Goal: Task Accomplishment & Management: Complete application form

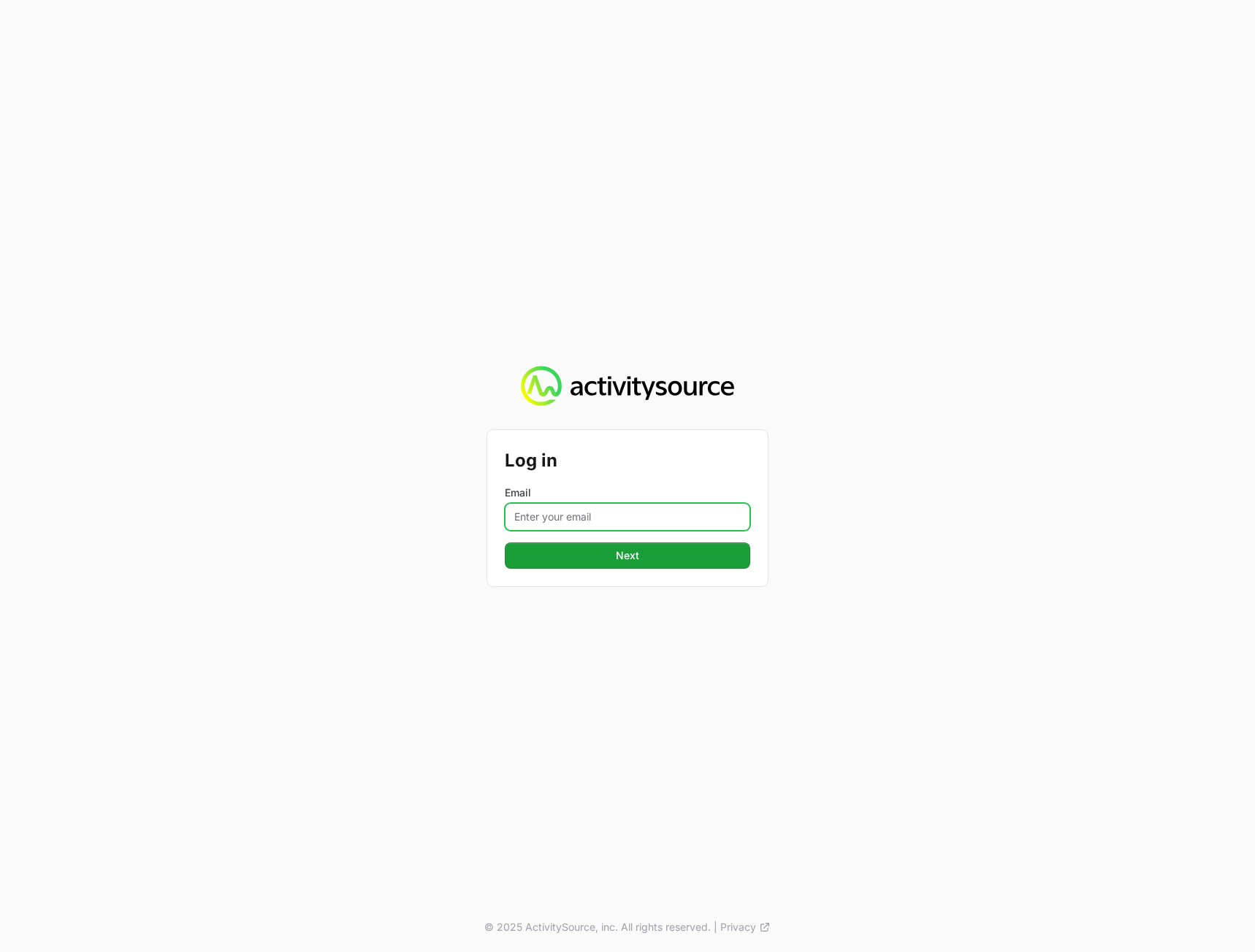
click at [544, 523] on input "Email" at bounding box center [627, 517] width 246 height 28
type input "[PERSON_NAME][EMAIL_ADDRESS][DOMAIN_NAME]"
drag, startPoint x: 459, startPoint y: 663, endPoint x: 545, endPoint y: 604, distance: 104.3
click at [471, 656] on div "Log in Email peter@activitysource.com Next © 2025 ActivitySource, inc. All righ…" at bounding box center [627, 476] width 1255 height 952
click at [586, 559] on button "Next" at bounding box center [627, 555] width 246 height 26
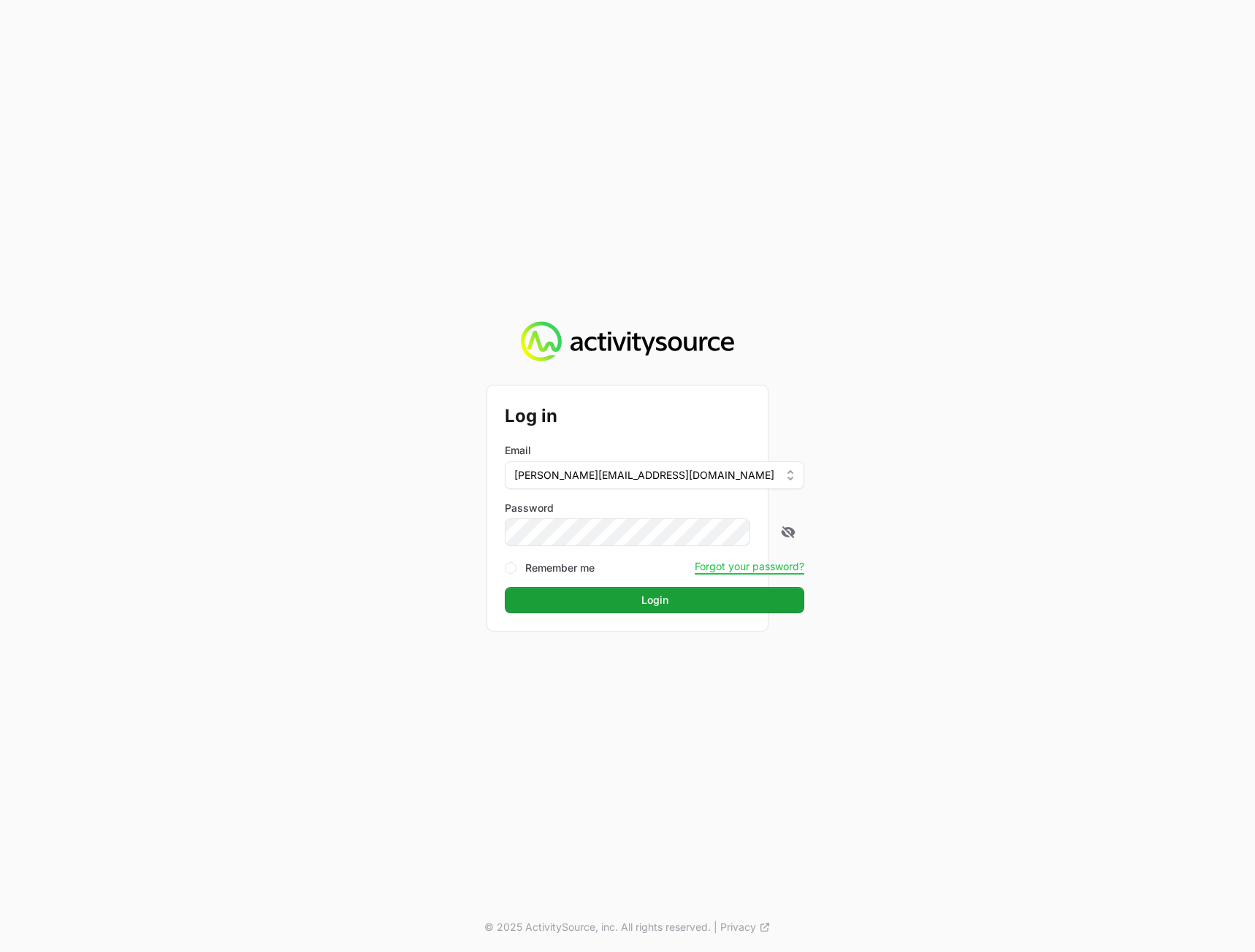
drag, startPoint x: 1102, startPoint y: 561, endPoint x: 844, endPoint y: 594, distance: 260.1
click at [1101, 561] on div "Log in Email peter@activitysource.com Password Remember me Forgot your password…" at bounding box center [627, 476] width 1255 height 952
click at [648, 579] on form "Log in Email peter@activitysource.com Password Remember me Forgot your password…" at bounding box center [627, 508] width 246 height 211
click at [608, 598] on button "Login" at bounding box center [654, 600] width 300 height 26
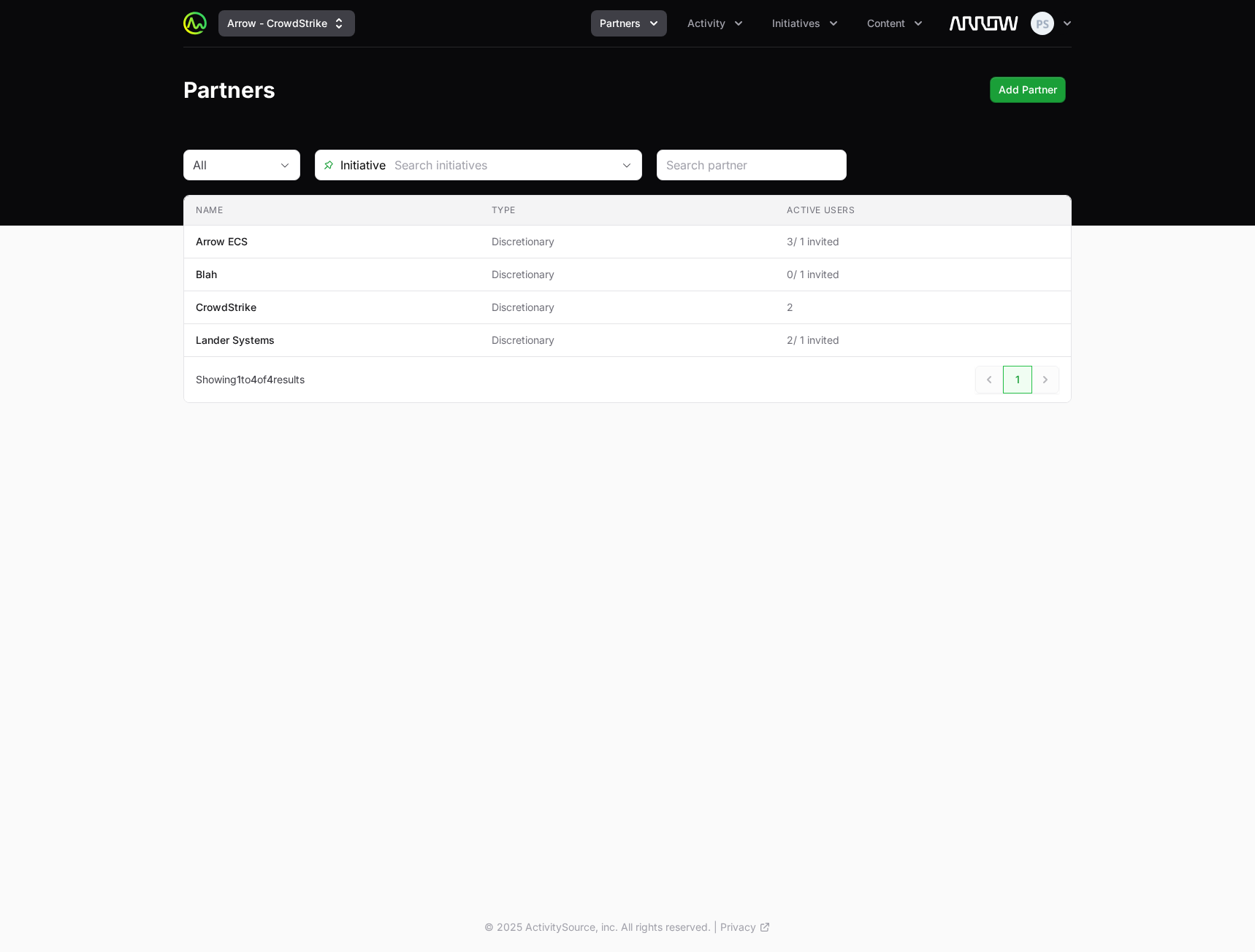
click at [289, 33] on button "Arrow - CrowdStrike" at bounding box center [287, 23] width 137 height 26
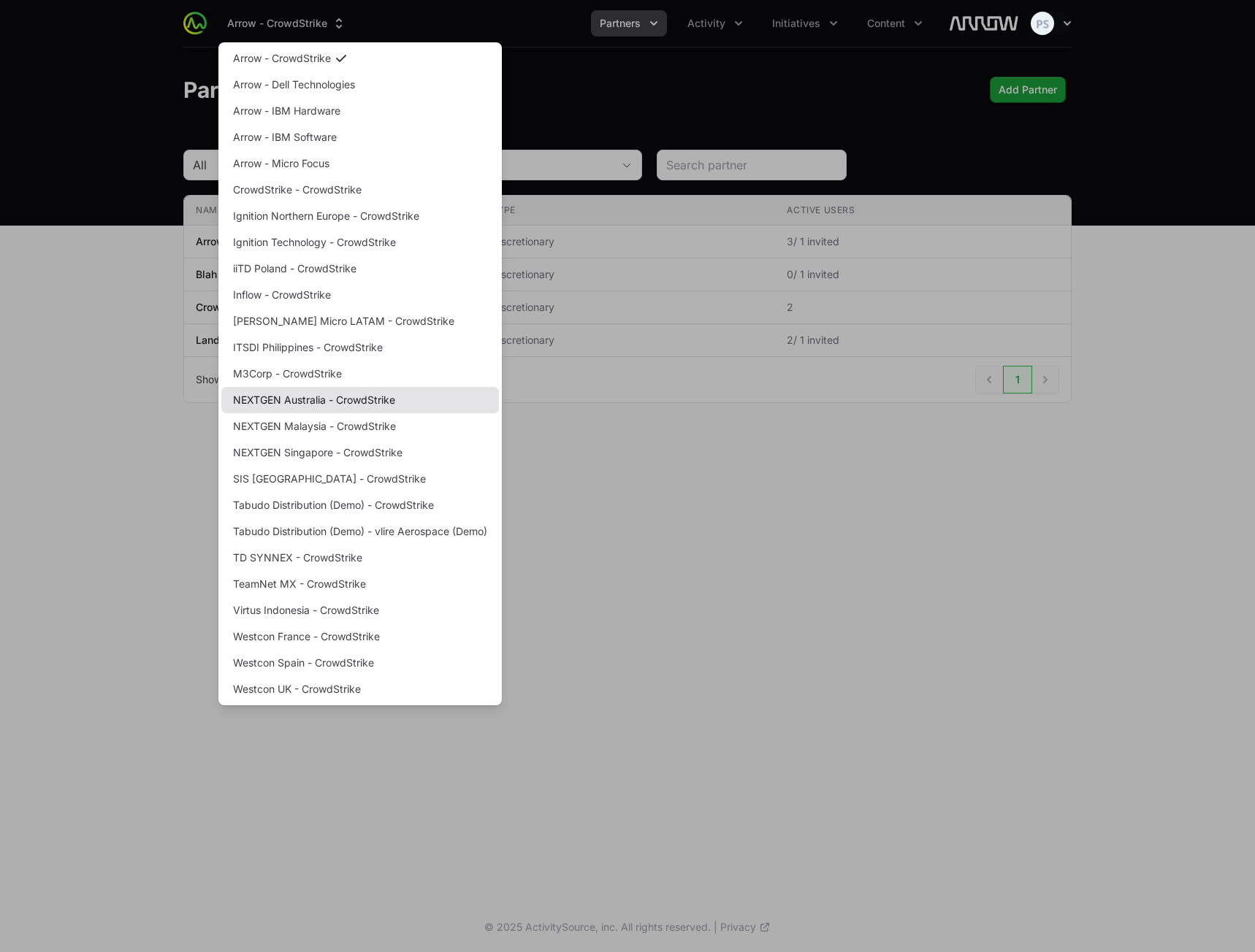
click at [331, 407] on link "NEXTGEN Australia - CrowdStrike" at bounding box center [359, 400] width 277 height 26
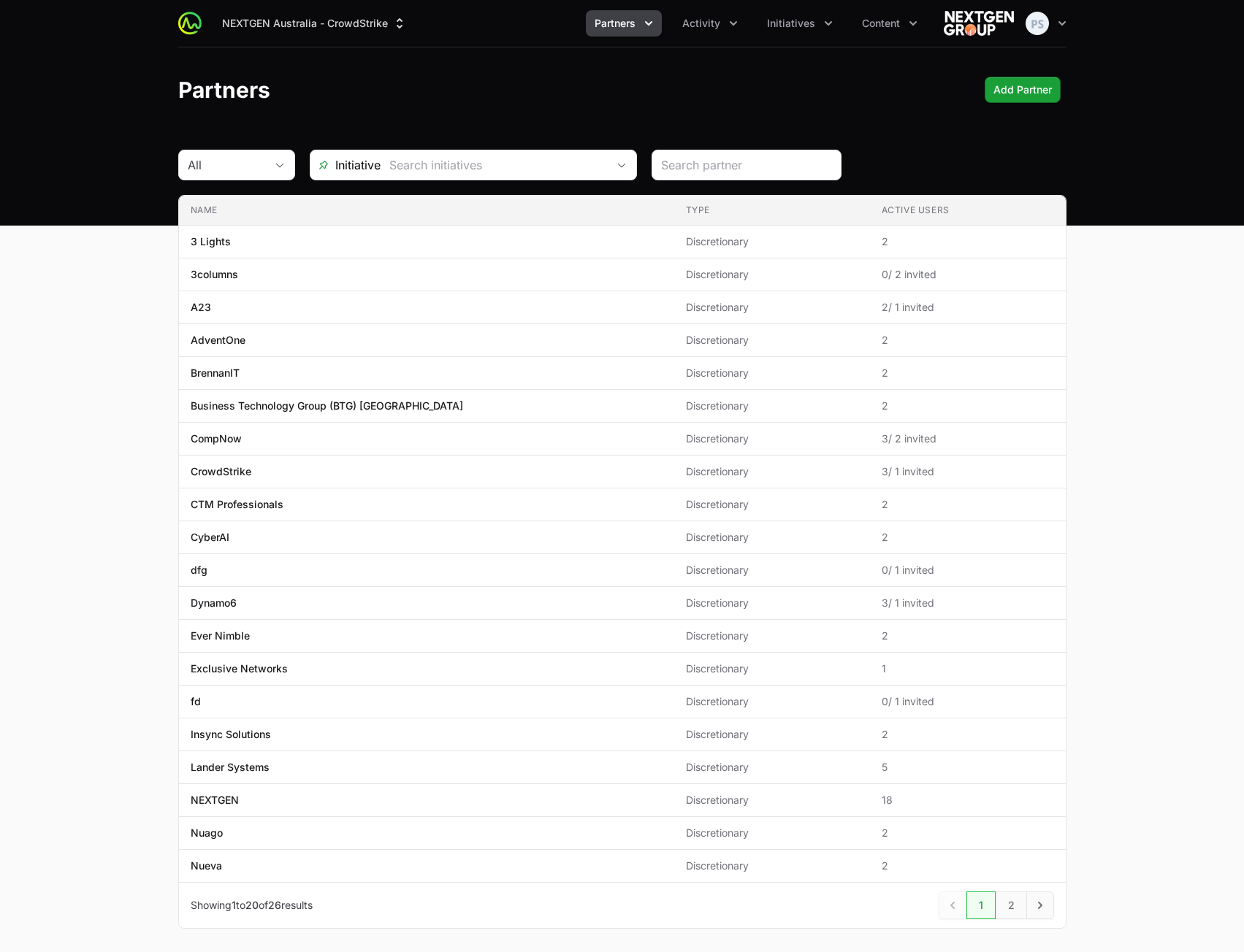
click at [1184, 426] on main "All Initiative Name Type Active Users Name 3 Lights Type Discretionary Active U…" at bounding box center [622, 556] width 1244 height 815
click at [612, 30] on span "Partners" at bounding box center [614, 23] width 41 height 14
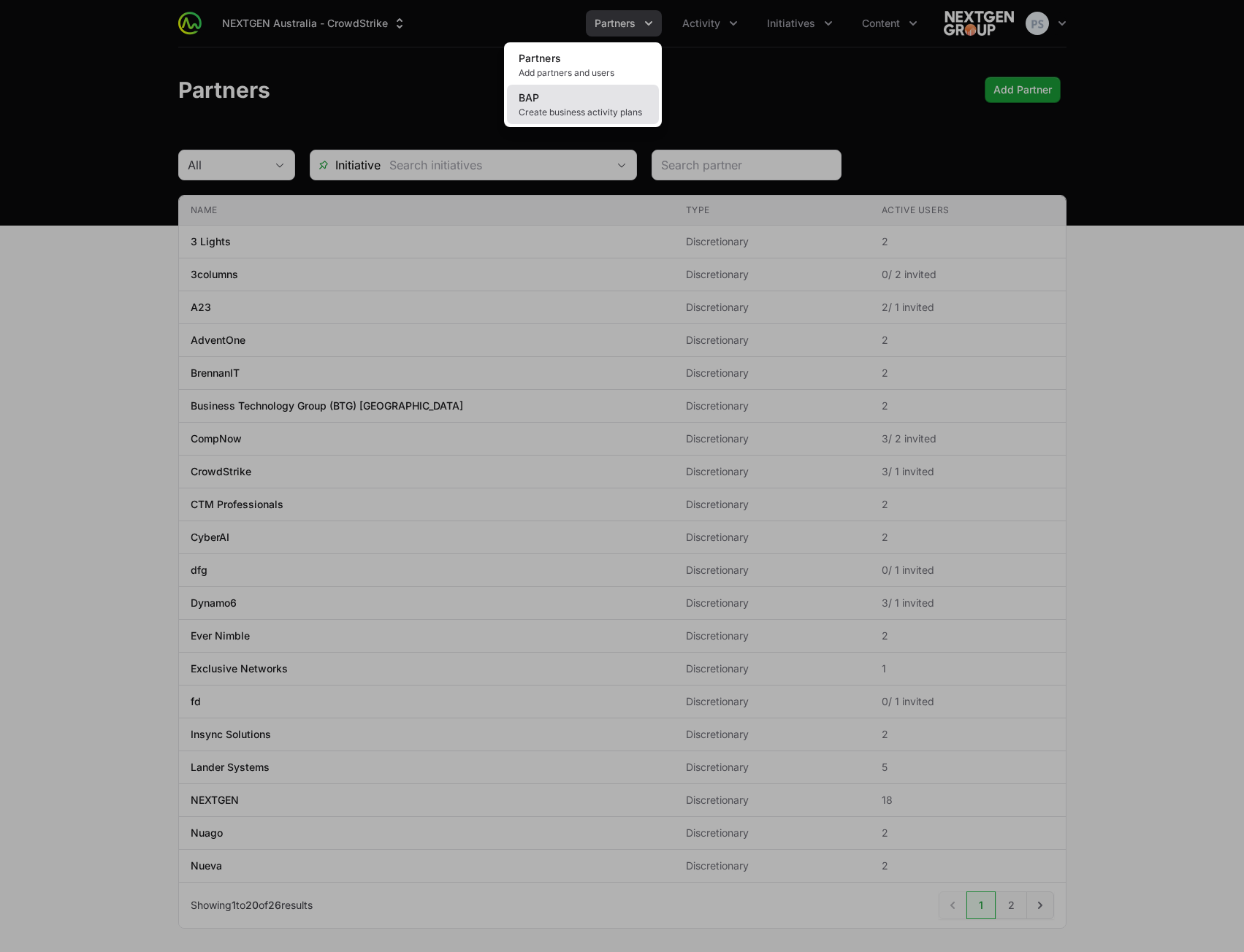
click at [605, 92] on link "BAP Create business activity plans" at bounding box center [583, 105] width 152 height 40
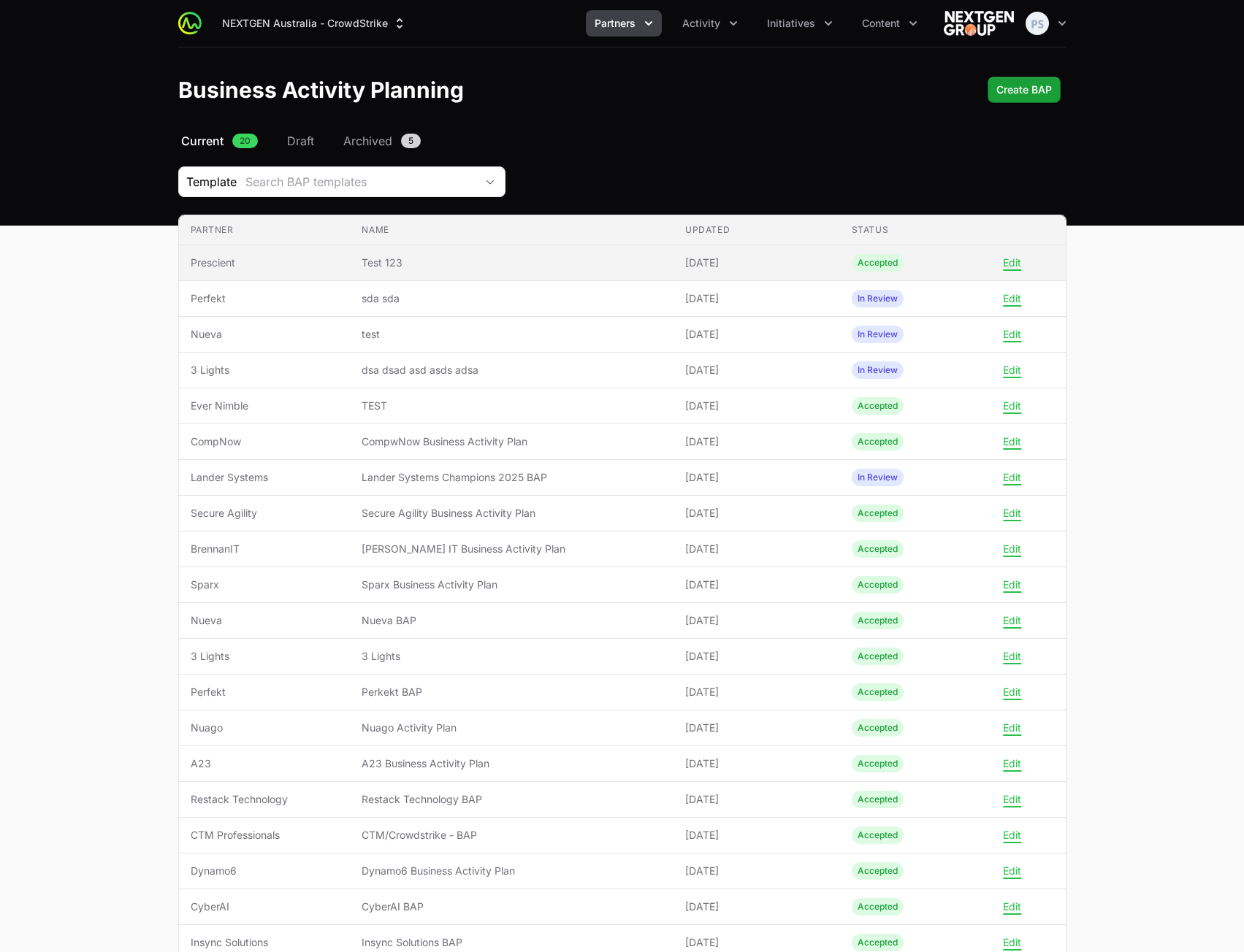
click at [367, 261] on span "Test 123" at bounding box center [512, 263] width 300 height 14
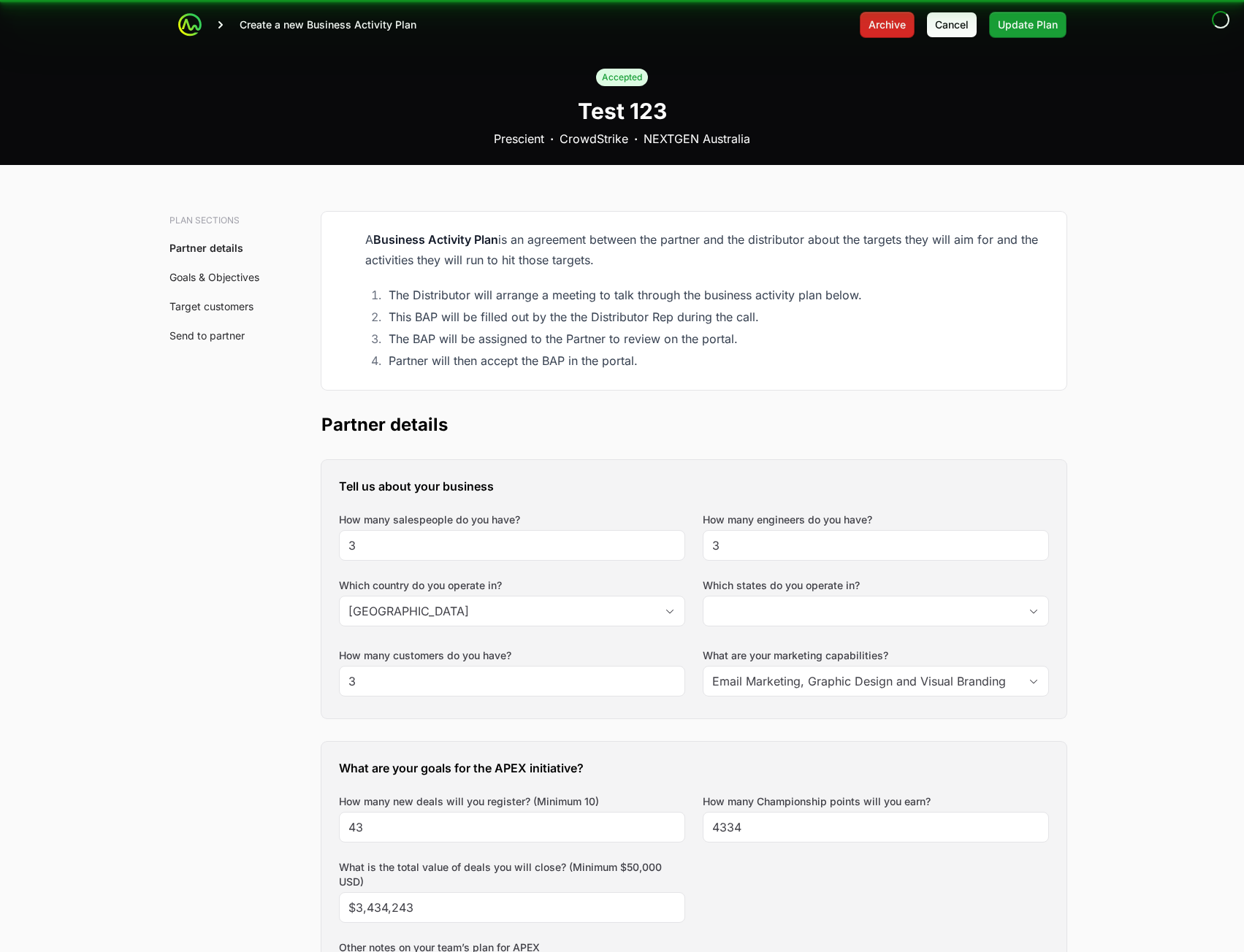
type input "[GEOGRAPHIC_DATA], [GEOGRAPHIC_DATA]"
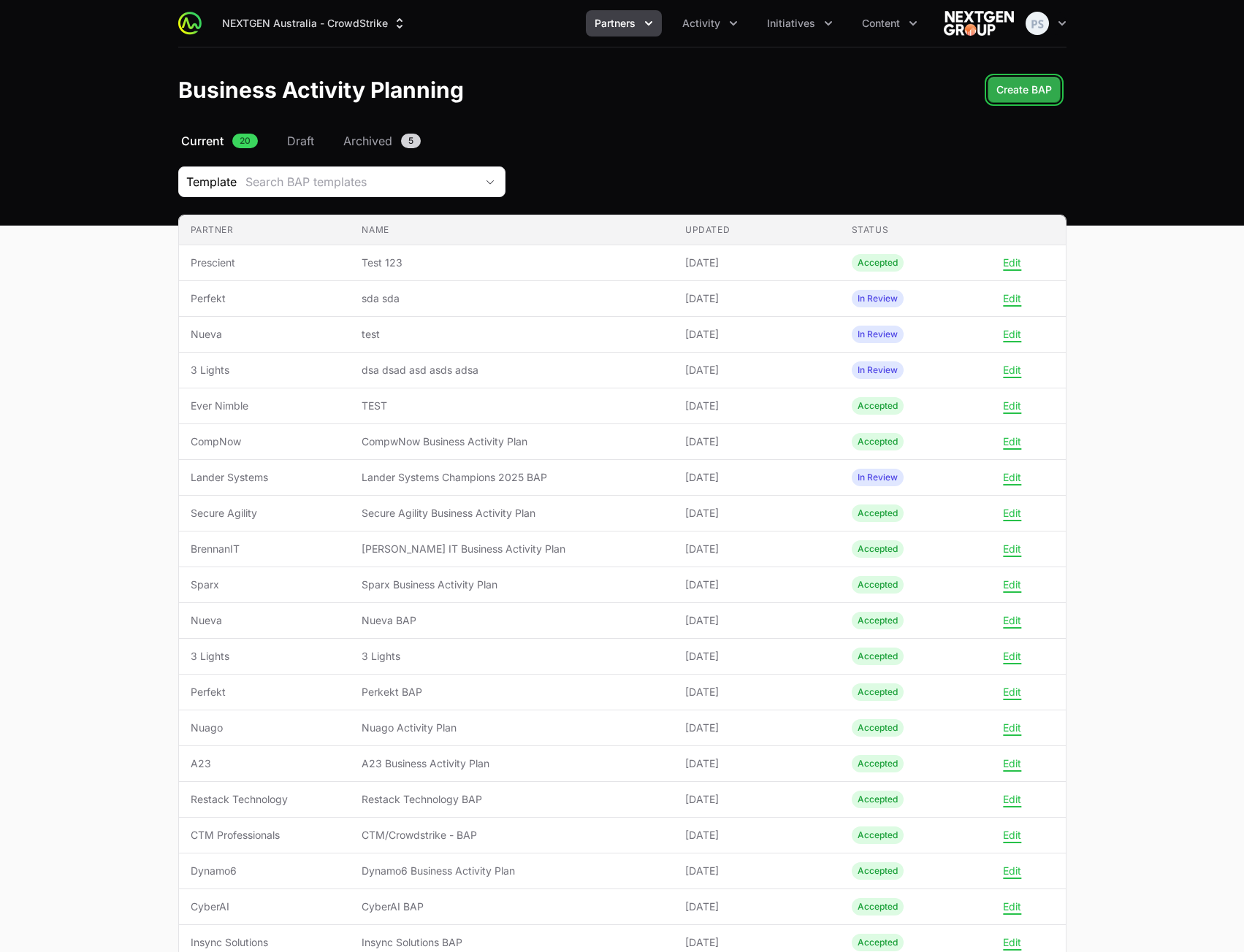
click at [1006, 91] on span "Create BAP" at bounding box center [1025, 90] width 56 height 17
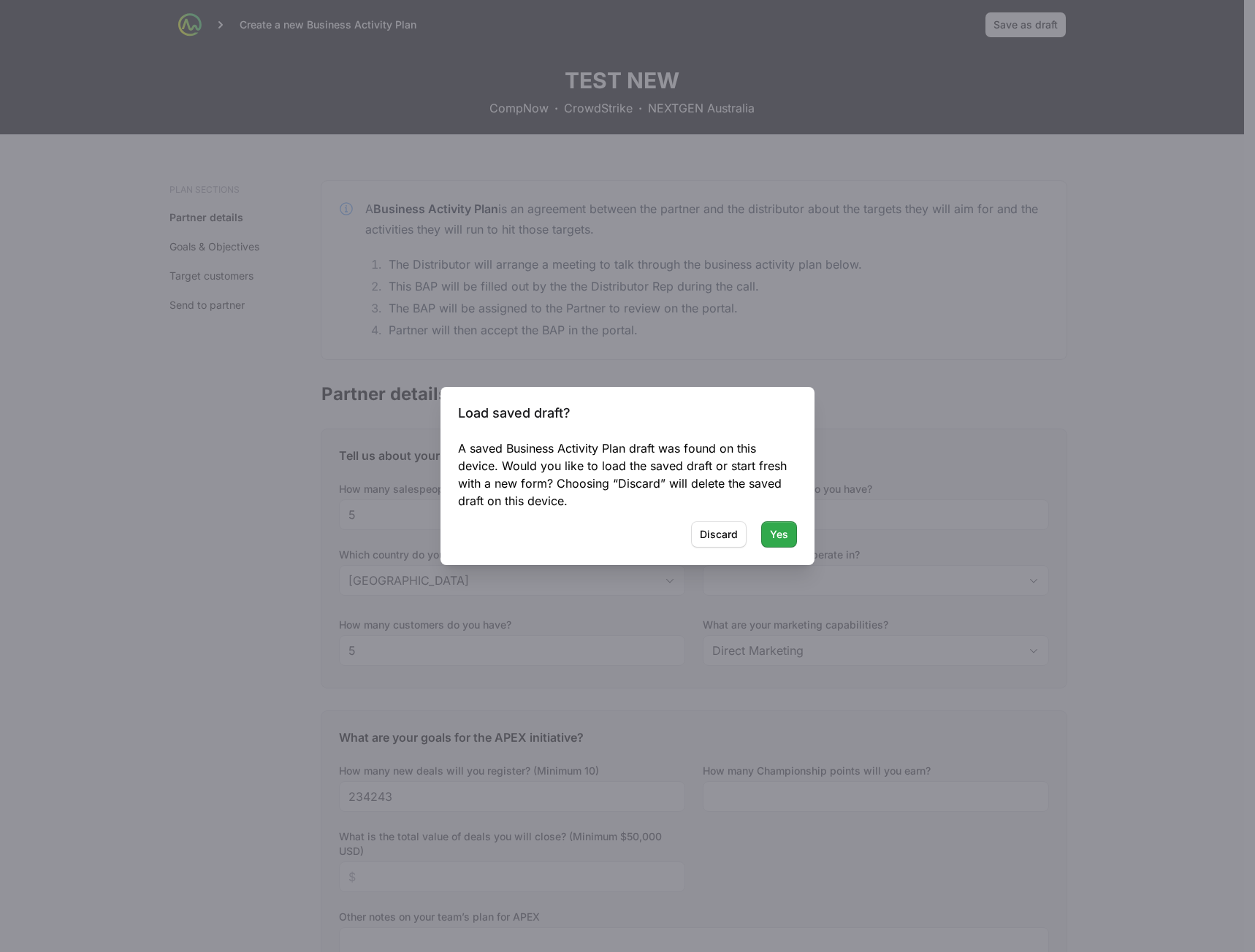
click at [789, 534] on button "Yes" at bounding box center [779, 534] width 36 height 26
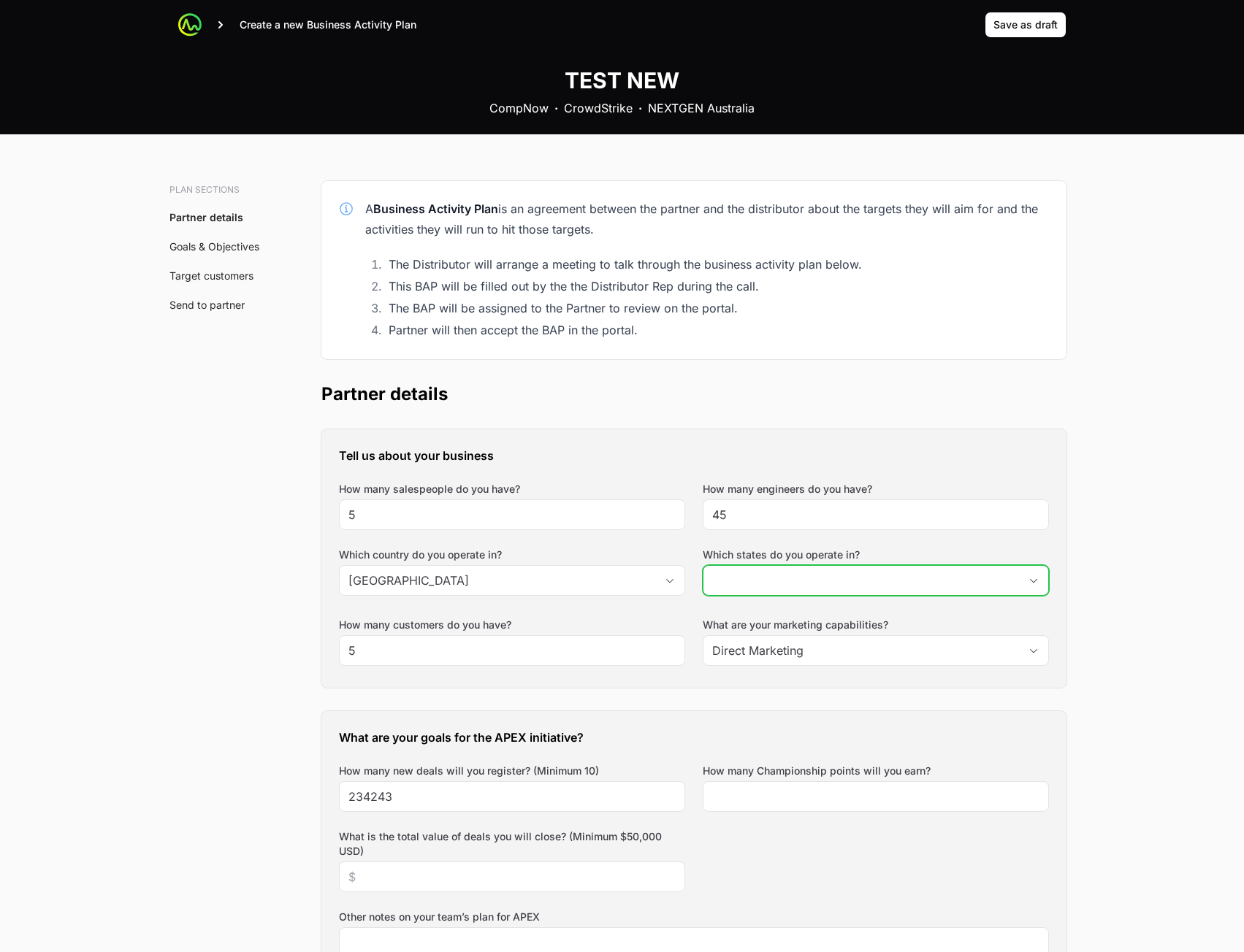
click at [771, 586] on input "Which states do you operate in?" at bounding box center [861, 580] width 316 height 29
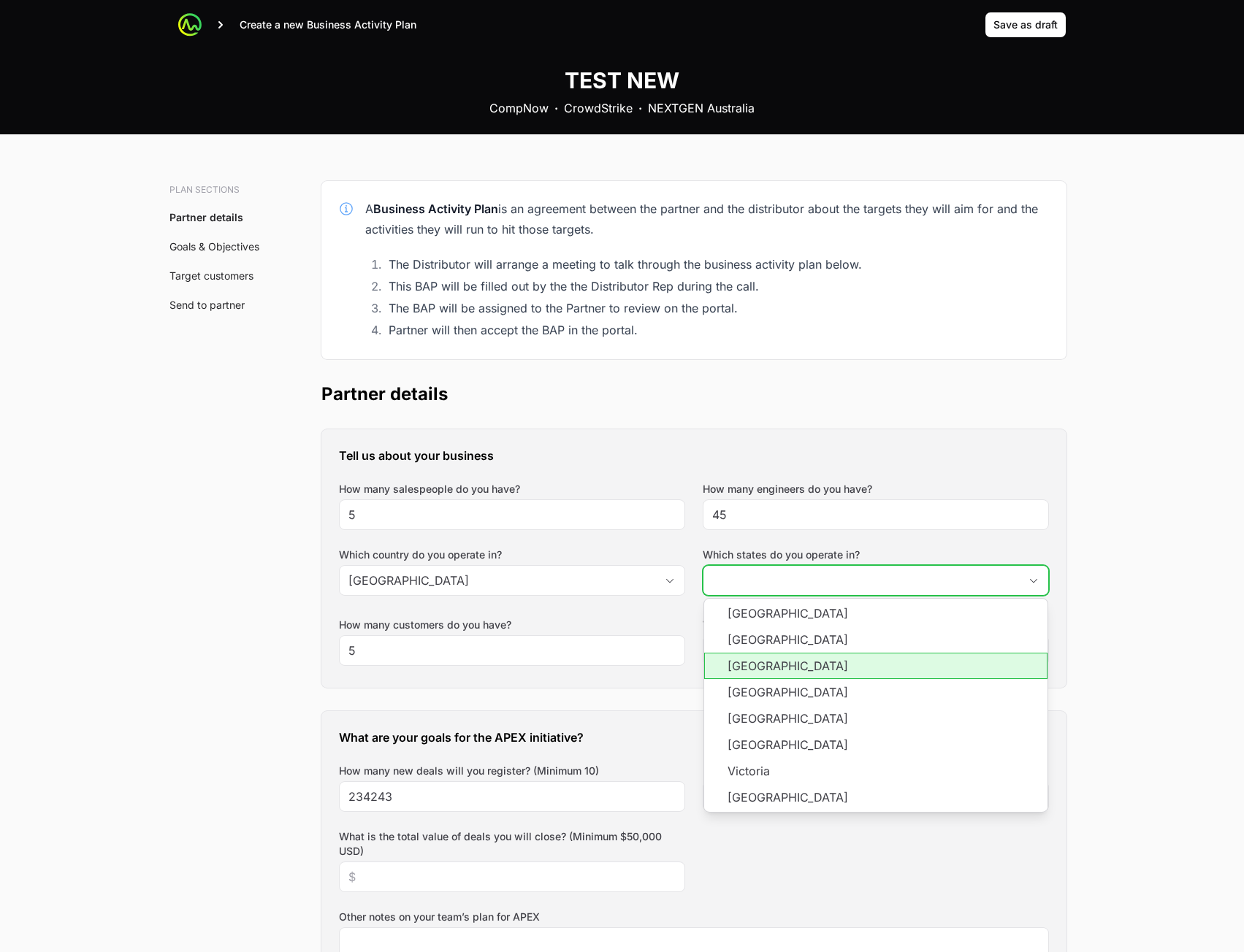
click at [785, 664] on li "[GEOGRAPHIC_DATA]" at bounding box center [876, 666] width 343 height 26
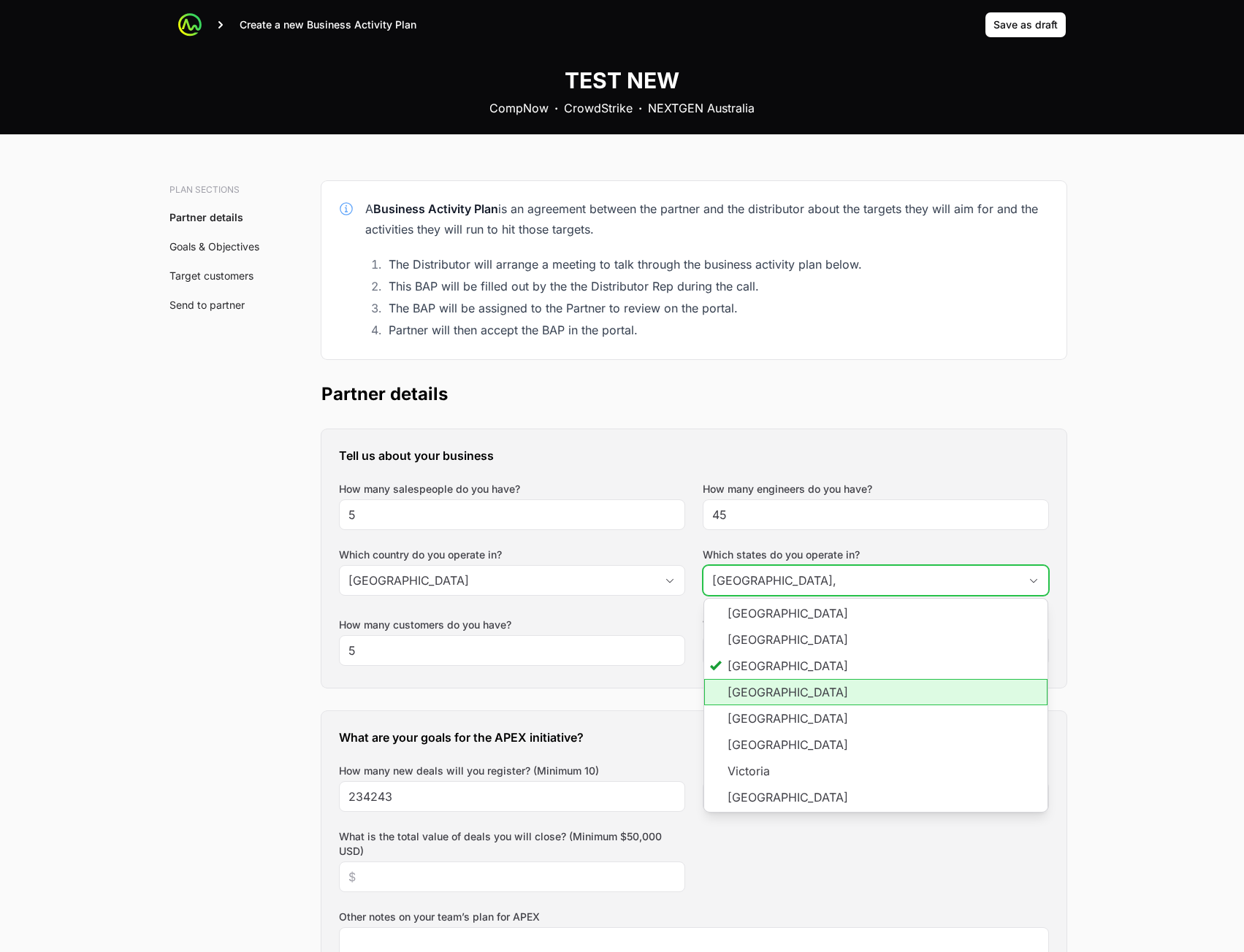
click at [789, 704] on li "[GEOGRAPHIC_DATA]" at bounding box center [876, 692] width 343 height 26
type input "Northern Territory, Queensland"
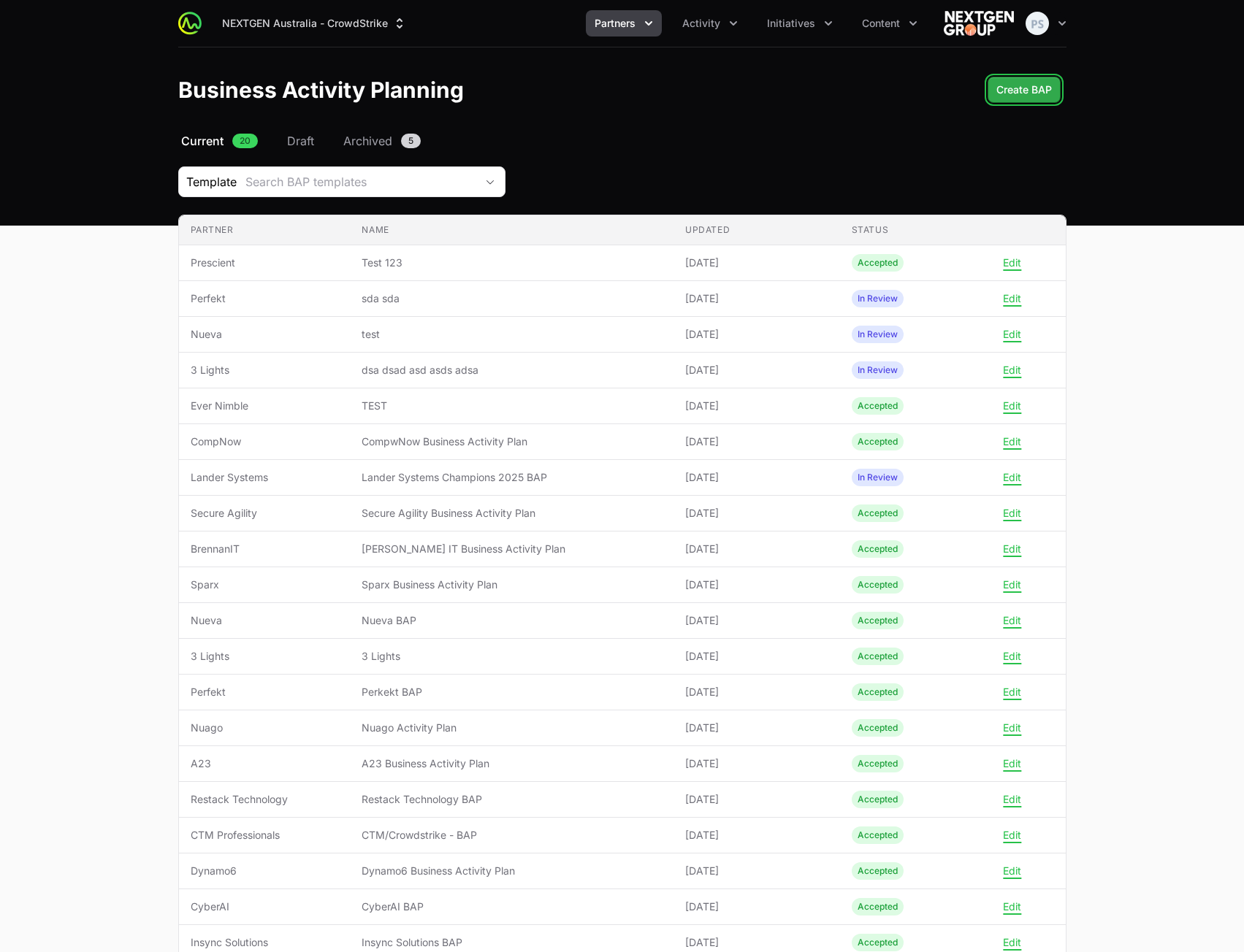
click at [1001, 95] on span "Create BAP" at bounding box center [1025, 90] width 56 height 17
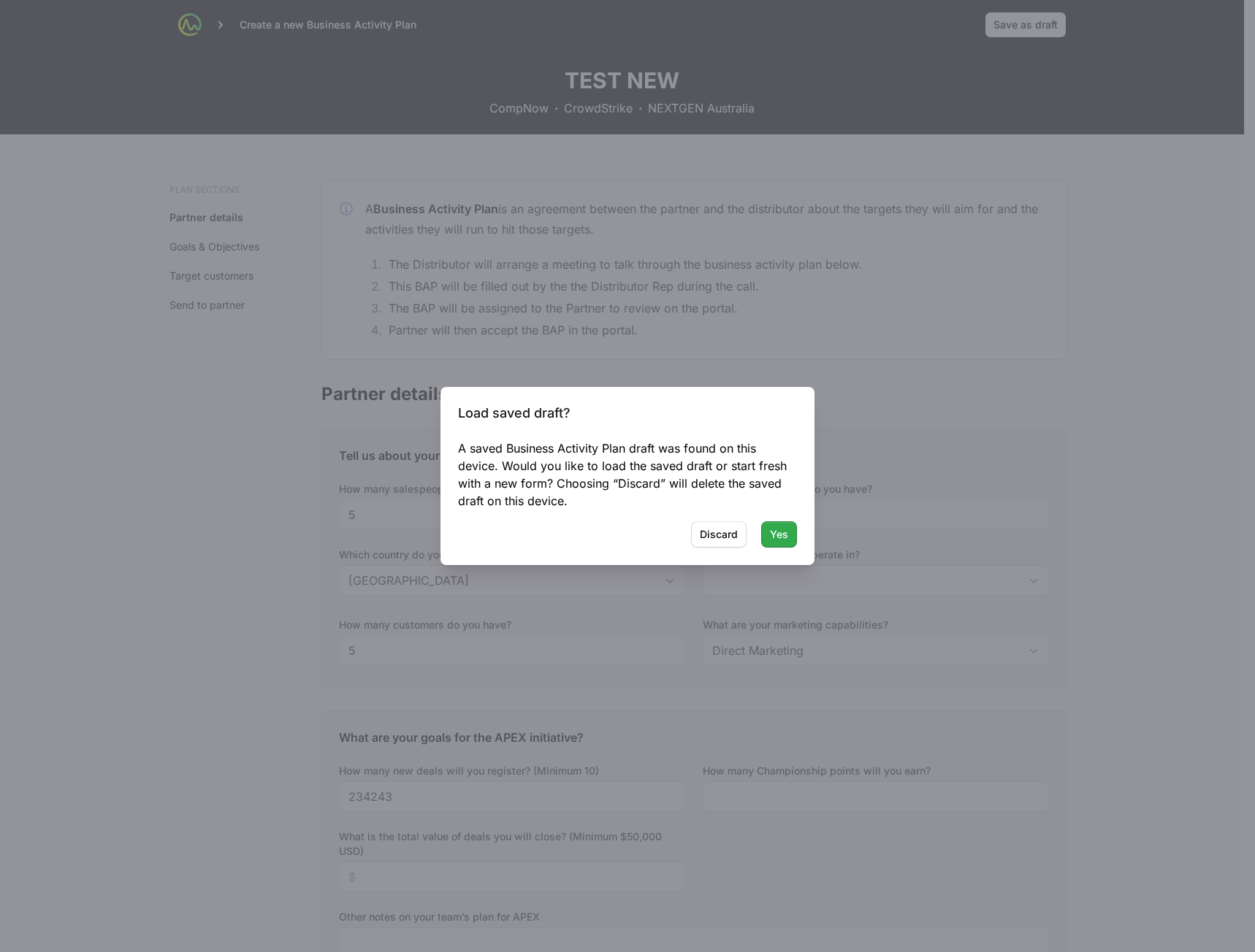
click at [780, 535] on span "Yes" at bounding box center [779, 535] width 18 height 17
type input "Northern Territory, Queensland"
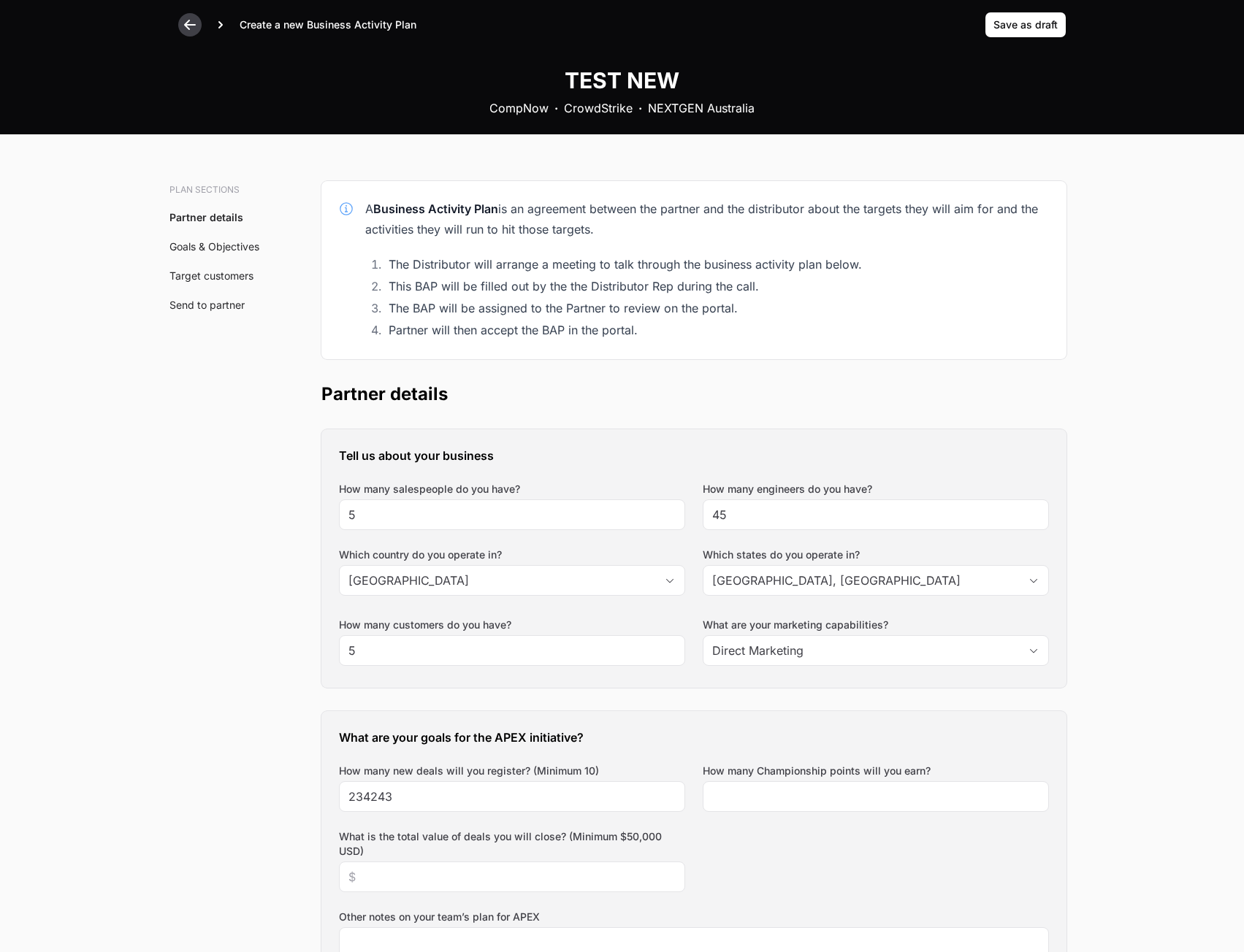
click at [195, 29] on icon at bounding box center [190, 25] width 14 height 14
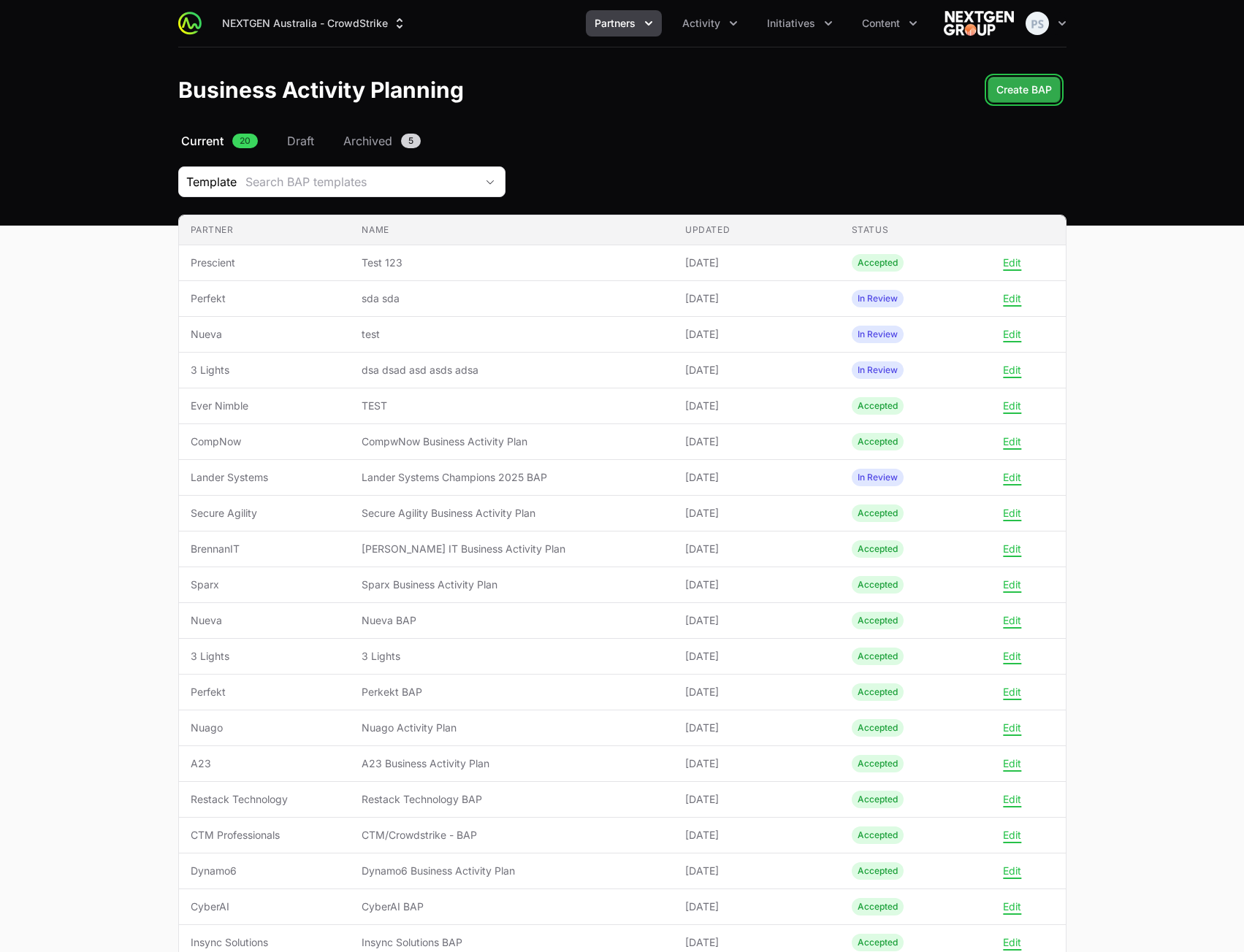
click at [1020, 92] on span "Create BAP" at bounding box center [1025, 90] width 56 height 17
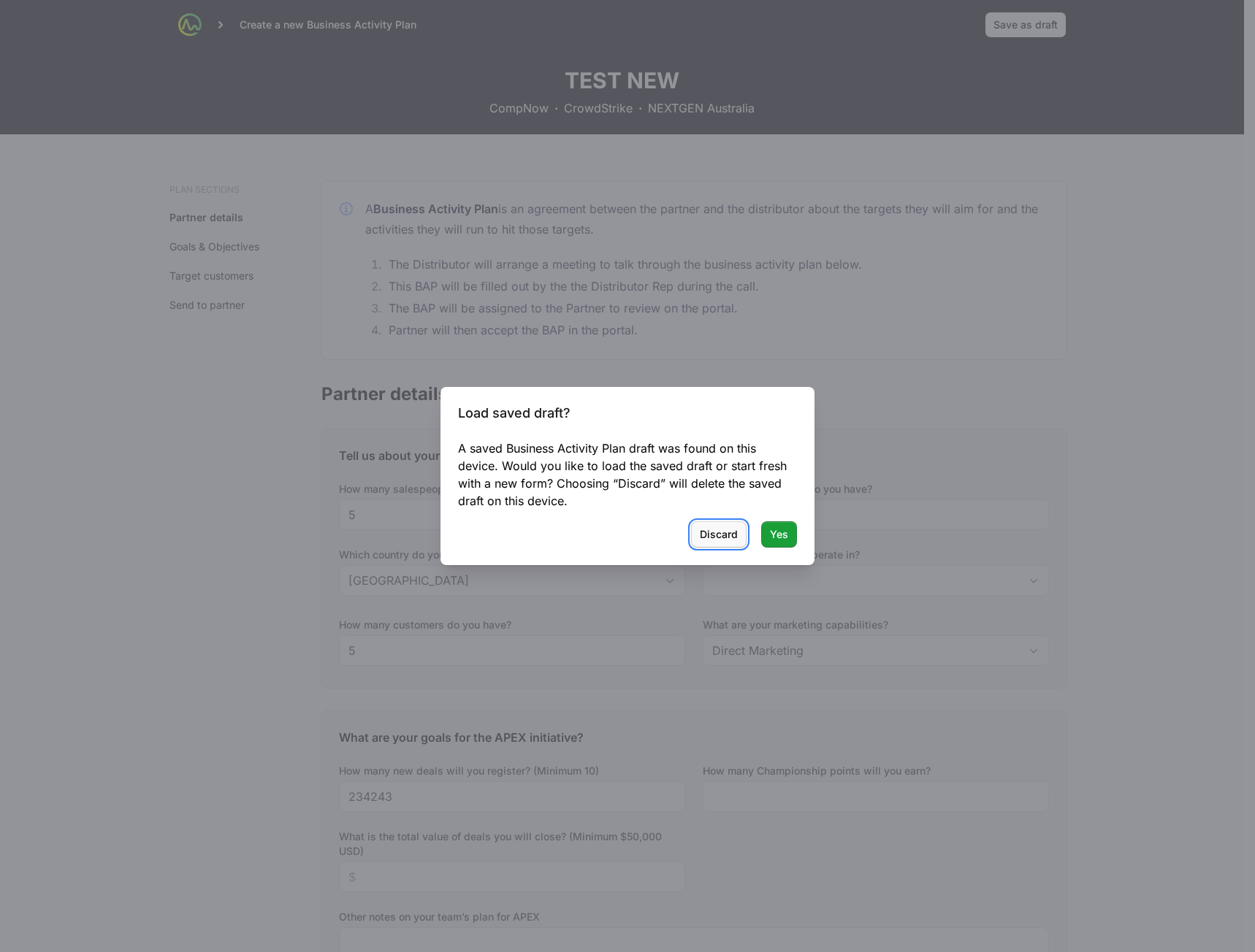
click at [726, 536] on span "Discard" at bounding box center [719, 535] width 38 height 17
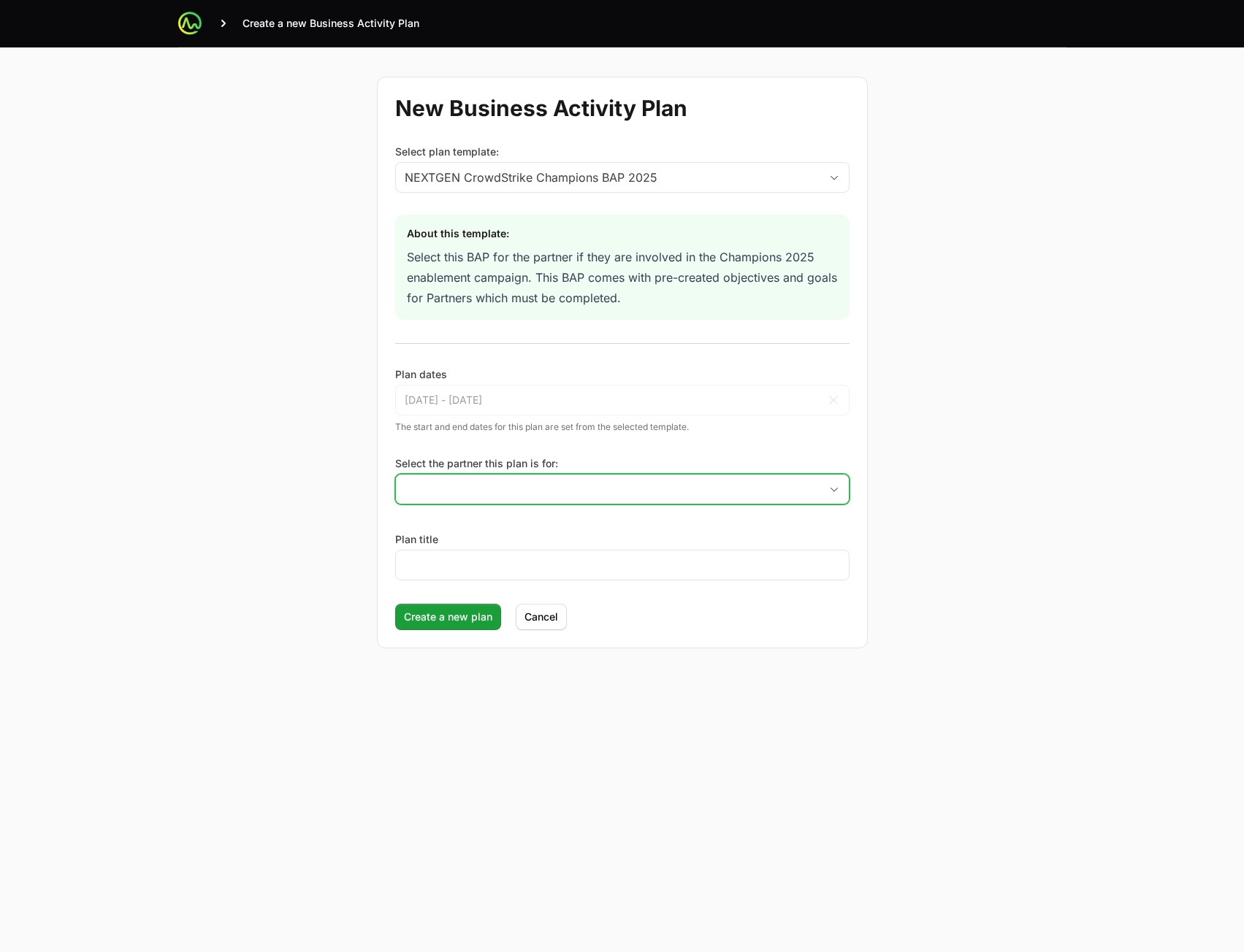
click at [571, 483] on input "Select the partner this plan is for:" at bounding box center [607, 489] width 424 height 29
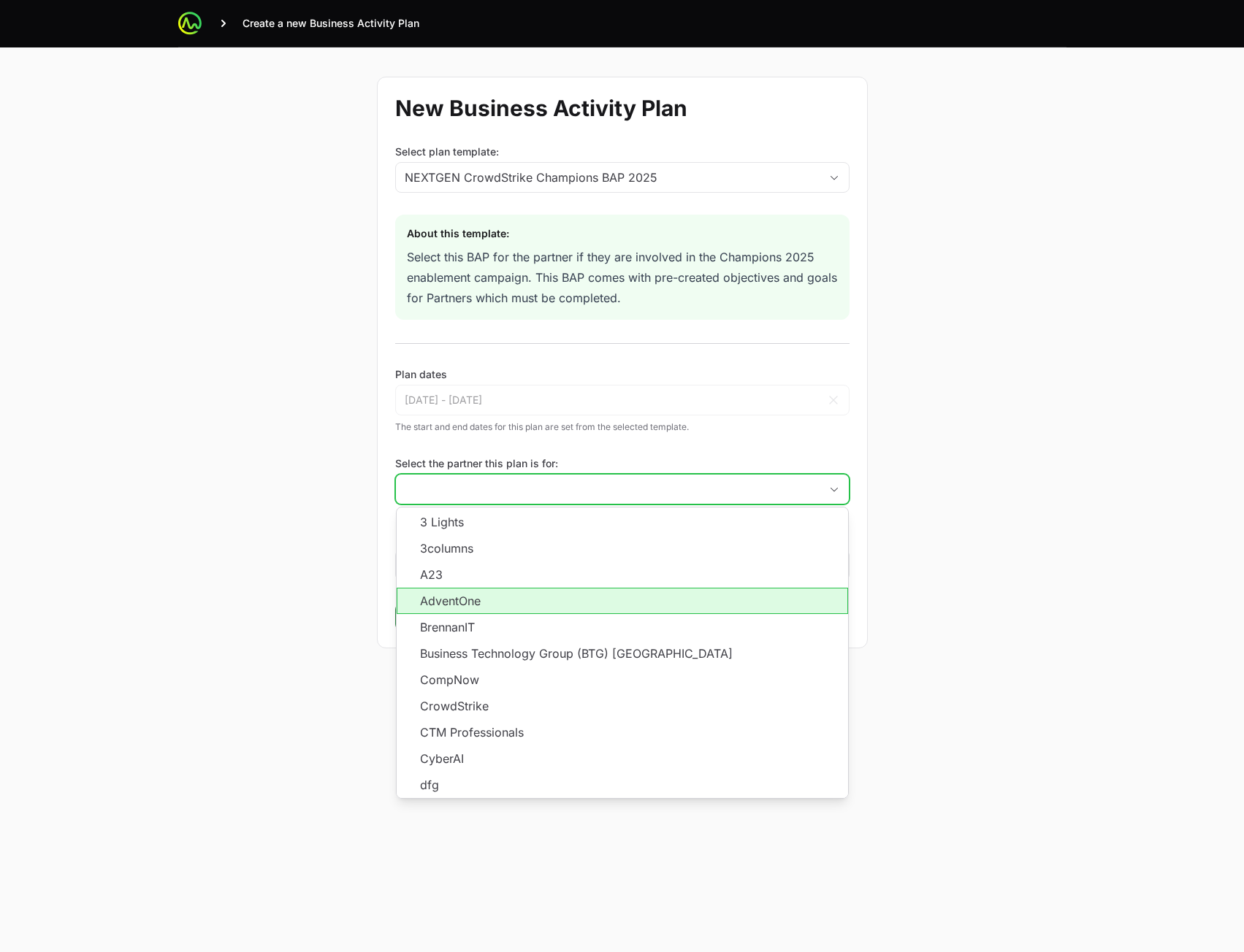
scroll to position [263, 0]
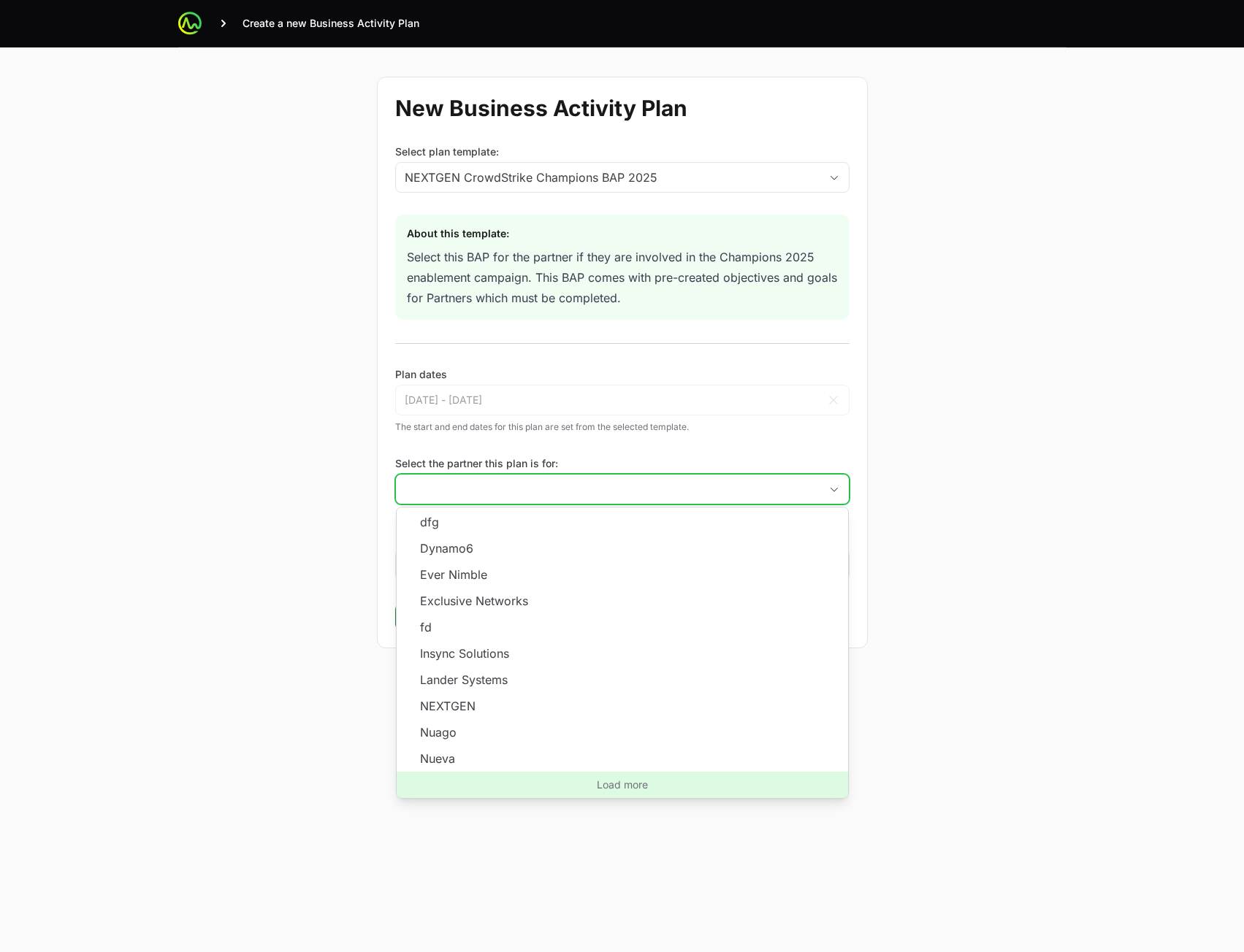
click at [635, 778] on span "Load more" at bounding box center [622, 784] width 451 height 26
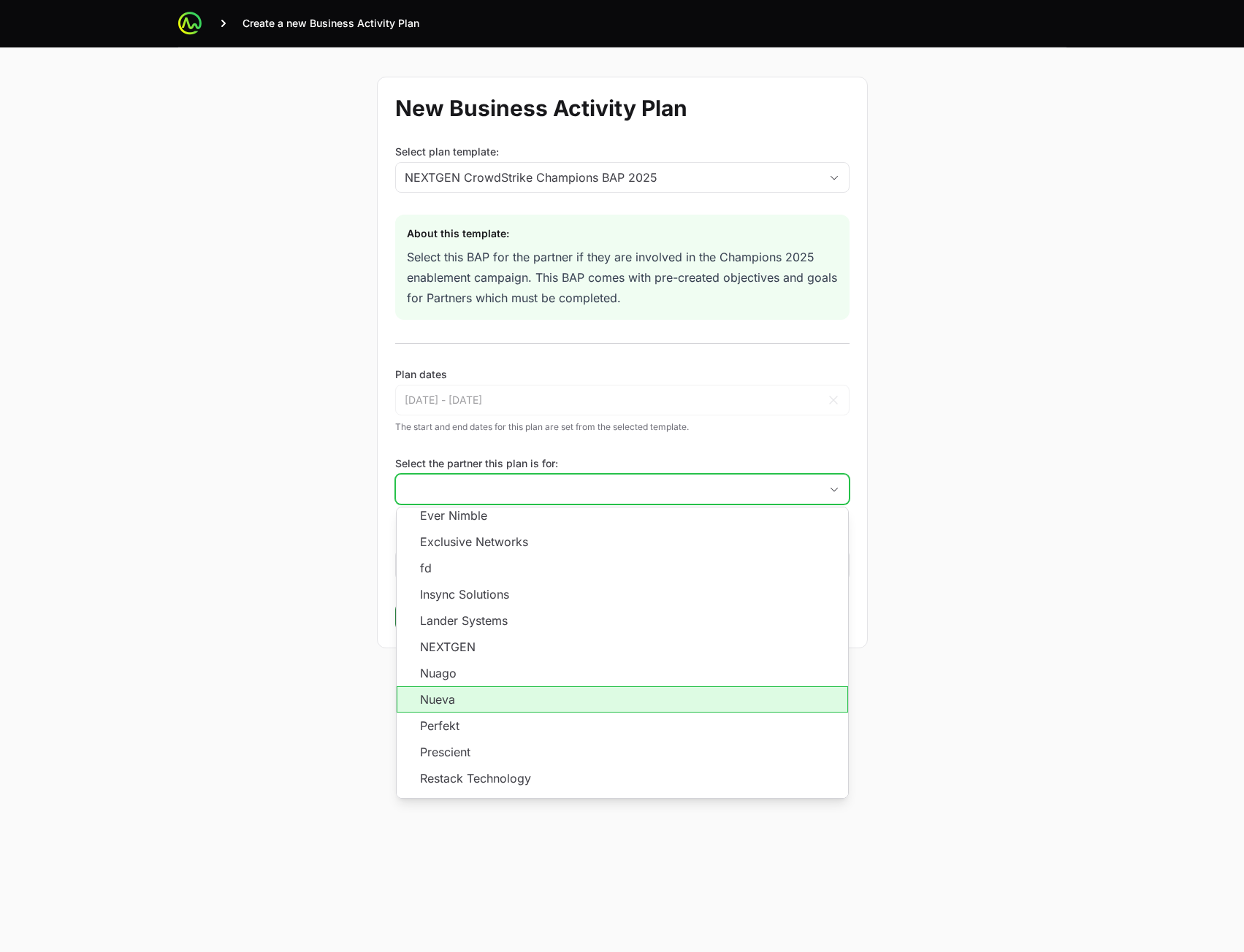
scroll to position [396, 0]
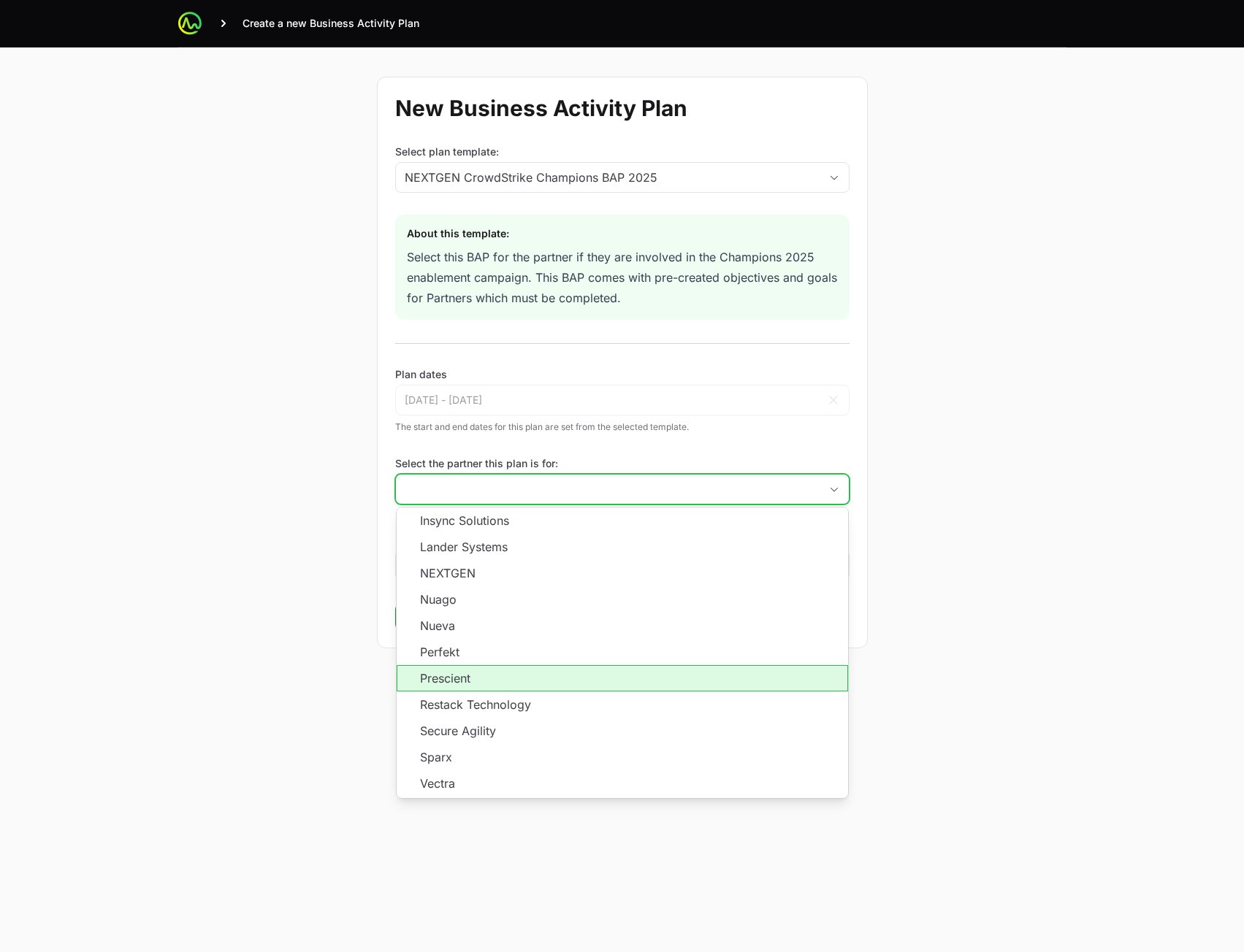
click at [575, 684] on li "Prescient" at bounding box center [622, 678] width 451 height 26
type input "Prescient"
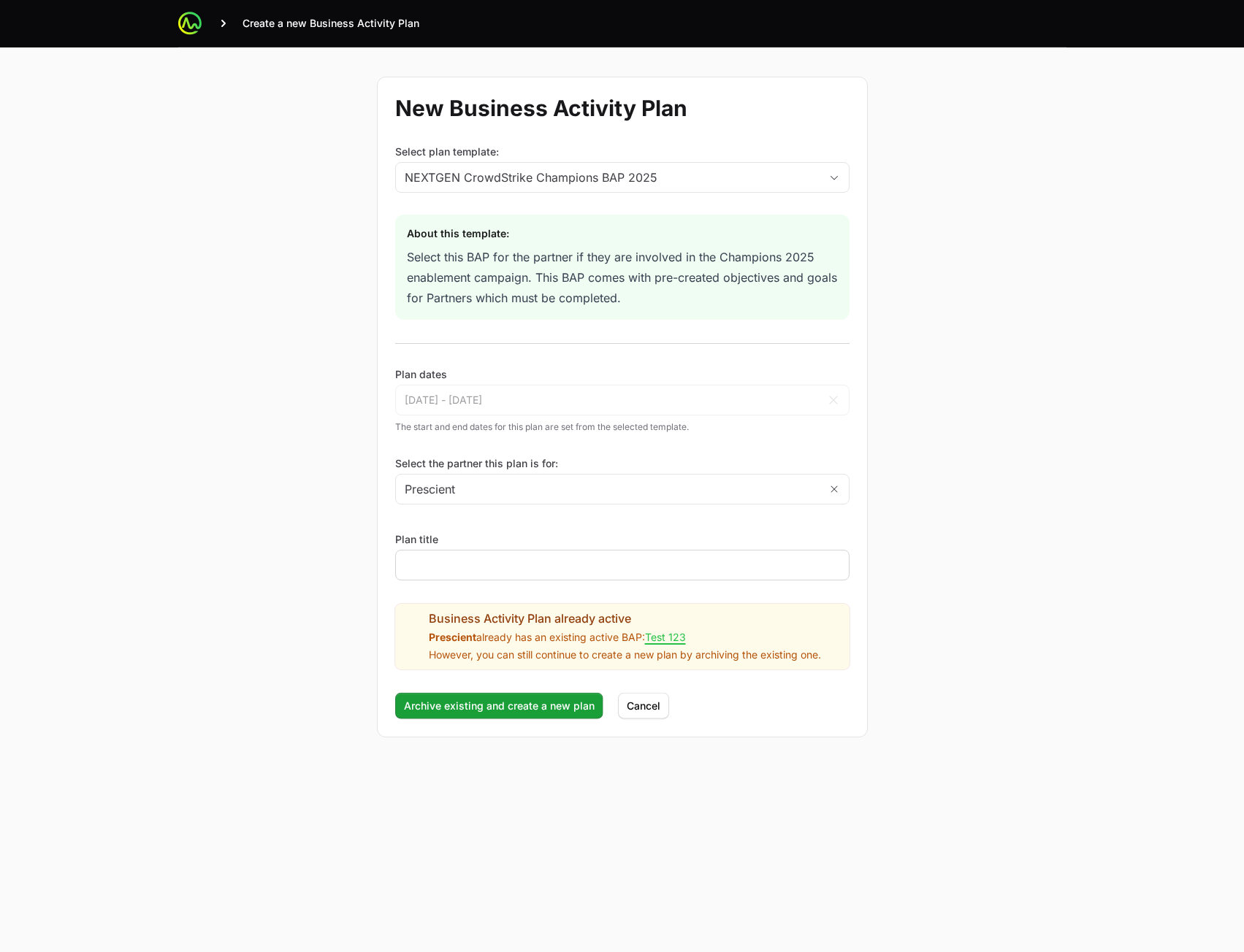
click at [487, 555] on div at bounding box center [622, 565] width 455 height 31
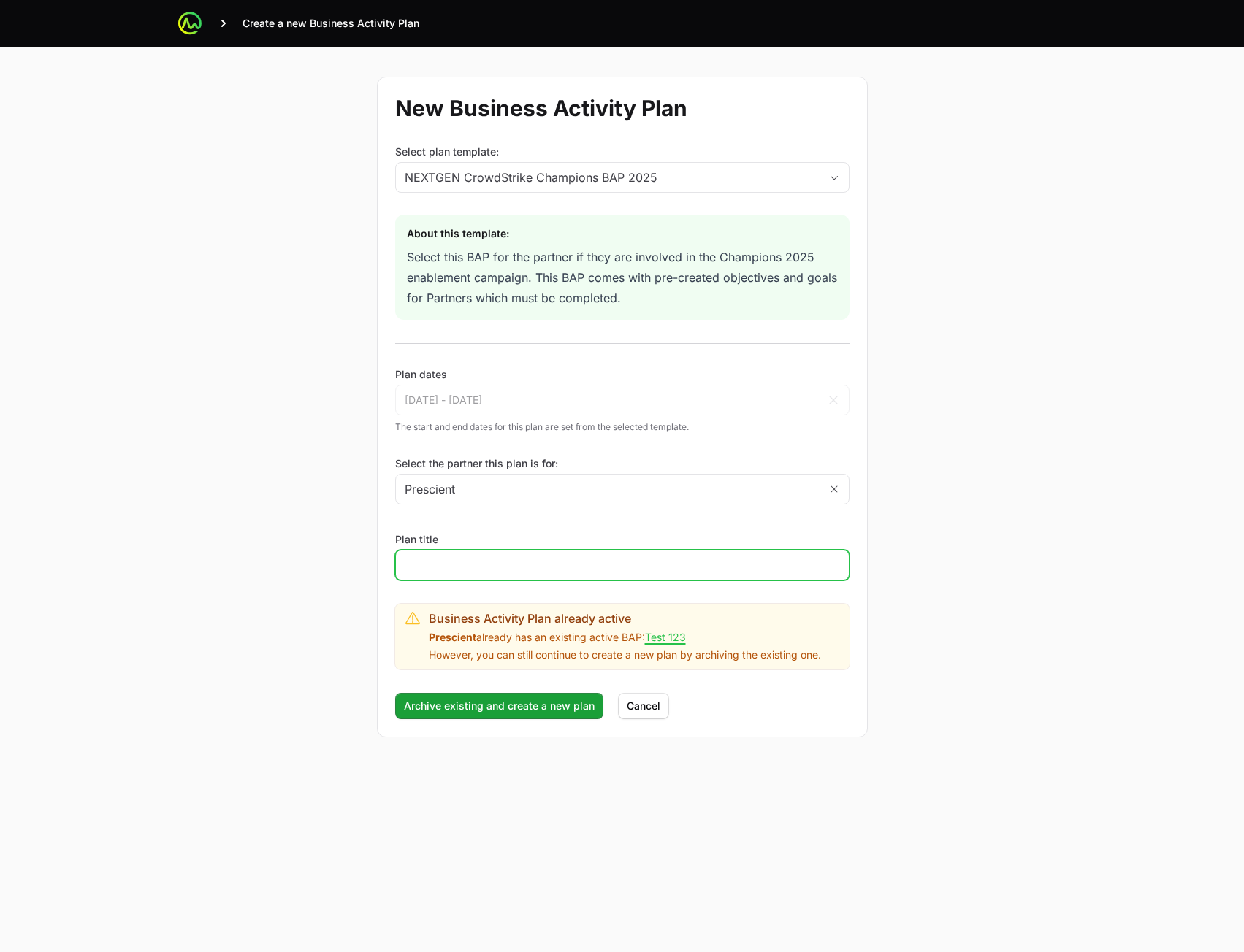
click at [484, 563] on input "Plan title" at bounding box center [622, 565] width 436 height 17
type input "New Pres"
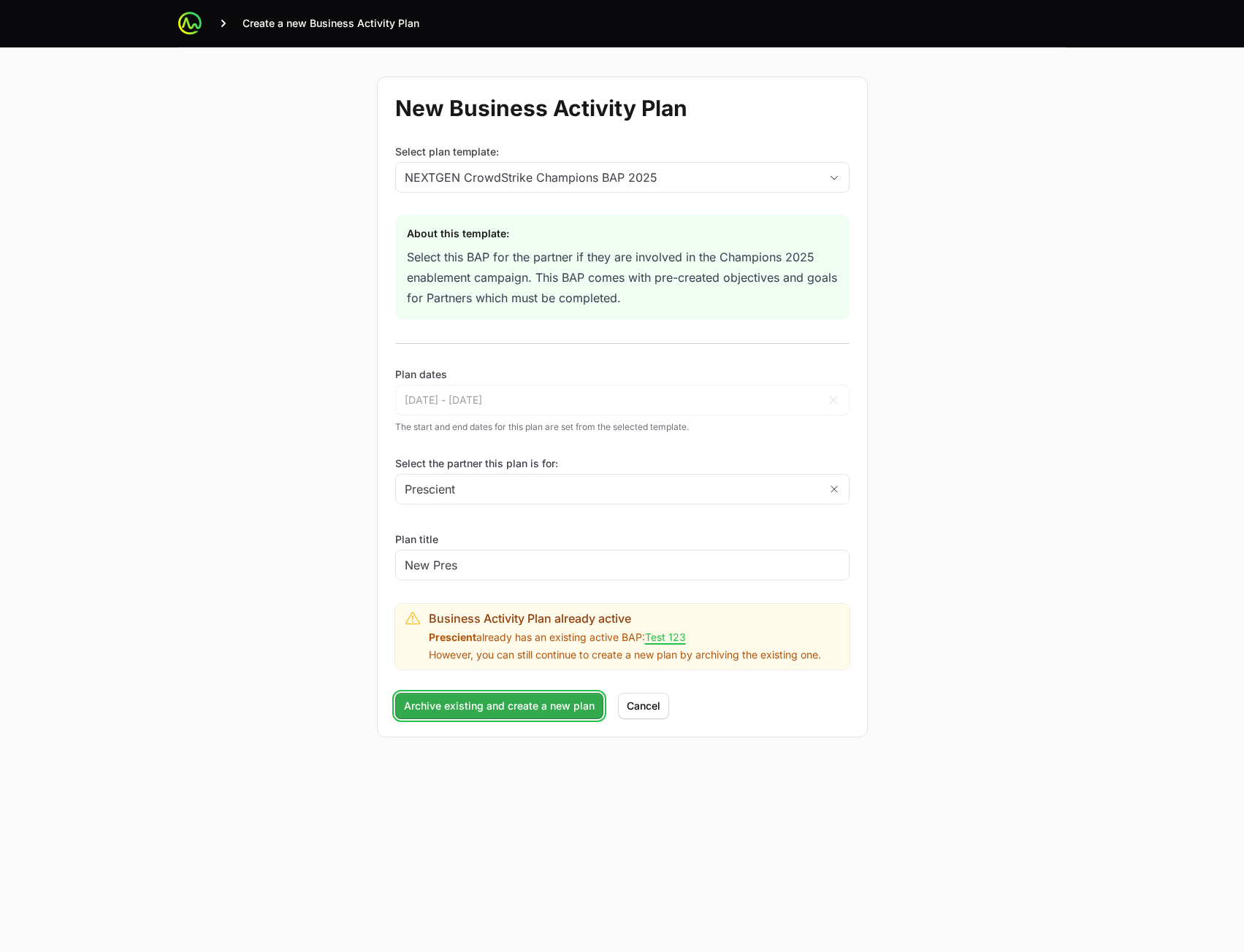
click at [498, 708] on span "Archive existing and create a new plan" at bounding box center [499, 706] width 191 height 17
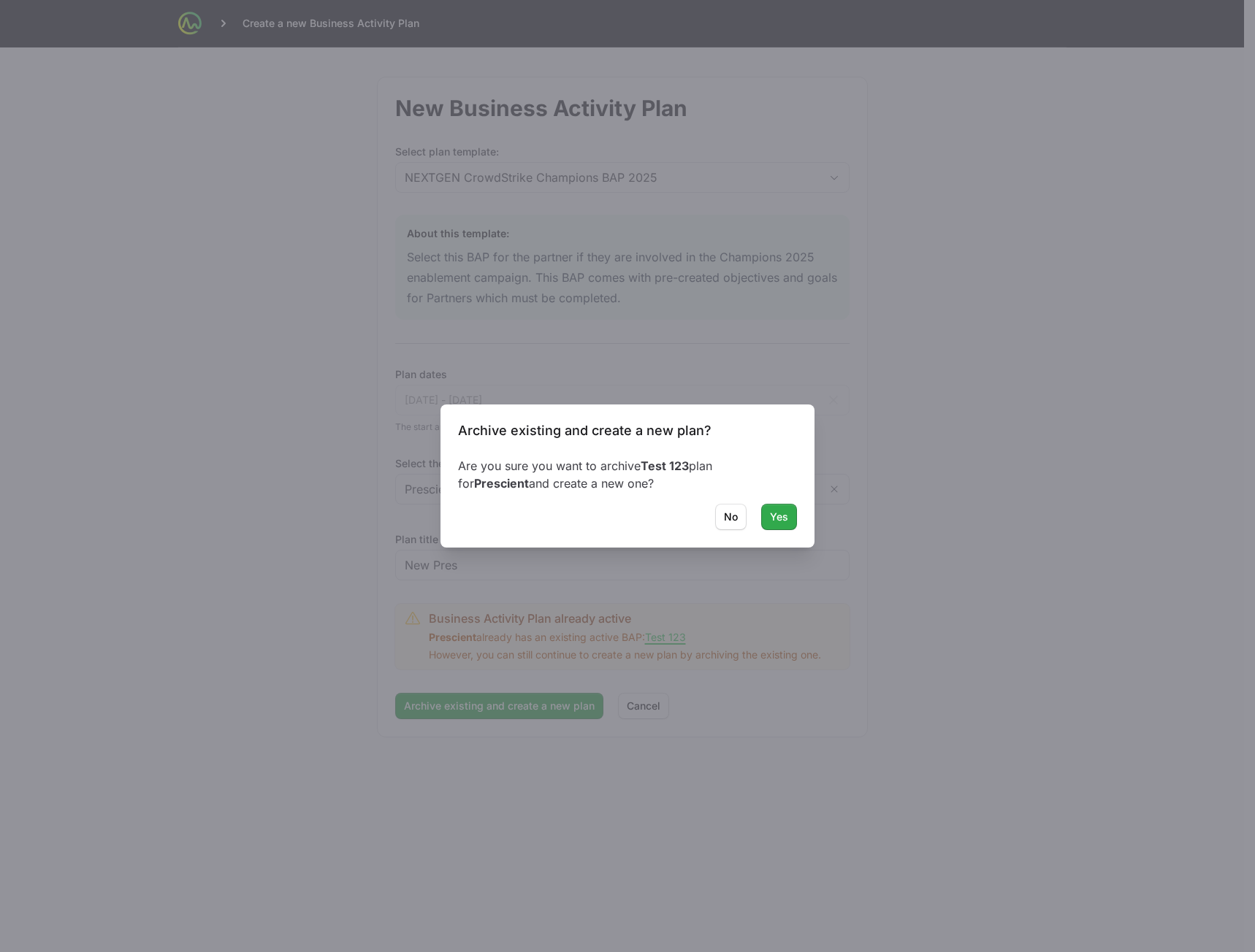
click at [783, 517] on span "Yes" at bounding box center [779, 517] width 18 height 17
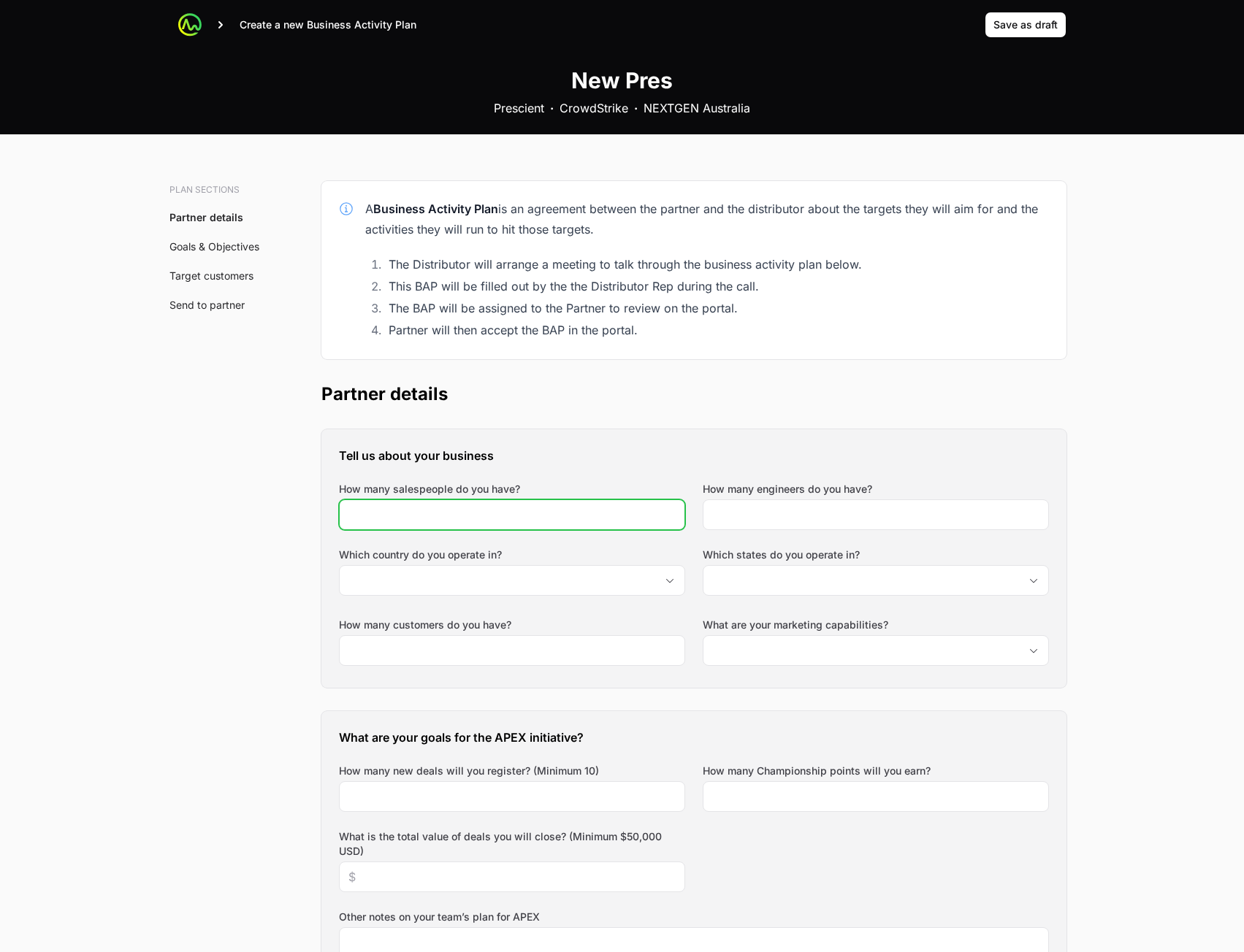
click at [612, 521] on input "How many salespeople do you have?" at bounding box center [512, 515] width 327 height 17
type input "4"
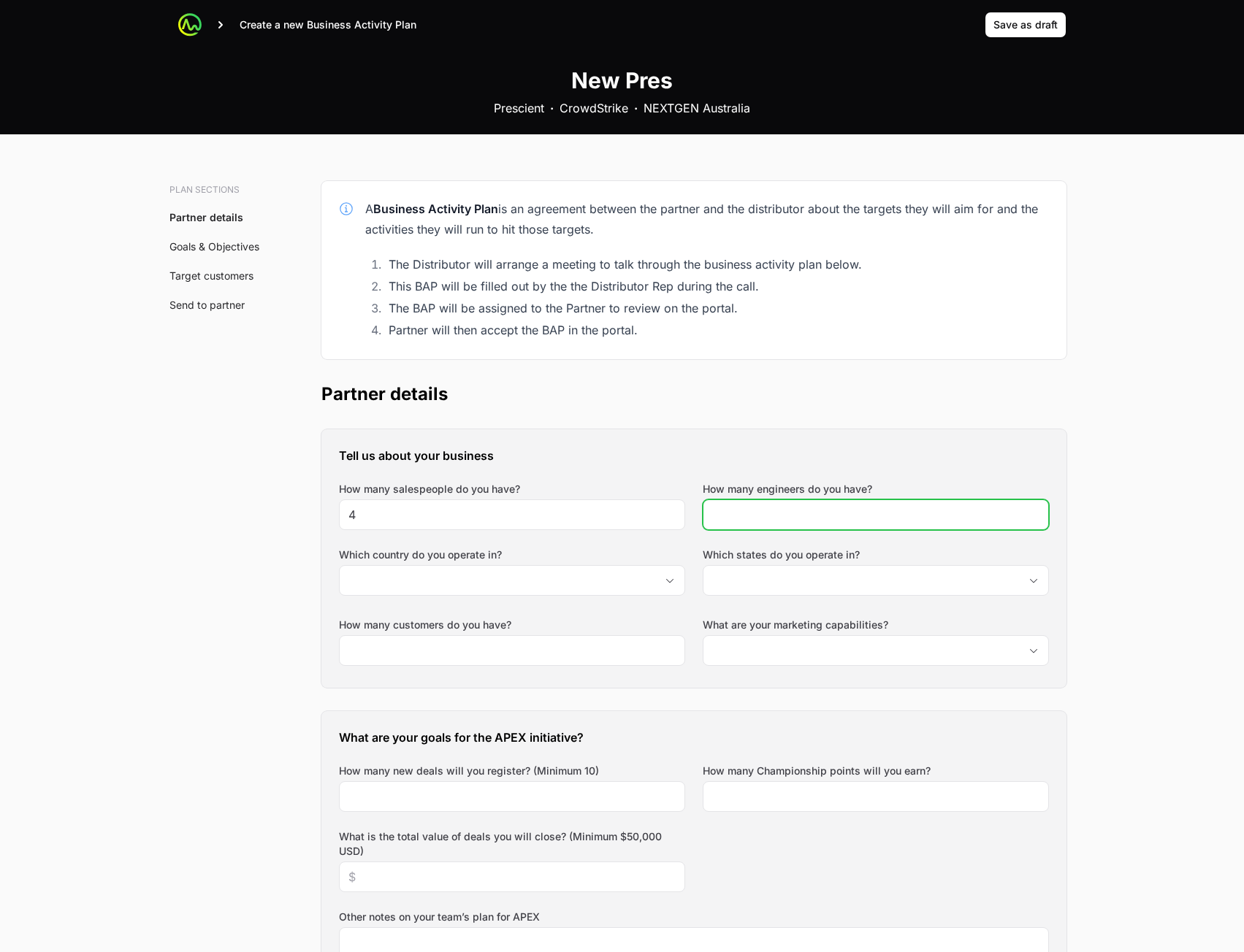
click at [812, 519] on input "How many engineers do you have?" at bounding box center [876, 515] width 327 height 17
type input "345"
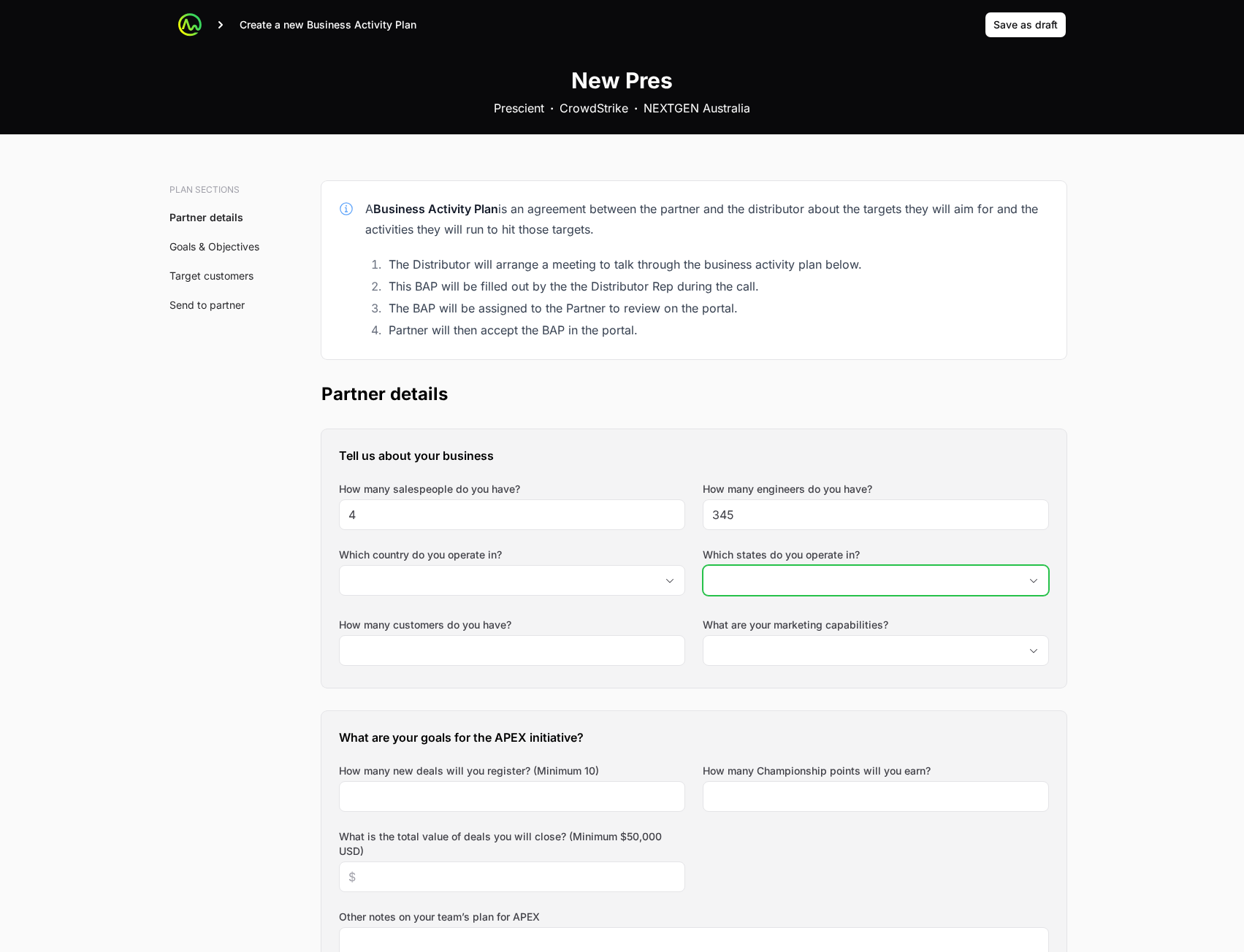
click at [774, 578] on input "Which states do you operate in?" at bounding box center [861, 580] width 316 height 29
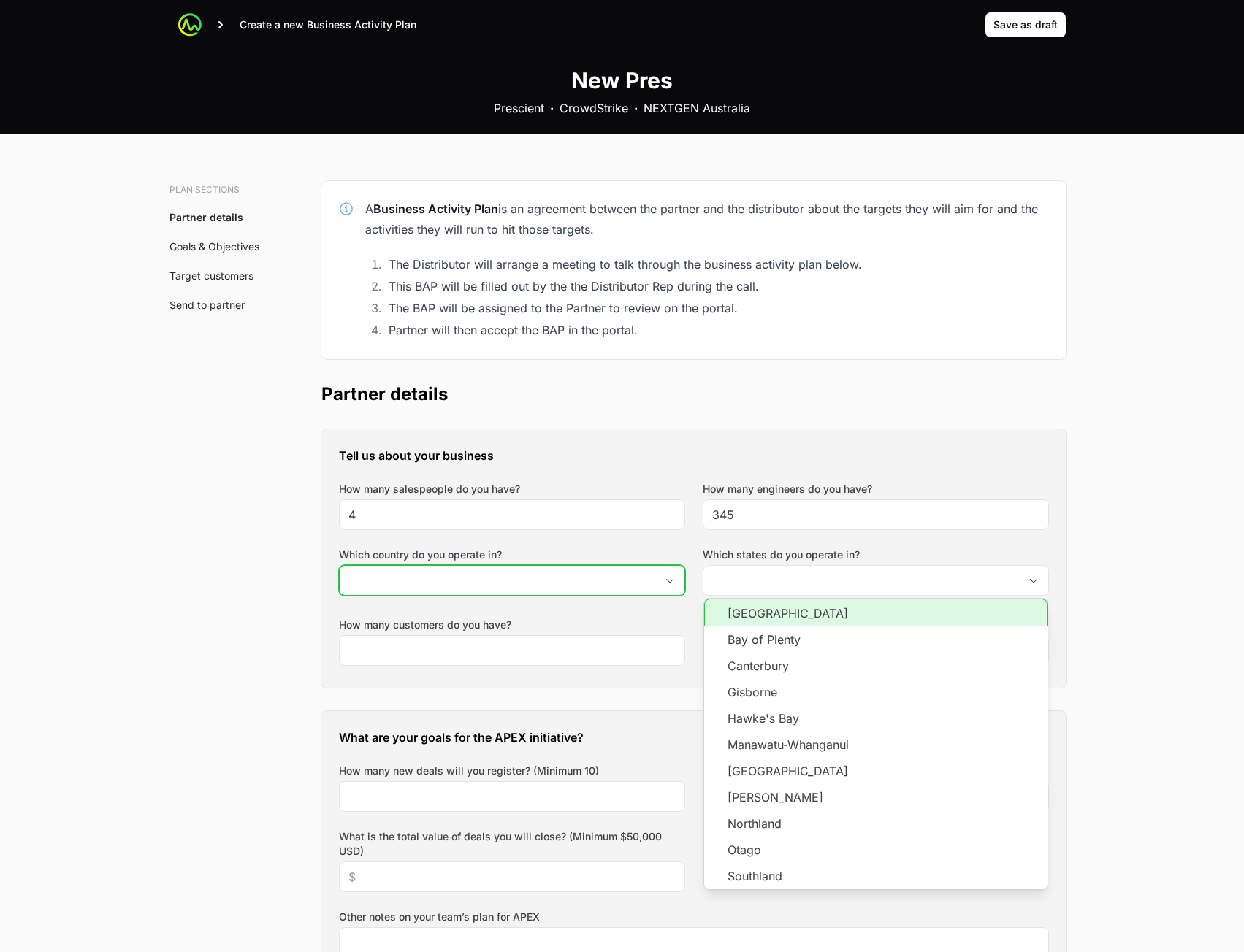
click at [529, 593] on input "Which country do you operate in?" at bounding box center [497, 580] width 316 height 29
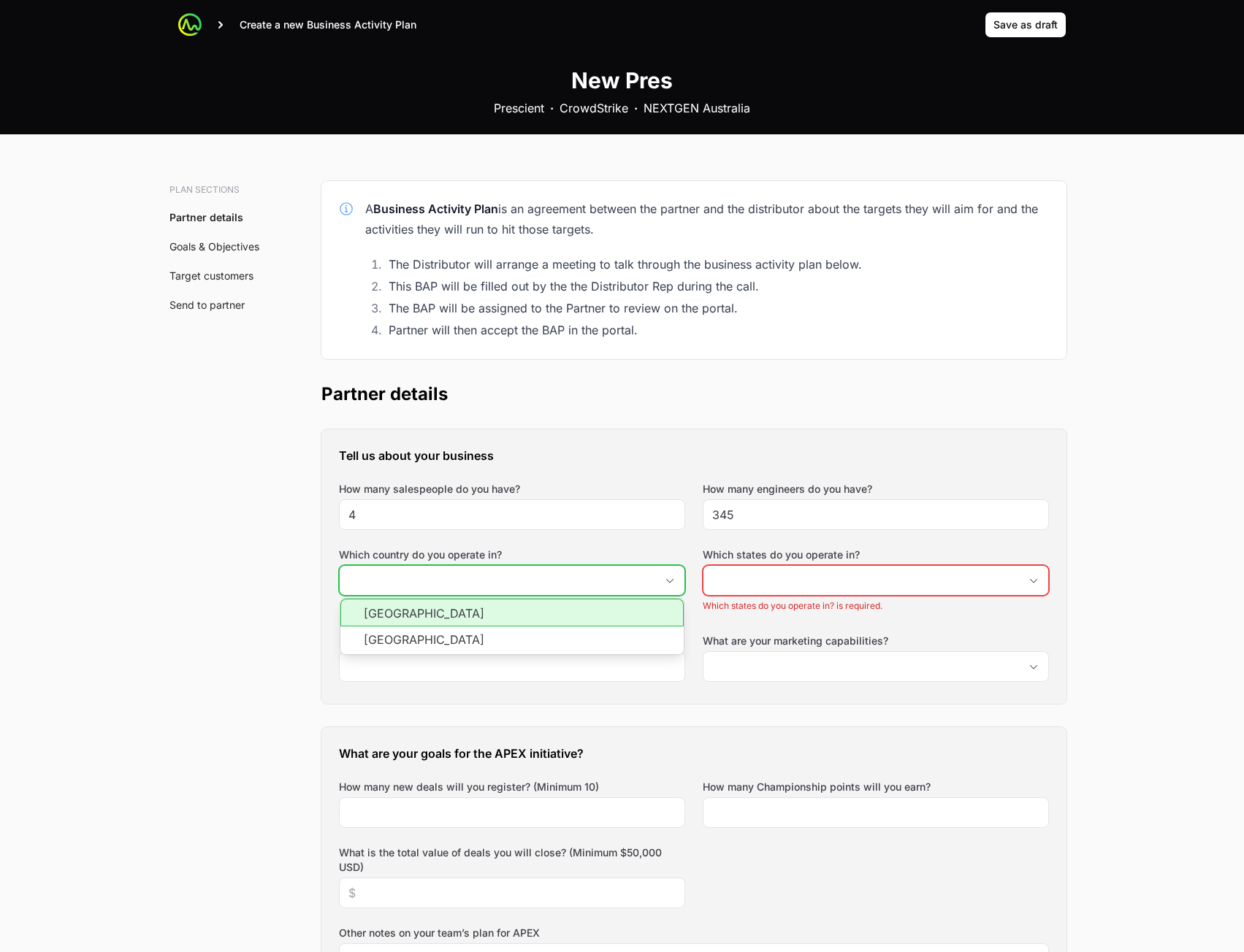
click at [525, 617] on li "[GEOGRAPHIC_DATA]" at bounding box center [512, 613] width 343 height 28
type input "[GEOGRAPHIC_DATA]"
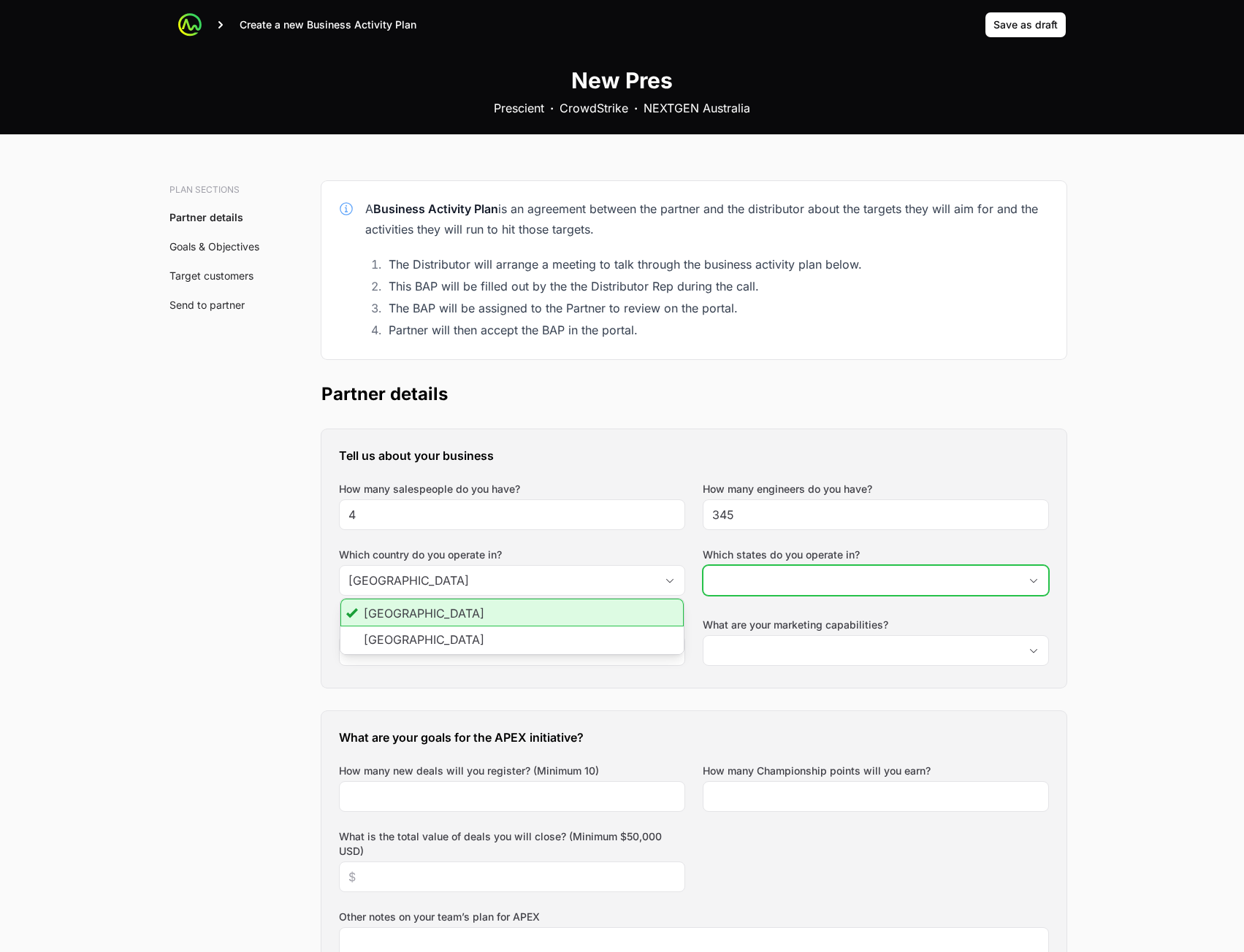
click at [806, 583] on input "Which states do you operate in?" at bounding box center [861, 580] width 316 height 29
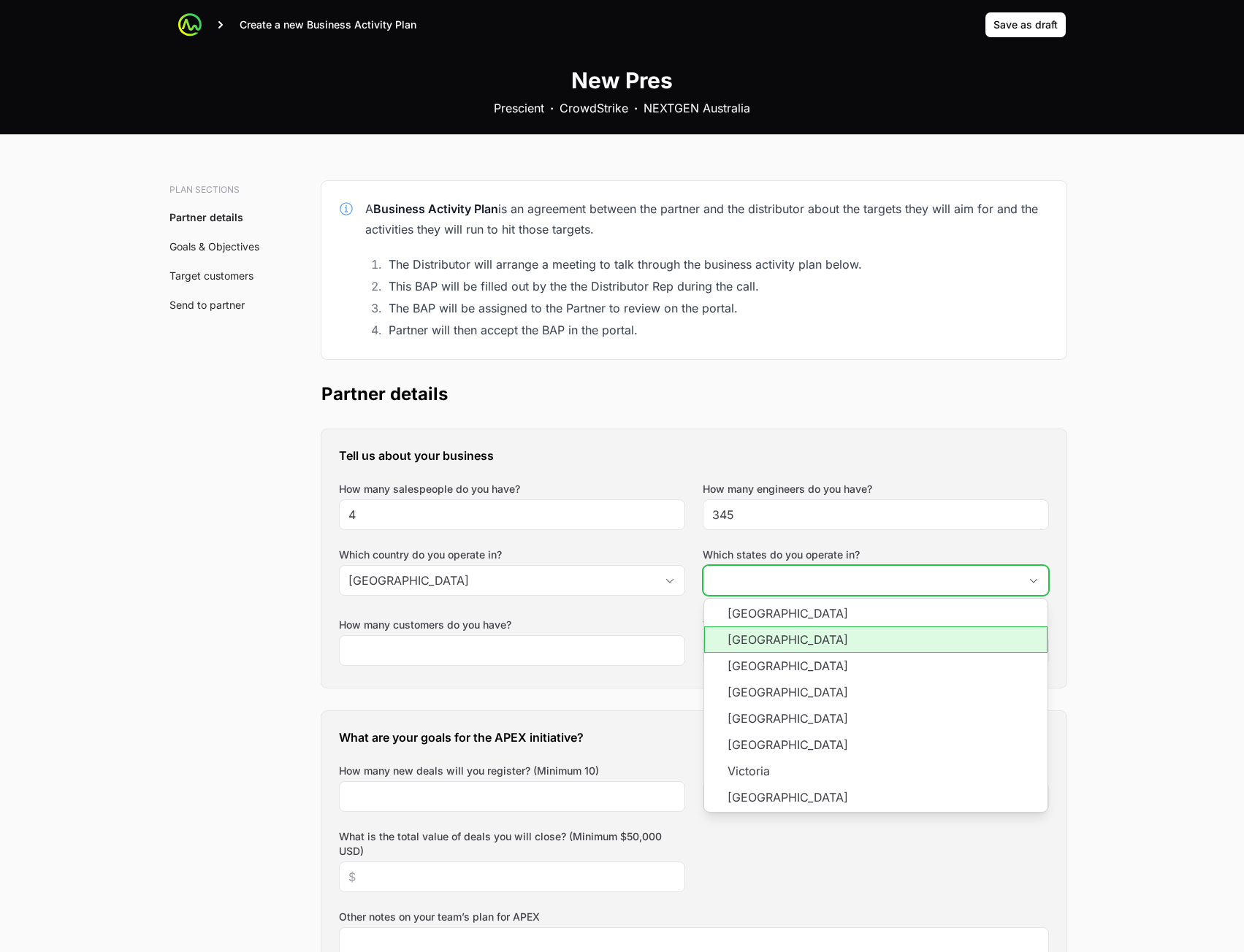
click at [785, 633] on li "[GEOGRAPHIC_DATA]" at bounding box center [876, 640] width 343 height 26
click at [785, 666] on li "[GEOGRAPHIC_DATA]" at bounding box center [876, 666] width 343 height 26
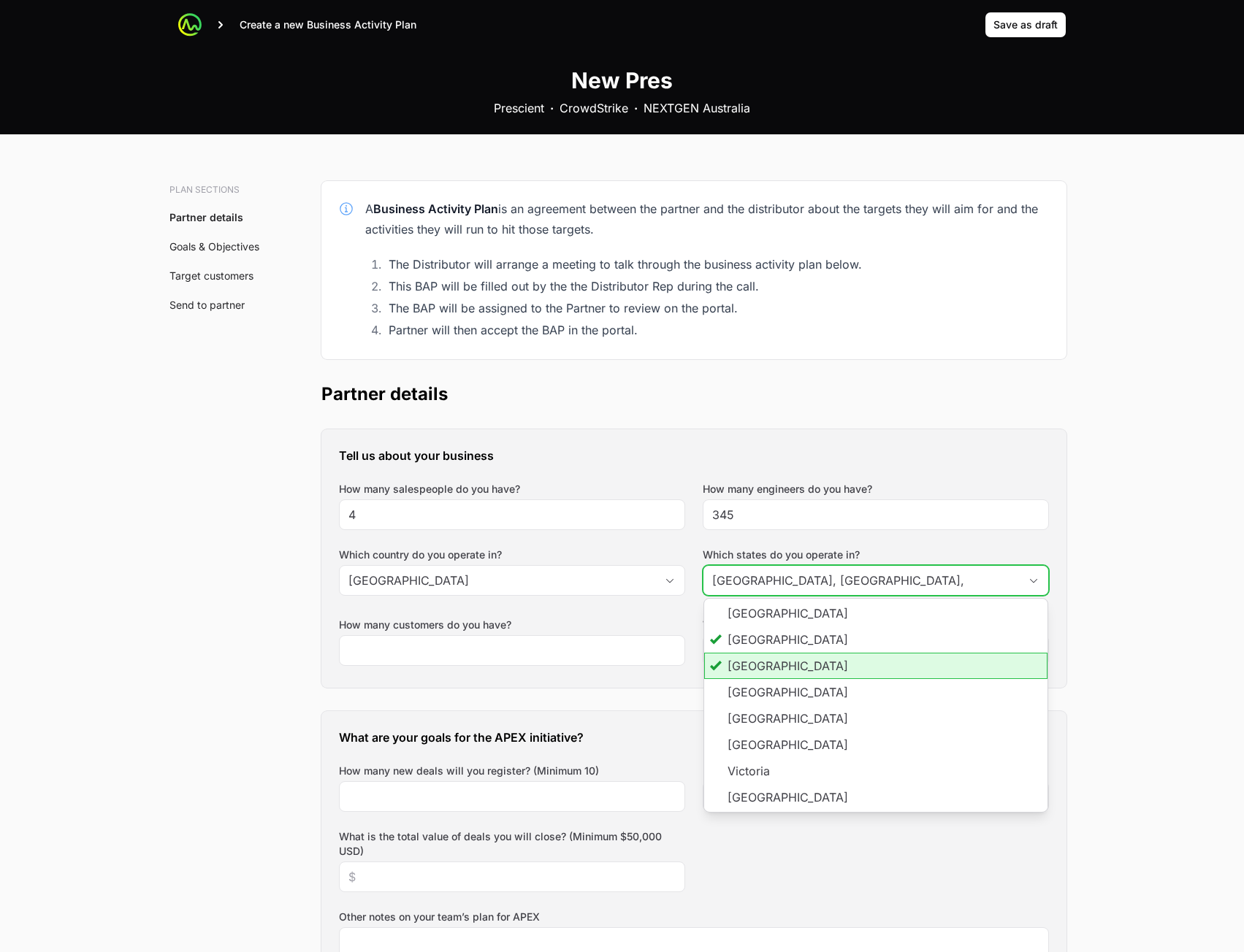
click at [781, 687] on li "[GEOGRAPHIC_DATA]" at bounding box center [876, 692] width 343 height 26
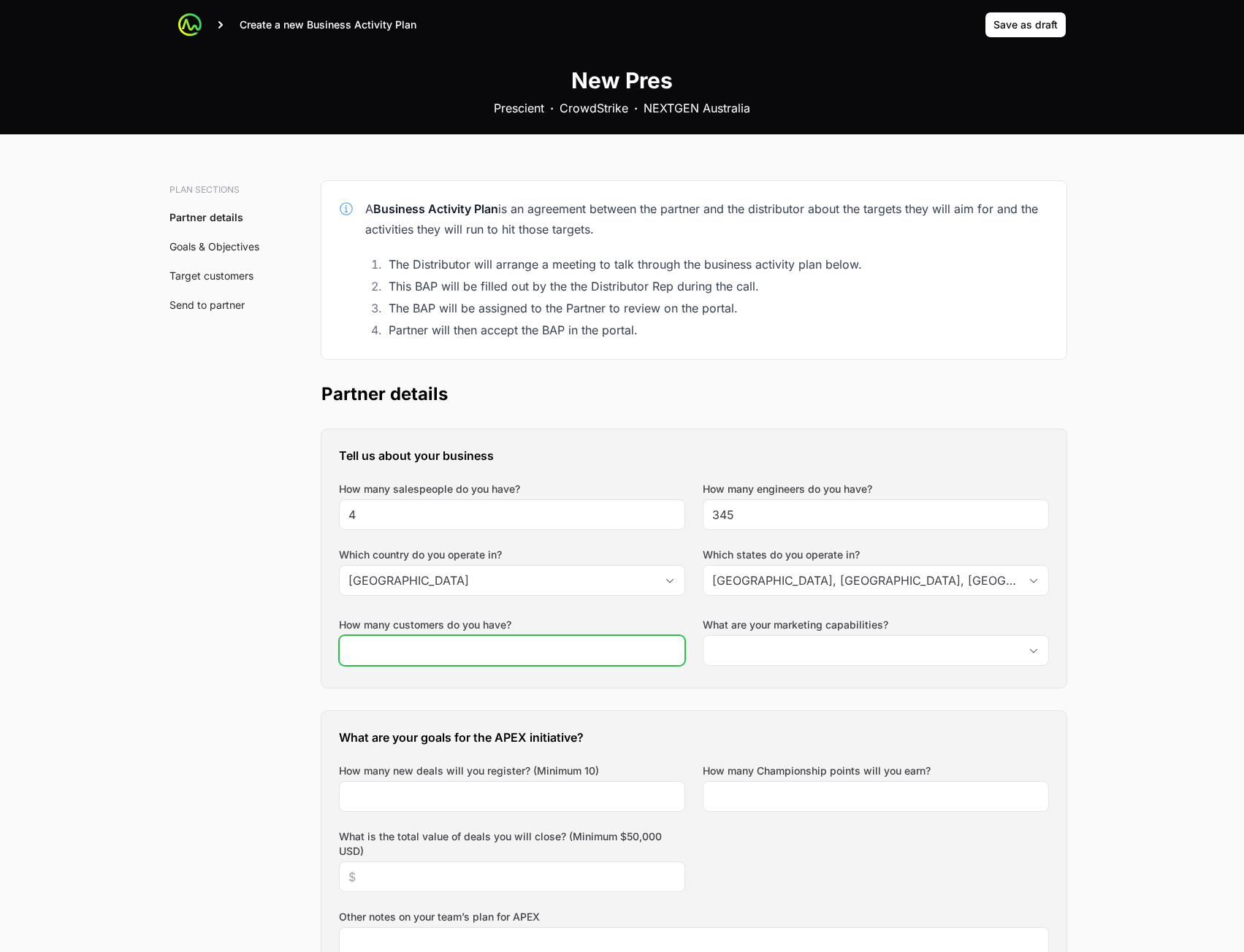
type input "[GEOGRAPHIC_DATA], [GEOGRAPHIC_DATA], [GEOGRAPHIC_DATA]"
click at [552, 648] on input "How many customers do you have?" at bounding box center [512, 651] width 327 height 17
type input "3"
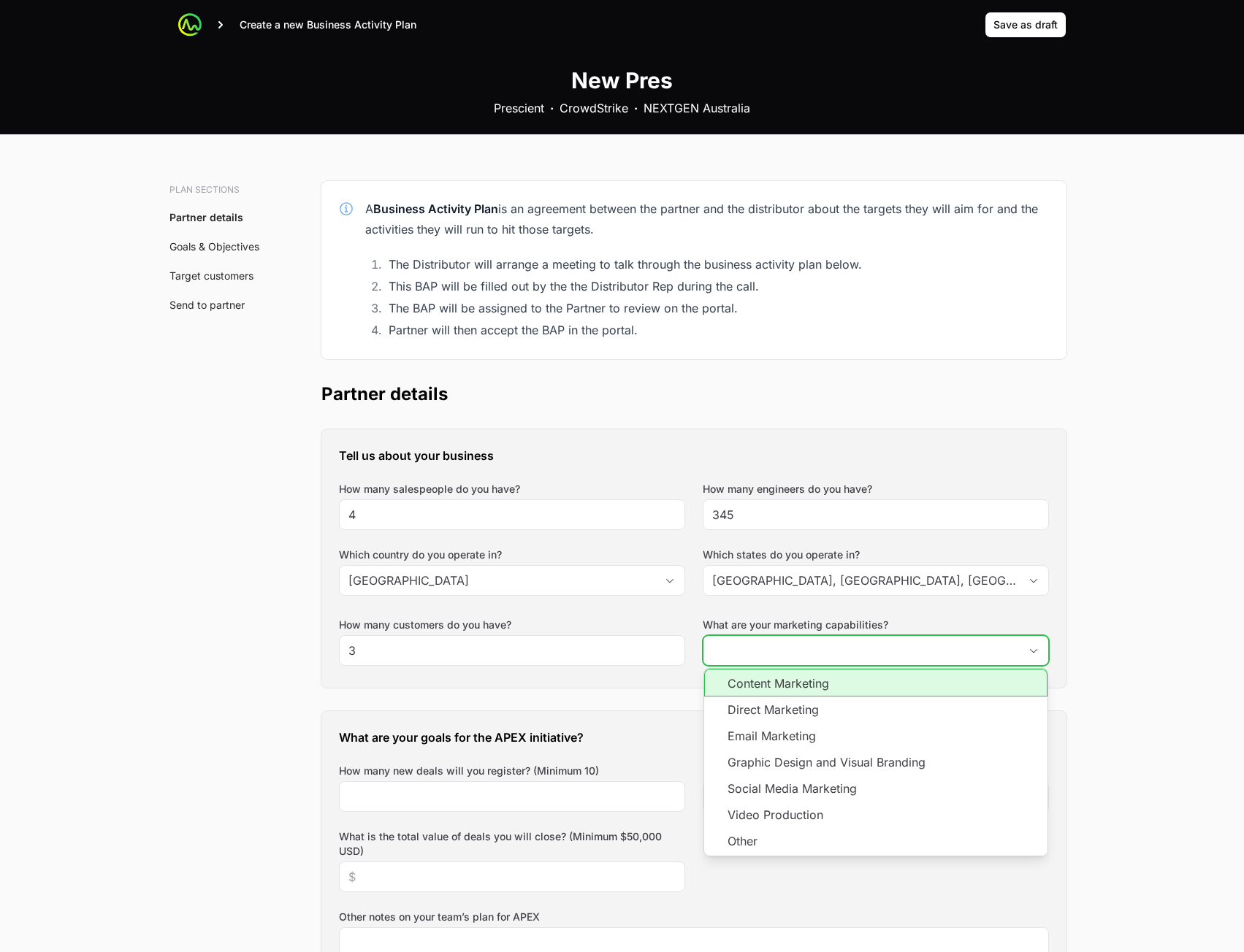
drag, startPoint x: 794, startPoint y: 652, endPoint x: 781, endPoint y: 657, distance: 13.9
click at [794, 654] on input "What are your marketing capabilities?" at bounding box center [861, 650] width 316 height 29
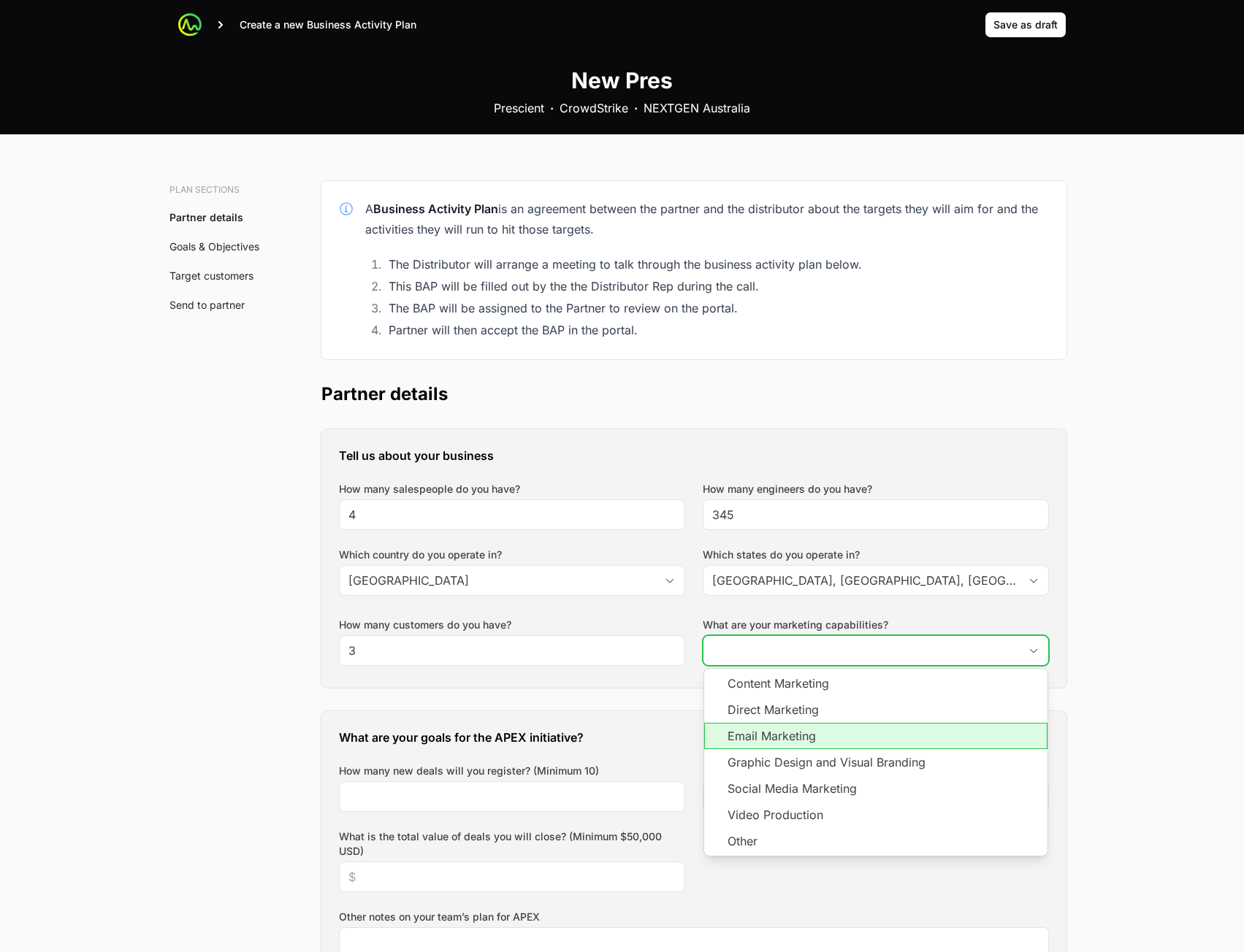
click at [759, 735] on li "Email Marketing" at bounding box center [876, 736] width 343 height 26
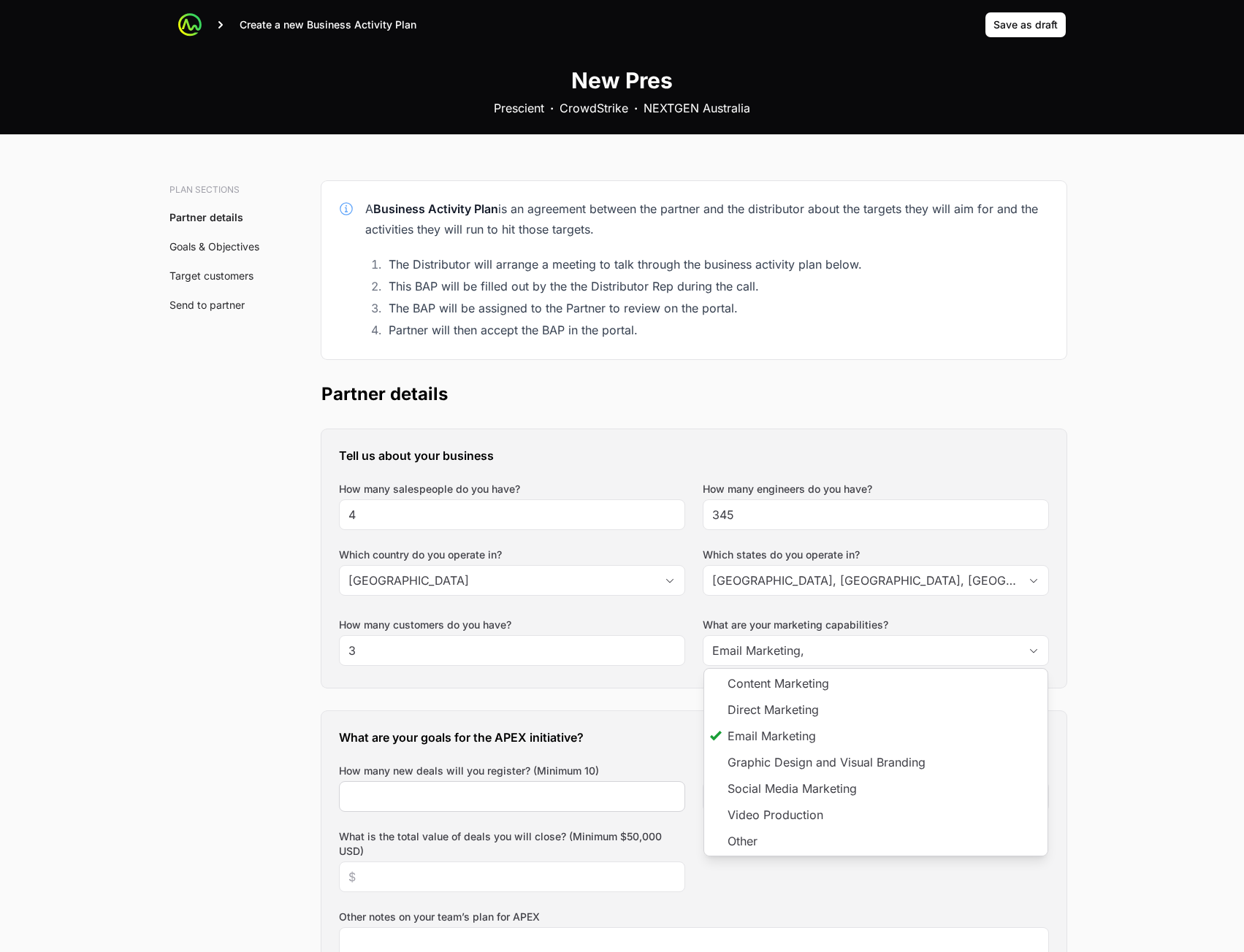
type input "Email Marketing"
click at [548, 811] on div at bounding box center [512, 796] width 347 height 31
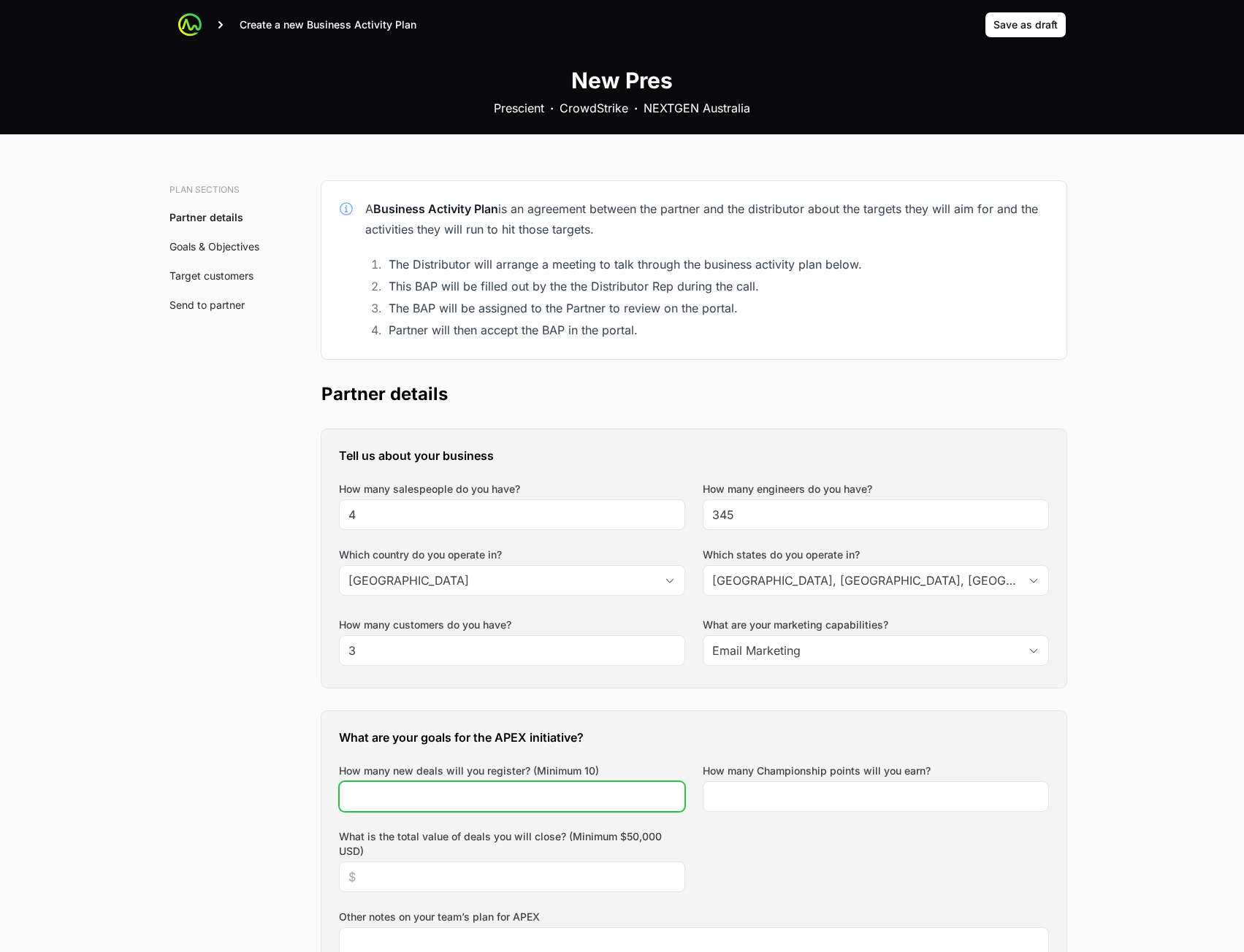
click at [573, 795] on input "How many new deals will you register? (Minimum 10)" at bounding box center [512, 797] width 327 height 17
type input "34"
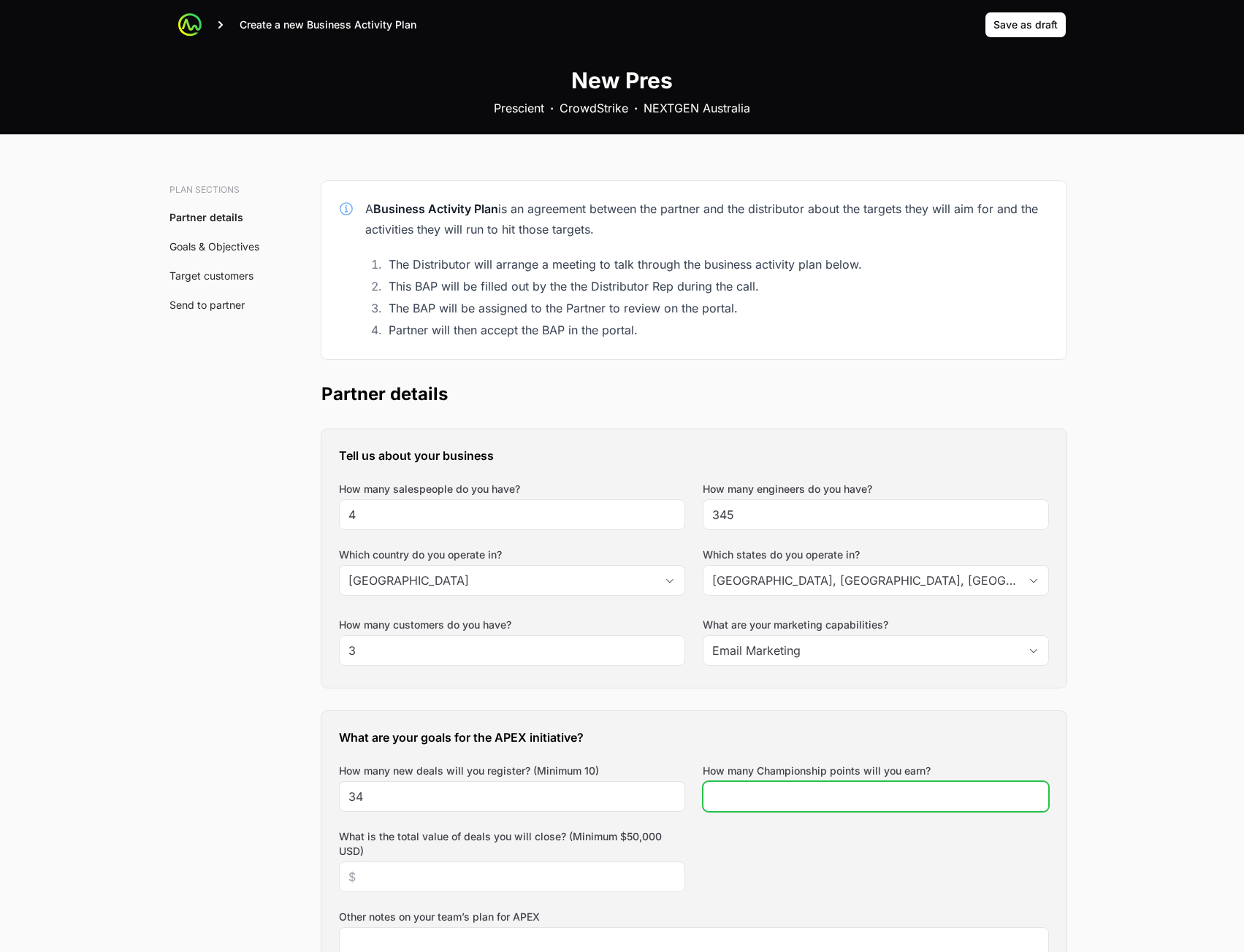
click at [784, 795] on input "How many Championship points will you earn?" at bounding box center [876, 797] width 327 height 17
type input "345"
click at [510, 866] on div at bounding box center [512, 877] width 347 height 31
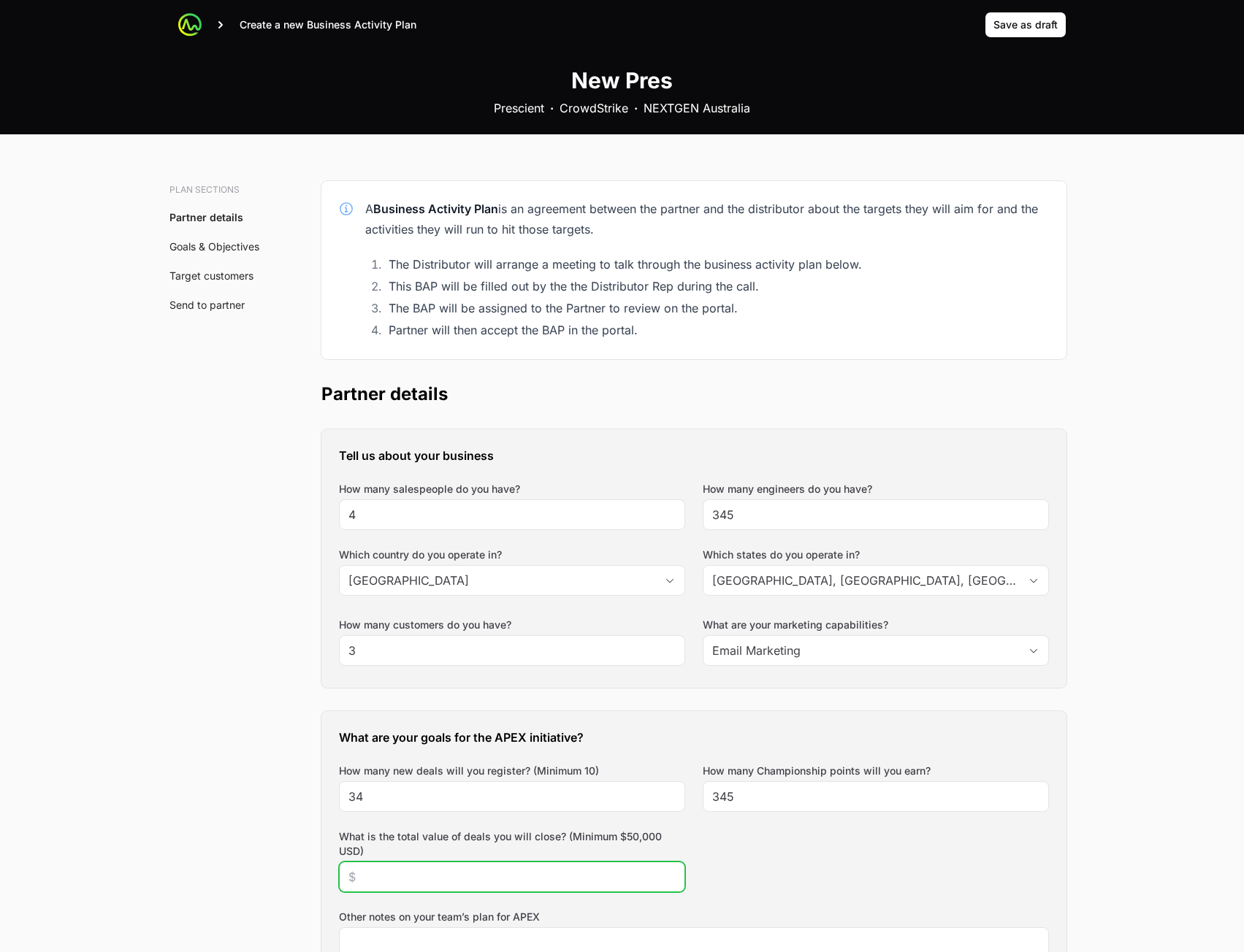
click at [505, 873] on input "What is the total value of deals you will close? (Minimum $50,000 USD)" at bounding box center [512, 877] width 327 height 17
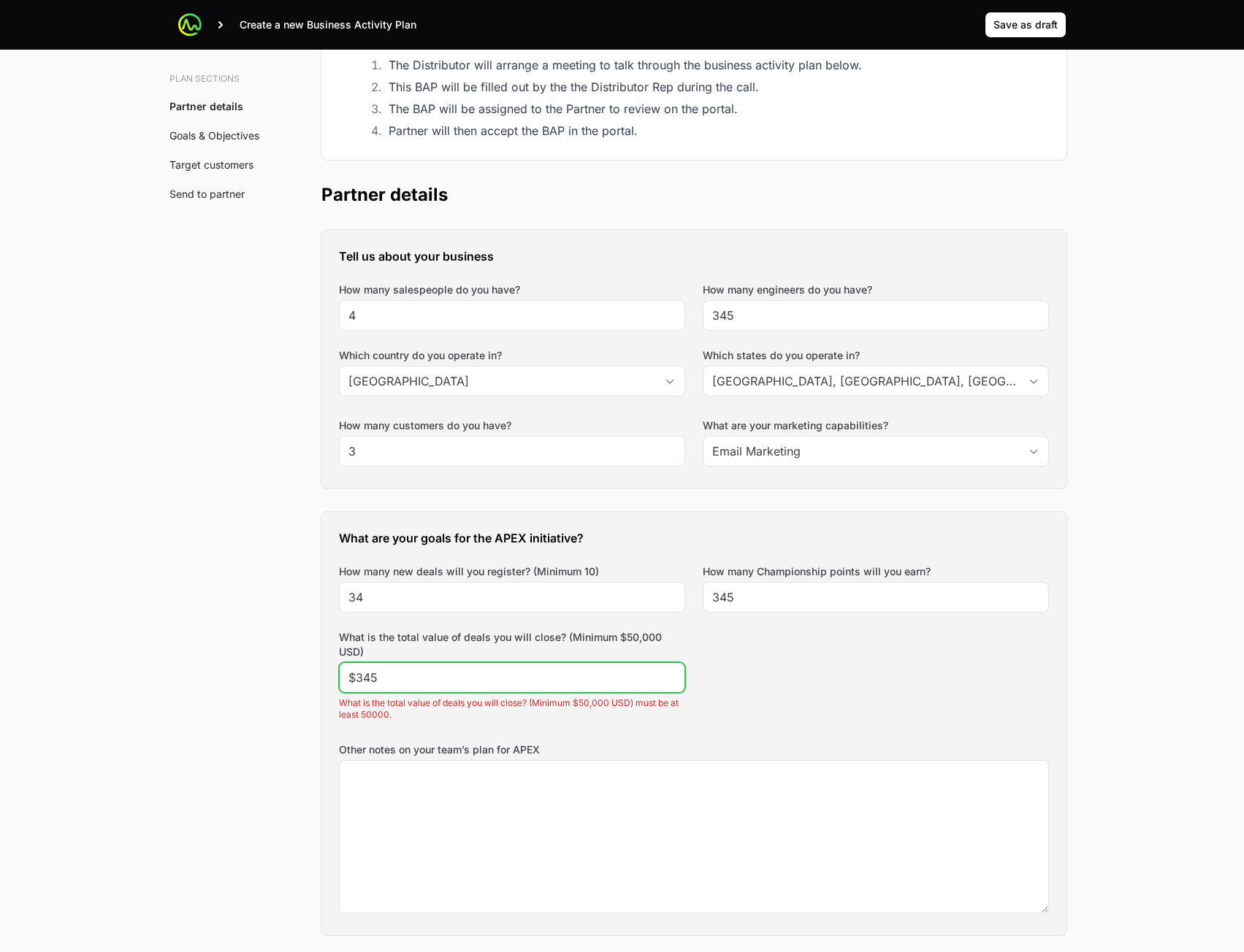
scroll to position [366, 0]
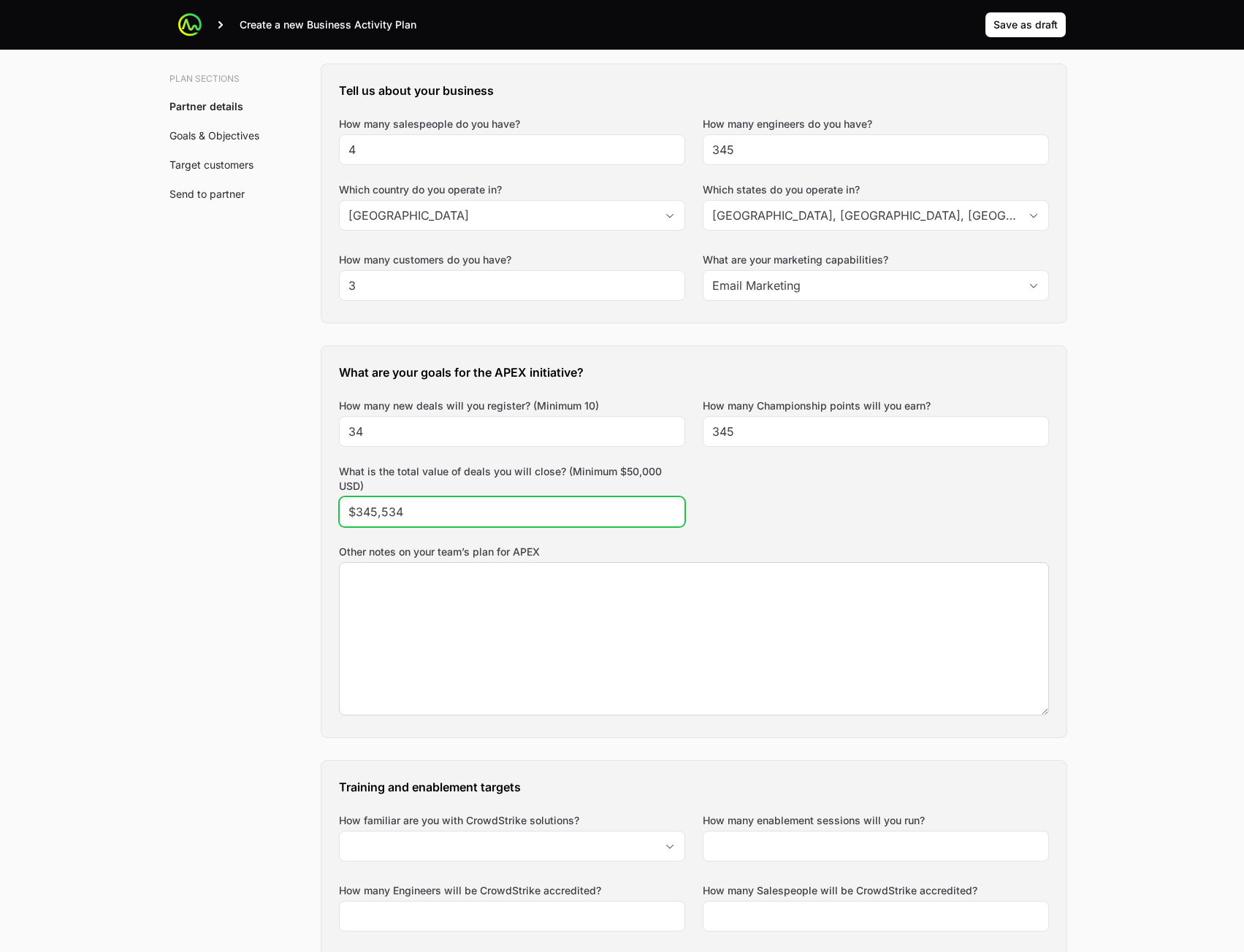
type input "$345,534"
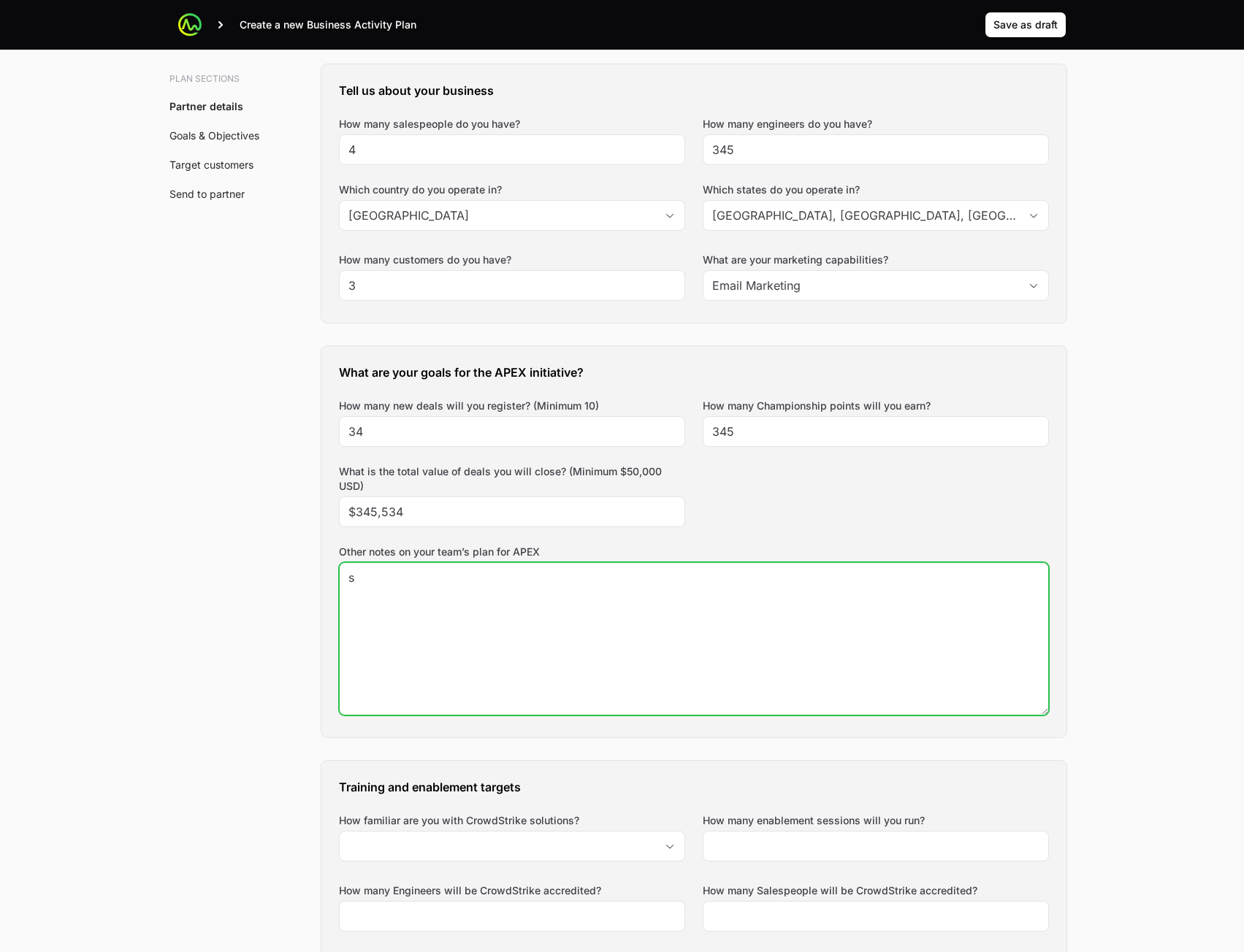
click at [613, 644] on textarea "s" at bounding box center [693, 639] width 708 height 152
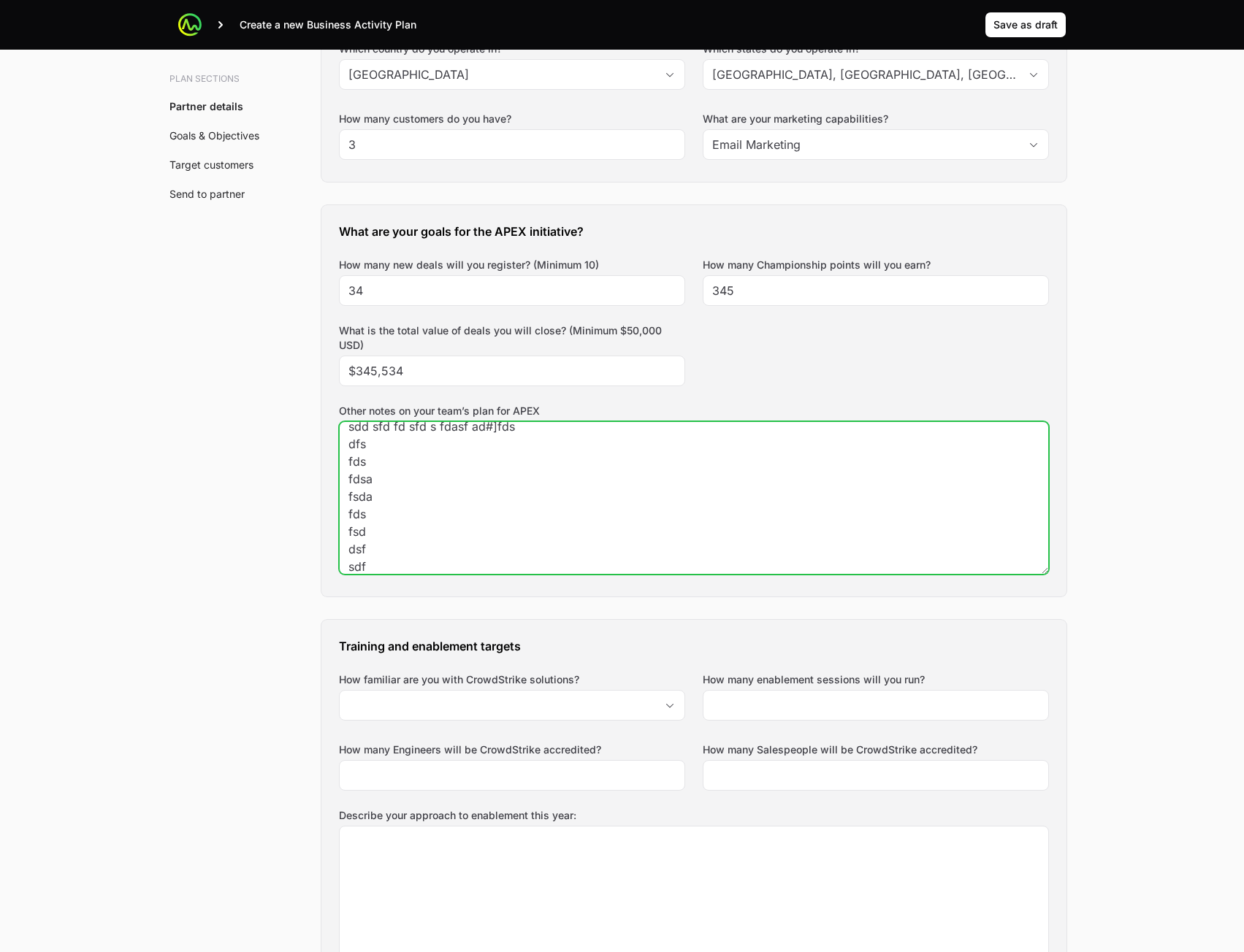
scroll to position [657, 0]
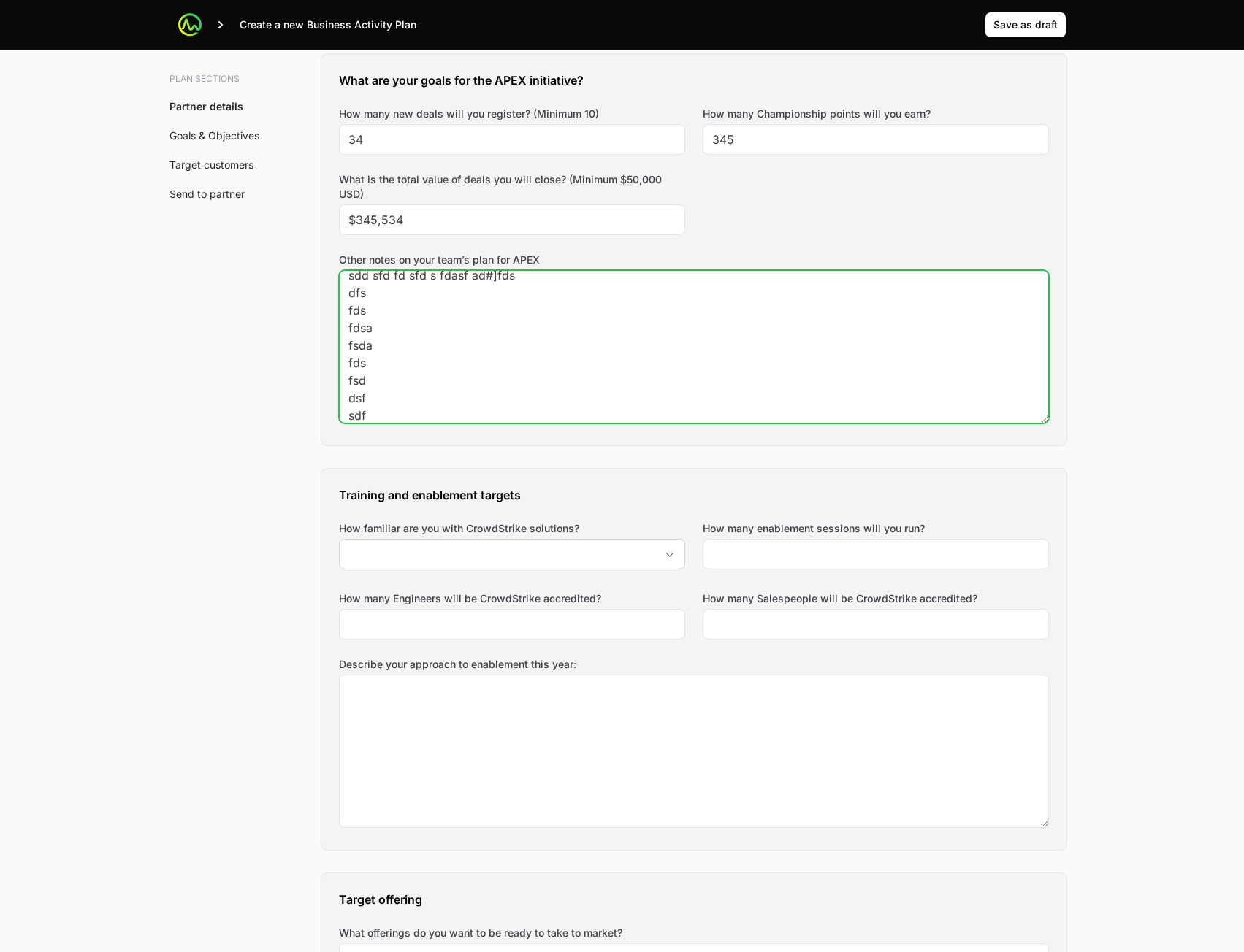
type textarea "sdd sfd fd sfd s fdasf ad#]fds dfs fds fdsa fsda fds fsd dsf sdf"
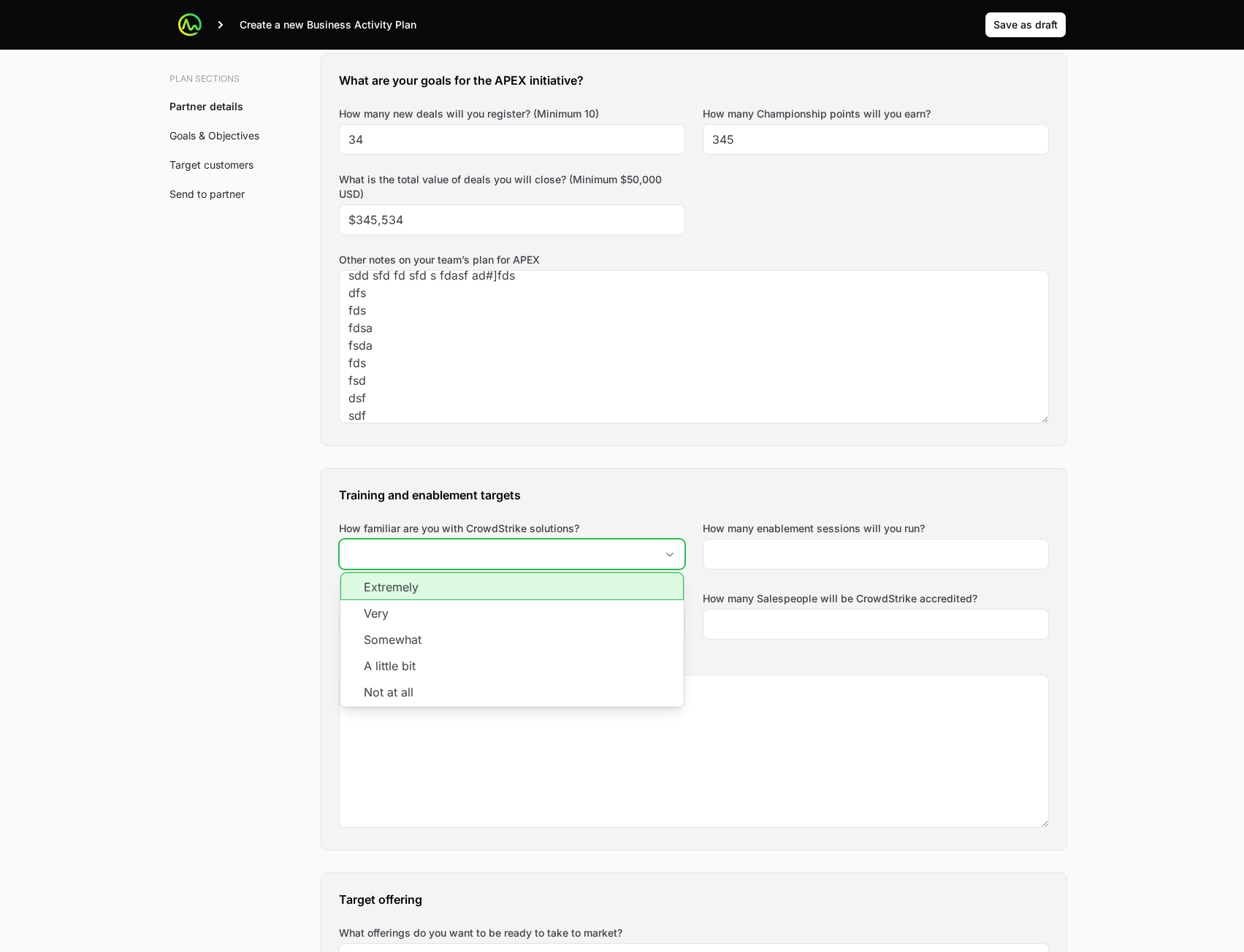
click at [583, 544] on input "How familiar are you with CrowdStrike solutions?" at bounding box center [497, 554] width 316 height 29
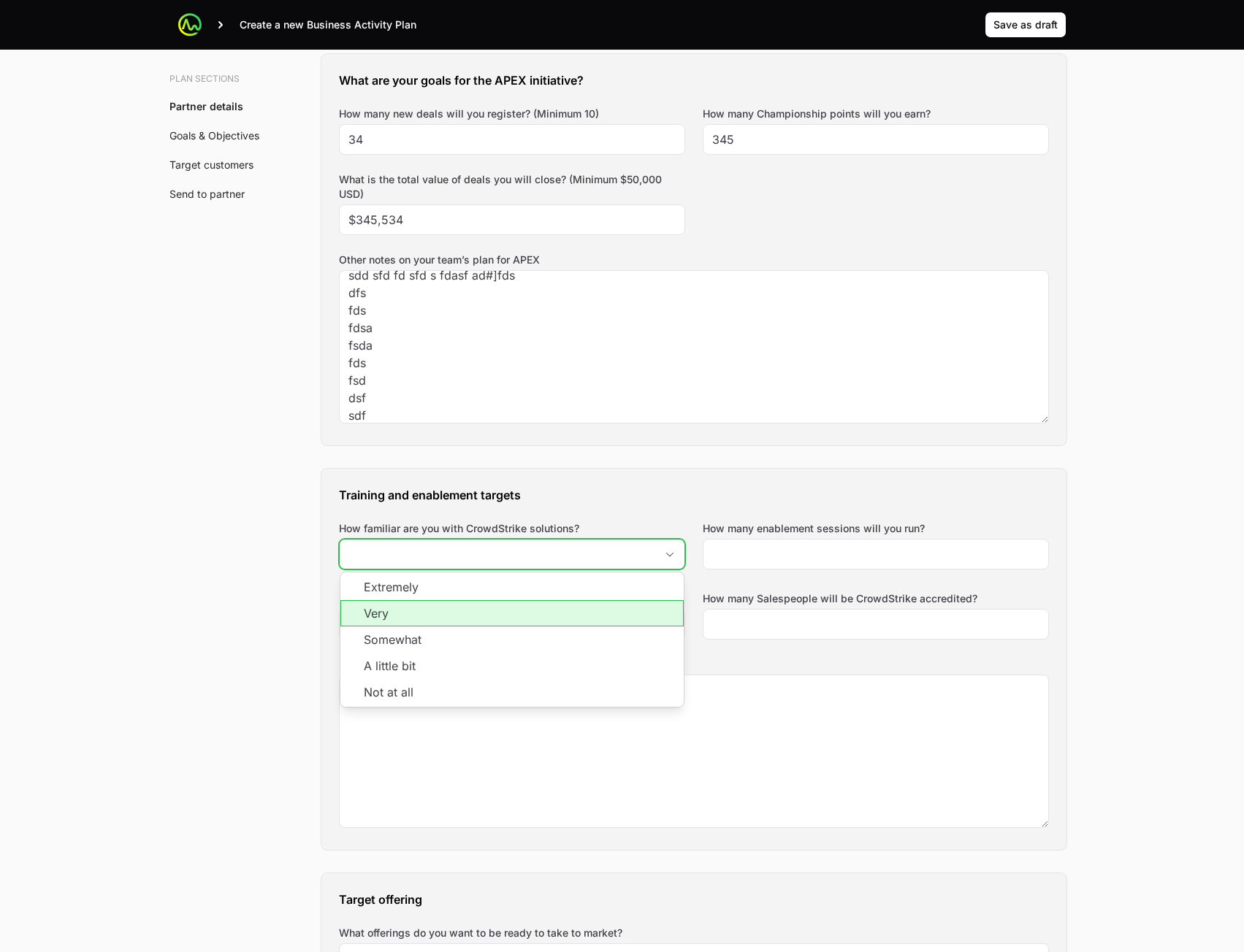
drag, startPoint x: 555, startPoint y: 625, endPoint x: 704, endPoint y: 617, distance: 149.2
click at [555, 626] on li "Very" at bounding box center [512, 613] width 343 height 26
type input "Very"
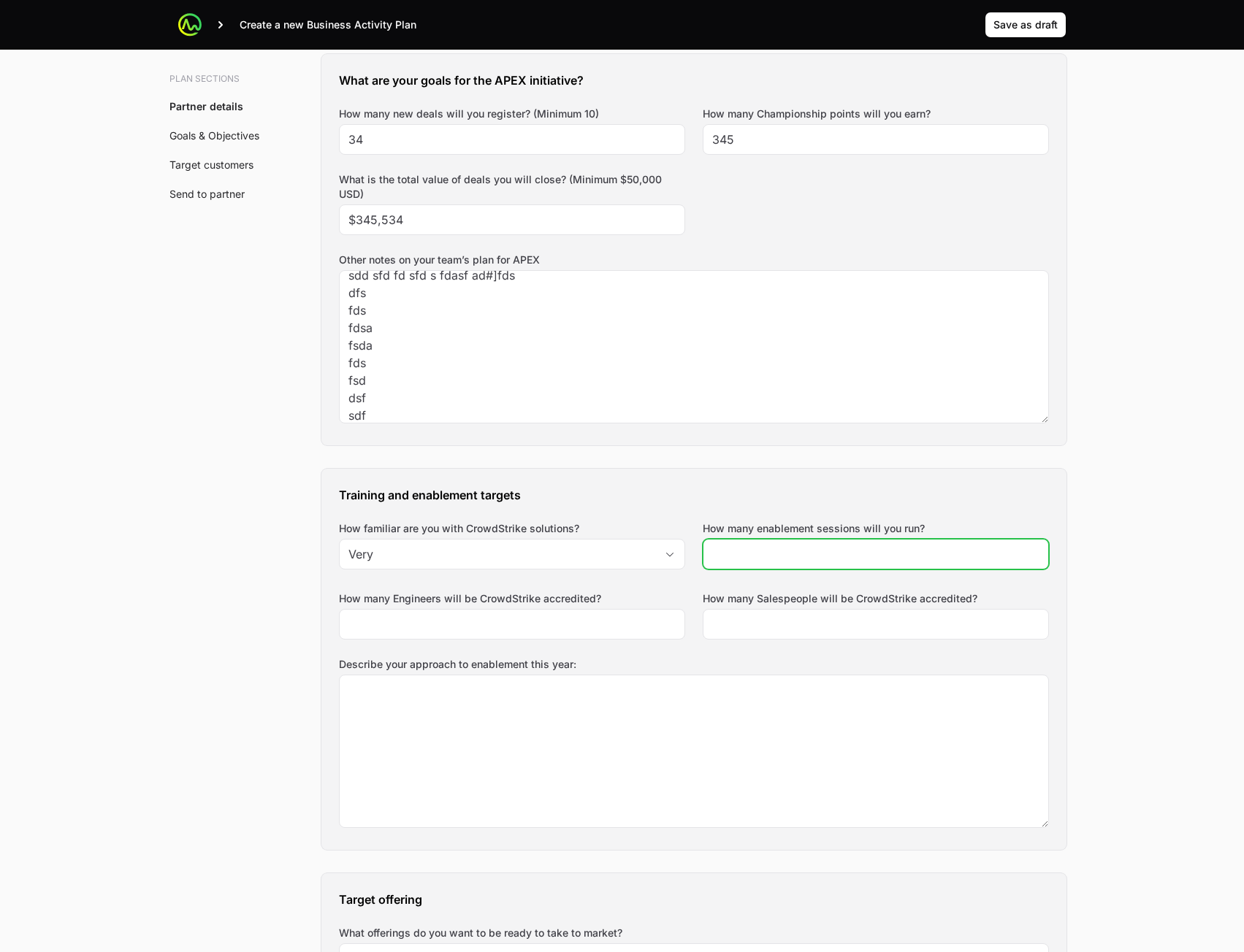
click at [820, 561] on div at bounding box center [876, 554] width 347 height 31
click at [824, 548] on input "How many enablement sessions will you run?" at bounding box center [876, 555] width 327 height 17
type input "3"
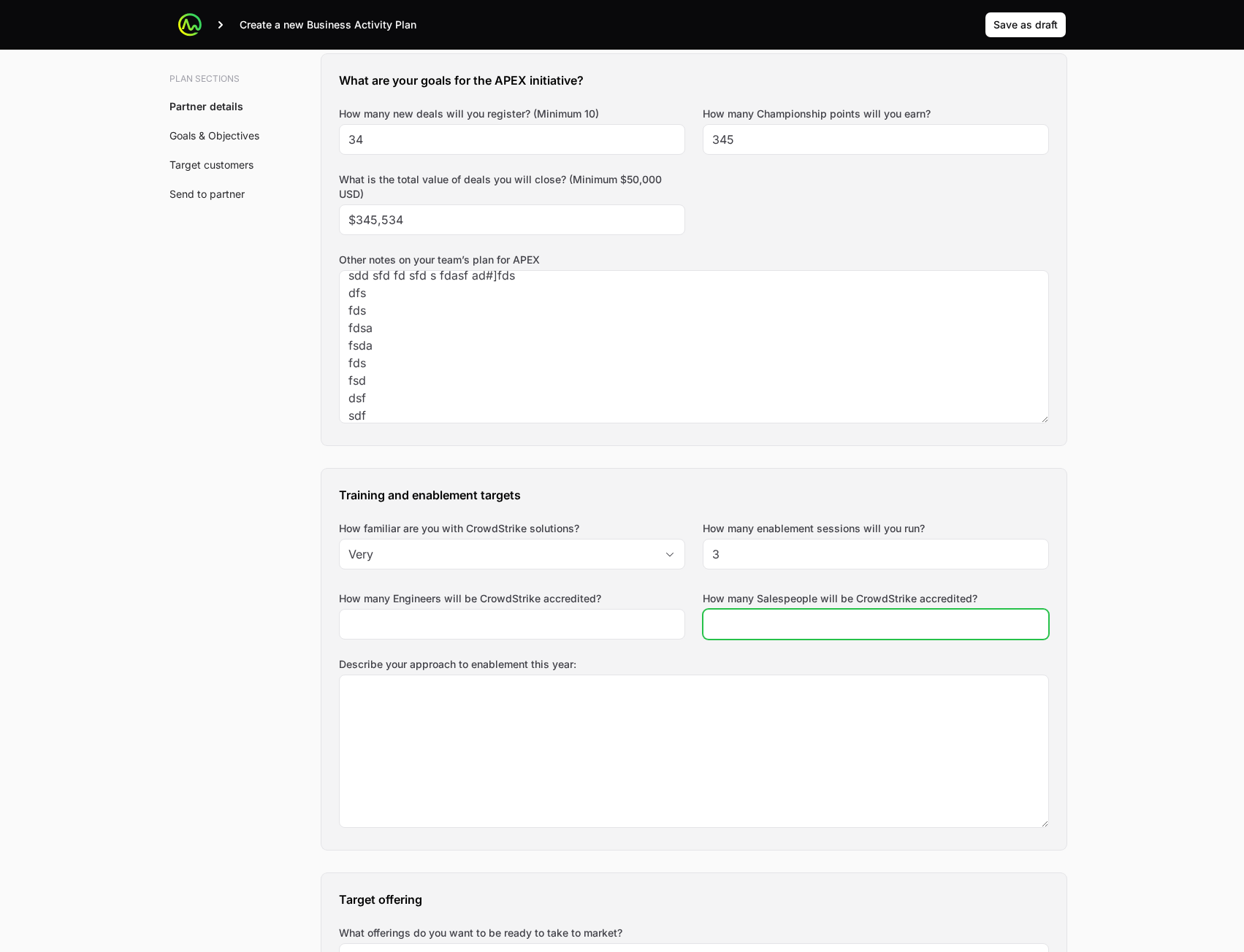
click at [773, 618] on input "How many Salespeople will be CrowdStrike accredited?" at bounding box center [876, 625] width 327 height 17
type input "234"
click at [433, 633] on div at bounding box center [512, 624] width 347 height 31
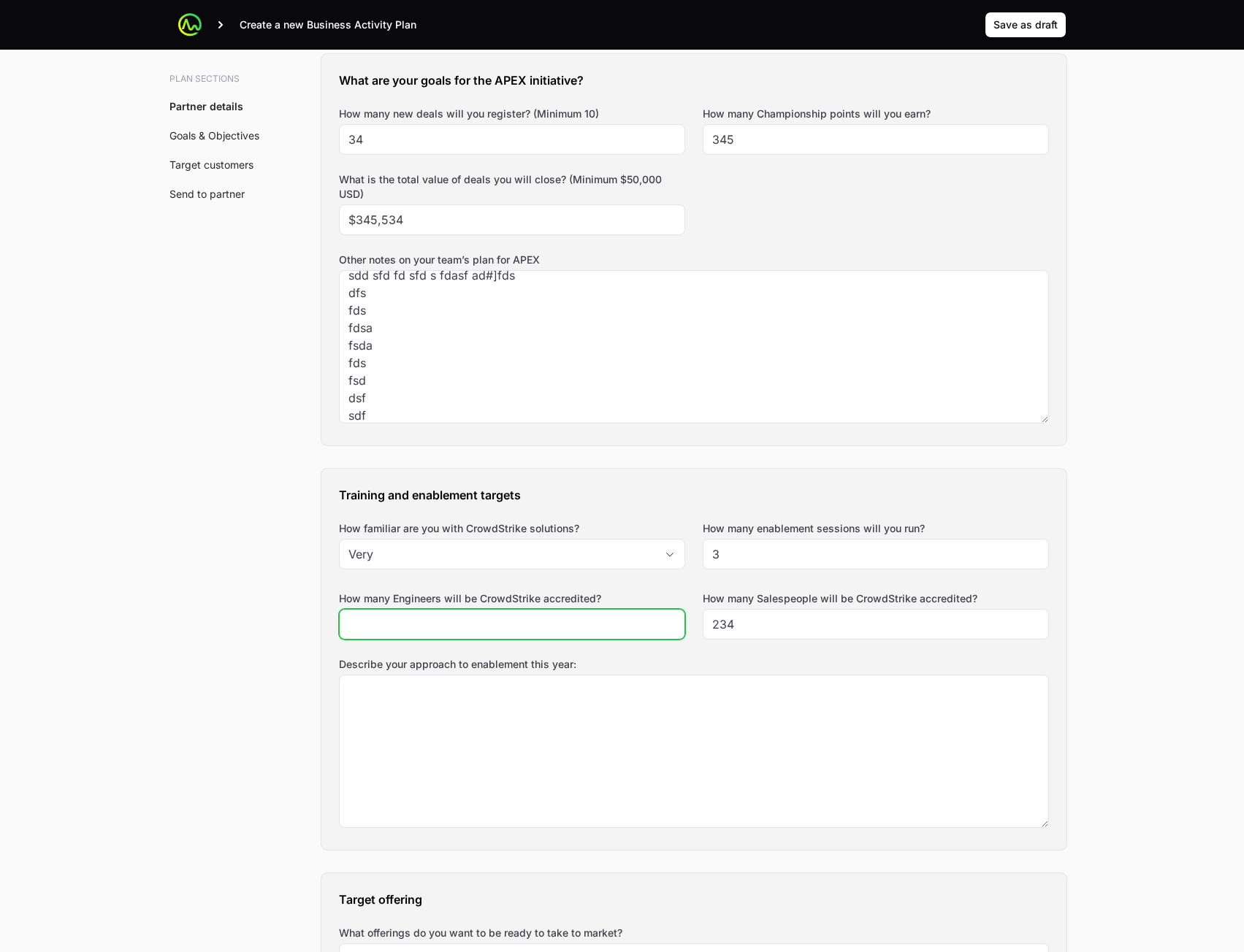
click at [464, 623] on input "How many Engineers will be CrowdStrike accredited?" at bounding box center [512, 625] width 327 height 17
type input "324"
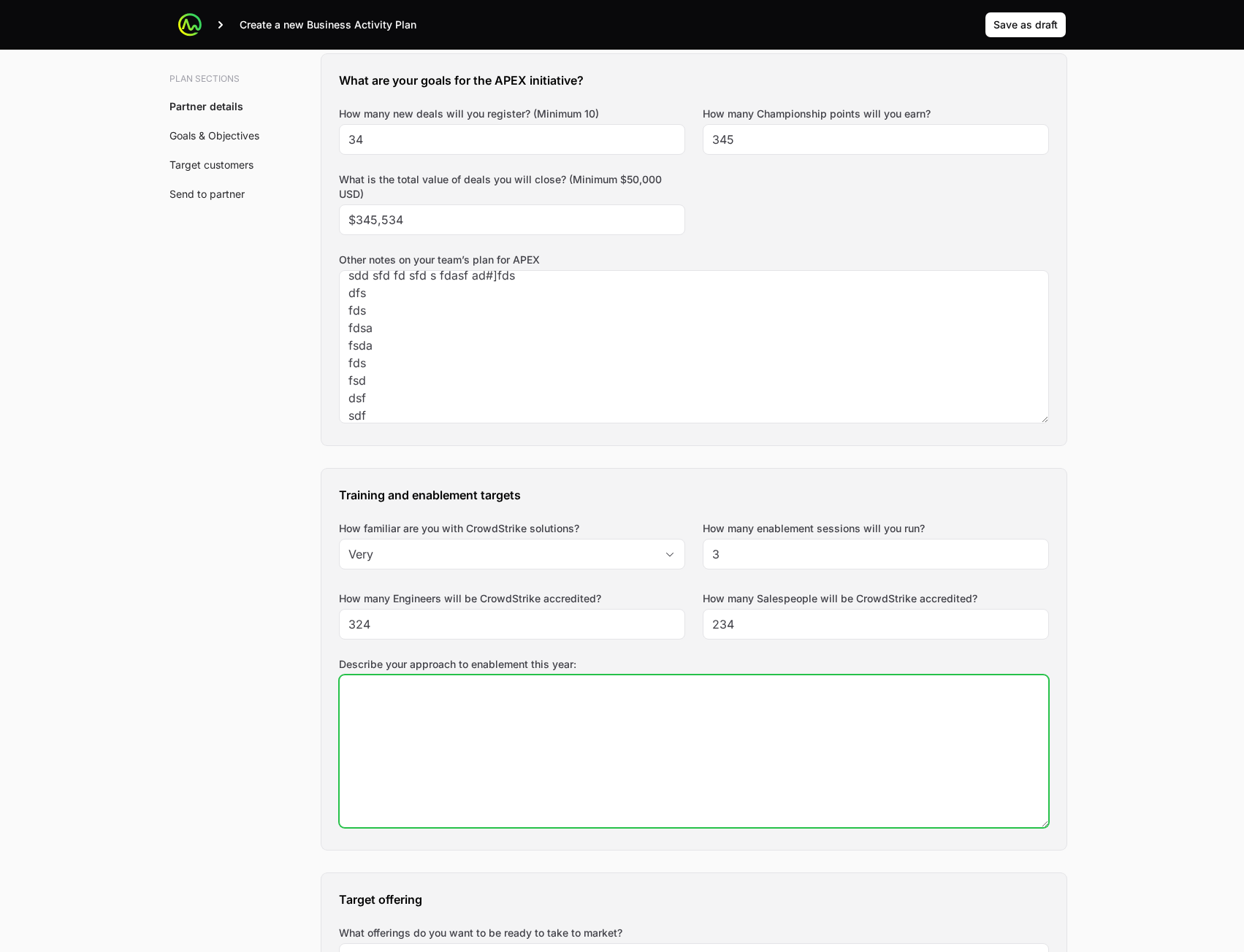
click at [459, 718] on textarea "Describe your approach to enablement this year:" at bounding box center [693, 751] width 708 height 152
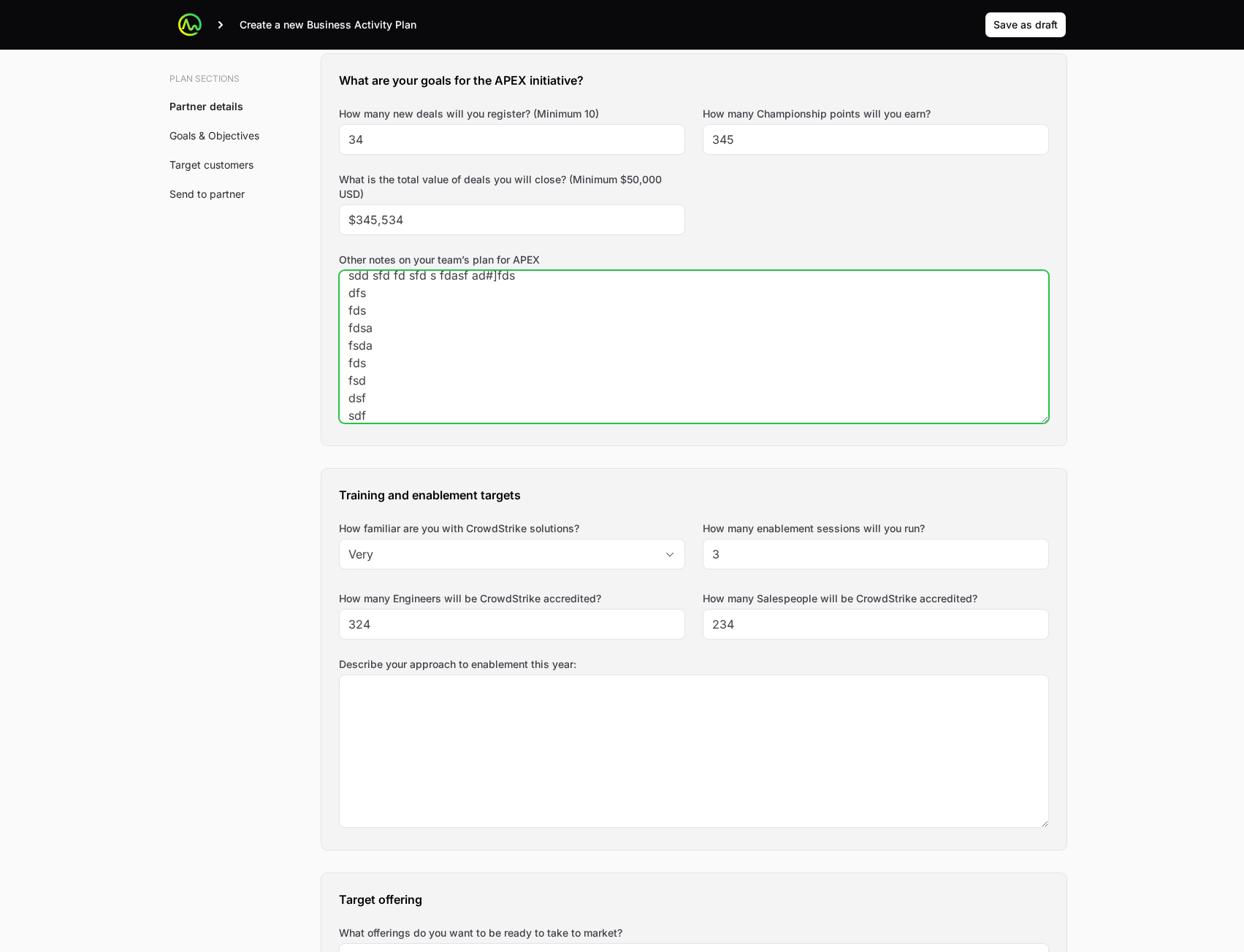
click at [519, 378] on textarea "sdd sfd fd sfd s fdasf ad#]fds dfs fds fdsa fsda fds fsd dsf sdf" at bounding box center [693, 346] width 708 height 152
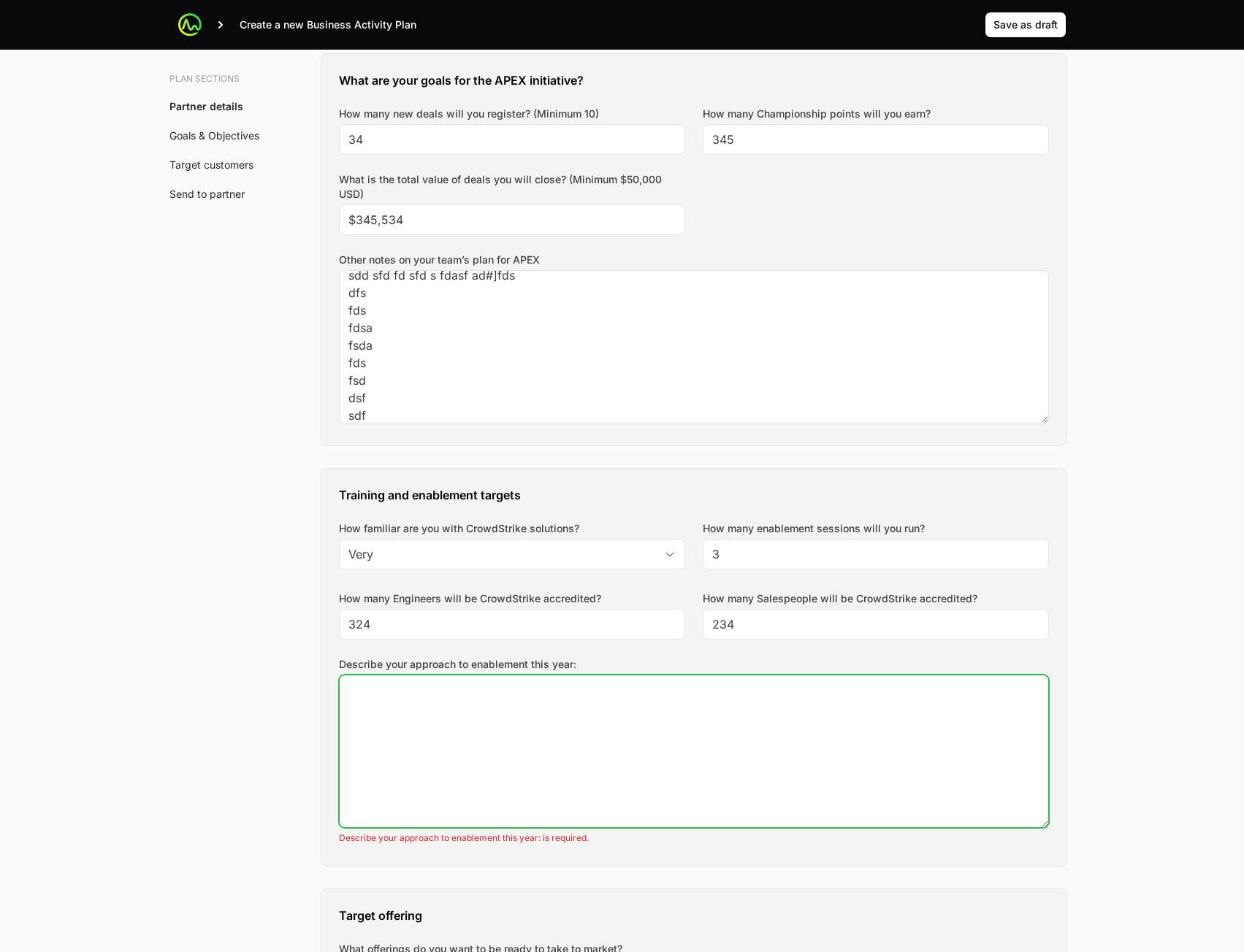
drag, startPoint x: 492, startPoint y: 783, endPoint x: 497, endPoint y: 761, distance: 22.6
click at [492, 780] on textarea "Describe your approach to enablement this year:" at bounding box center [693, 751] width 708 height 152
paste textarea "sdd sfd fd sfd s fdasf ad#]fds dfs fds fdsa fsda fds fsd dsf sdf"
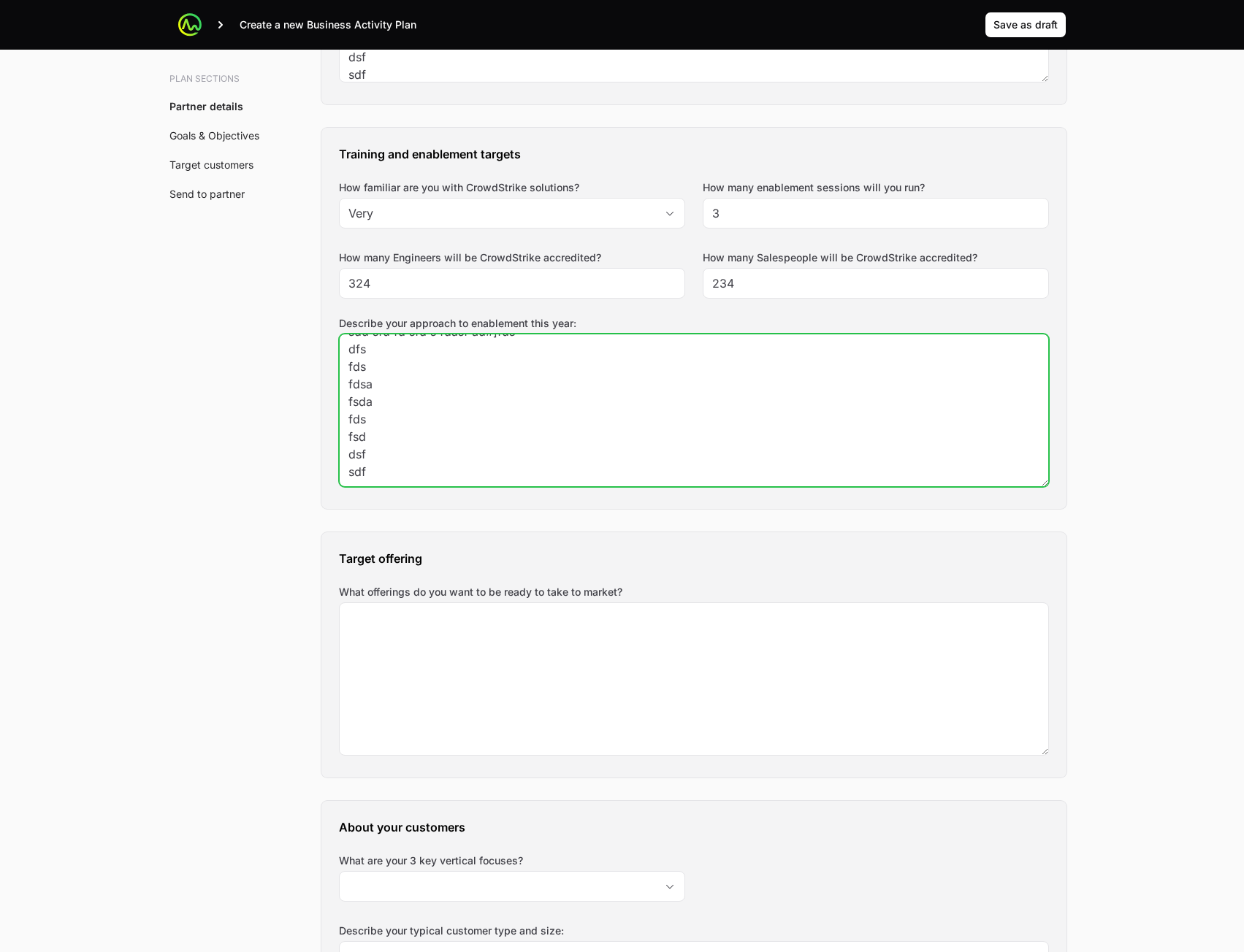
scroll to position [1168, 0]
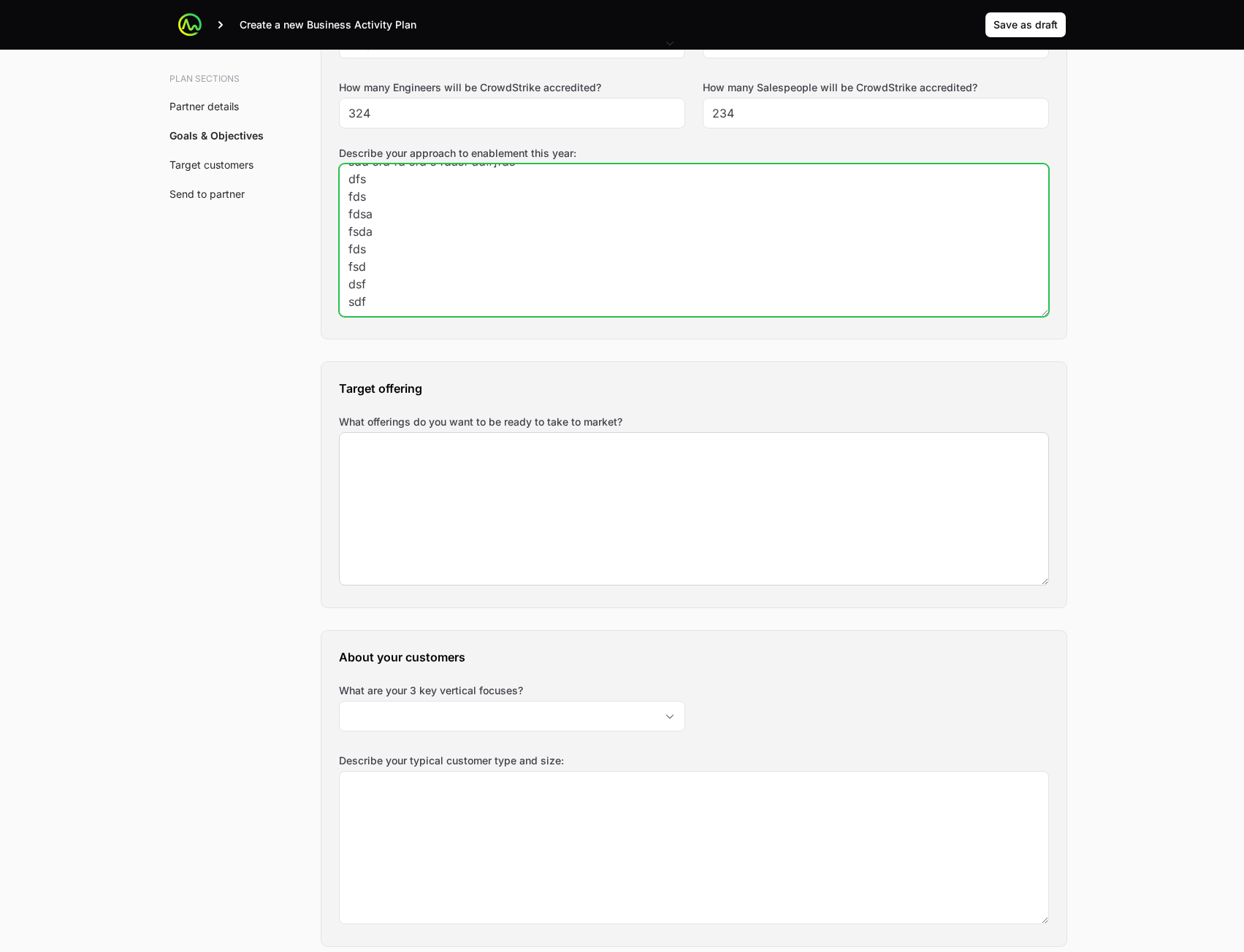
type textarea "sdd sfd fd sfd s fdasf ad#]fds dfs fds fdsa fsda fds fsd dsf sdf"
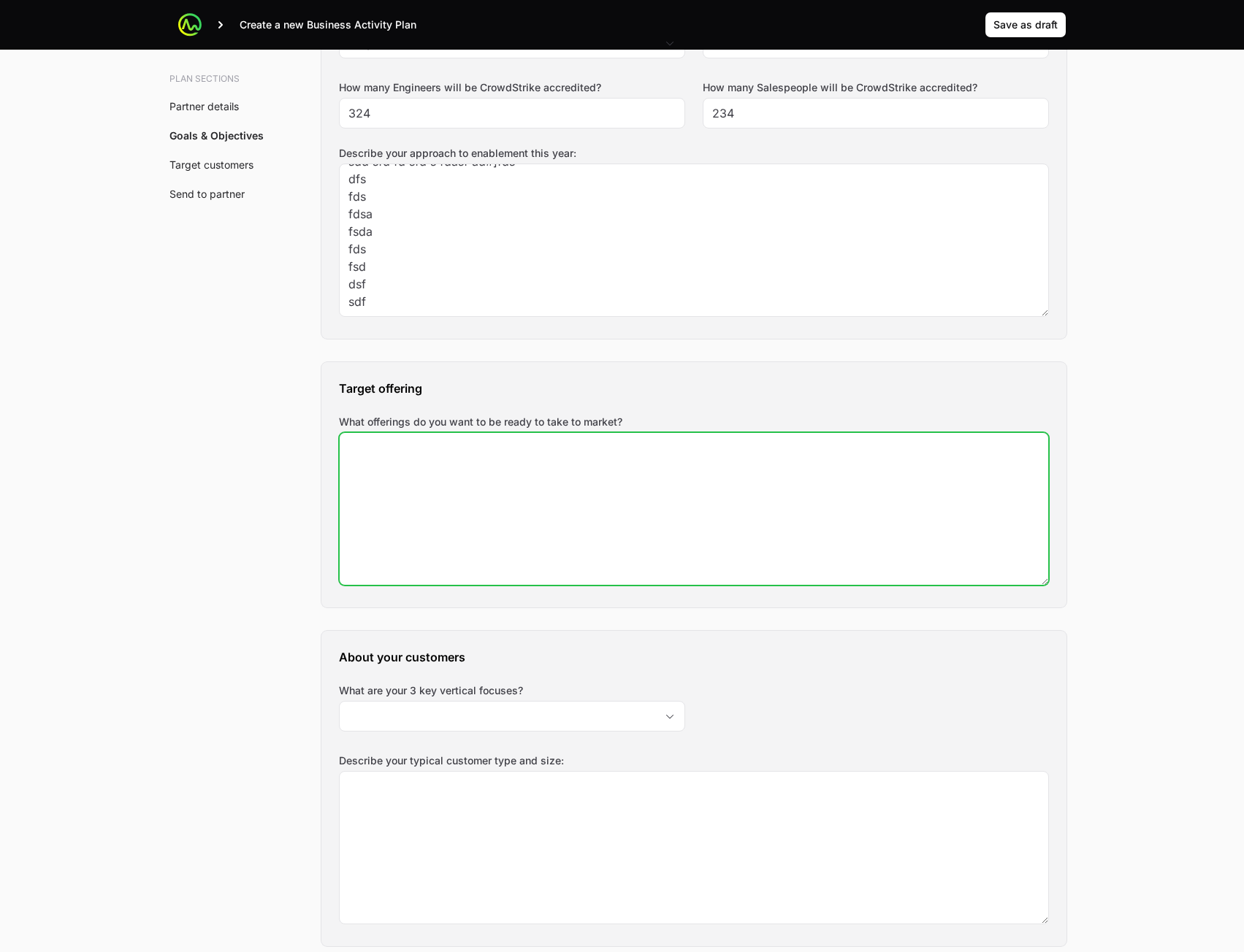
click at [508, 486] on textarea "What offerings do you want to be ready to take to market?" at bounding box center [693, 509] width 708 height 152
paste textarea "sdd sfd fd sfd s fdasf ad#]fds dfs fds fdsa fsda fds fsd dsf sdf"
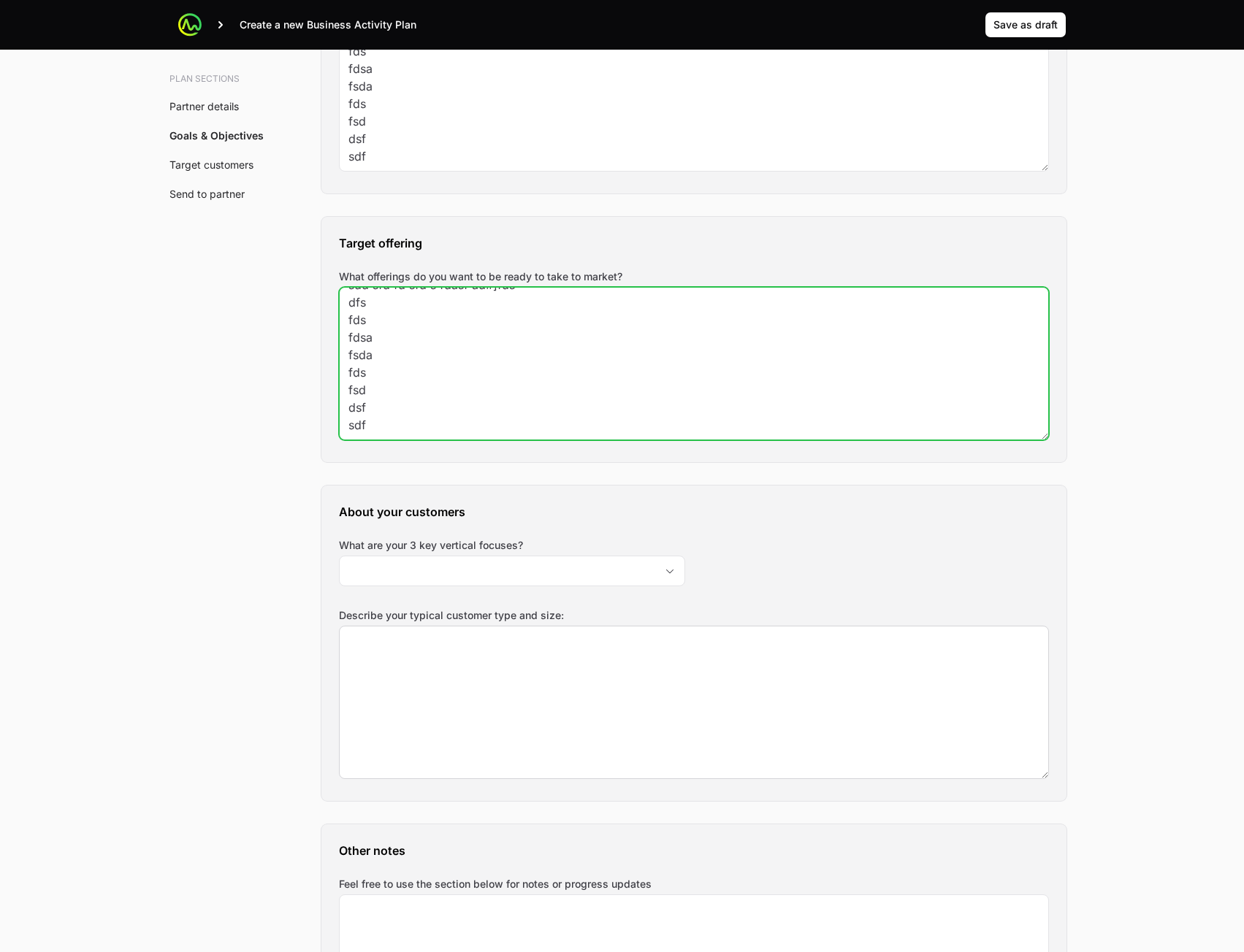
scroll to position [1314, 0]
type textarea "sdd sfd fd sfd s fdasf ad#]fds dfs fds fdsa fsda fds fsd dsf sdf"
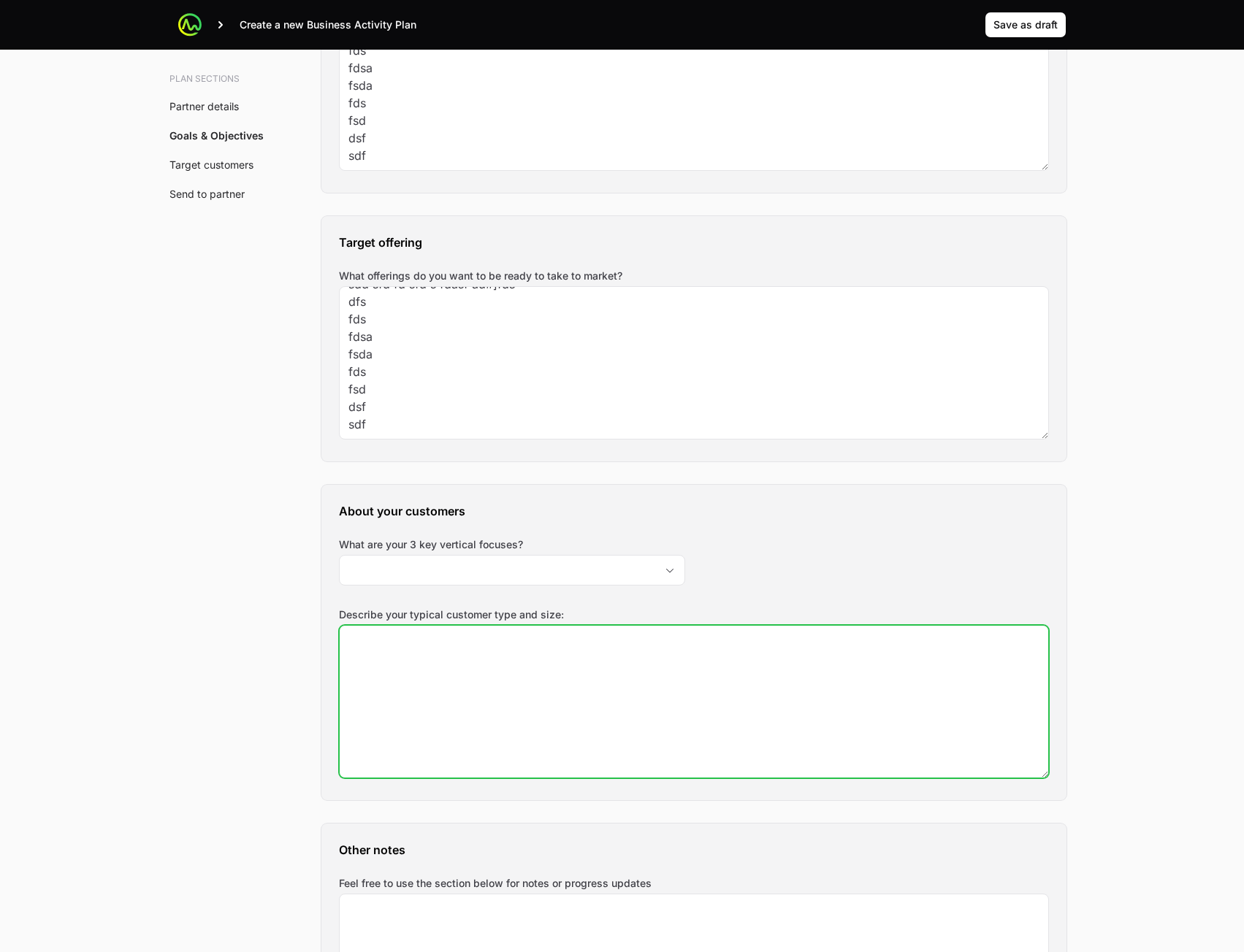
click at [518, 668] on textarea "Describe your typical customer type and size:" at bounding box center [693, 702] width 708 height 152
paste textarea "sdd sfd fd sfd s fdasf ad#]fds dfs fds fdsa fsda fds fsd dsf sdf"
type textarea "sdd sfd fd sfd s fdasf ad#]fds dfs fds fdsa fsda fds fsd dsf sdf"
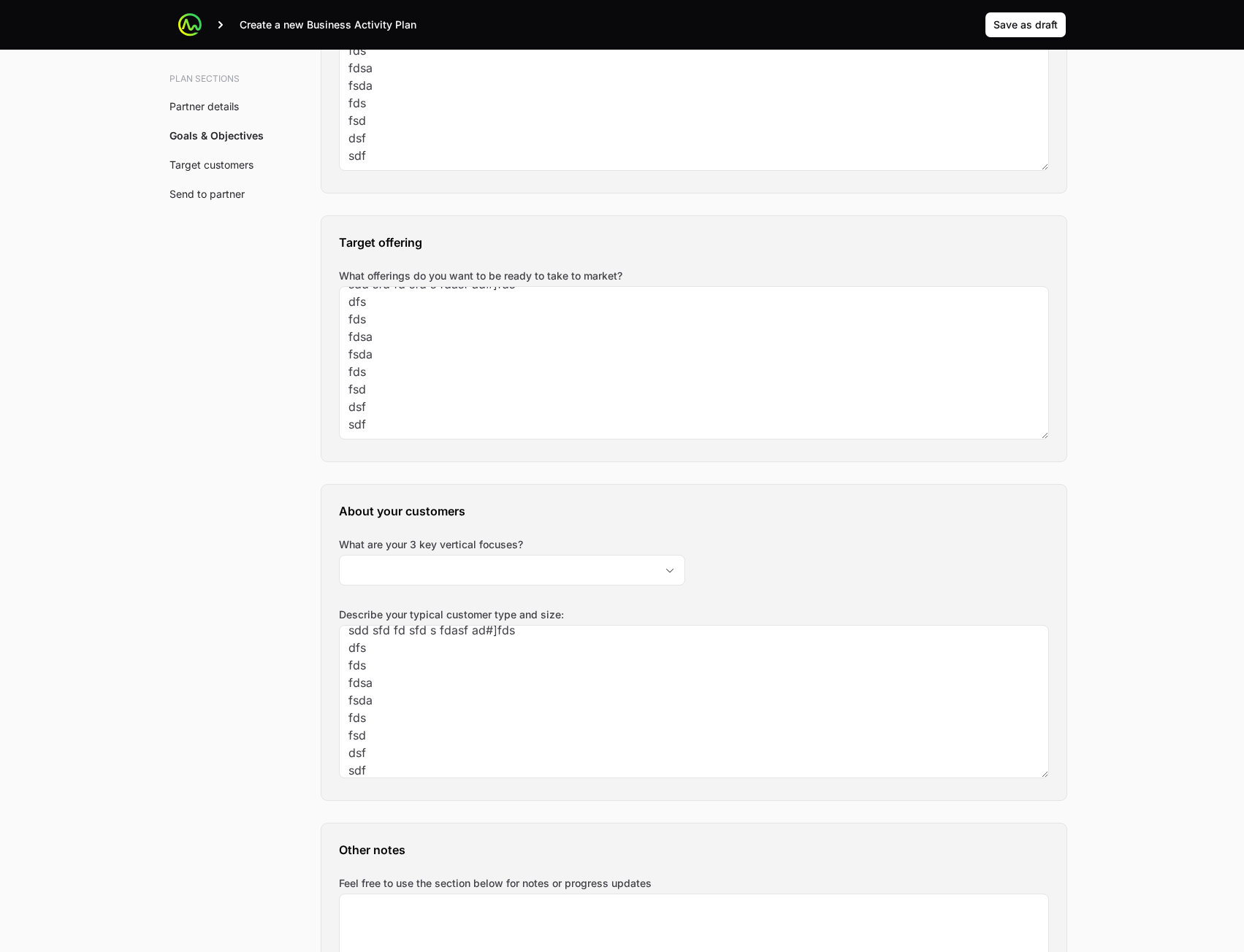
click at [576, 536] on div "About your customers What are your 3 key vertical focuses? Describe your typica…" at bounding box center [693, 642] width 745 height 315
click at [565, 561] on input "What are your 3 key vertical focuses?" at bounding box center [497, 570] width 316 height 29
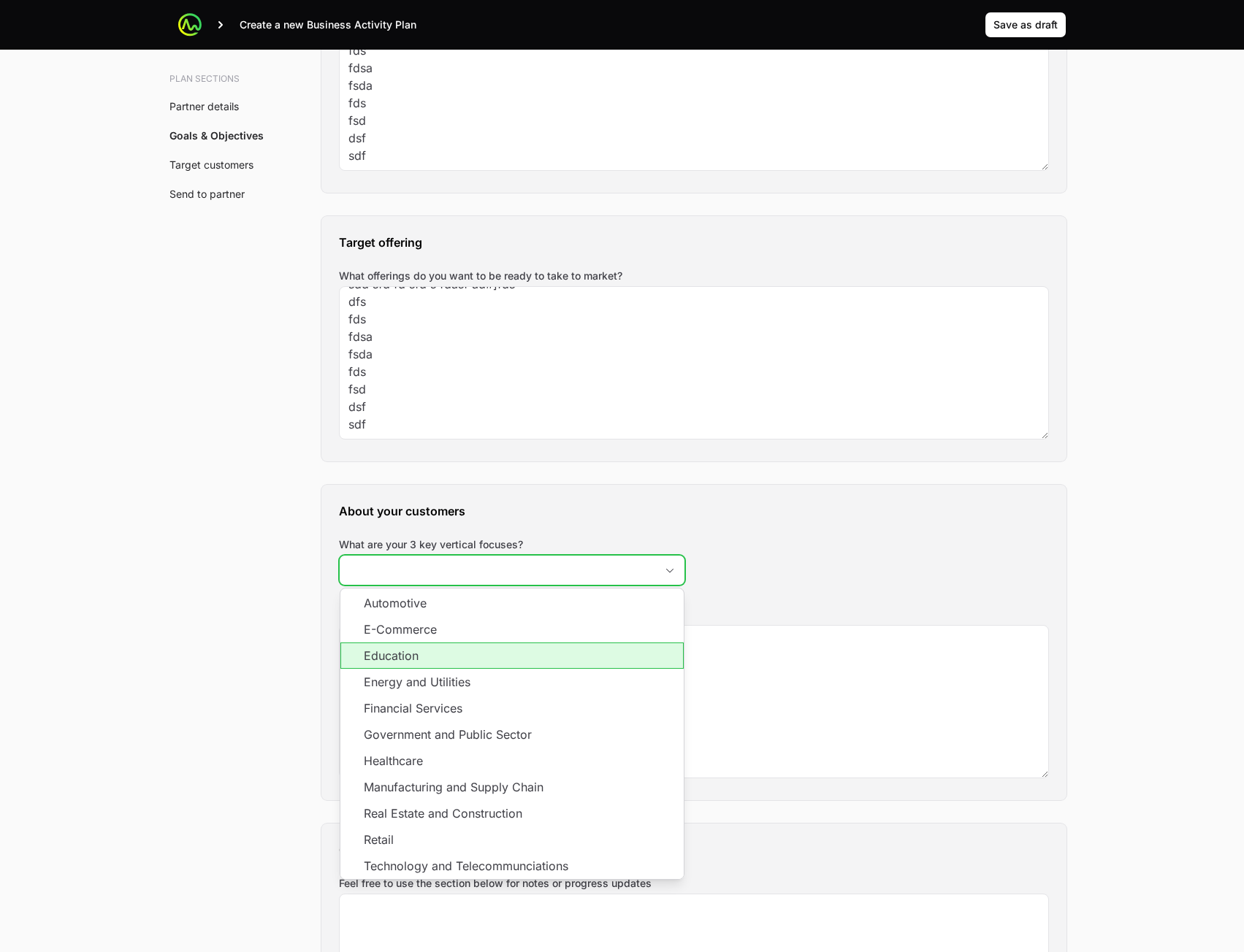
click at [537, 644] on li "Education" at bounding box center [512, 656] width 343 height 26
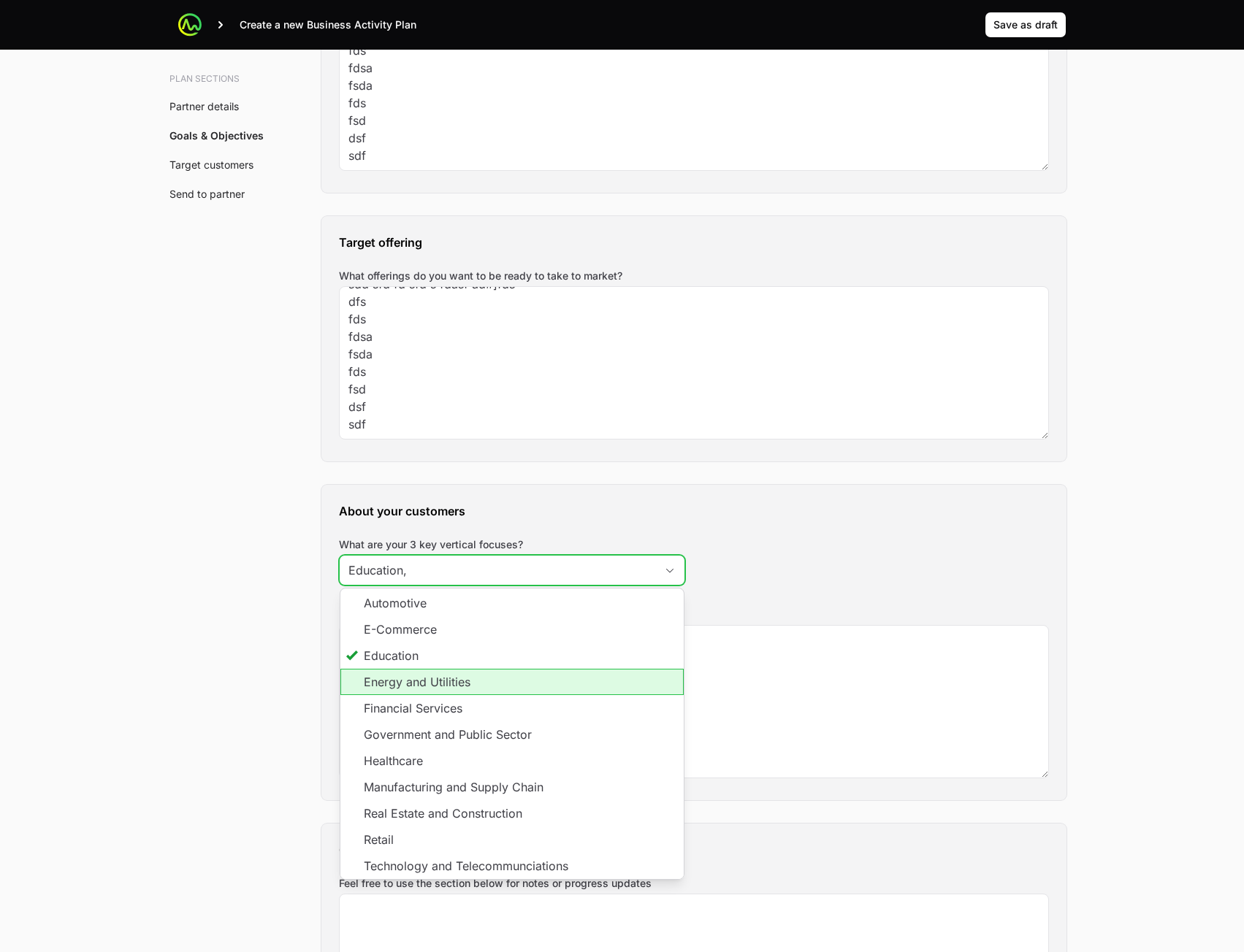
click at [544, 690] on li "Energy and Utilities" at bounding box center [512, 682] width 343 height 26
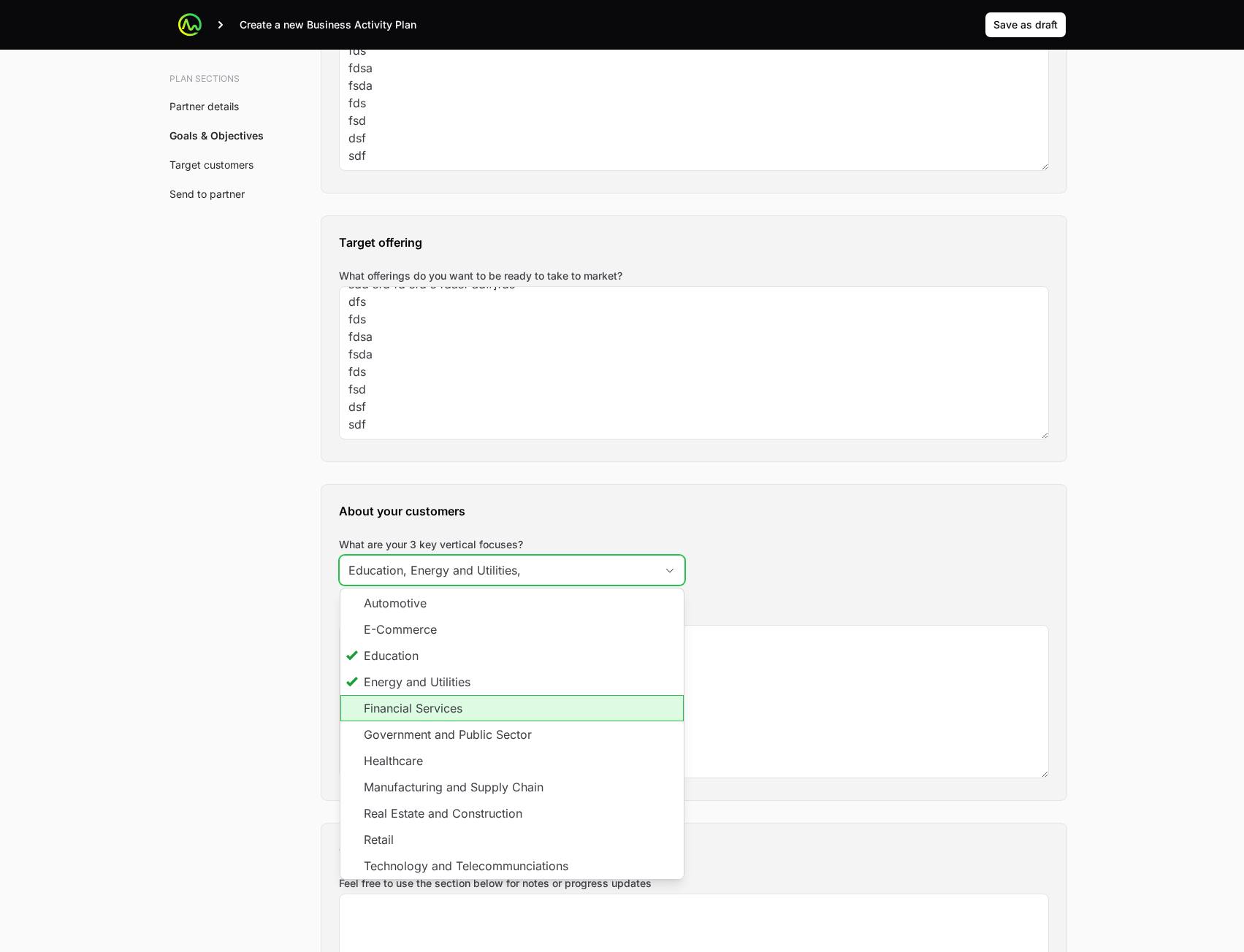
click at [545, 720] on li "Financial Services" at bounding box center [512, 708] width 343 height 26
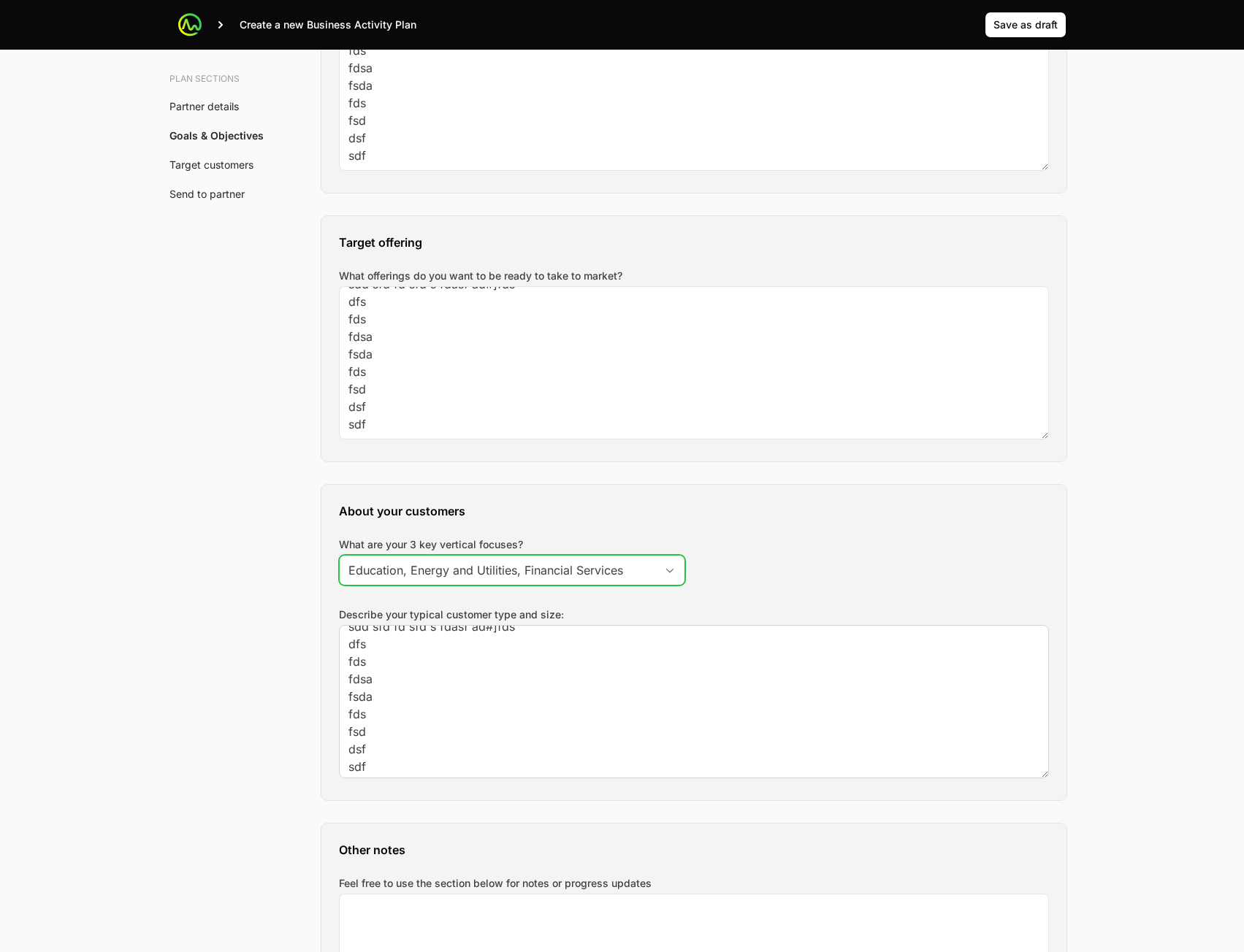
scroll to position [17, 0]
type input "Education, Energy and Utilities, Financial Services"
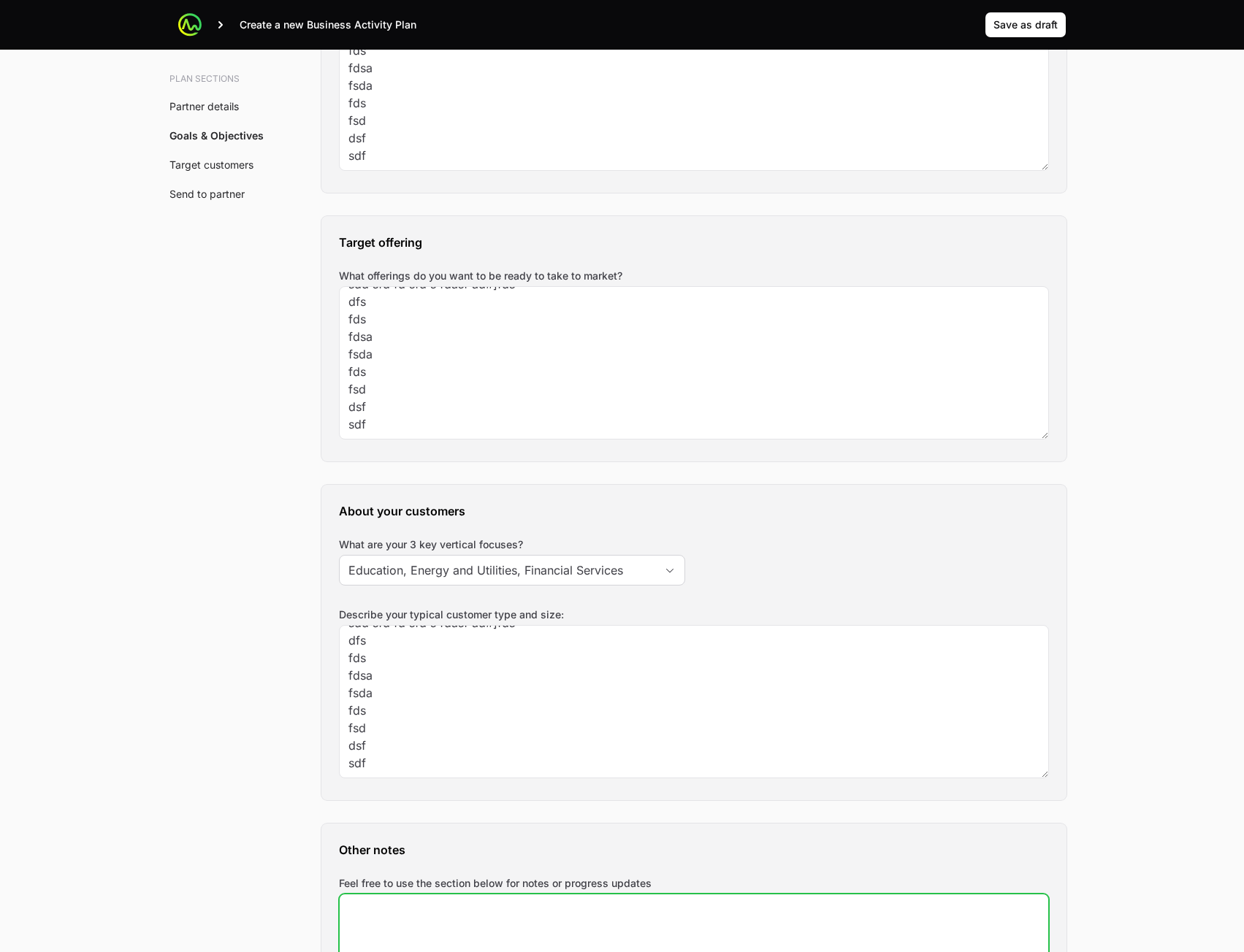
paste textarea "sdd sfd fd sfd s fdasf ad#]fds dfs fds fdsa fsda fds fsd dsf sdf"
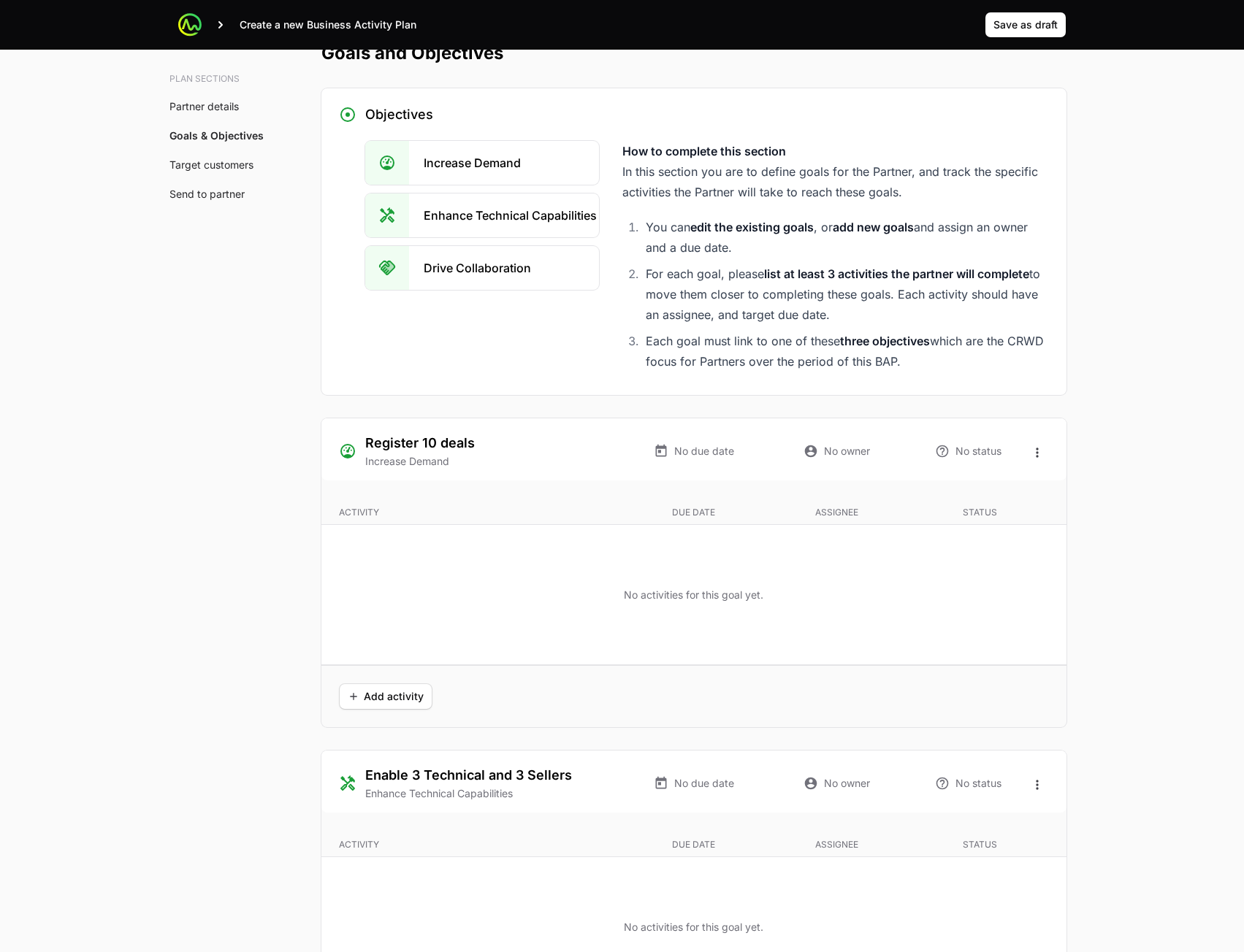
scroll to position [2441, 0]
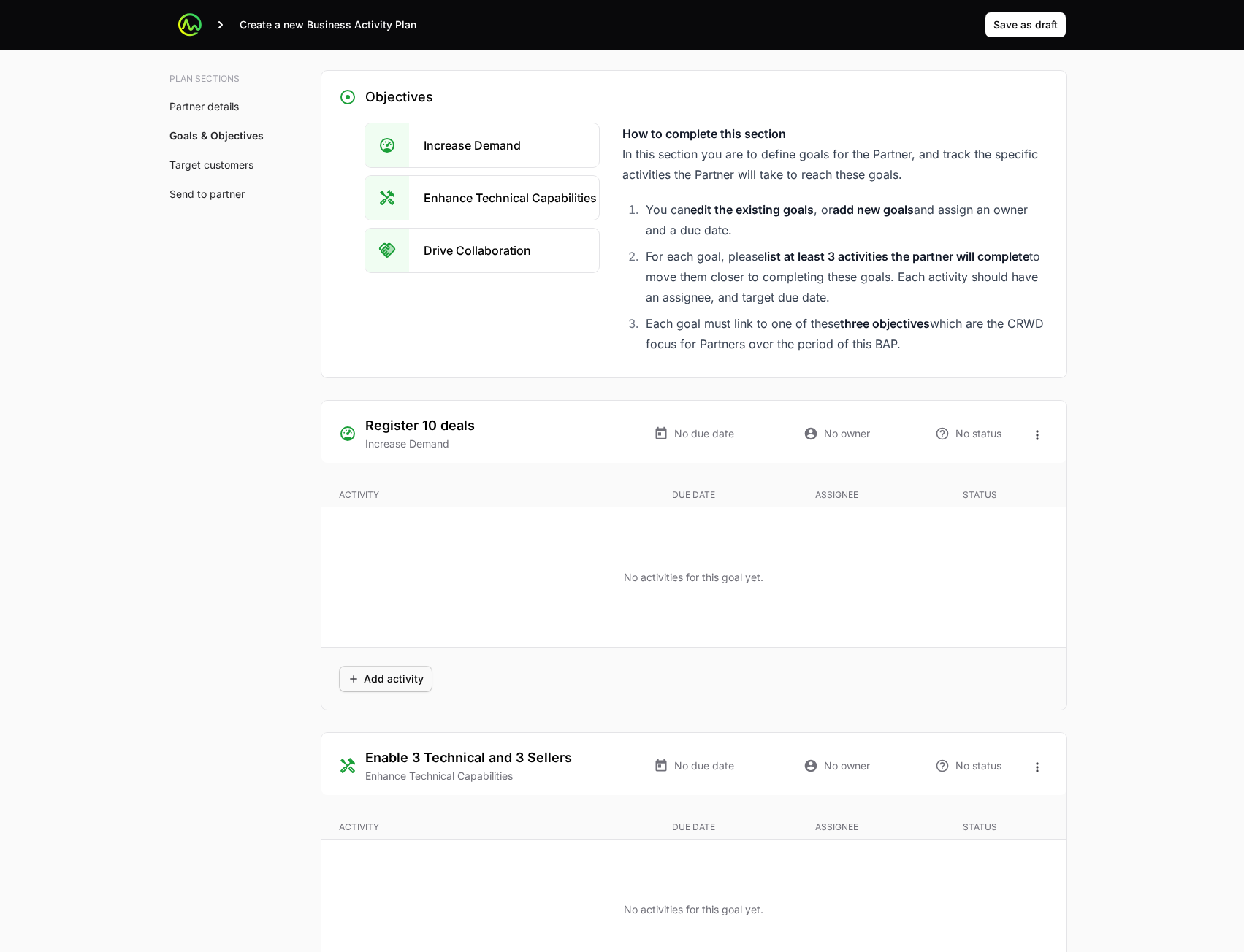
type textarea "sdd sfd fd sfd s fdasf ad#]fds dfs fds fdsa fsda fds fsd dsf sdf"
click at [404, 676] on span "Add activity" at bounding box center [386, 679] width 76 height 17
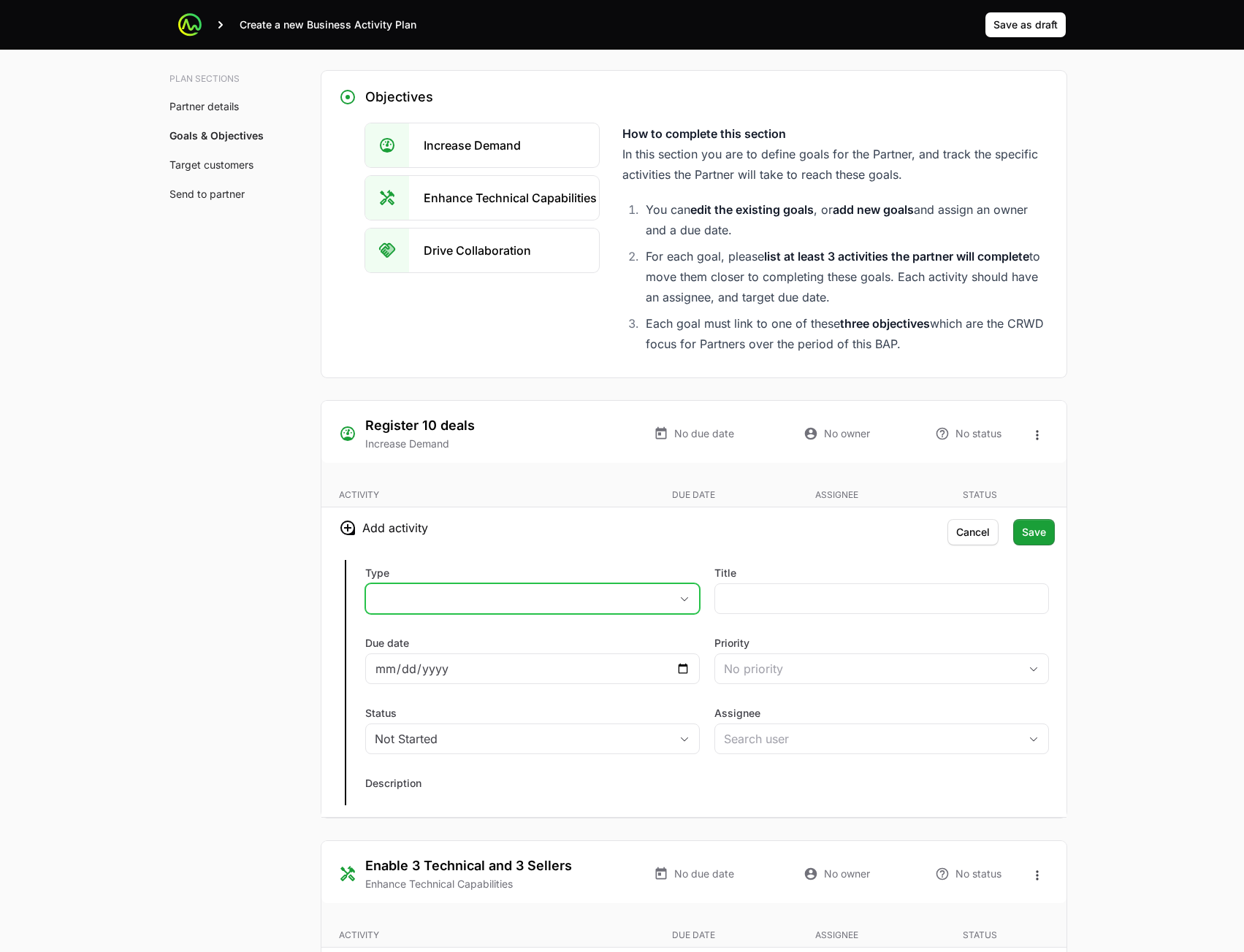
click at [609, 598] on button "placeholder" at bounding box center [532, 598] width 333 height 29
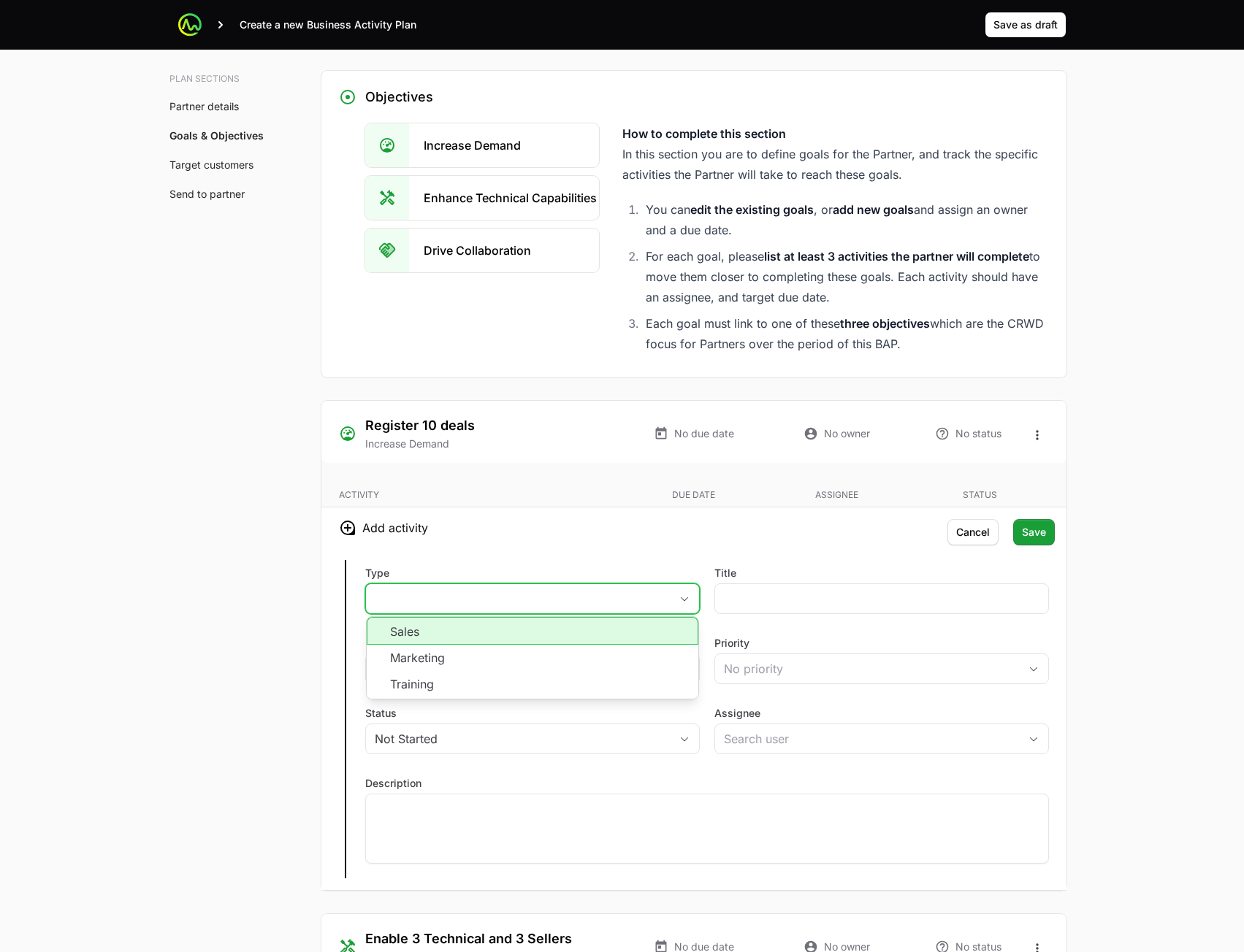
click at [585, 640] on li "Sales" at bounding box center [532, 631] width 331 height 28
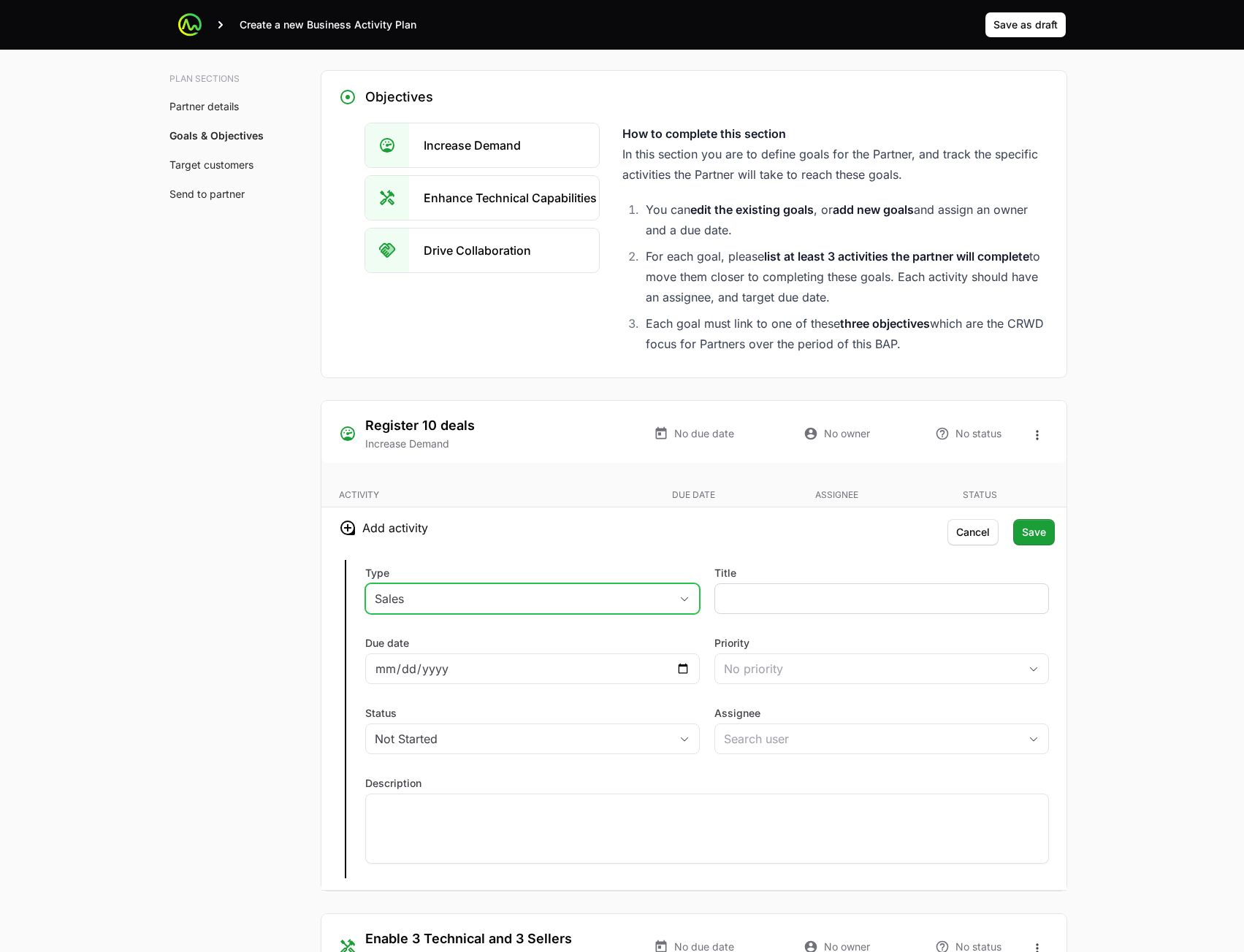
click at [826, 613] on div at bounding box center [882, 598] width 335 height 31
click at [817, 606] on input "Title" at bounding box center [882, 599] width 316 height 17
type input "sda"
click at [777, 663] on div "No priority" at bounding box center [871, 669] width 295 height 17
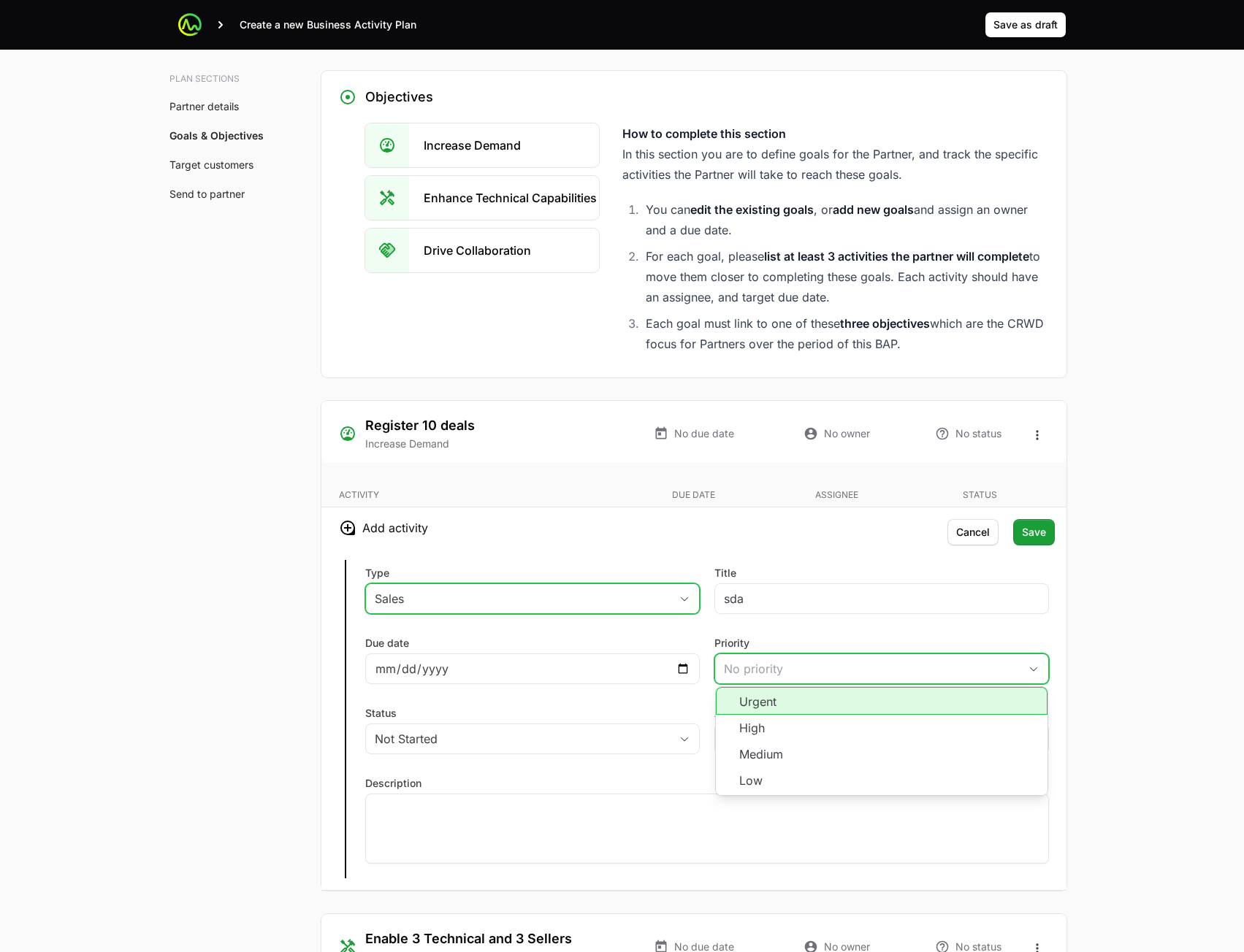
drag, startPoint x: 781, startPoint y: 714, endPoint x: 761, endPoint y: 708, distance: 20.9
click at [781, 714] on li "Urgent" at bounding box center [882, 701] width 331 height 28
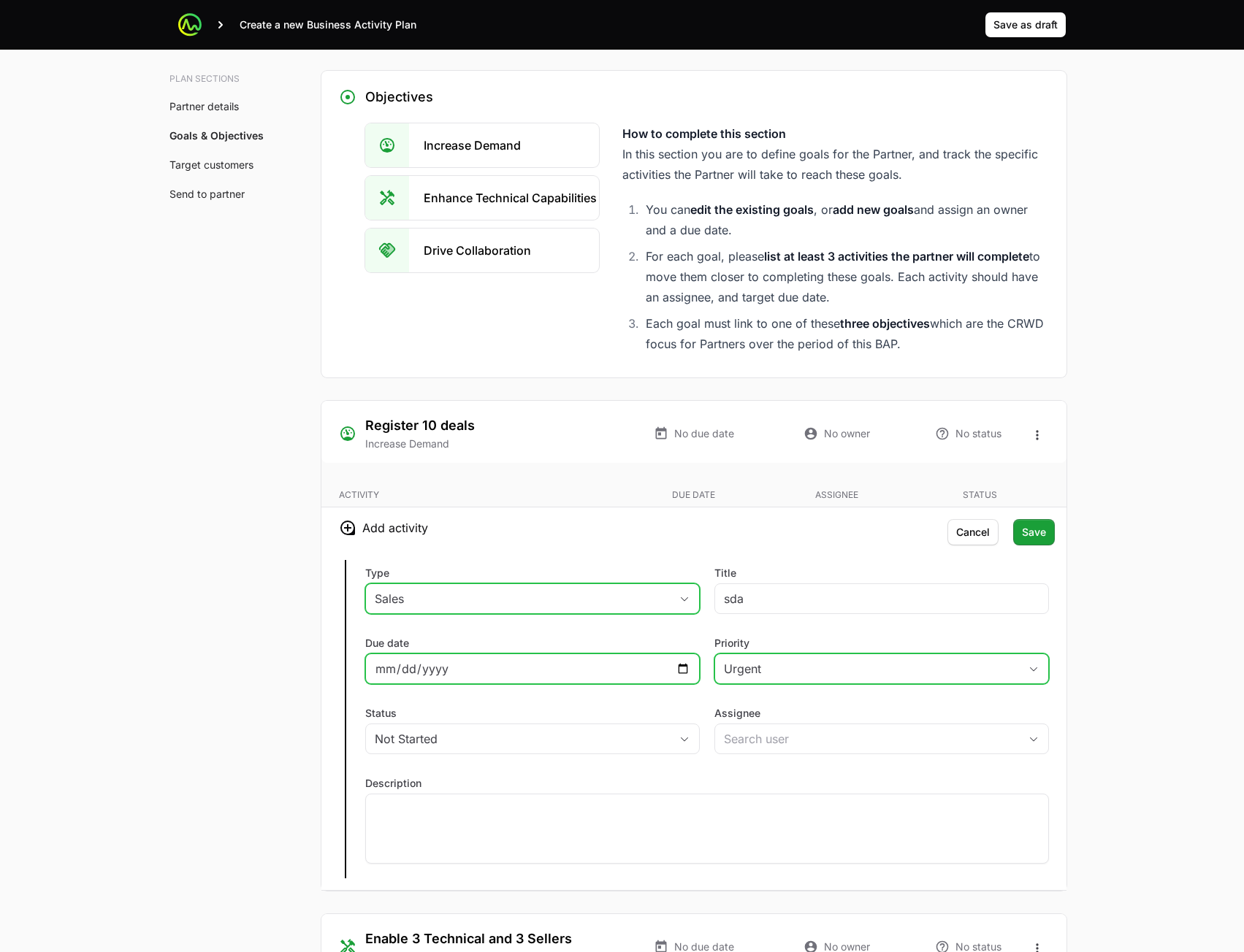
click at [651, 676] on input "Due date" at bounding box center [532, 669] width 316 height 17
click at [685, 669] on input "Due date" at bounding box center [532, 669] width 316 height 17
type input "[DATE]"
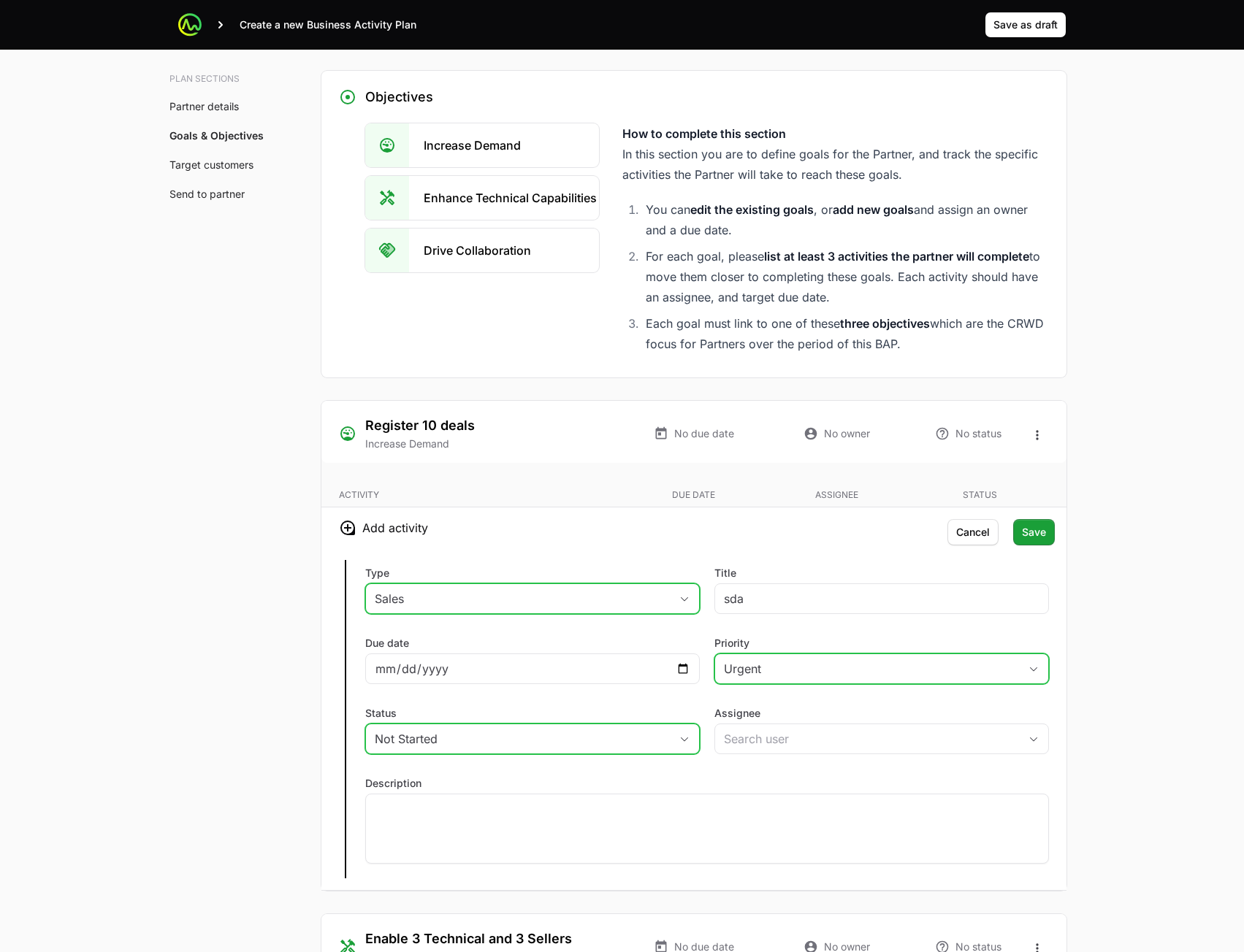
click at [566, 753] on button "Not Started" at bounding box center [532, 739] width 333 height 29
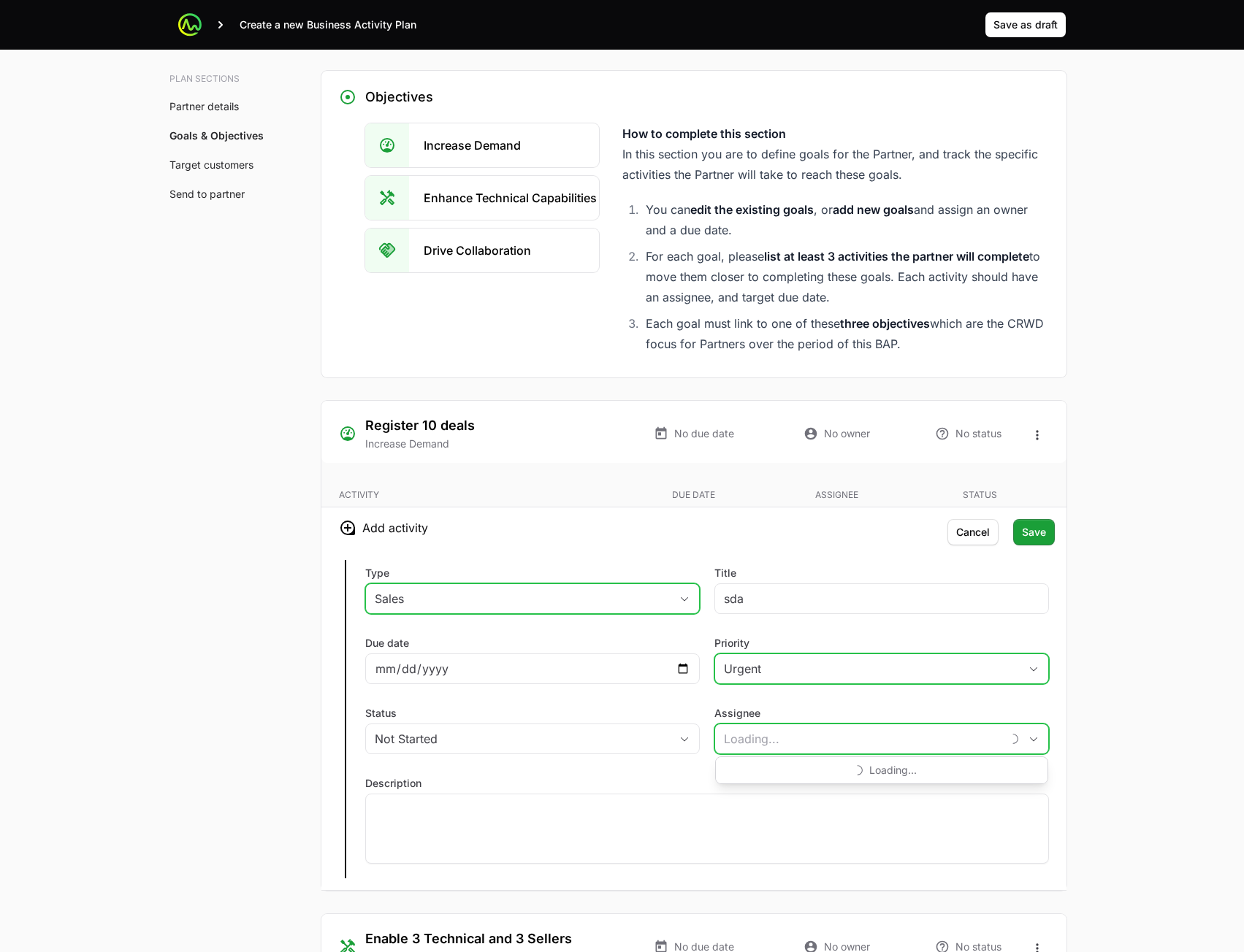
click at [796, 734] on input "Assignee" at bounding box center [858, 739] width 286 height 29
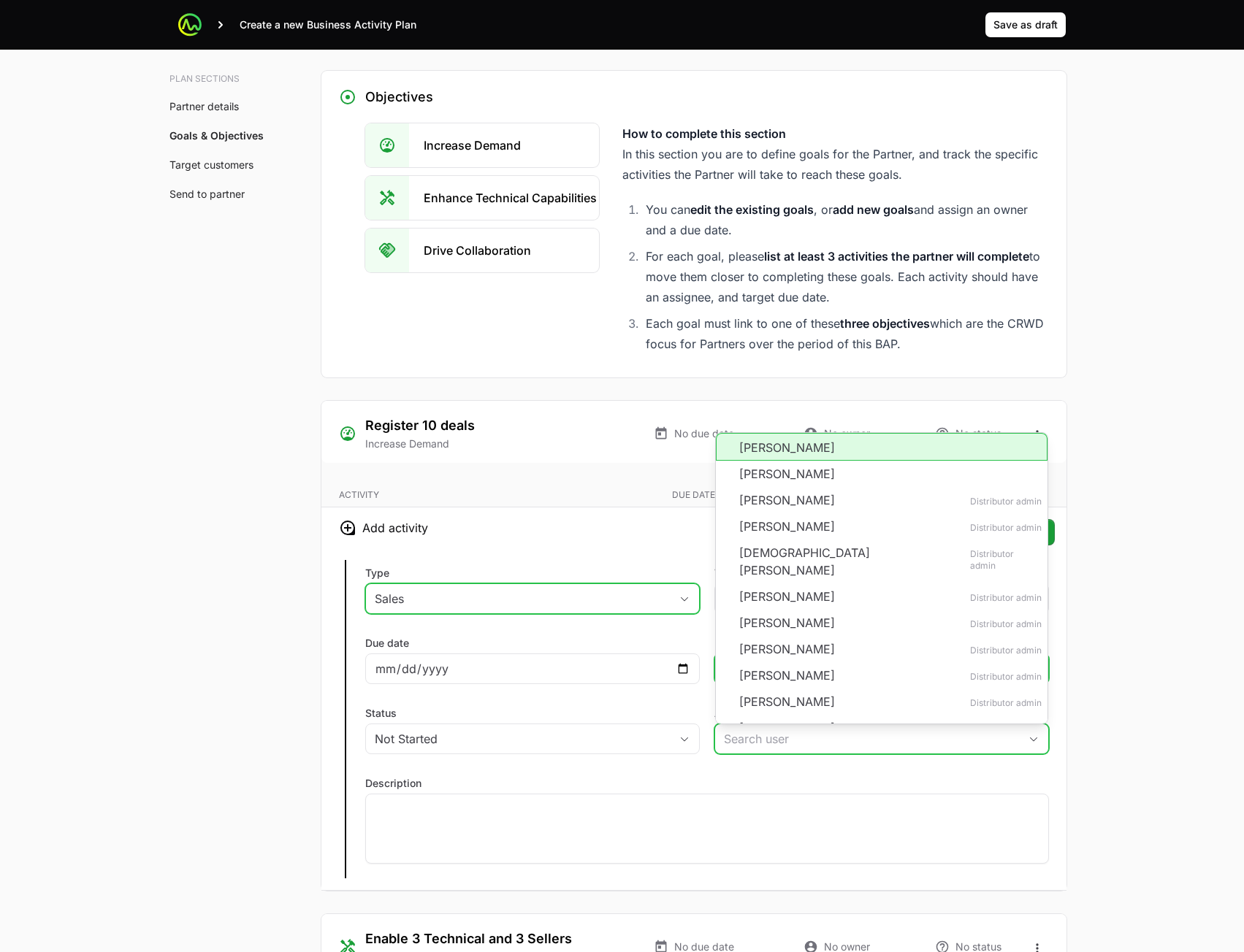
click at [820, 448] on li "[PERSON_NAME]" at bounding box center [882, 447] width 331 height 28
type input "[PERSON_NAME]"
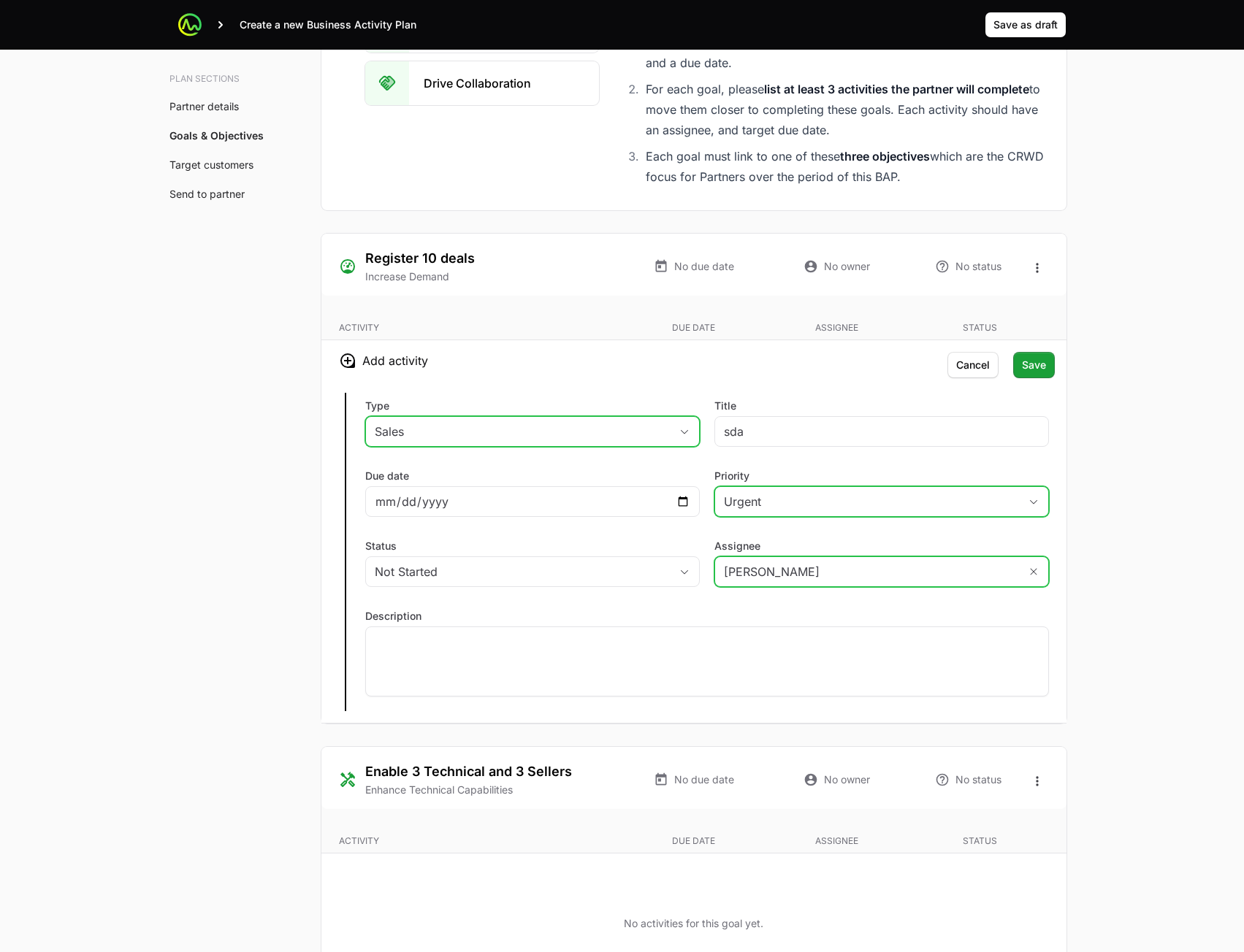
scroll to position [2807, 0]
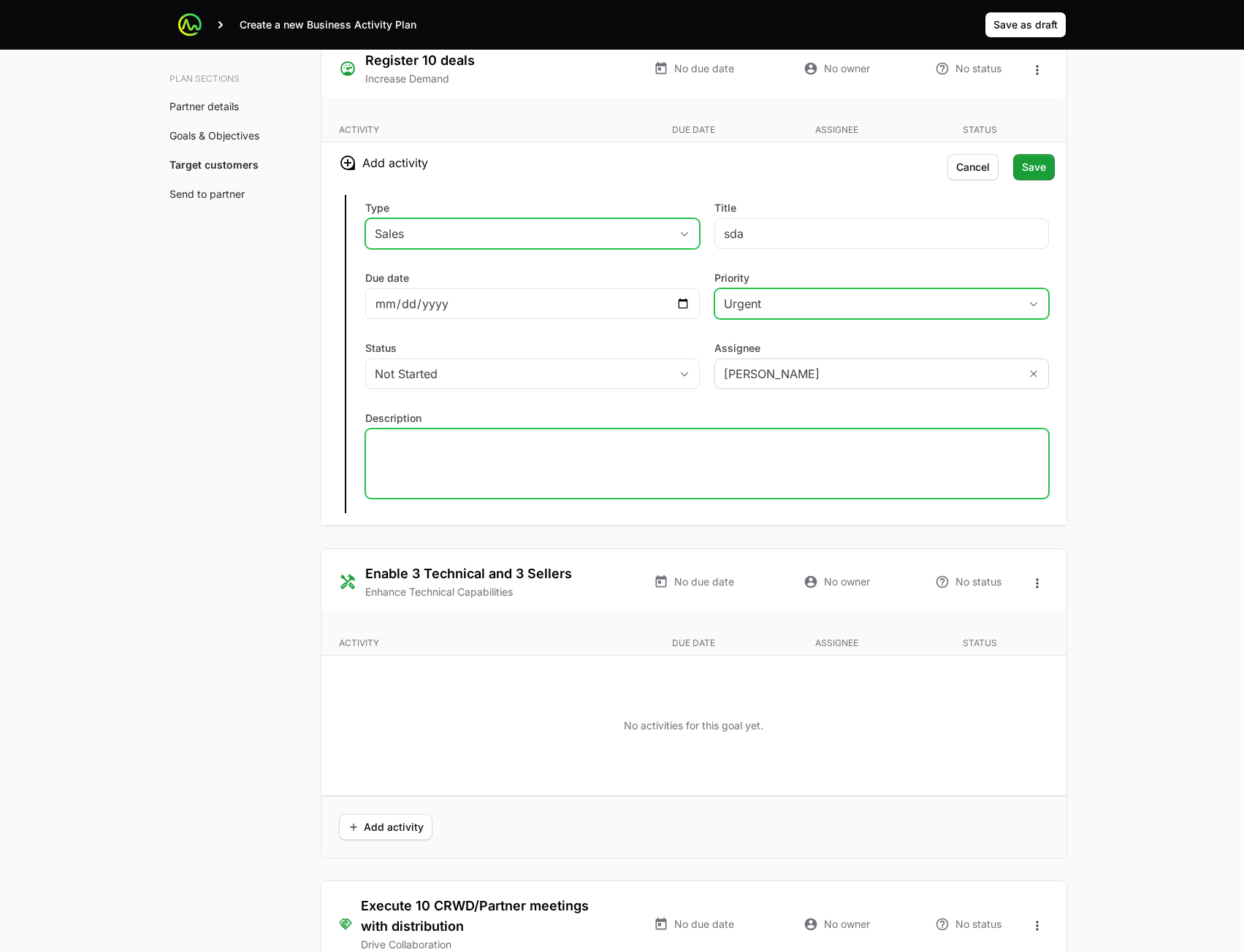
click at [505, 458] on div at bounding box center [707, 463] width 684 height 70
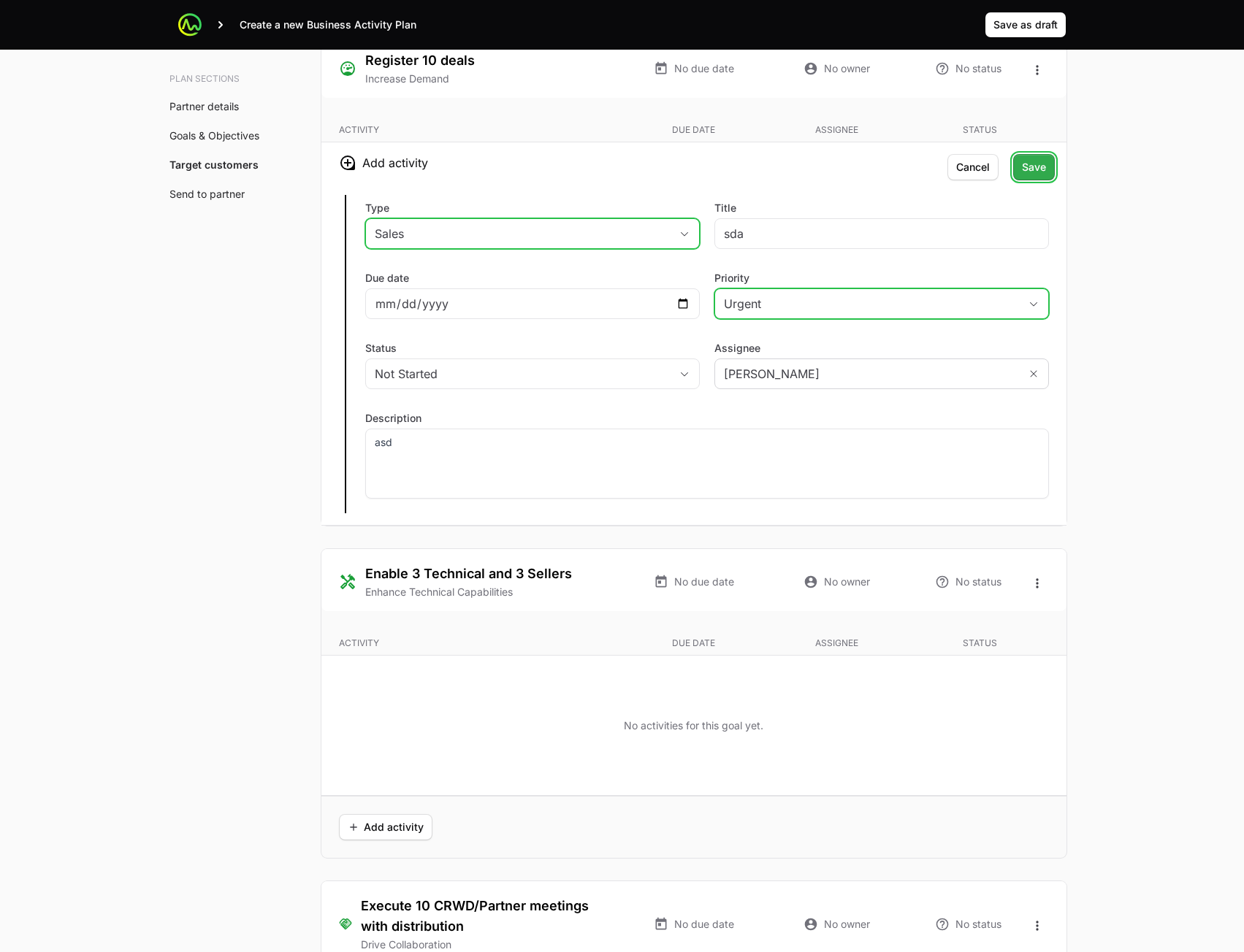
click at [1037, 168] on span "Save" at bounding box center [1034, 167] width 24 height 17
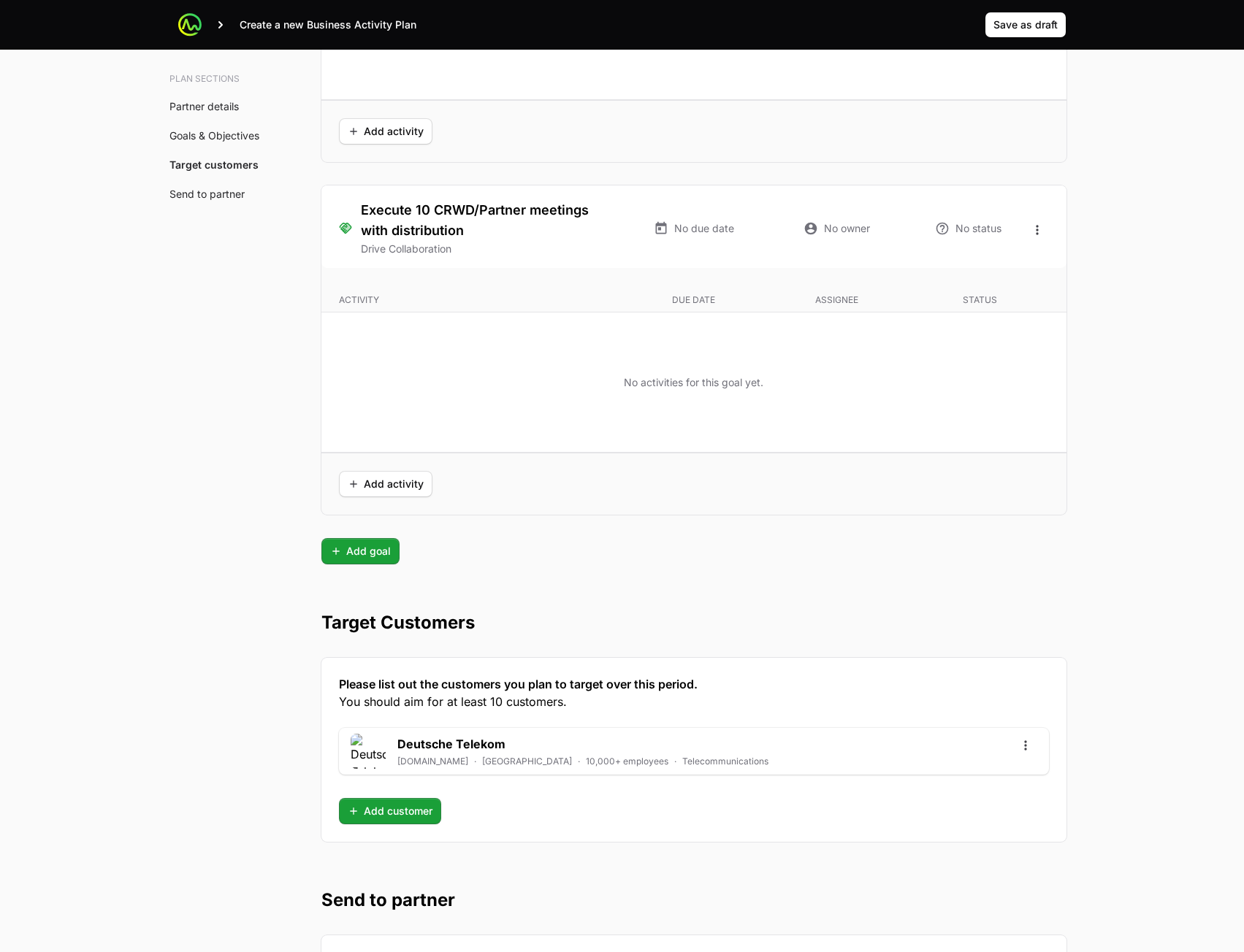
scroll to position [3318, 0]
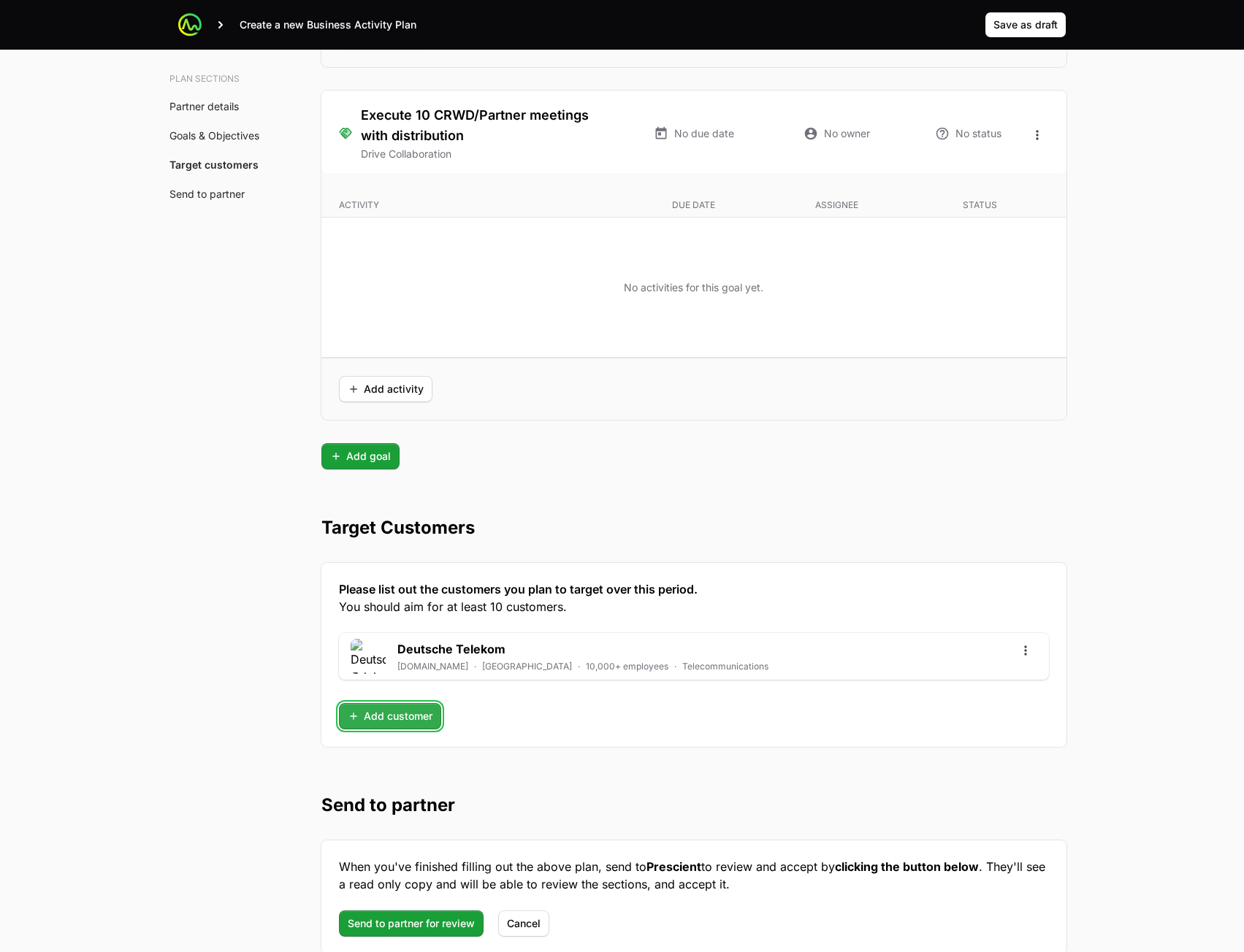
click at [397, 714] on span "Add customer" at bounding box center [389, 717] width 85 height 17
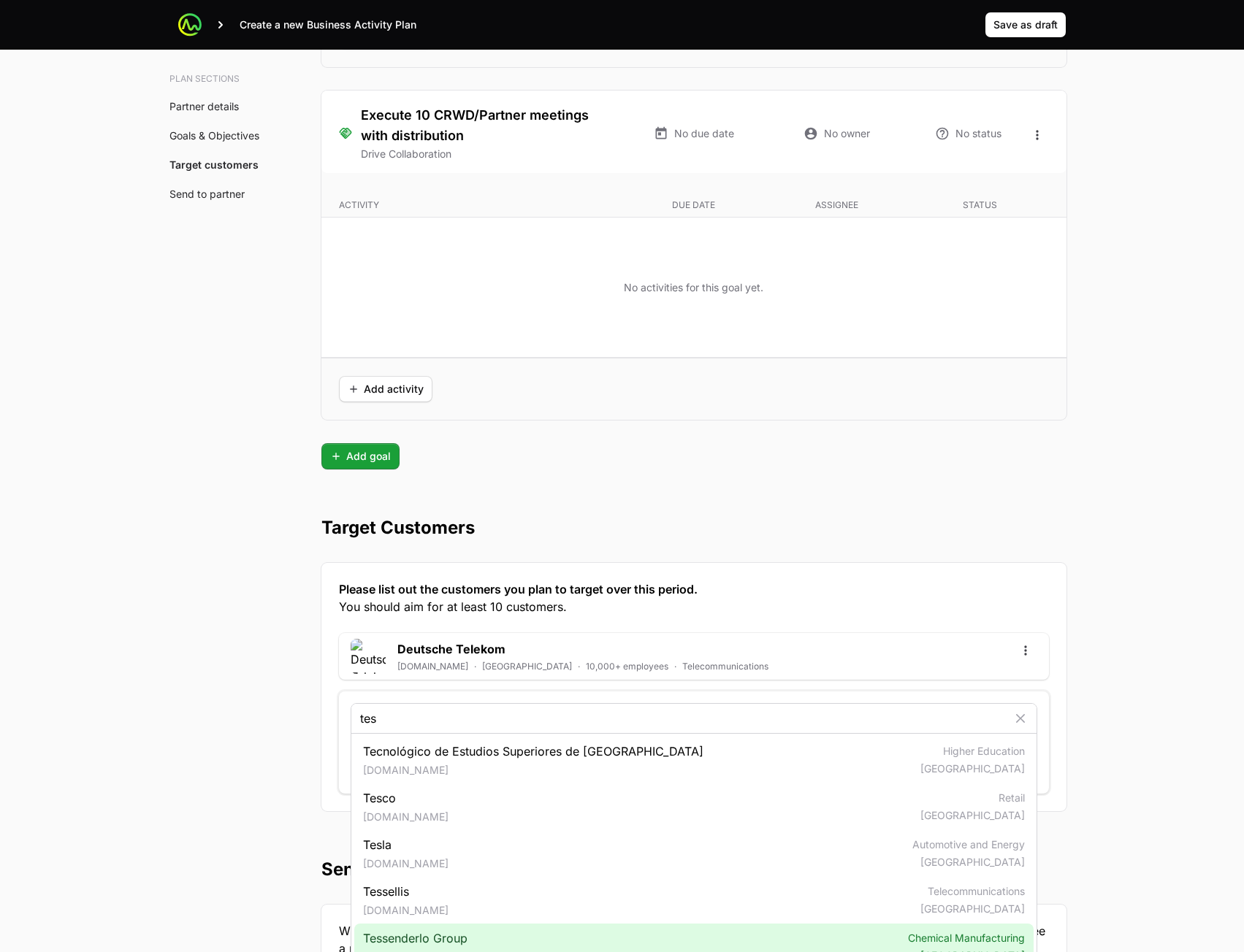
type input "tes"
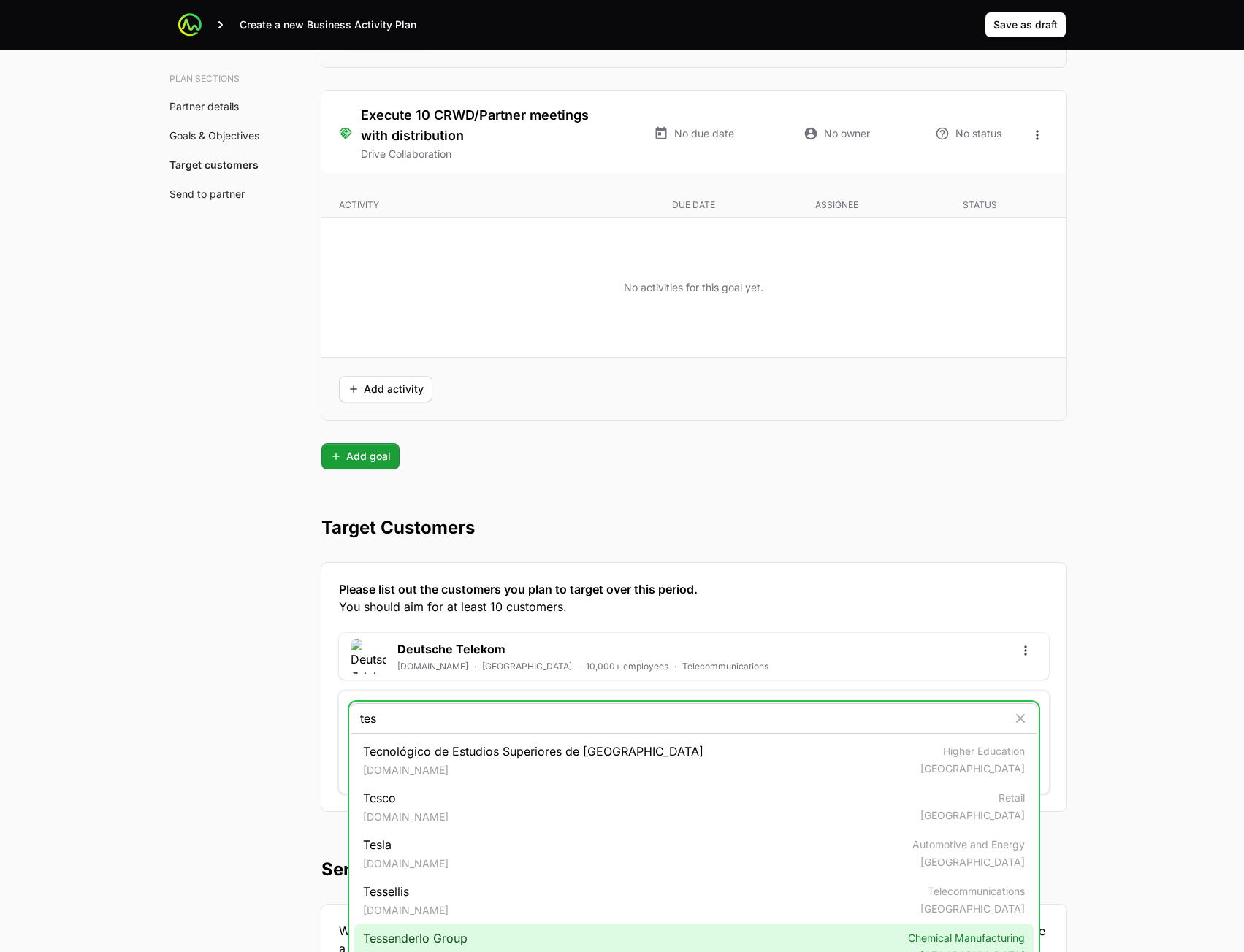
click at [505, 927] on div "Tessenderlo Group tessenderlo.com Chemical Manufacturing Belgium" at bounding box center [694, 947] width 680 height 47
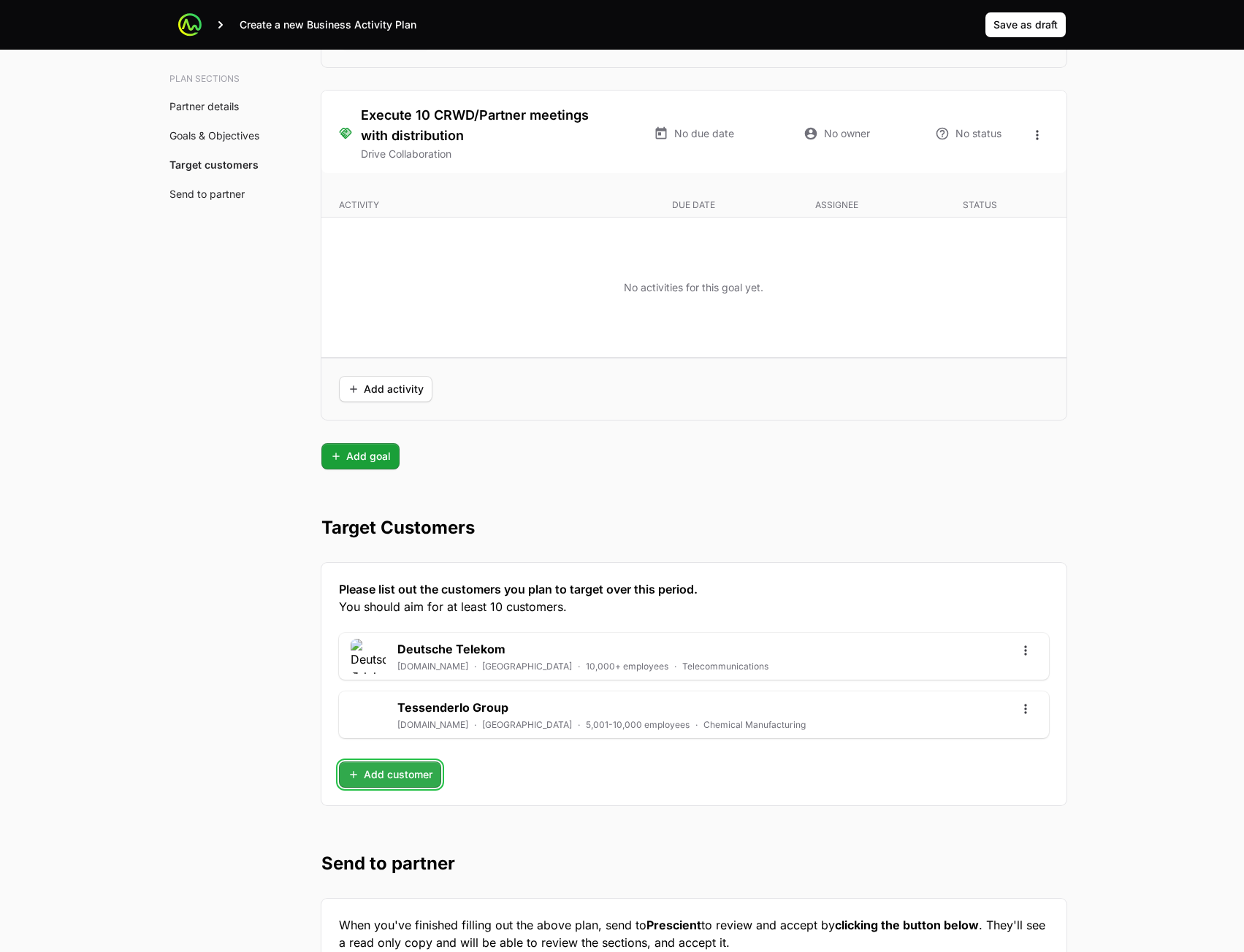
click at [396, 769] on span "Add customer" at bounding box center [389, 775] width 85 height 17
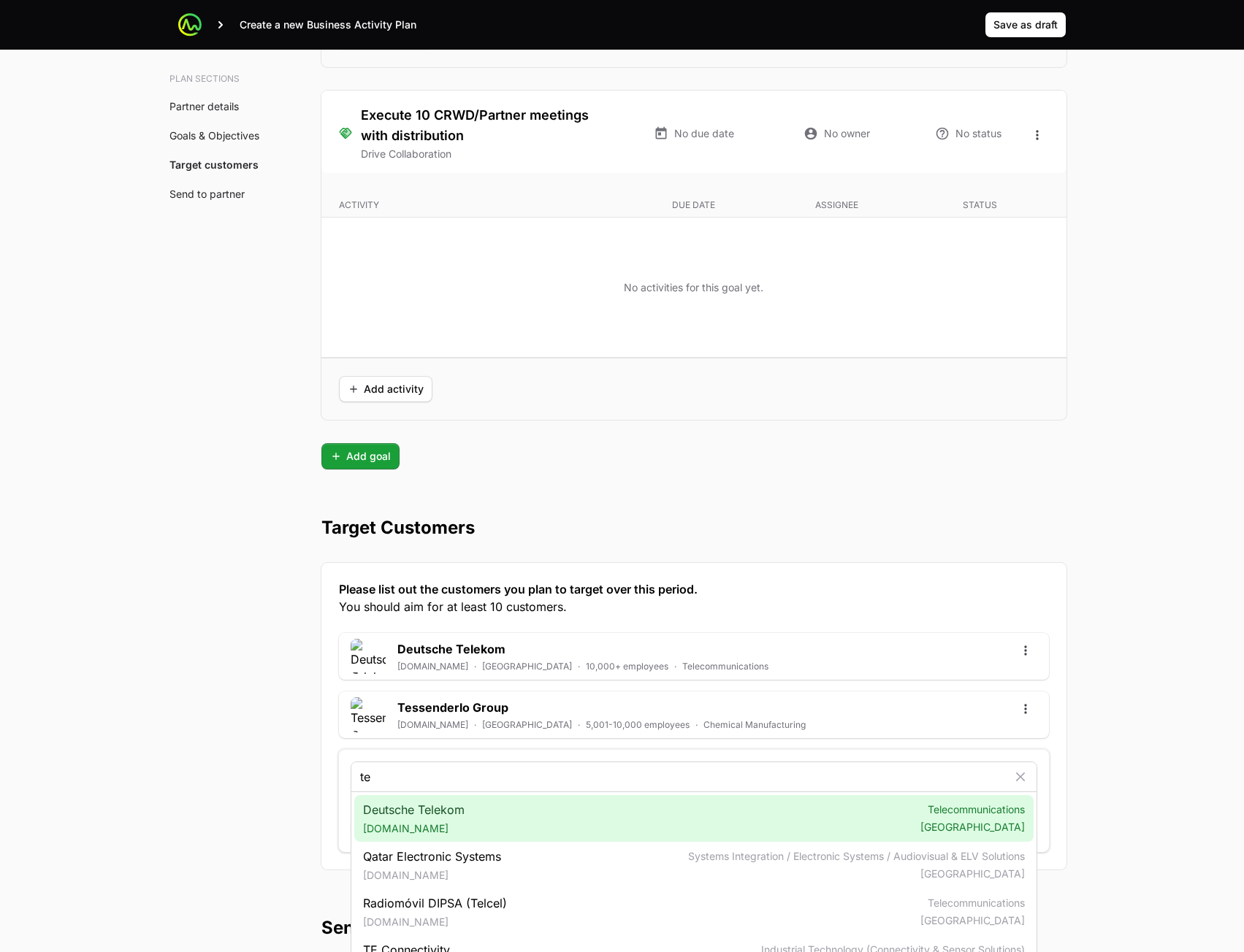
type input "te"
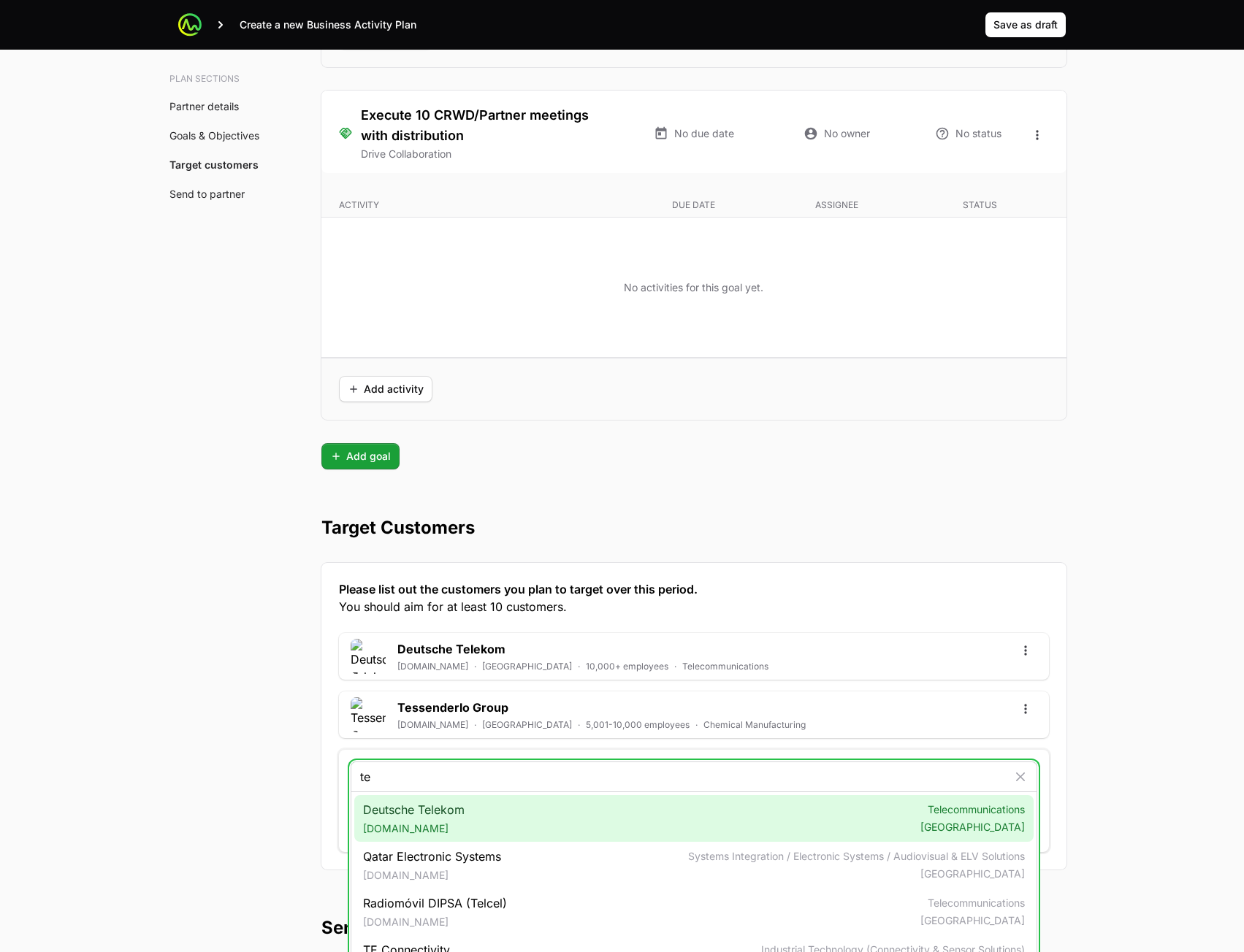
click at [490, 821] on div "Deutsche Telekom telekom.com Telecommunications Germany" at bounding box center [694, 818] width 680 height 47
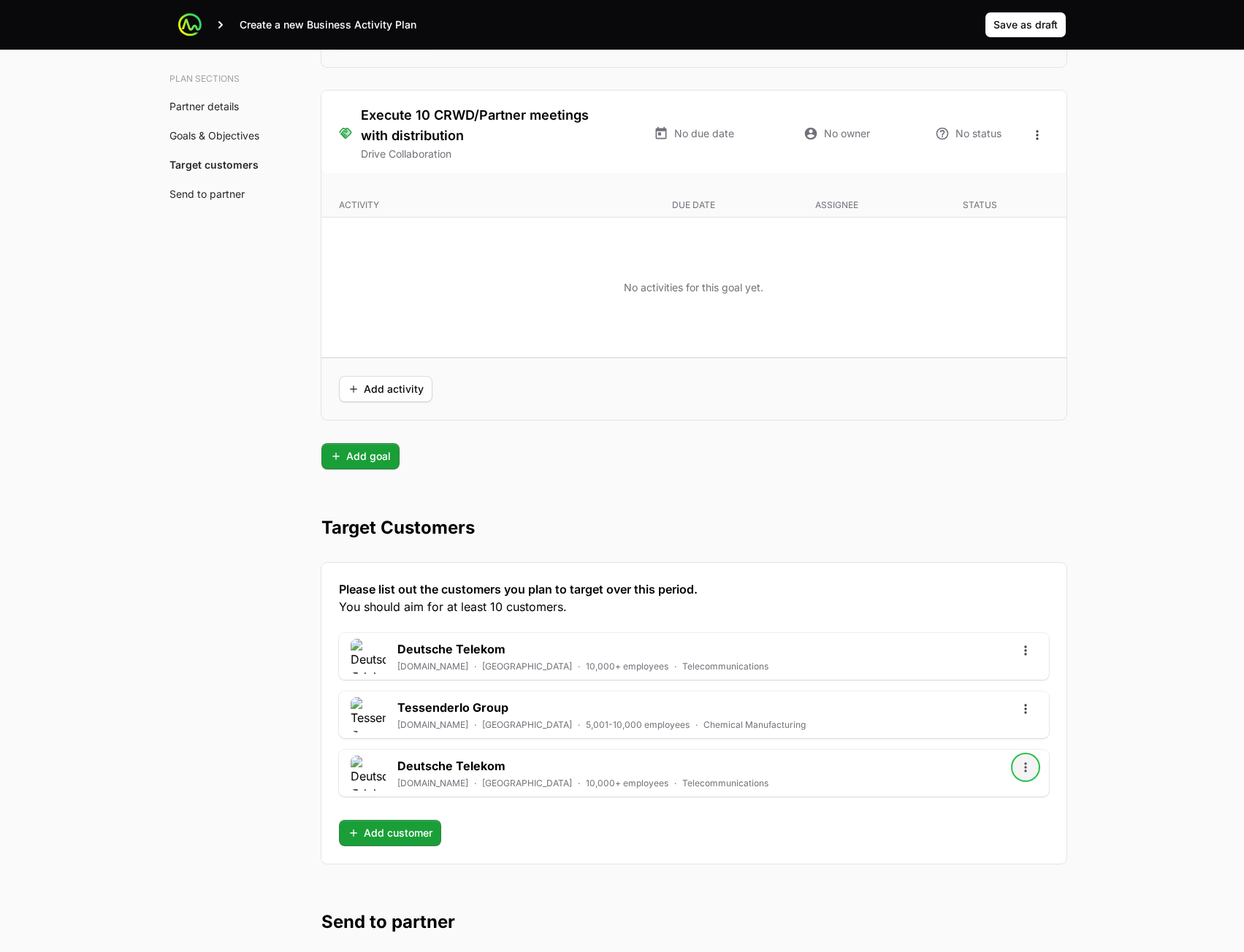
click at [1023, 773] on icon "Open options" at bounding box center [1025, 768] width 14 height 14
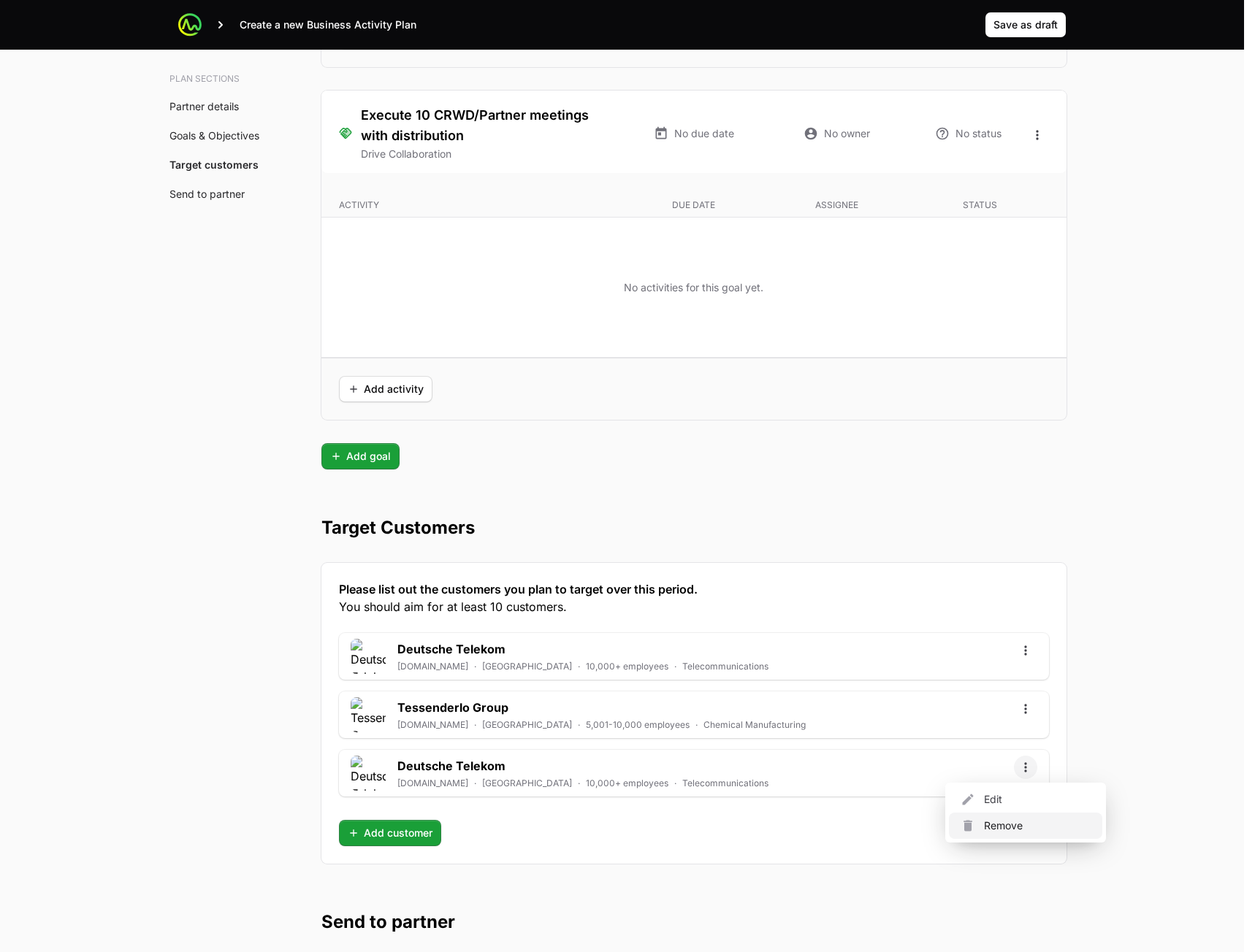
click at [1032, 825] on div "Remove" at bounding box center [1025, 826] width 153 height 26
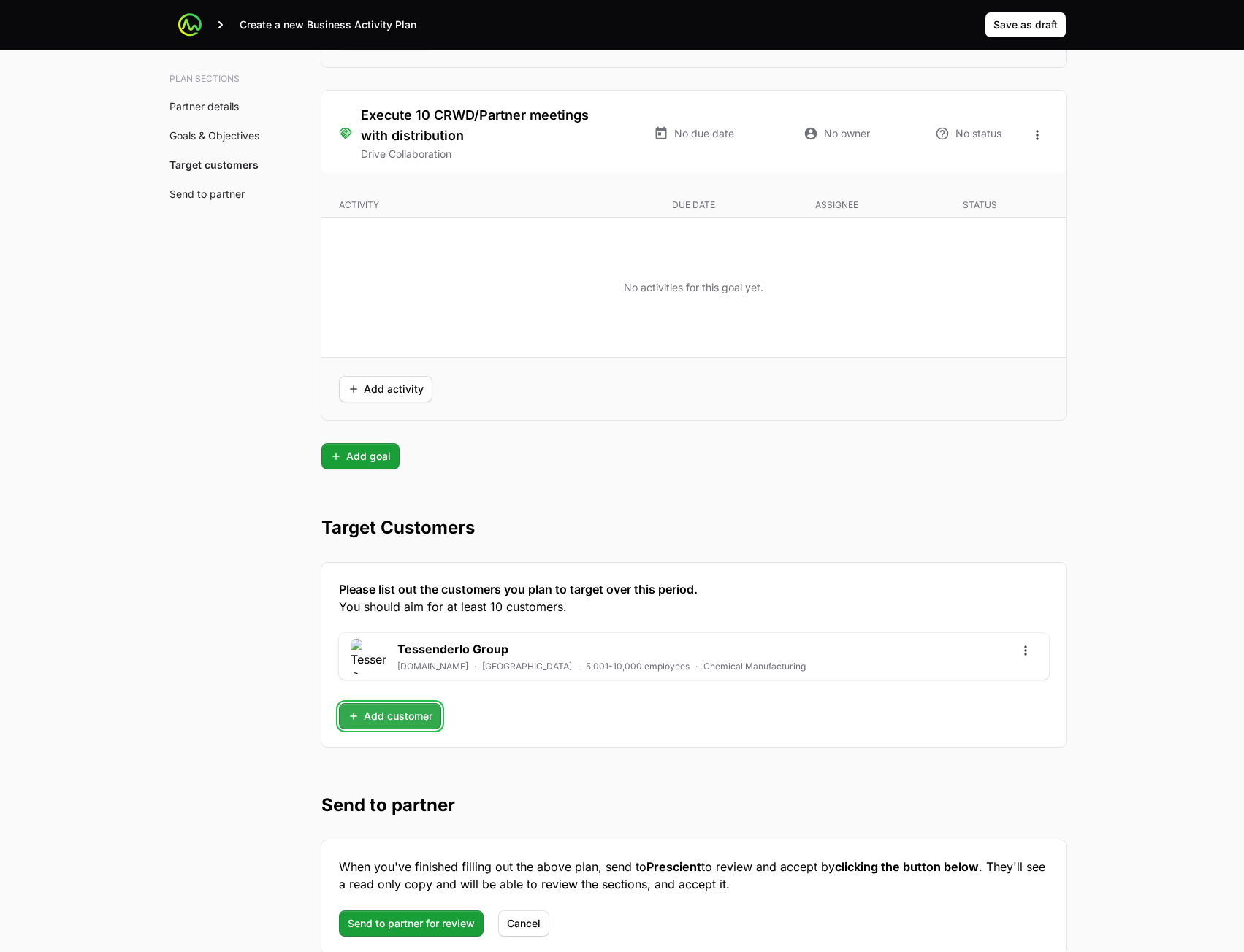
click at [398, 717] on span "Add customer" at bounding box center [389, 717] width 85 height 17
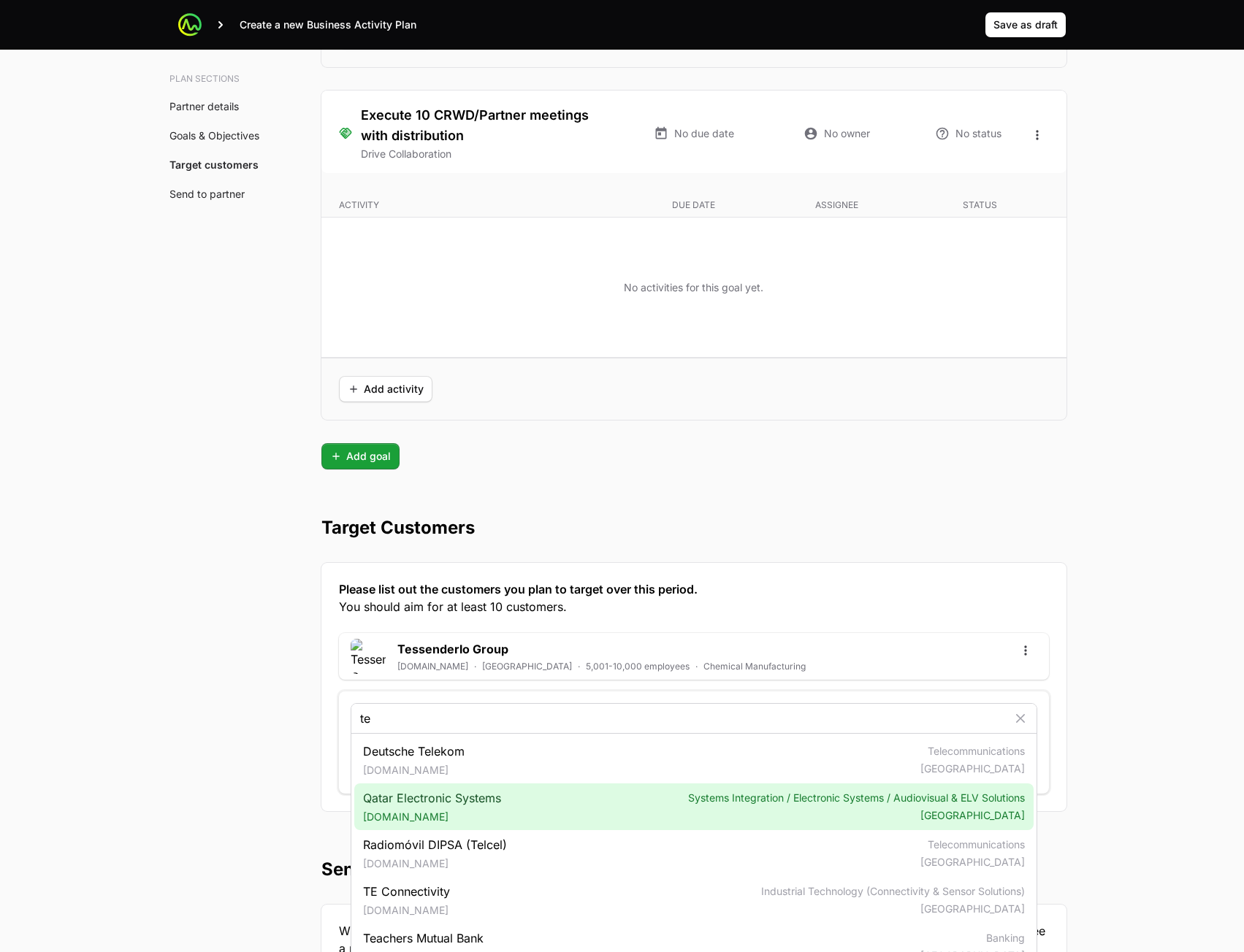
type input "te"
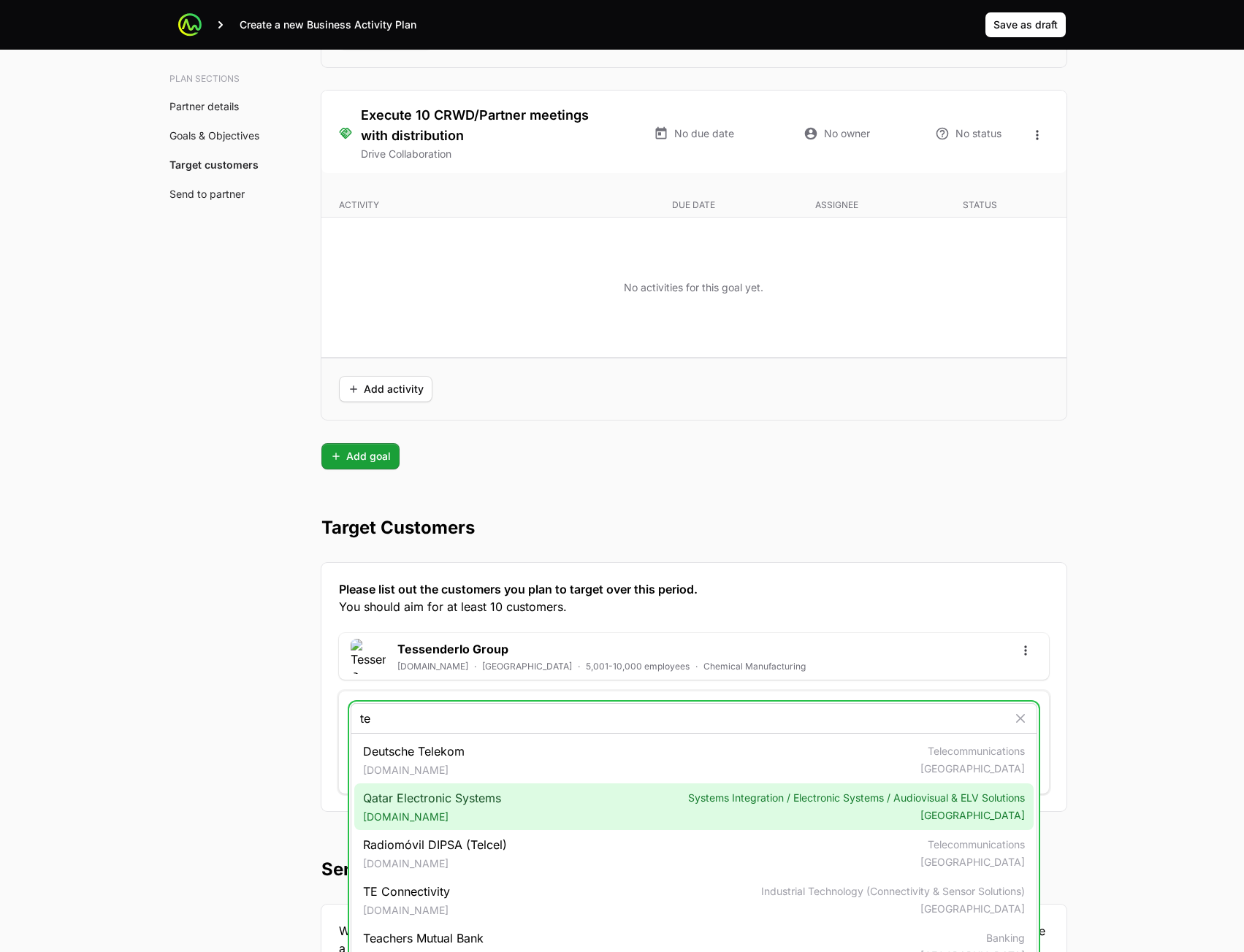
click at [515, 816] on div "Qatar Electronic Systems technoq.com Systems Integration / Electronic Systems /…" at bounding box center [694, 807] width 680 height 47
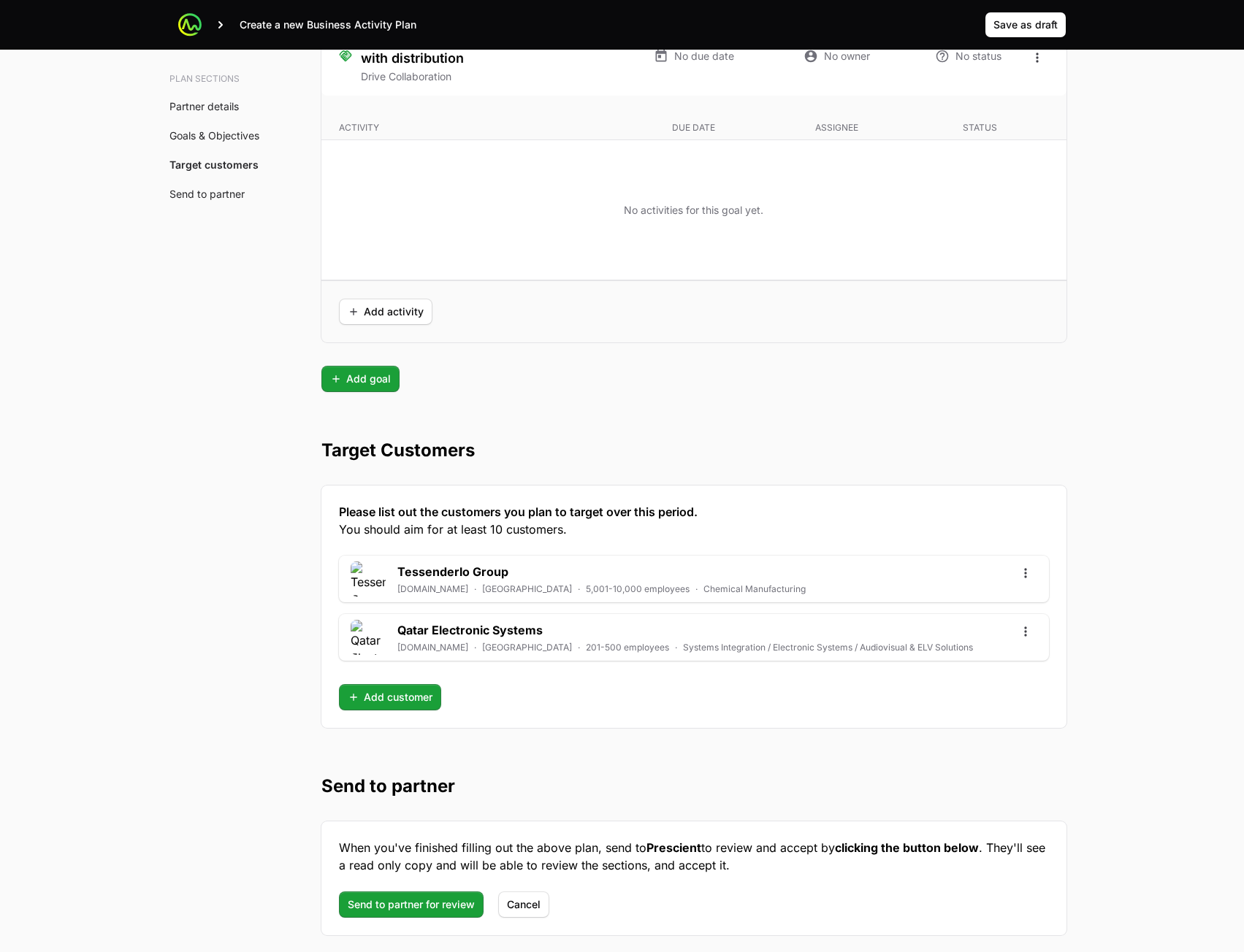
scroll to position [3475, 0]
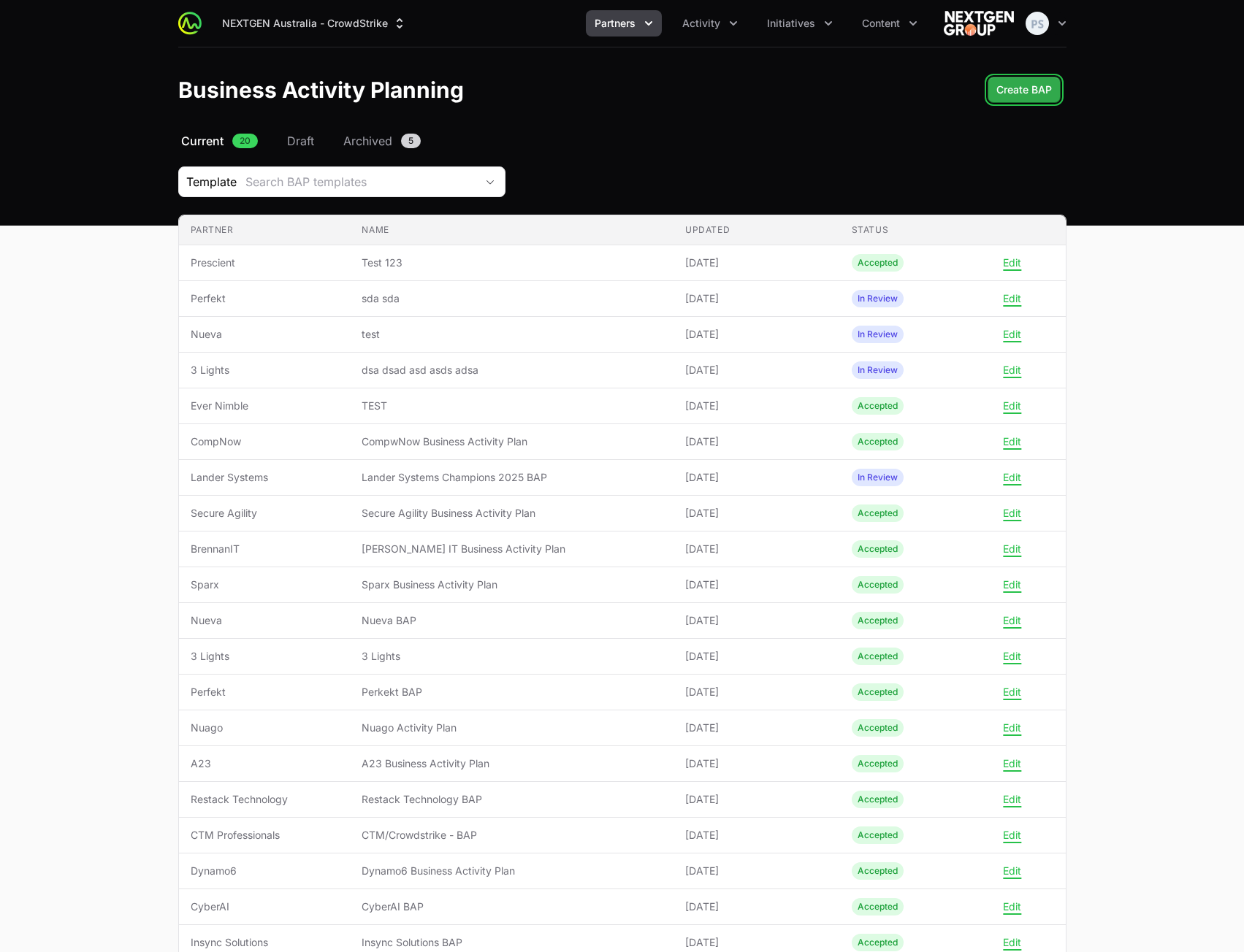
click at [1037, 85] on span "Create BAP" at bounding box center [1025, 90] width 56 height 17
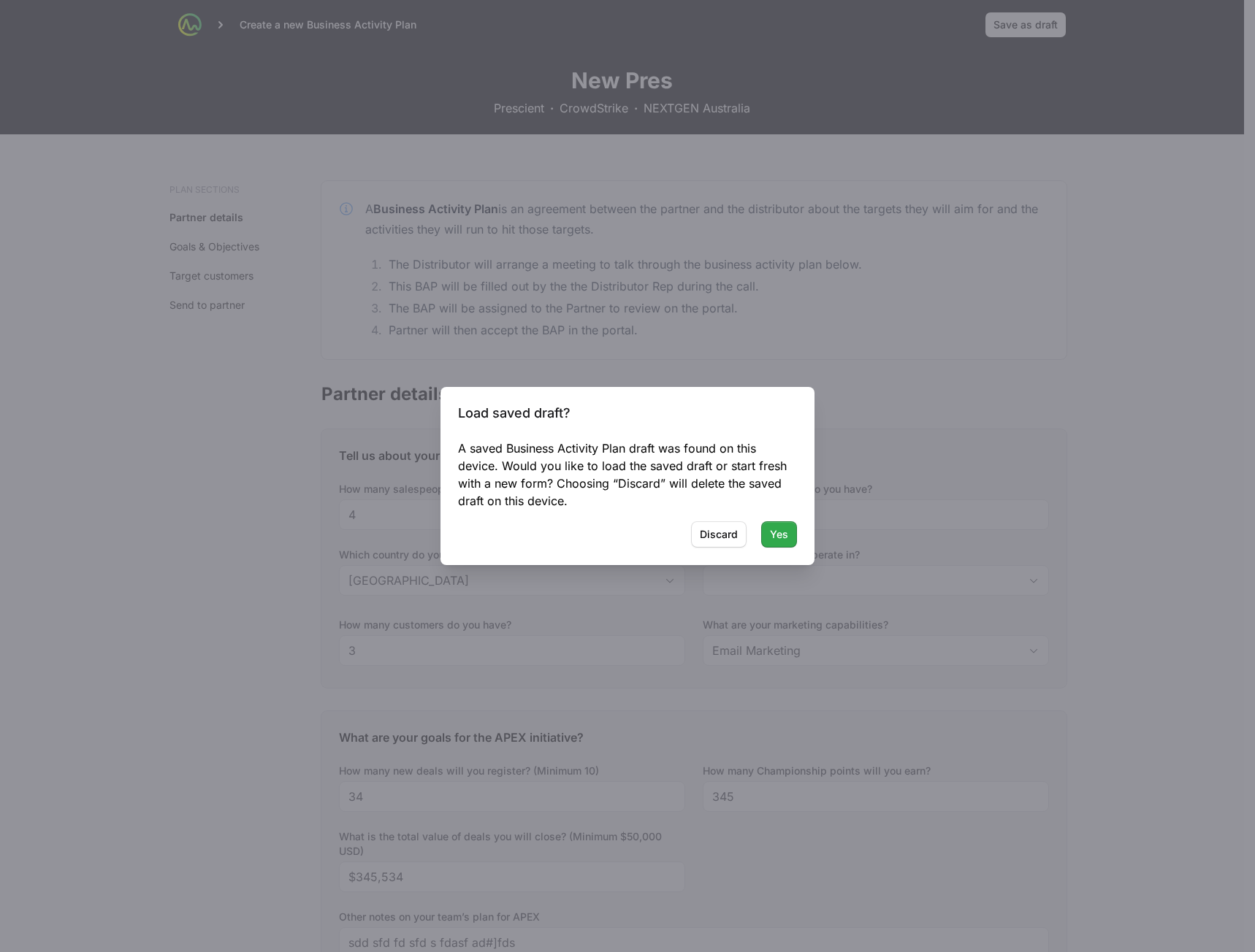
click at [782, 540] on span "Yes" at bounding box center [779, 535] width 18 height 17
type input "[GEOGRAPHIC_DATA], [GEOGRAPHIC_DATA], [GEOGRAPHIC_DATA]"
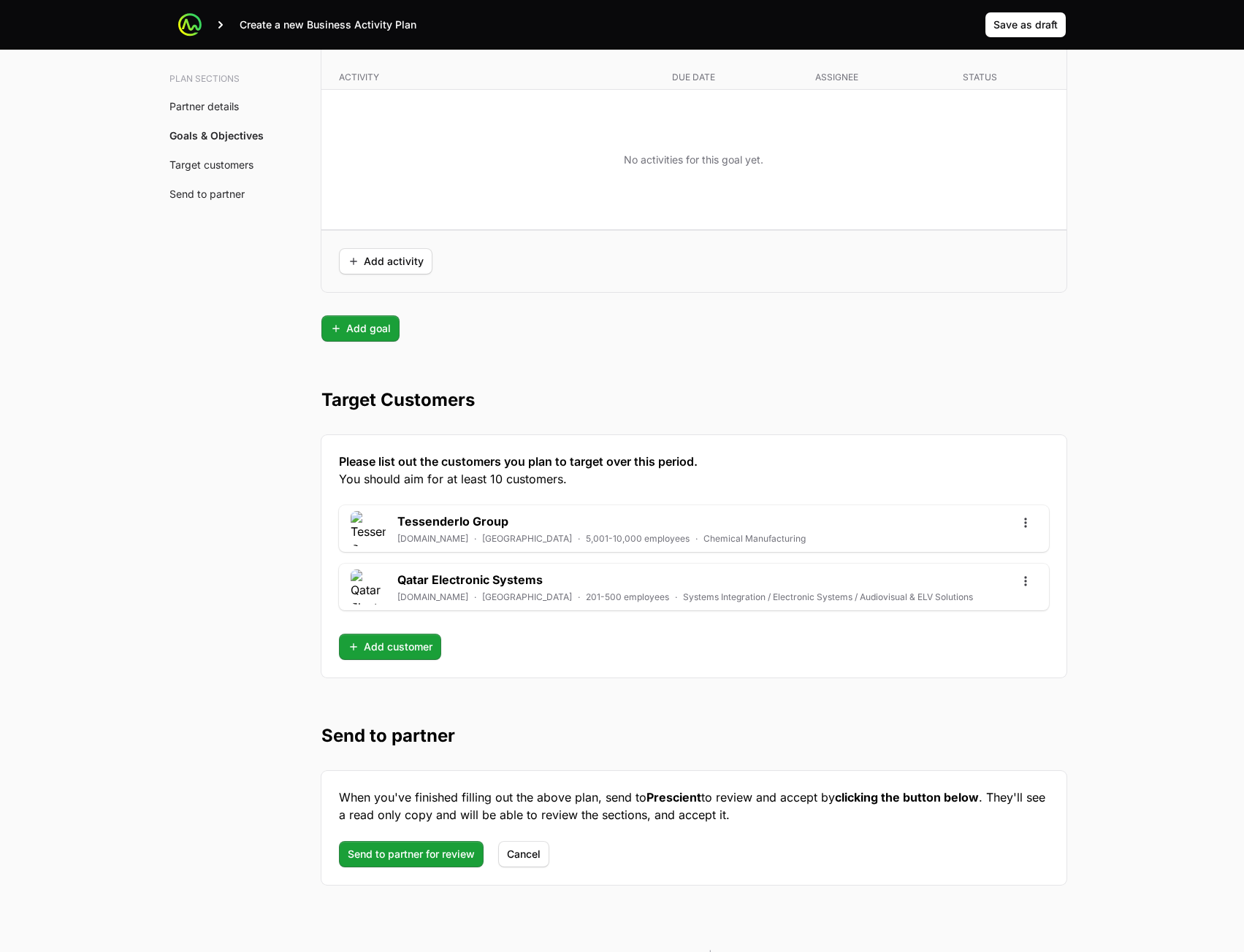
scroll to position [3475, 0]
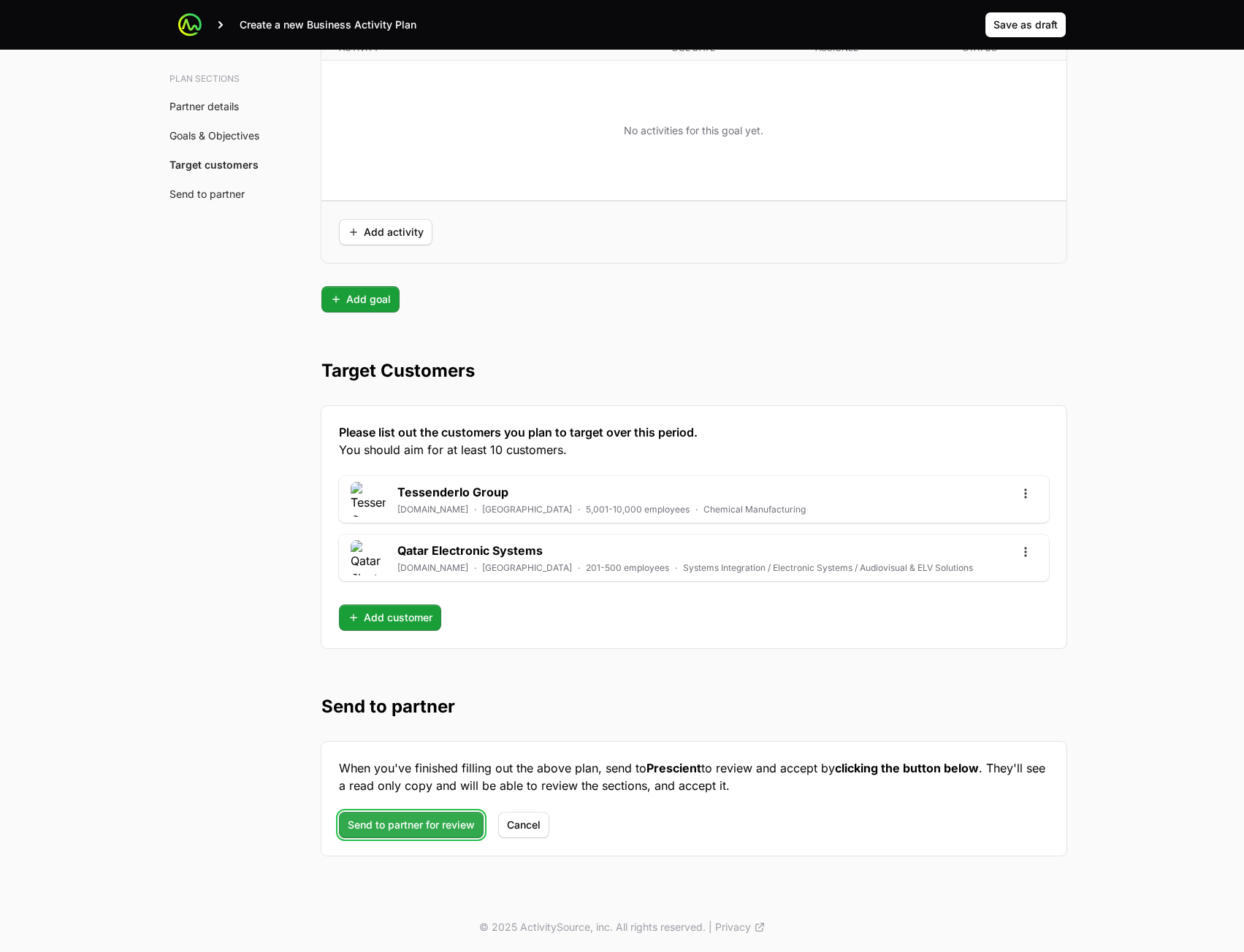
click at [368, 822] on span "Send to partner for review" at bounding box center [411, 825] width 127 height 17
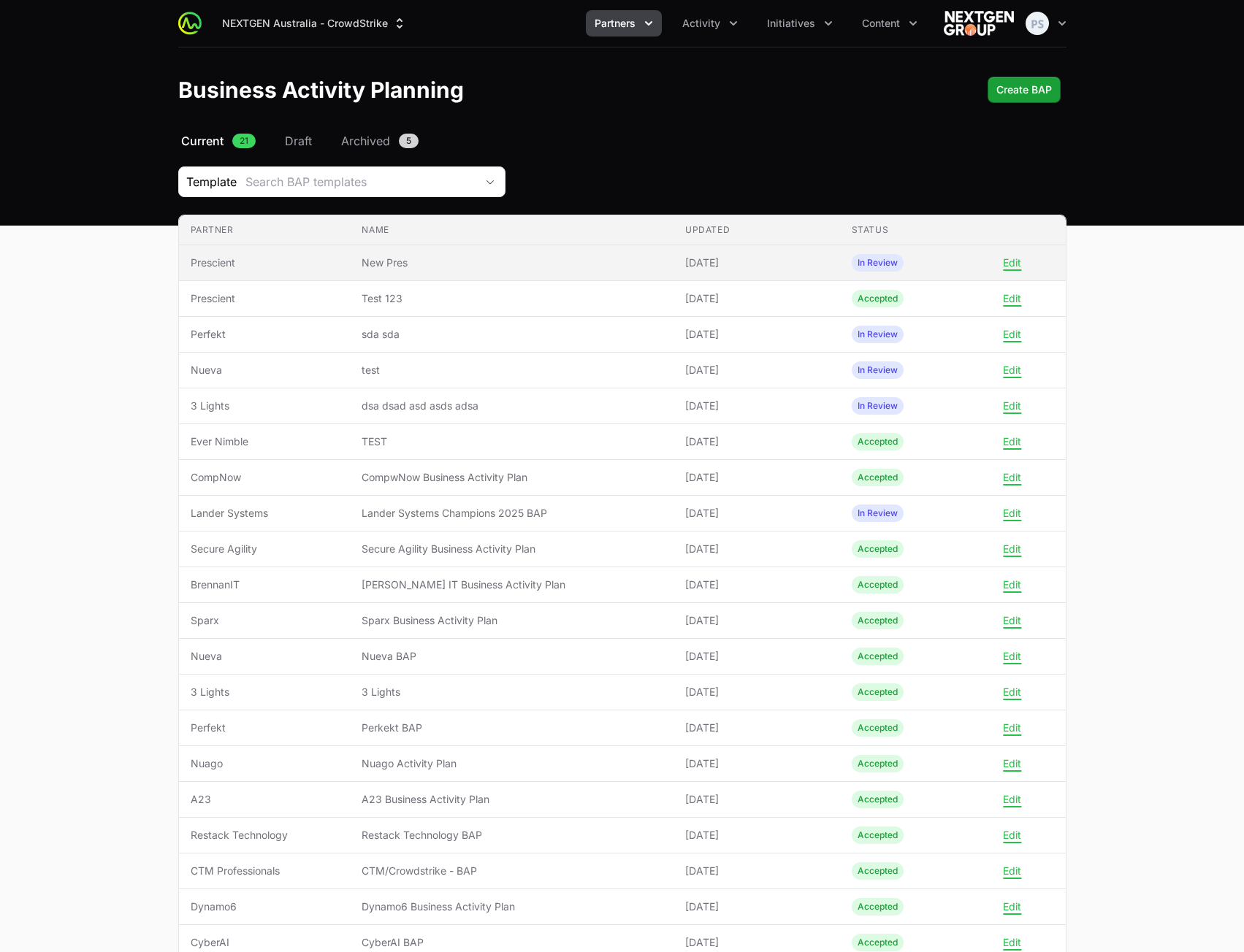
click at [339, 256] on span "Prescient" at bounding box center [265, 263] width 149 height 14
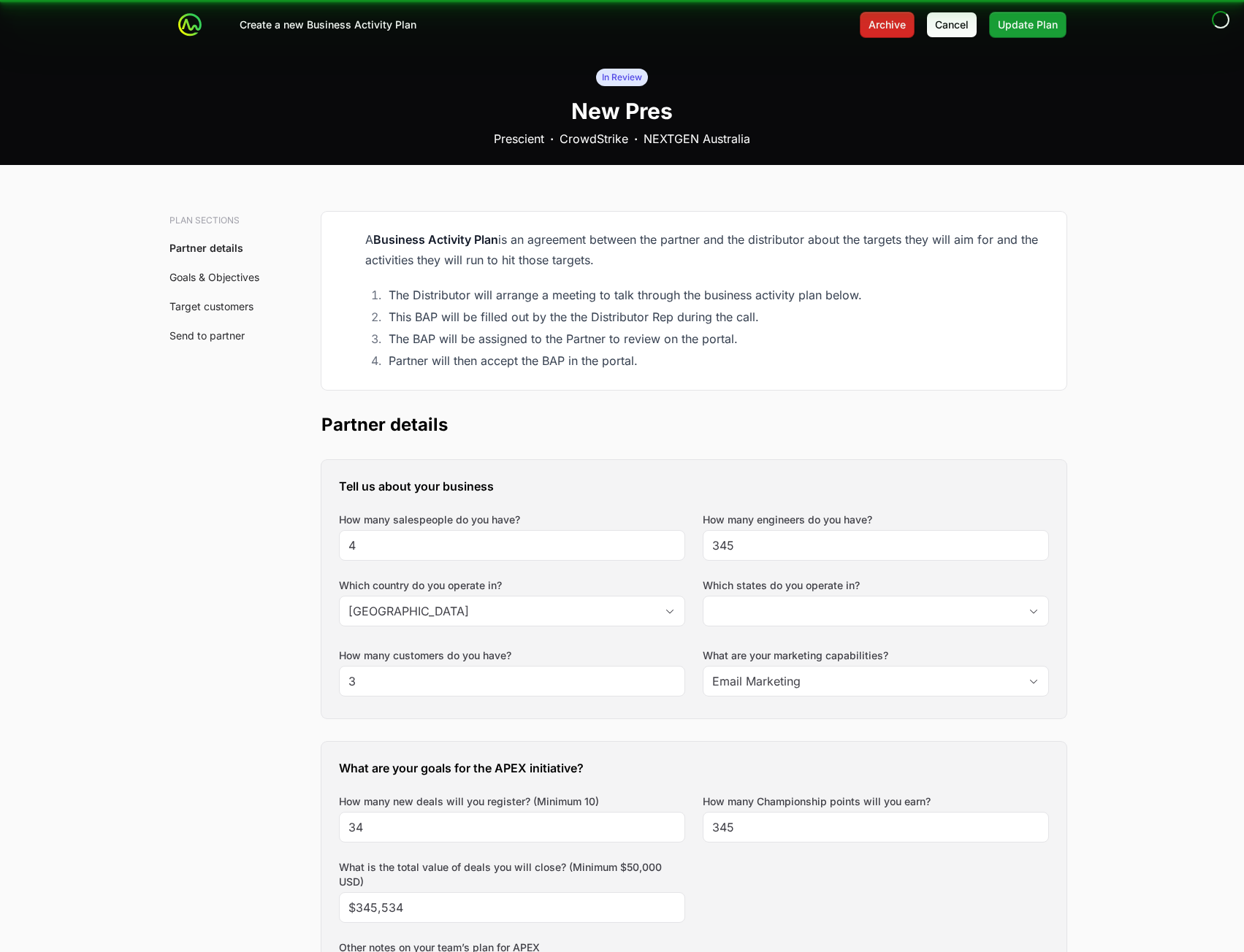
type input "[GEOGRAPHIC_DATA], [GEOGRAPHIC_DATA], [GEOGRAPHIC_DATA]"
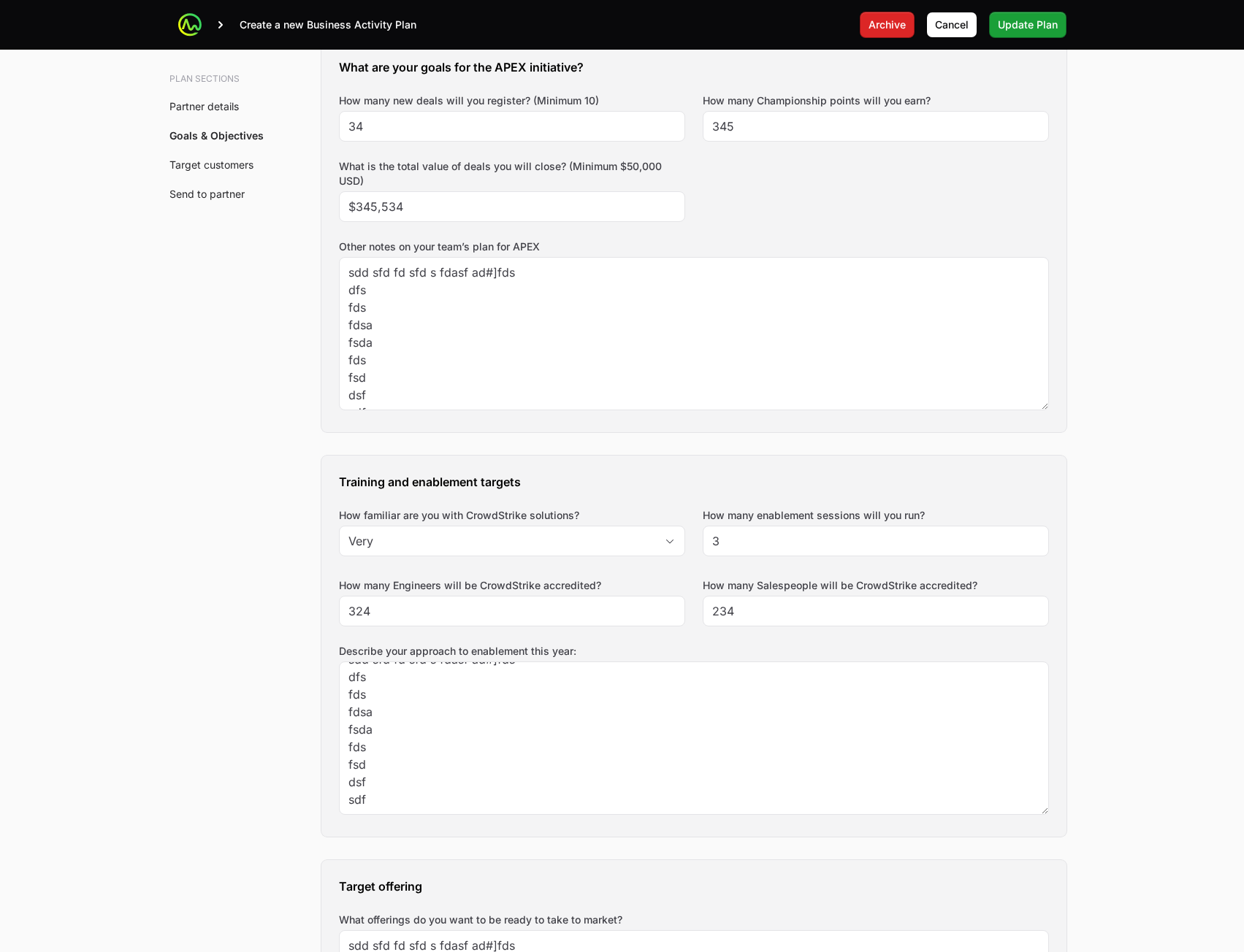
scroll to position [394, 0]
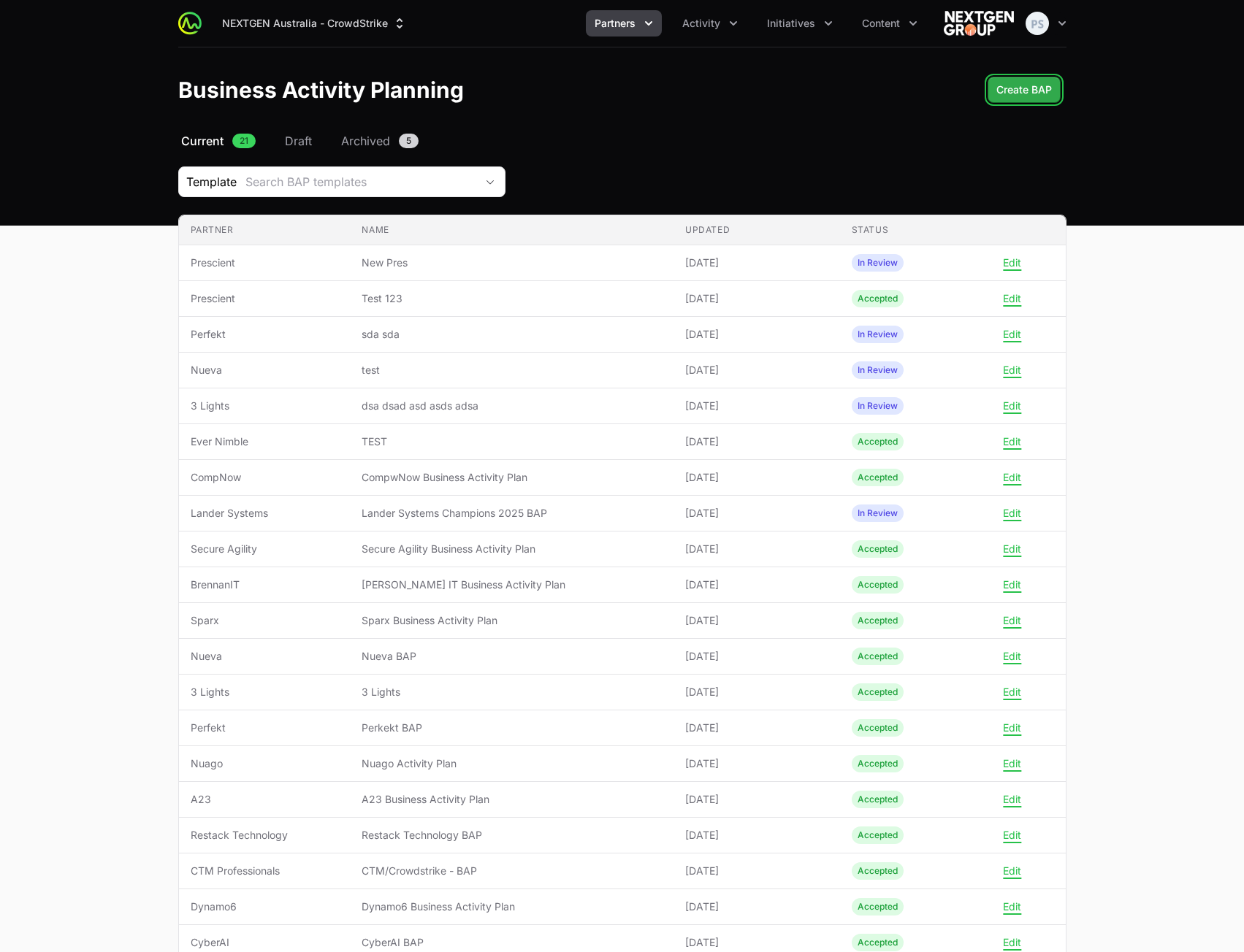
click at [1015, 82] on span "Create BAP" at bounding box center [1025, 90] width 56 height 17
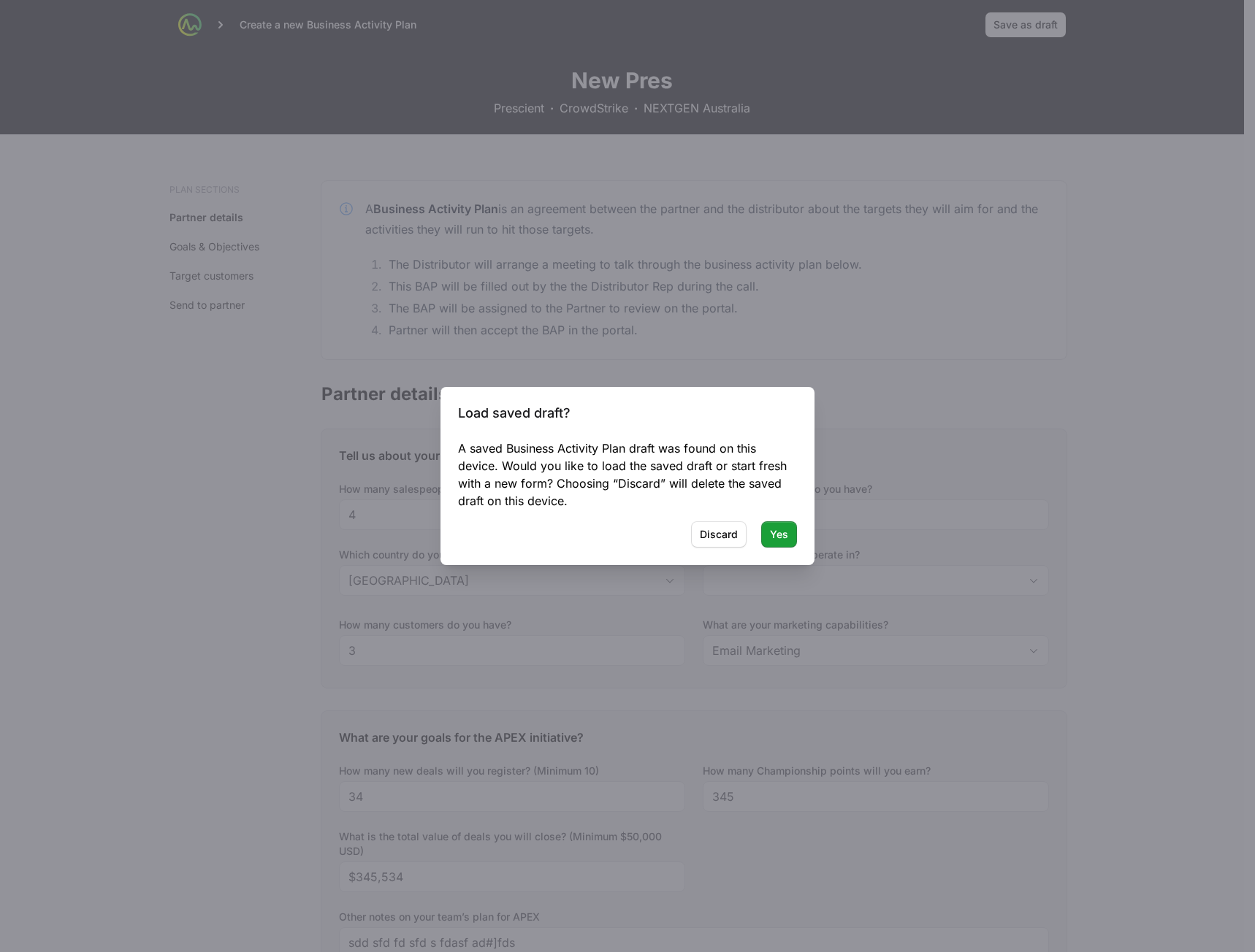
click at [729, 277] on div at bounding box center [627, 476] width 1255 height 952
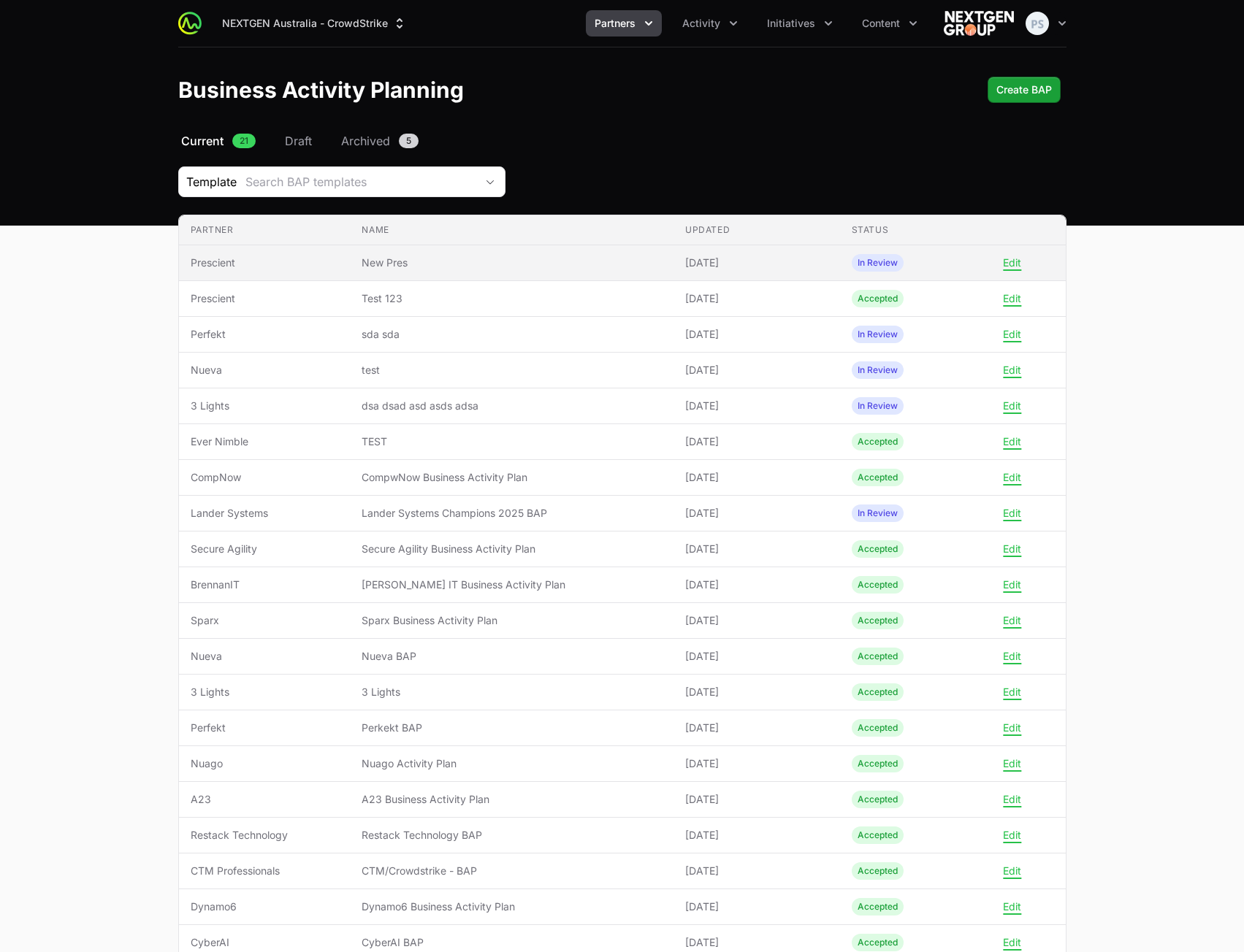
click at [532, 266] on span "New Pres" at bounding box center [512, 263] width 300 height 14
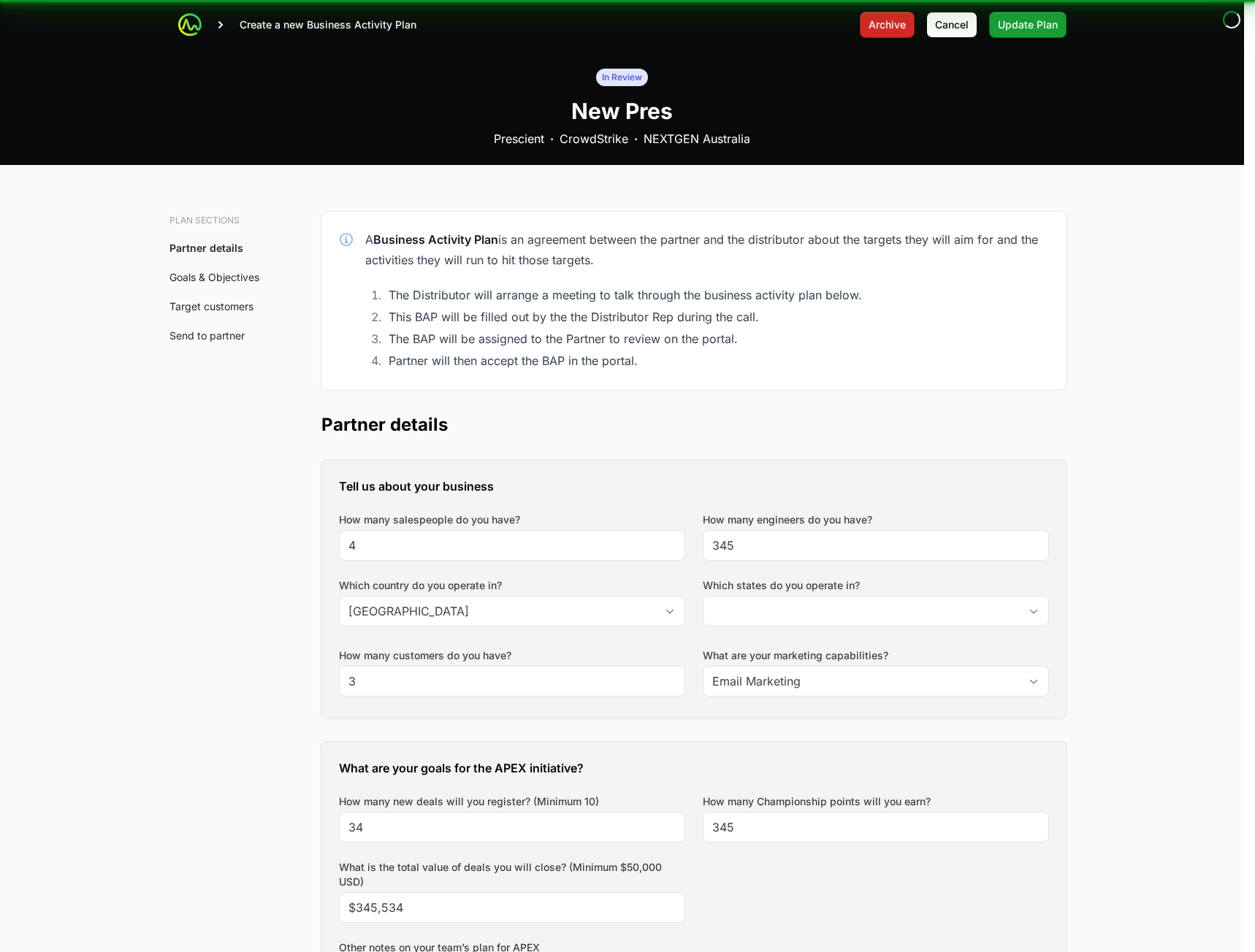
type input "[GEOGRAPHIC_DATA], [GEOGRAPHIC_DATA], [GEOGRAPHIC_DATA]"
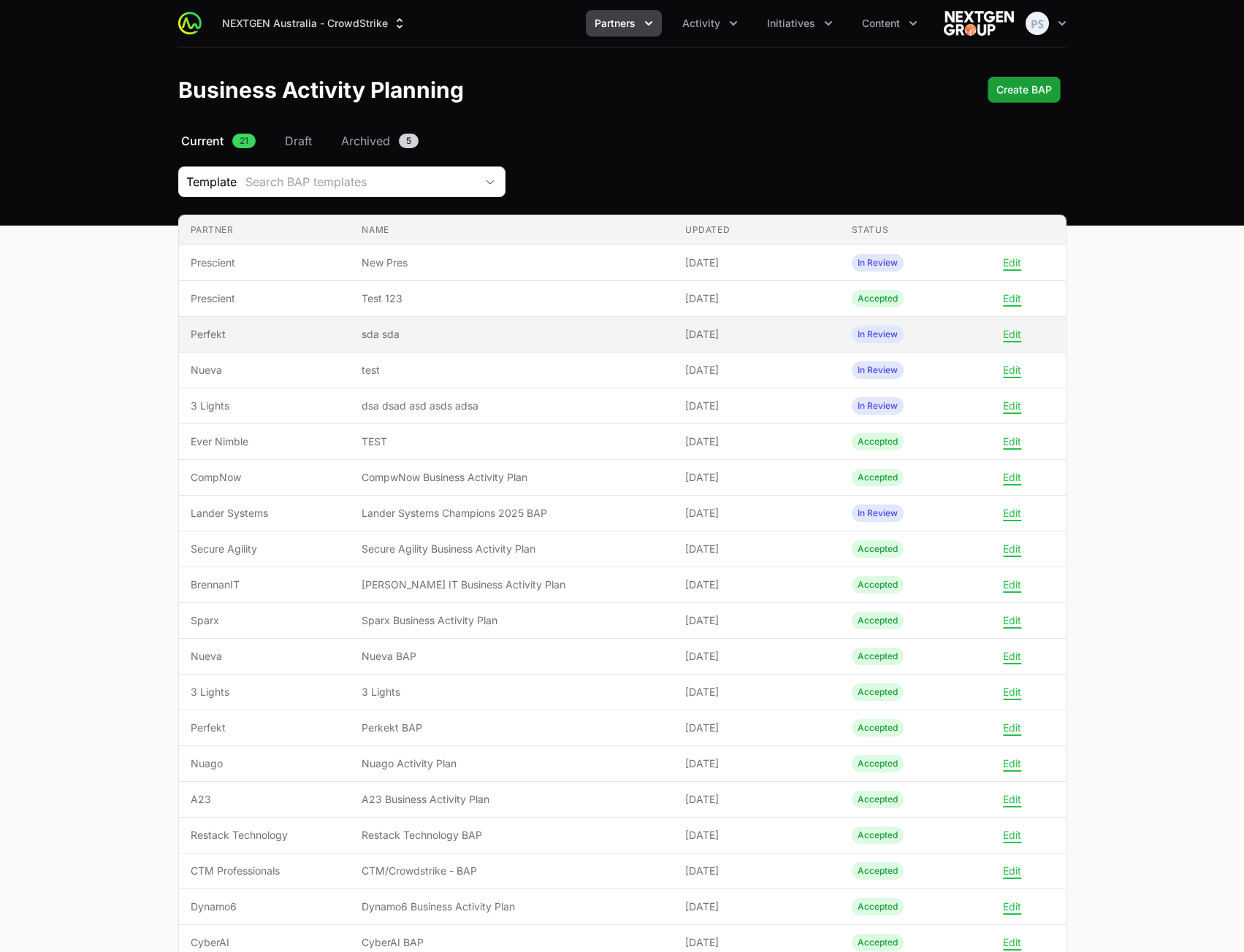
click at [734, 331] on span "[DATE]" at bounding box center [757, 335] width 143 height 14
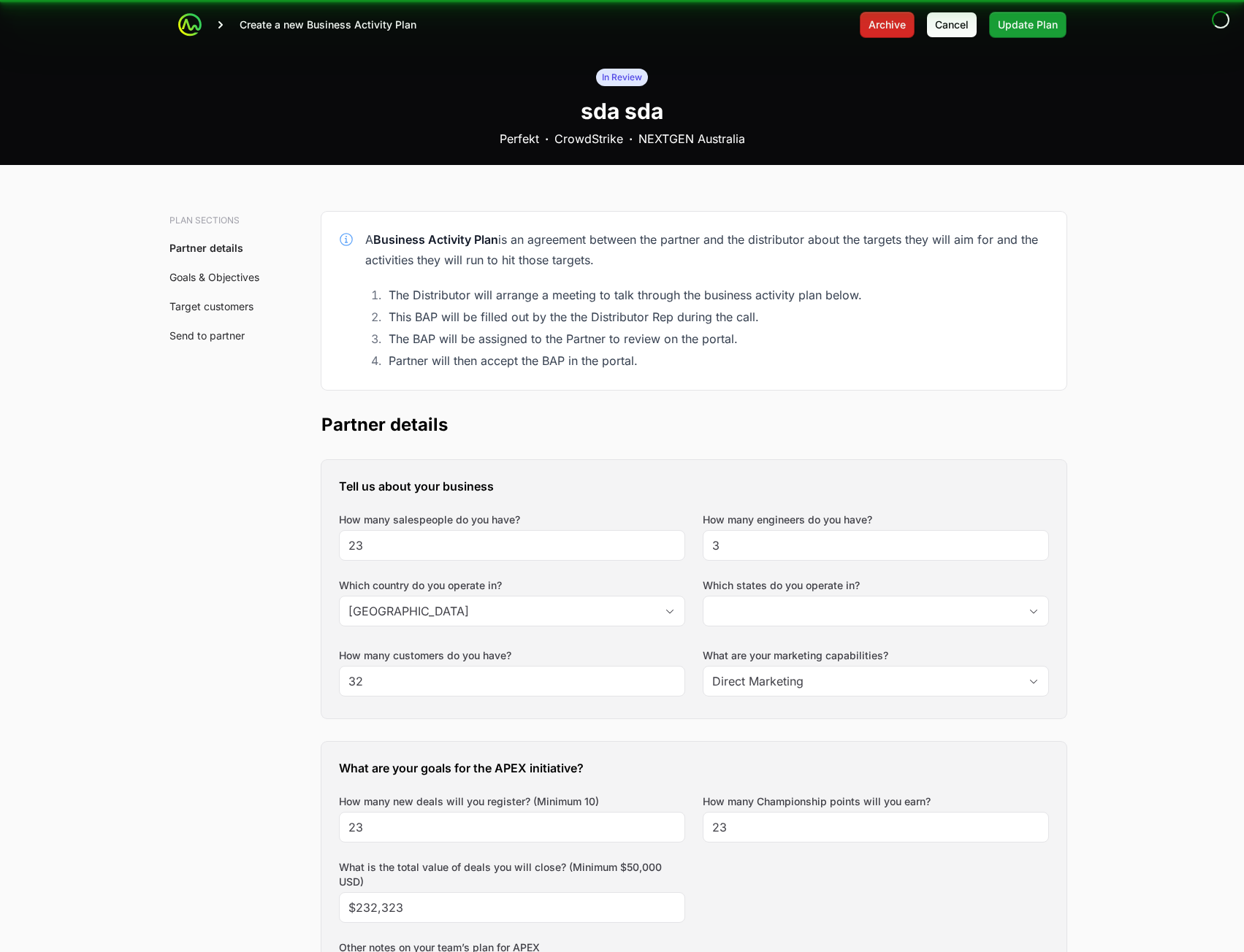
type input "[GEOGRAPHIC_DATA]"
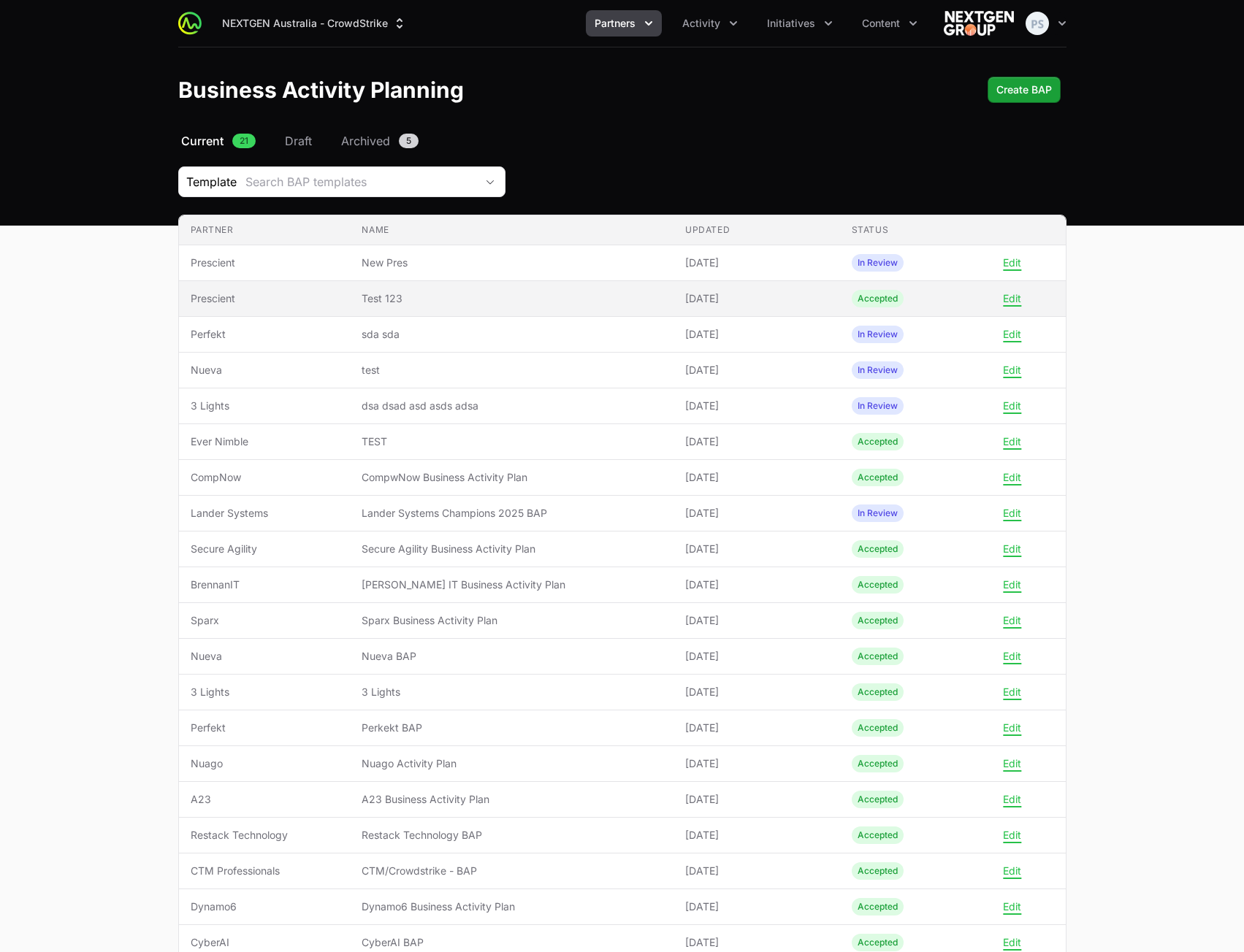
click at [725, 312] on td "Updated [DATE]" at bounding box center [757, 299] width 167 height 36
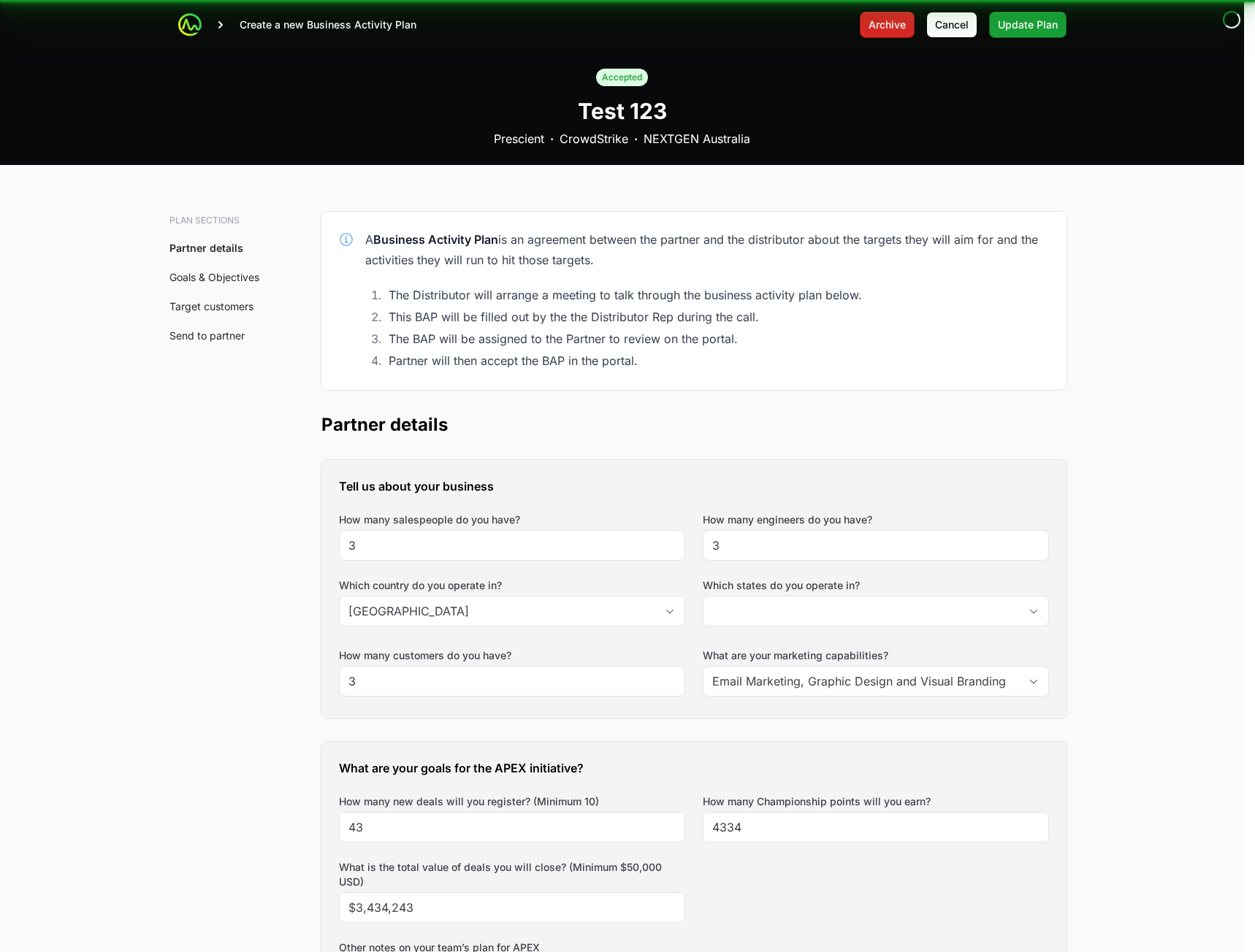
type input "[GEOGRAPHIC_DATA], [GEOGRAPHIC_DATA]"
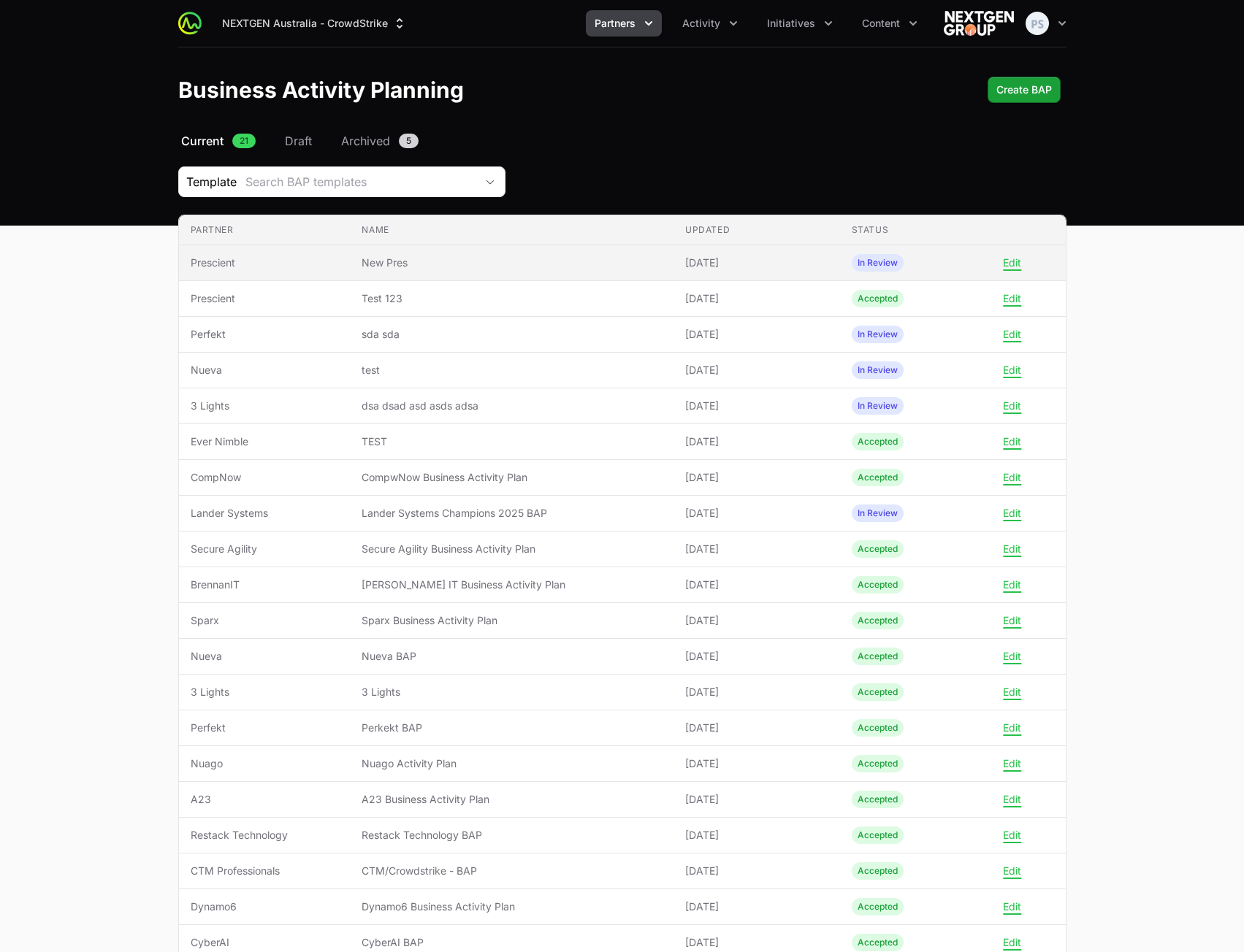
click at [723, 273] on td "Updated [DATE]" at bounding box center [757, 263] width 167 height 36
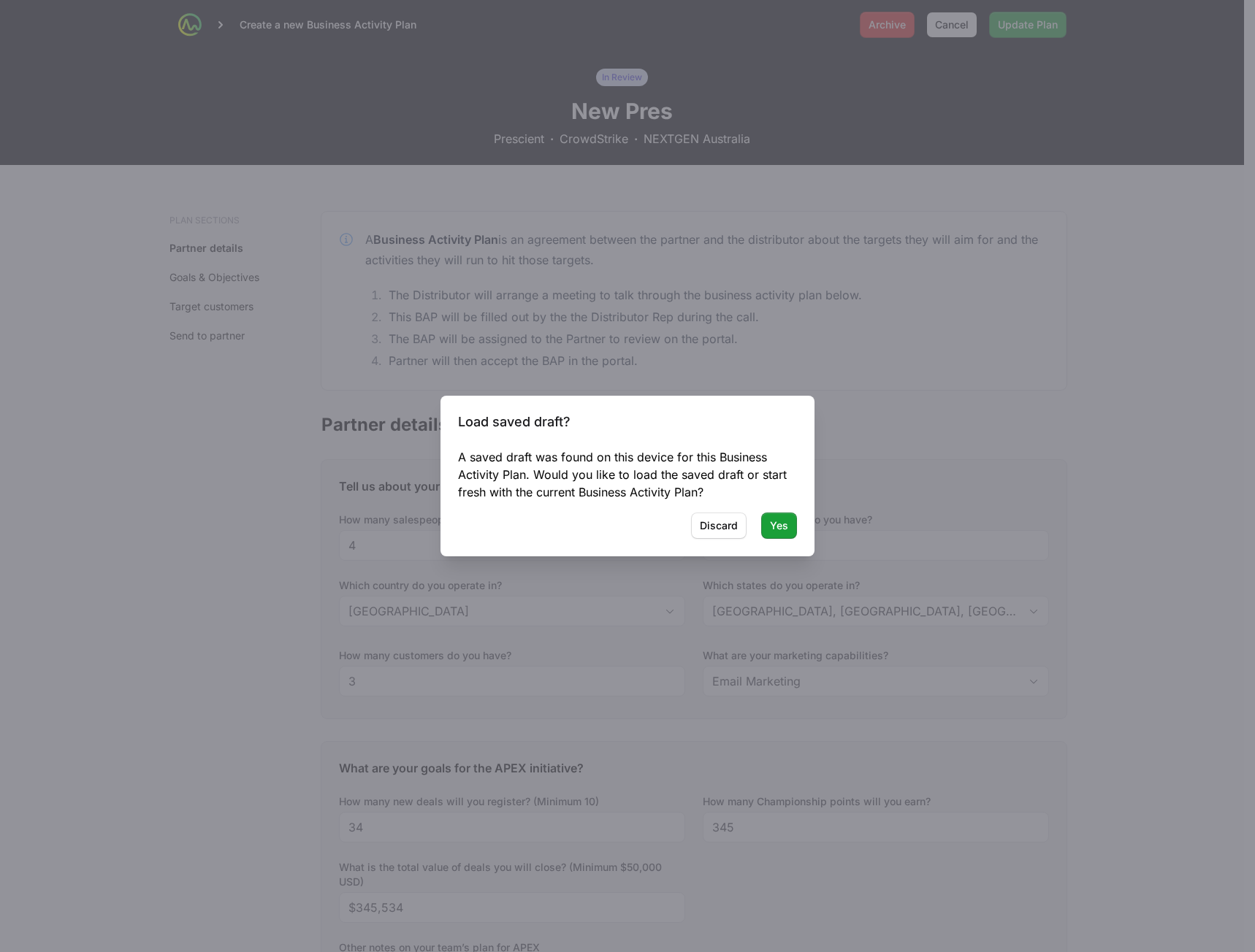
click at [831, 290] on div at bounding box center [627, 476] width 1255 height 952
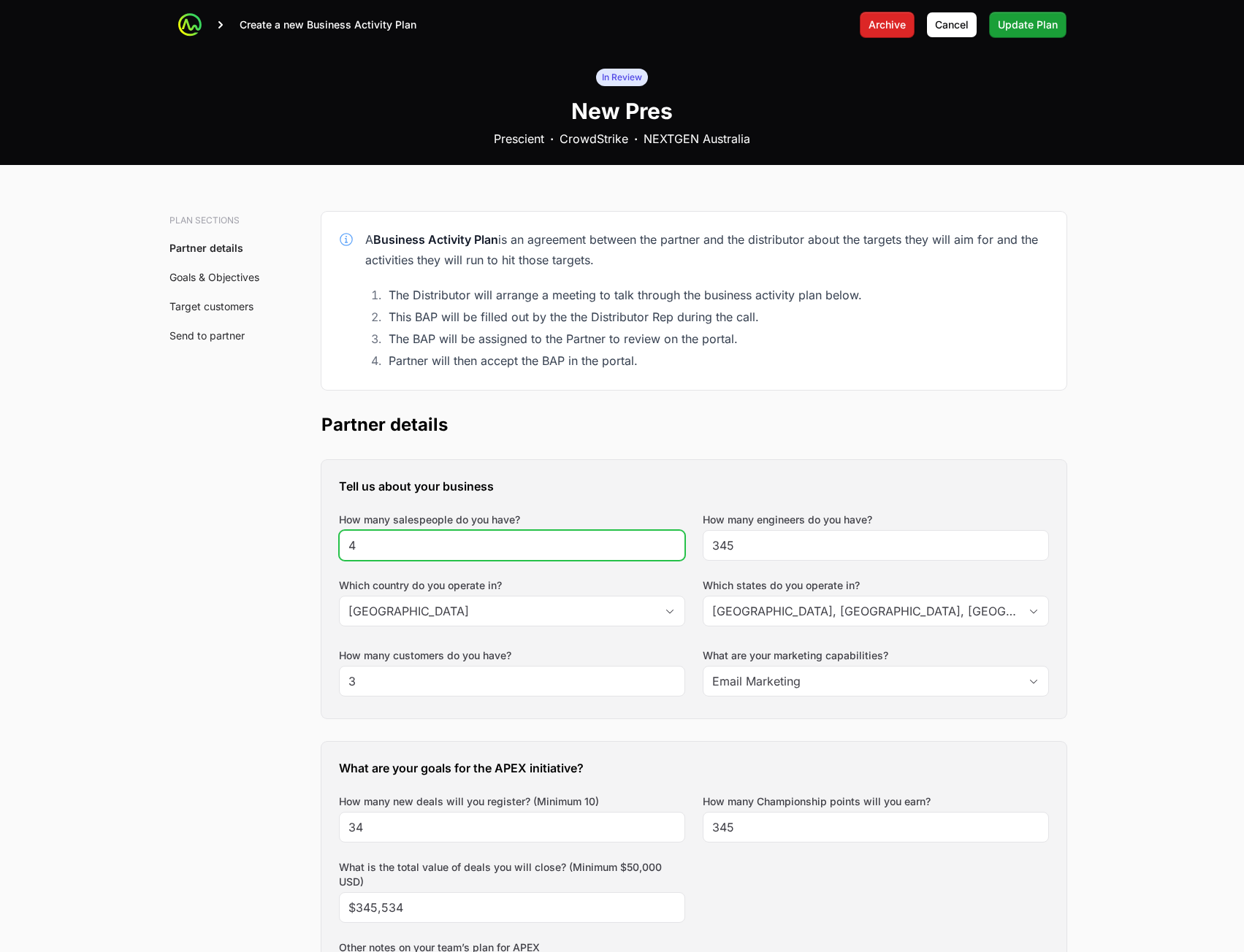
click at [565, 537] on input "4" at bounding box center [512, 545] width 327 height 17
type input "42"
click at [818, 366] on li "Partner will then accept the BAP in the portal." at bounding box center [716, 361] width 665 height 21
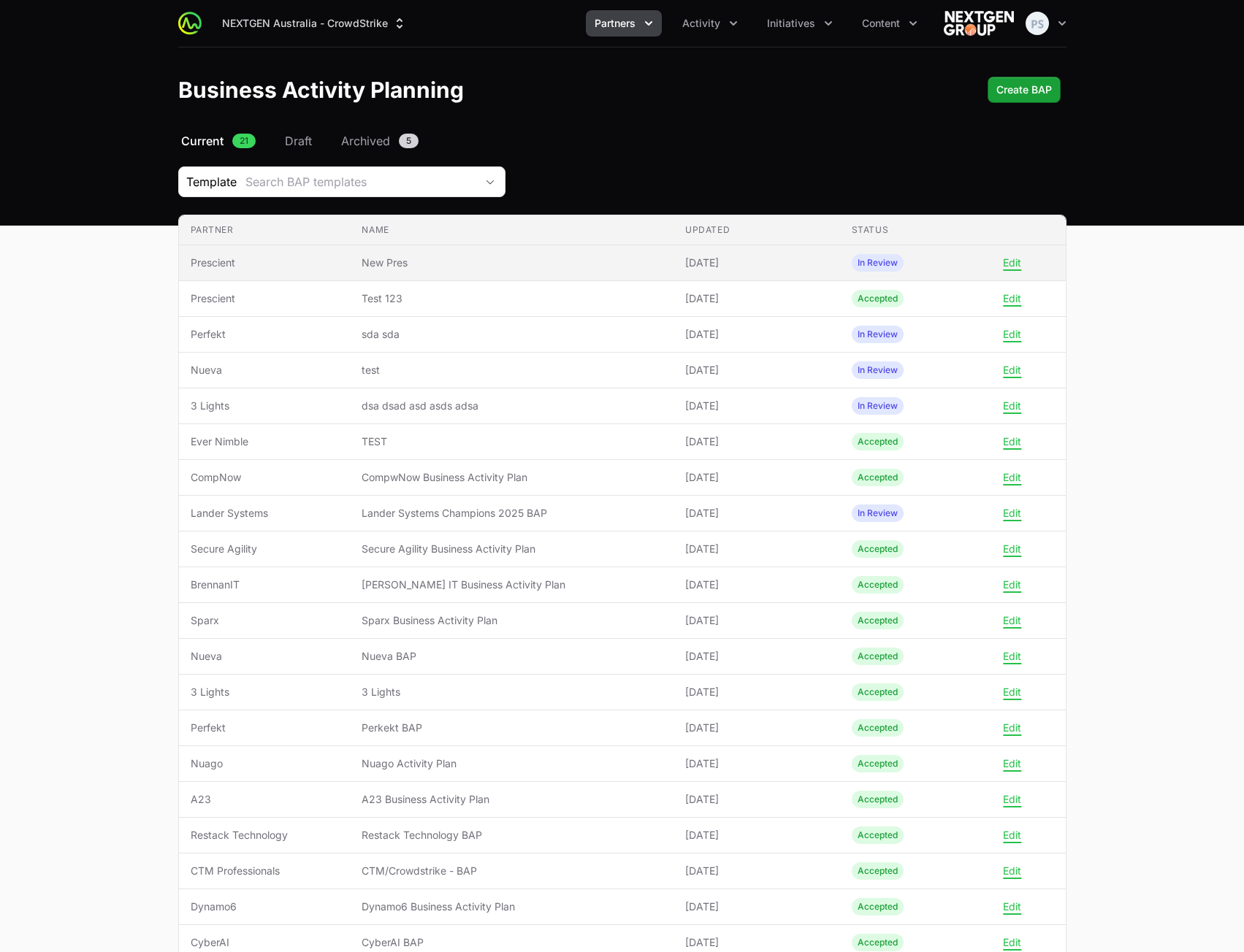
click at [673, 269] on td "Updated [DATE]" at bounding box center [757, 263] width 167 height 36
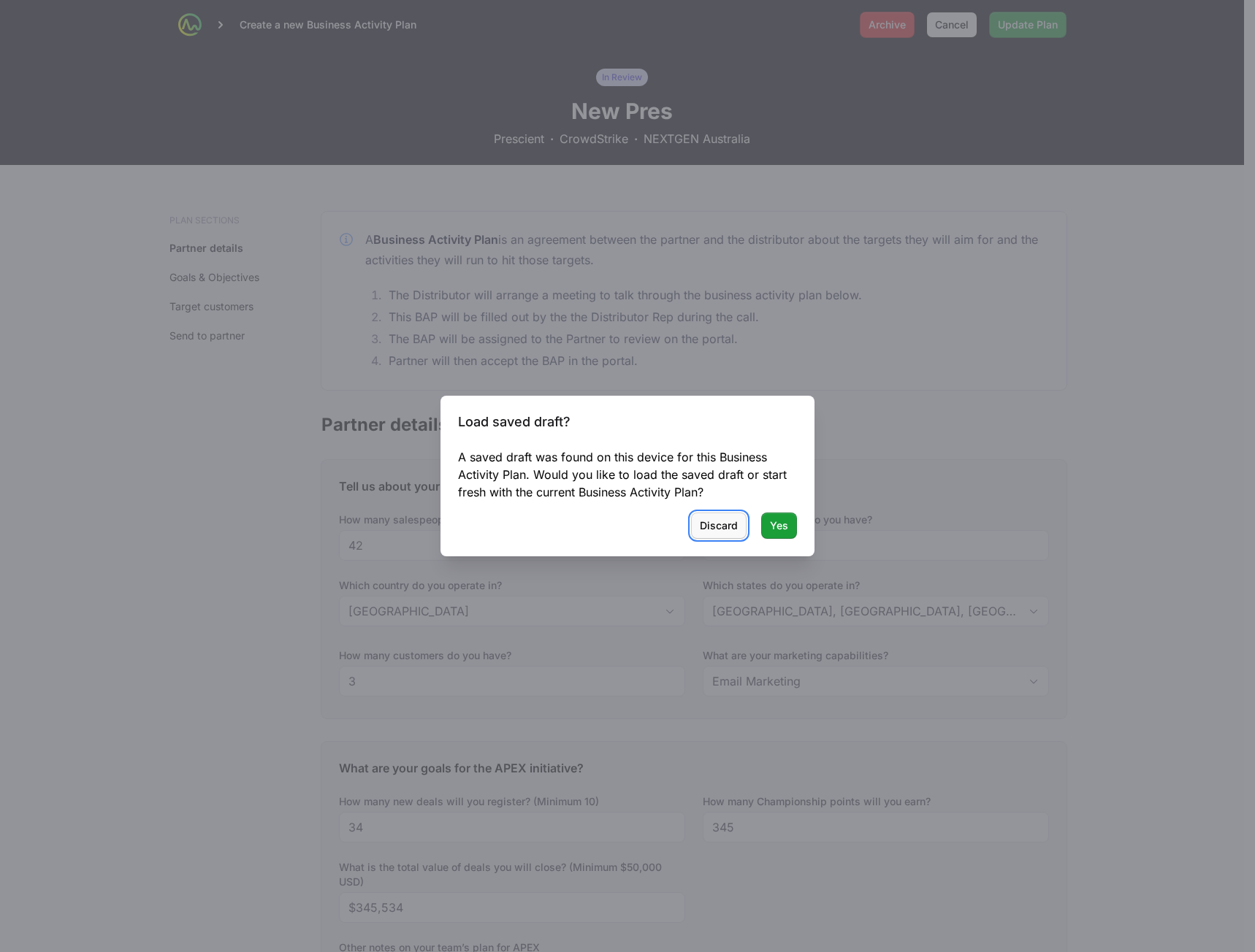
click at [731, 528] on span "Discard" at bounding box center [719, 526] width 38 height 17
type input "4"
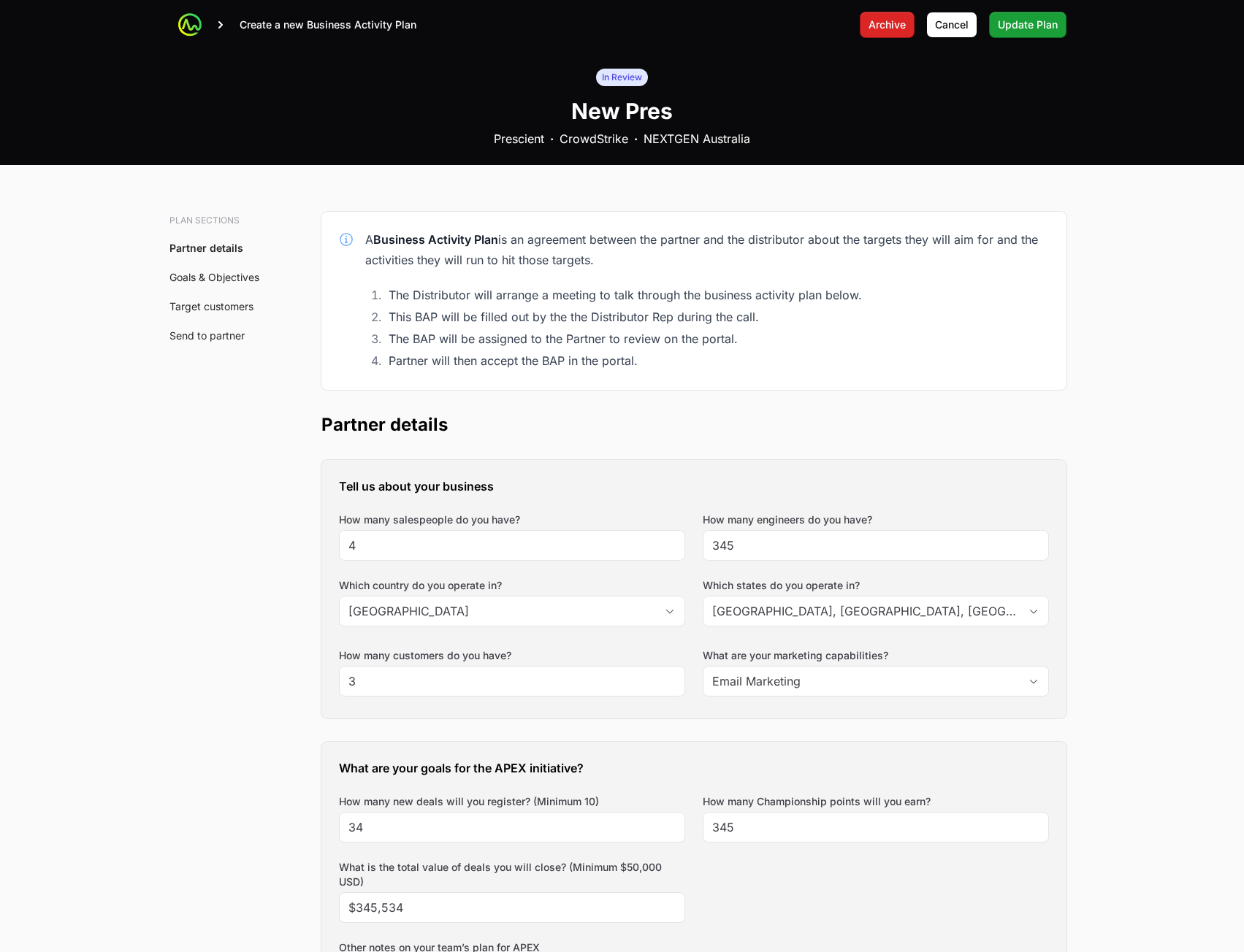
click at [963, 320] on li "This BAP will be filled out by the the Distributor Rep during the call." at bounding box center [716, 317] width 665 height 21
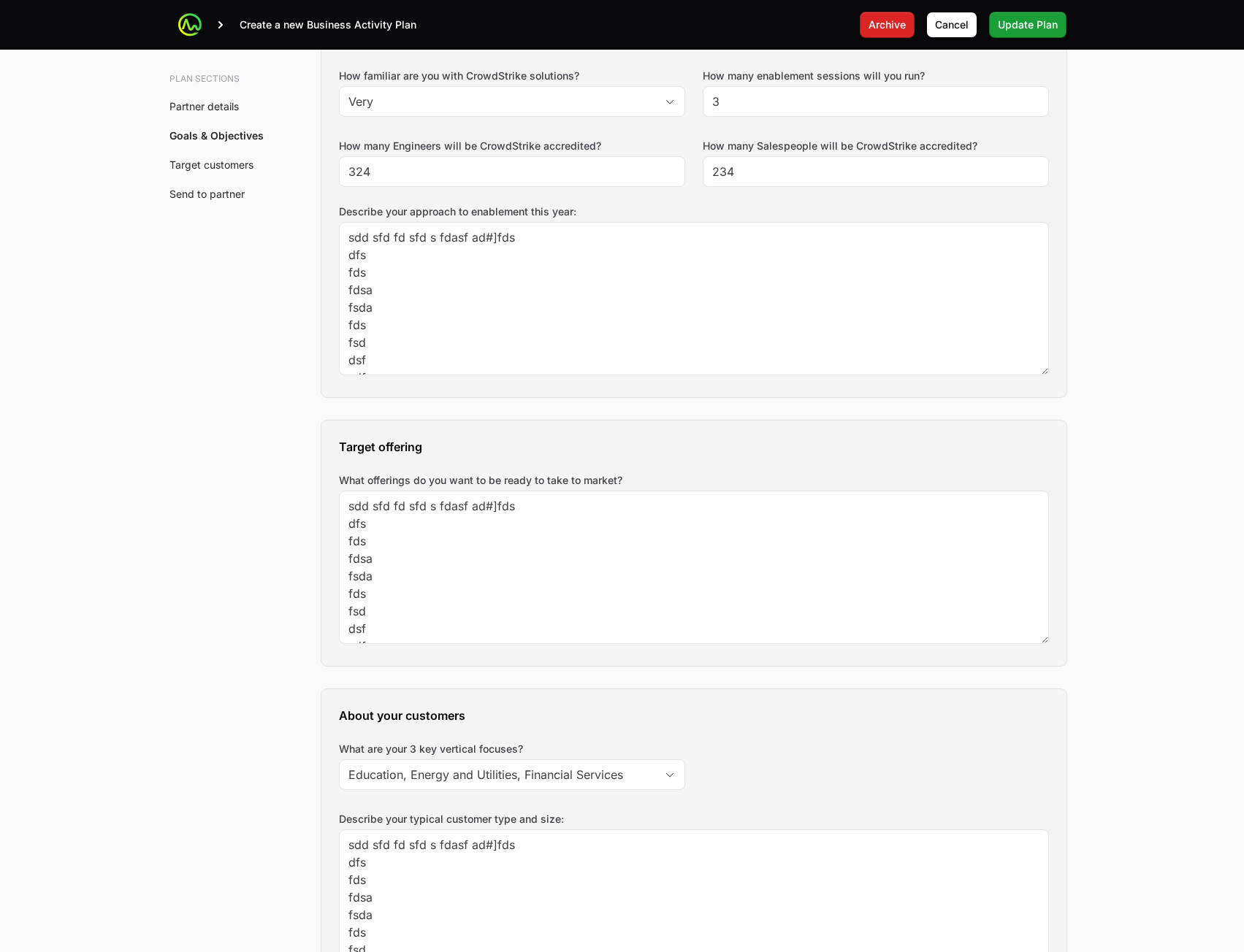
scroll to position [687, 0]
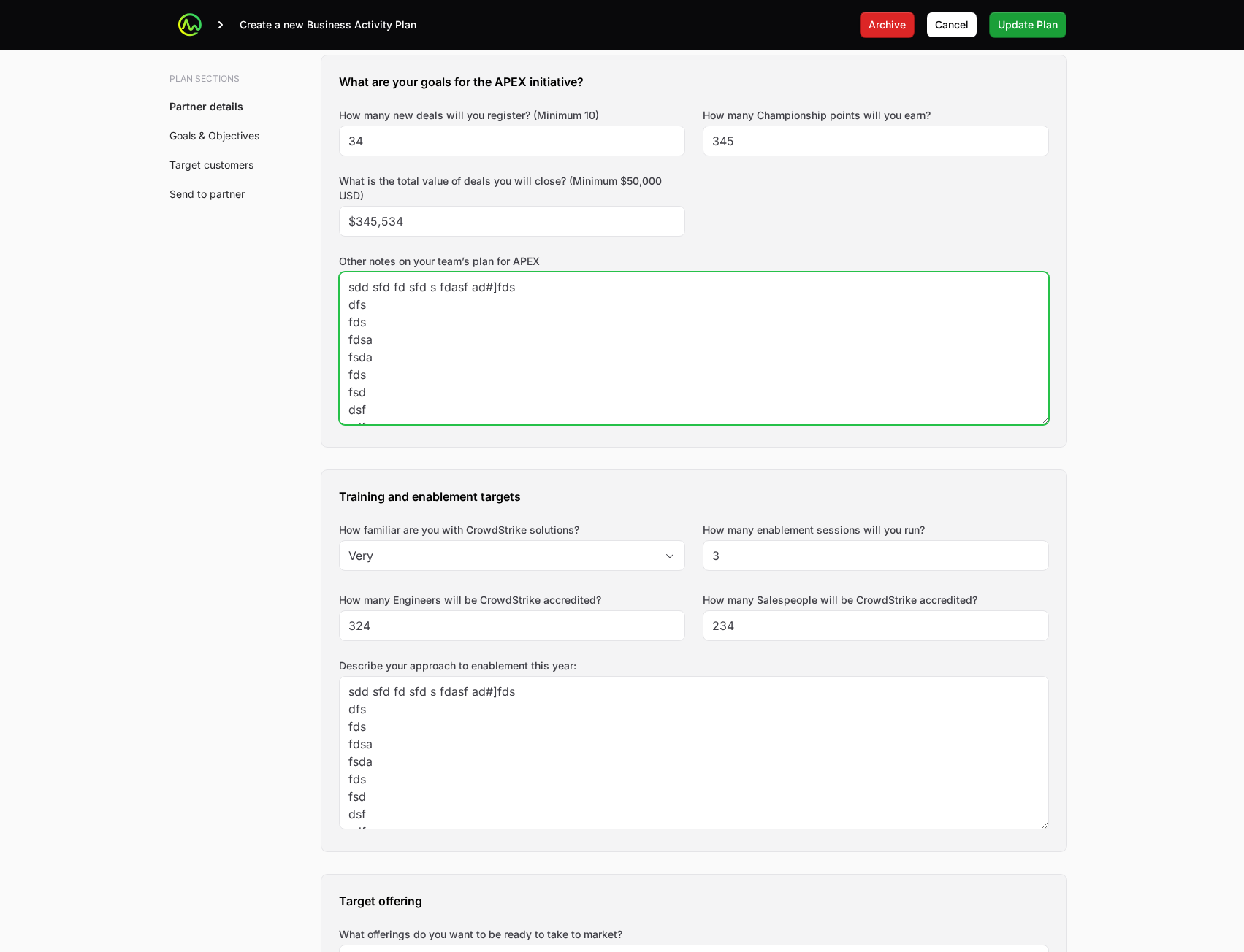
drag, startPoint x: 834, startPoint y: 322, endPoint x: 837, endPoint y: 312, distance: 10.4
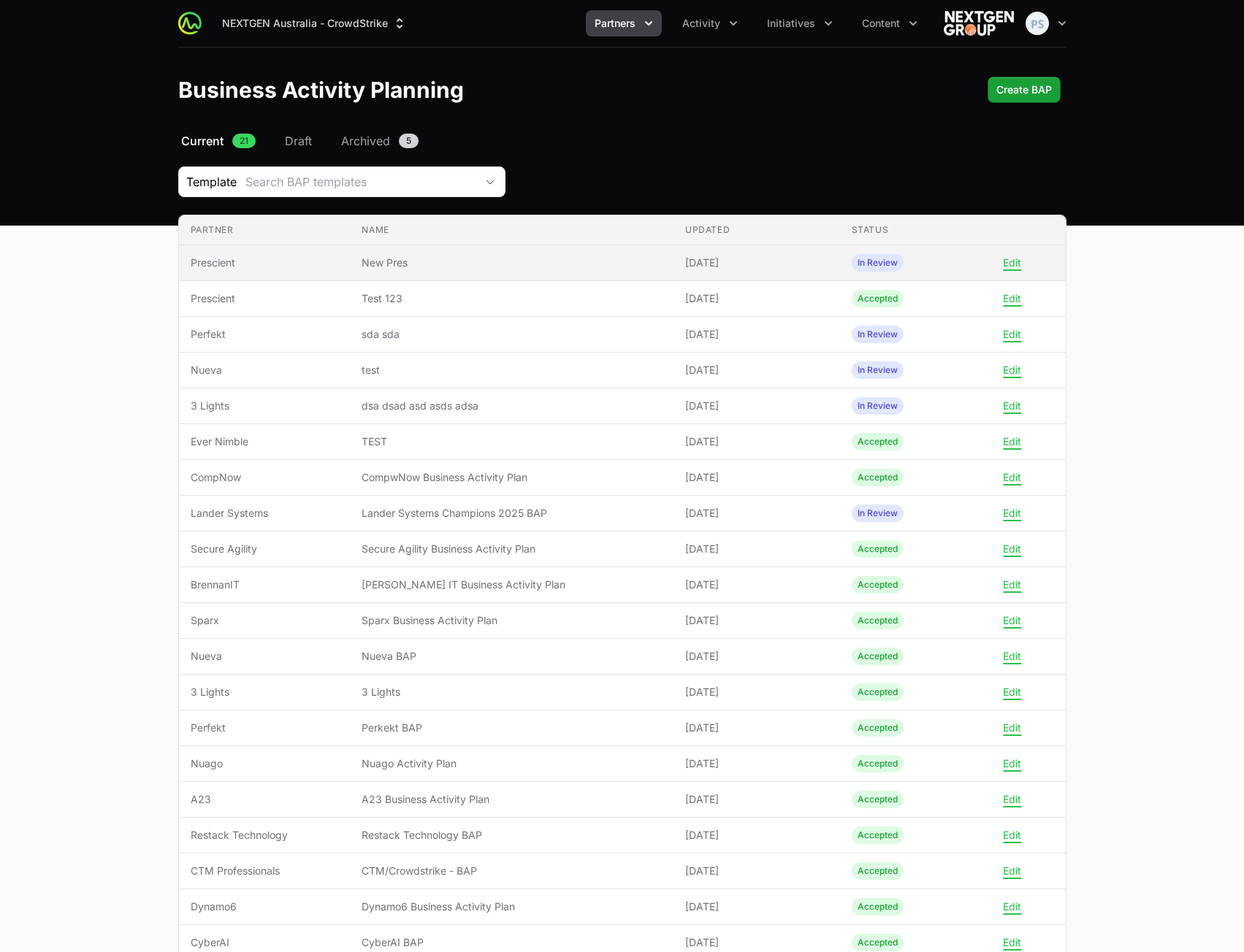
click at [857, 272] on td "Status In Review" at bounding box center [924, 263] width 167 height 36
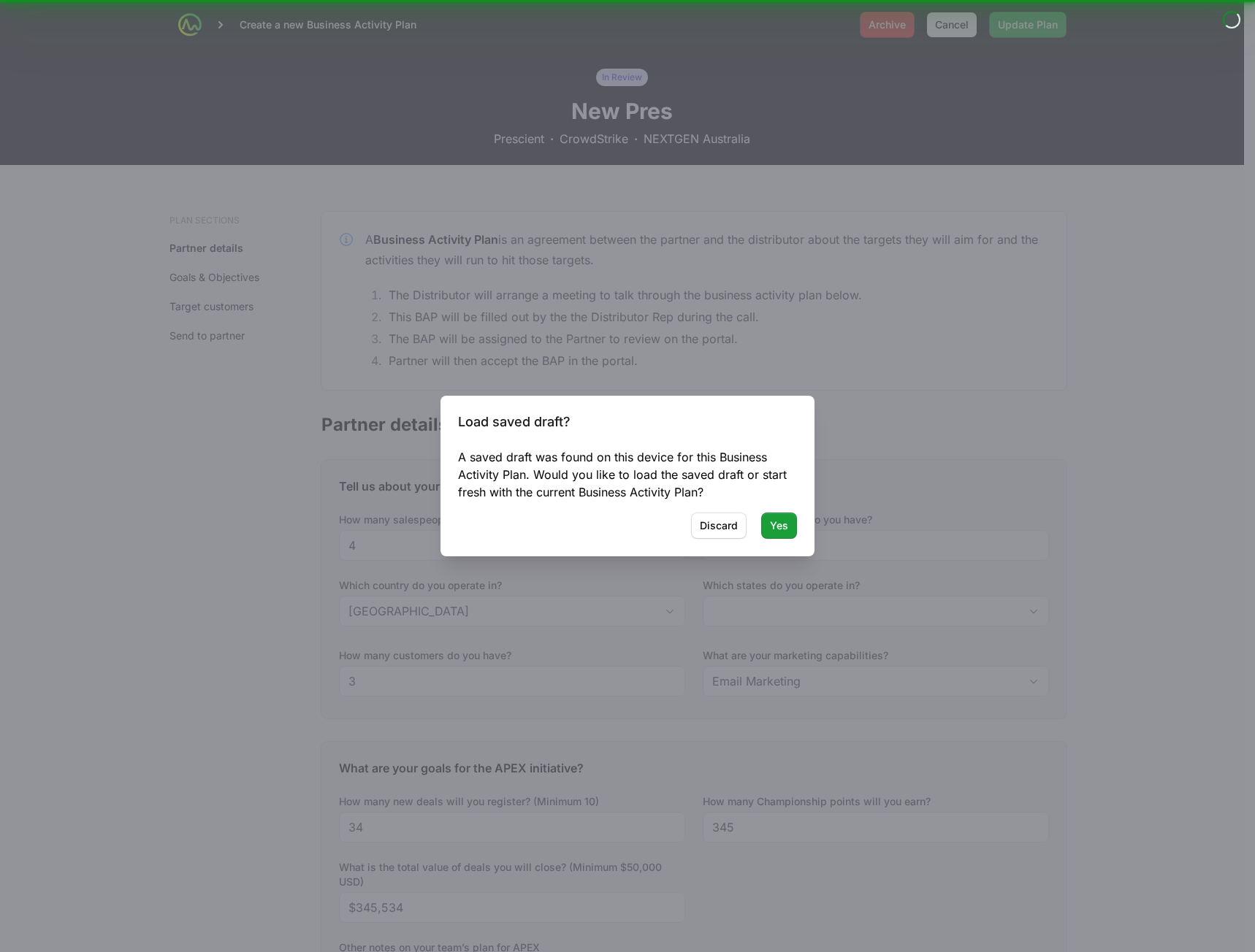
type input "[GEOGRAPHIC_DATA], [GEOGRAPHIC_DATA], [GEOGRAPHIC_DATA]"
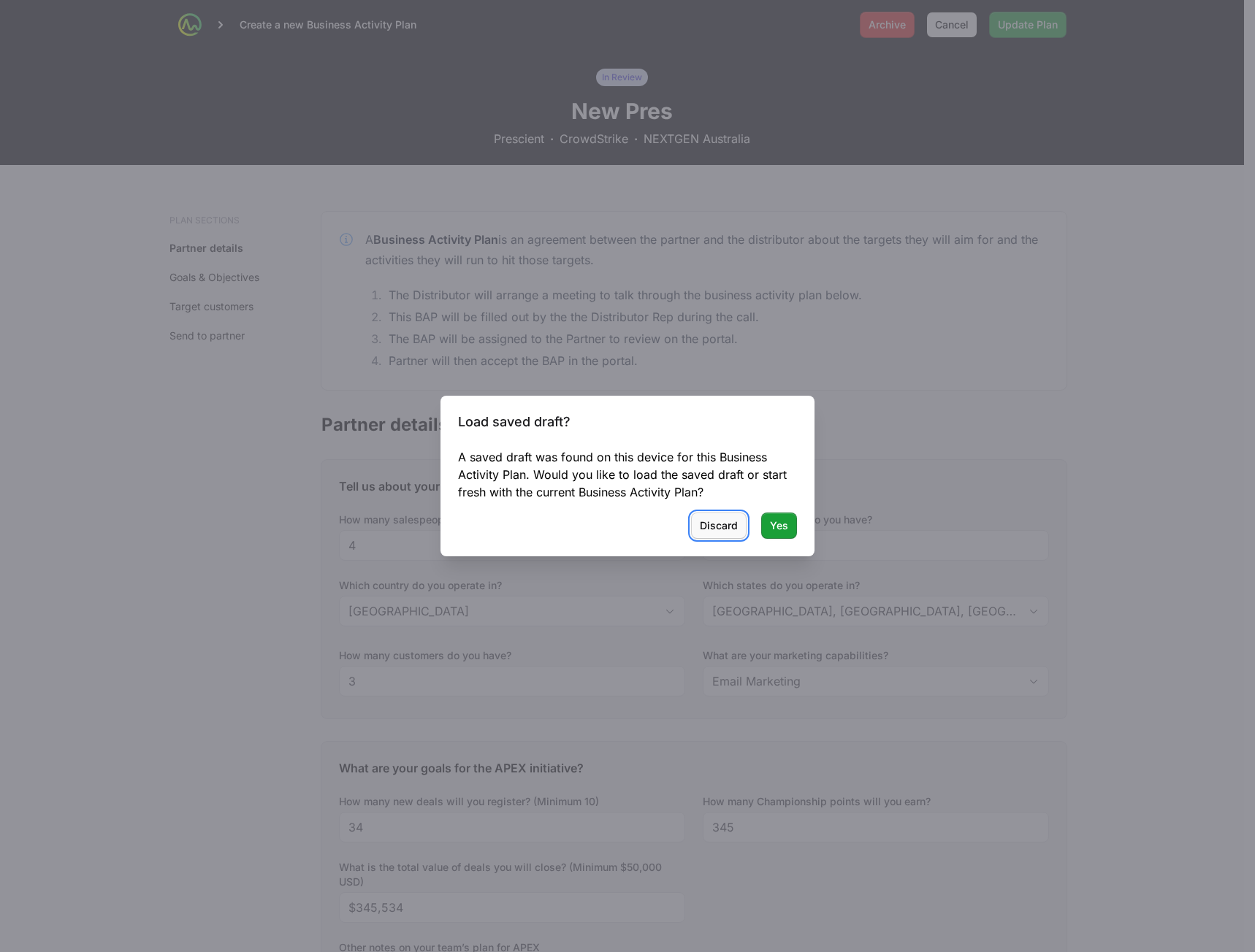
click at [723, 526] on span "Discard" at bounding box center [719, 526] width 38 height 17
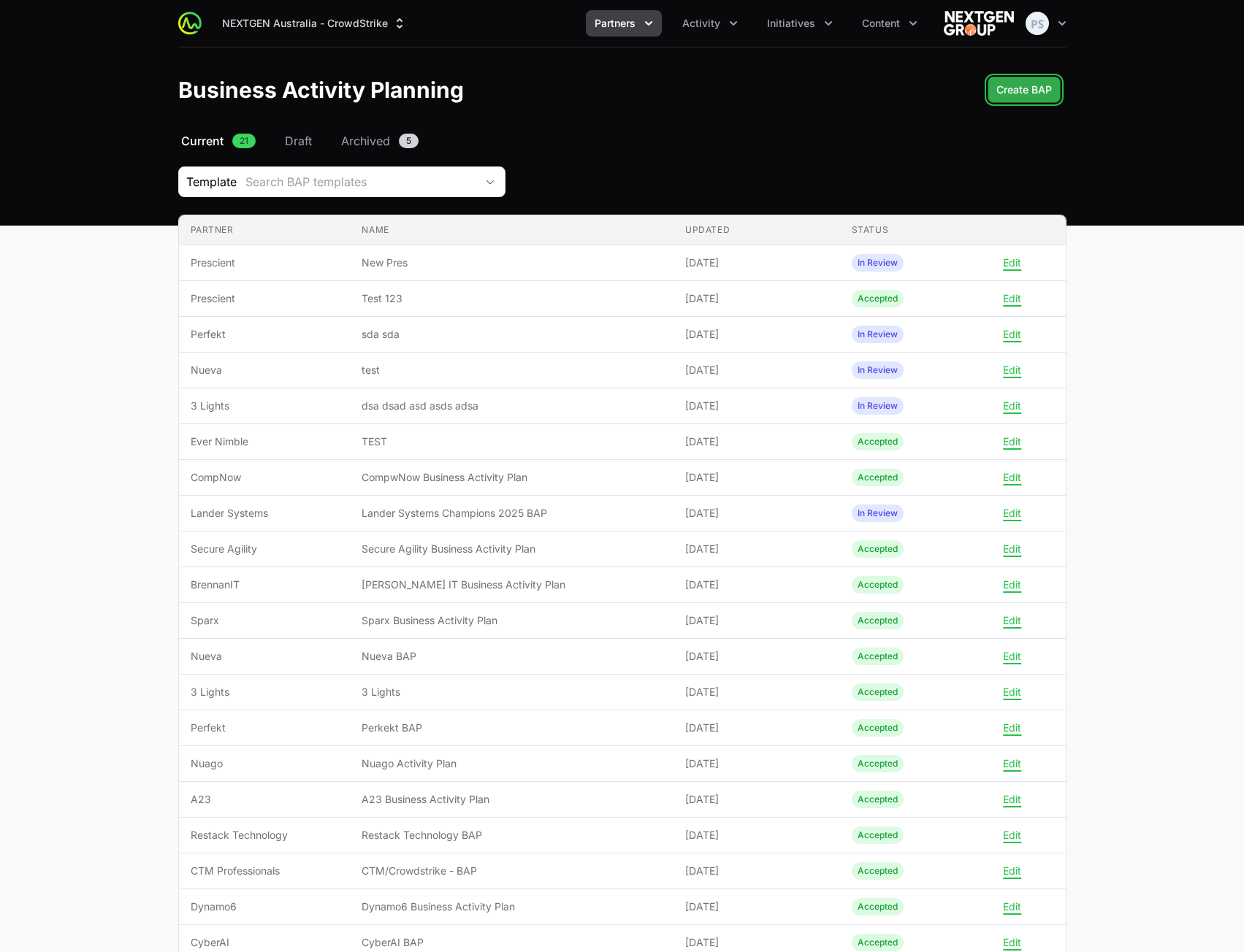
click at [1033, 86] on span "Create BAP" at bounding box center [1025, 90] width 56 height 17
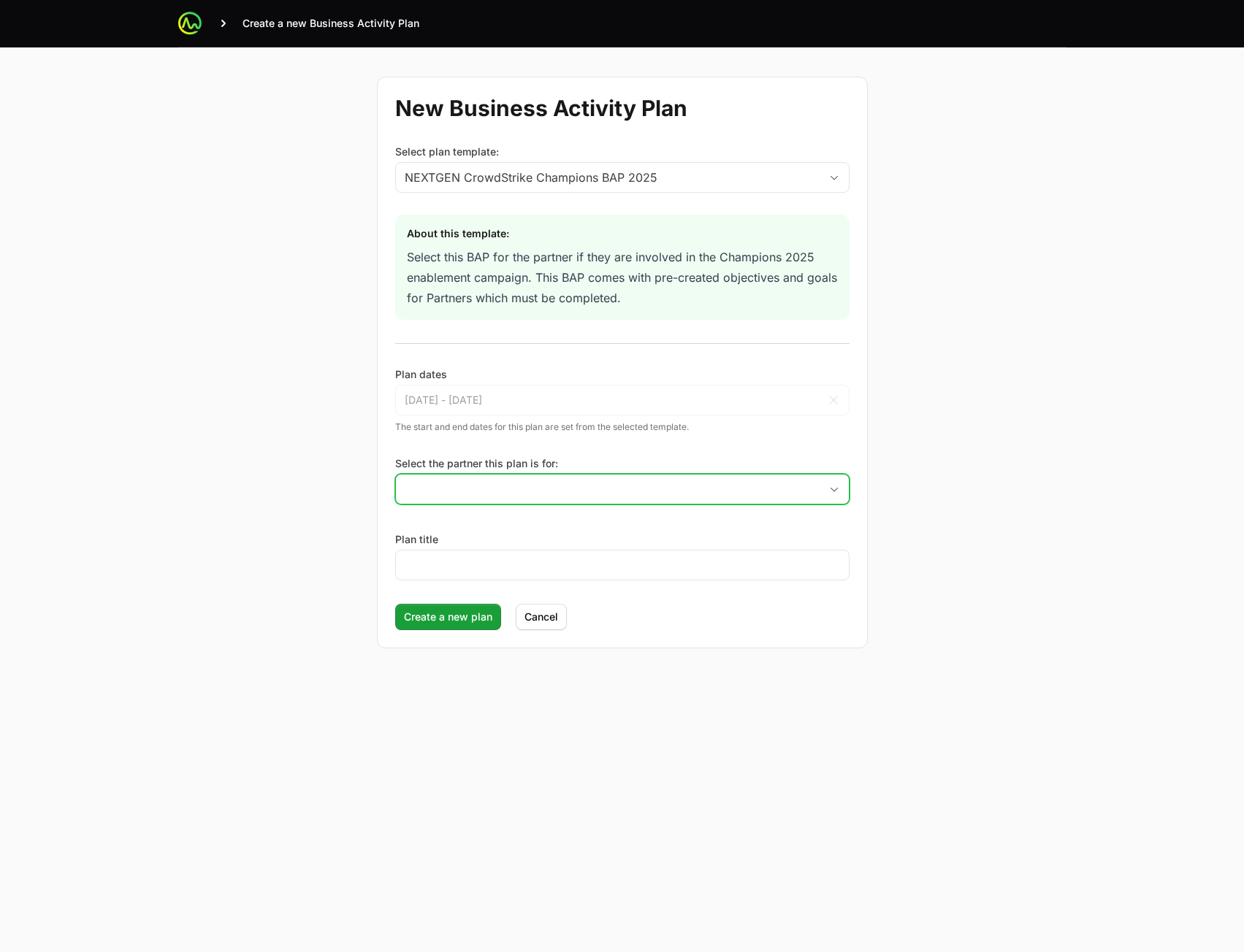
drag, startPoint x: 564, startPoint y: 494, endPoint x: 553, endPoint y: 501, distance: 13.0
click at [564, 498] on input "Select the partner this plan is for:" at bounding box center [607, 489] width 424 height 29
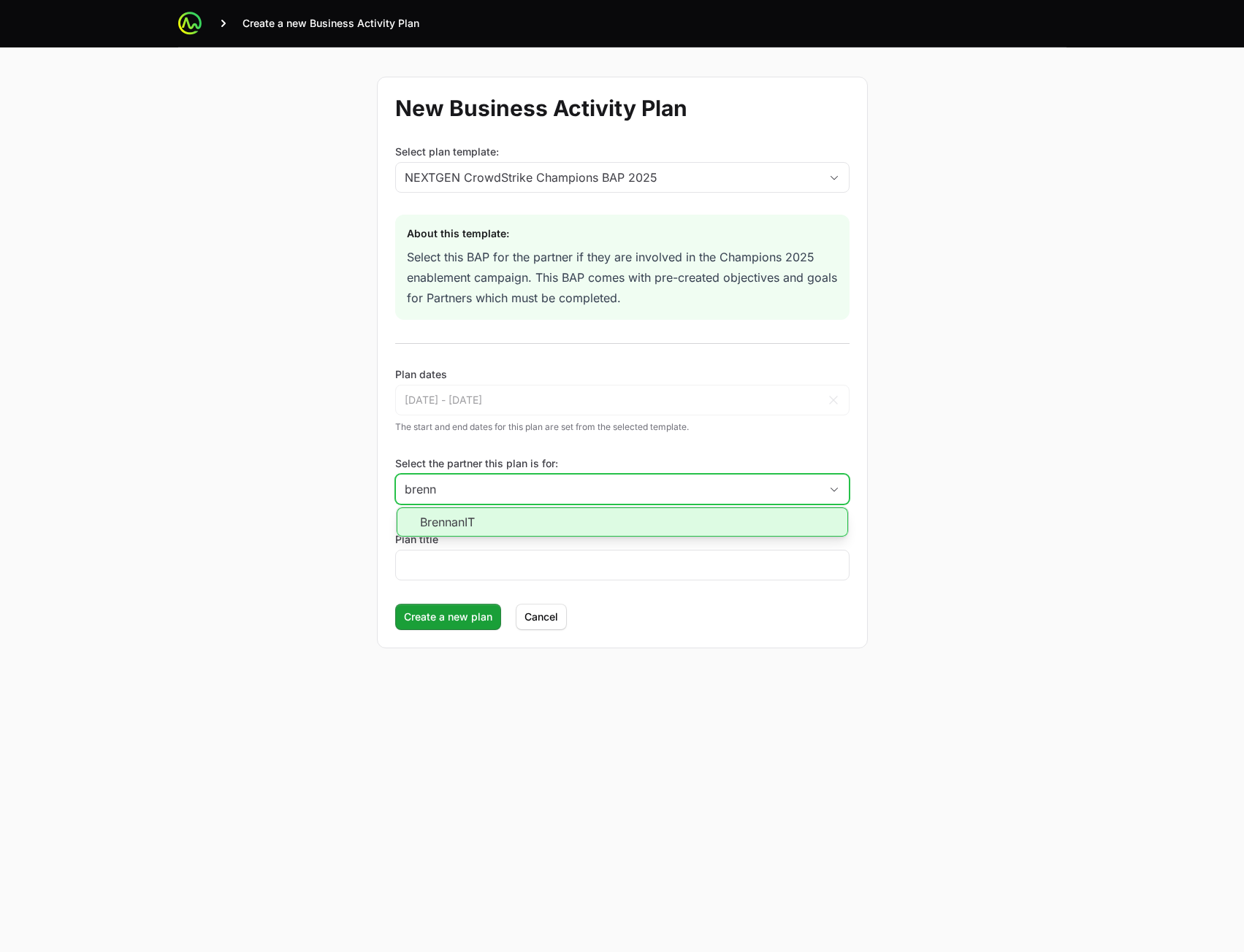
click at [521, 521] on li "BrennanIT" at bounding box center [622, 522] width 451 height 29
type input "BrennanIT"
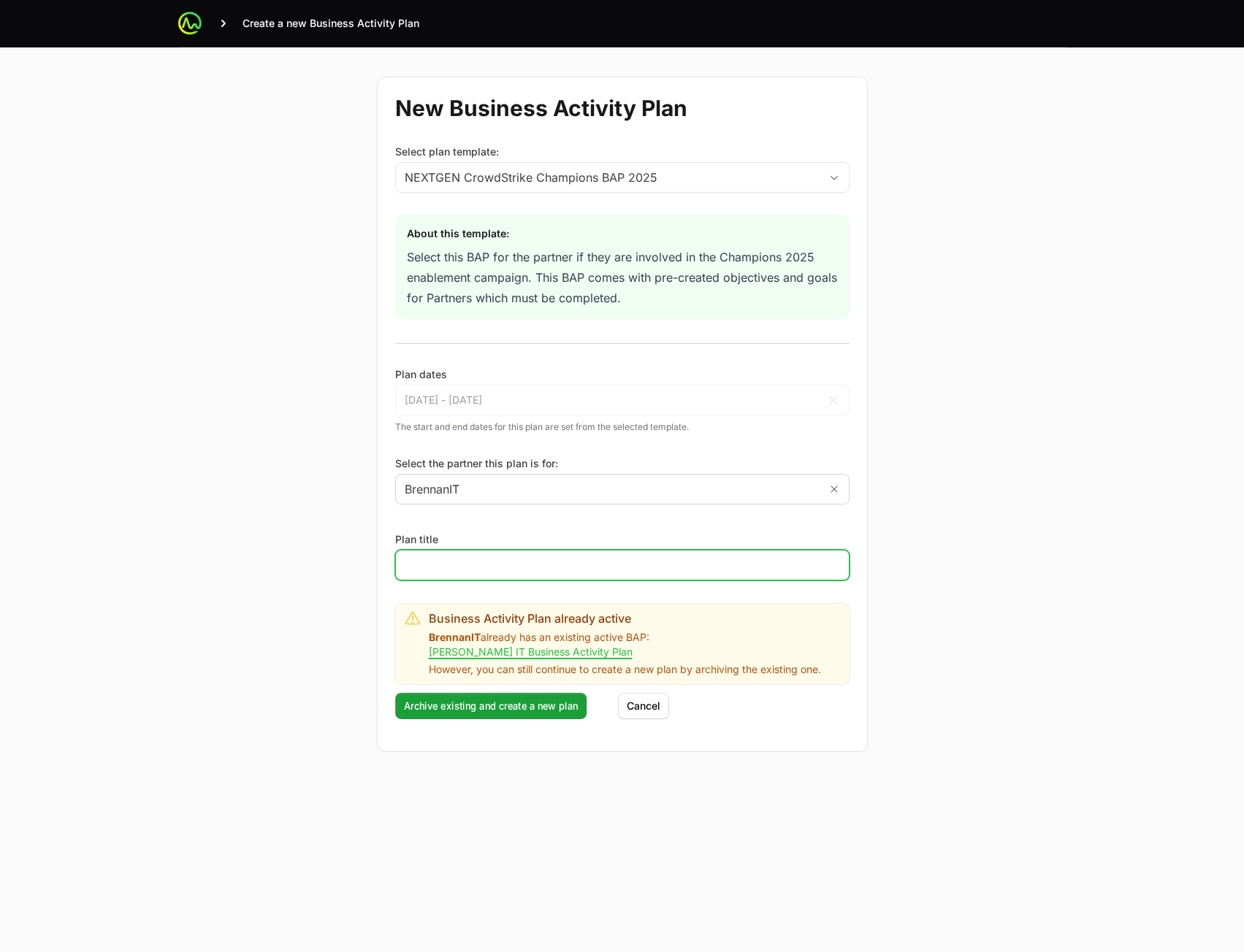
click at [526, 571] on input "Plan title" at bounding box center [622, 565] width 436 height 17
type input "asd"
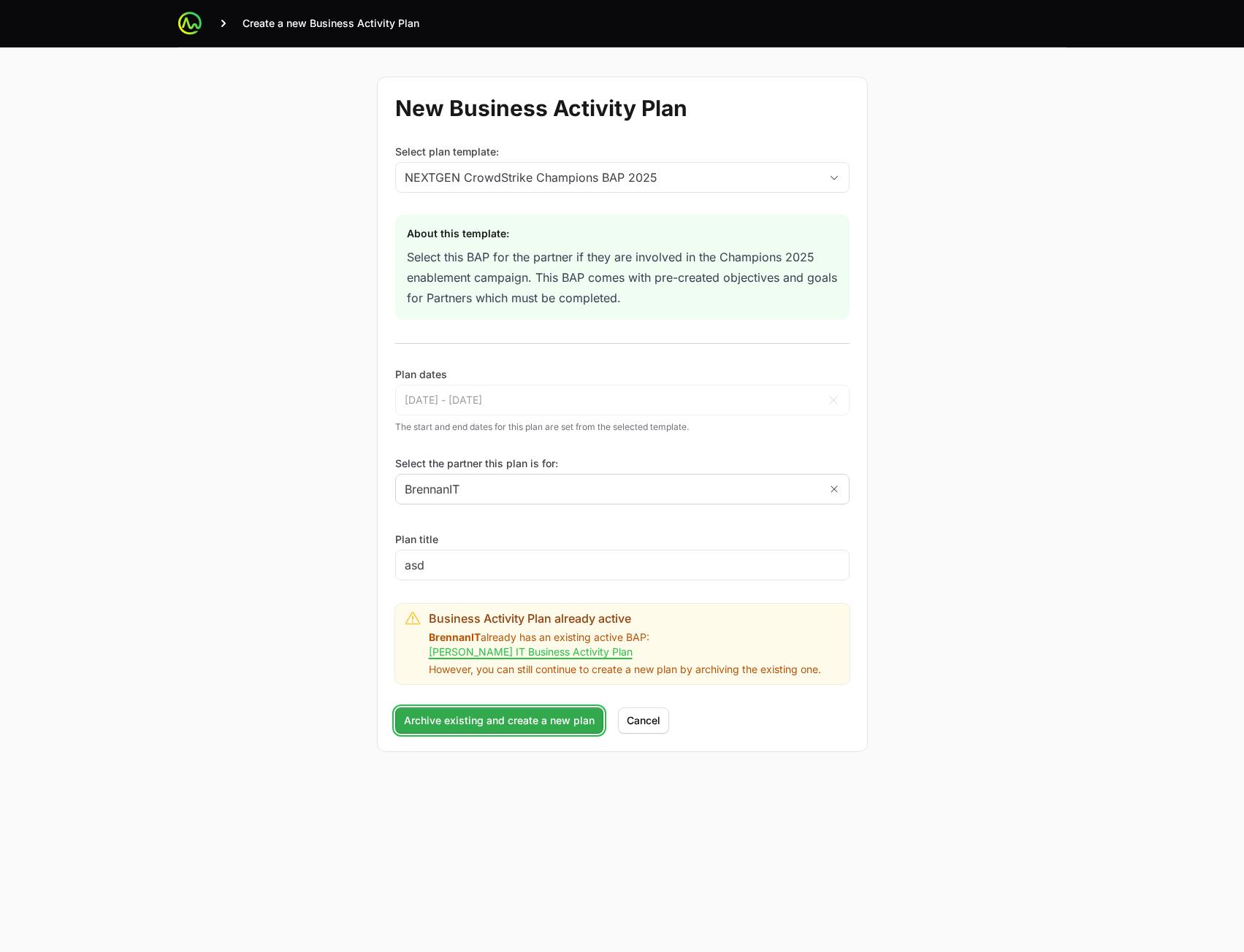
click at [441, 712] on span "Archive existing and create a new plan" at bounding box center [499, 721] width 191 height 17
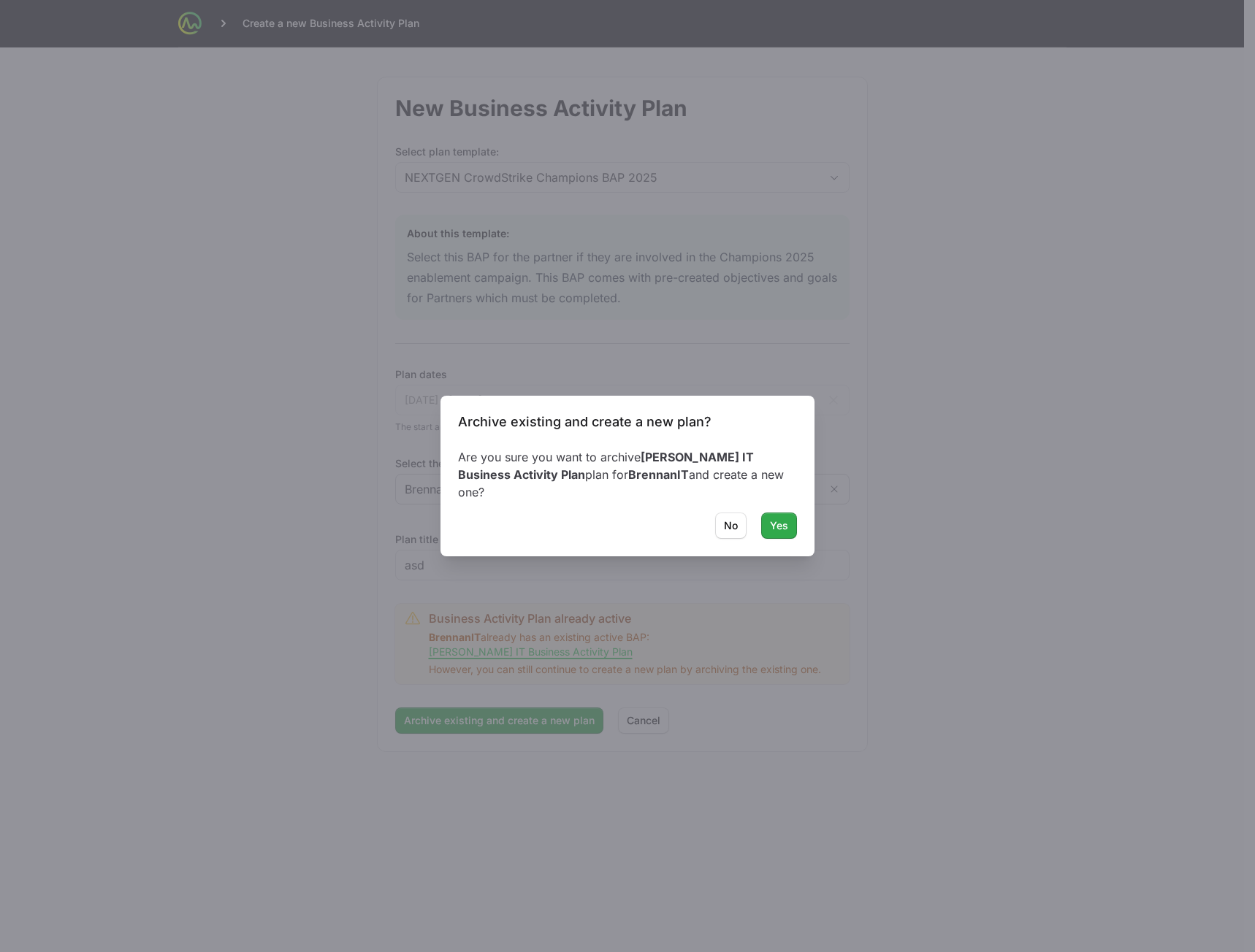
click at [781, 519] on span "Yes" at bounding box center [779, 526] width 18 height 17
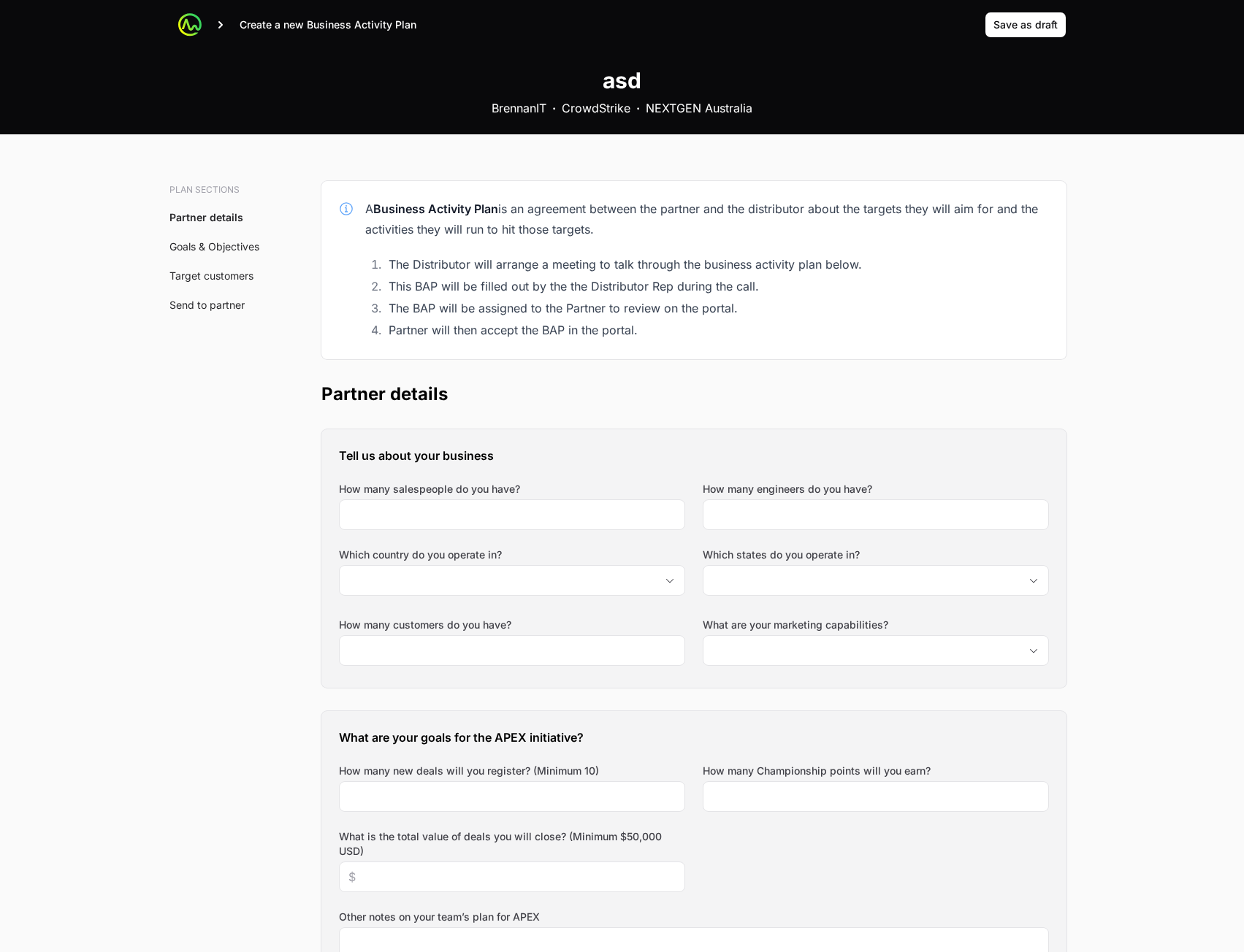
click at [490, 532] on div "Tell us about your business How many salespeople do you have? How many engineer…" at bounding box center [693, 558] width 745 height 258
click at [496, 522] on input "How many salespeople do you have?" at bounding box center [512, 515] width 327 height 17
type input "234"
click at [839, 523] on div at bounding box center [876, 515] width 347 height 31
type input "234"
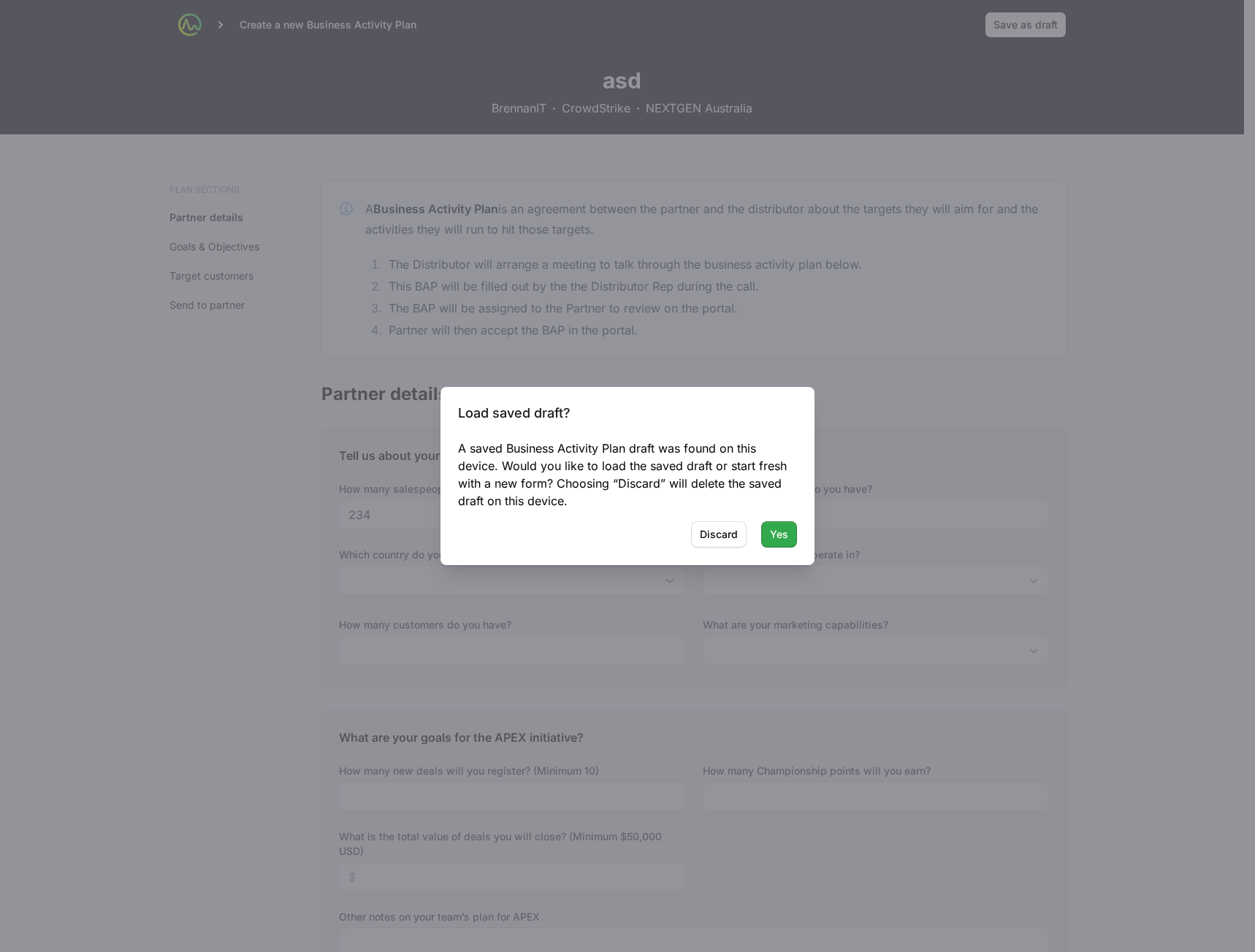
click at [780, 533] on span "Yes" at bounding box center [779, 535] width 18 height 17
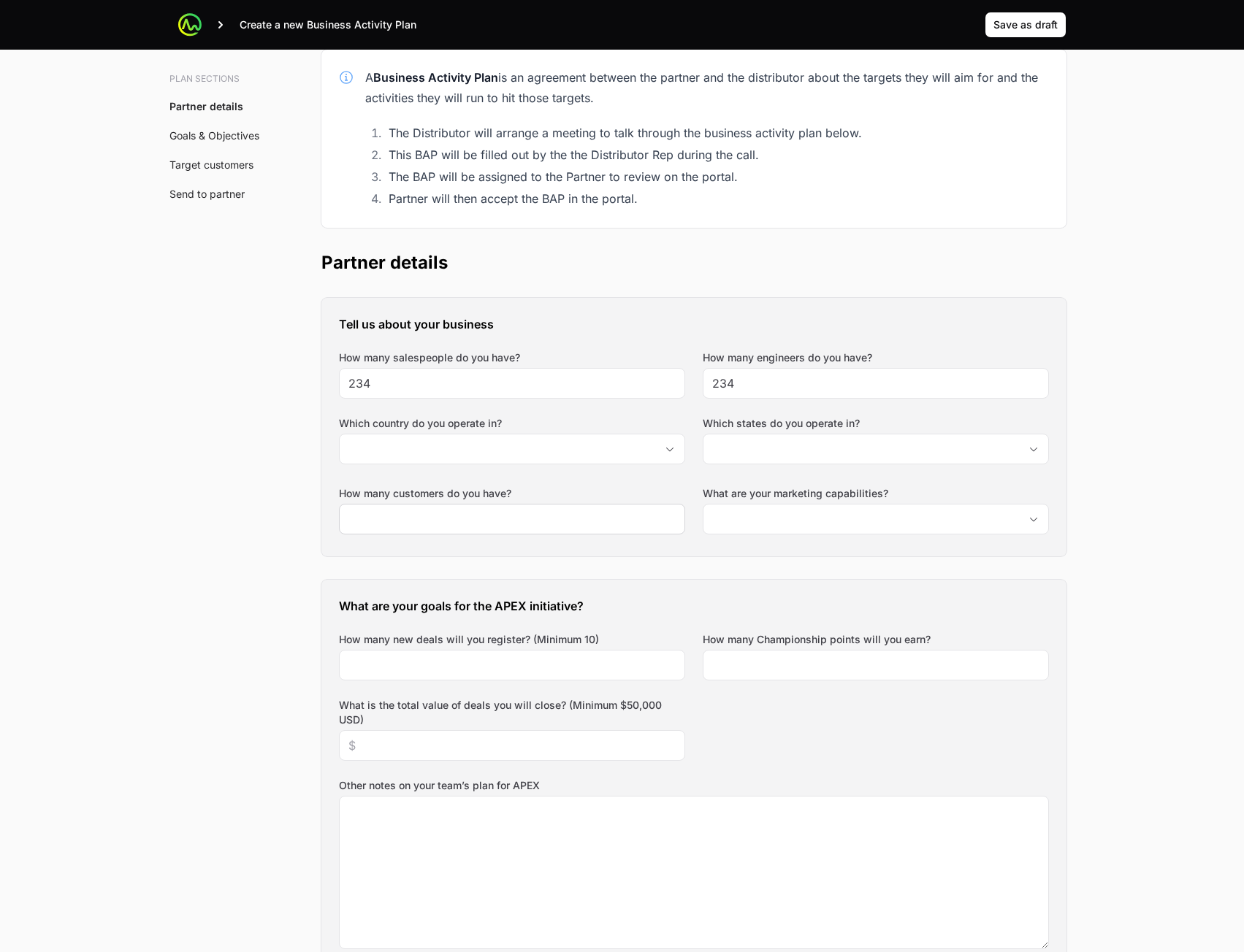
scroll to position [146, 0]
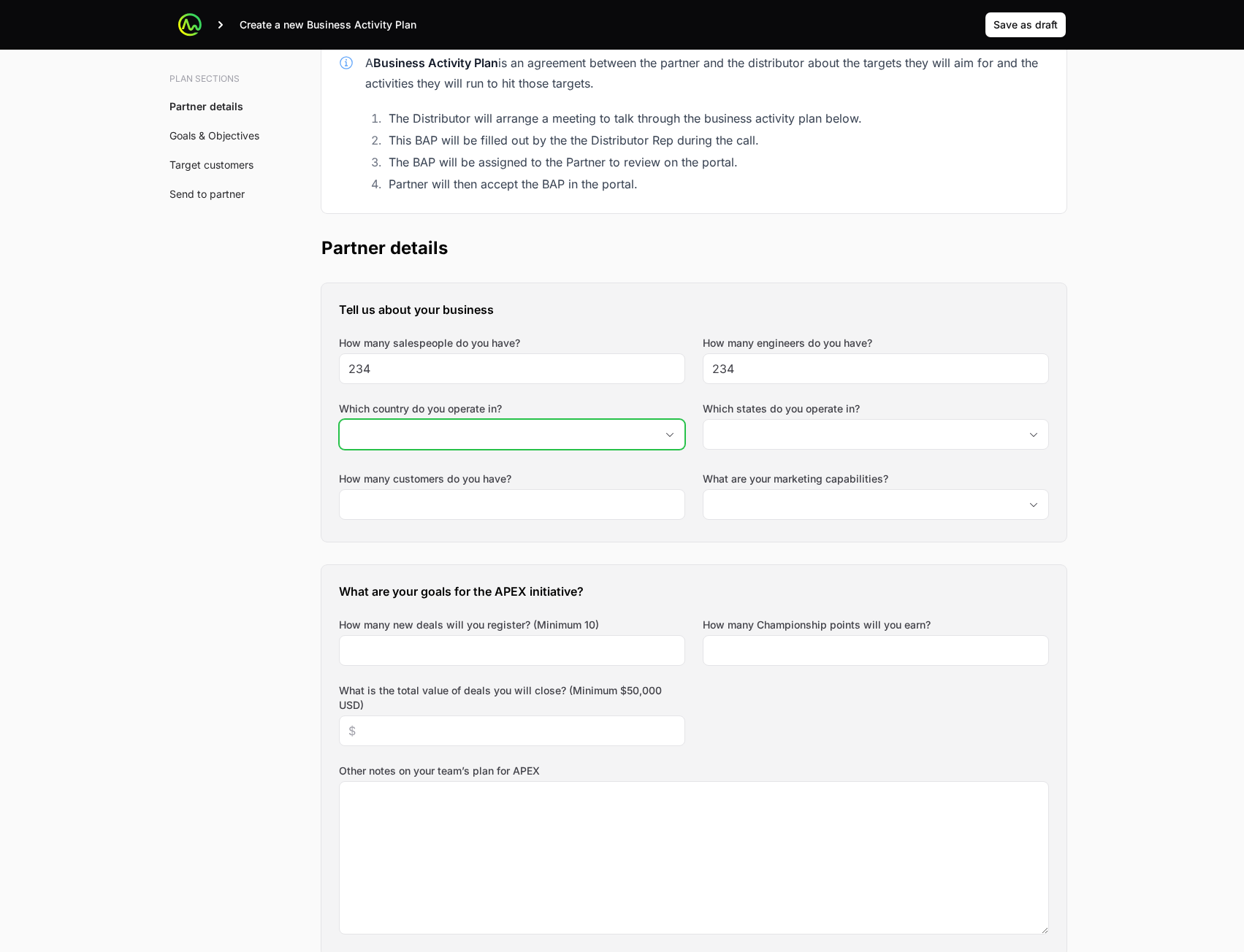
click at [605, 439] on input "Which country do you operate in?" at bounding box center [497, 434] width 316 height 29
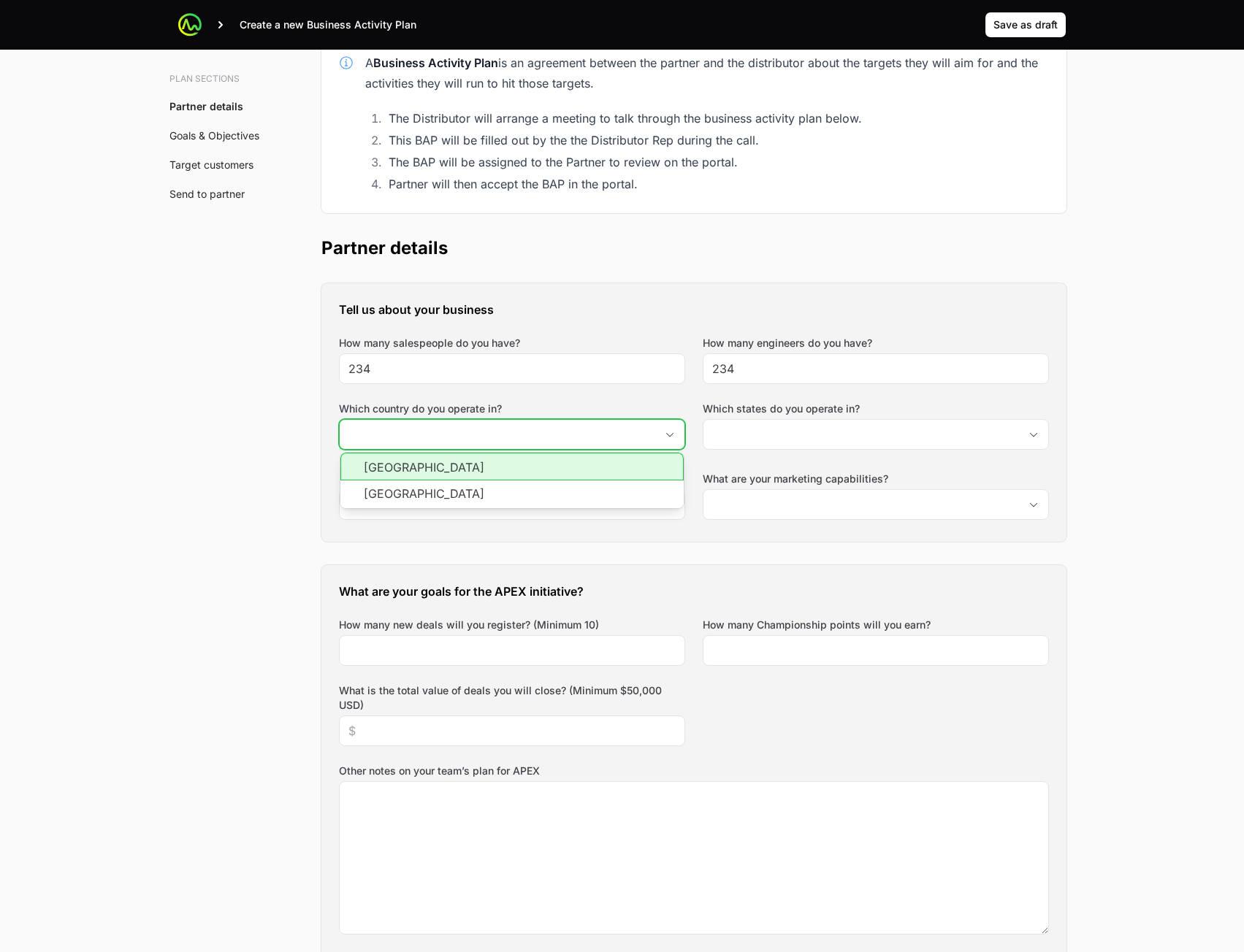
click at [582, 471] on li "[GEOGRAPHIC_DATA]" at bounding box center [512, 466] width 343 height 28
type input "[GEOGRAPHIC_DATA]"
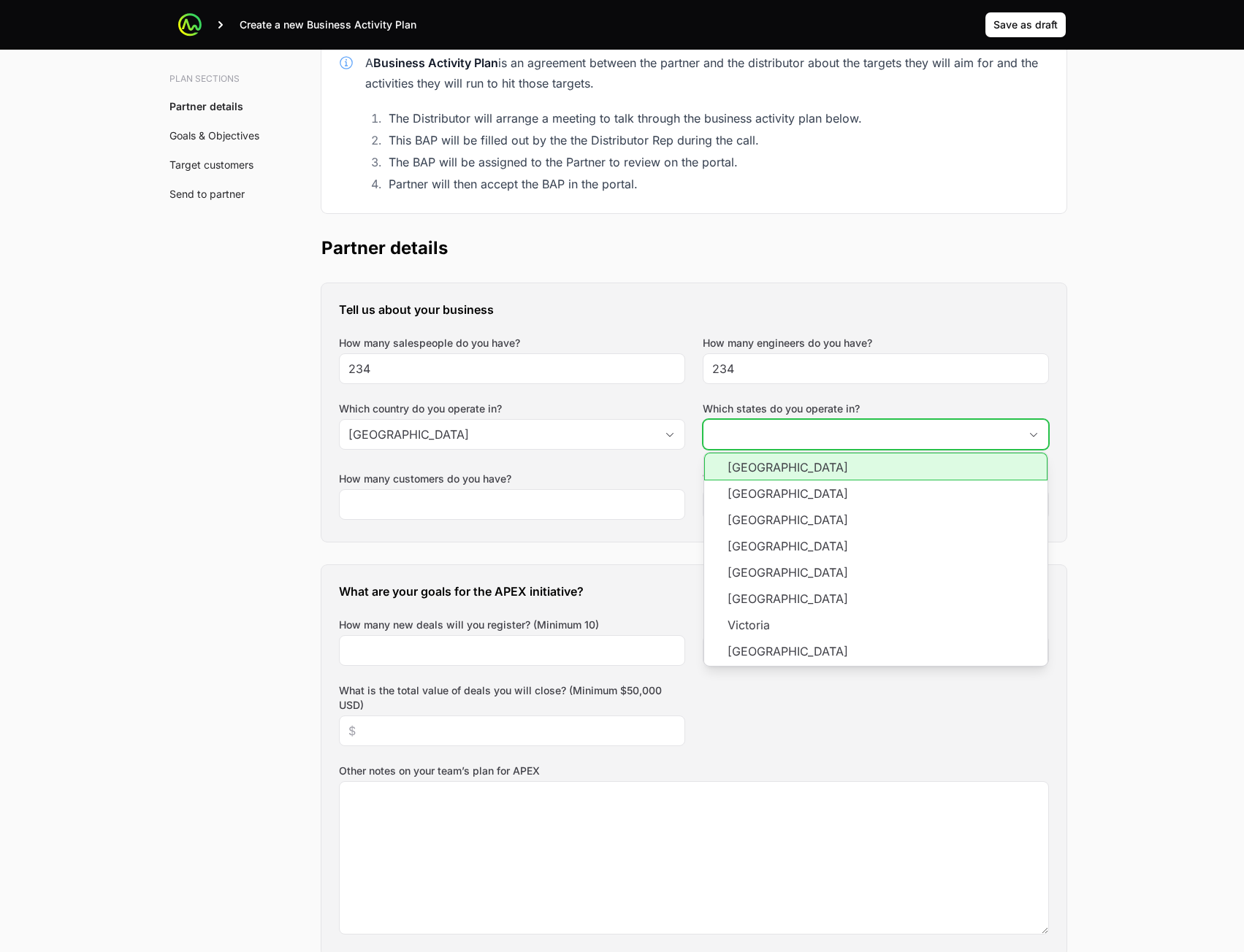
drag, startPoint x: 780, startPoint y: 448, endPoint x: 783, endPoint y: 441, distance: 7.6
click at [781, 447] on input "Which states do you operate in?" at bounding box center [861, 434] width 316 height 29
drag, startPoint x: 776, startPoint y: 477, endPoint x: 775, endPoint y: 492, distance: 15.0
click at [777, 480] on li "[GEOGRAPHIC_DATA]" at bounding box center [876, 466] width 343 height 28
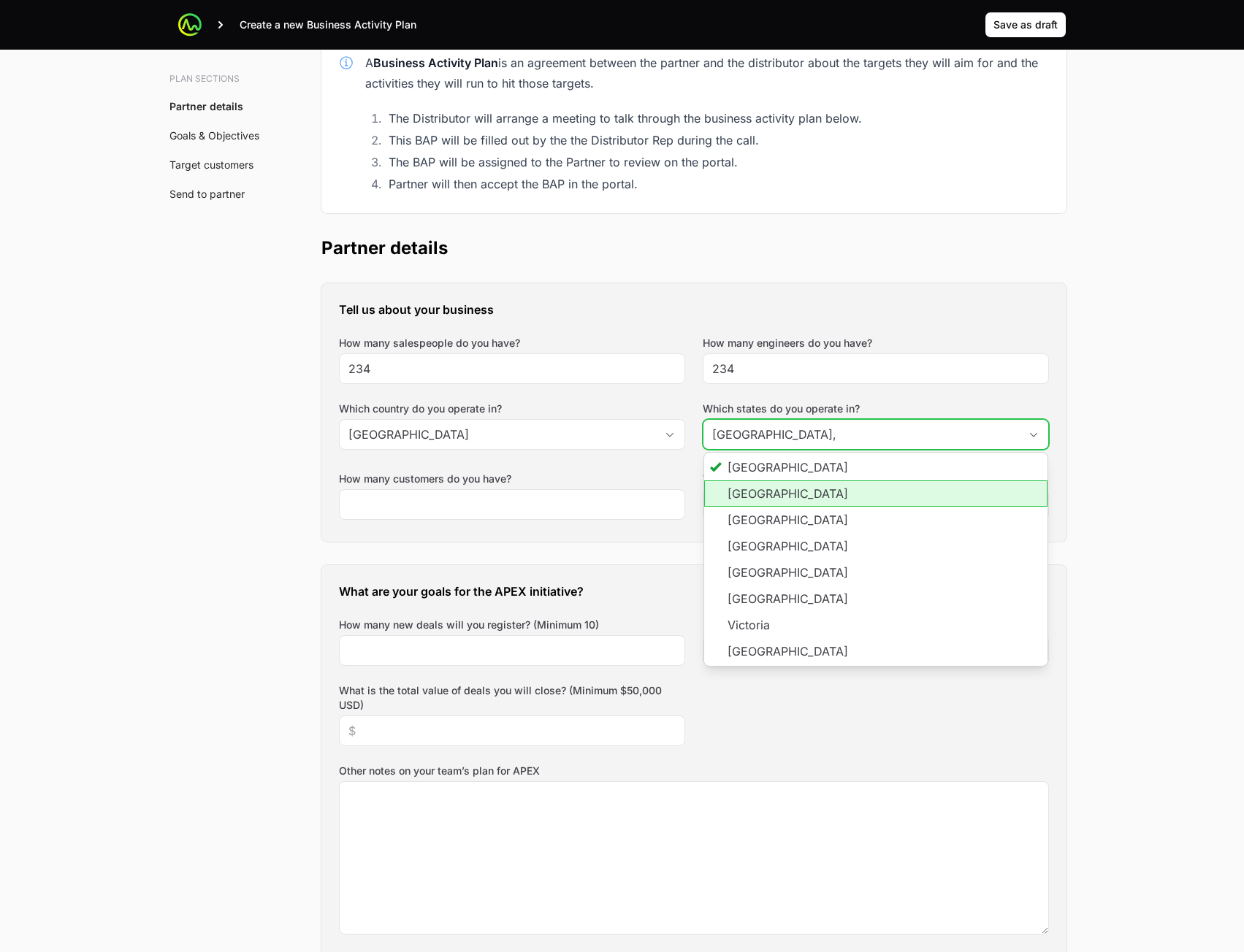
click at [769, 504] on li "[GEOGRAPHIC_DATA]" at bounding box center [876, 493] width 343 height 26
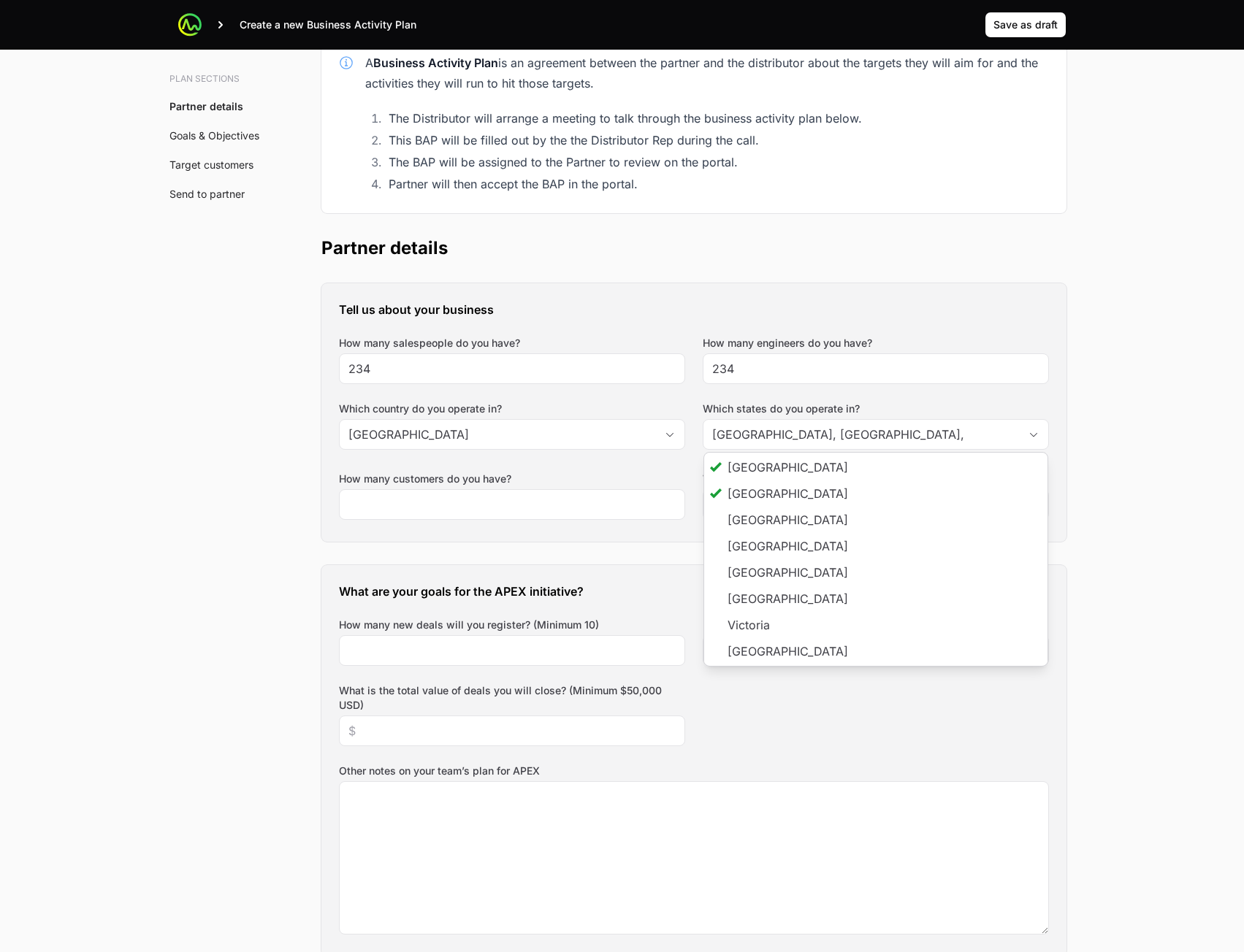
type input "[GEOGRAPHIC_DATA], [GEOGRAPHIC_DATA]"
click at [510, 524] on div "How many customers do you have?" at bounding box center [512, 498] width 347 height 52
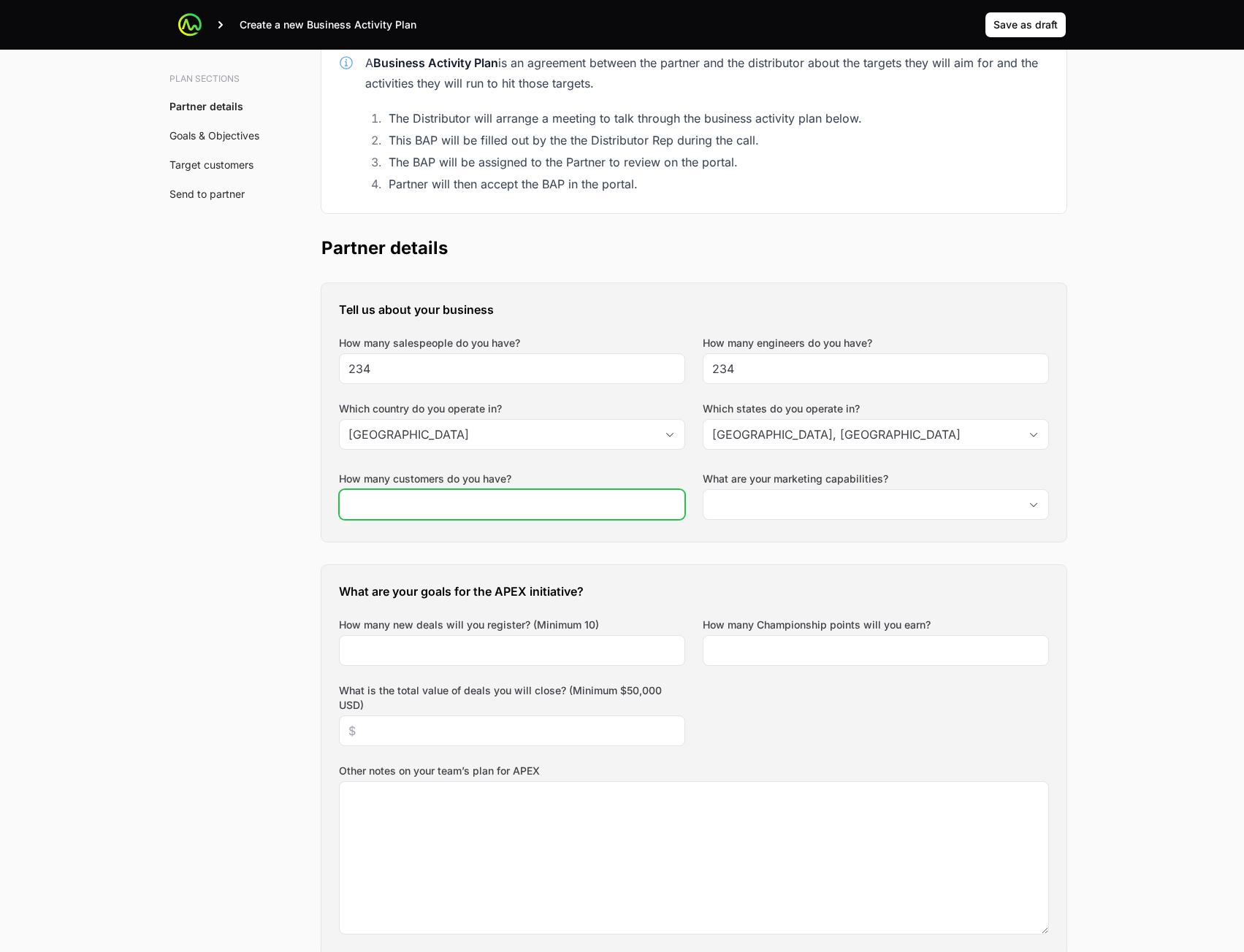
click at [510, 509] on input "How many customers do you have?" at bounding box center [512, 505] width 327 height 17
type input "32"
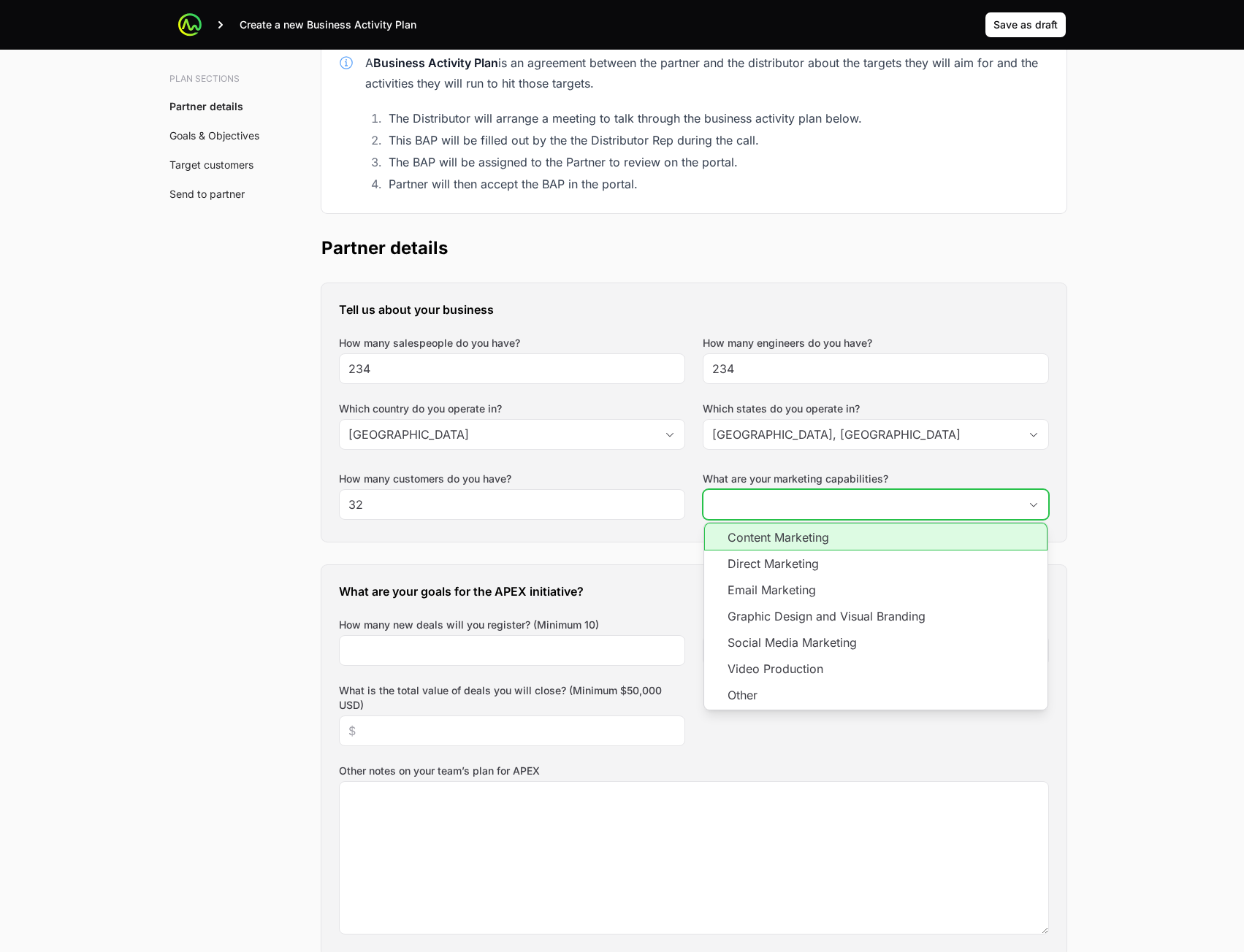
click at [764, 505] on input "What are your marketing capabilities?" at bounding box center [861, 505] width 316 height 29
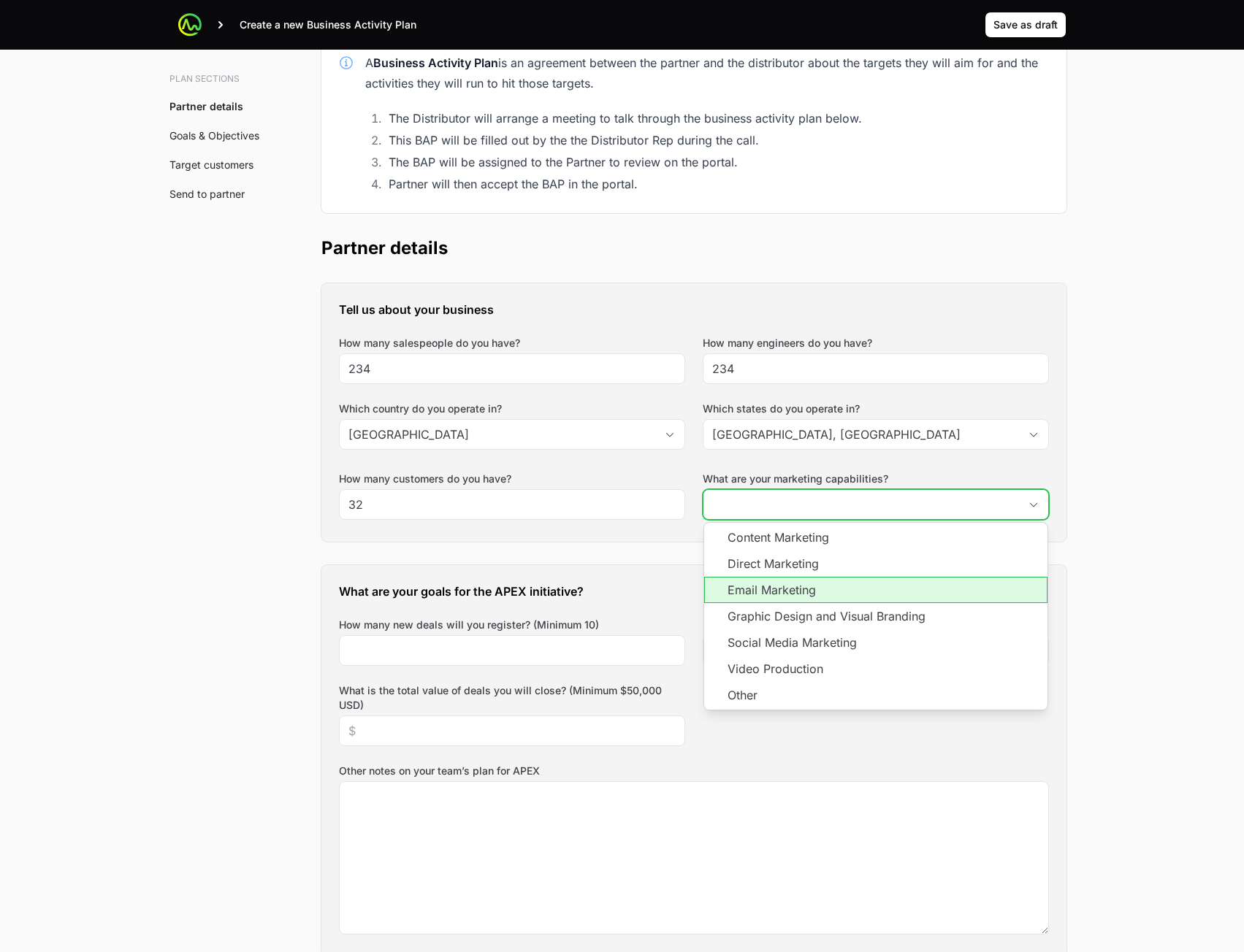
click at [762, 584] on li "Email Marketing" at bounding box center [876, 590] width 343 height 26
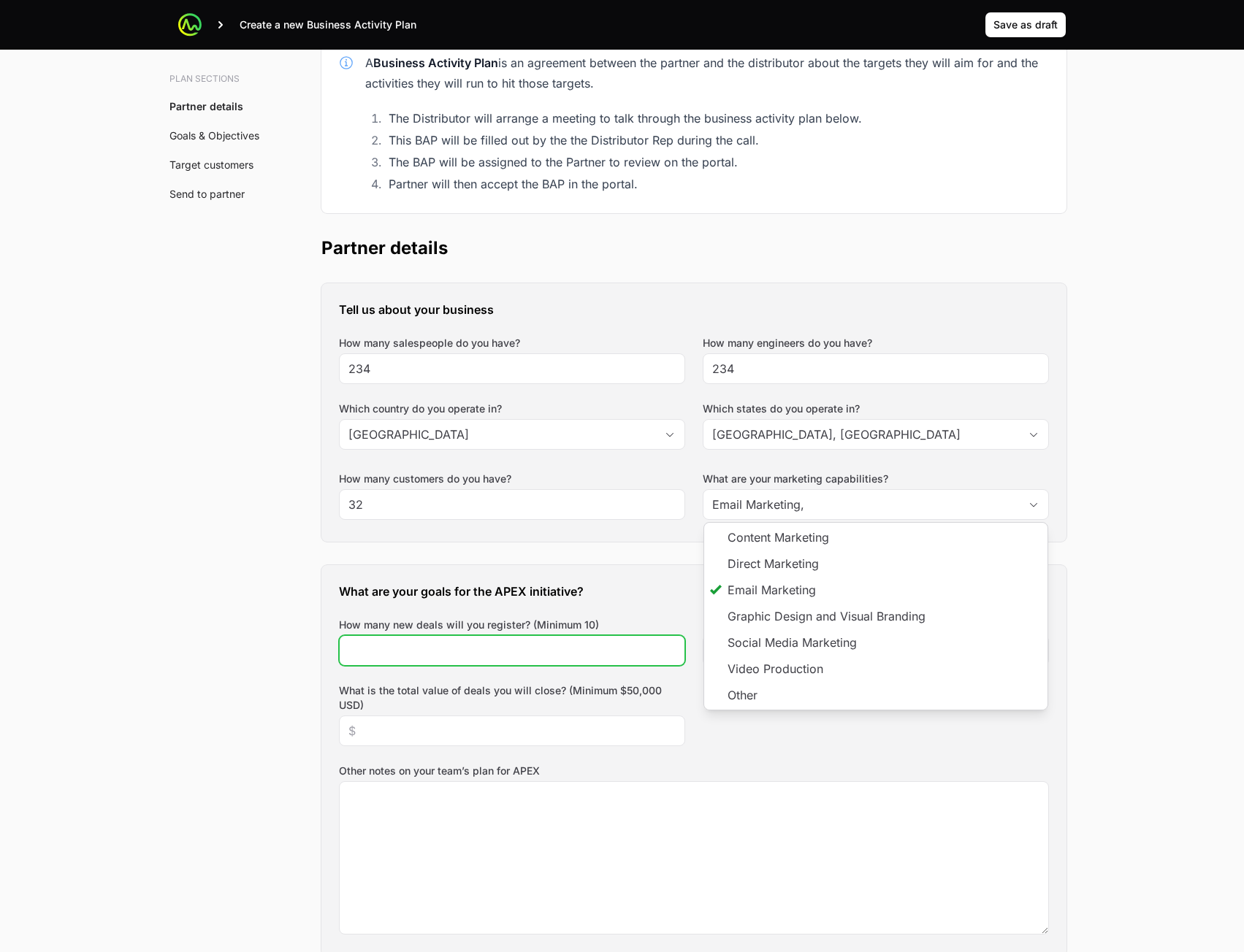
type input "Email Marketing"
click at [571, 652] on input "How many new deals will you register? (Minimum 10)" at bounding box center [512, 651] width 327 height 17
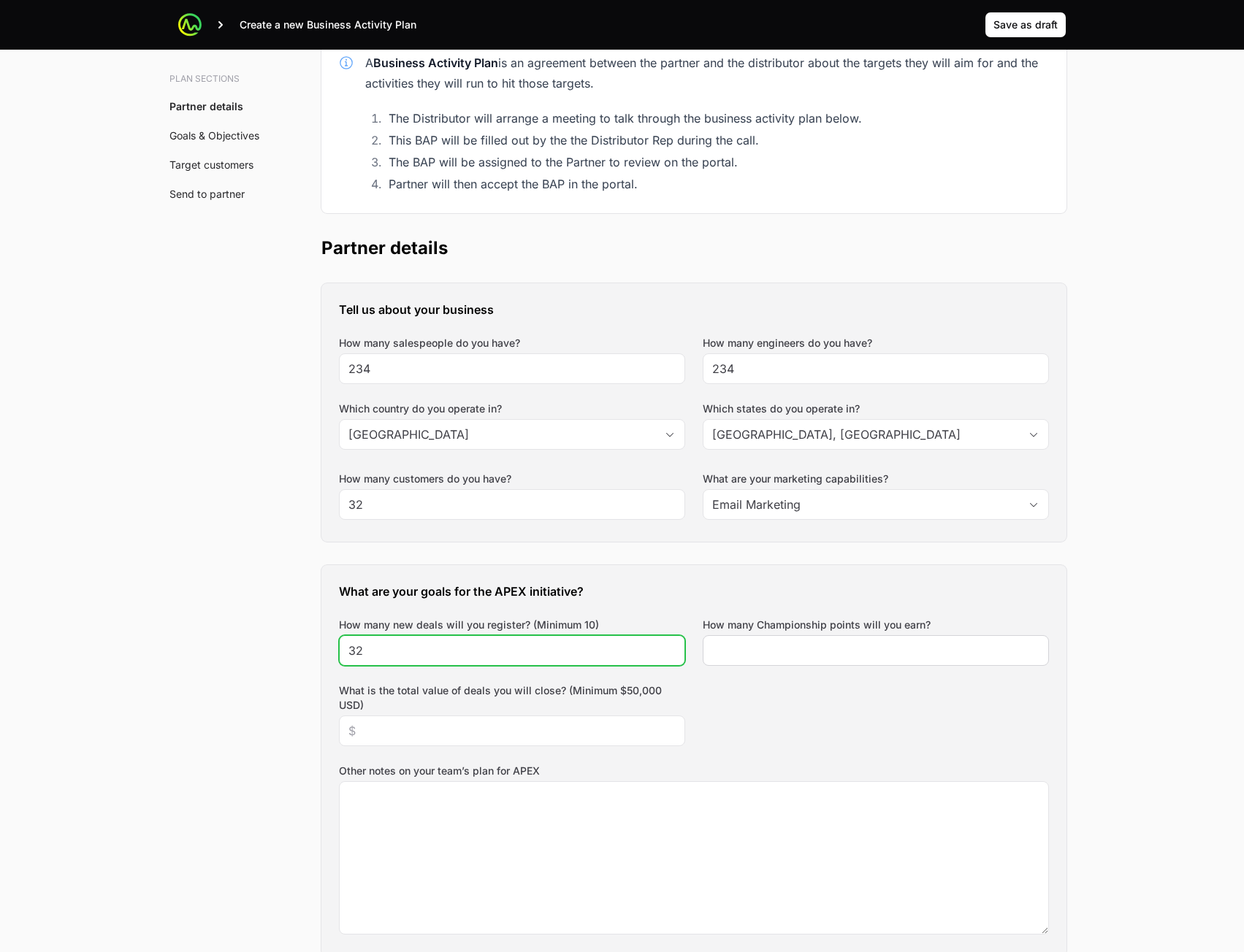
type input "32"
click at [777, 660] on div at bounding box center [876, 651] width 347 height 31
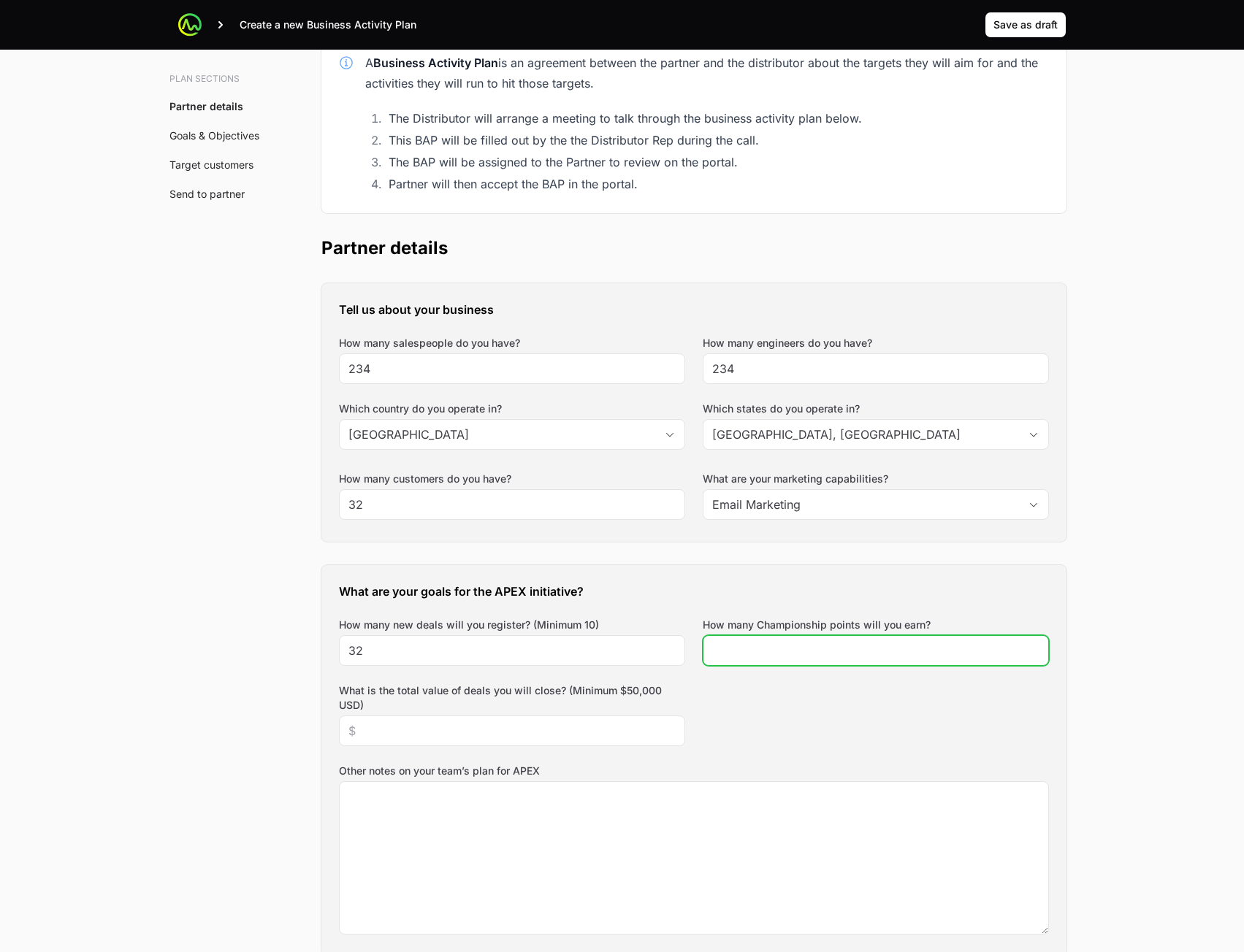
click at [757, 644] on input "How many Championship points will you earn?" at bounding box center [876, 651] width 327 height 17
type input "32"
drag, startPoint x: 569, startPoint y: 714, endPoint x: 565, endPoint y: 727, distance: 13.6
click at [570, 714] on div "What is the total value of deals you will close? (Minimum $50,000 USD)" at bounding box center [512, 714] width 347 height 63
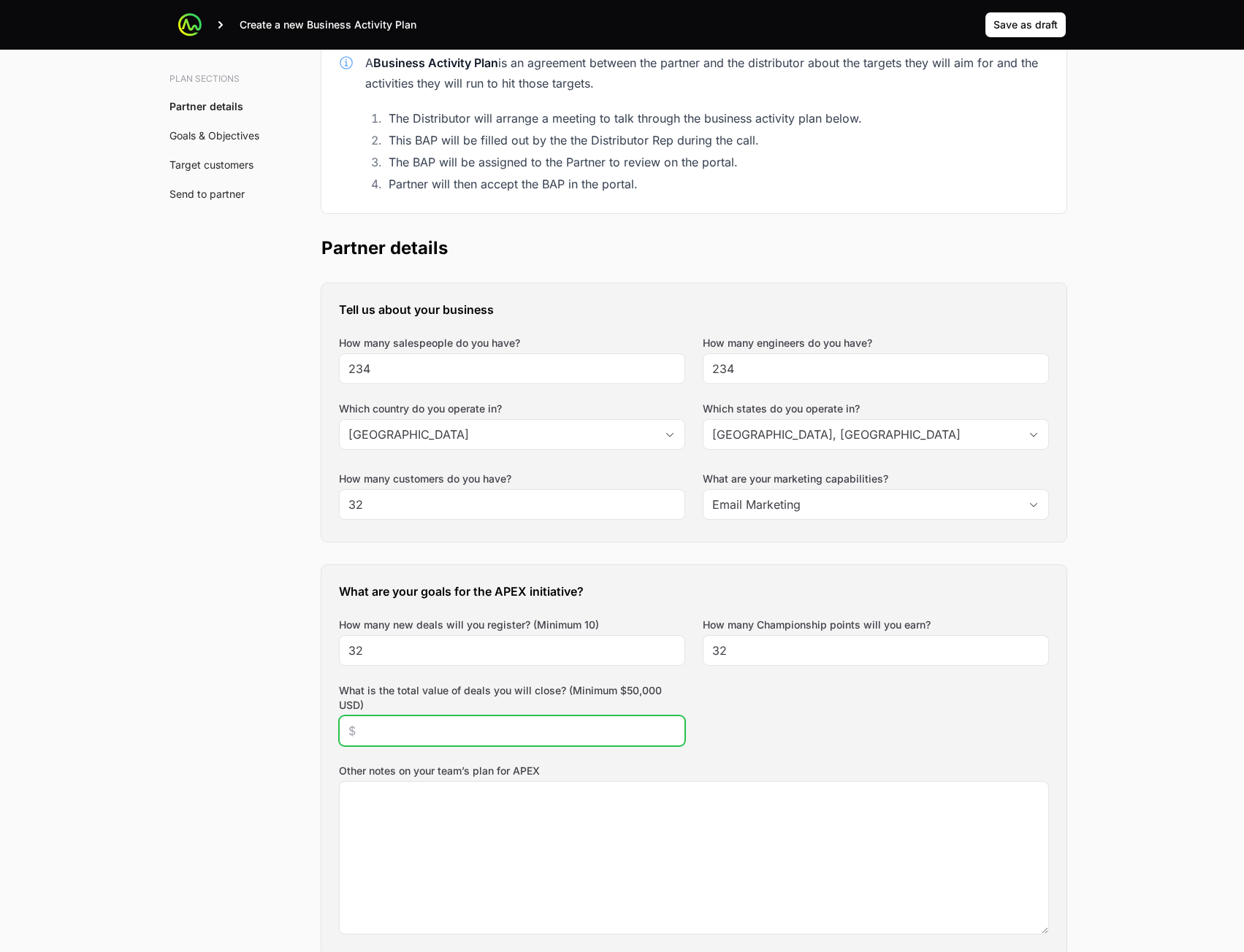
drag, startPoint x: 565, startPoint y: 727, endPoint x: 573, endPoint y: 720, distance: 10.6
click at [565, 729] on input "What is the total value of deals you will close? (Minimum $50,000 USD)" at bounding box center [512, 731] width 327 height 17
type input "$32,323,232"
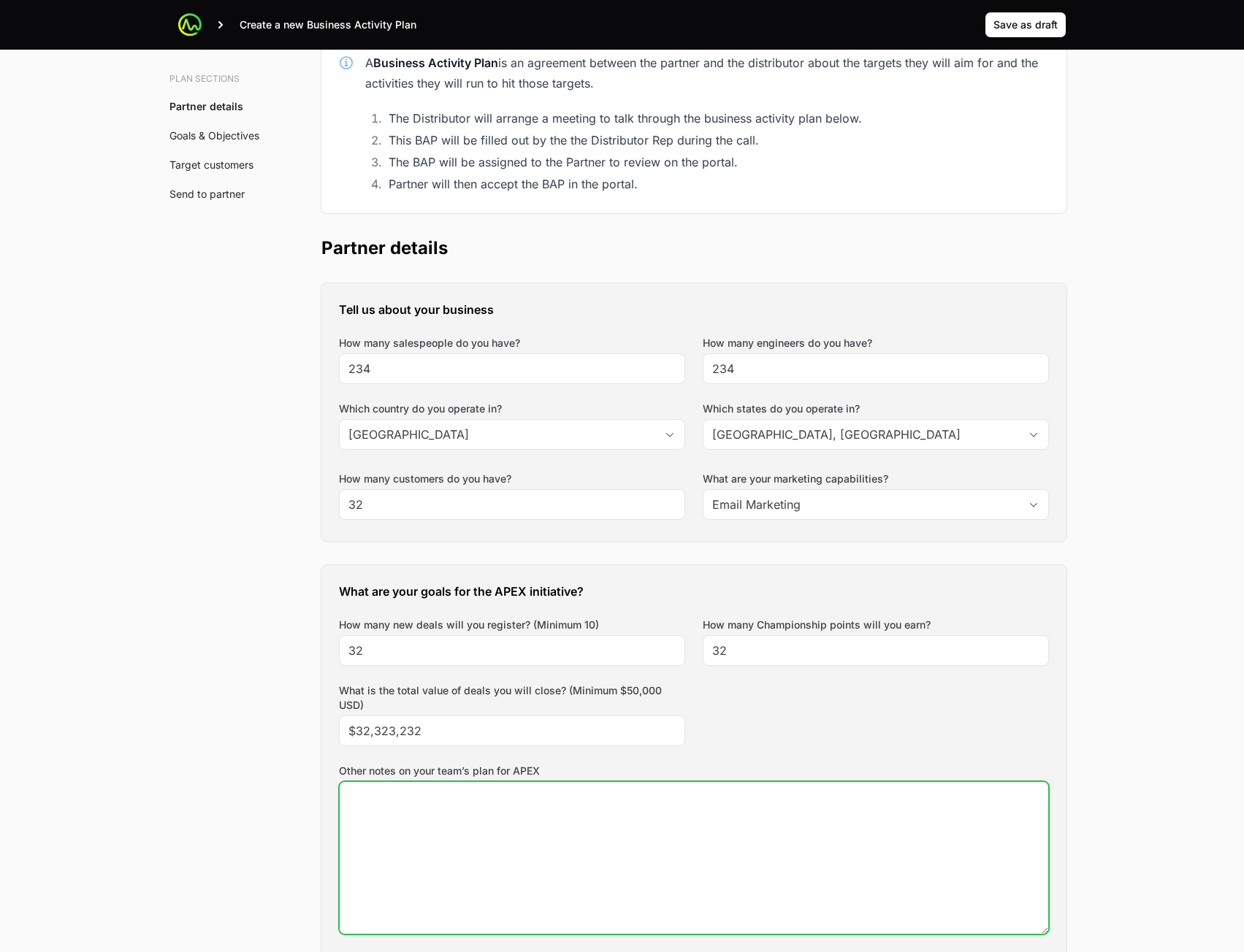
click at [557, 846] on textarea "Other notes on your team’s plan for APEX" at bounding box center [693, 857] width 708 height 152
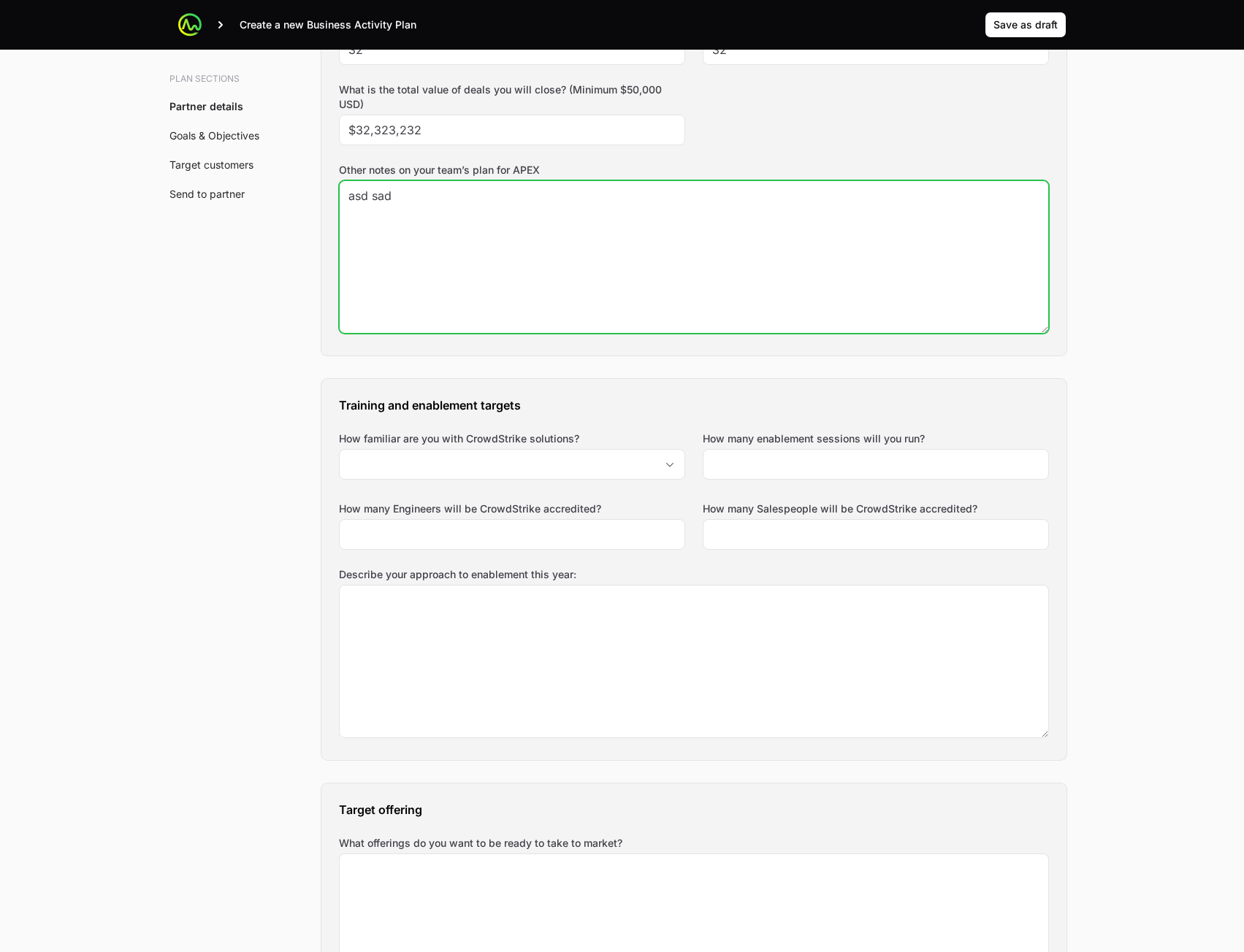
scroll to position [877, 0]
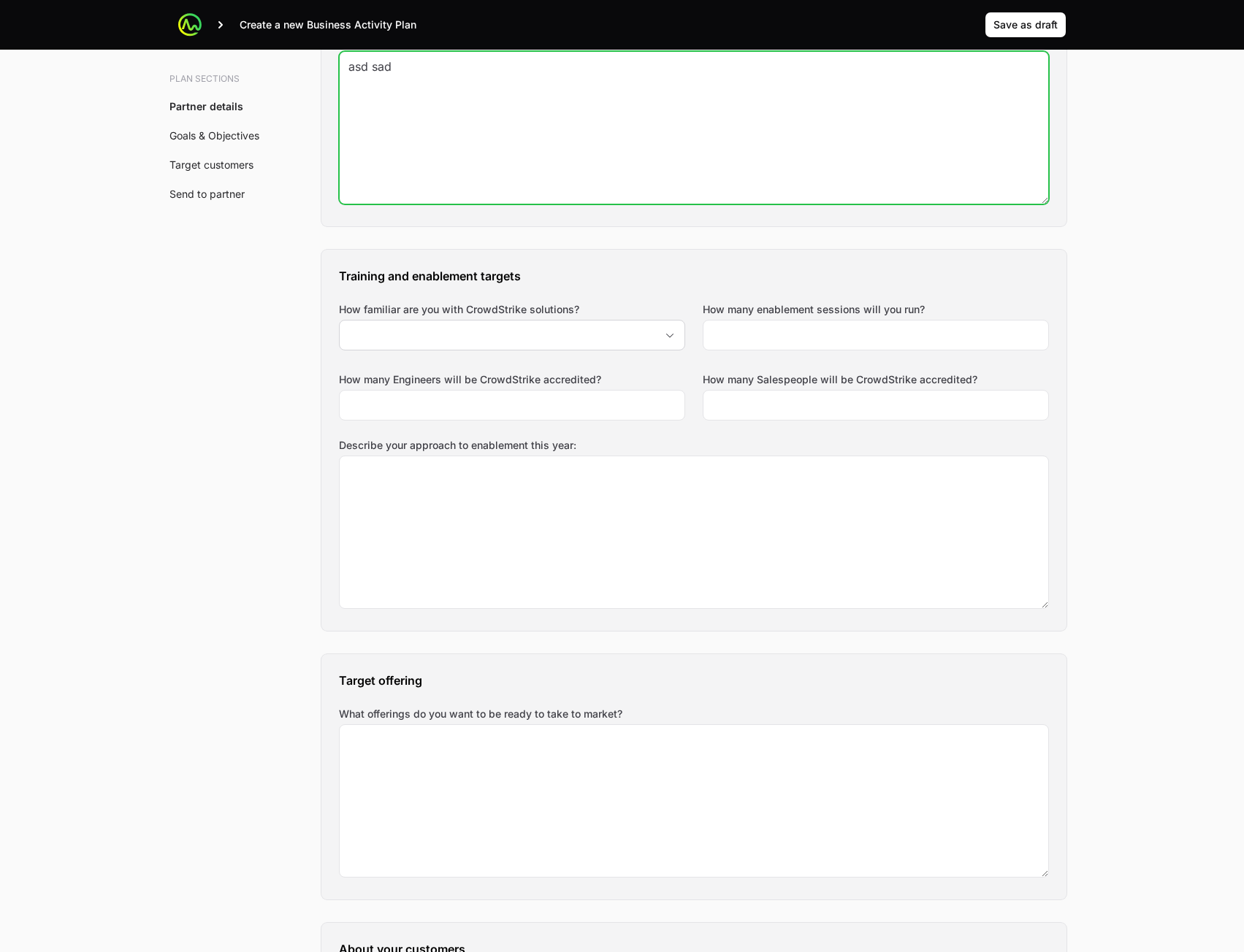
type textarea "asd sad"
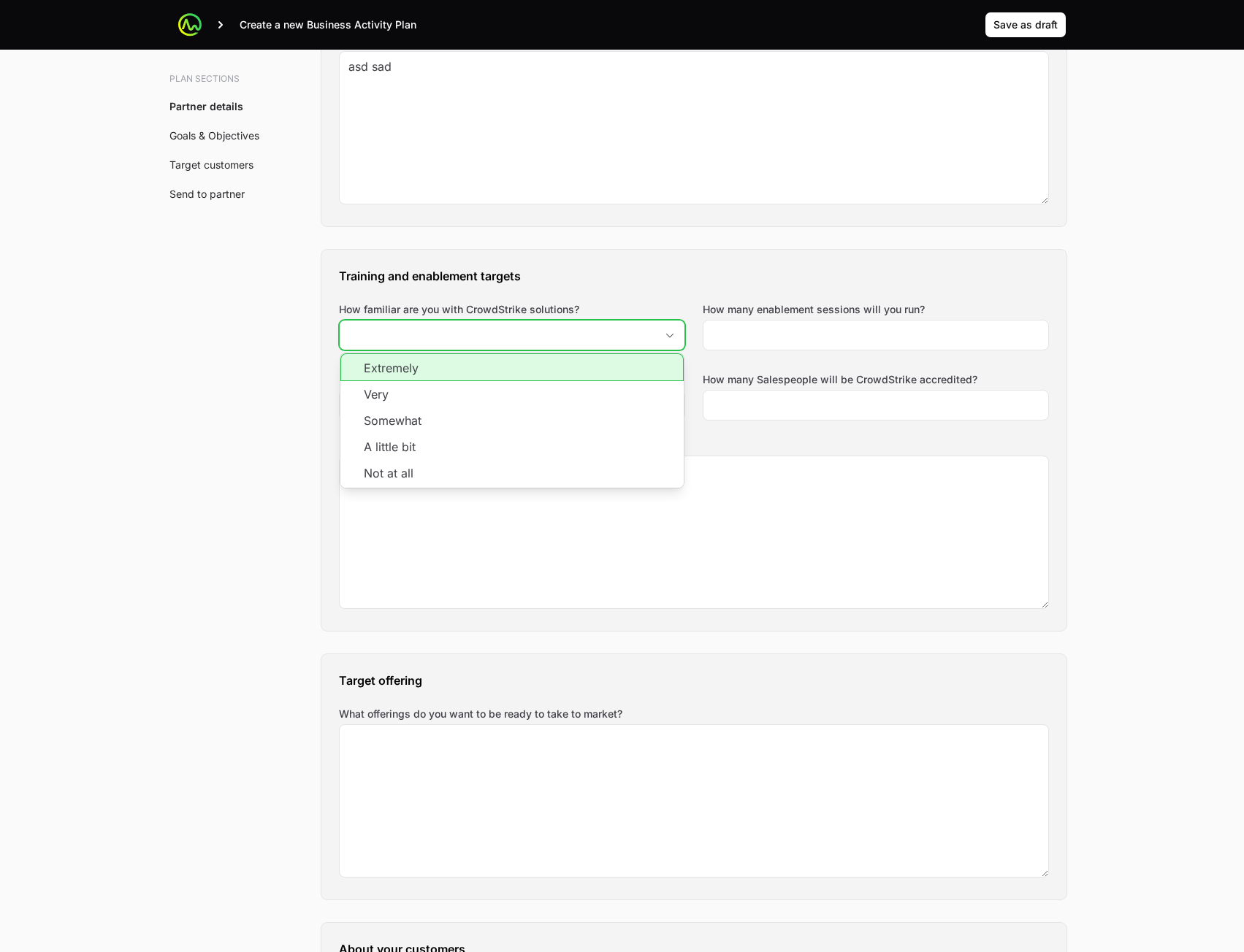
click at [603, 338] on input "How familiar are you with CrowdStrike solutions?" at bounding box center [497, 335] width 316 height 29
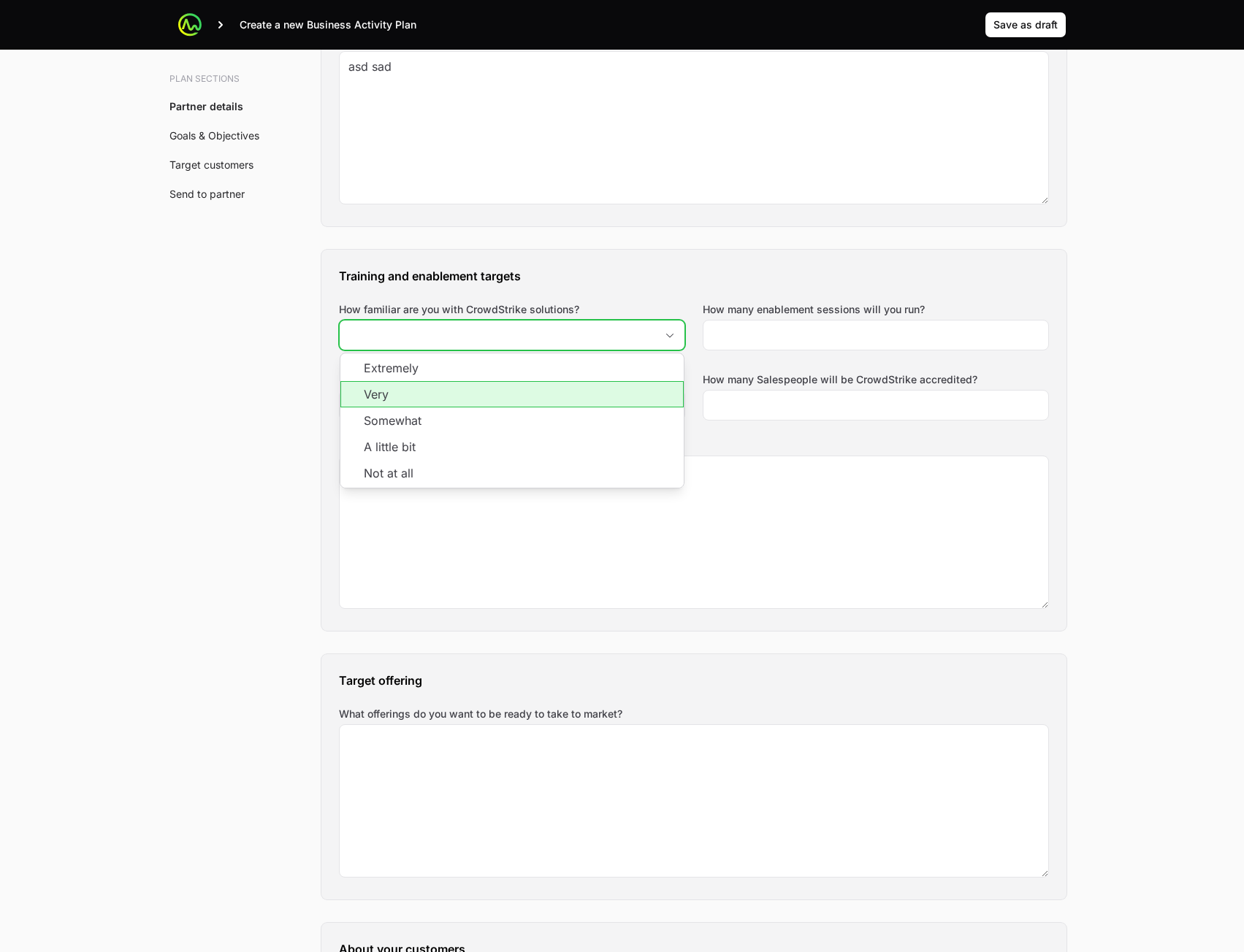
drag, startPoint x: 575, startPoint y: 395, endPoint x: 583, endPoint y: 393, distance: 8.2
click at [577, 395] on li "Very" at bounding box center [512, 394] width 343 height 26
type input "Very"
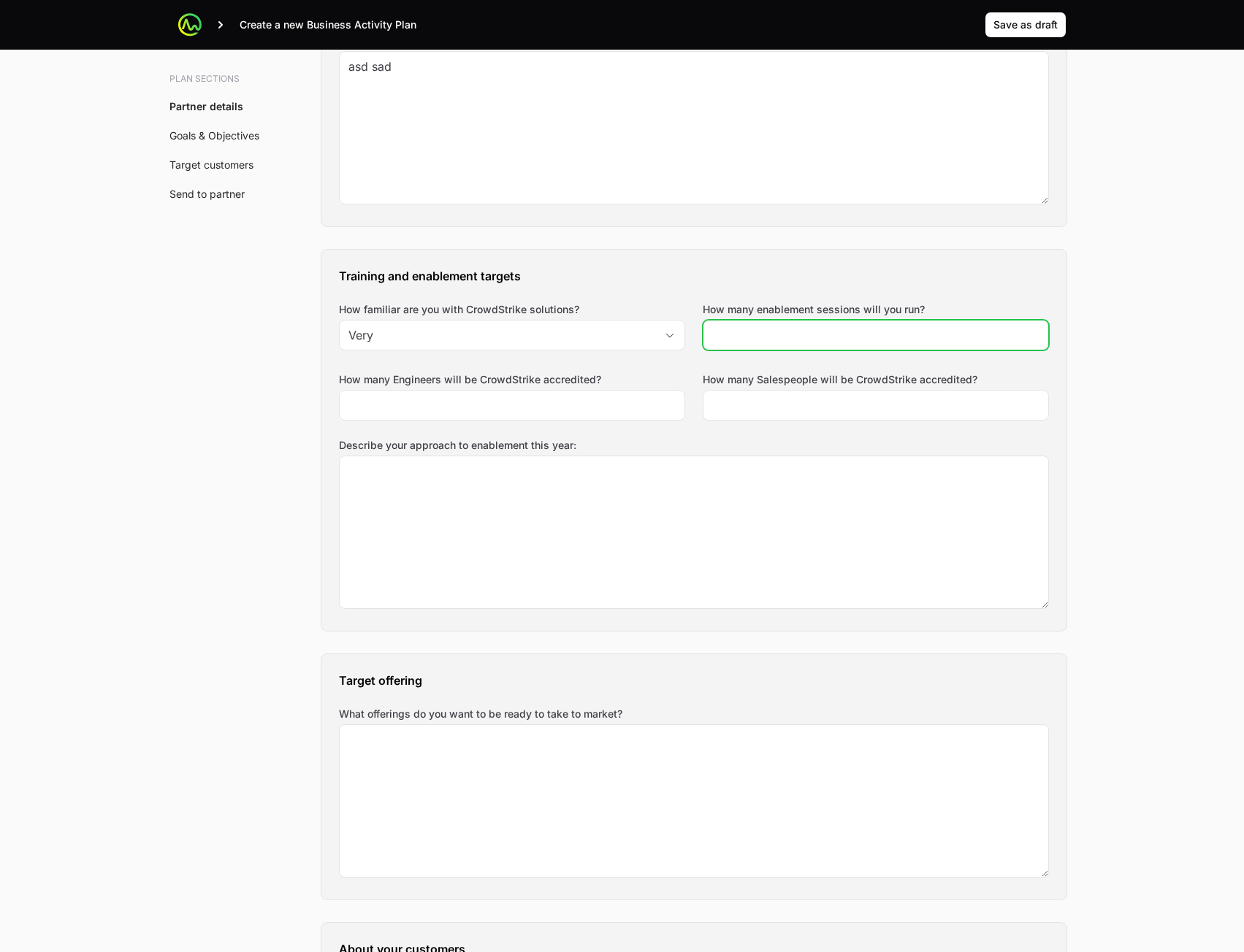
click at [804, 335] on input "How many enablement sessions will you run?" at bounding box center [876, 335] width 327 height 17
type input "23"
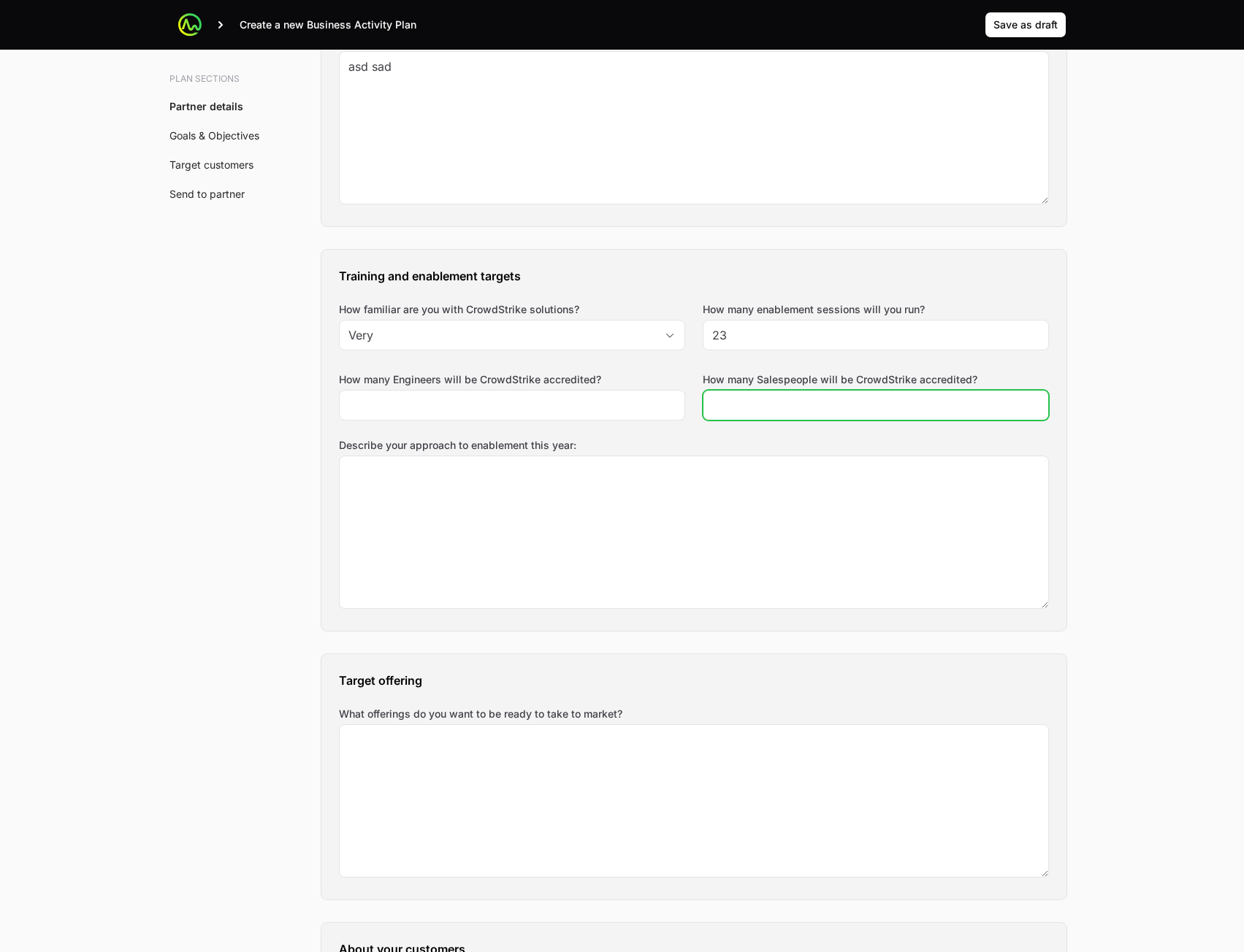
click at [769, 399] on input "How many Salespeople will be CrowdStrike accredited?" at bounding box center [876, 405] width 327 height 17
type input "23"
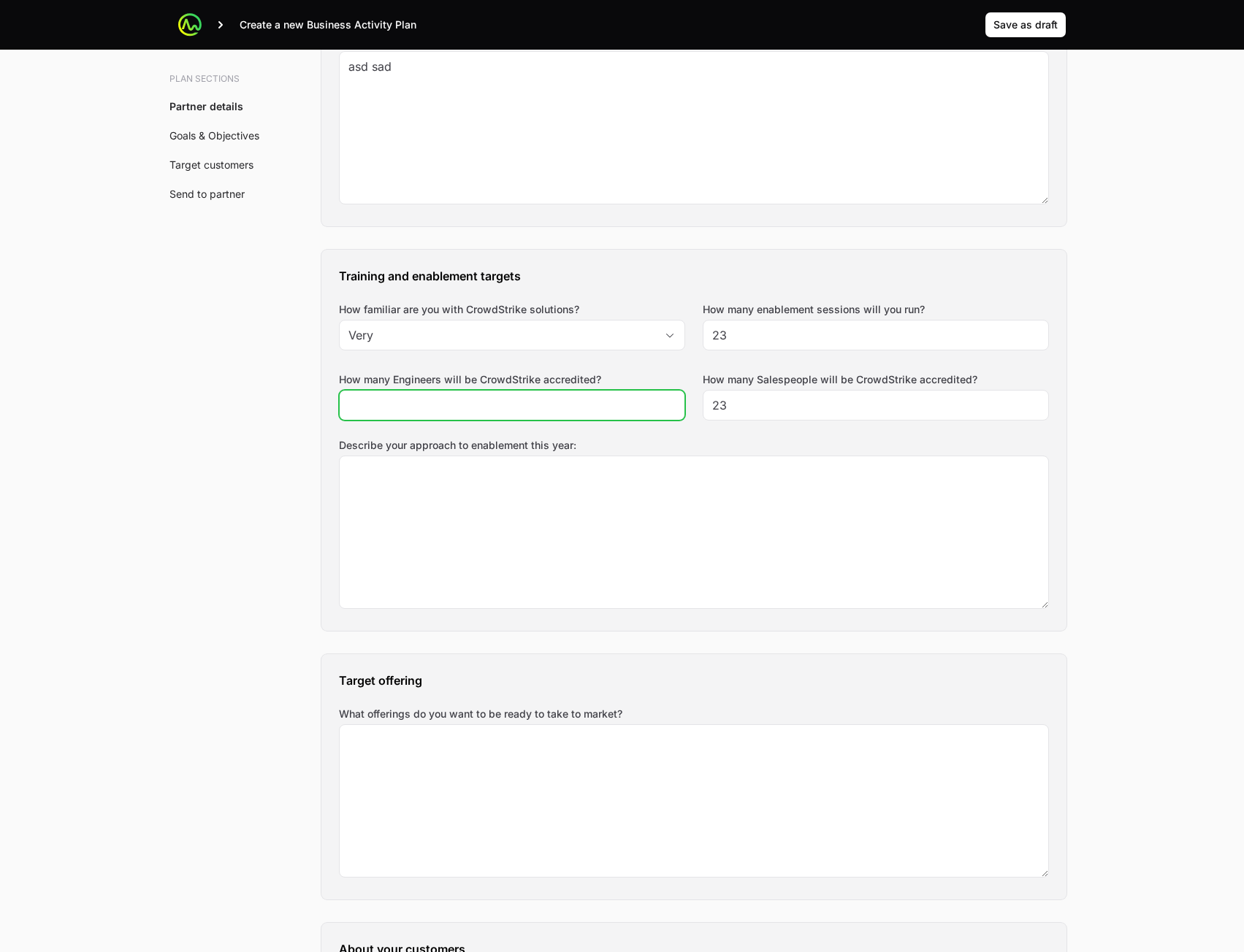
click at [537, 402] on input "How many Engineers will be CrowdStrike accredited?" at bounding box center [512, 405] width 327 height 17
type input "23"
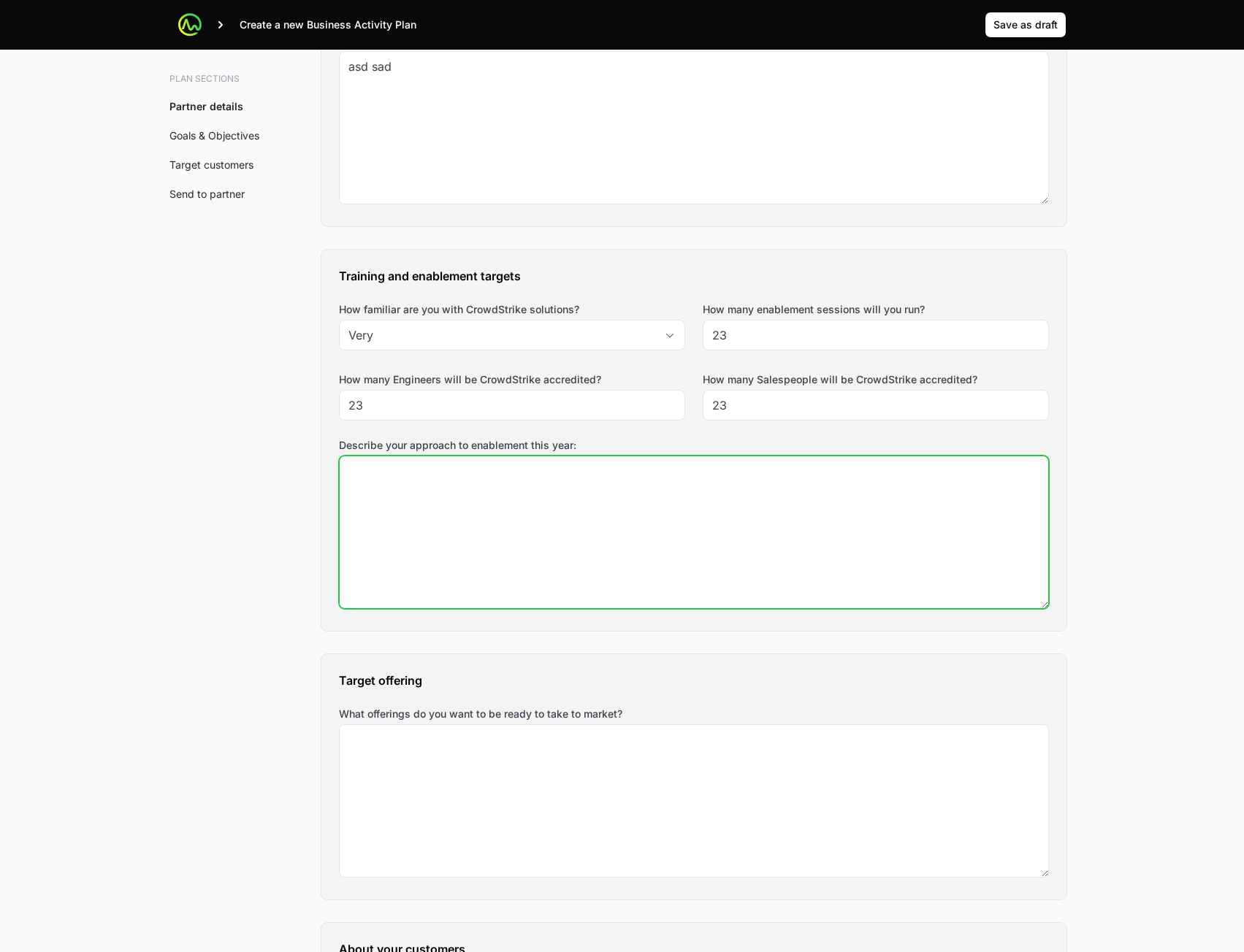
click at [567, 528] on textarea "Describe your approach to enablement this year:" at bounding box center [693, 532] width 708 height 152
type textarea "dsa"
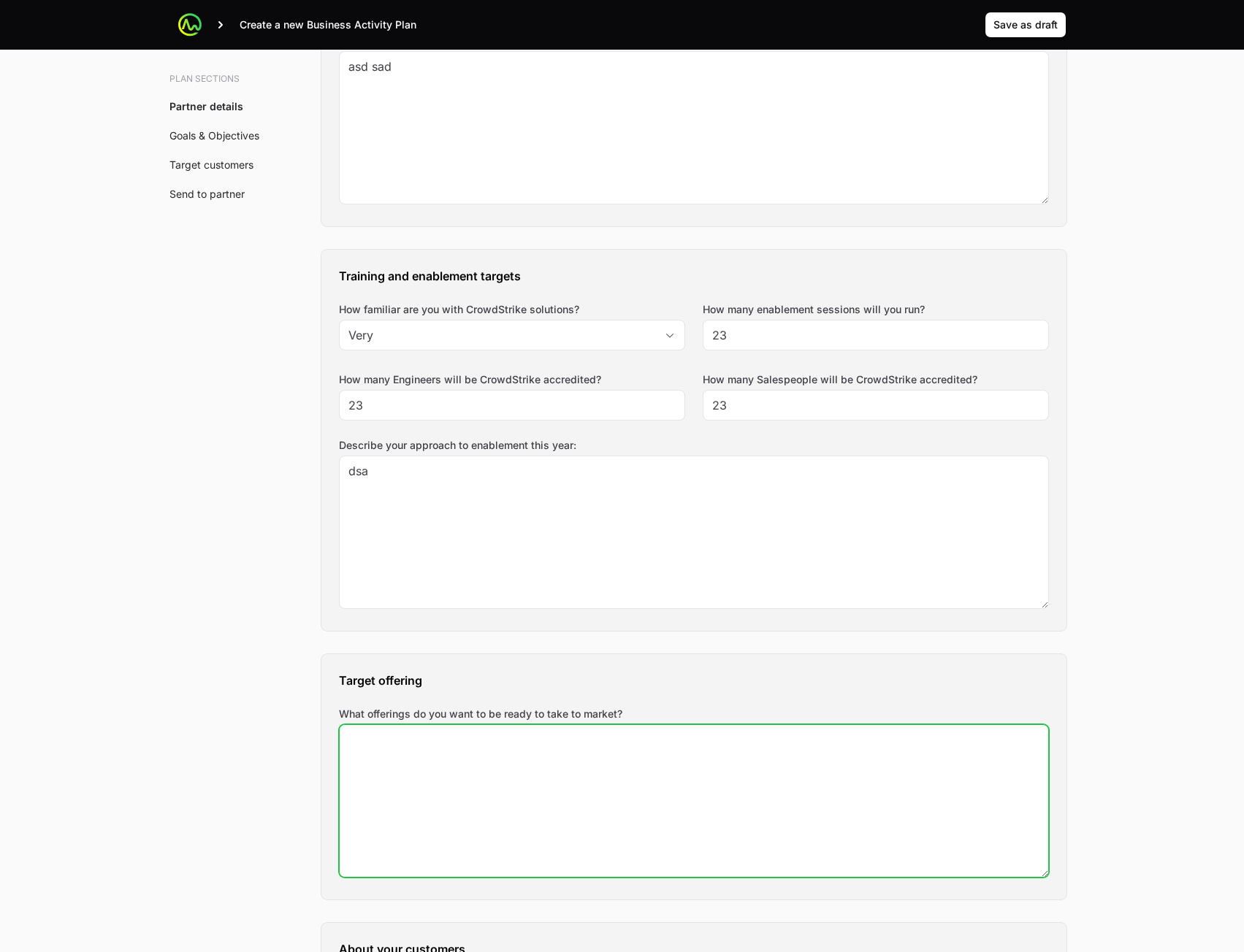
click at [510, 756] on textarea "What offerings do you want to be ready to take to market?" at bounding box center [693, 801] width 708 height 152
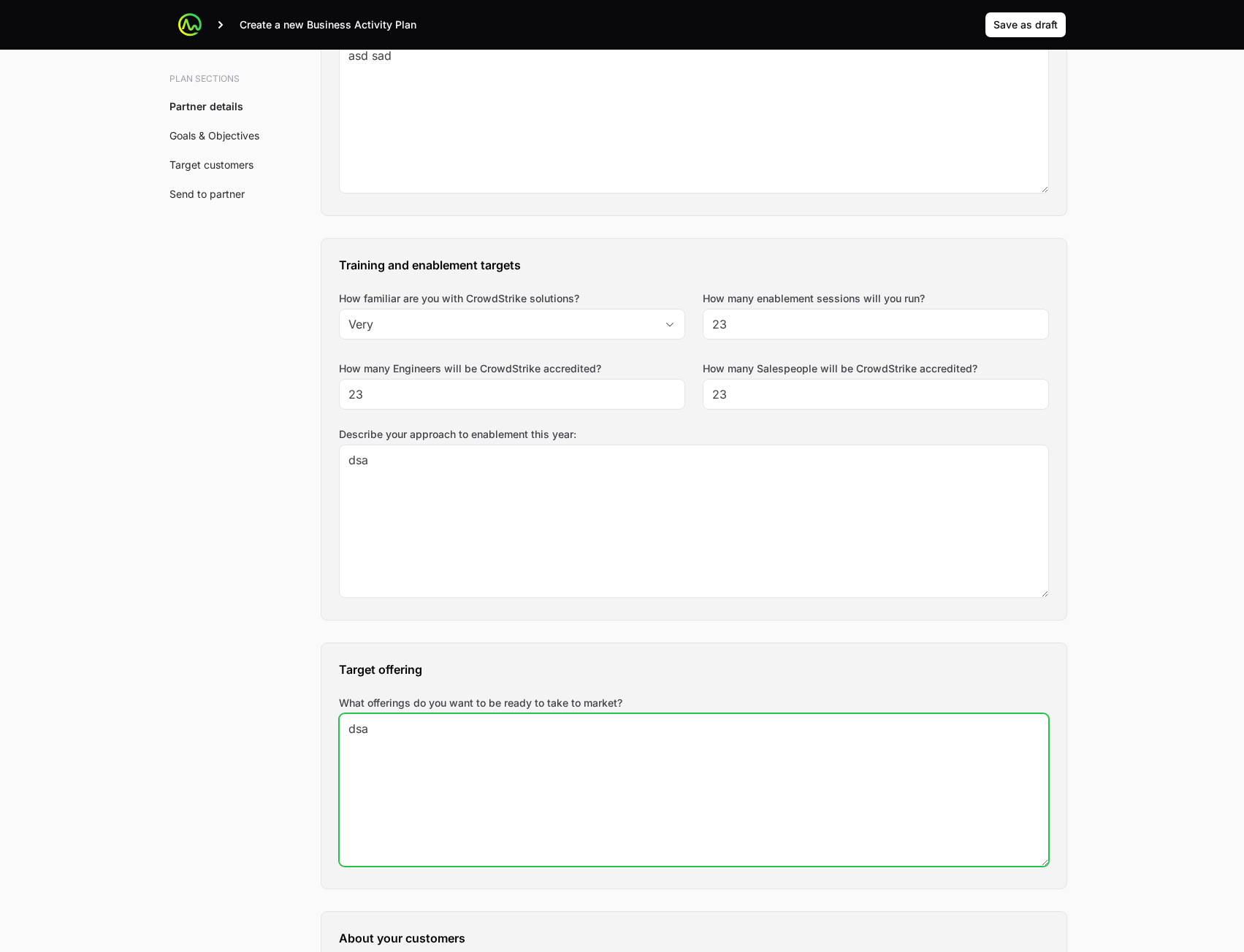
scroll to position [1241, 0]
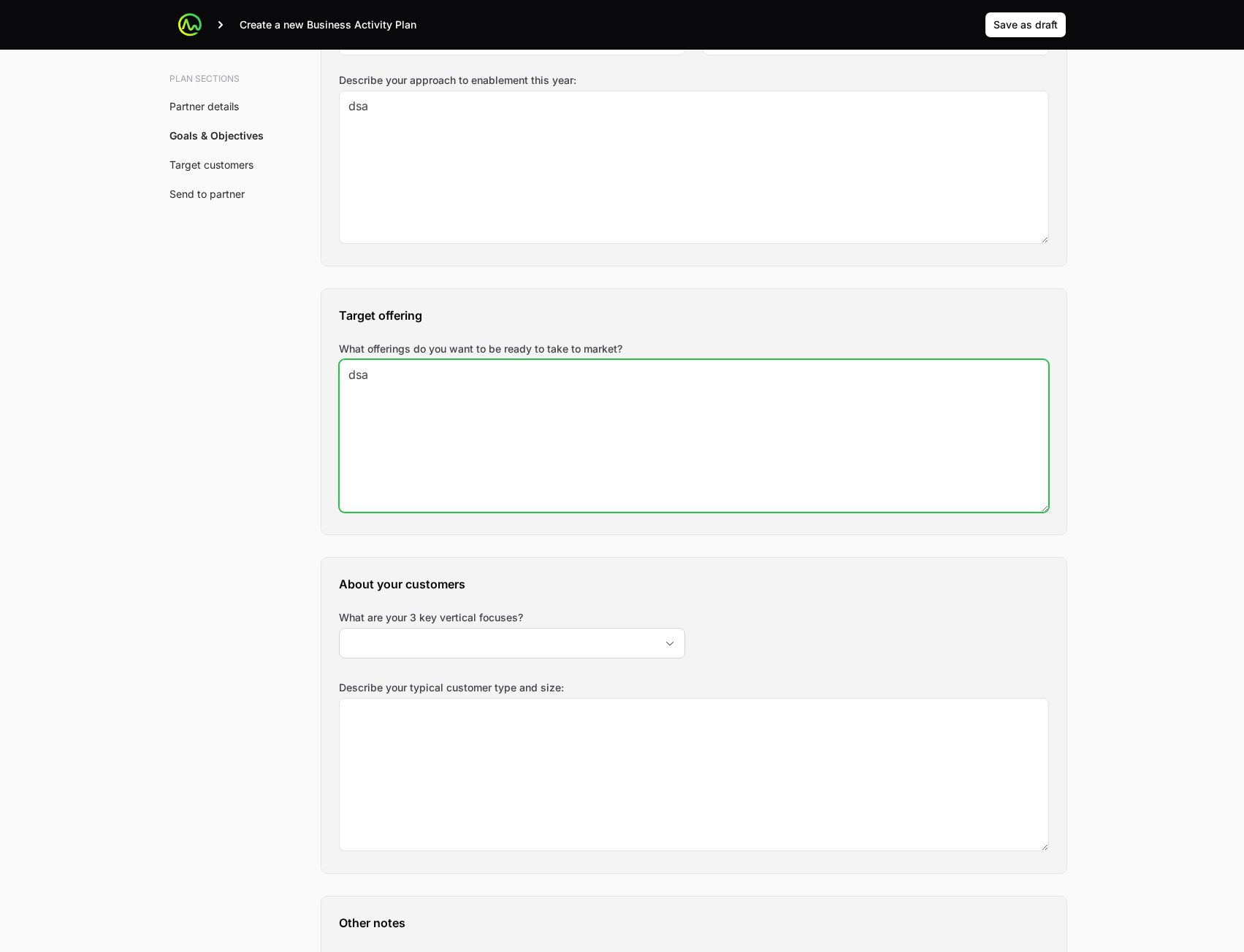
type textarea "dsa"
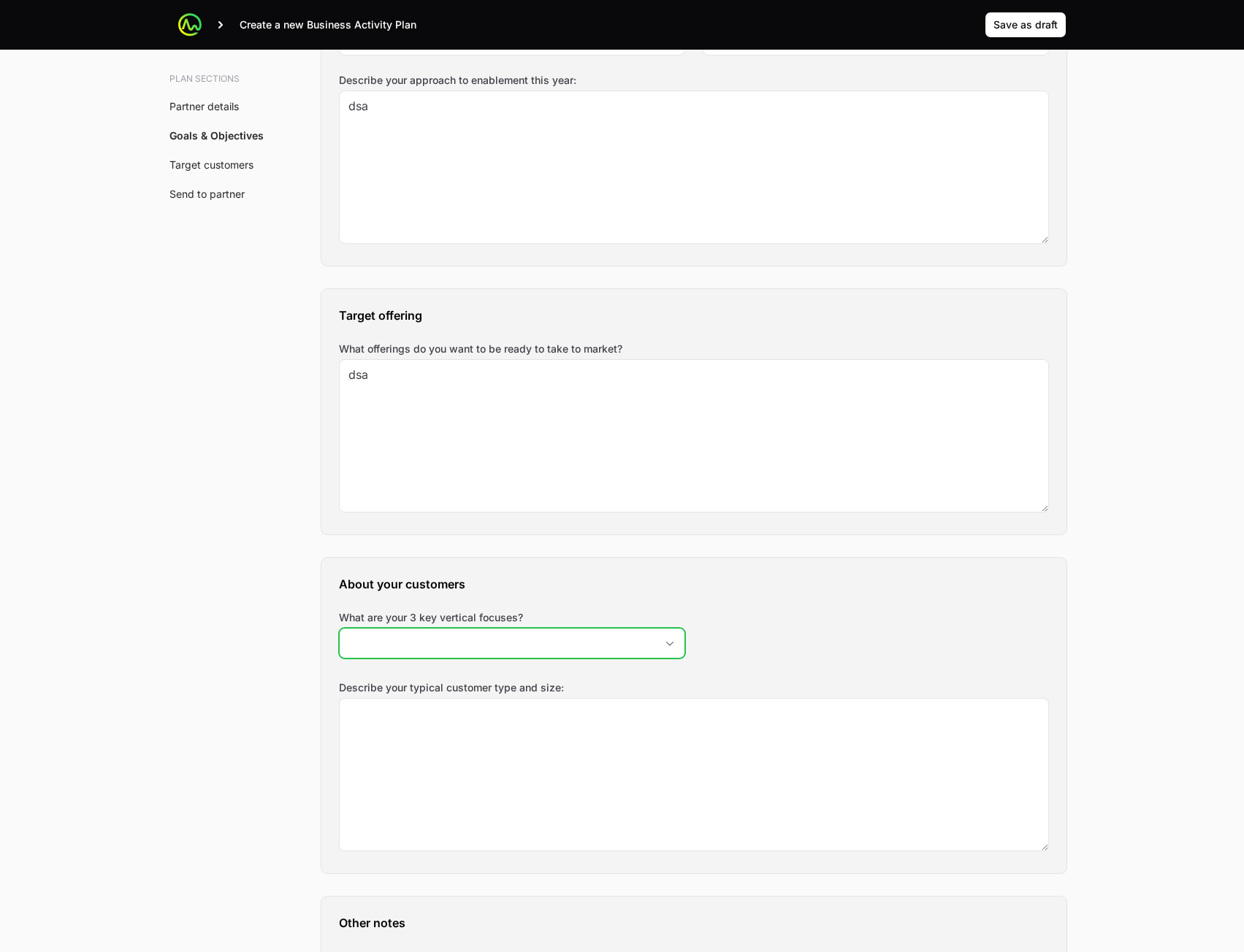
drag, startPoint x: 518, startPoint y: 644, endPoint x: 518, endPoint y: 652, distance: 8.0
click at [518, 648] on input "What are your 3 key vertical focuses?" at bounding box center [497, 643] width 316 height 29
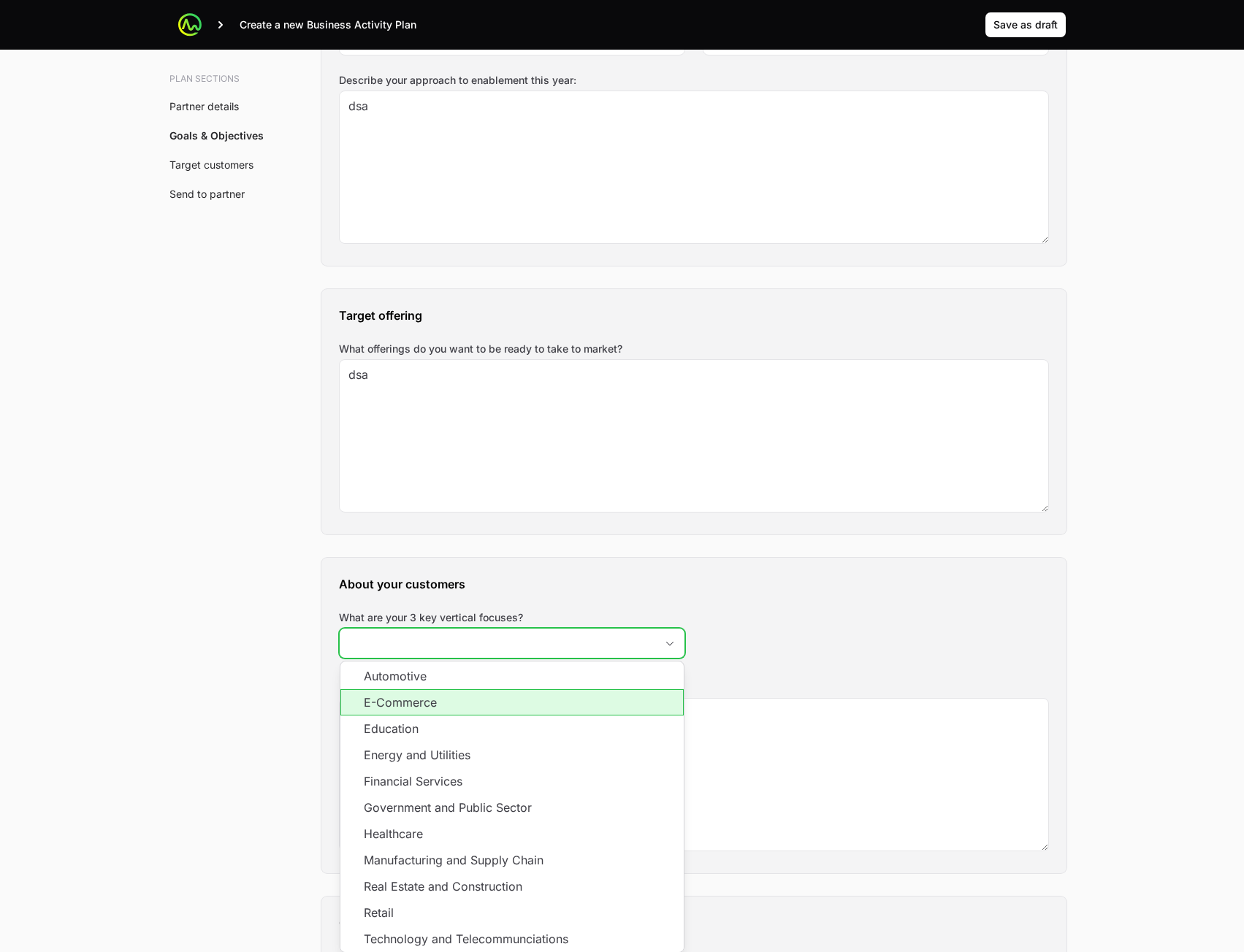
click at [501, 708] on li "E-Commerce" at bounding box center [512, 702] width 343 height 26
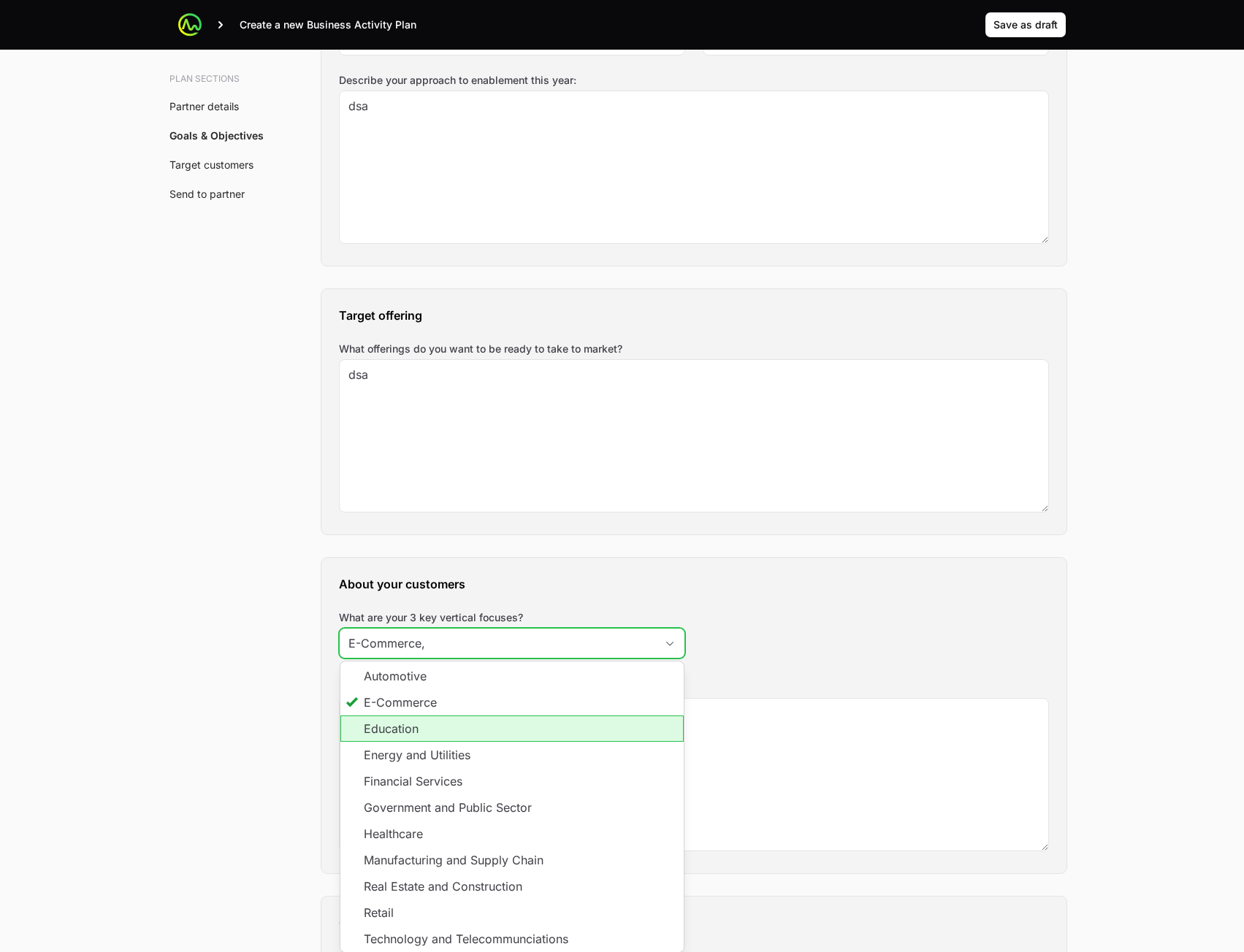
click at [494, 735] on li "Education" at bounding box center [512, 729] width 343 height 26
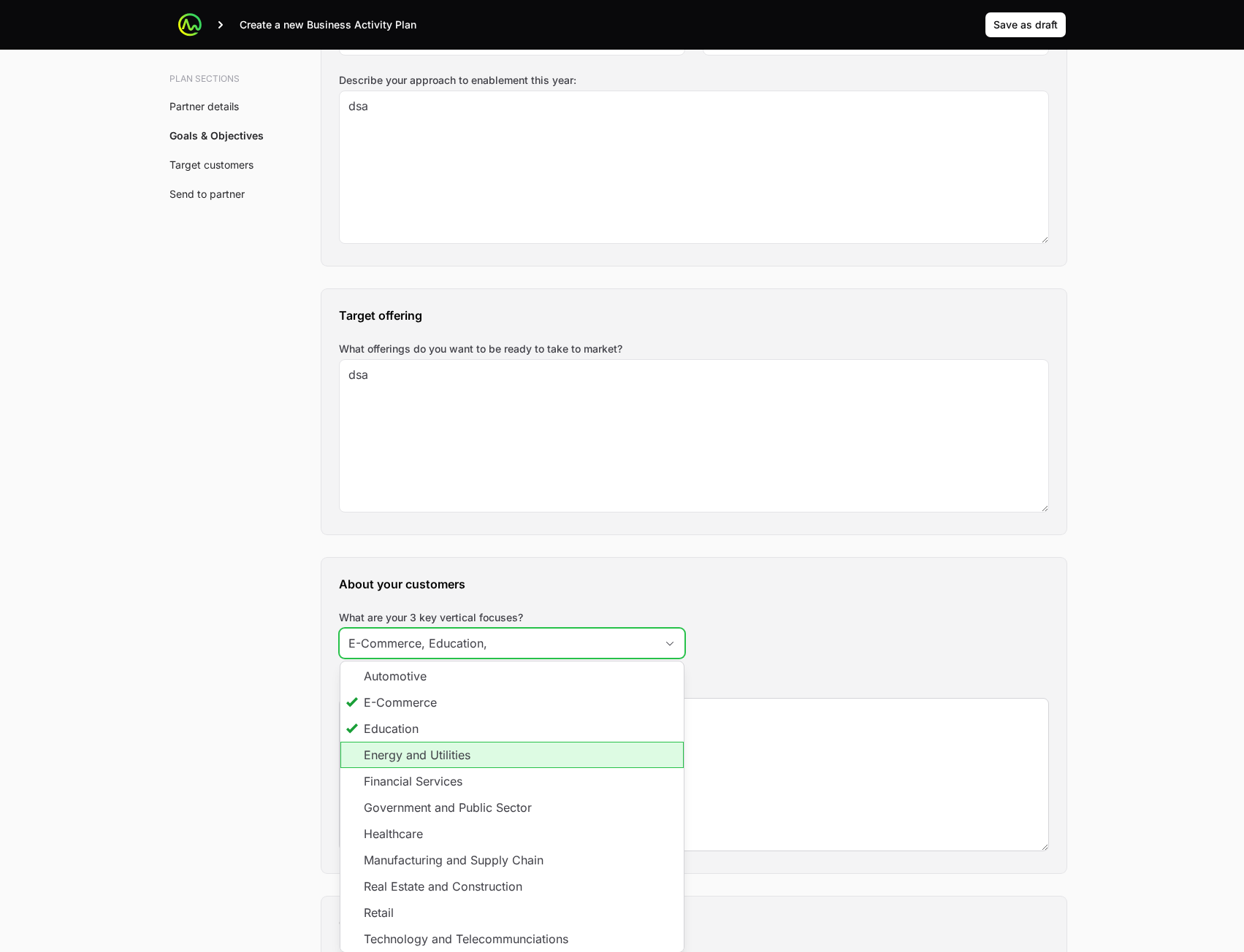
drag, startPoint x: 494, startPoint y: 753, endPoint x: 520, endPoint y: 757, distance: 26.3
click at [494, 756] on li "Energy and Utilities" at bounding box center [512, 755] width 343 height 26
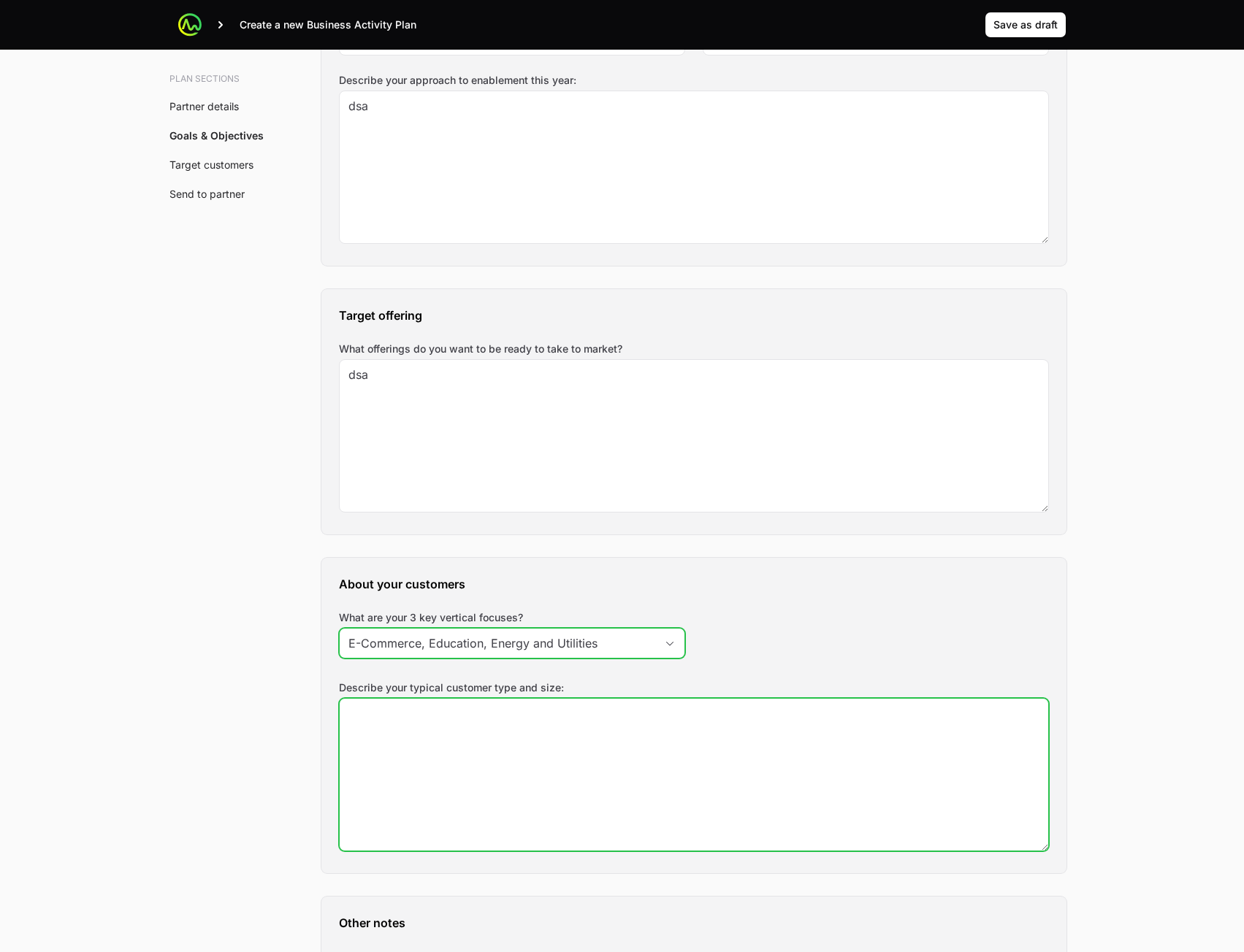
type input "E-Commerce, Education, Energy and Utilities"
click at [817, 749] on textarea "Describe your typical customer type and size:" at bounding box center [693, 774] width 708 height 152
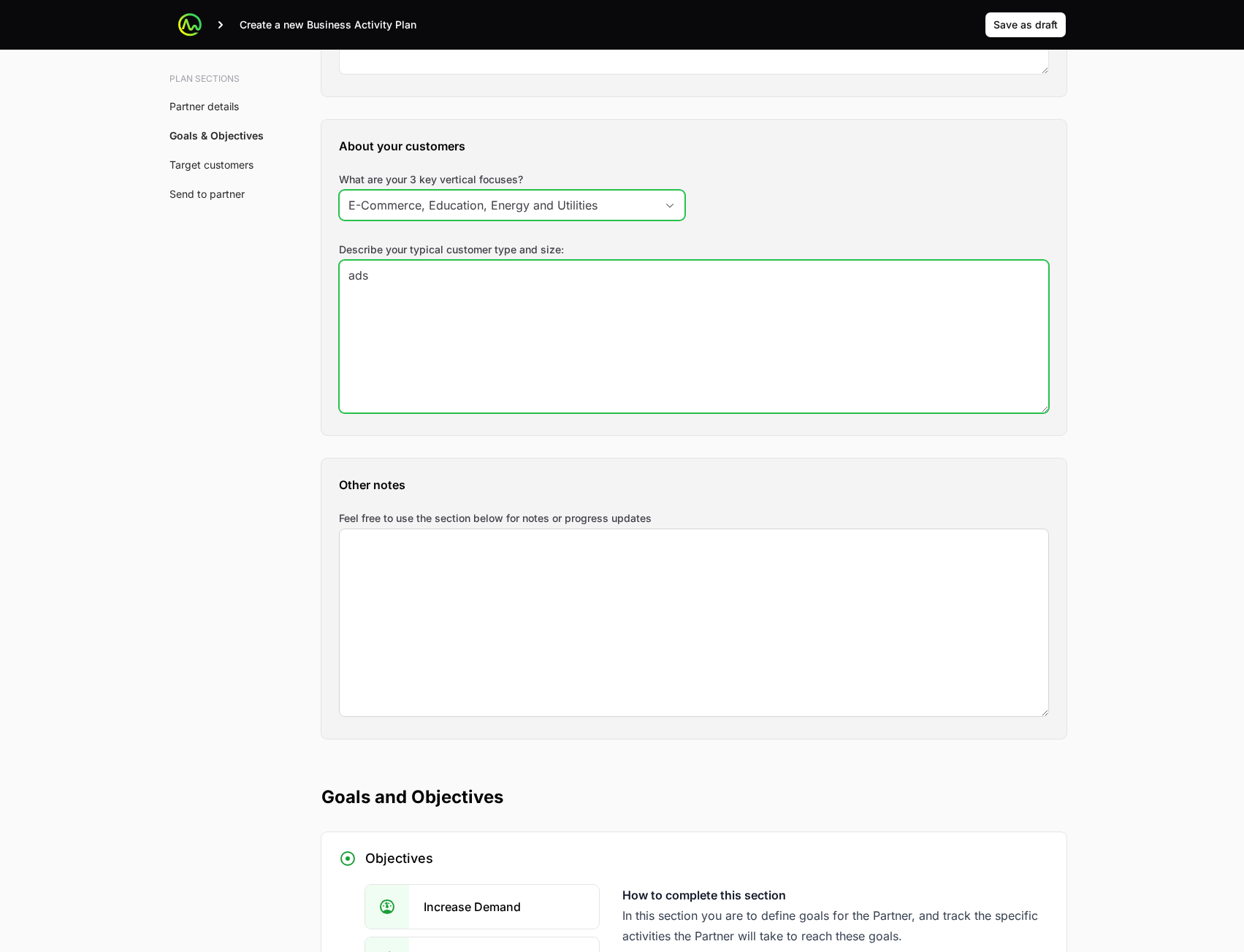
type textarea "ads"
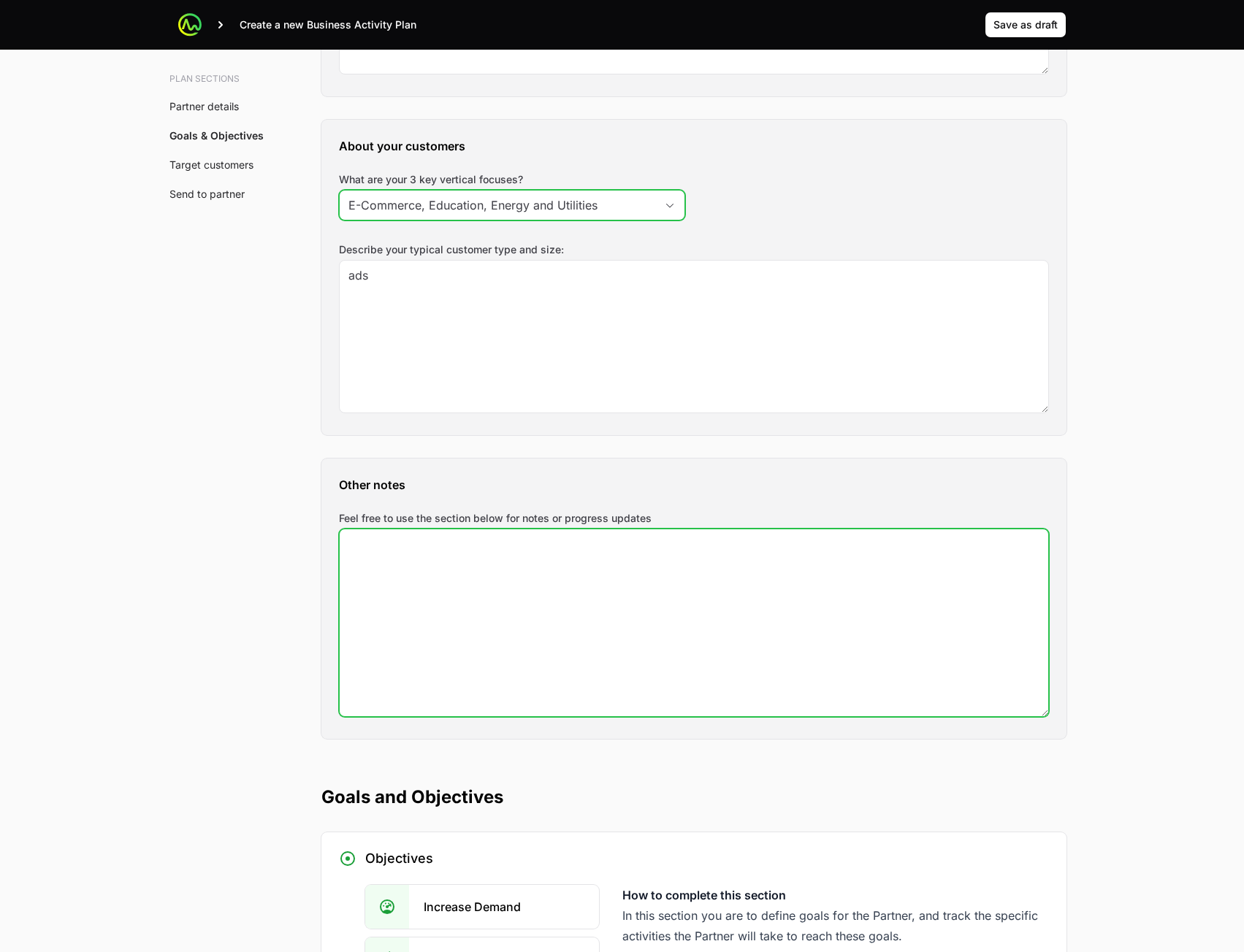
click at [556, 634] on textarea "Feel free to use the section below for notes or progress updates" at bounding box center [693, 622] width 708 height 187
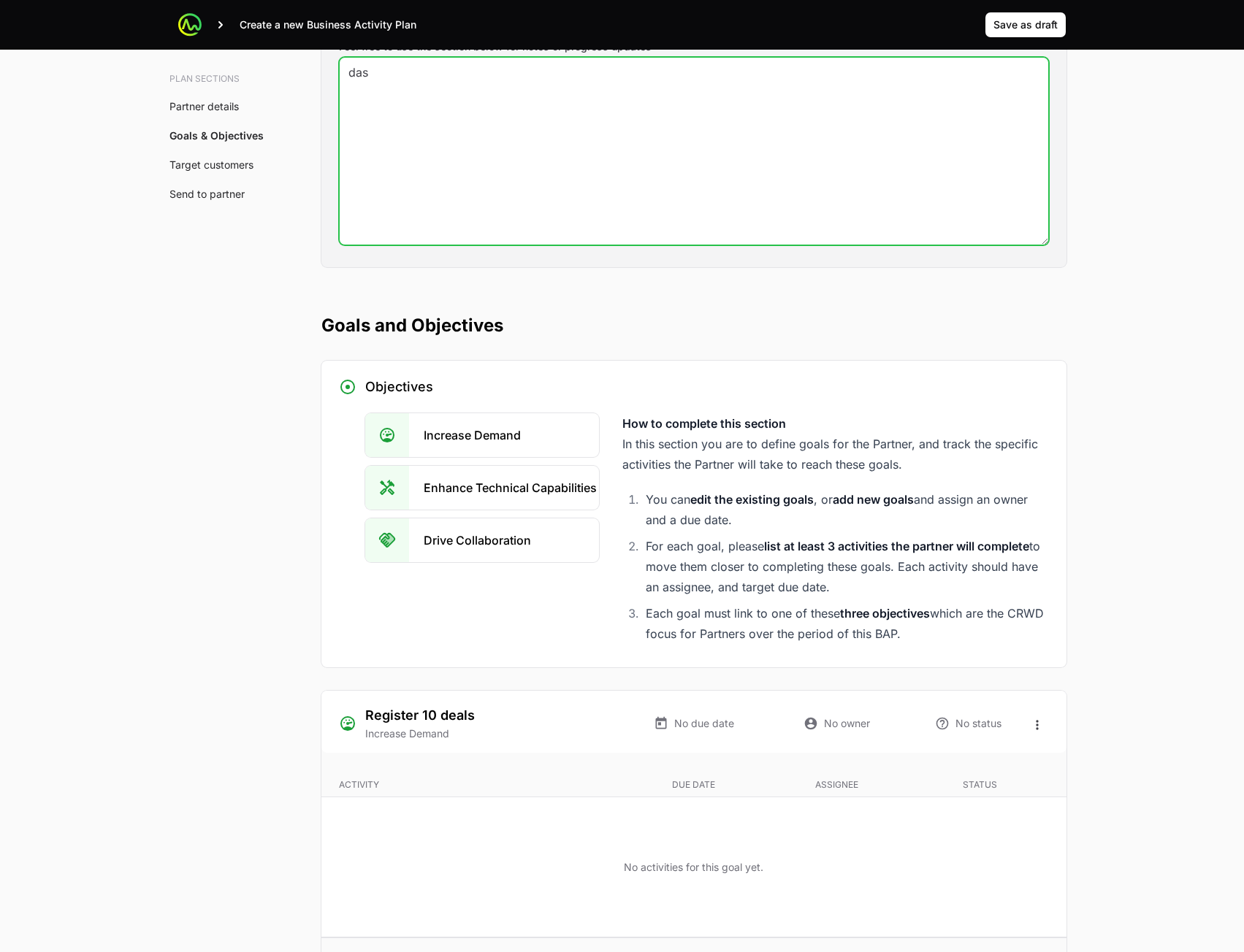
scroll to position [2337, 0]
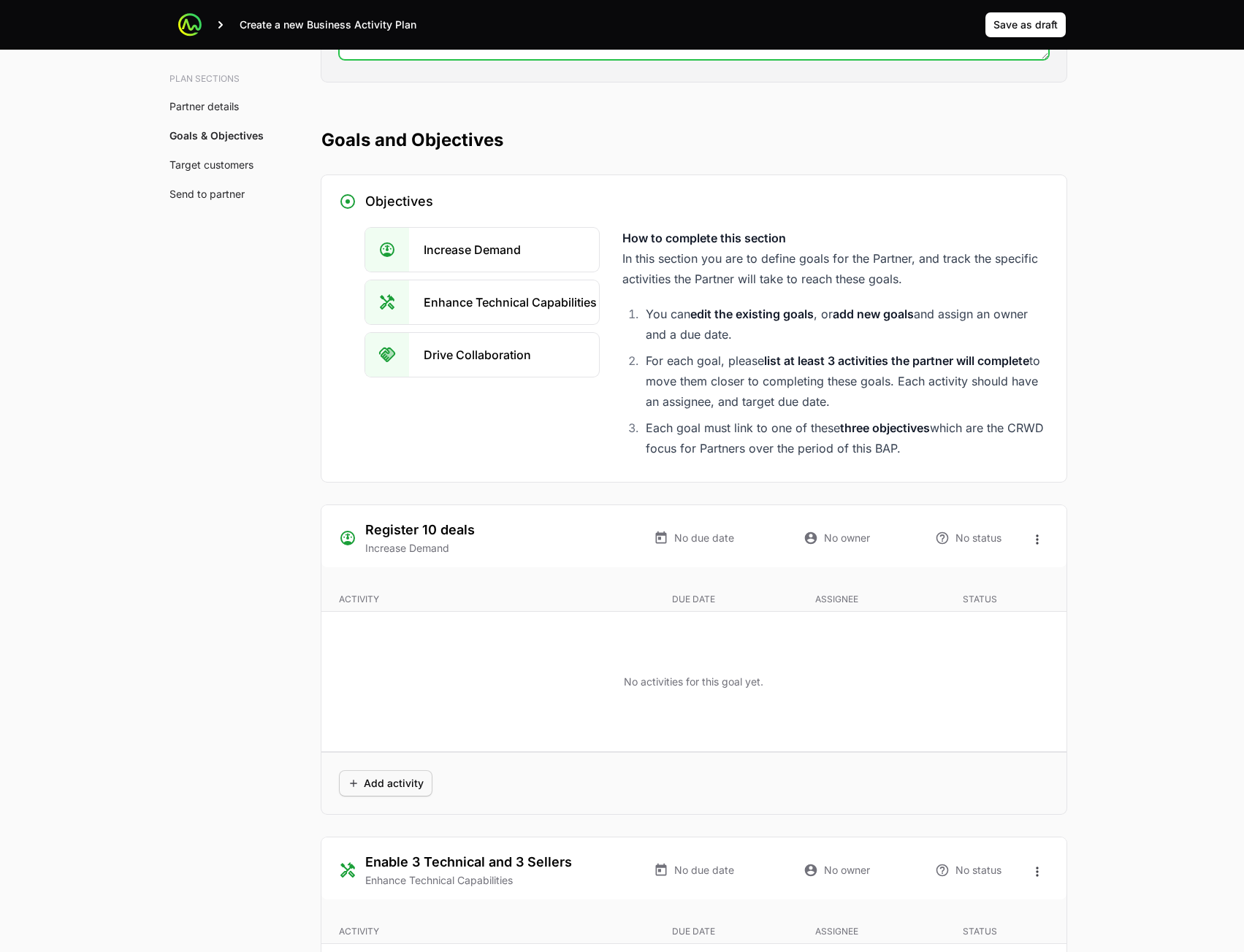
type textarea "das"
click at [391, 784] on span "Add activity" at bounding box center [386, 784] width 76 height 17
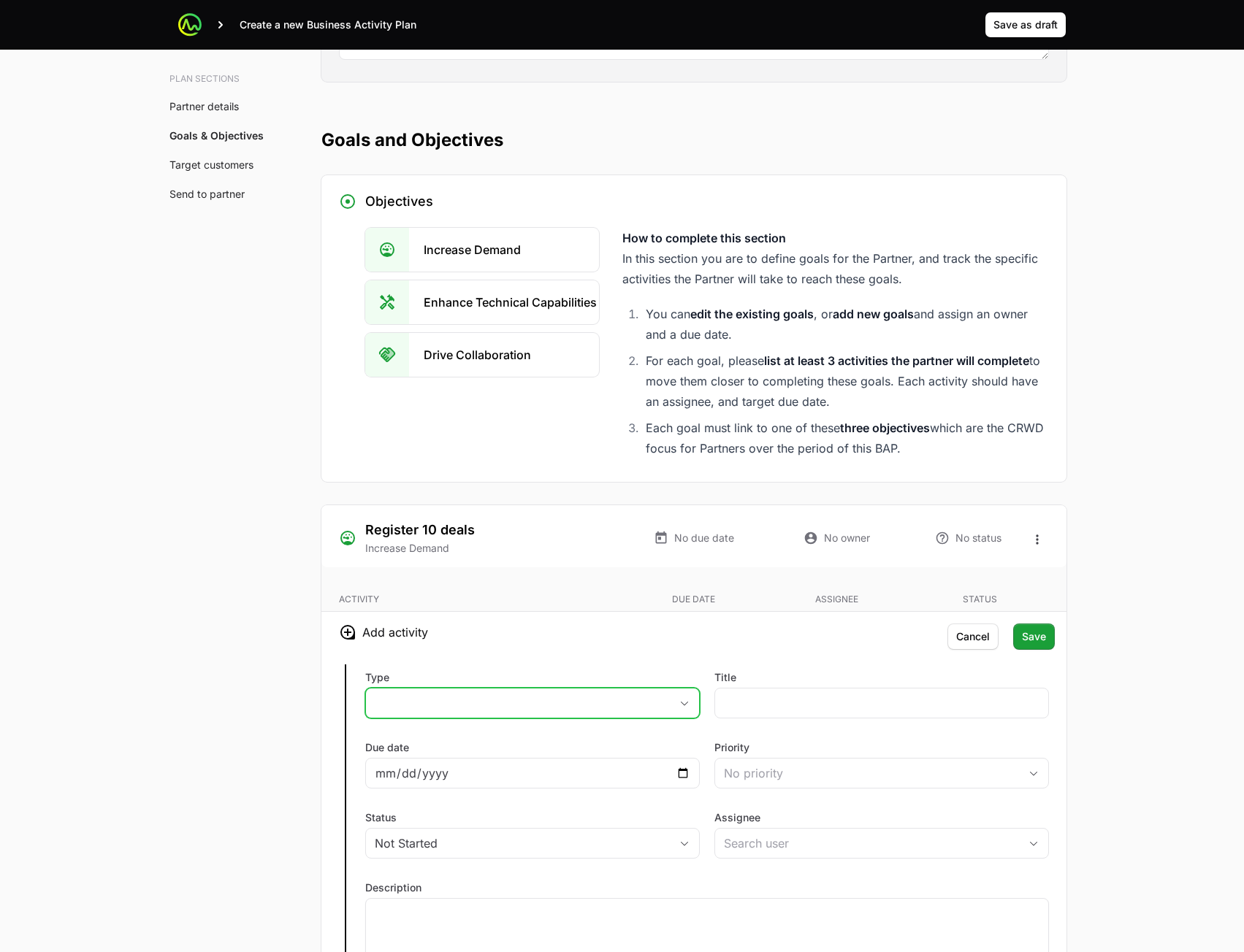
click at [548, 695] on button "placeholder" at bounding box center [532, 703] width 333 height 29
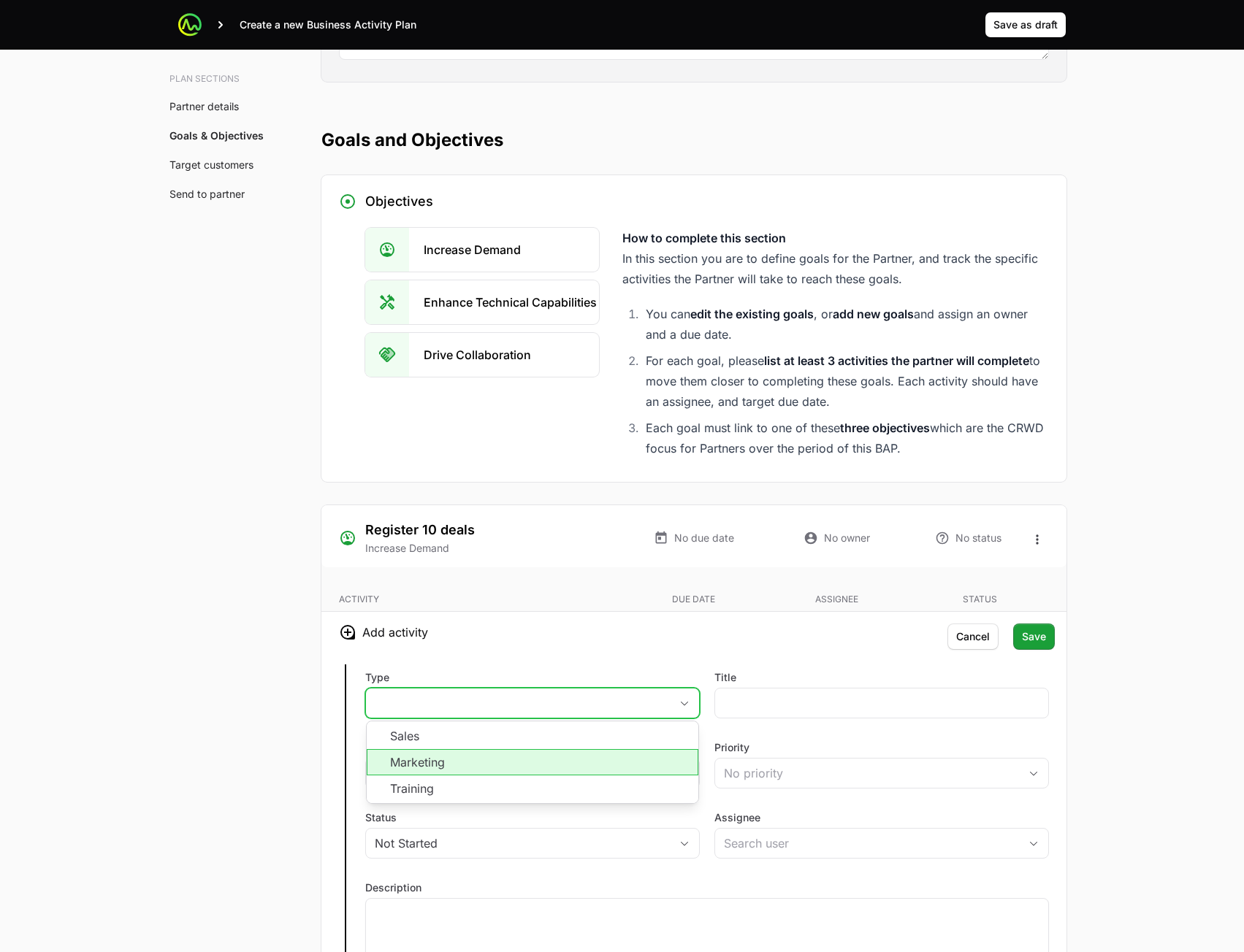
click at [533, 756] on li "Marketing" at bounding box center [532, 762] width 331 height 26
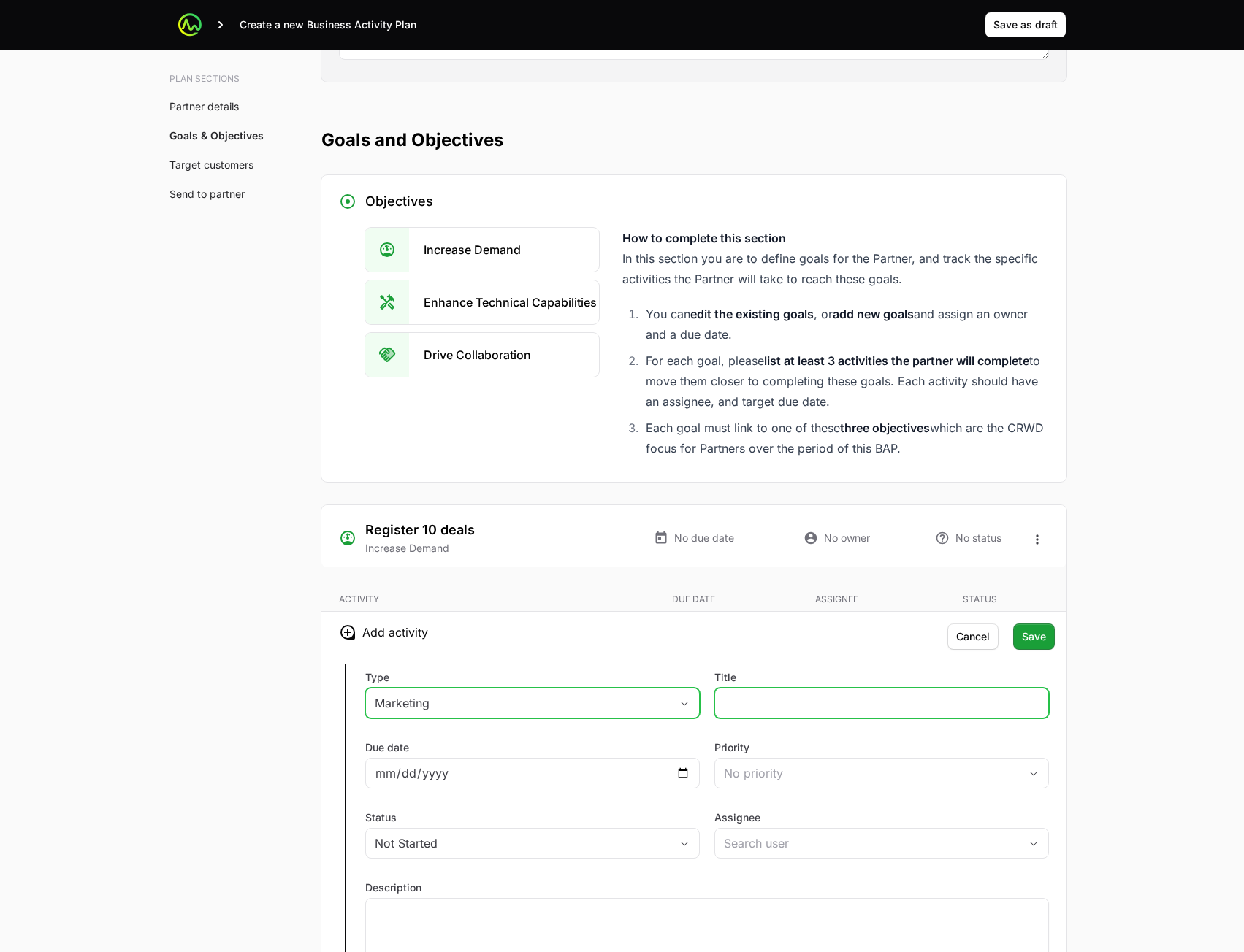
click at [848, 697] on input "Title" at bounding box center [882, 703] width 316 height 17
type input "123"
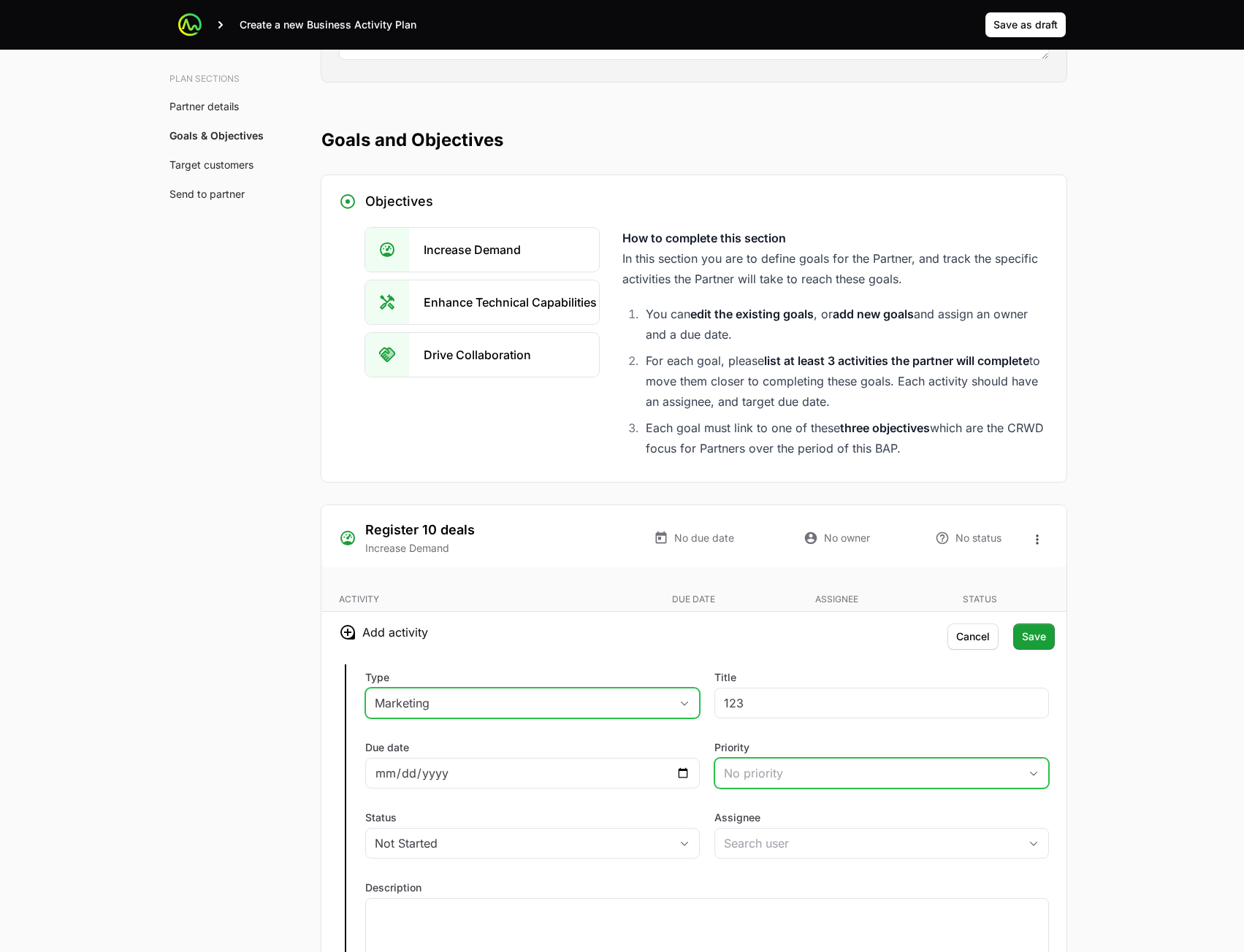
click at [783, 782] on button "No priority" at bounding box center [882, 773] width 333 height 29
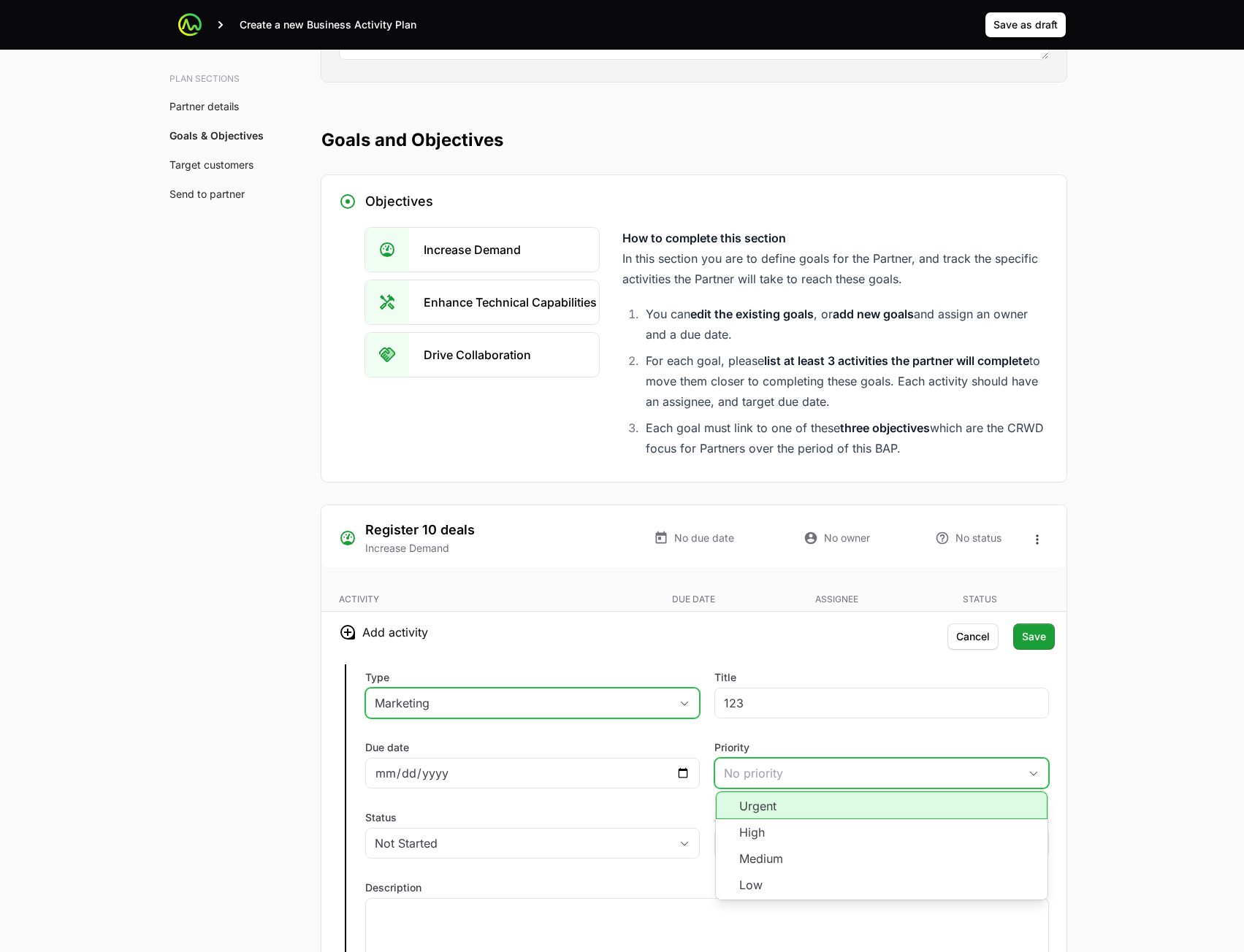
click at [794, 816] on li "Urgent" at bounding box center [882, 805] width 331 height 28
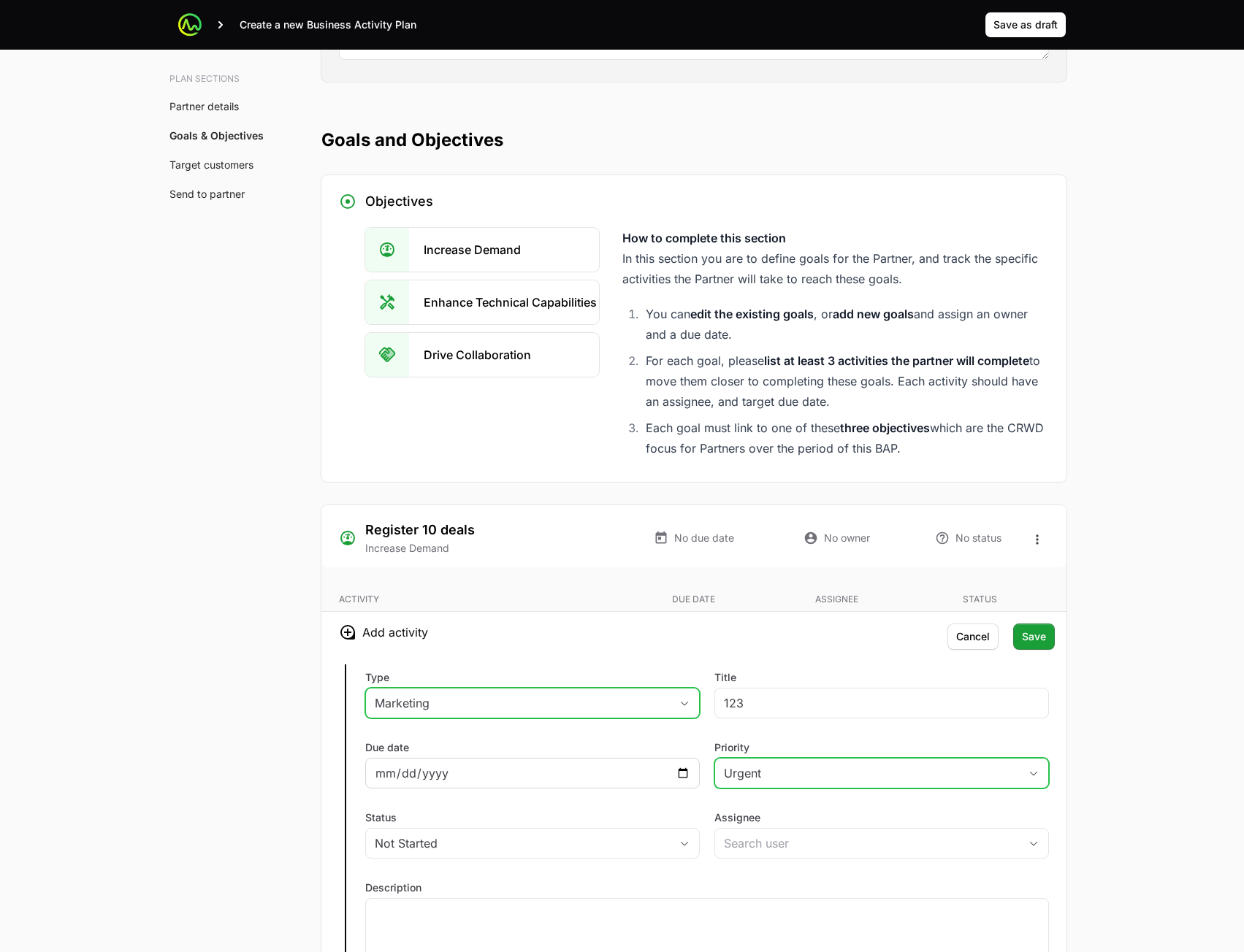
drag, startPoint x: 625, startPoint y: 793, endPoint x: 660, endPoint y: 778, distance: 38.1
click at [624, 791] on div "Type Marketing Title 123 Due date Priority Urgent Status Not Started Assignee D…" at bounding box center [693, 824] width 745 height 342
click at [681, 771] on input "Due date" at bounding box center [532, 773] width 316 height 17
type input "[DATE]"
click at [583, 849] on div "Not Started" at bounding box center [521, 843] width 295 height 17
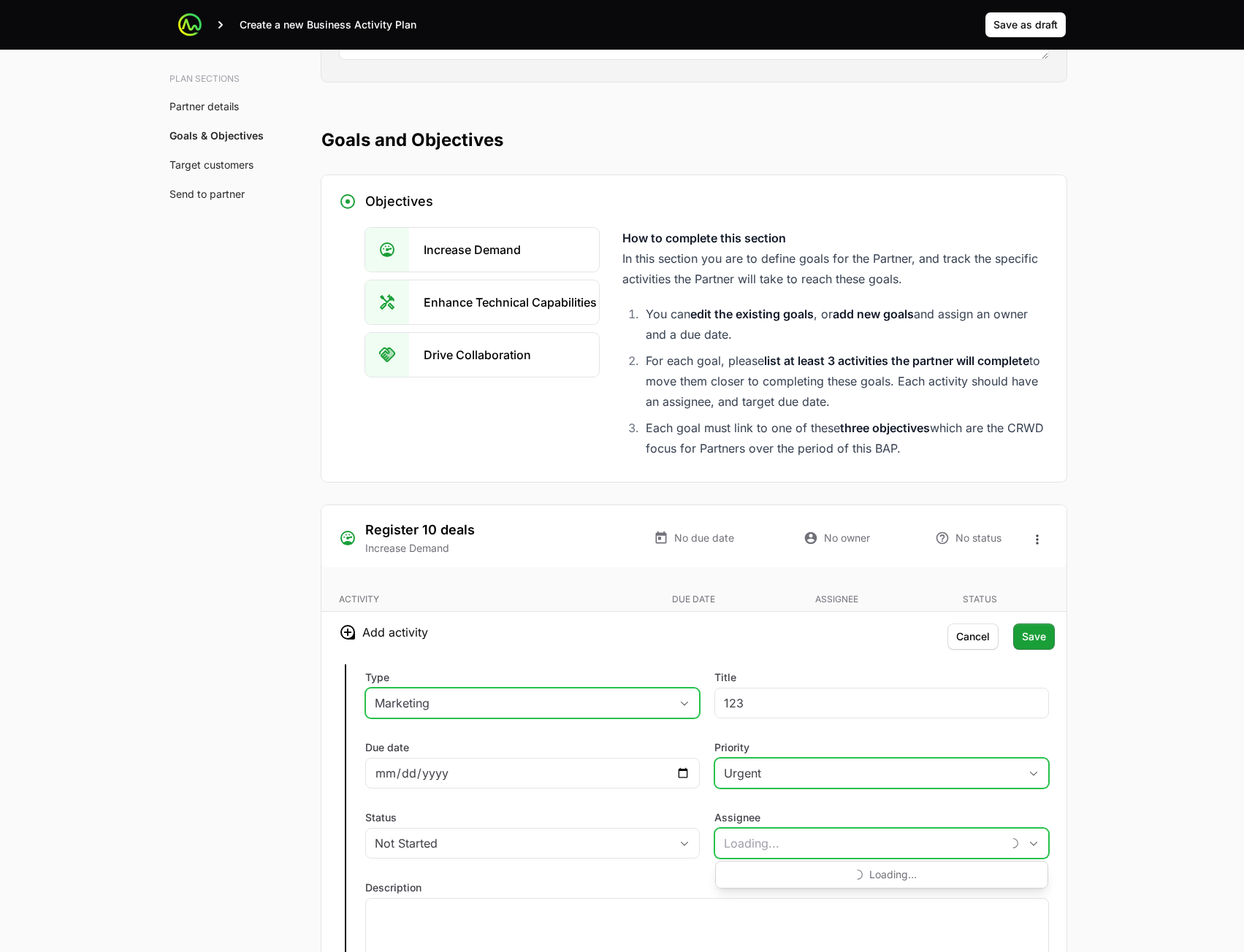
click at [801, 847] on input "Assignee" at bounding box center [858, 843] width 286 height 29
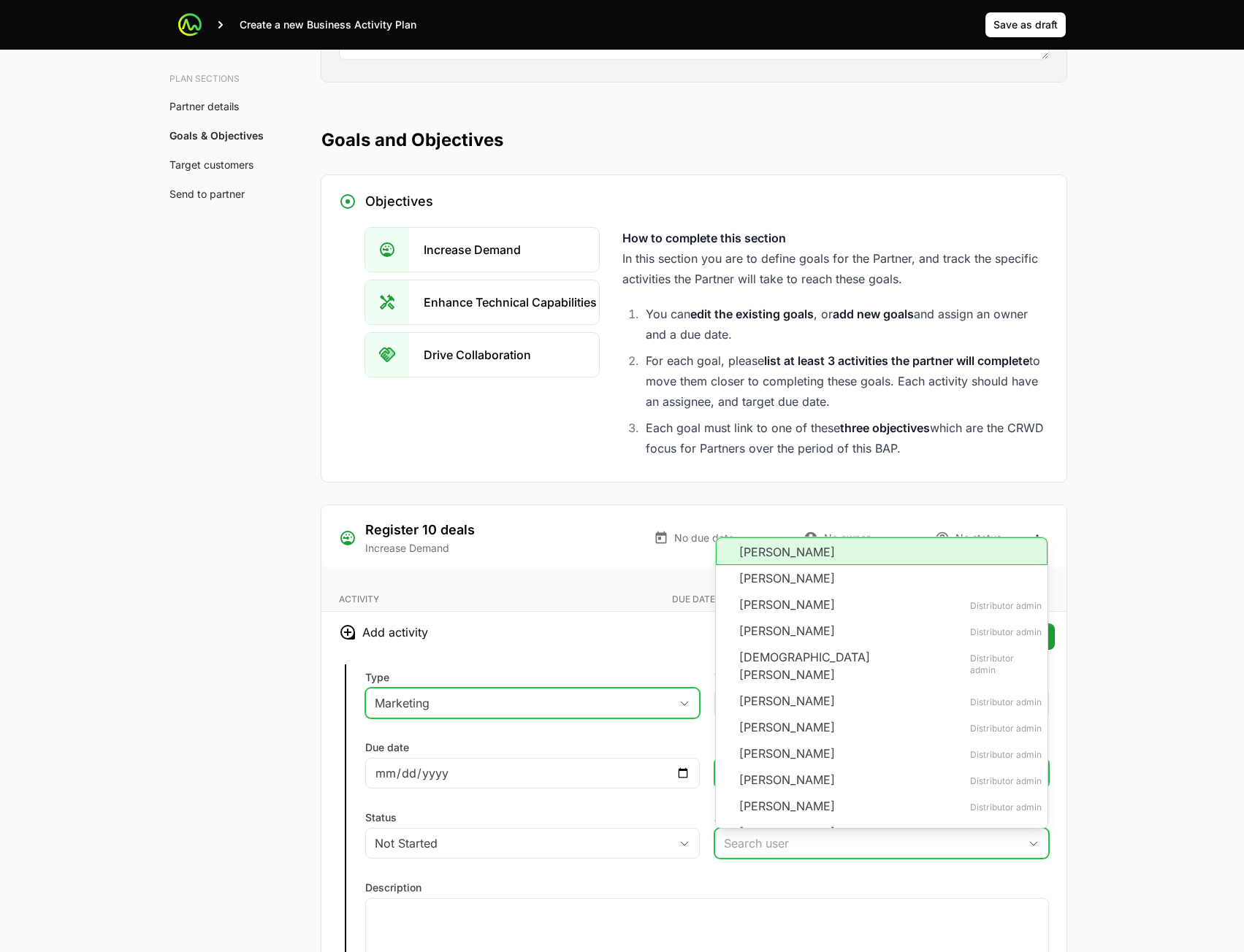
click at [785, 555] on li "[PERSON_NAME]" at bounding box center [882, 551] width 331 height 28
type input "[PERSON_NAME]"
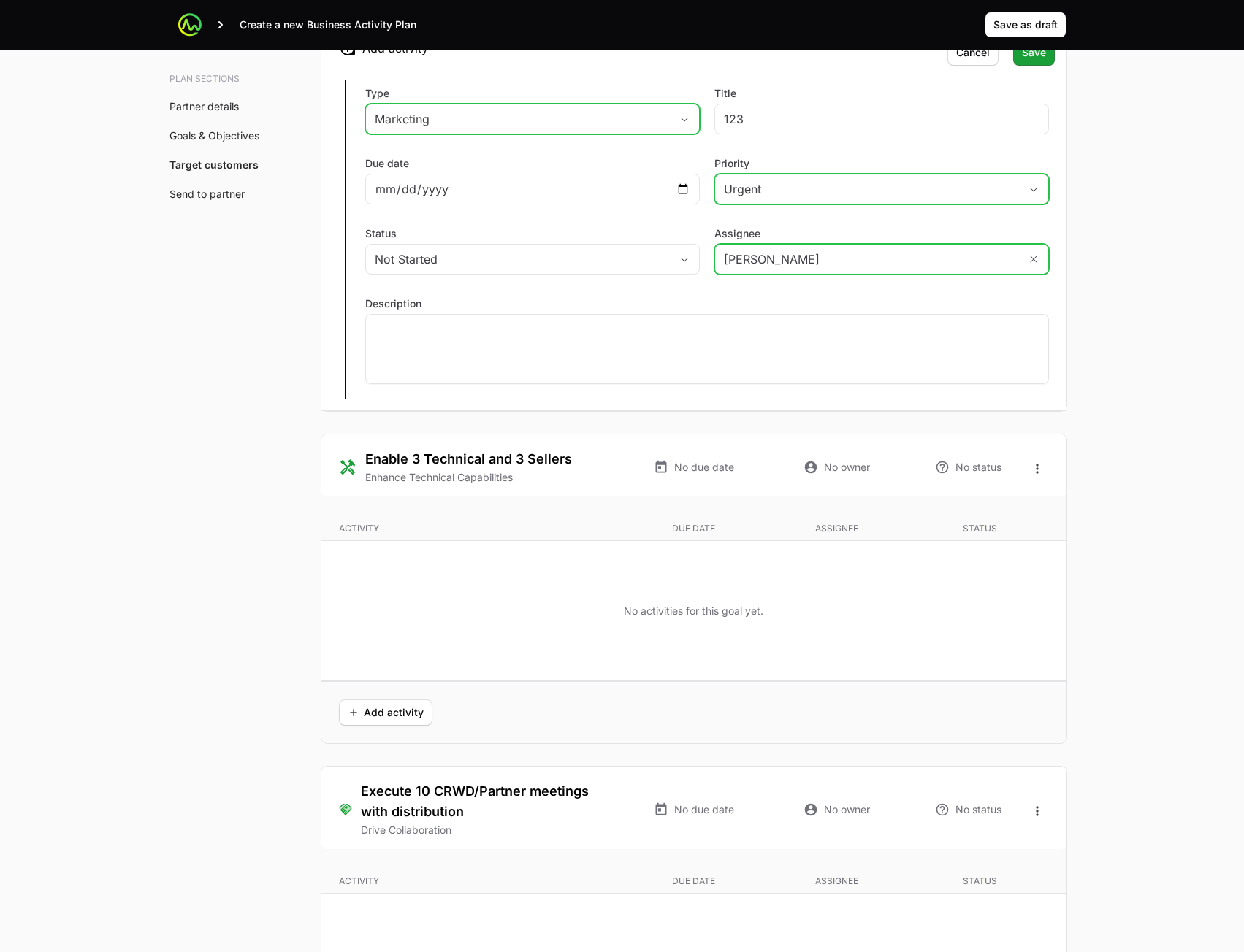
scroll to position [2629, 0]
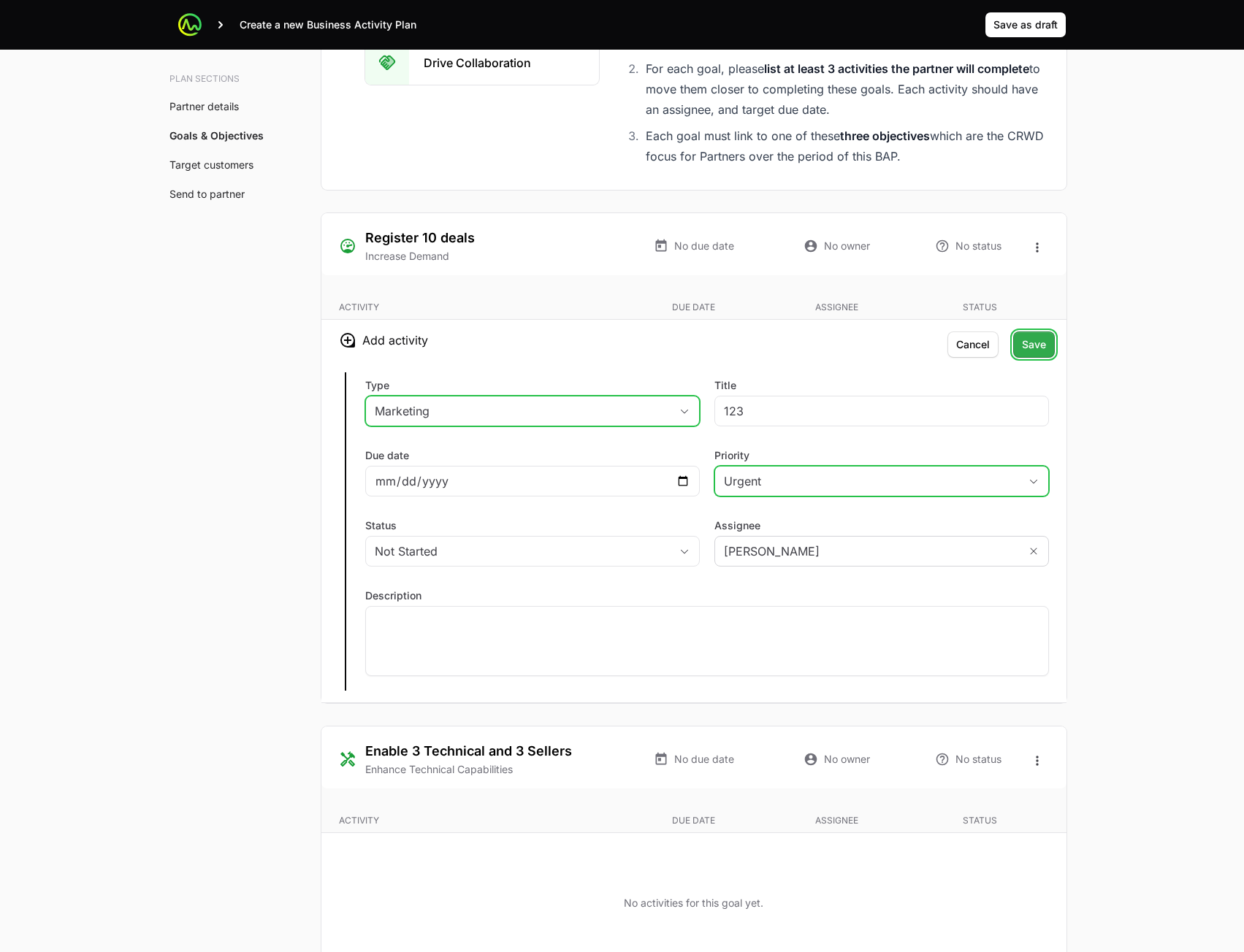
click at [1031, 347] on span "Save" at bounding box center [1034, 345] width 24 height 17
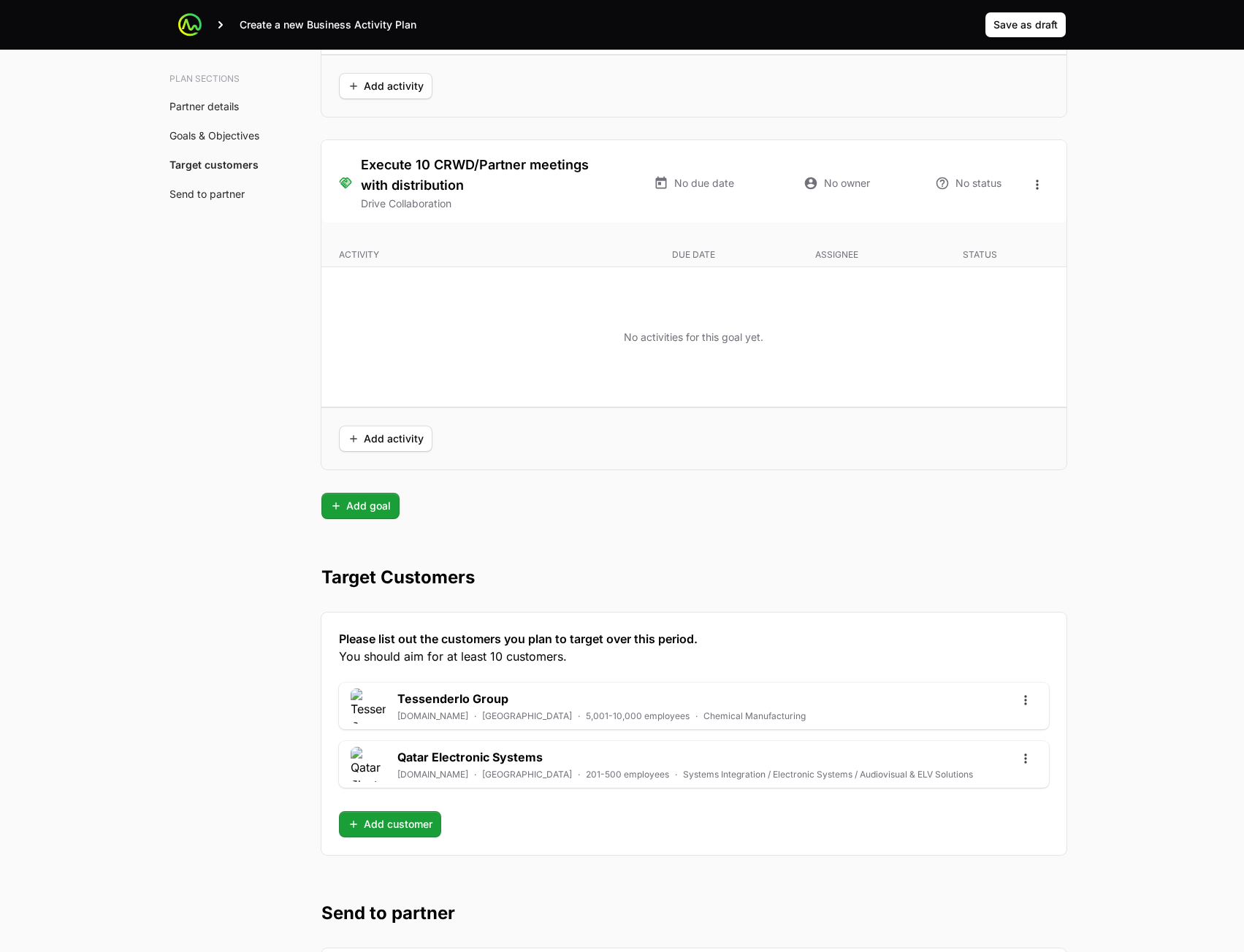
scroll to position [3475, 0]
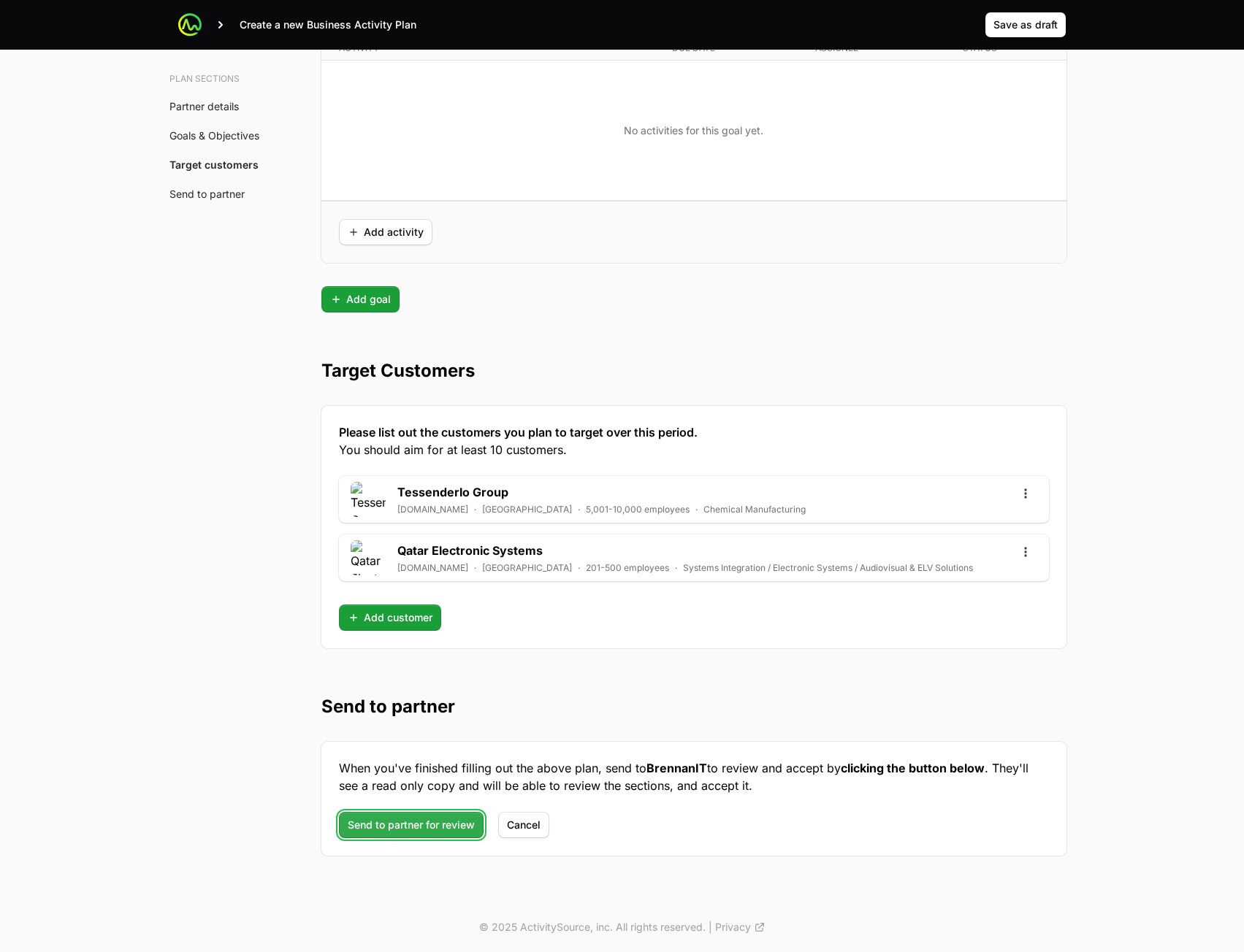
click at [401, 834] on button "Send to partner for review" at bounding box center [411, 825] width 145 height 26
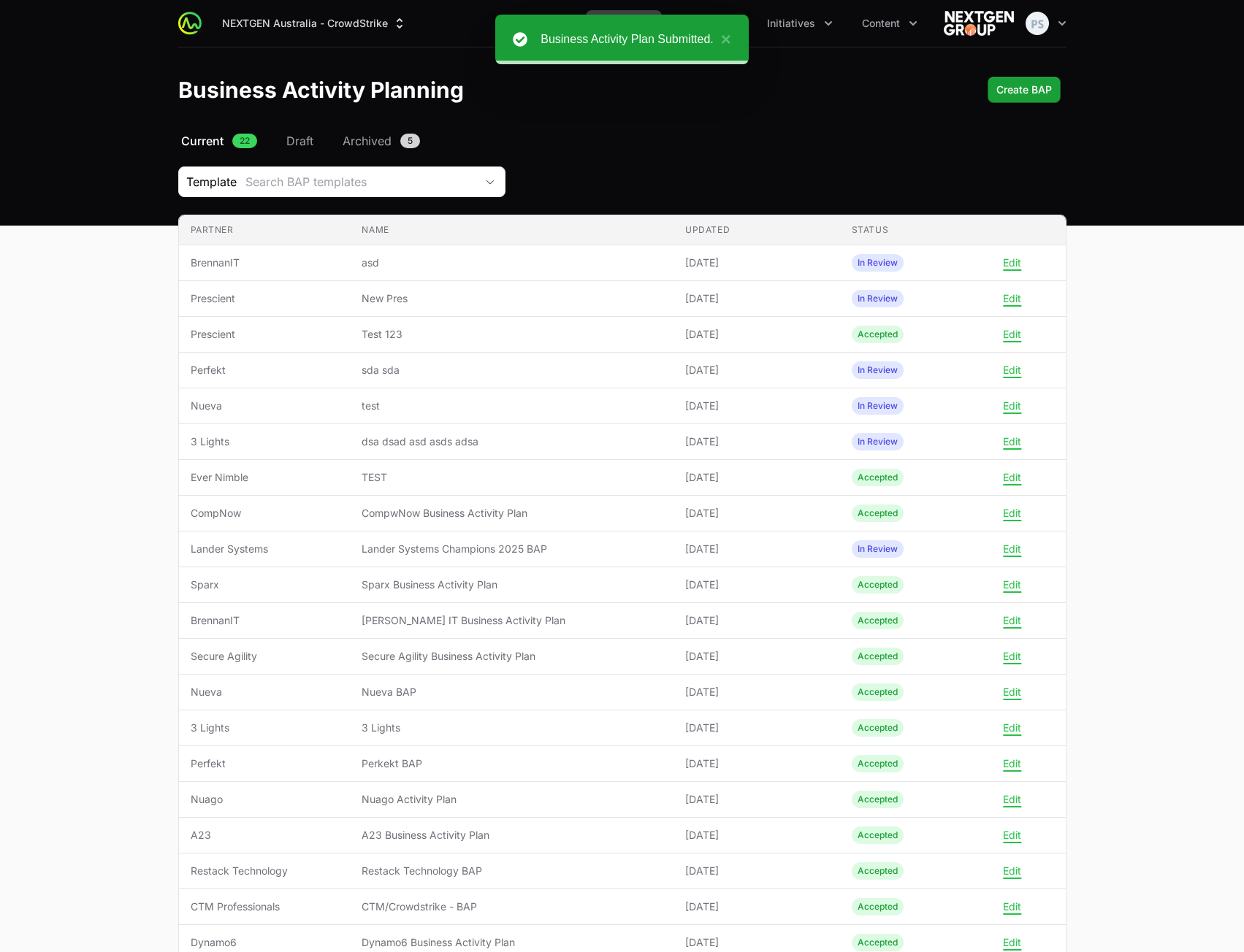
click at [1204, 244] on main "Select a tab Current Draft Archived Current 22 Draft Archived 5 Template Search…" at bounding box center [622, 622] width 1244 height 981
click at [1041, 100] on button "Create BAP" at bounding box center [1025, 89] width 73 height 26
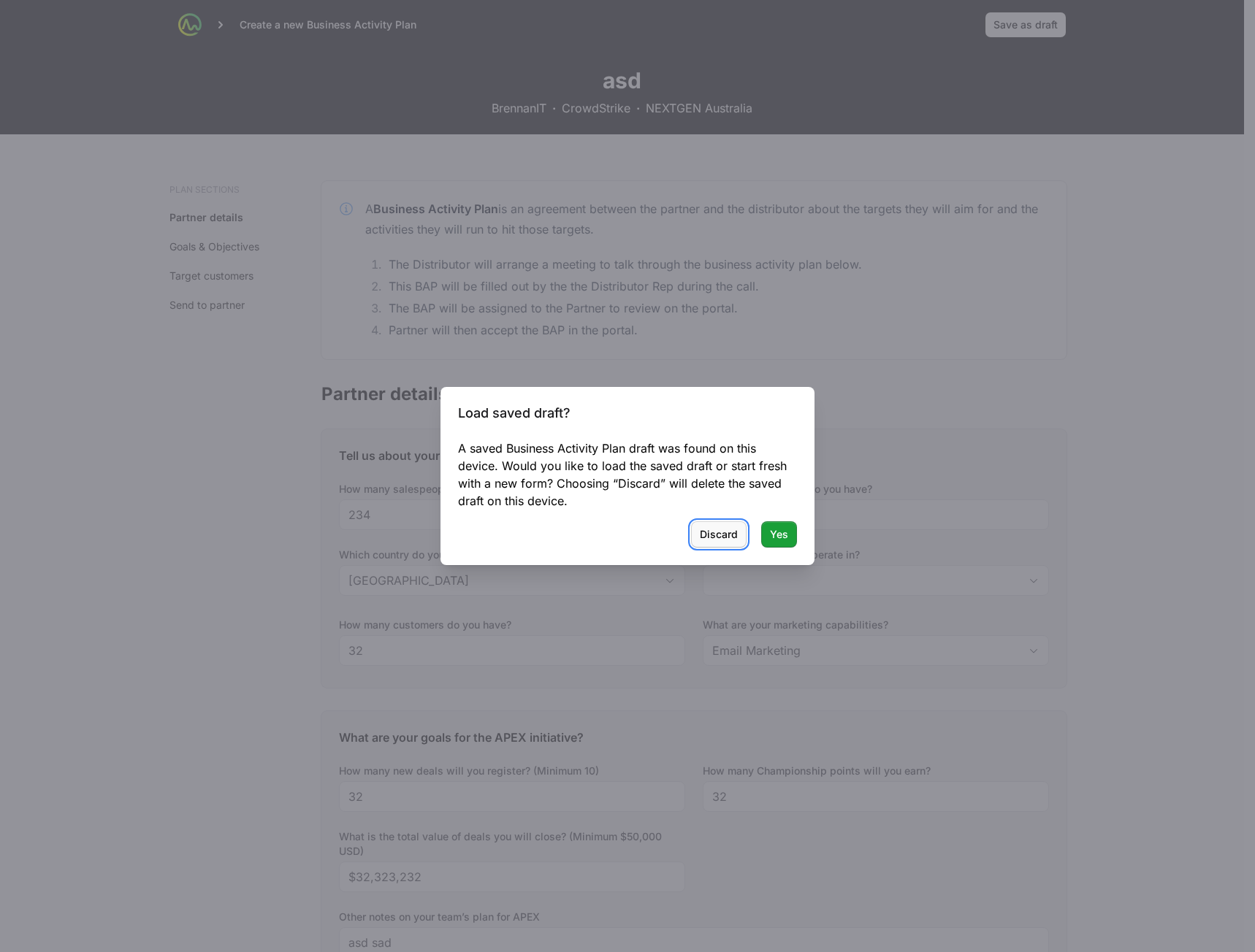
click at [715, 538] on span "Discard" at bounding box center [719, 535] width 38 height 17
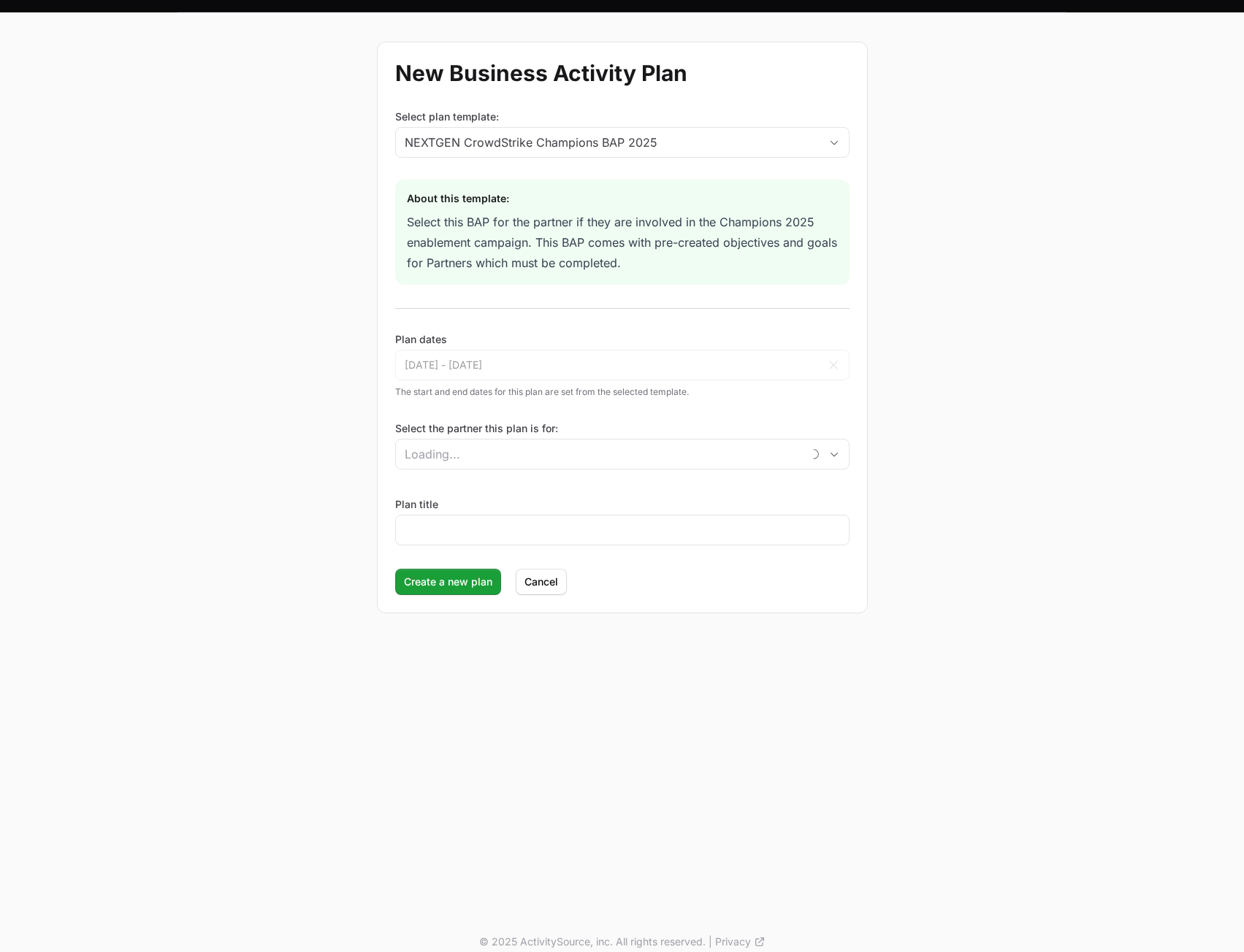
scroll to position [49, 0]
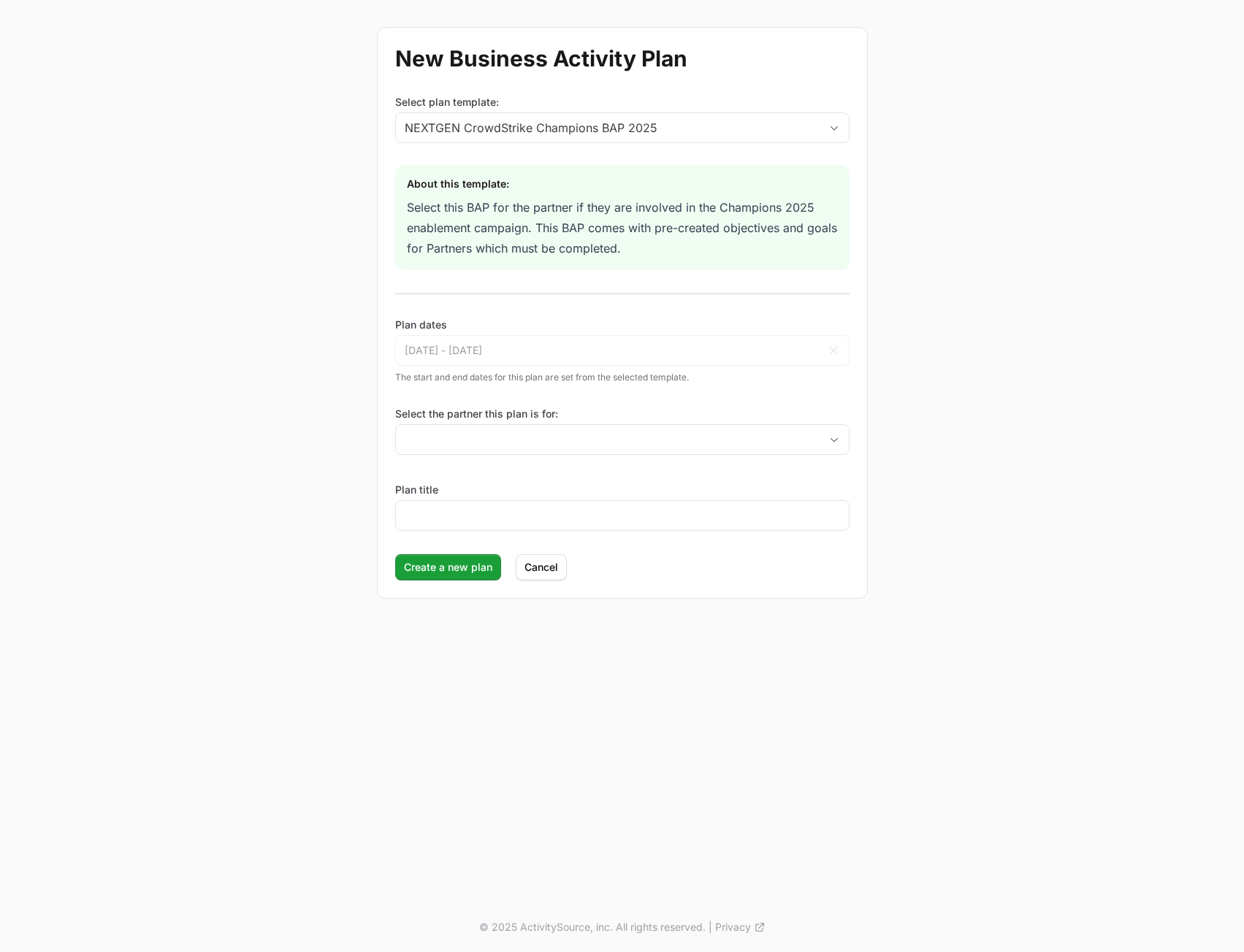
click at [966, 299] on div "New Business Activity Plan Select plan template: NEXTGEN CrowdStrike Champions …" at bounding box center [622, 312] width 935 height 630
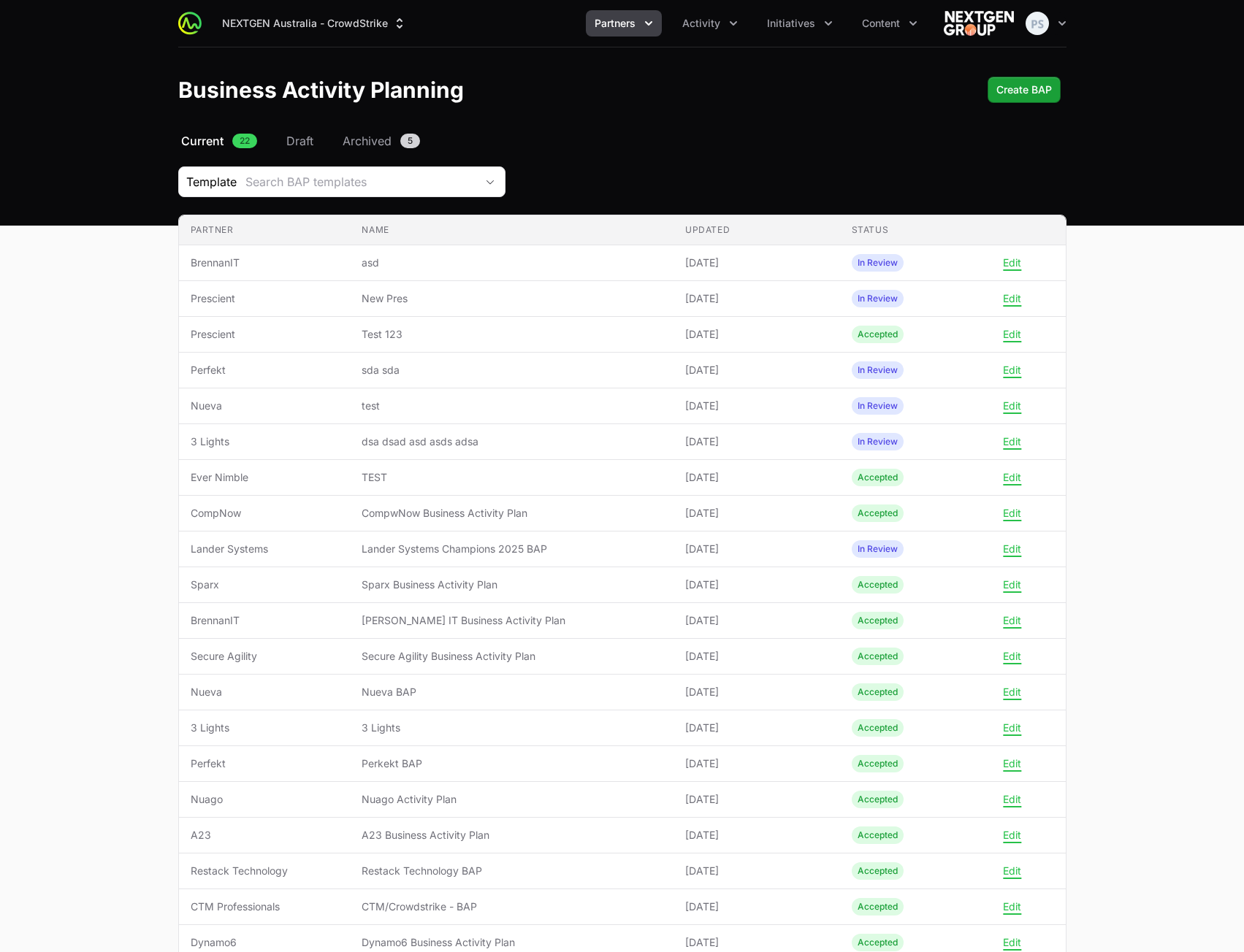
drag, startPoint x: 725, startPoint y: 145, endPoint x: 781, endPoint y: 156, distance: 57.1
click at [725, 145] on nav "Current 22 Draft Archived 5" at bounding box center [622, 141] width 889 height 17
click at [1023, 101] on button "Create BAP" at bounding box center [1025, 89] width 73 height 26
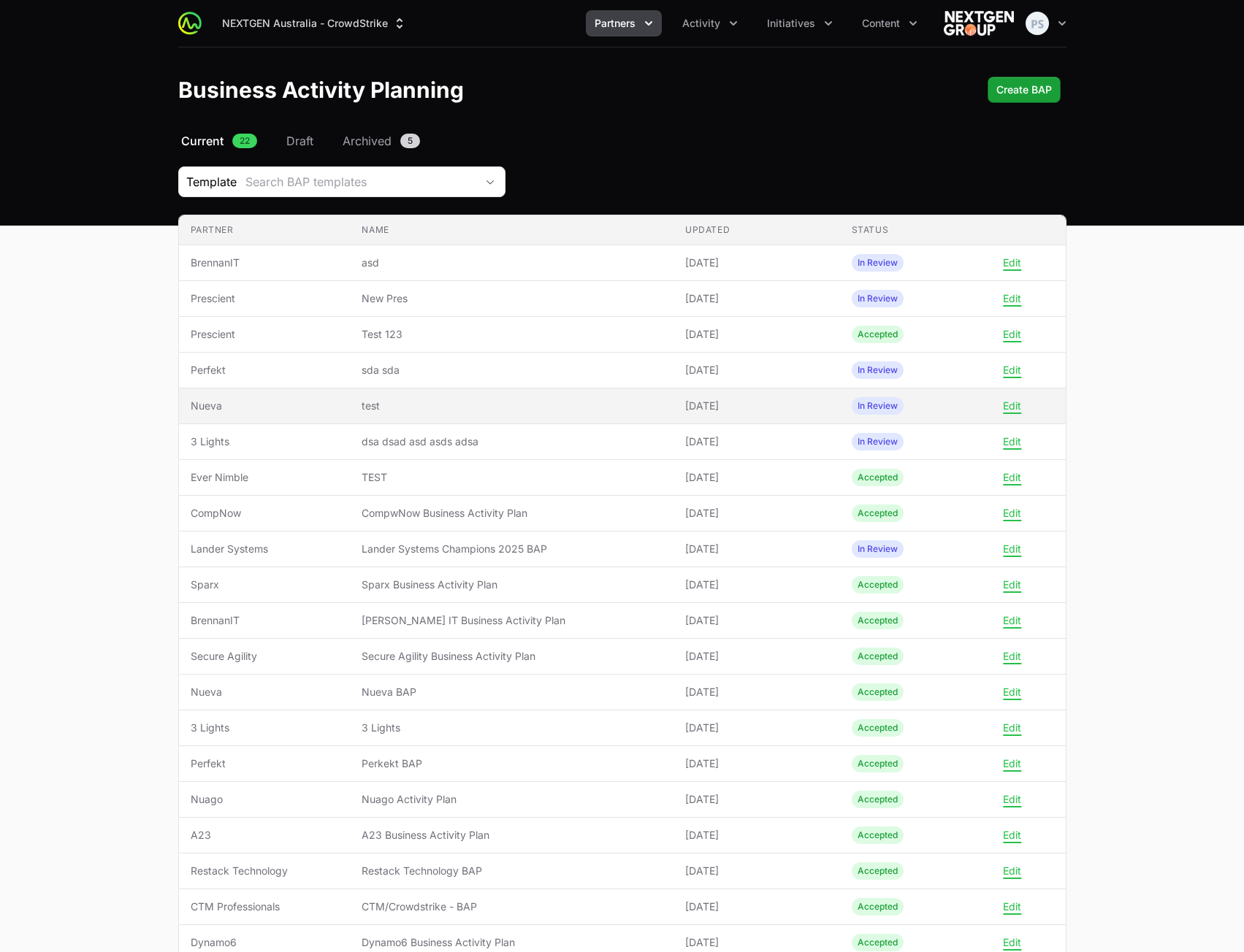
click at [407, 401] on span "test" at bounding box center [512, 406] width 300 height 14
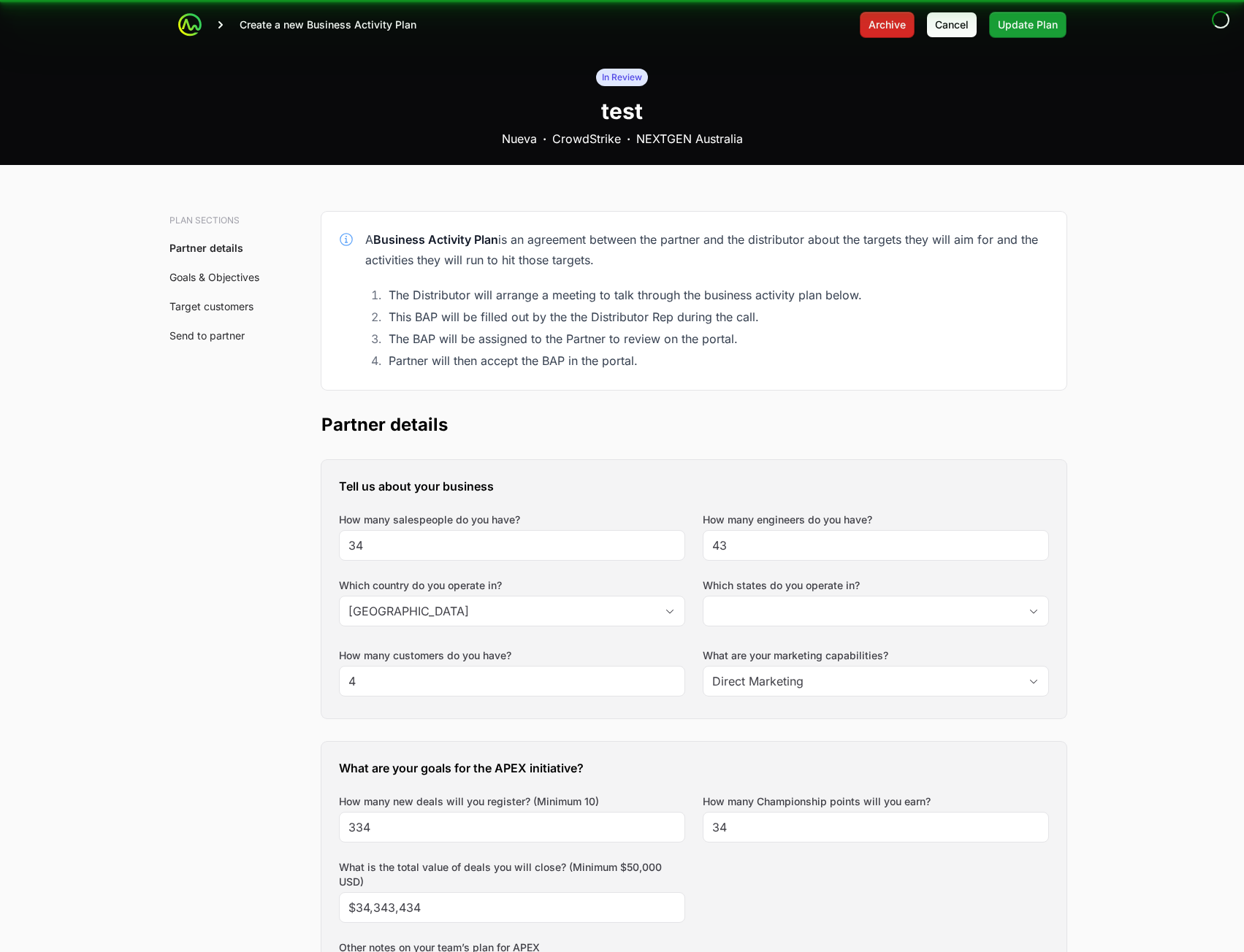
type input "[GEOGRAPHIC_DATA]"
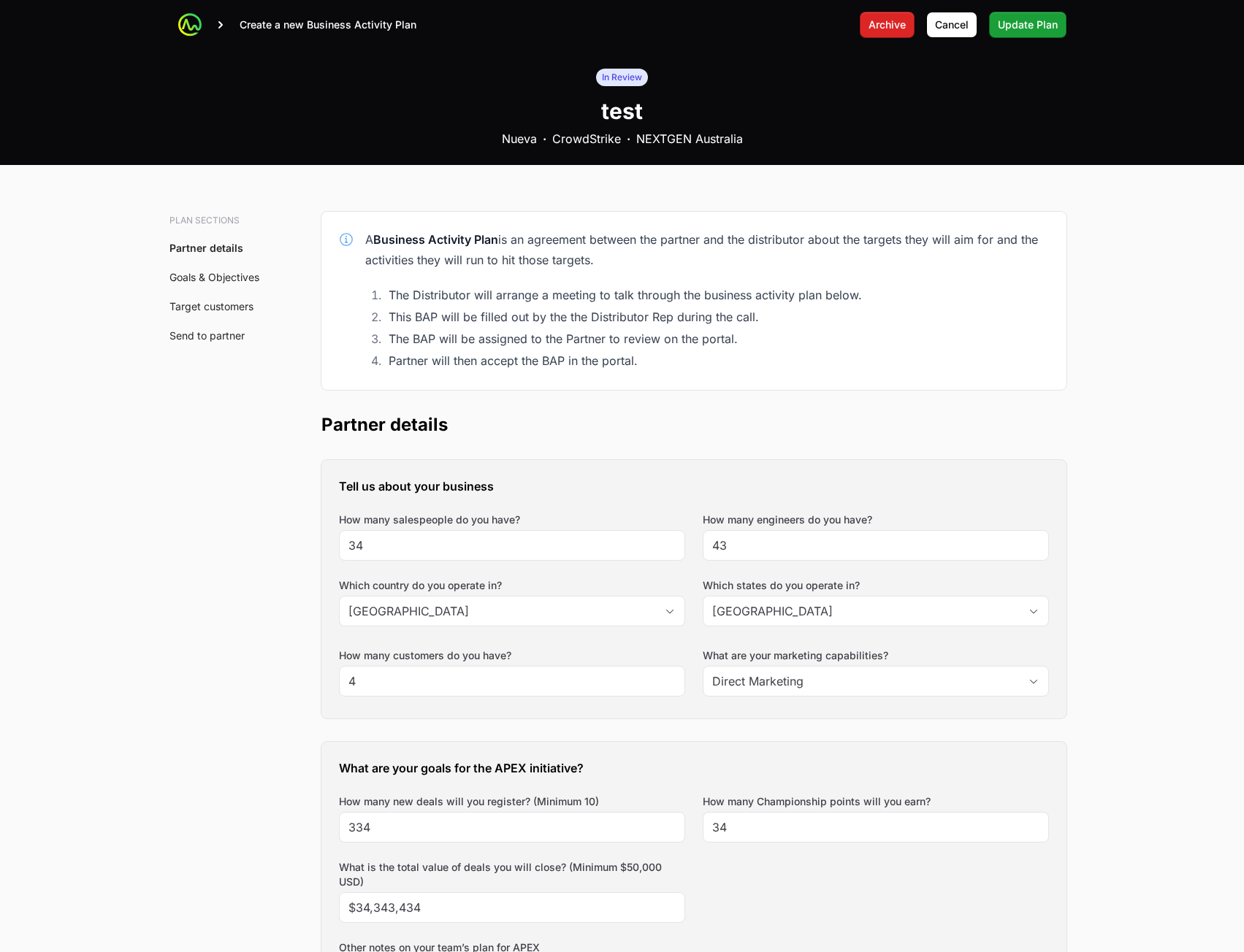
click at [934, 162] on div "In Review test Nueva · CrowdStrike · NEXTGEN [GEOGRAPHIC_DATA]" at bounding box center [622, 106] width 654 height 115
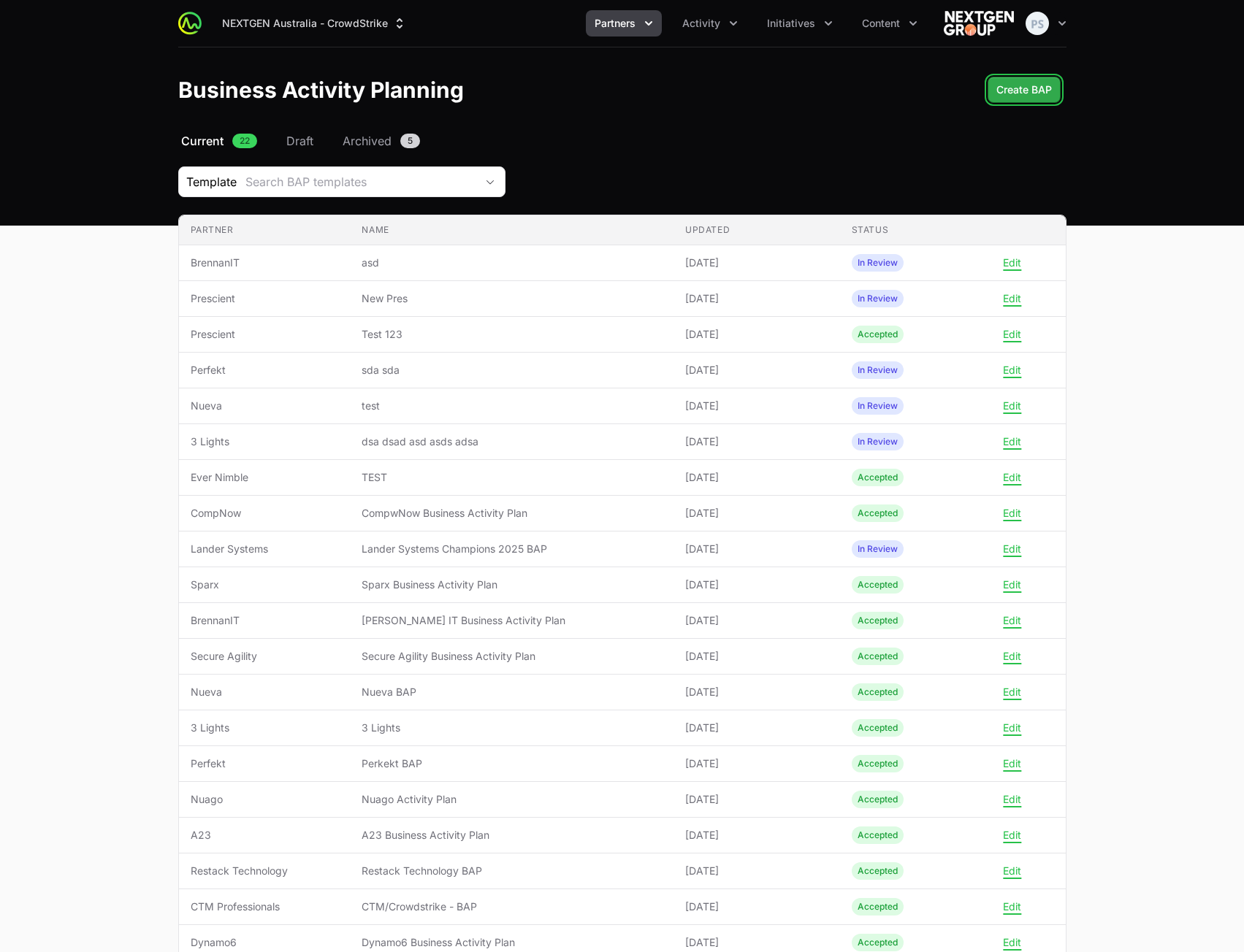
click at [1034, 96] on span "Create BAP" at bounding box center [1025, 90] width 56 height 17
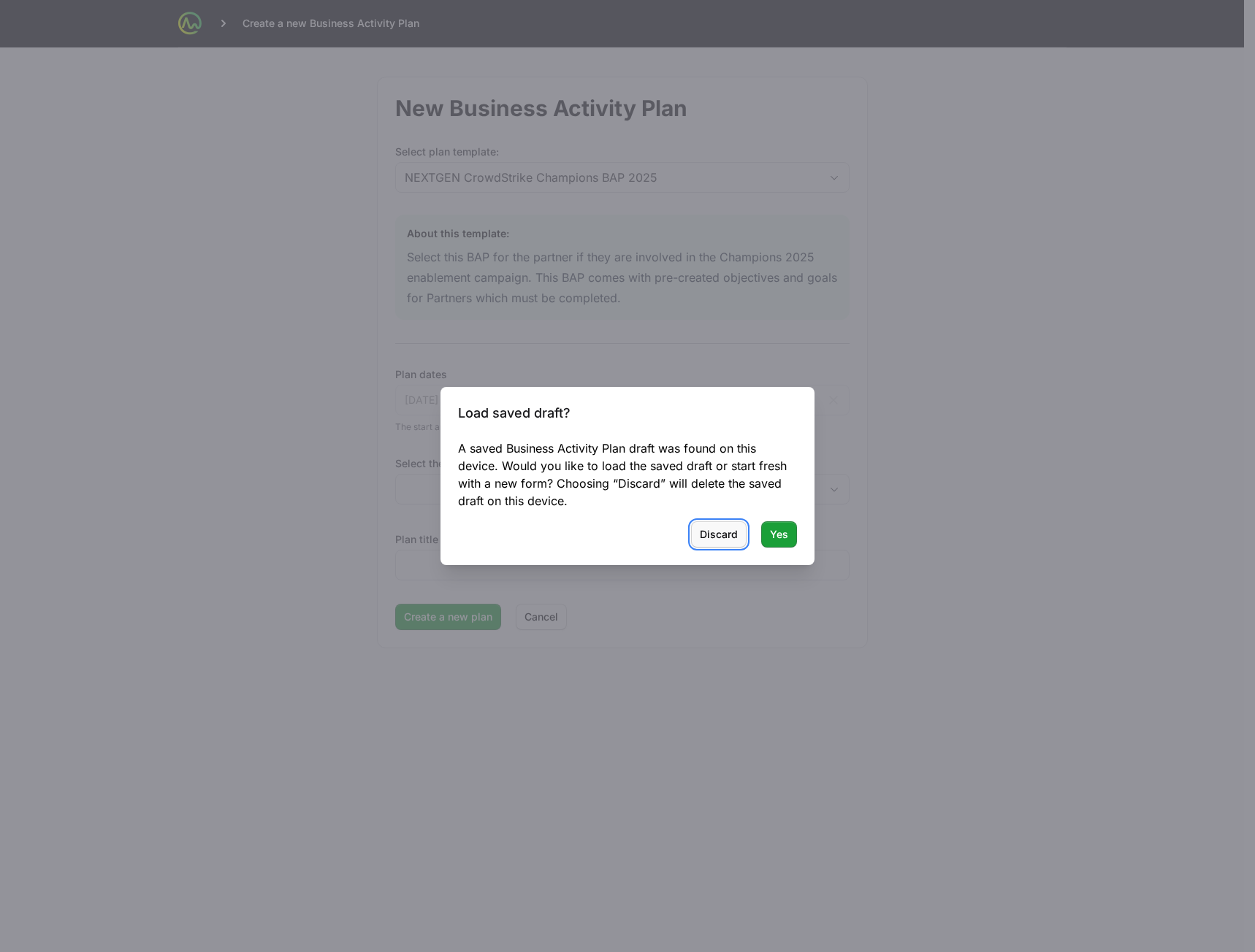
click at [710, 536] on span "Discard" at bounding box center [719, 535] width 38 height 17
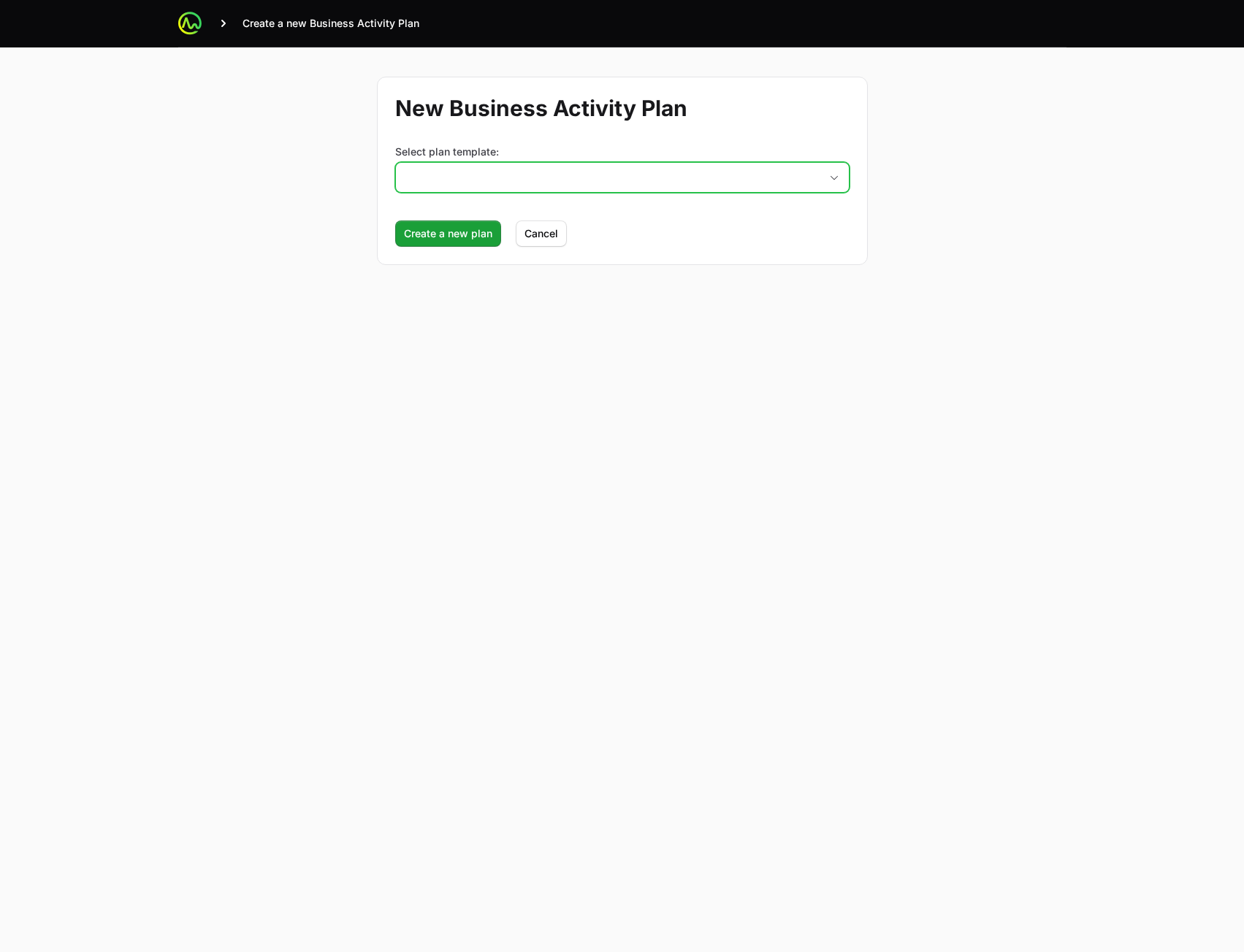
click at [759, 169] on button "placeholder" at bounding box center [622, 177] width 453 height 29
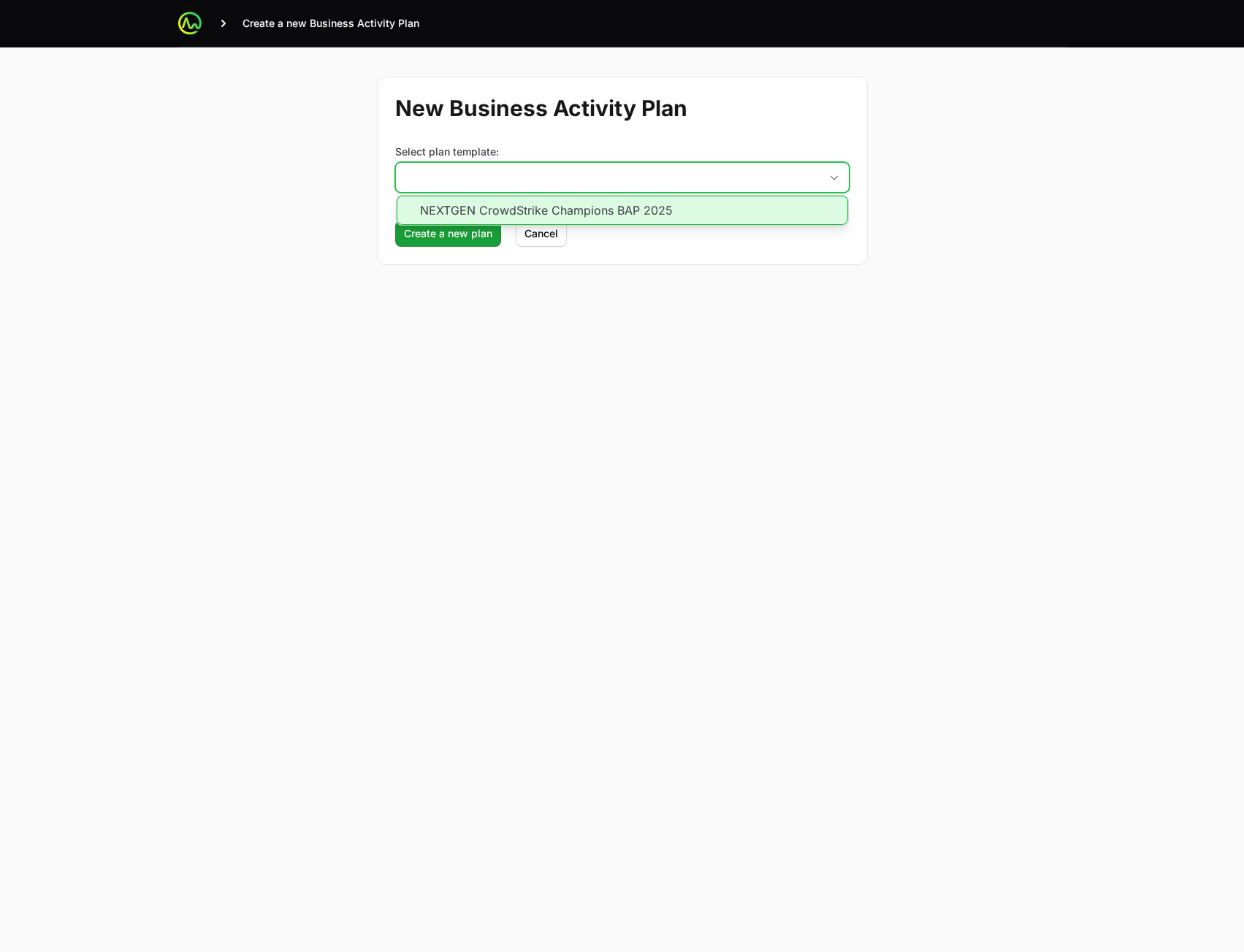
click at [647, 215] on li "NEXTGEN CrowdStrike Champions BAP 2025" at bounding box center [622, 210] width 451 height 29
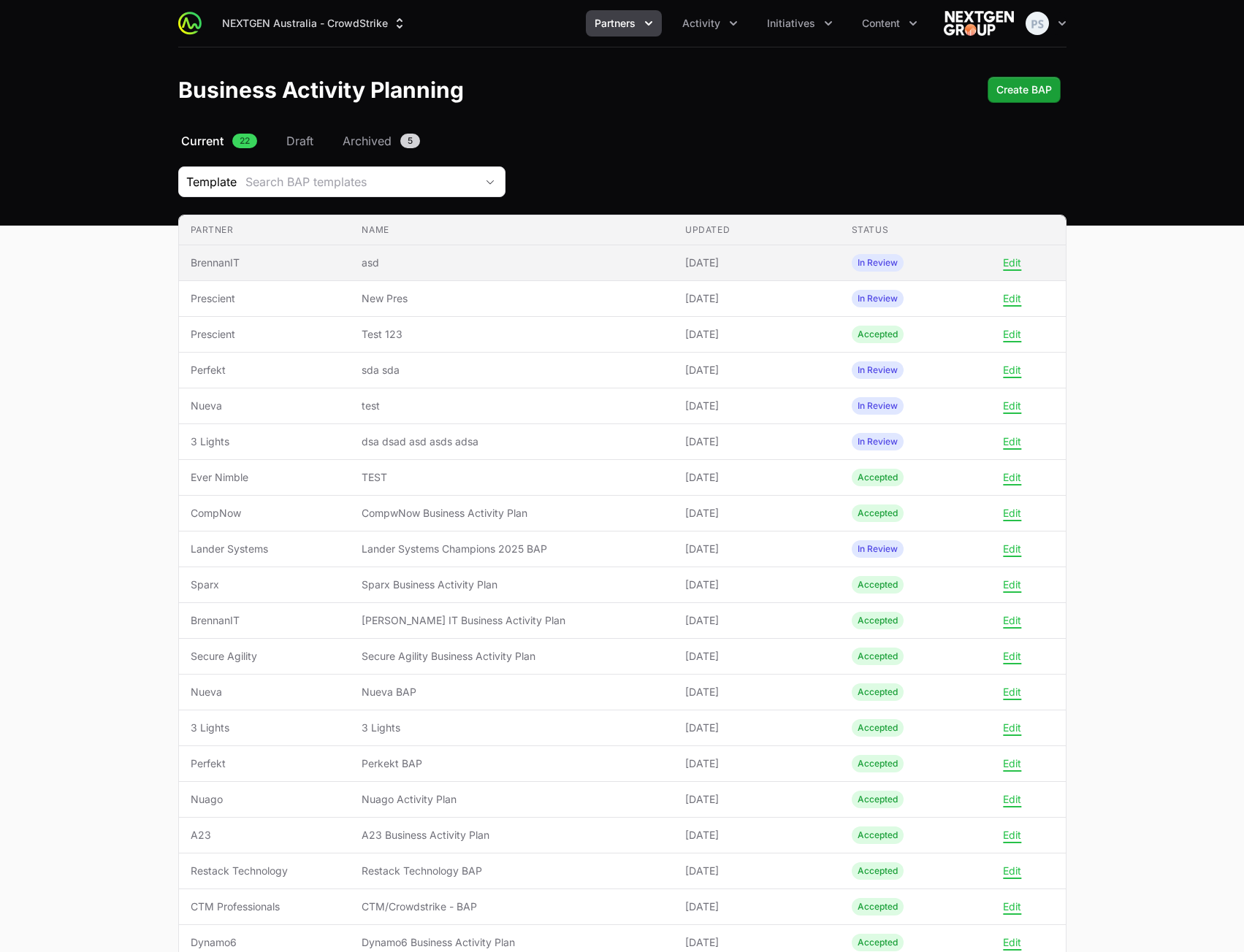
click at [473, 269] on span "asd" at bounding box center [512, 263] width 300 height 14
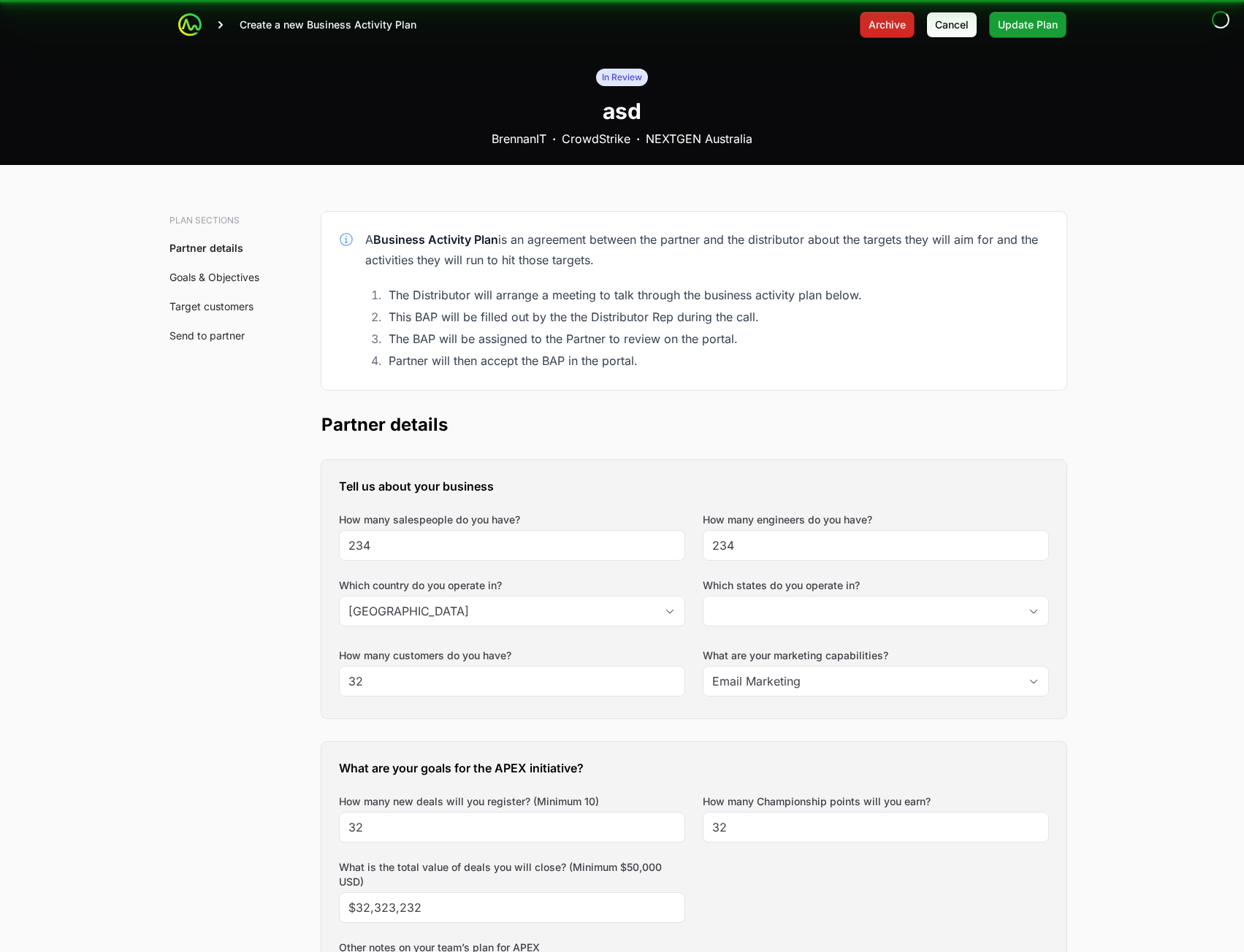
type input "[GEOGRAPHIC_DATA], [GEOGRAPHIC_DATA]"
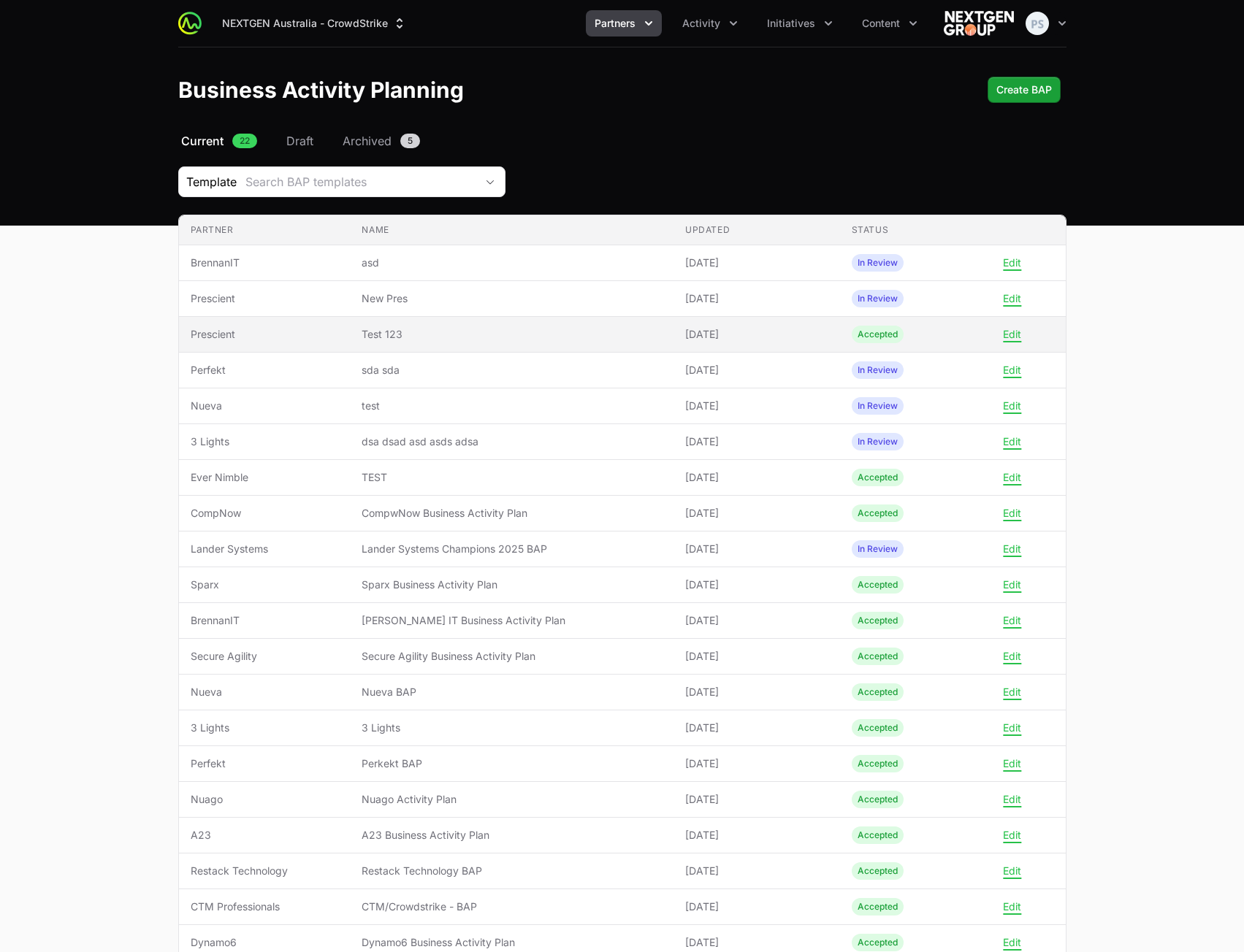
click at [685, 338] on span "[DATE]" at bounding box center [757, 335] width 143 height 14
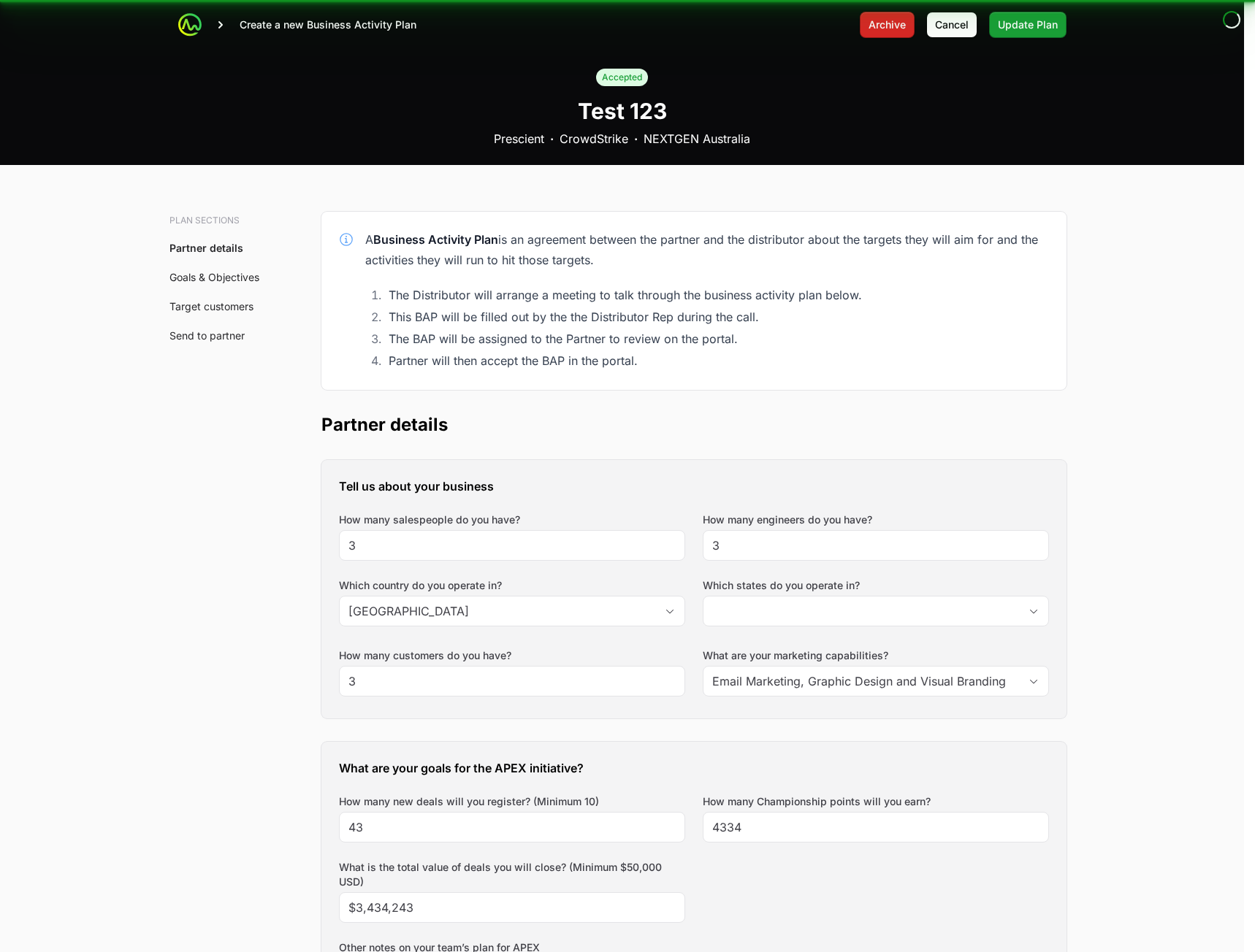
type input "[GEOGRAPHIC_DATA], [GEOGRAPHIC_DATA]"
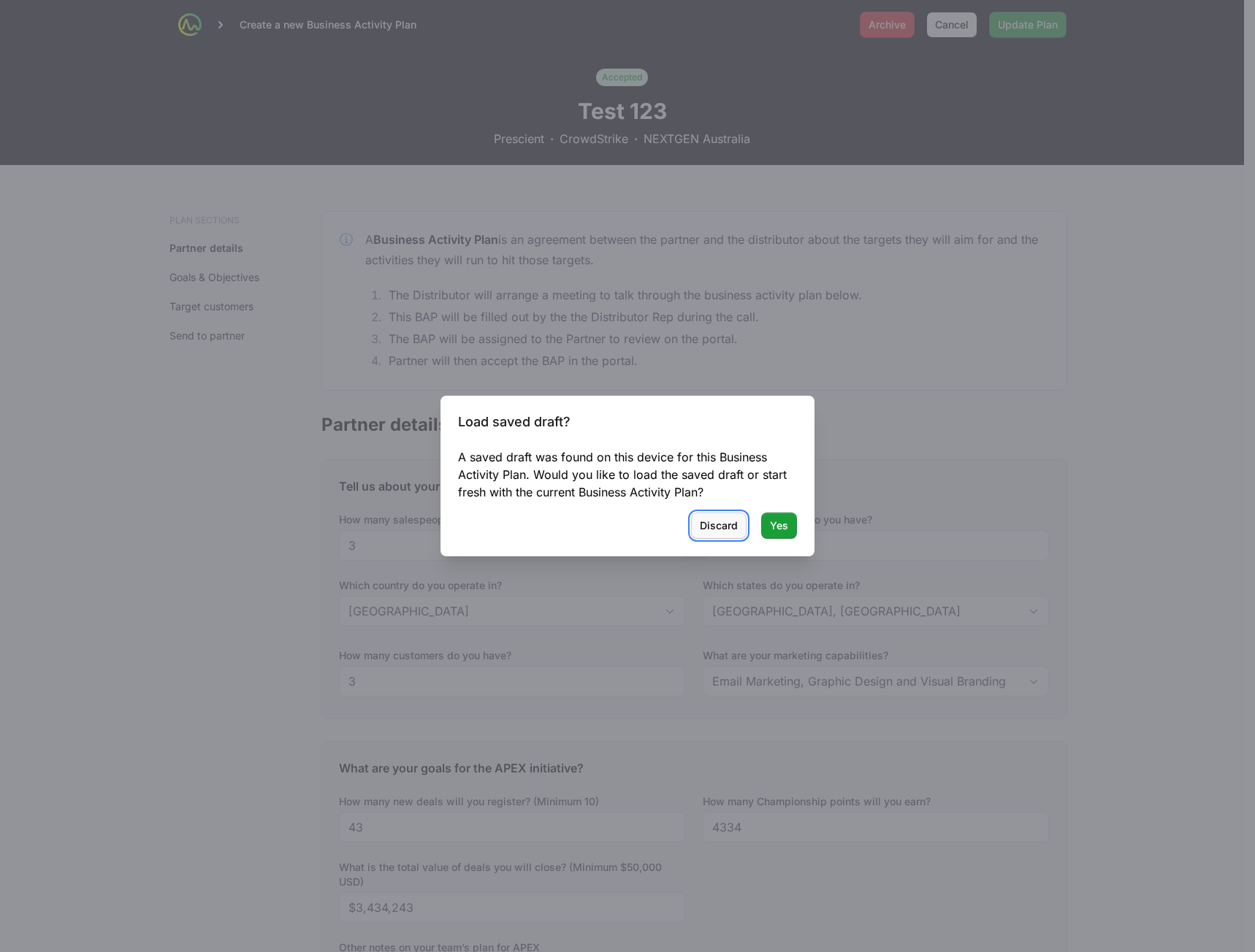
click at [722, 526] on span "Discard" at bounding box center [719, 526] width 38 height 17
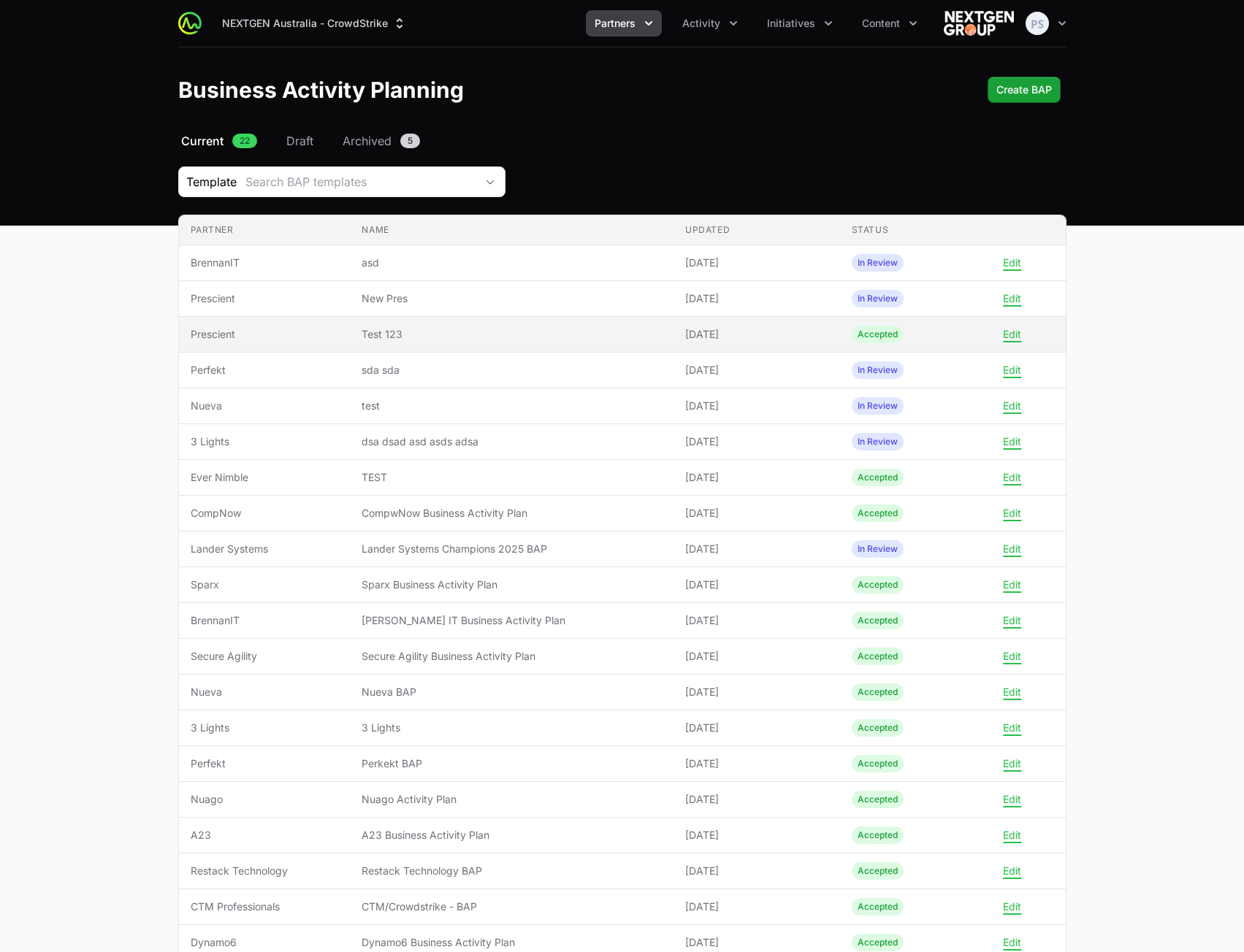
click at [816, 347] on td "Updated [DATE]" at bounding box center [757, 335] width 167 height 36
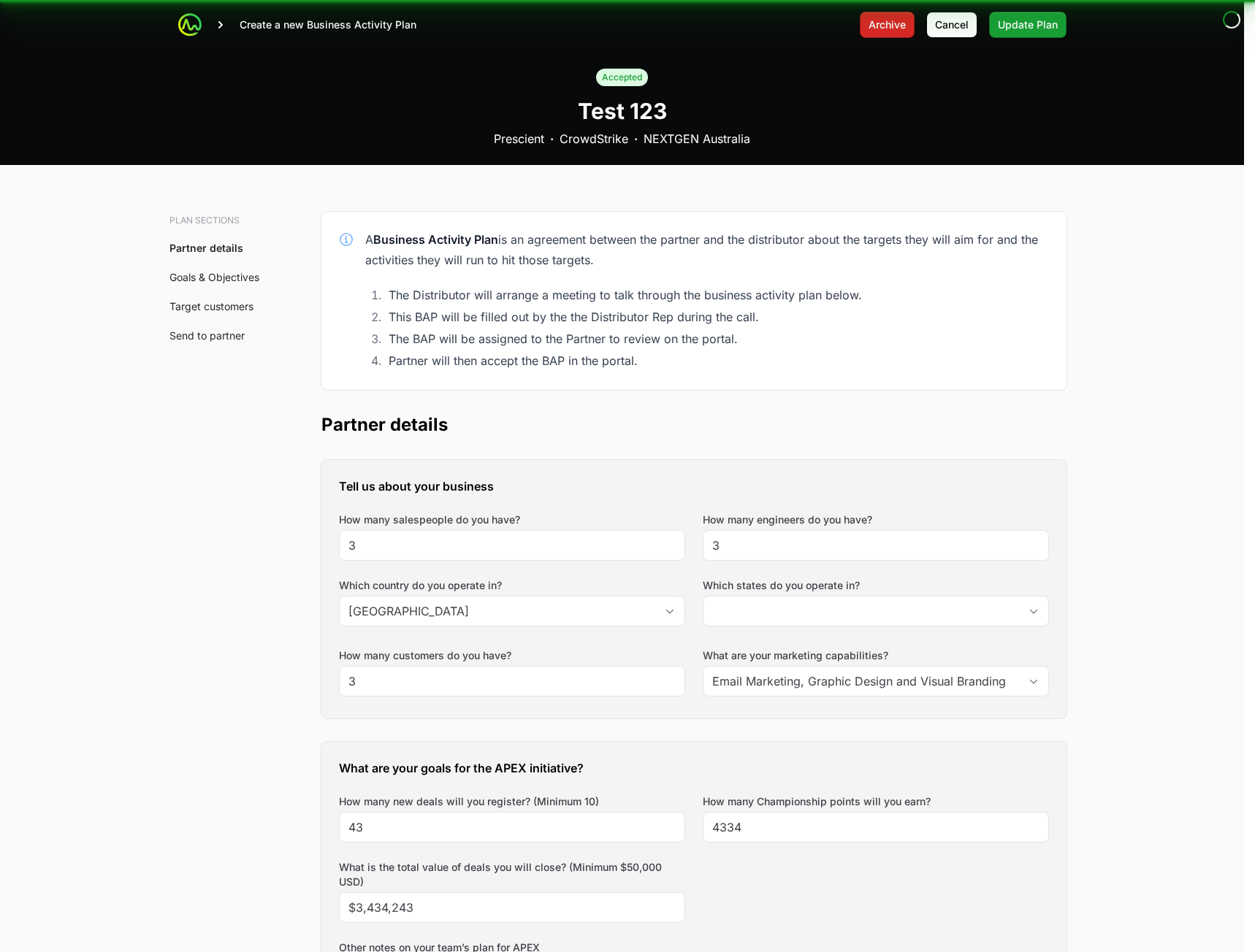
type input "[GEOGRAPHIC_DATA], [GEOGRAPHIC_DATA]"
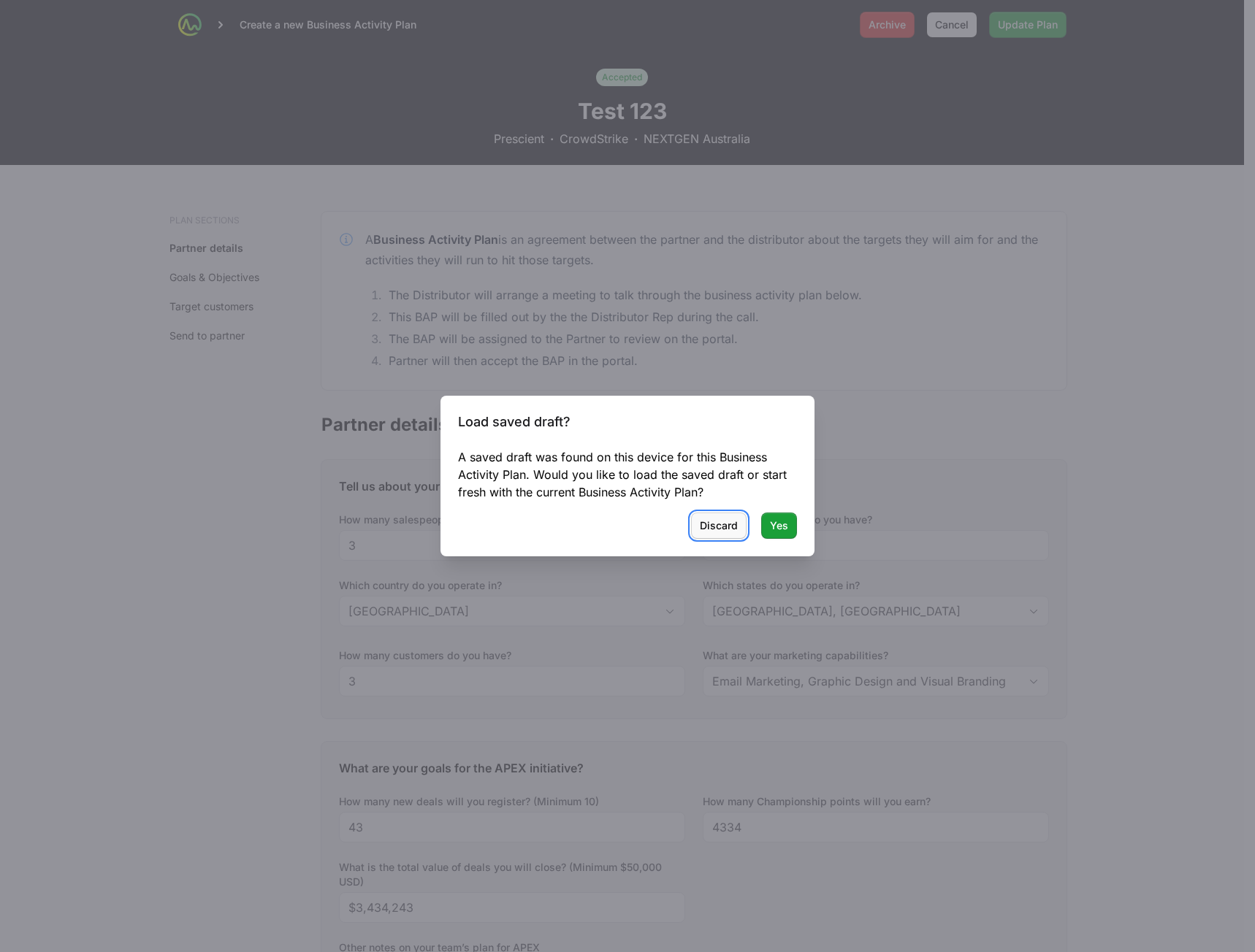
click at [717, 525] on span "Discard" at bounding box center [719, 526] width 38 height 17
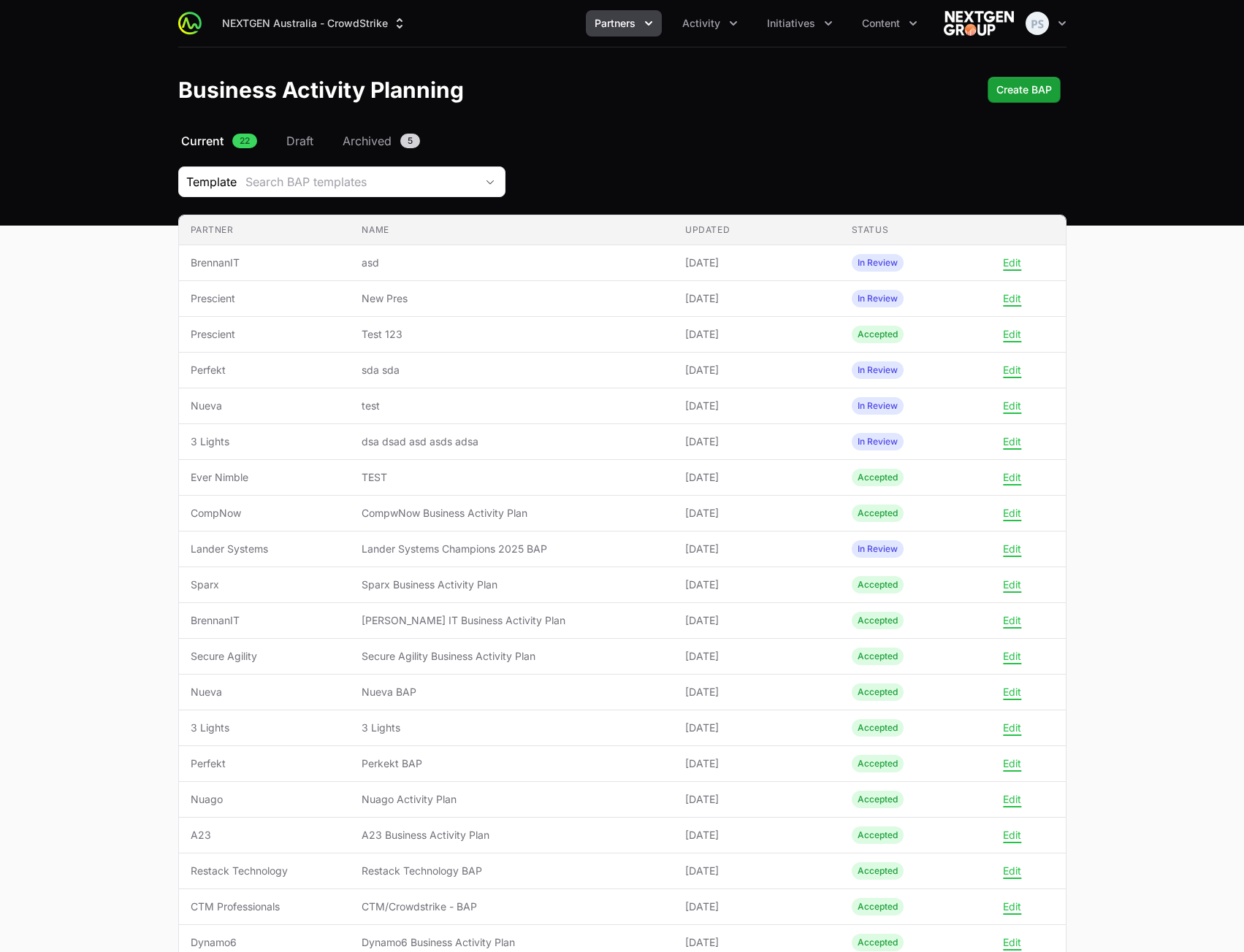
click at [768, 164] on div "Select a tab Current Draft Archived Current 22 Draft Archived 5 Template Search…" at bounding box center [622, 622] width 935 height 981
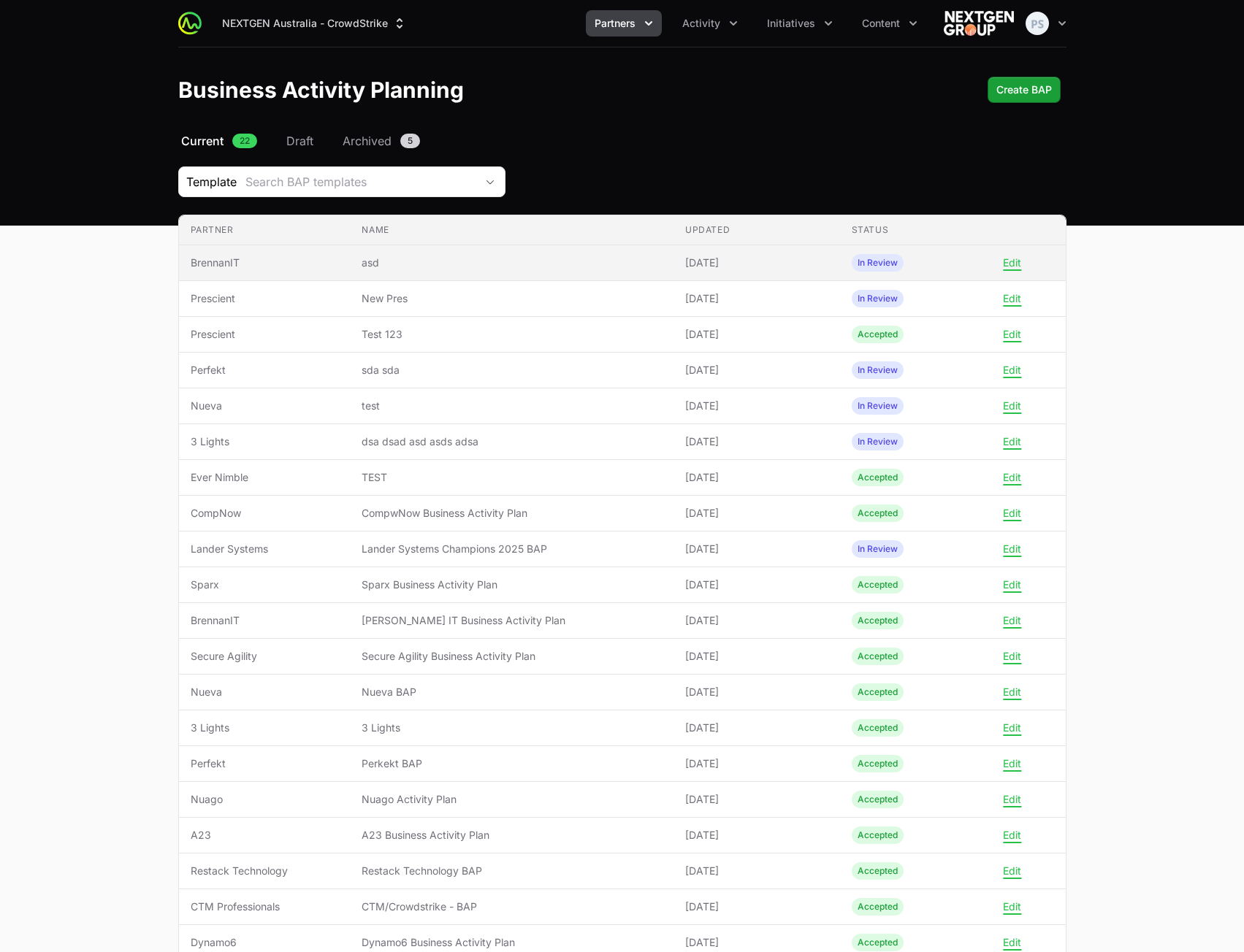
click at [685, 268] on span "[DATE]" at bounding box center [757, 263] width 143 height 14
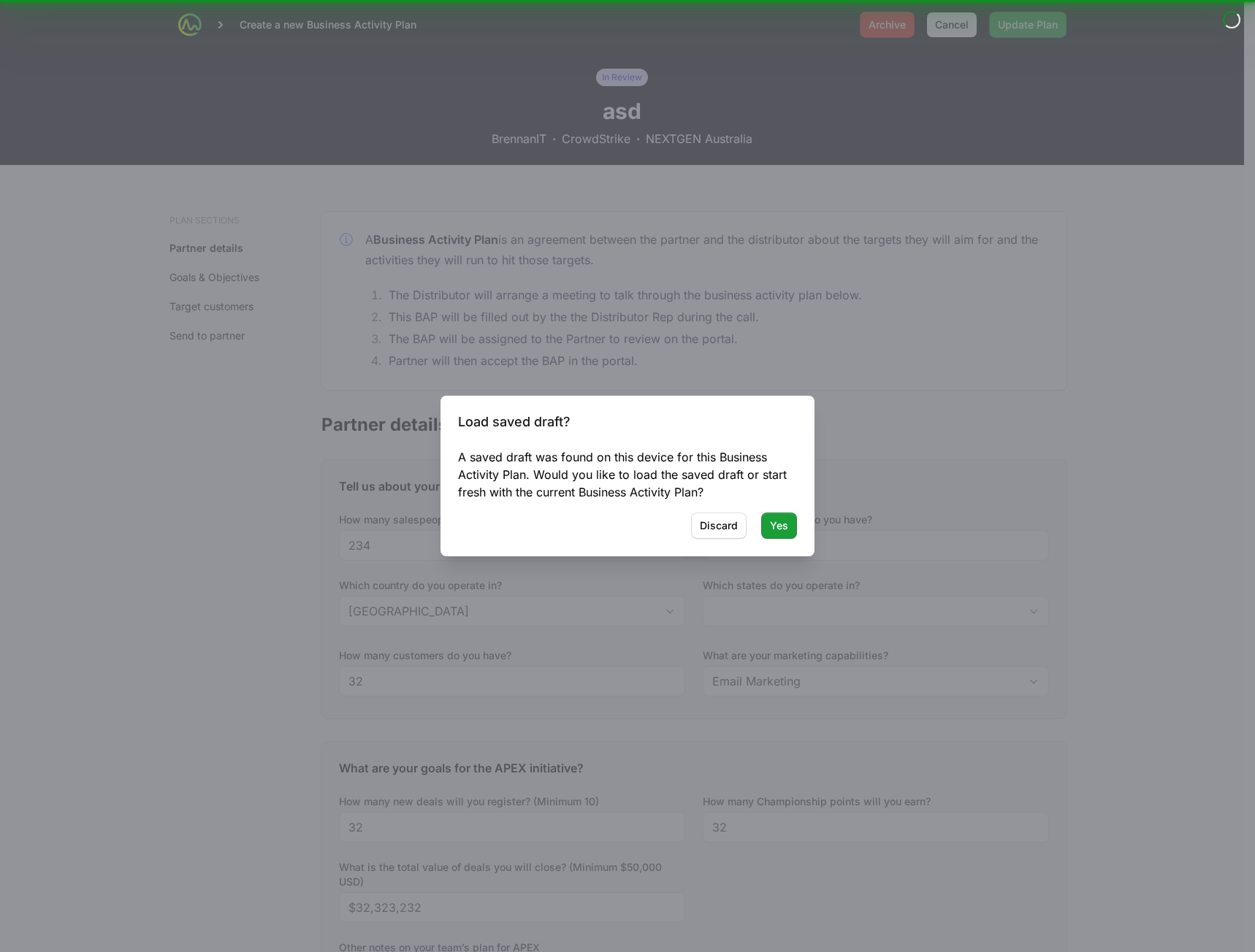
type input "[GEOGRAPHIC_DATA], [GEOGRAPHIC_DATA]"
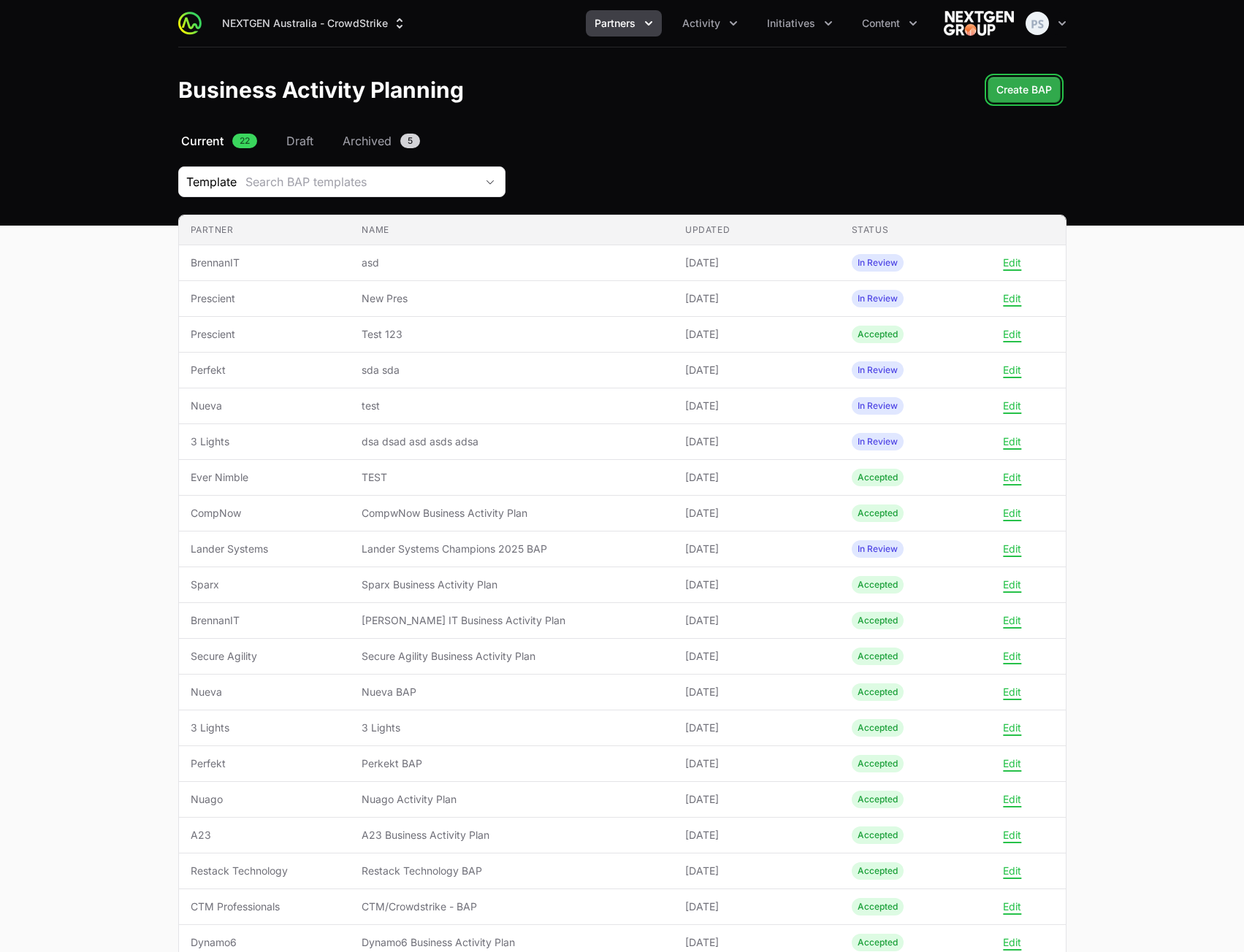
click at [1013, 96] on span "Create BAP" at bounding box center [1025, 90] width 56 height 17
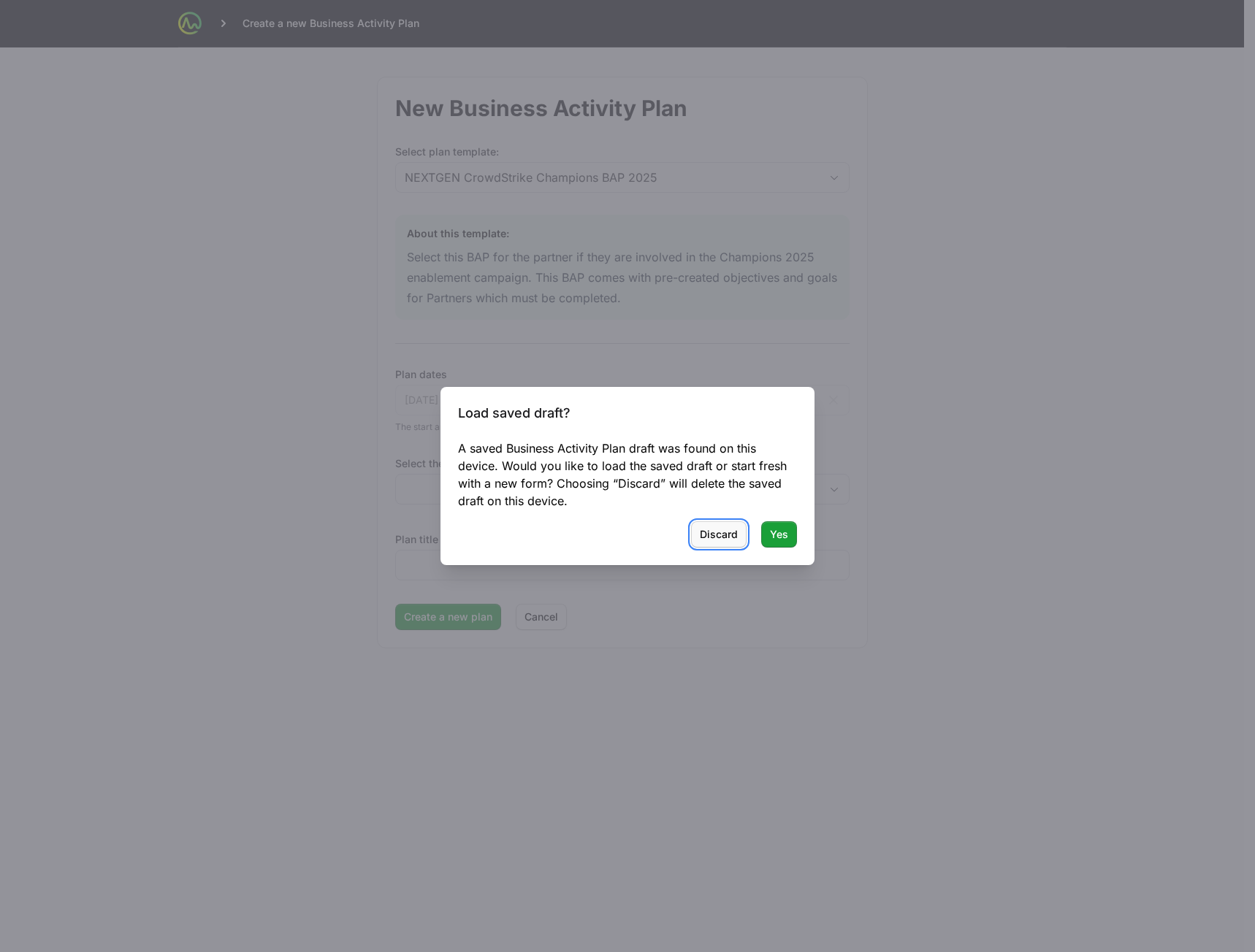
click at [699, 544] on button "Discard" at bounding box center [719, 534] width 56 height 26
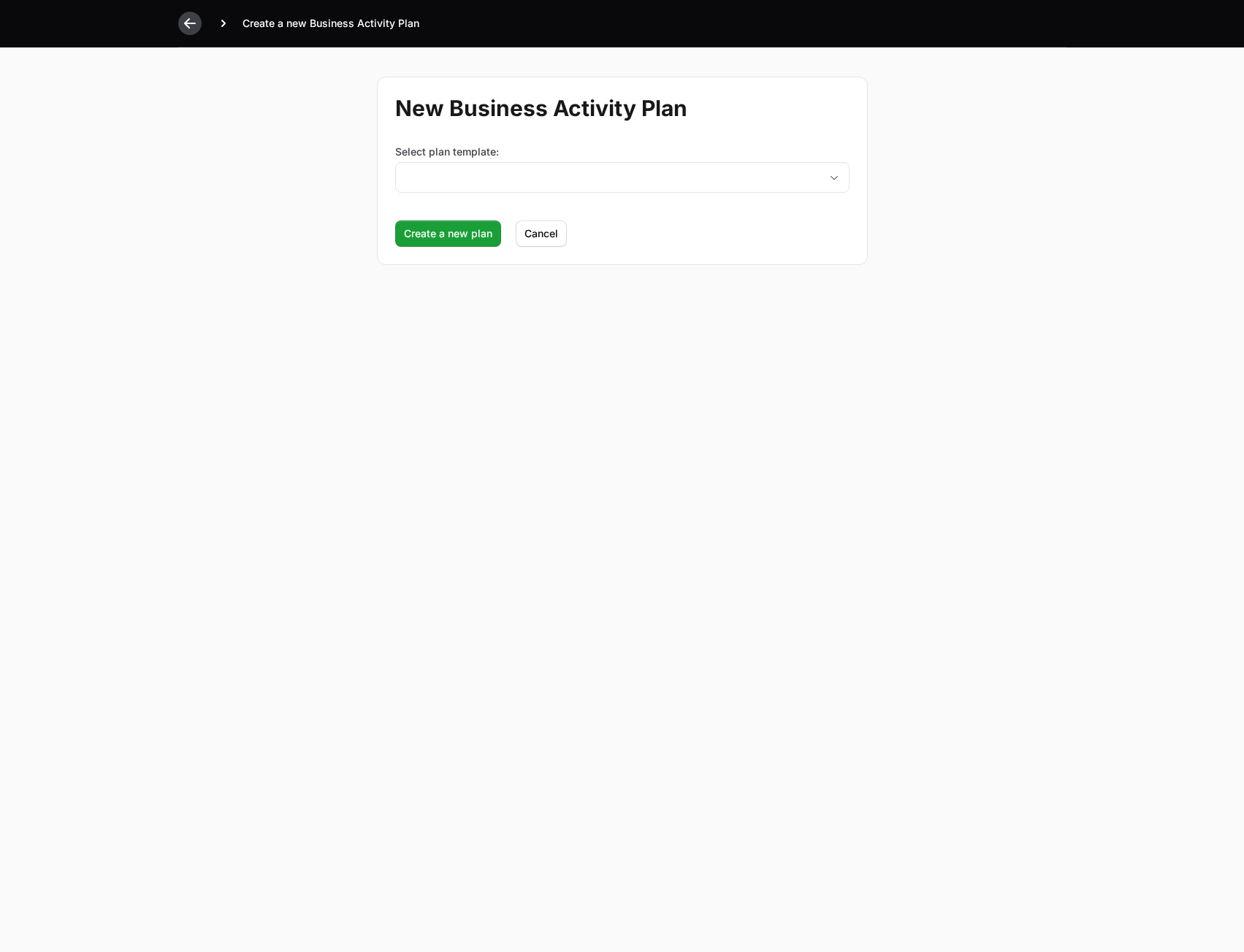
click at [196, 30] on icon at bounding box center [190, 23] width 14 height 14
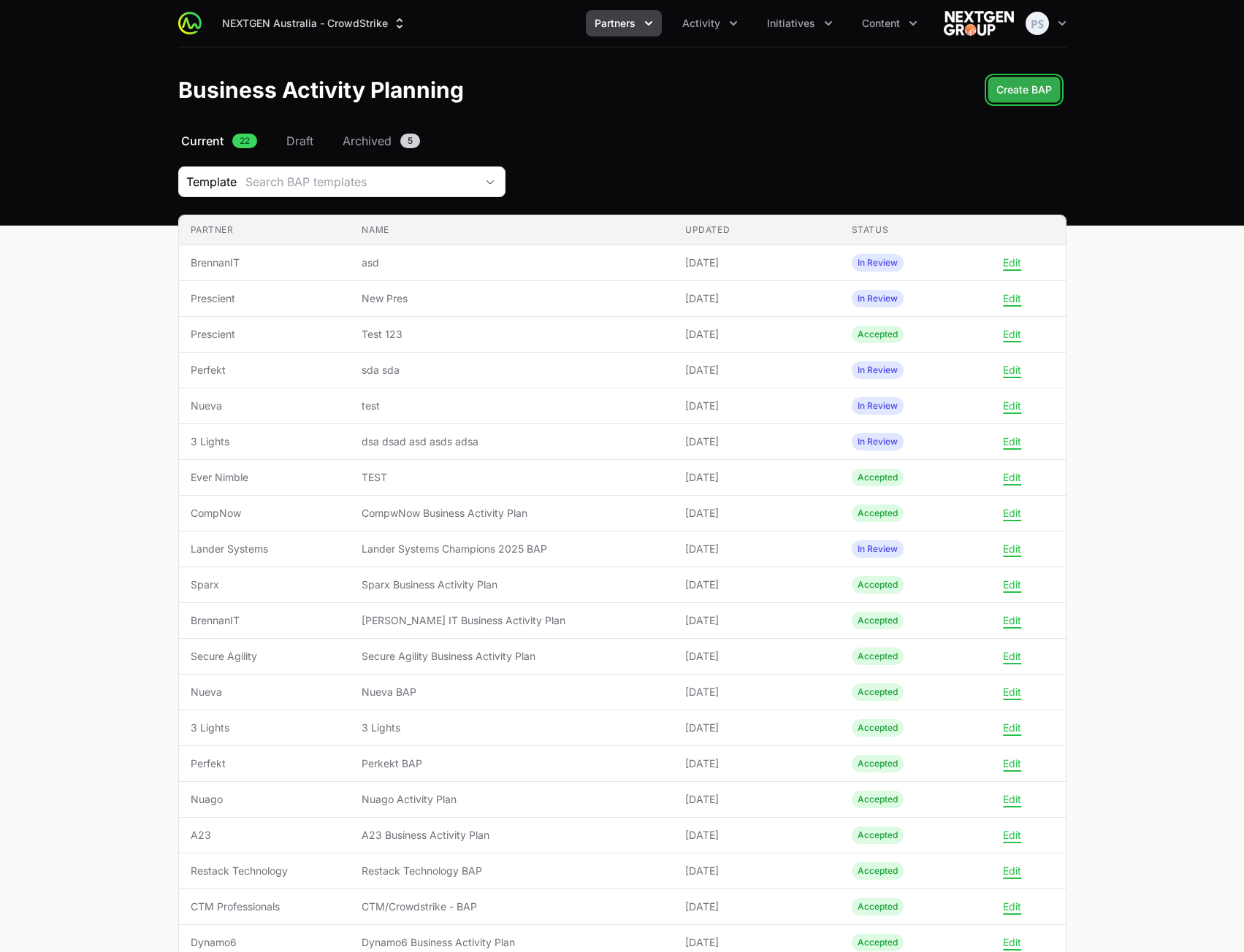
click at [1028, 91] on span "Create BAP" at bounding box center [1025, 90] width 56 height 17
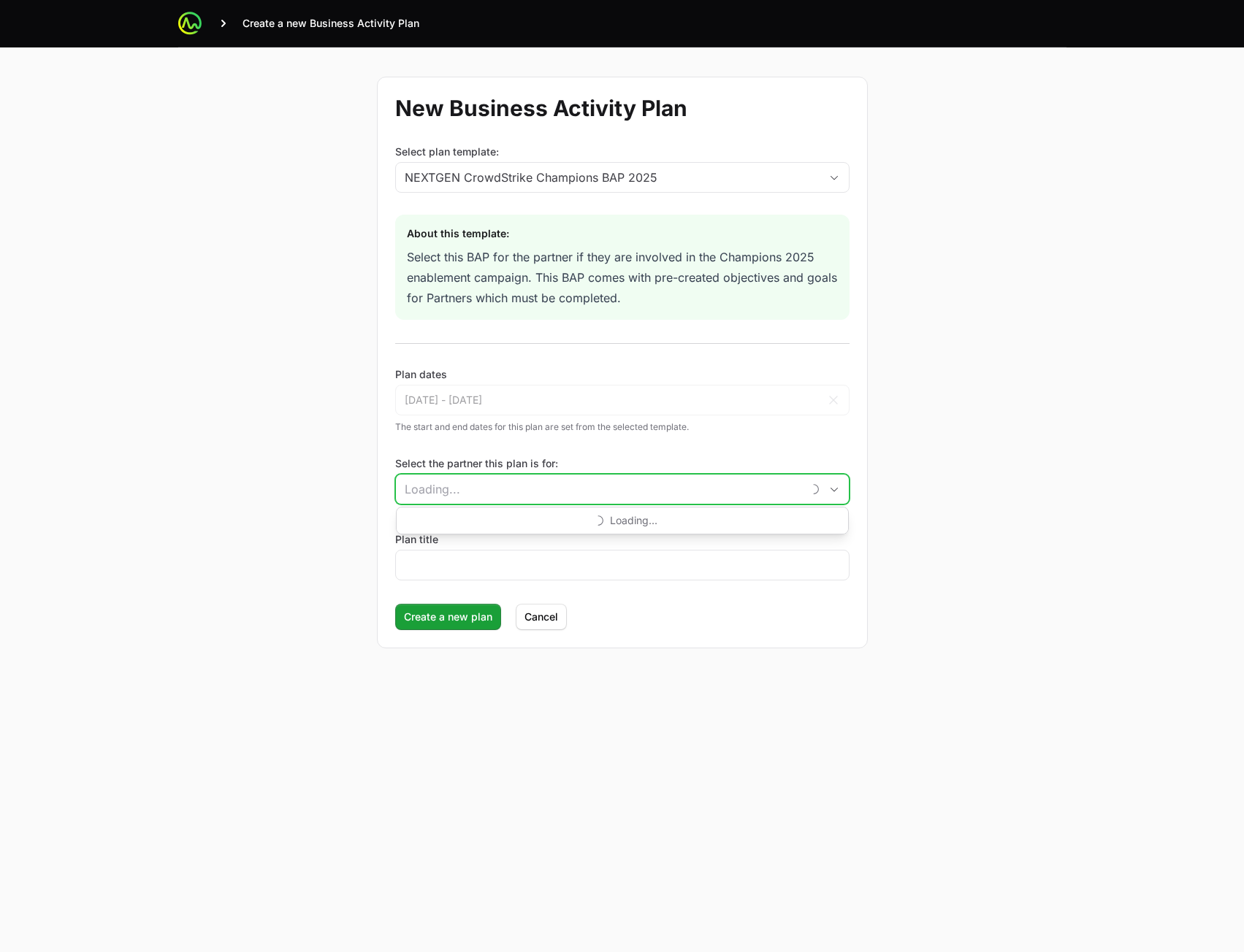
click at [472, 493] on input "Select the partner this plan is for:" at bounding box center [599, 489] width 406 height 29
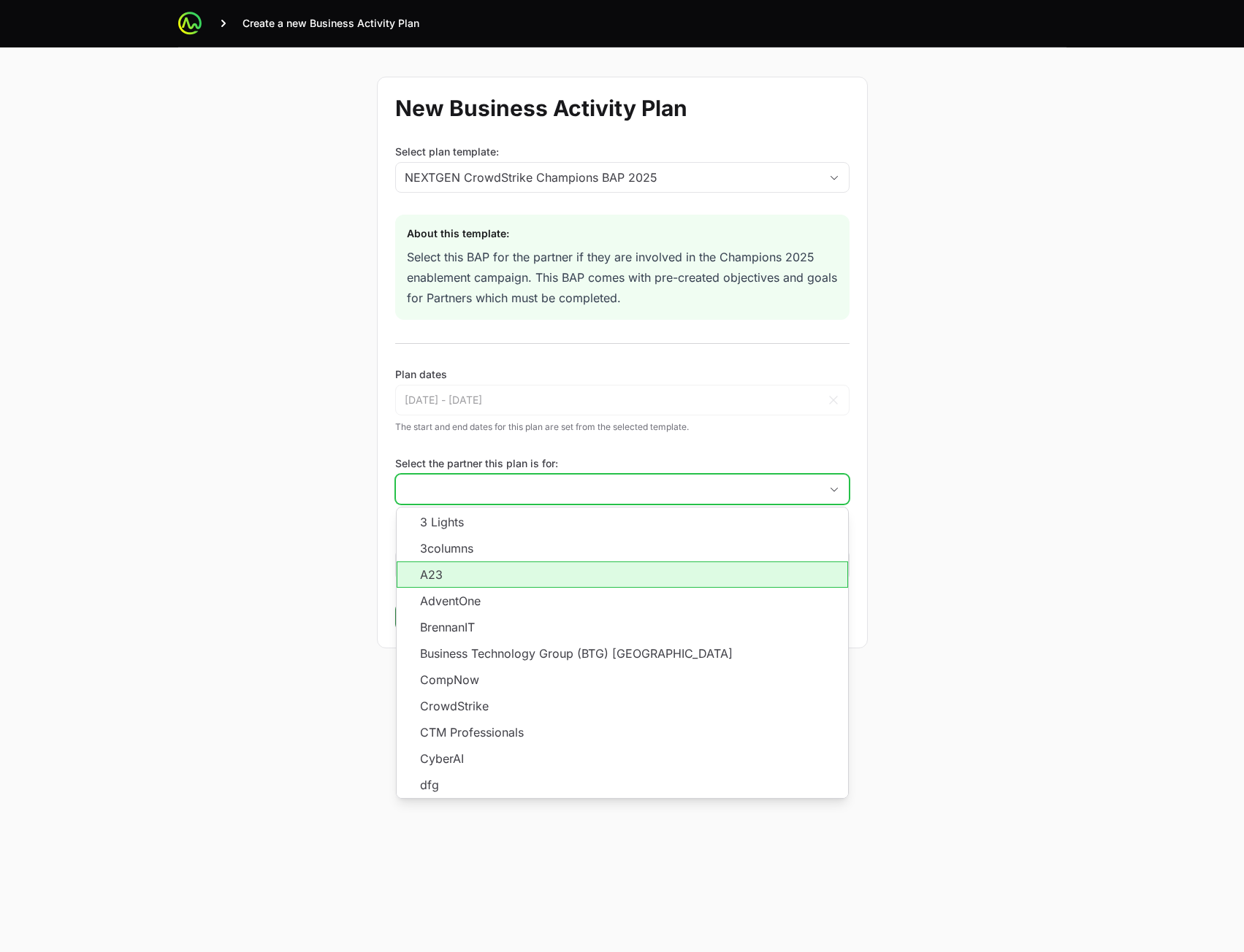
click at [529, 567] on li "A23" at bounding box center [622, 575] width 451 height 26
type input "A23"
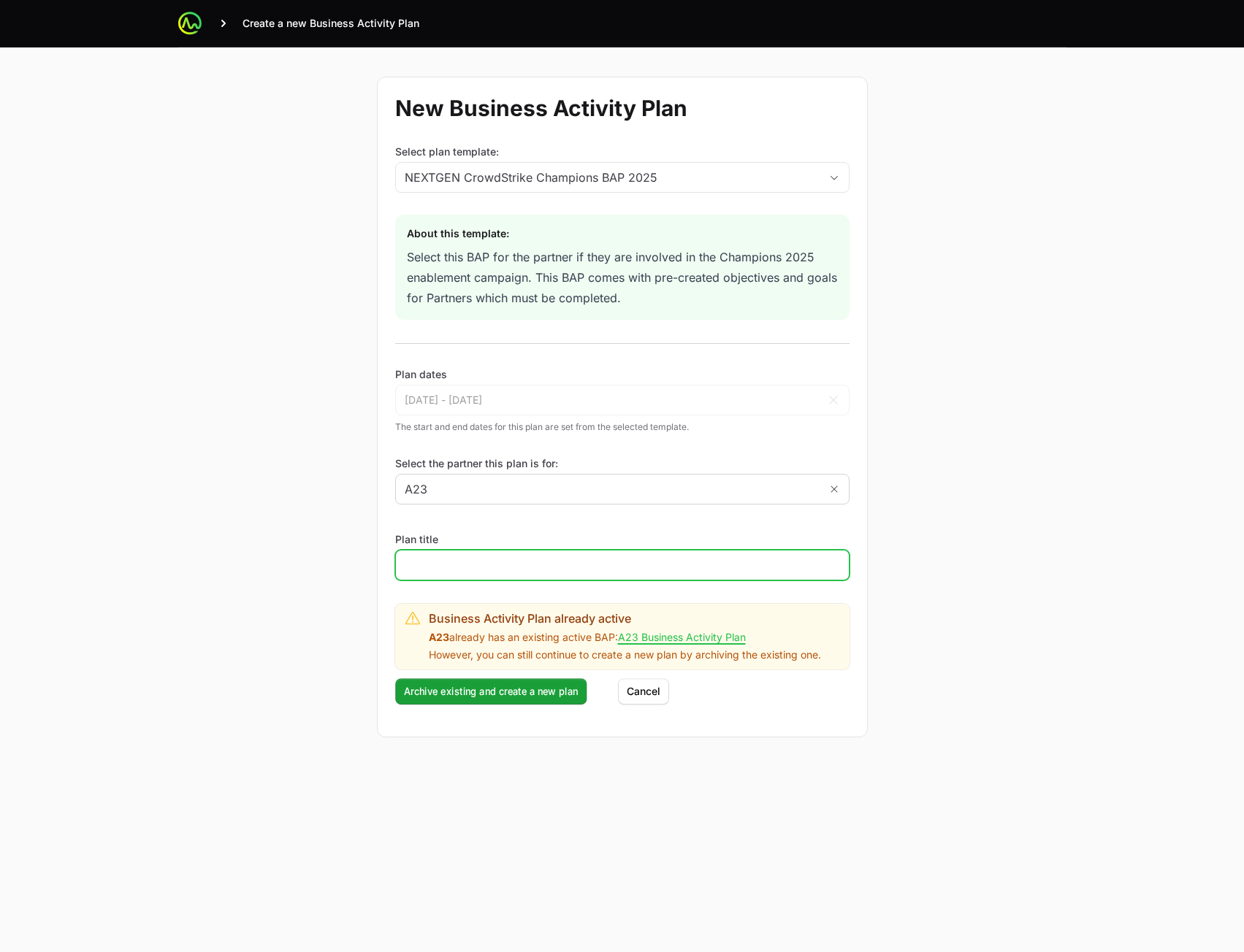
click at [536, 563] on input "Plan title" at bounding box center [622, 565] width 436 height 17
type input "as"
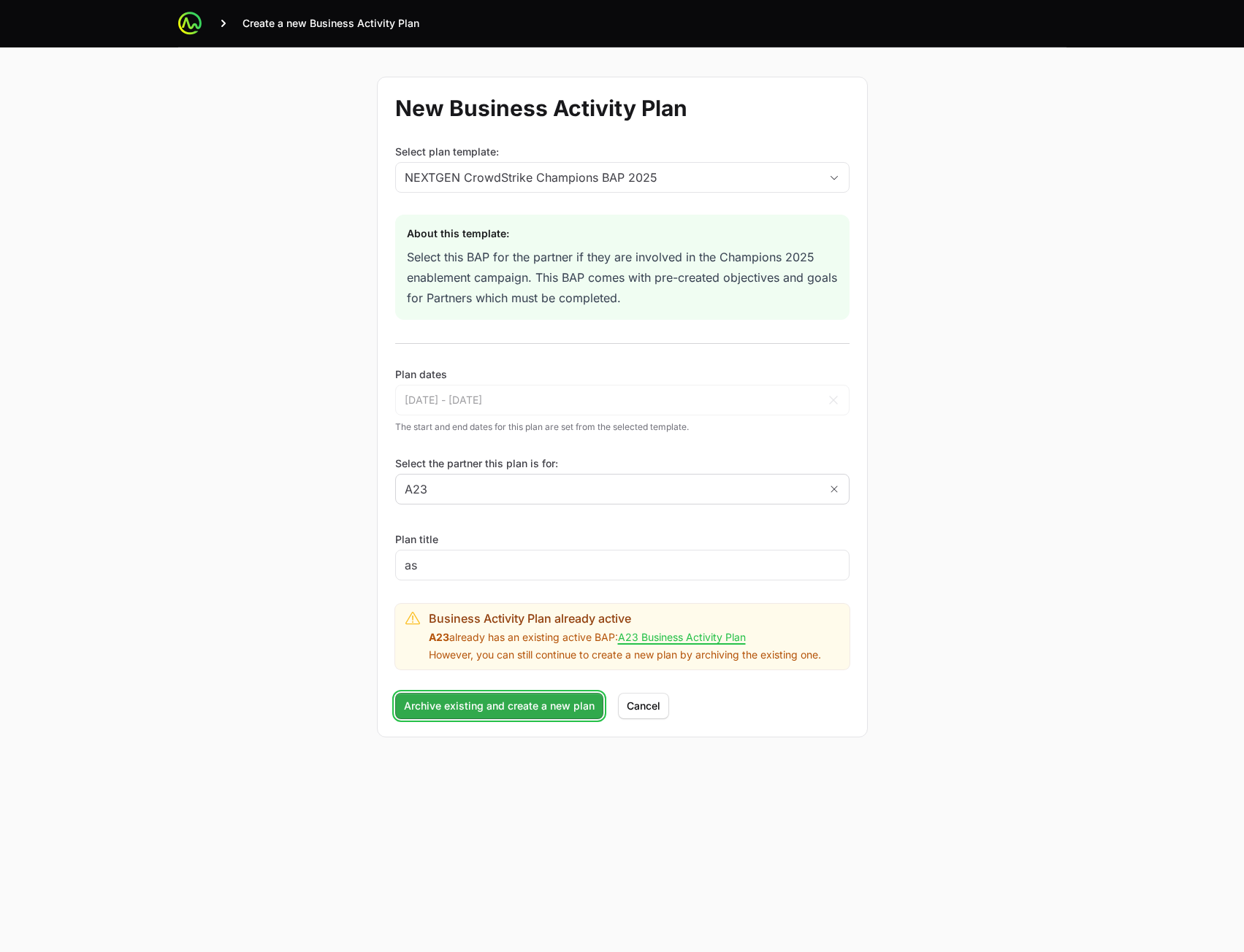
click at [429, 709] on span "Archive existing and create a new plan" at bounding box center [499, 706] width 191 height 17
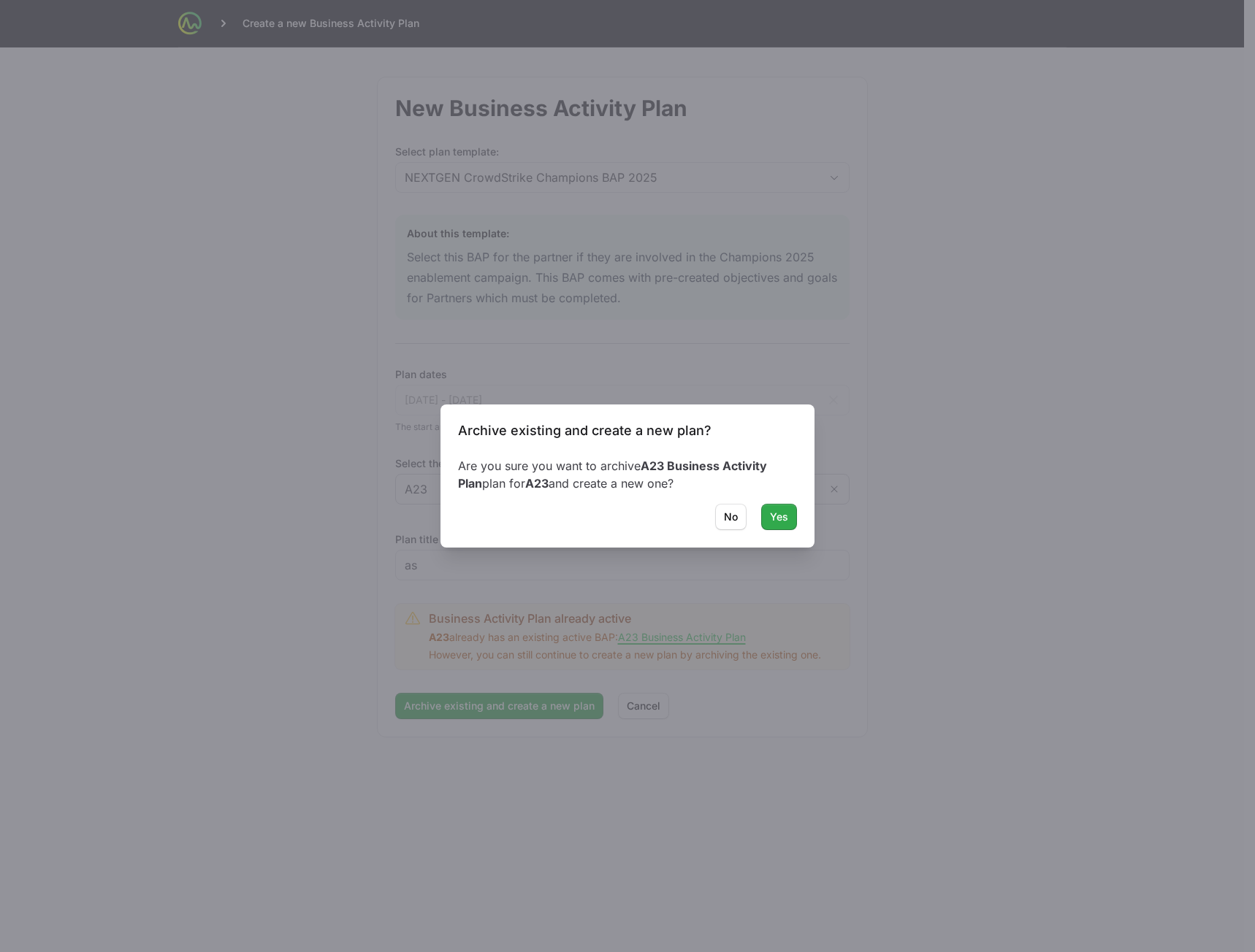
click at [766, 517] on button "Yes" at bounding box center [779, 517] width 36 height 26
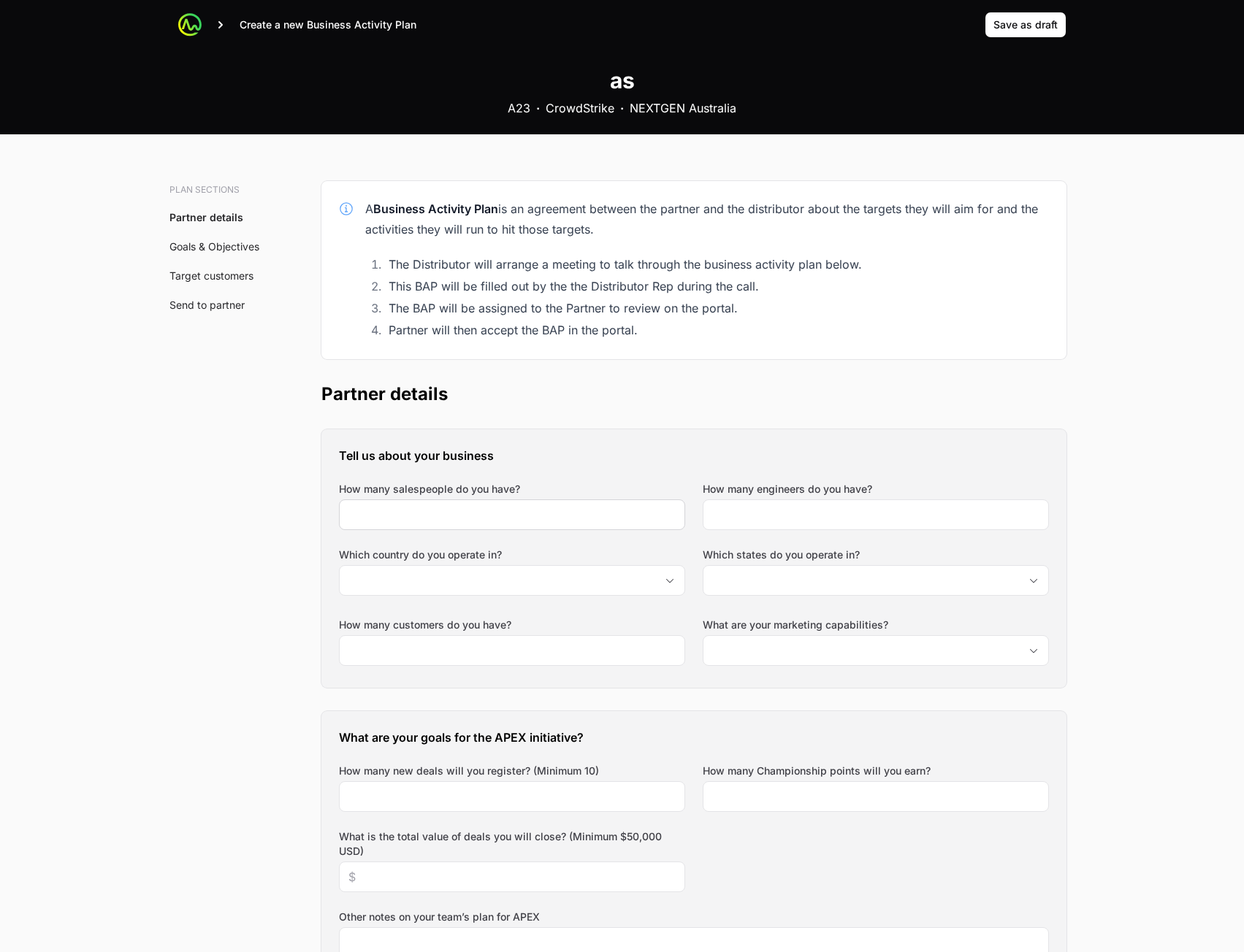
drag, startPoint x: 491, startPoint y: 500, endPoint x: 522, endPoint y: 516, distance: 34.9
click at [491, 501] on div at bounding box center [512, 515] width 347 height 31
click at [519, 518] on input "How many salespeople do you have?" at bounding box center [512, 515] width 327 height 17
type input "23"
click at [730, 518] on input "How many engineers do you have?" at bounding box center [876, 515] width 327 height 17
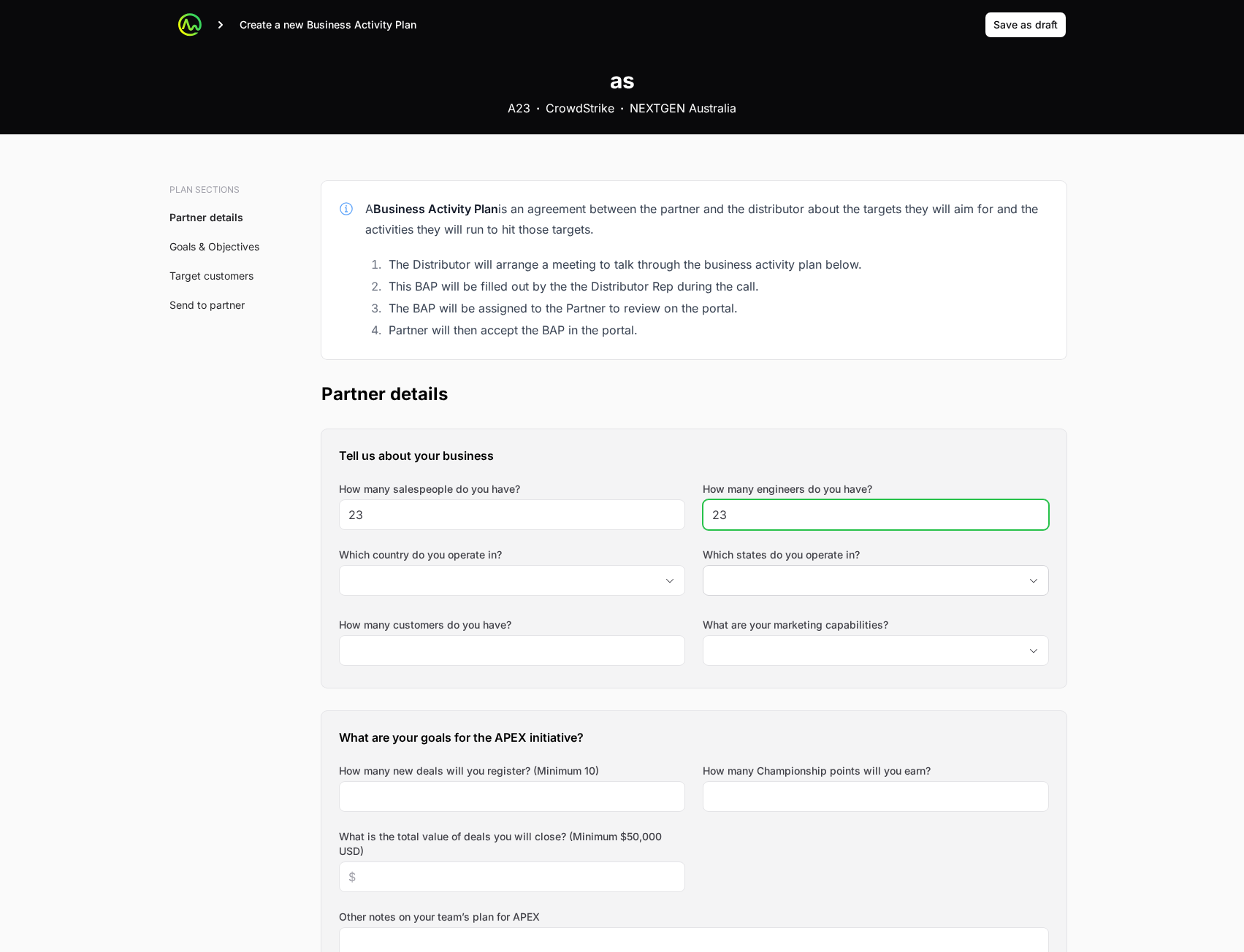
type input "23"
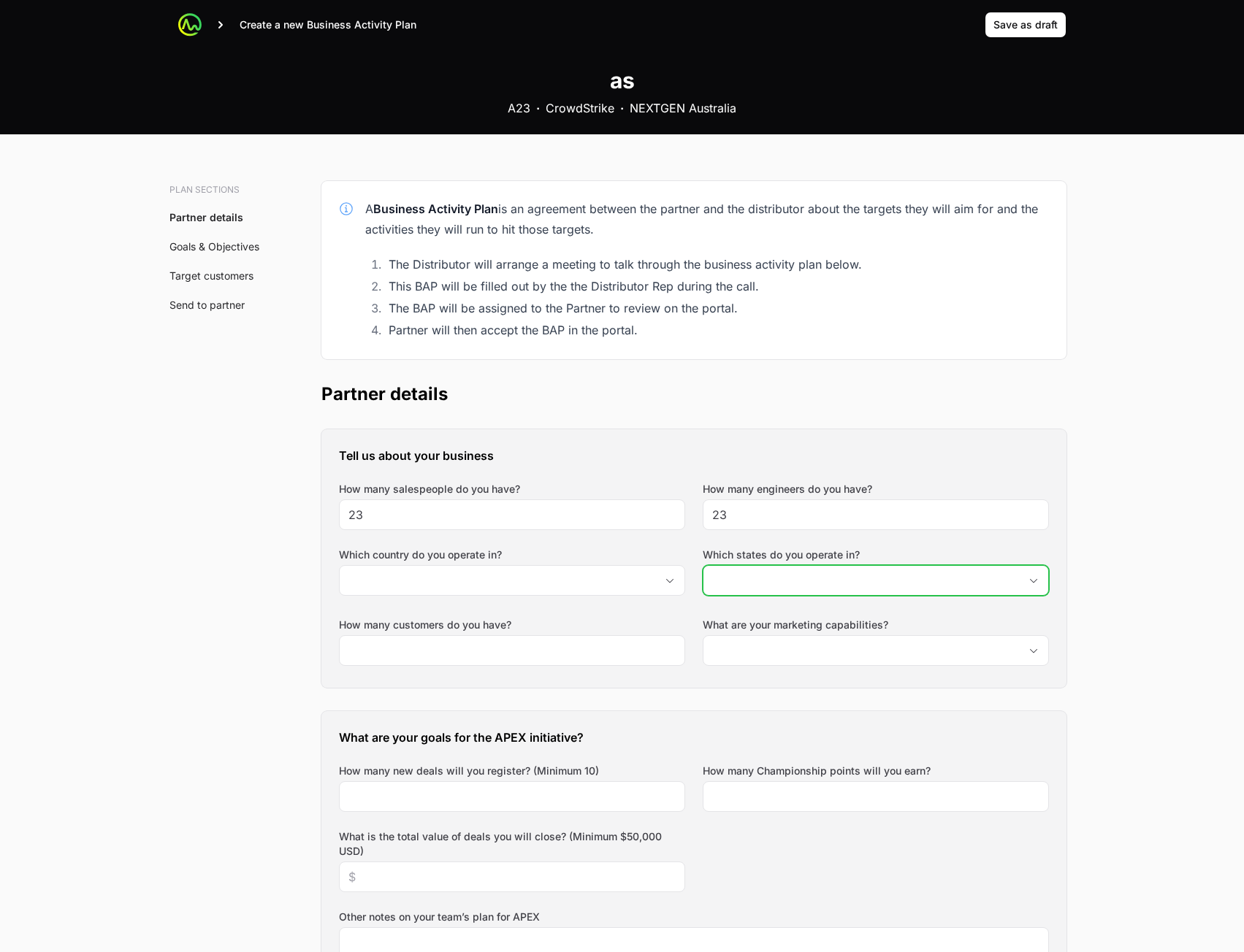
click at [743, 589] on input "Which states do you operate in?" at bounding box center [861, 580] width 316 height 29
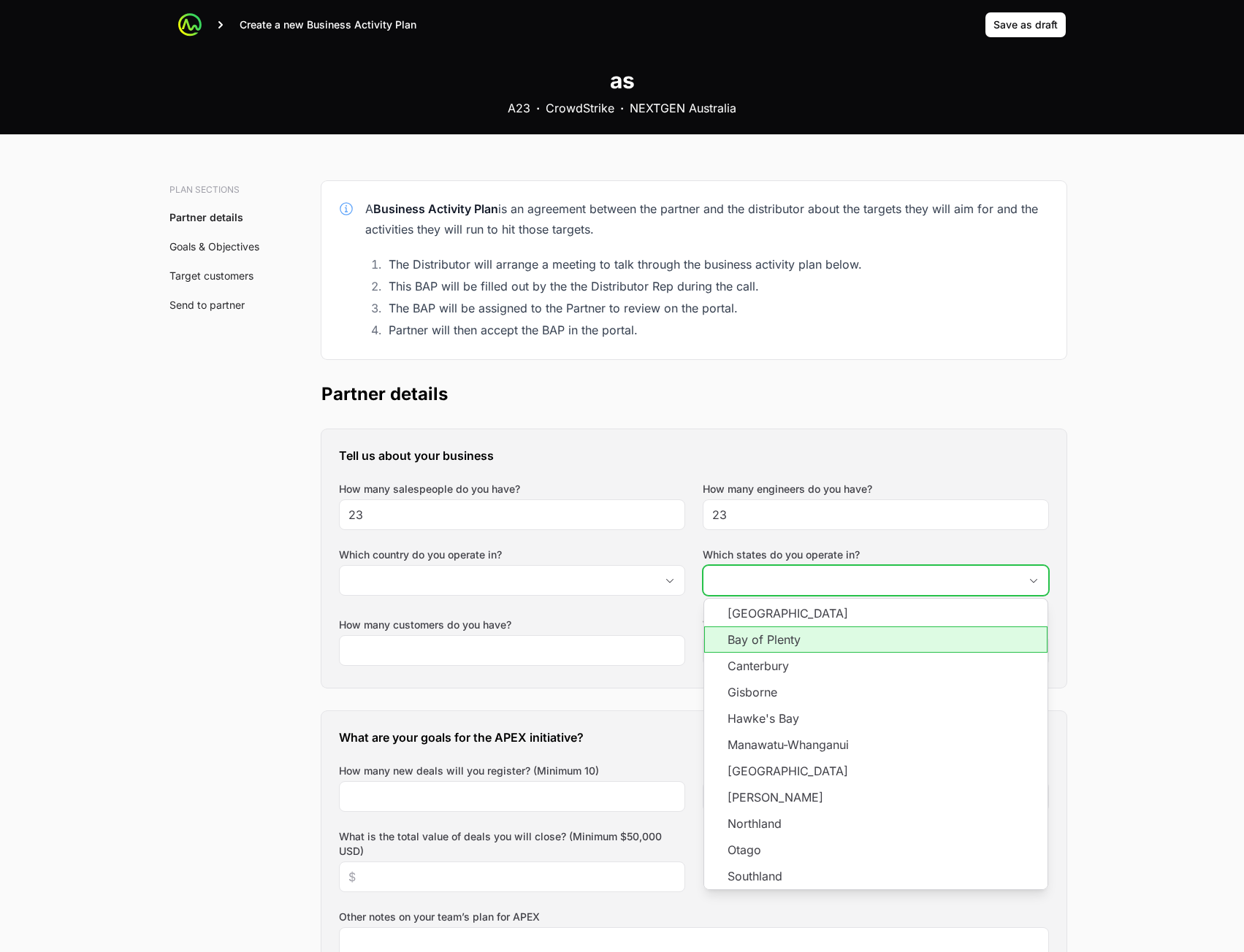
click at [748, 642] on li "Bay of Plenty" at bounding box center [876, 640] width 343 height 26
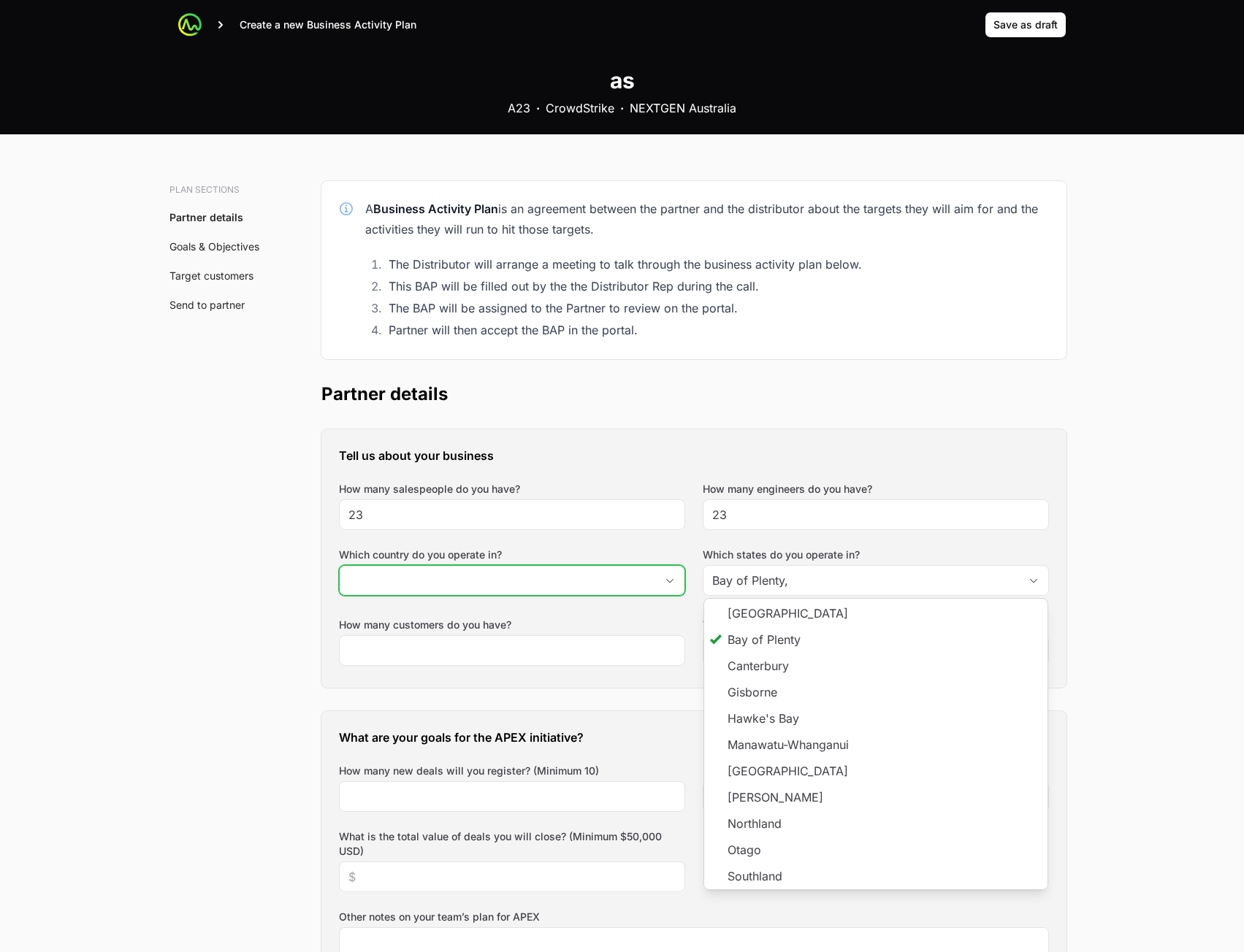
type input "Bay of Plenty"
click at [572, 594] on input "Which country do you operate in?" at bounding box center [497, 580] width 316 height 29
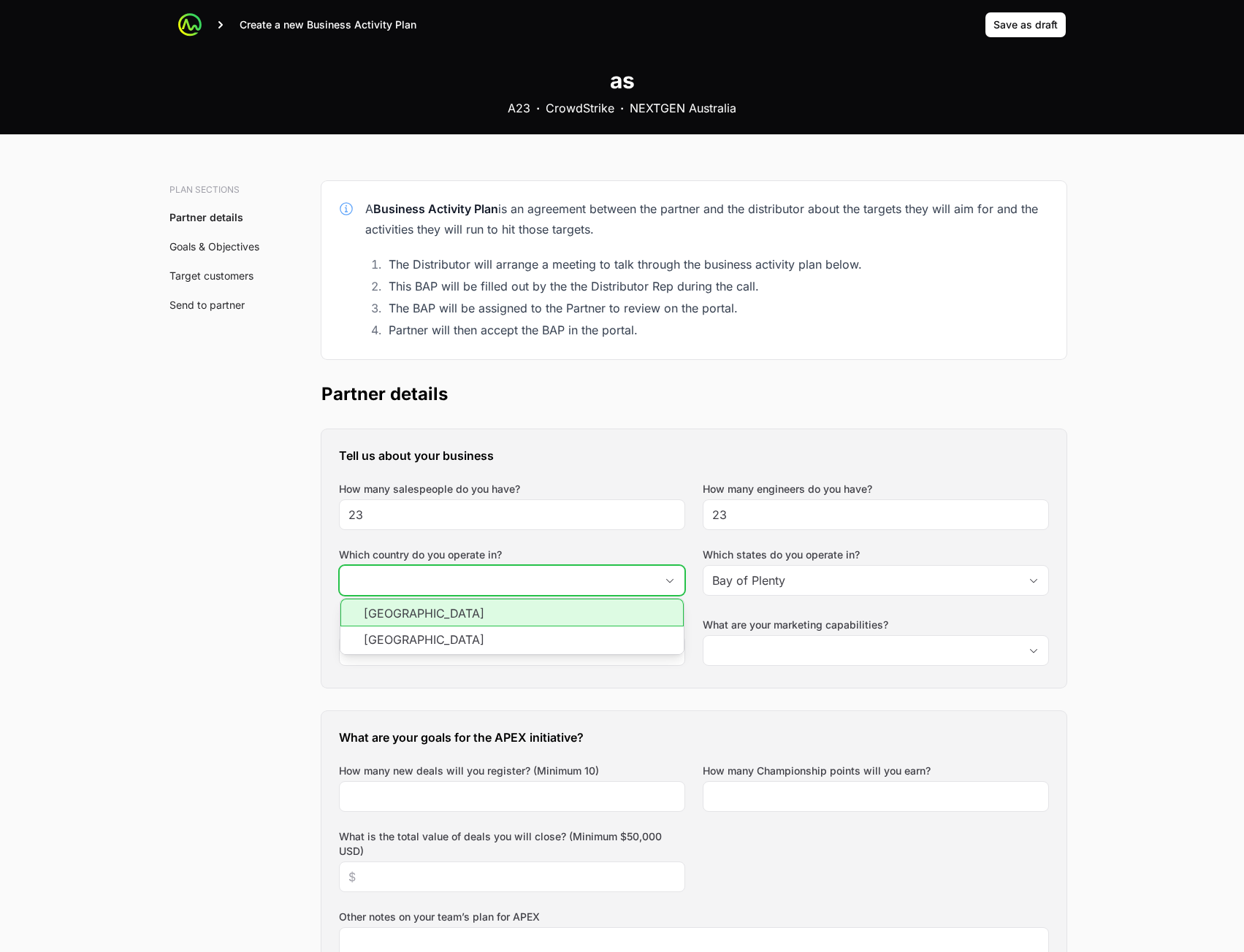
drag, startPoint x: 566, startPoint y: 609, endPoint x: 630, endPoint y: 606, distance: 64.1
click at [565, 609] on li "[GEOGRAPHIC_DATA]" at bounding box center [512, 613] width 343 height 28
type input "[GEOGRAPHIC_DATA]"
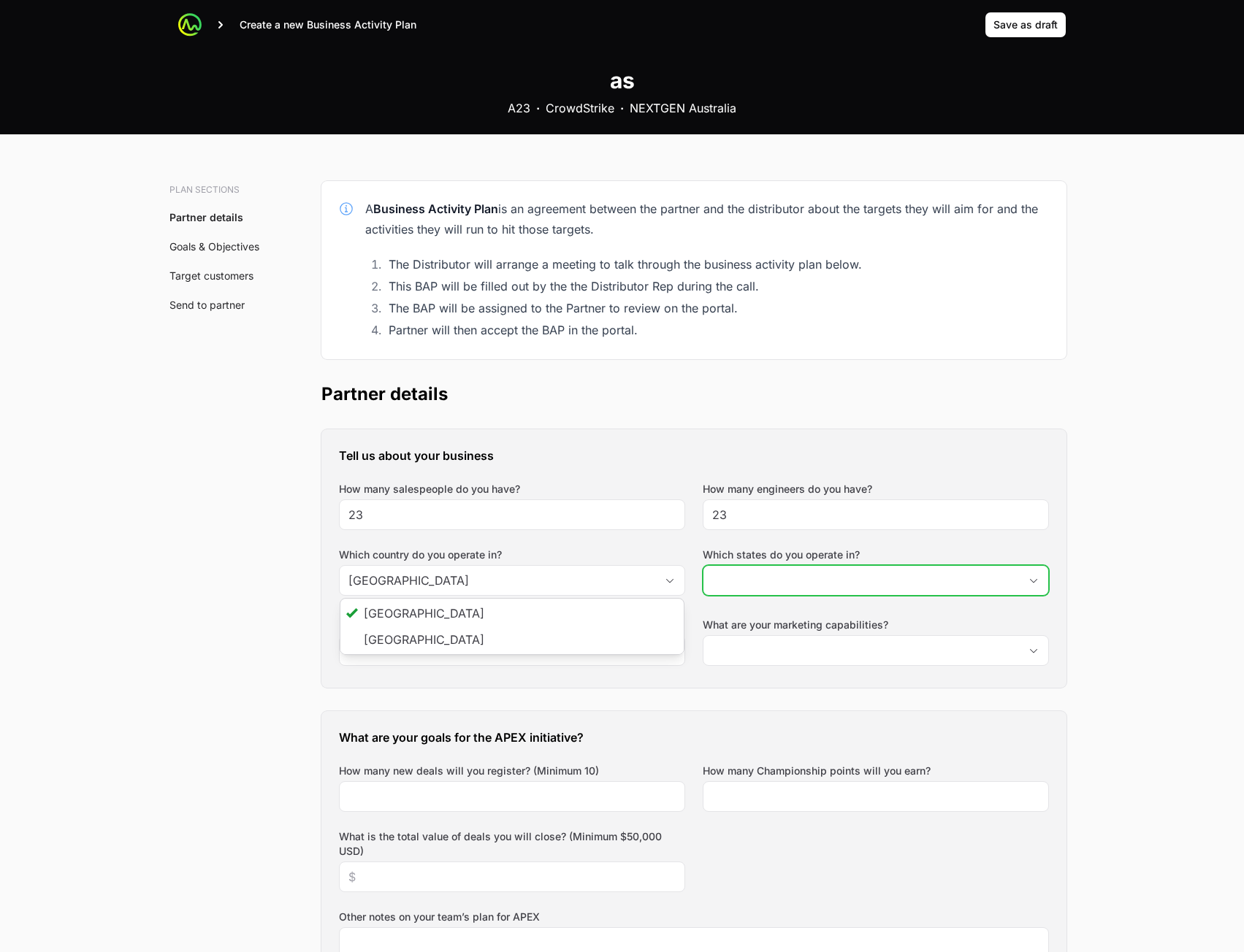
click at [740, 575] on input "Which states do you operate in?" at bounding box center [861, 580] width 316 height 29
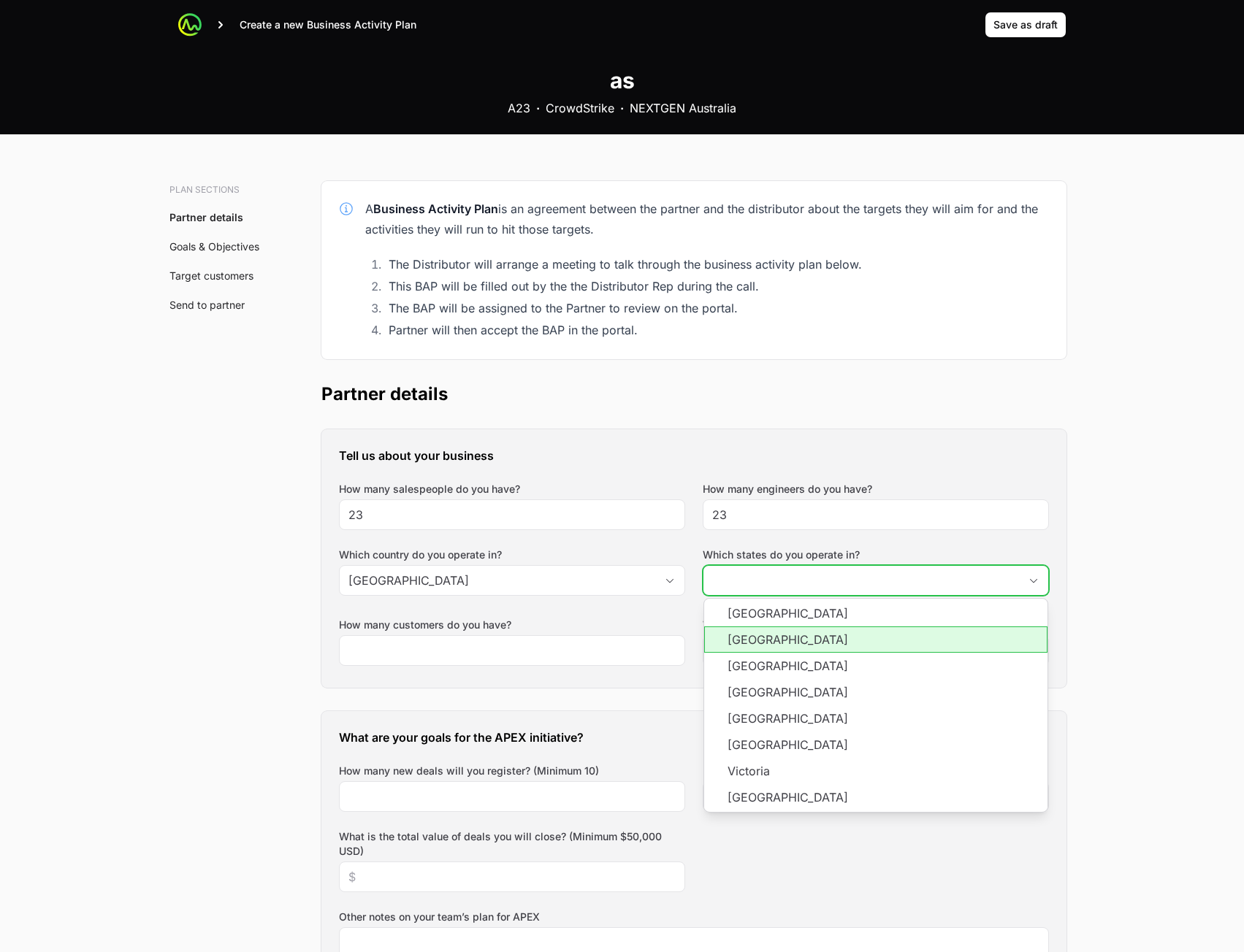
click at [773, 636] on li "[GEOGRAPHIC_DATA]" at bounding box center [876, 640] width 343 height 26
type input "[GEOGRAPHIC_DATA],"
drag, startPoint x: 770, startPoint y: 652, endPoint x: 761, endPoint y: 682, distance: 31.3
click at [763, 670] on ul "[GEOGRAPHIC_DATA] [GEOGRAPHIC_DATA] [GEOGRAPHIC_DATA] [GEOGRAPHIC_DATA] [GEOGRA…" at bounding box center [876, 706] width 343 height 213
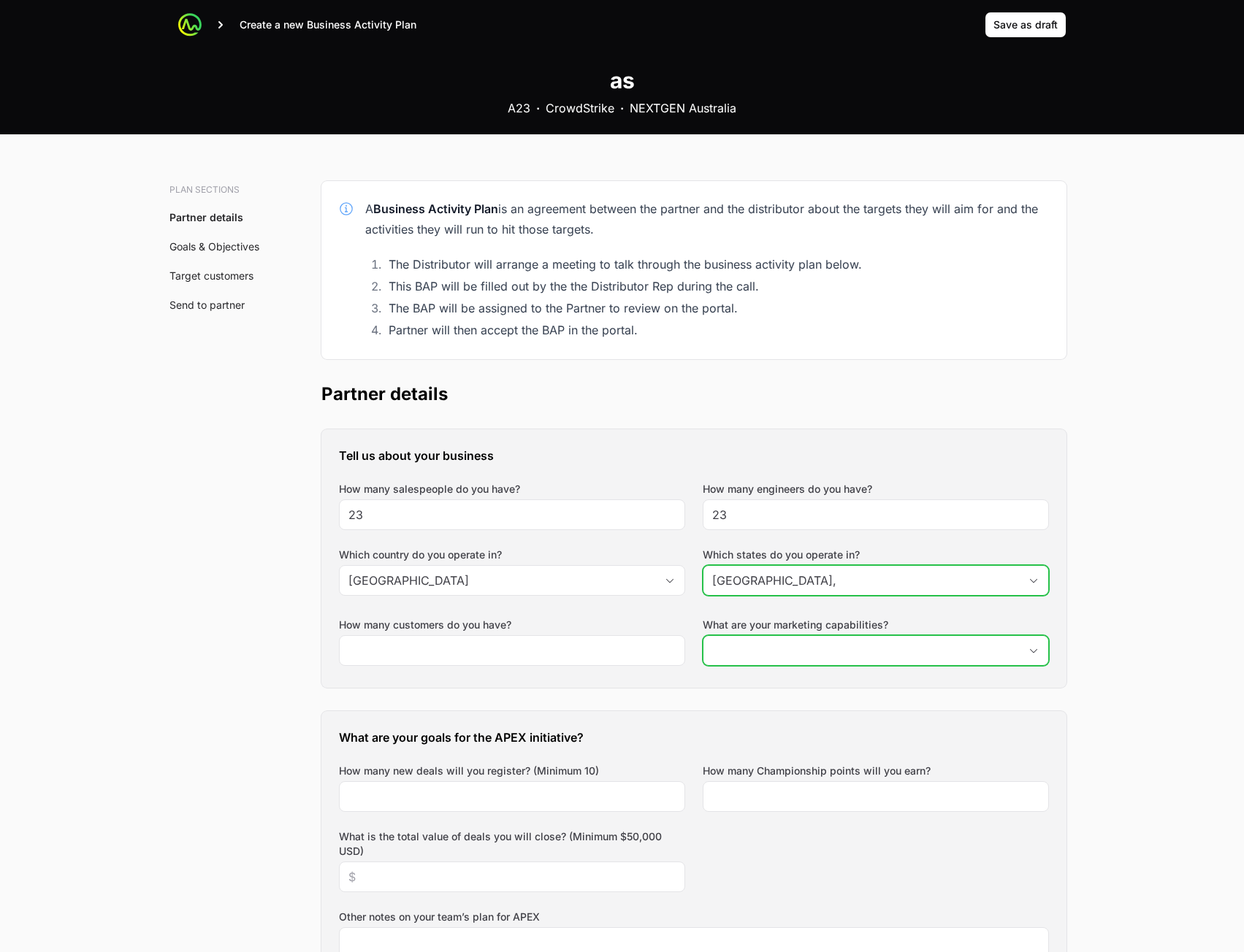
click at [765, 660] on input "What are your marketing capabilities?" at bounding box center [861, 650] width 316 height 29
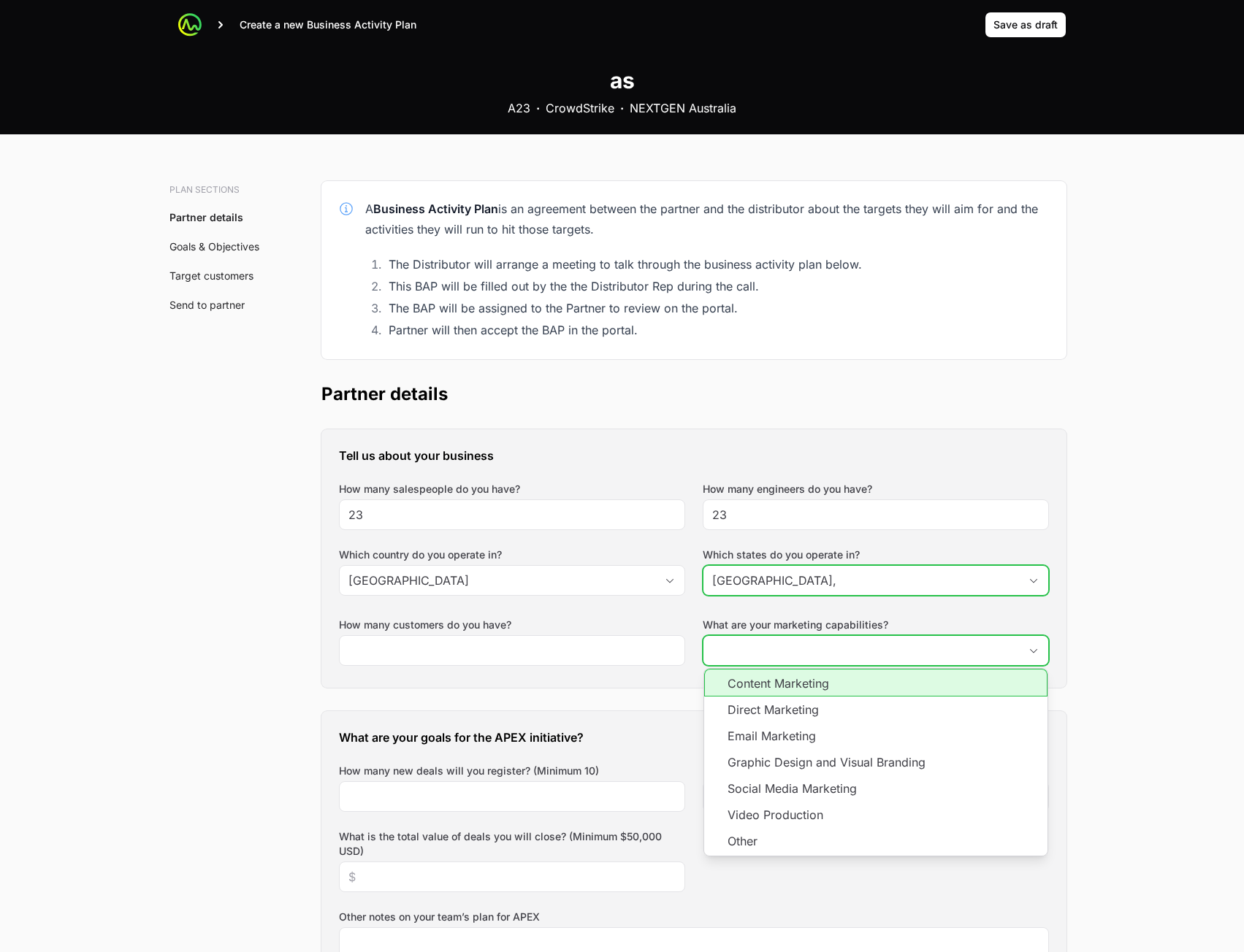
click at [761, 715] on li "Direct Marketing" at bounding box center [876, 710] width 343 height 26
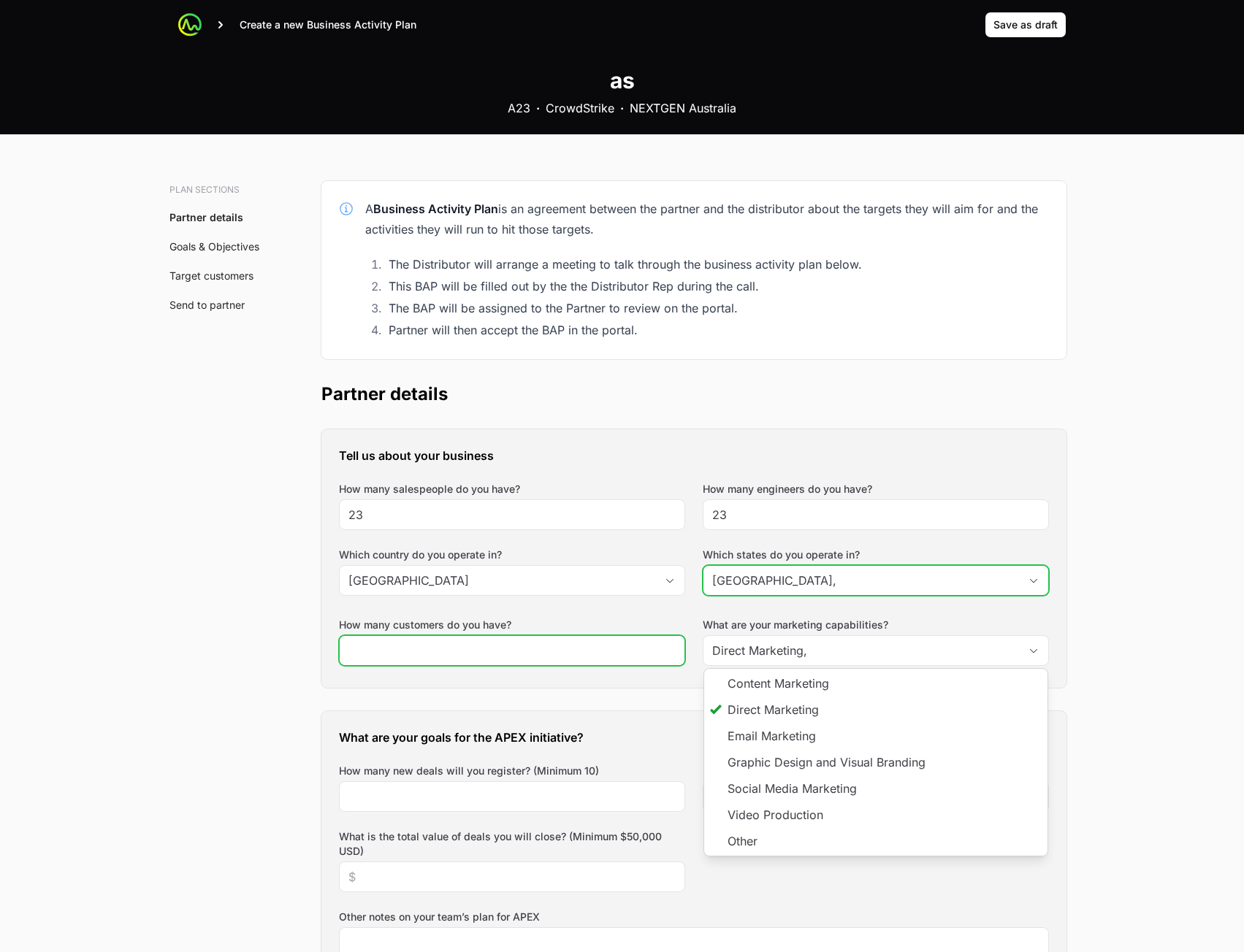
type input "Direct Marketing"
click at [557, 656] on input "How many customers do you have?" at bounding box center [512, 651] width 327 height 17
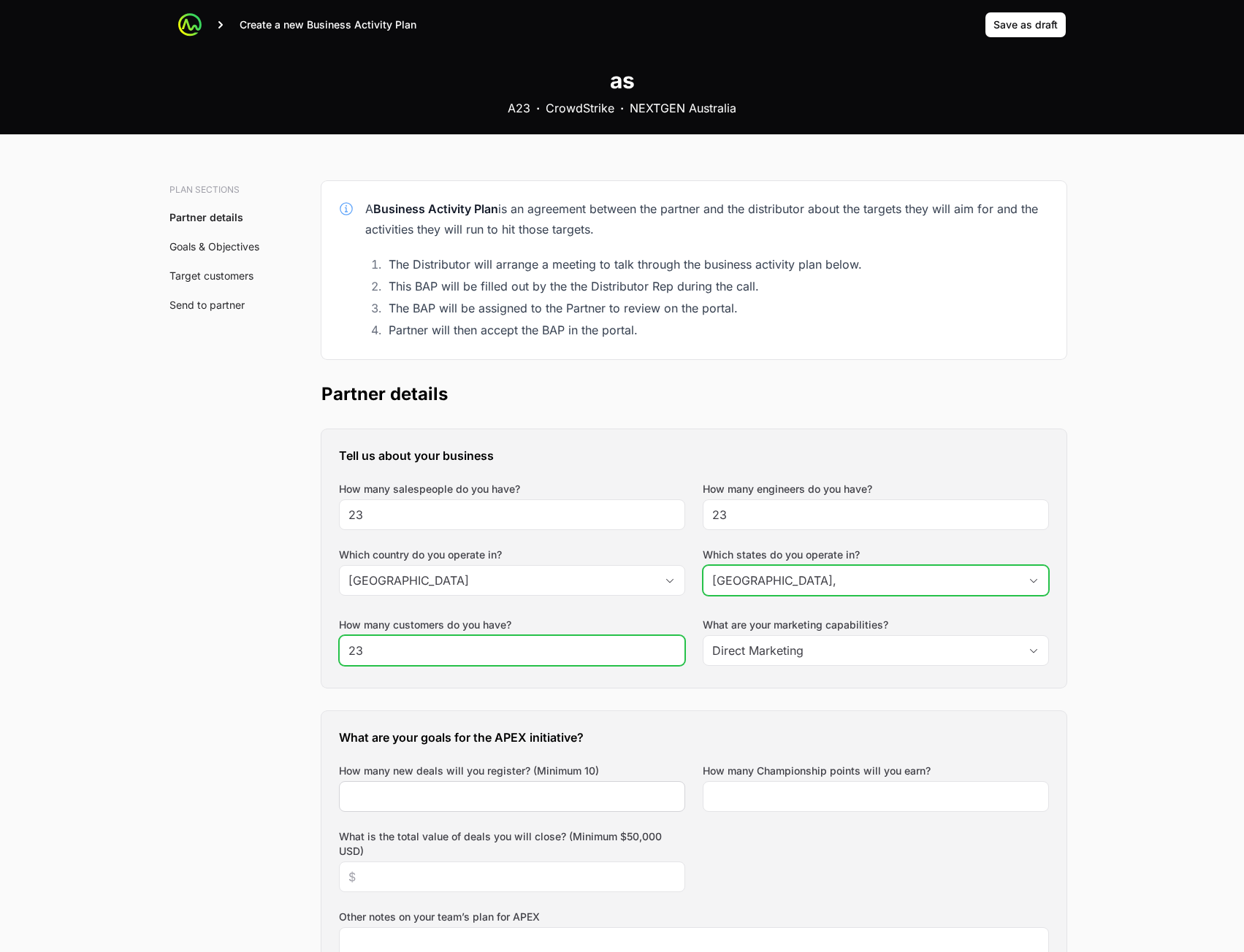
type input "23"
drag, startPoint x: 569, startPoint y: 784, endPoint x: 564, endPoint y: 798, distance: 14.9
click at [566, 791] on div "How many new deals will you register? (Minimum 10)" at bounding box center [512, 788] width 347 height 48
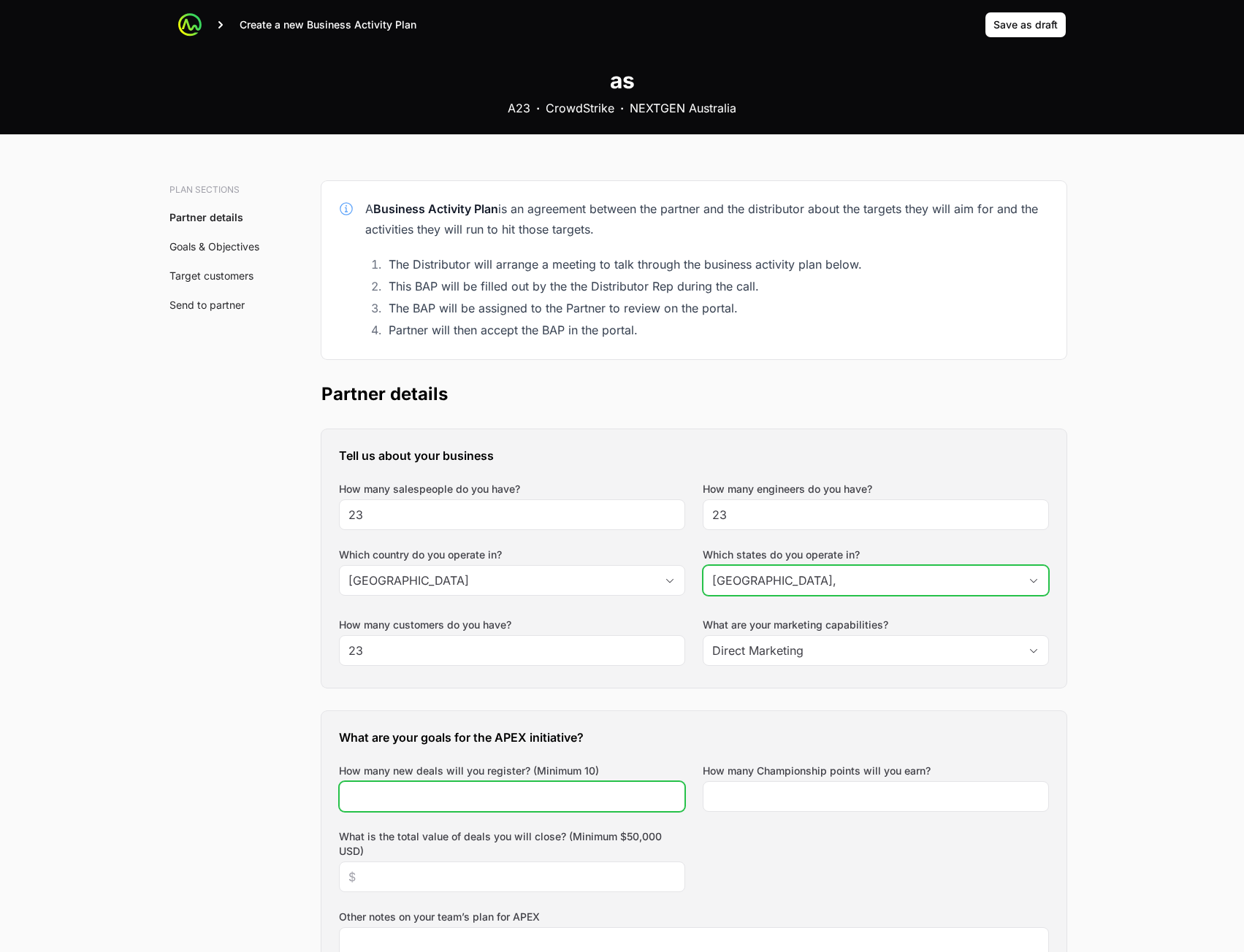
click at [565, 798] on input "How many new deals will you register? (Minimum 10)" at bounding box center [512, 797] width 327 height 17
type input "23"
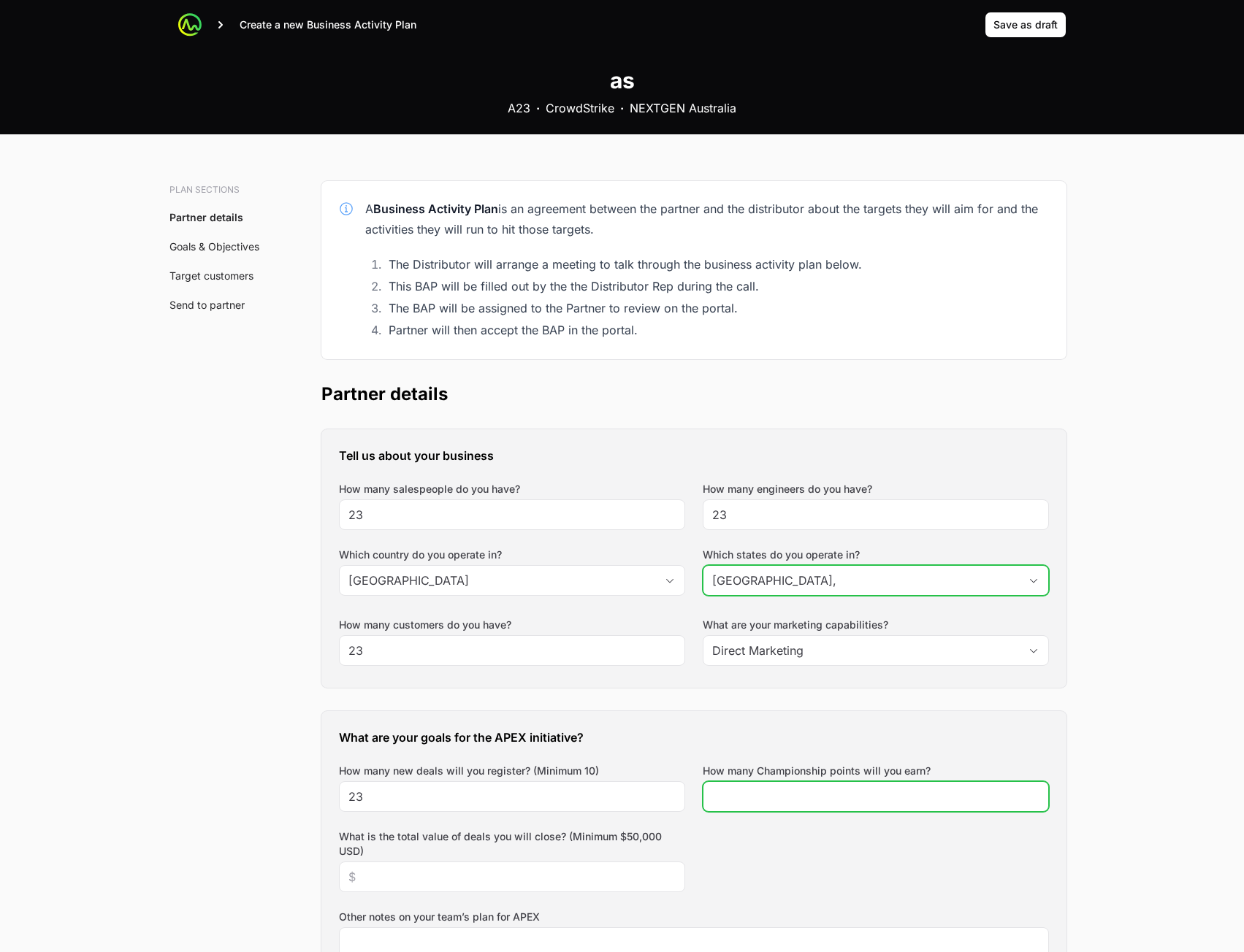
click at [853, 798] on input "How many Championship points will you earn?" at bounding box center [876, 797] width 327 height 17
type input "23"
drag, startPoint x: 471, startPoint y: 869, endPoint x: 467, endPoint y: 876, distance: 8.1
click at [469, 873] on div at bounding box center [512, 877] width 347 height 31
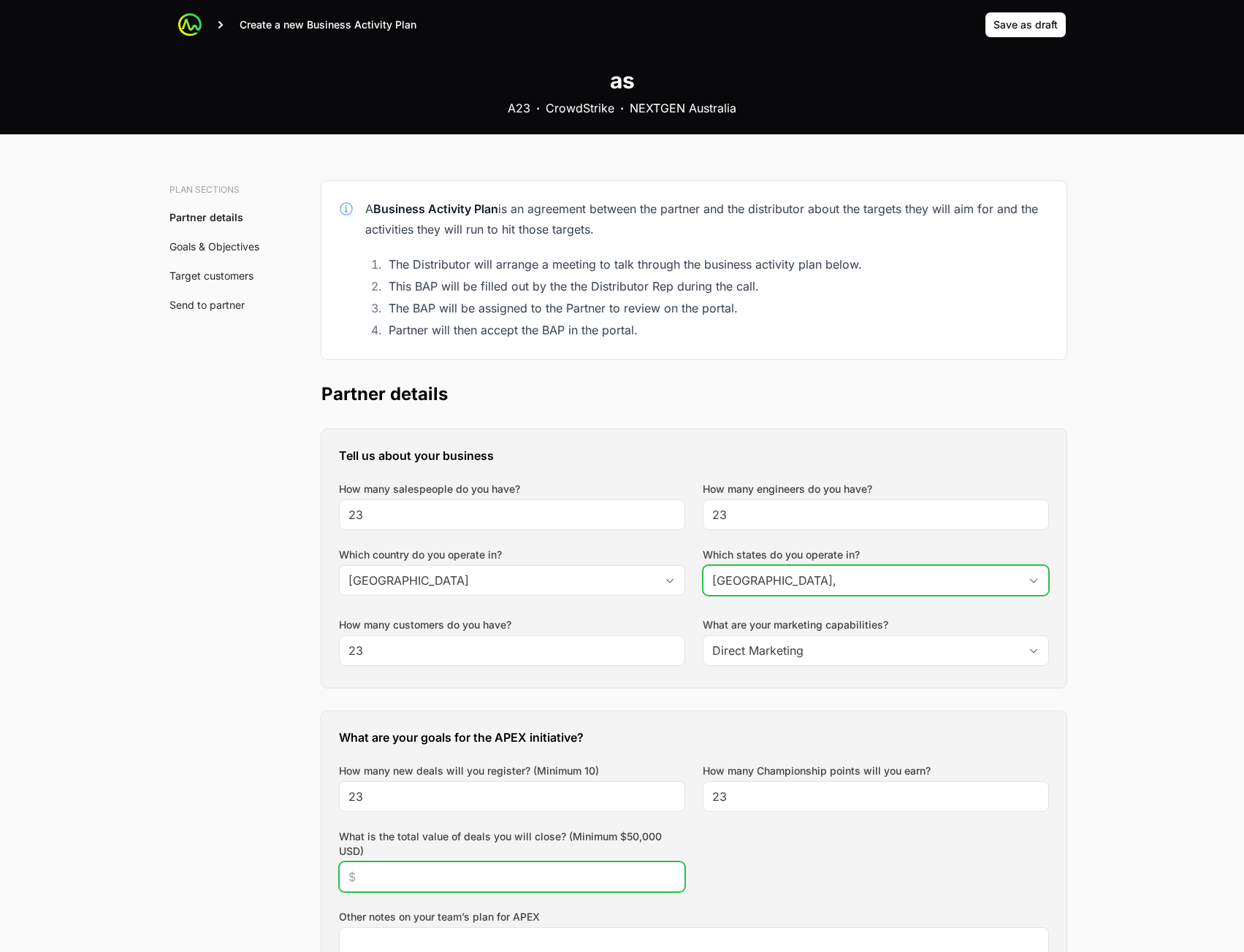
click at [537, 882] on input "What is the total value of deals you will close? (Minimum $50,000 USD)" at bounding box center [512, 877] width 327 height 17
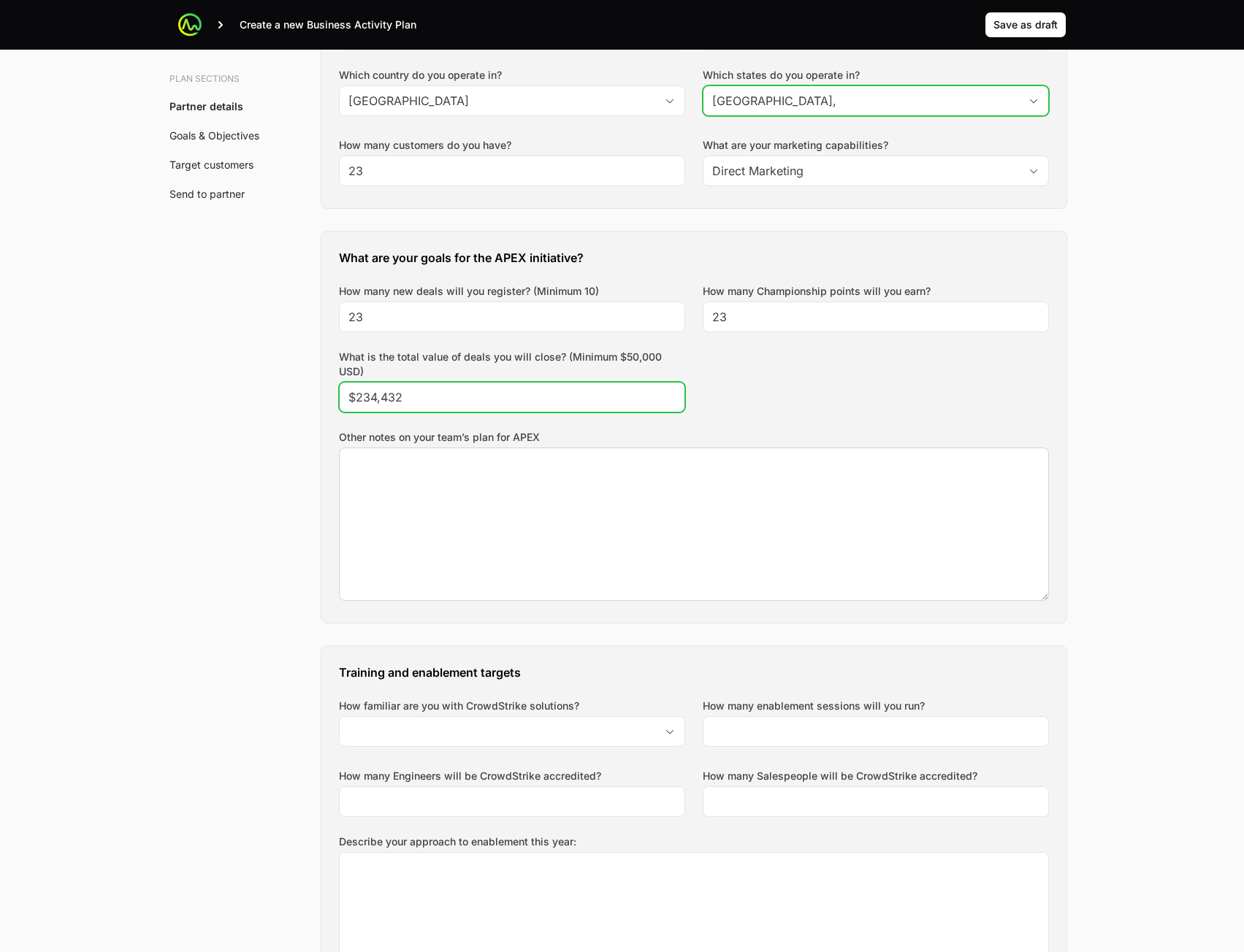
scroll to position [511, 0]
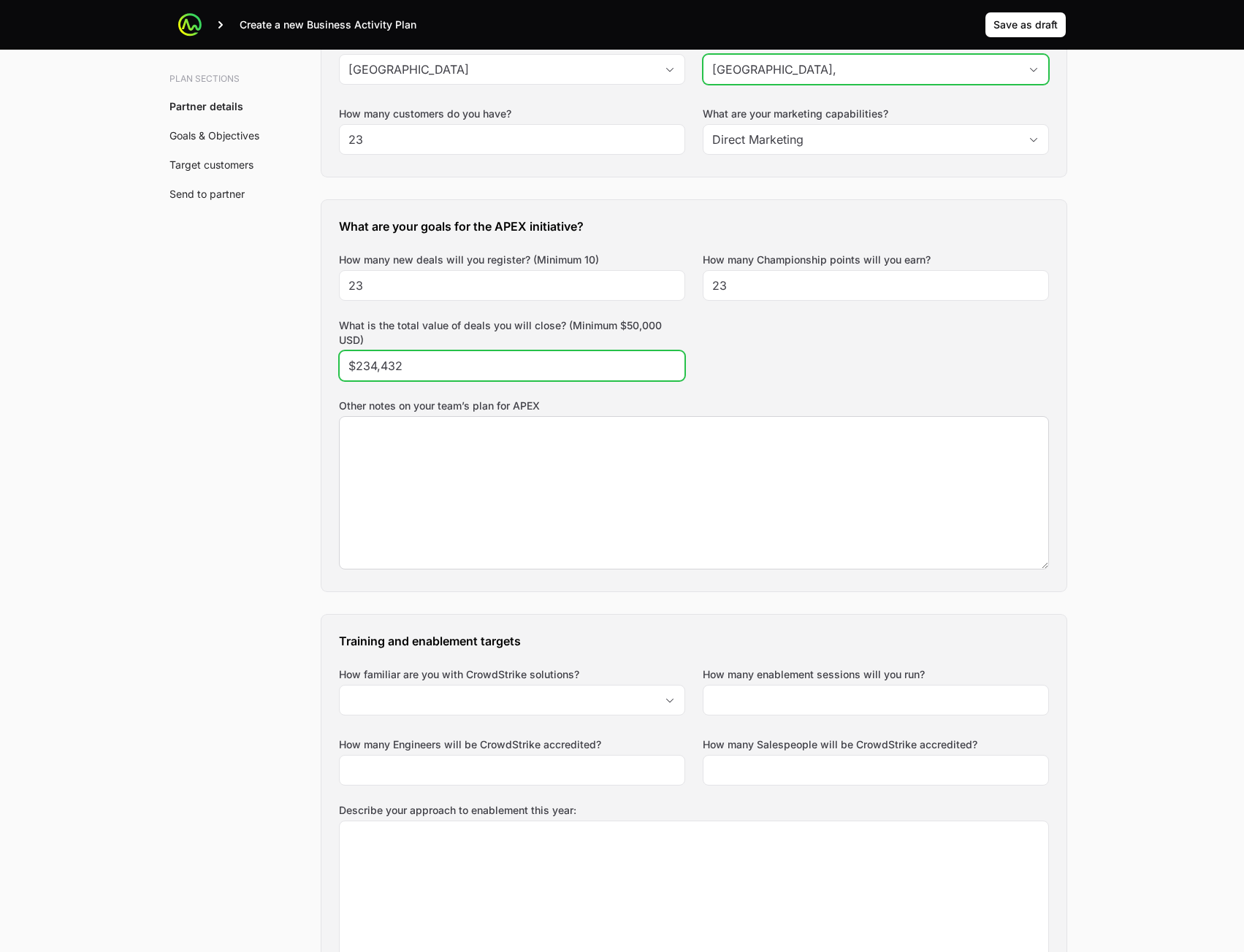
type input "$234,432"
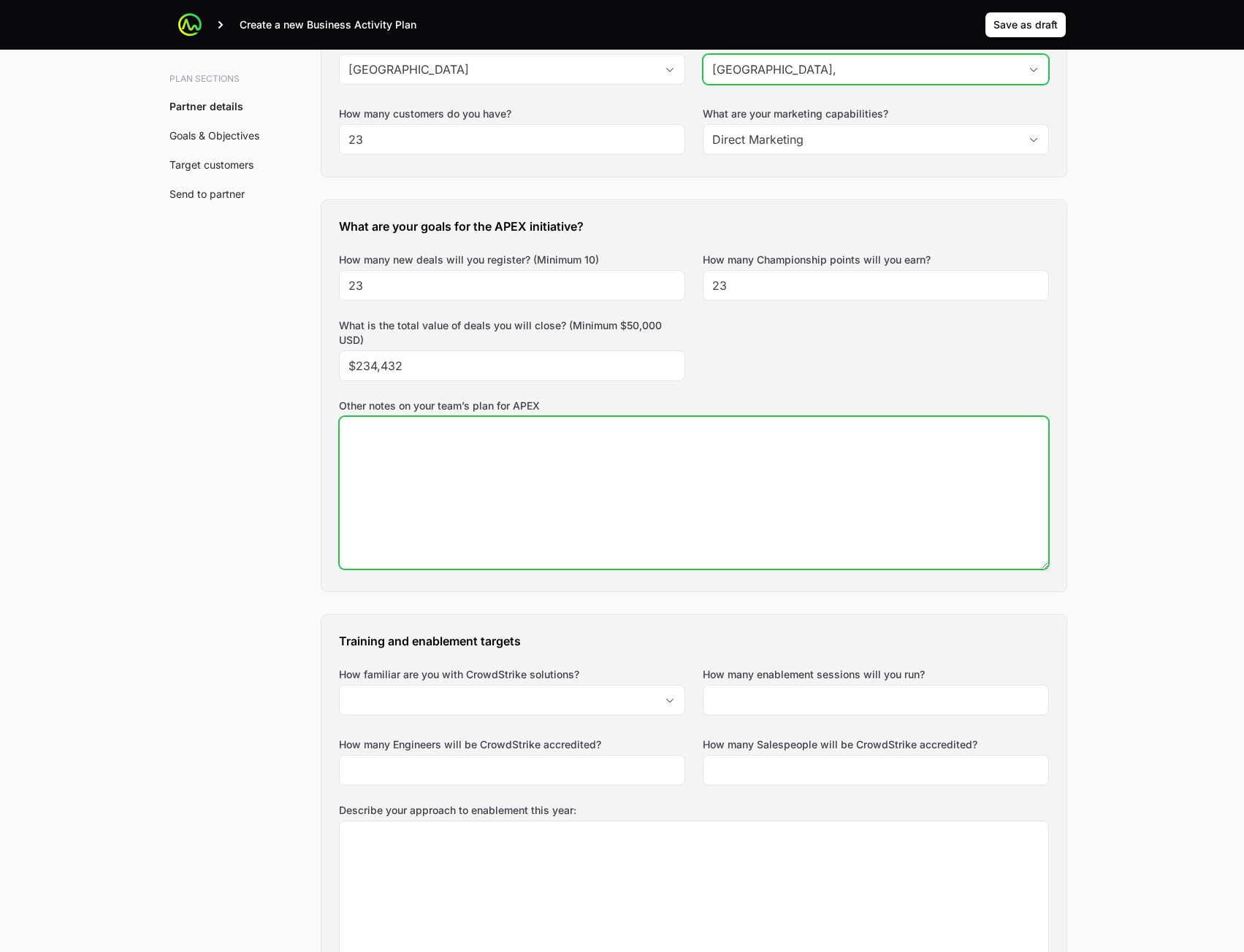
click at [622, 498] on textarea "Other notes on your team’s plan for APEX" at bounding box center [693, 493] width 708 height 152
type textarea "asd"
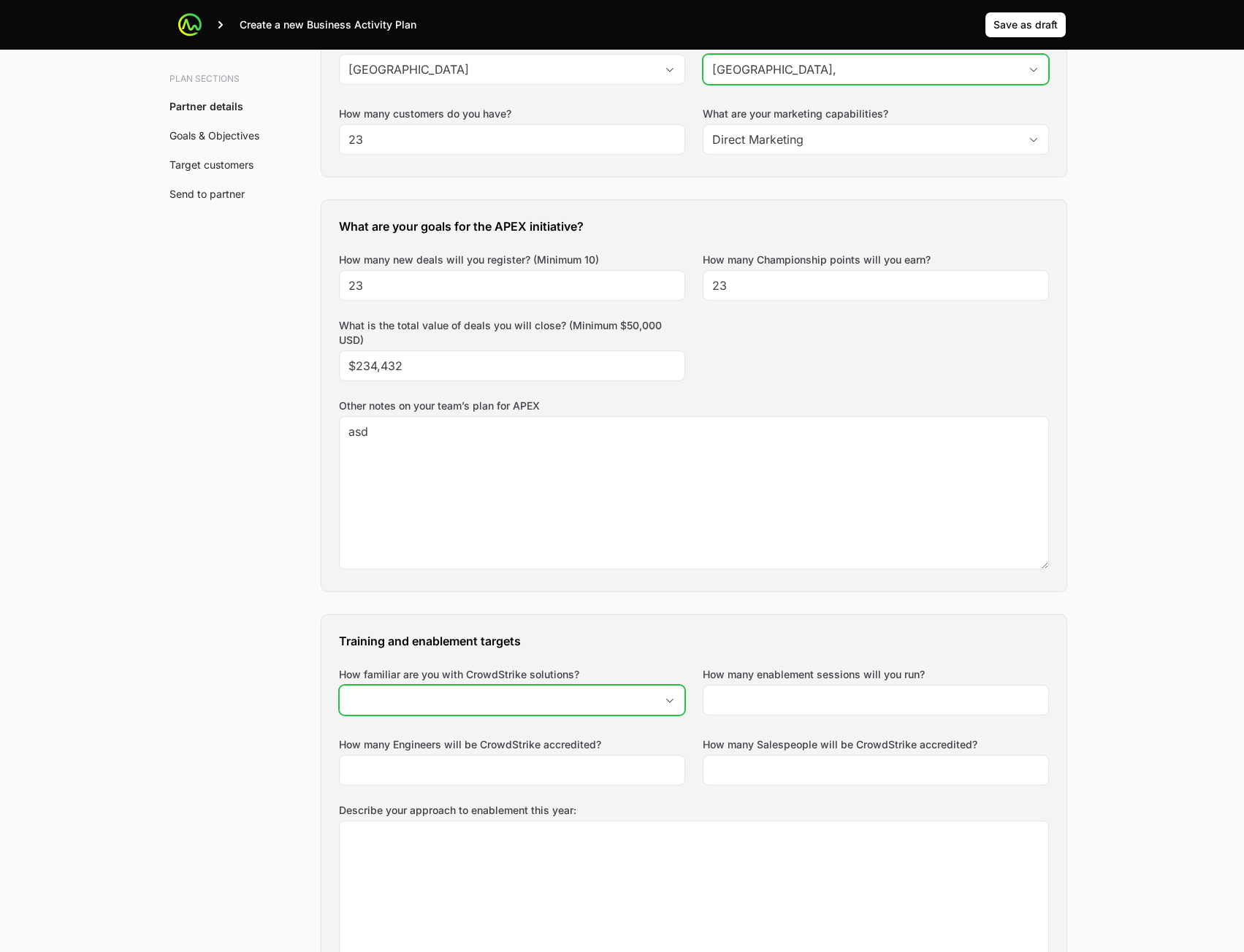
drag, startPoint x: 576, startPoint y: 699, endPoint x: 573, endPoint y: 713, distance: 14.3
click at [574, 704] on input "How familiar are you with CrowdStrike solutions?" at bounding box center [497, 700] width 316 height 29
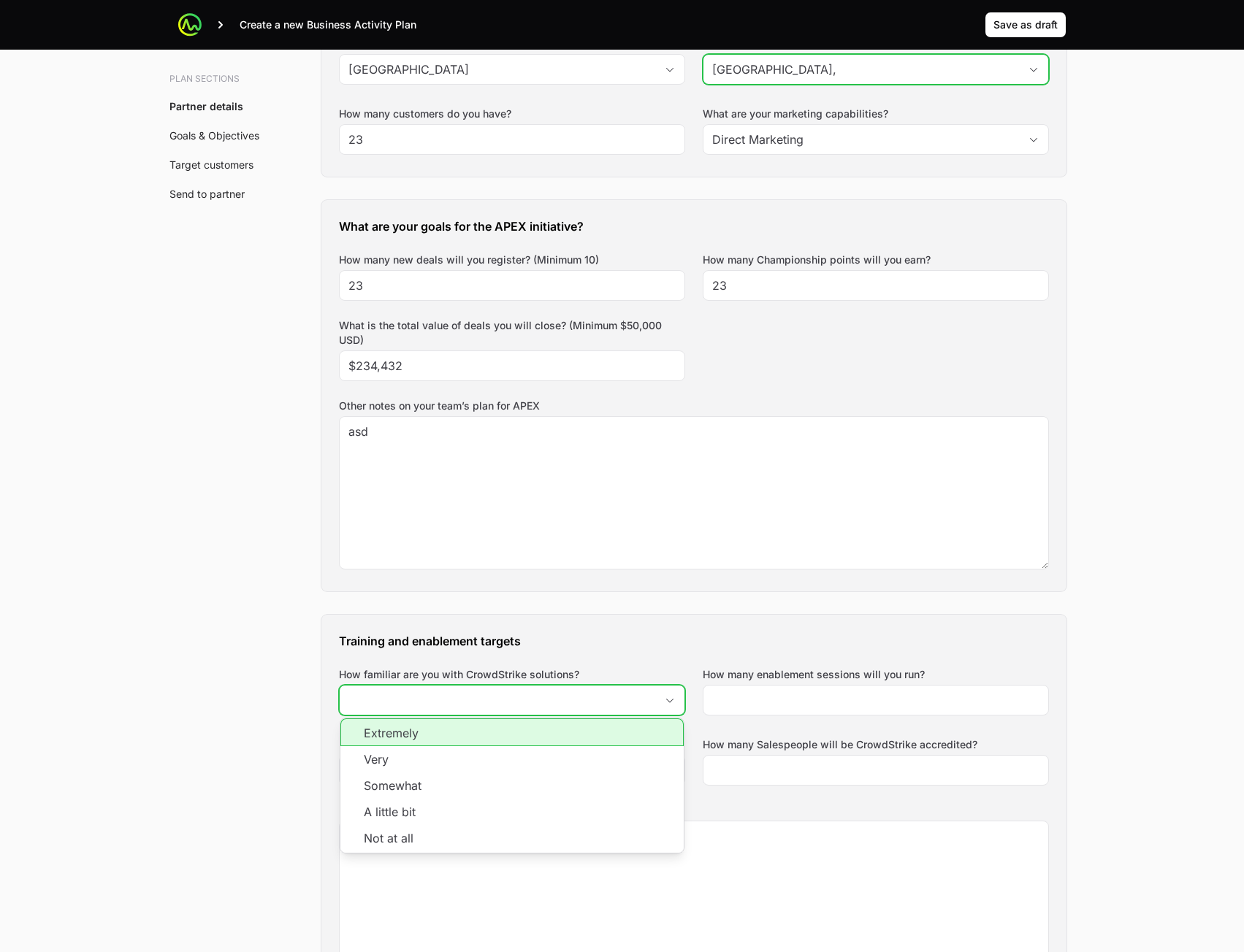
click at [557, 769] on li "Very" at bounding box center [512, 759] width 343 height 26
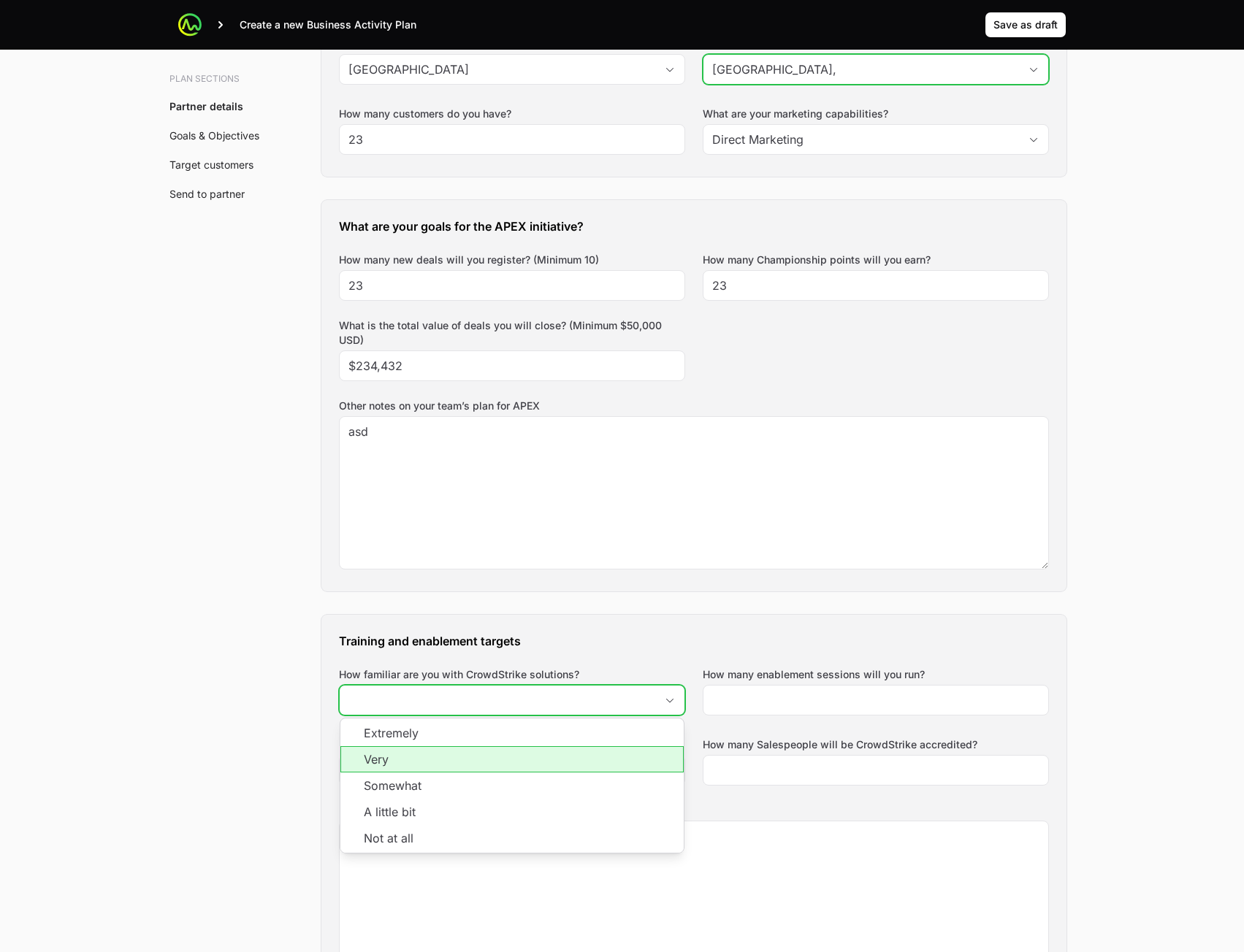
type input "Very"
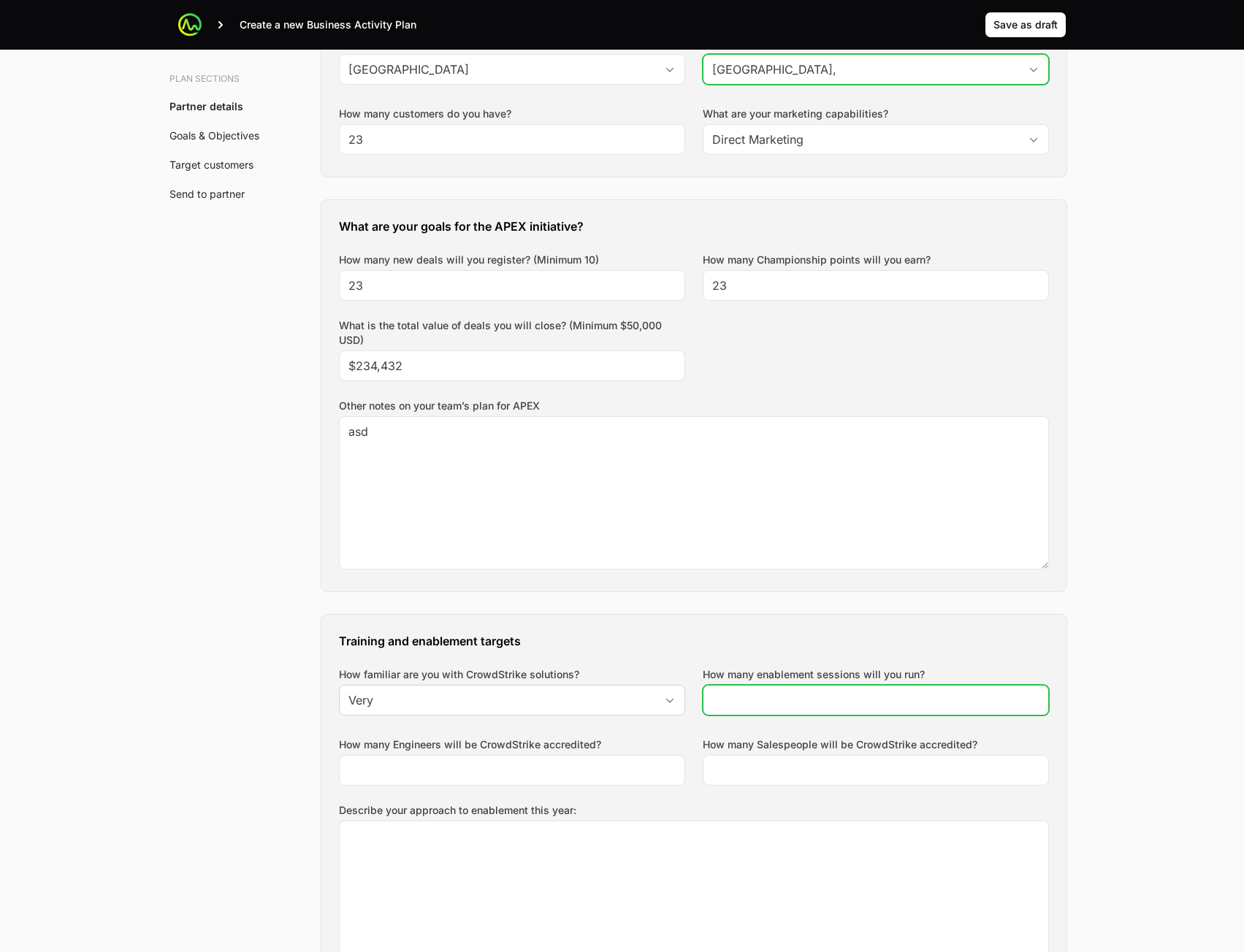
click at [835, 703] on input "How many enablement sessions will you run?" at bounding box center [876, 700] width 327 height 17
type input "23"
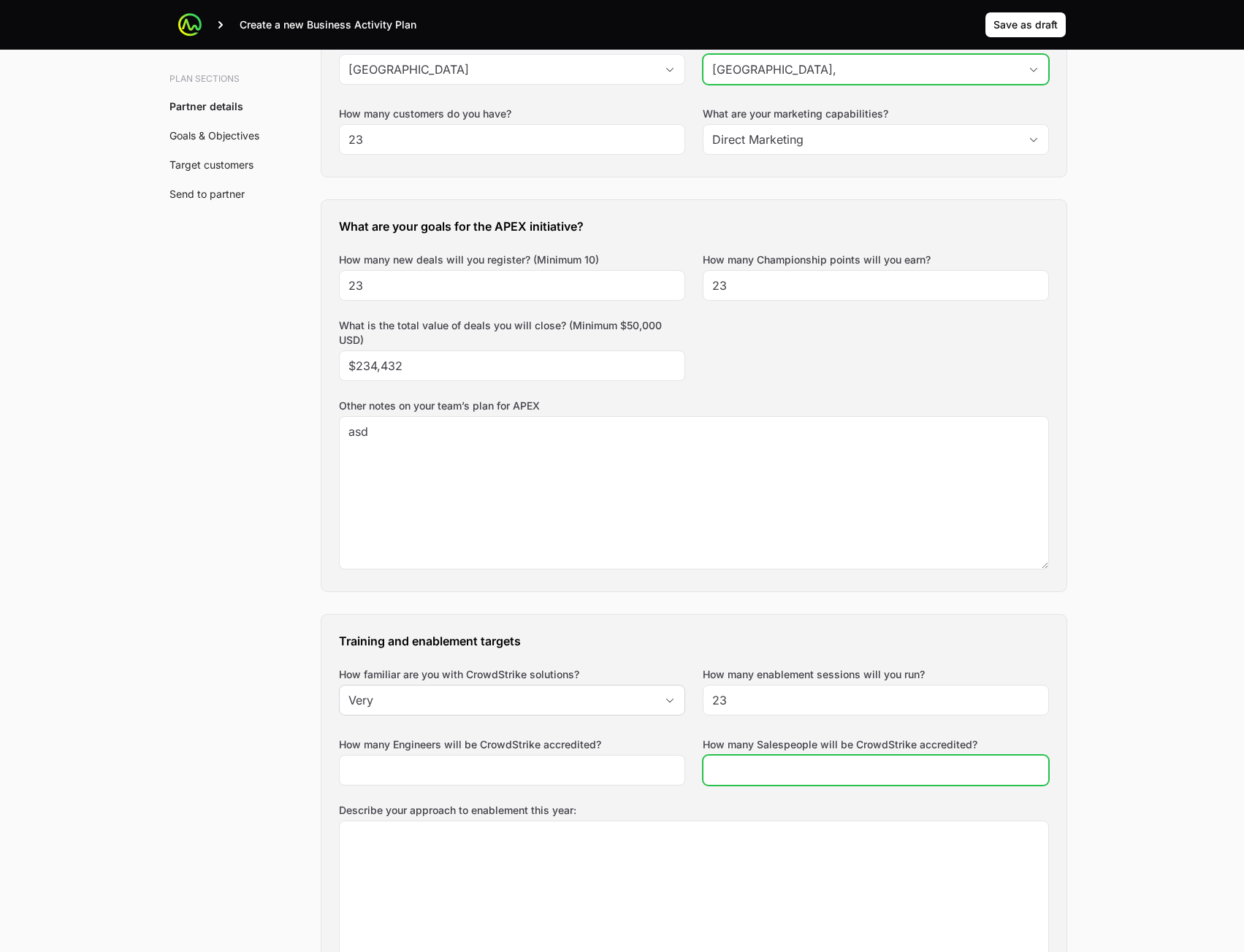
click at [770, 765] on input "How many Salespeople will be CrowdStrike accredited?" at bounding box center [876, 771] width 327 height 17
type input "23"
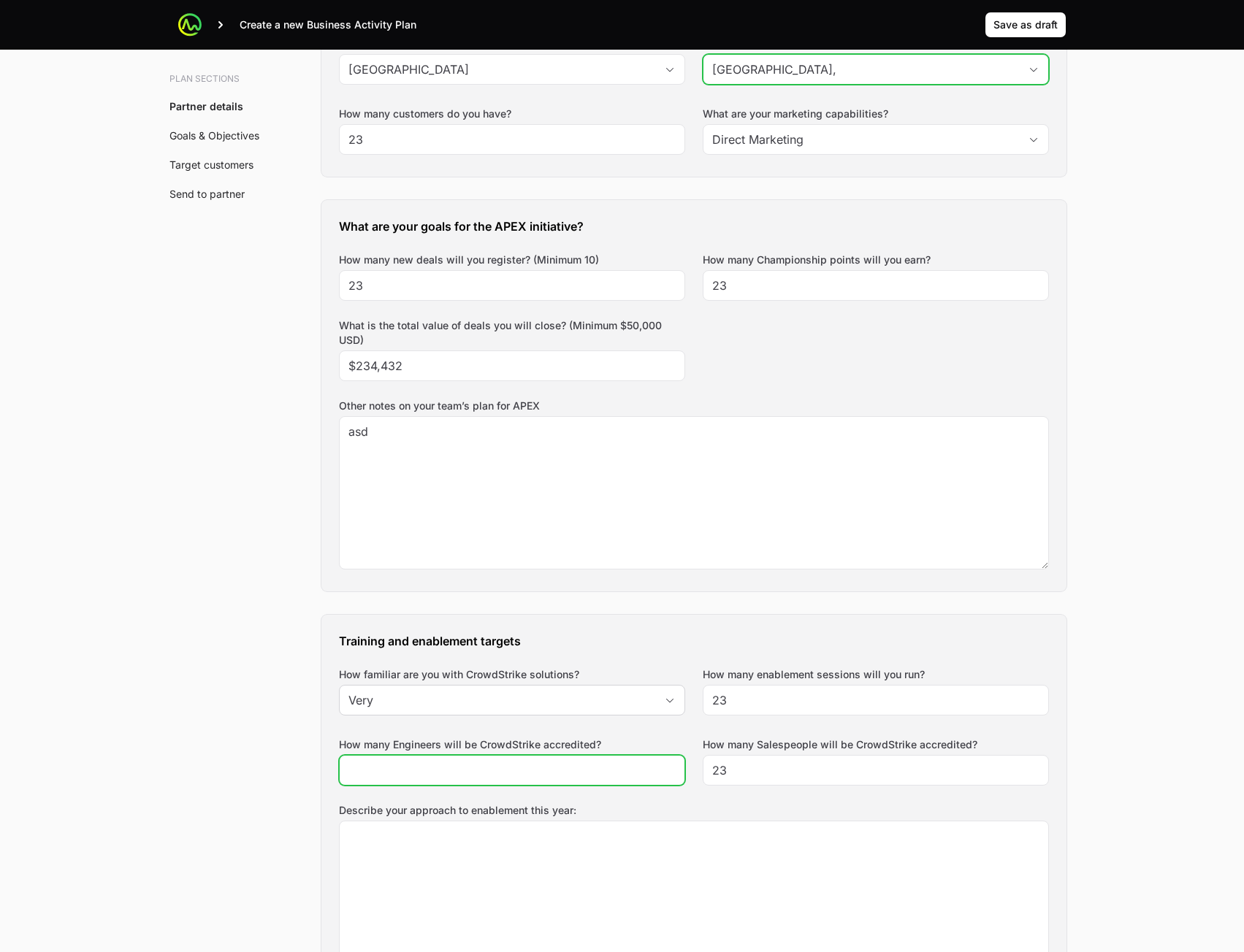
drag, startPoint x: 618, startPoint y: 769, endPoint x: 618, endPoint y: 844, distance: 75.0
click at [617, 769] on input "How many Engineers will be CrowdStrike accredited?" at bounding box center [512, 771] width 327 height 17
type input "32"
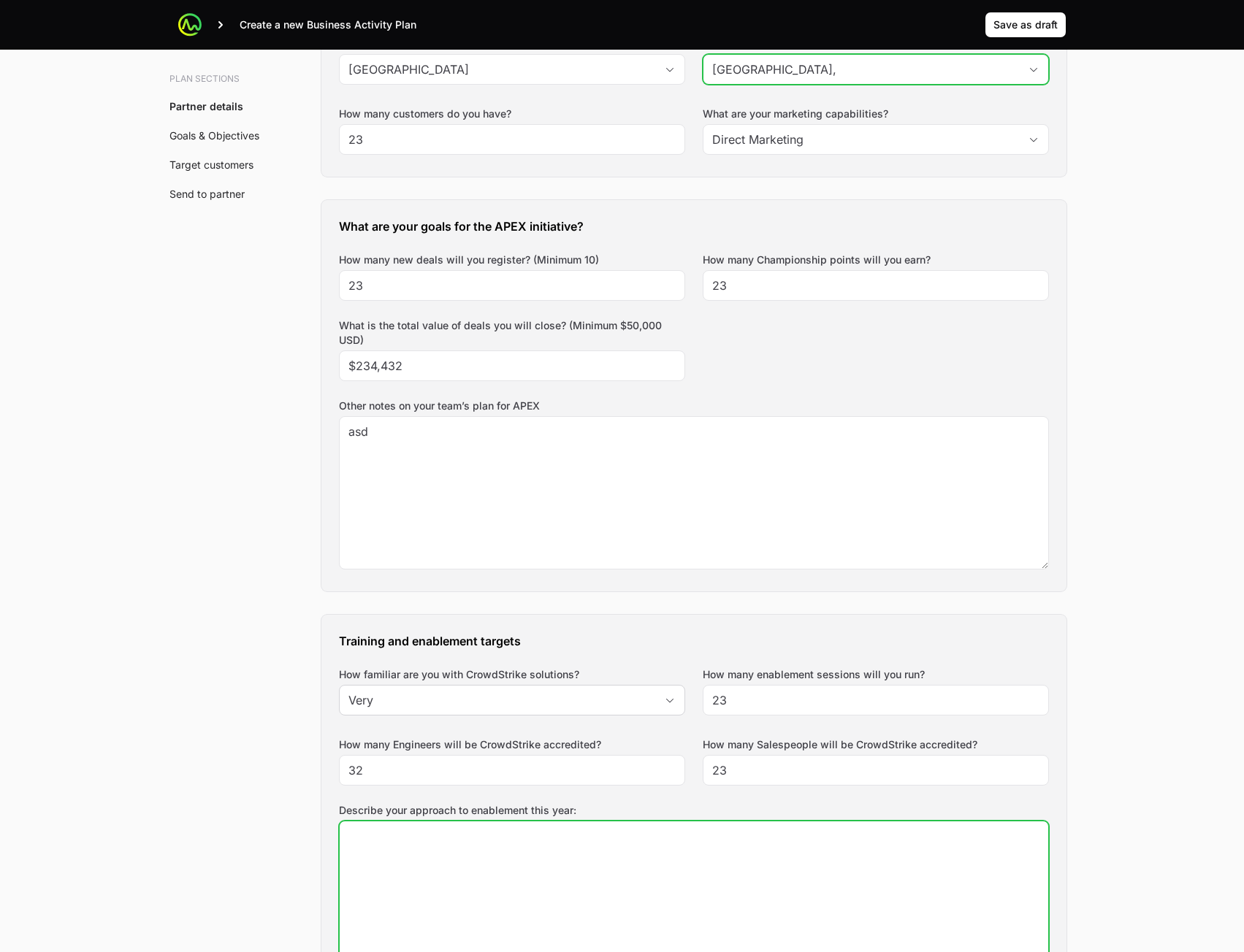
click at [613, 861] on textarea "Describe your approach to enablement this year:" at bounding box center [693, 897] width 708 height 152
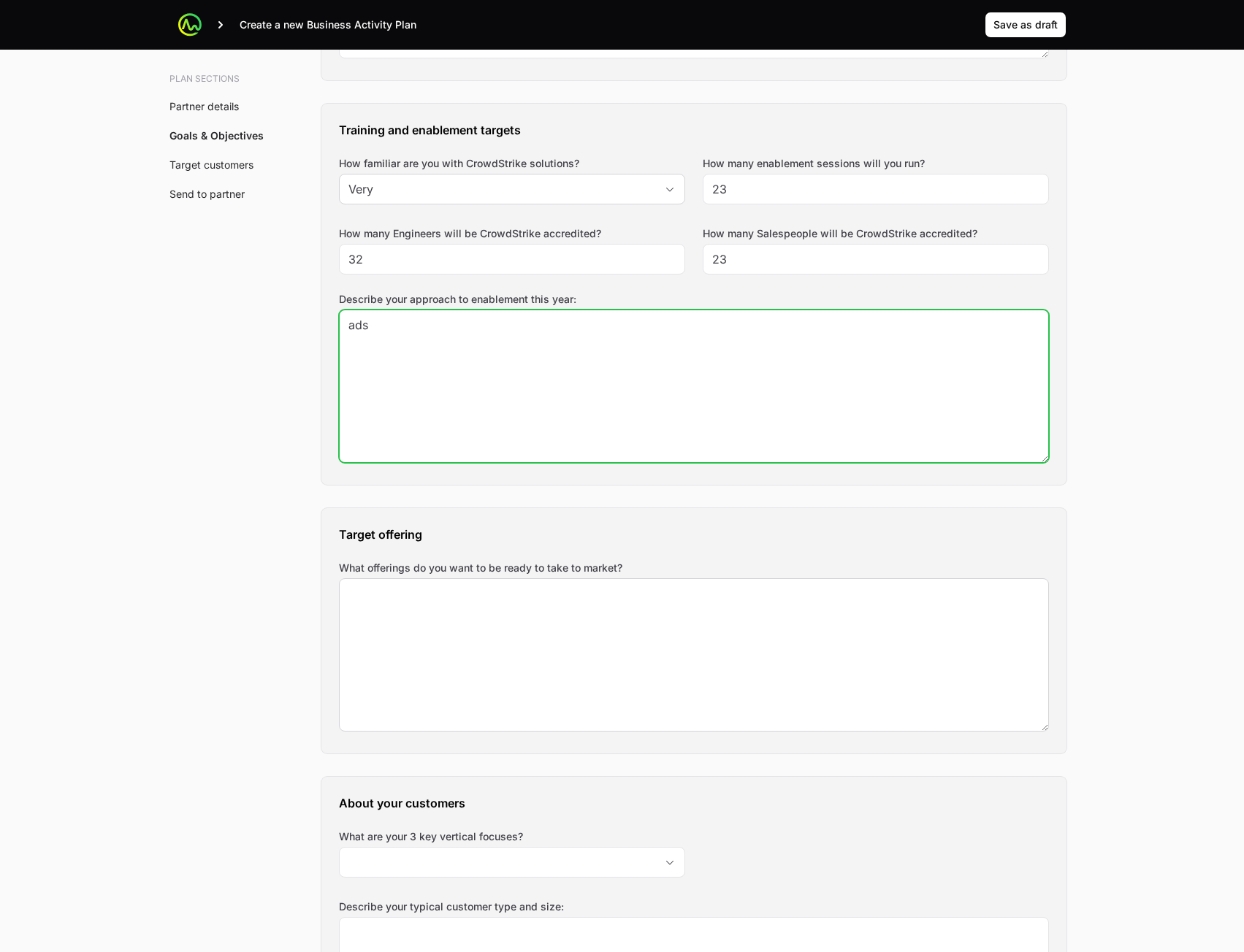
type textarea "ads"
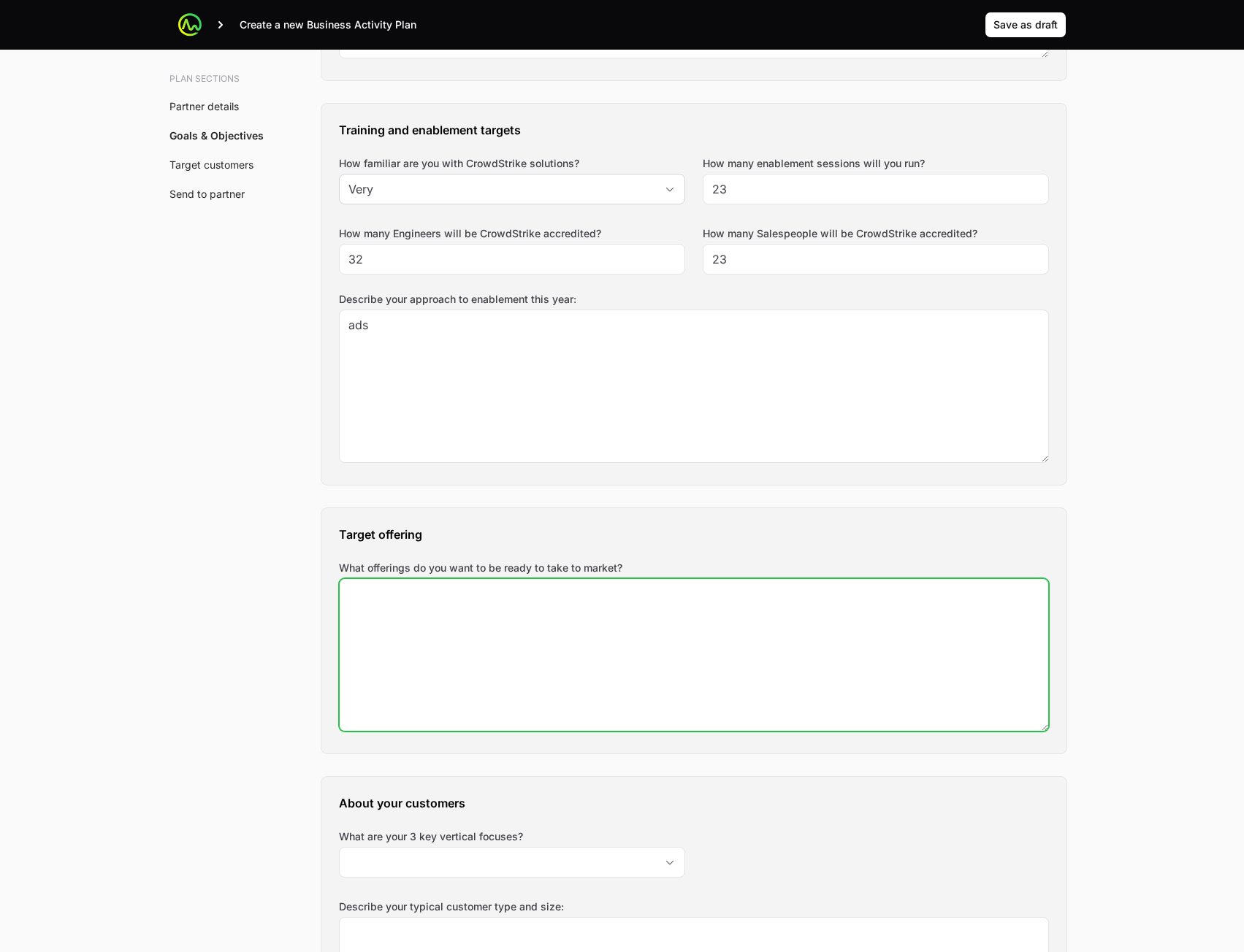
click at [564, 668] on textarea "What offerings do you want to be ready to take to market?" at bounding box center [693, 655] width 708 height 152
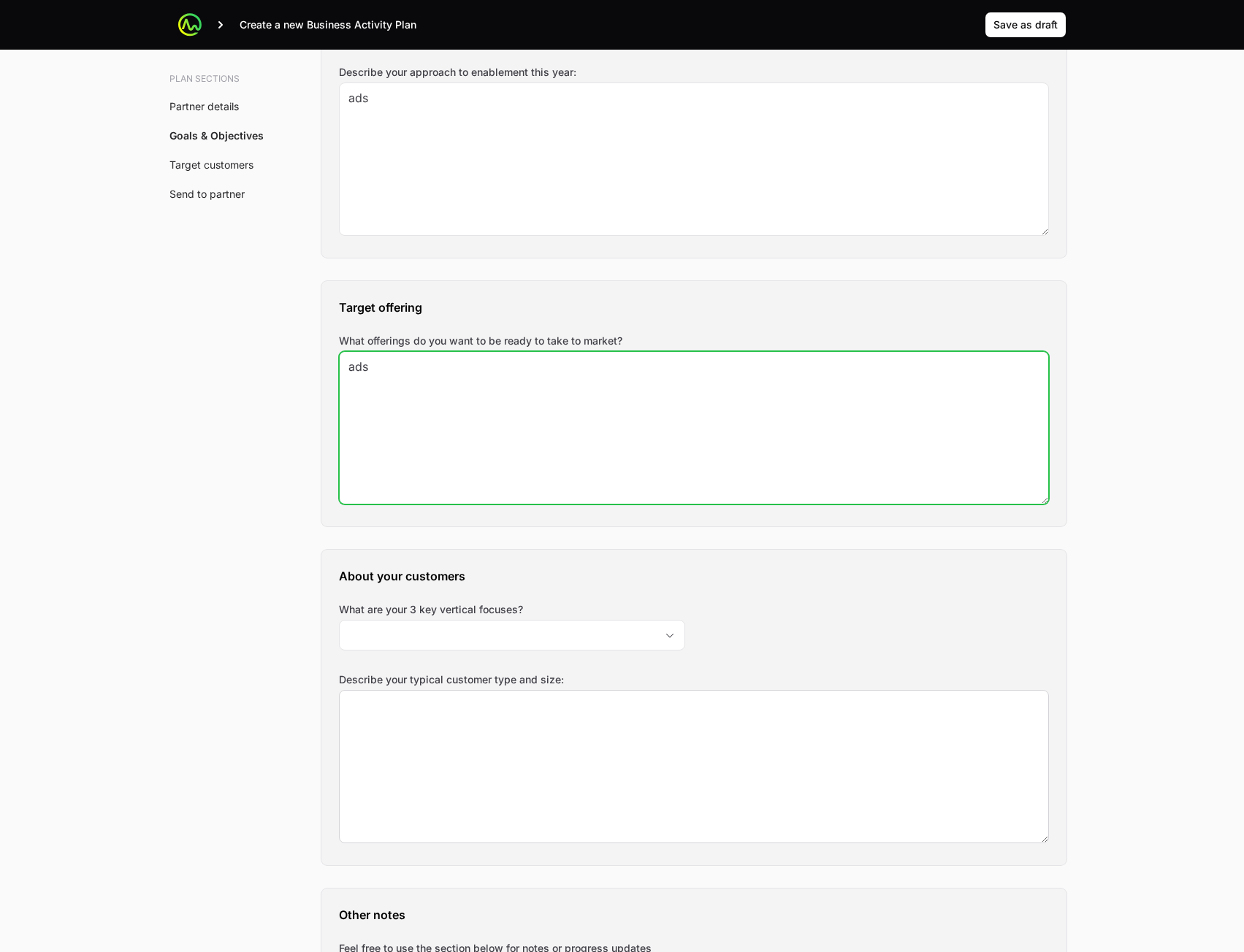
scroll to position [1387, 0]
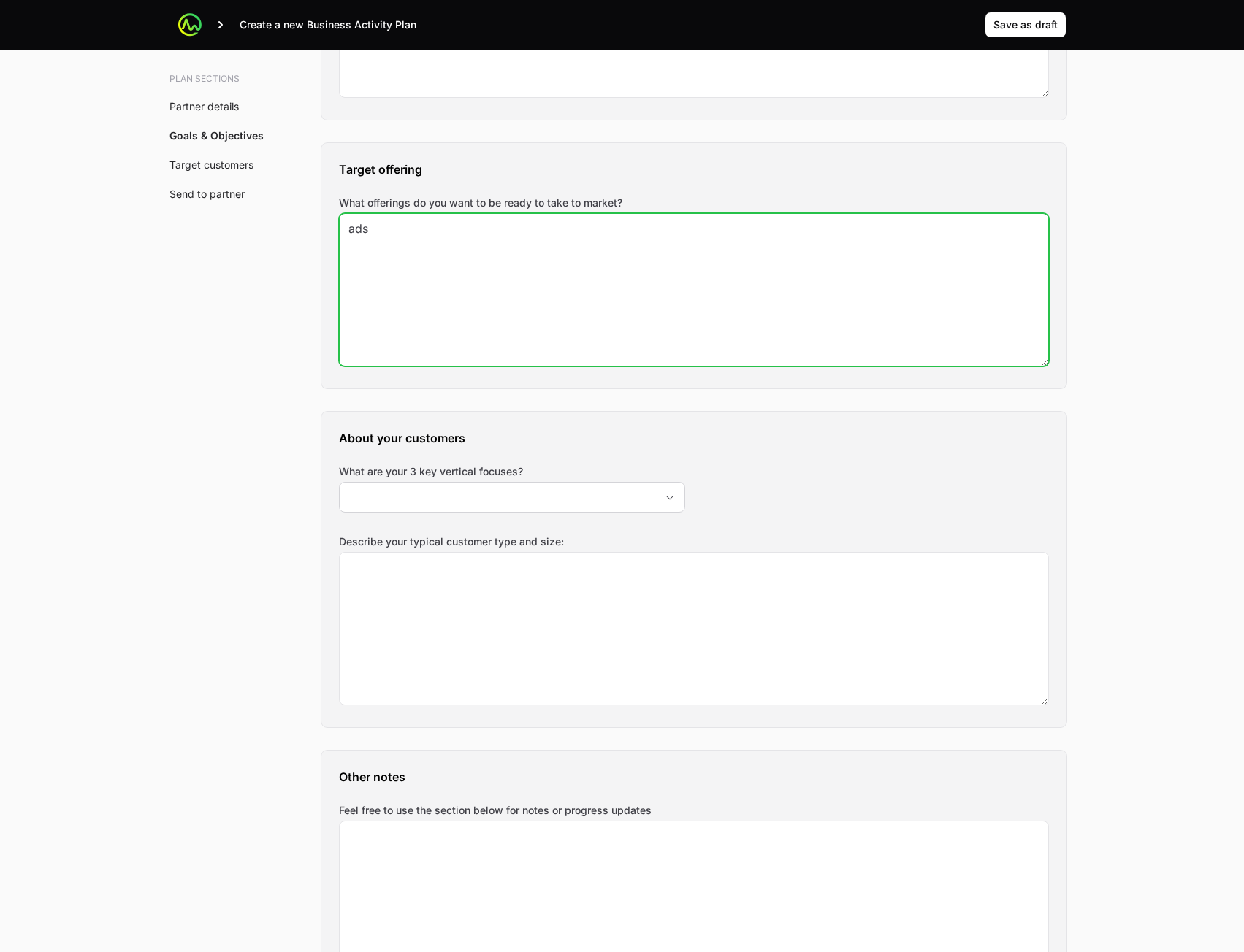
type textarea "ads"
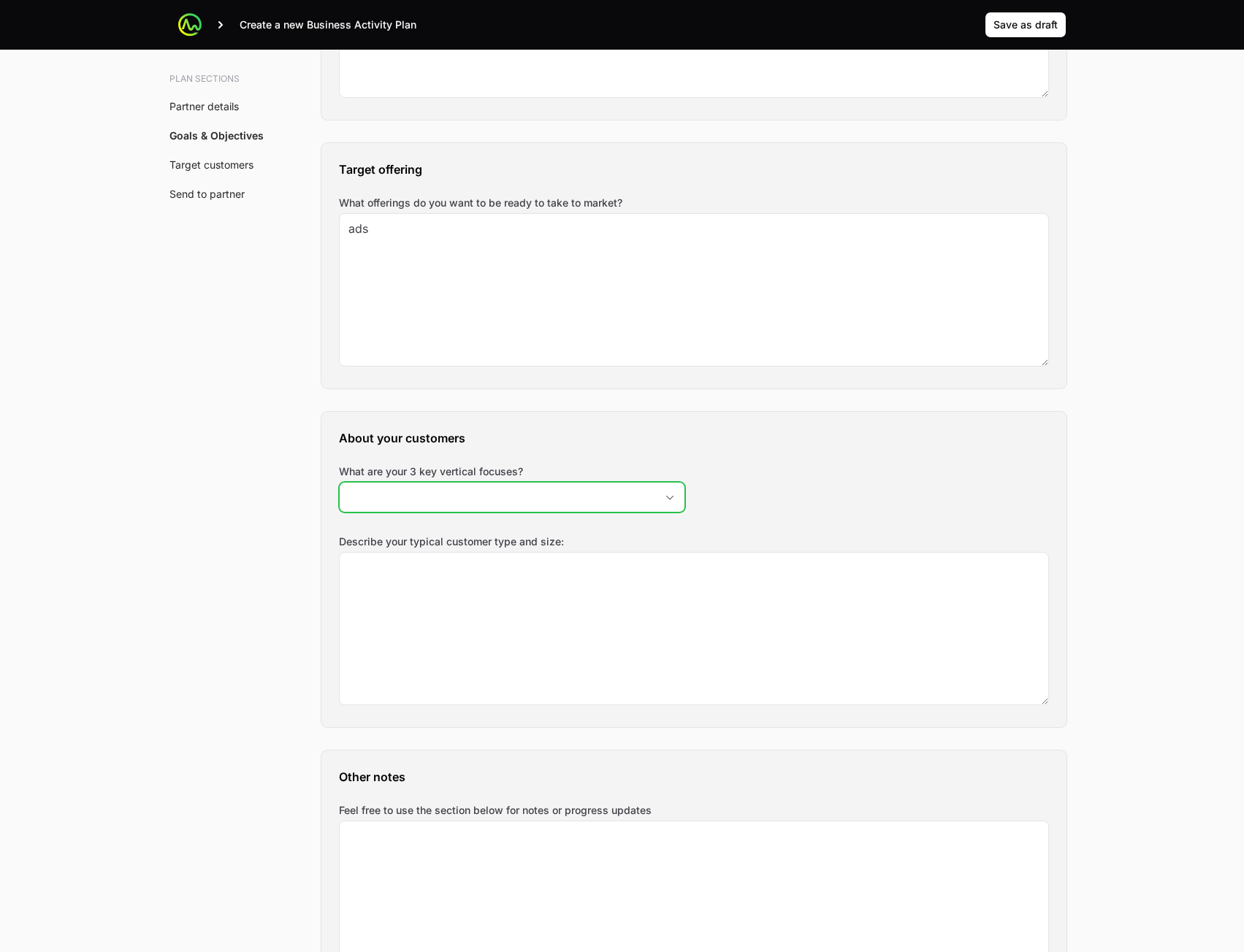
drag, startPoint x: 549, startPoint y: 494, endPoint x: 548, endPoint y: 511, distance: 17.0
click at [550, 497] on input "What are your 3 key vertical focuses?" at bounding box center [497, 497] width 316 height 29
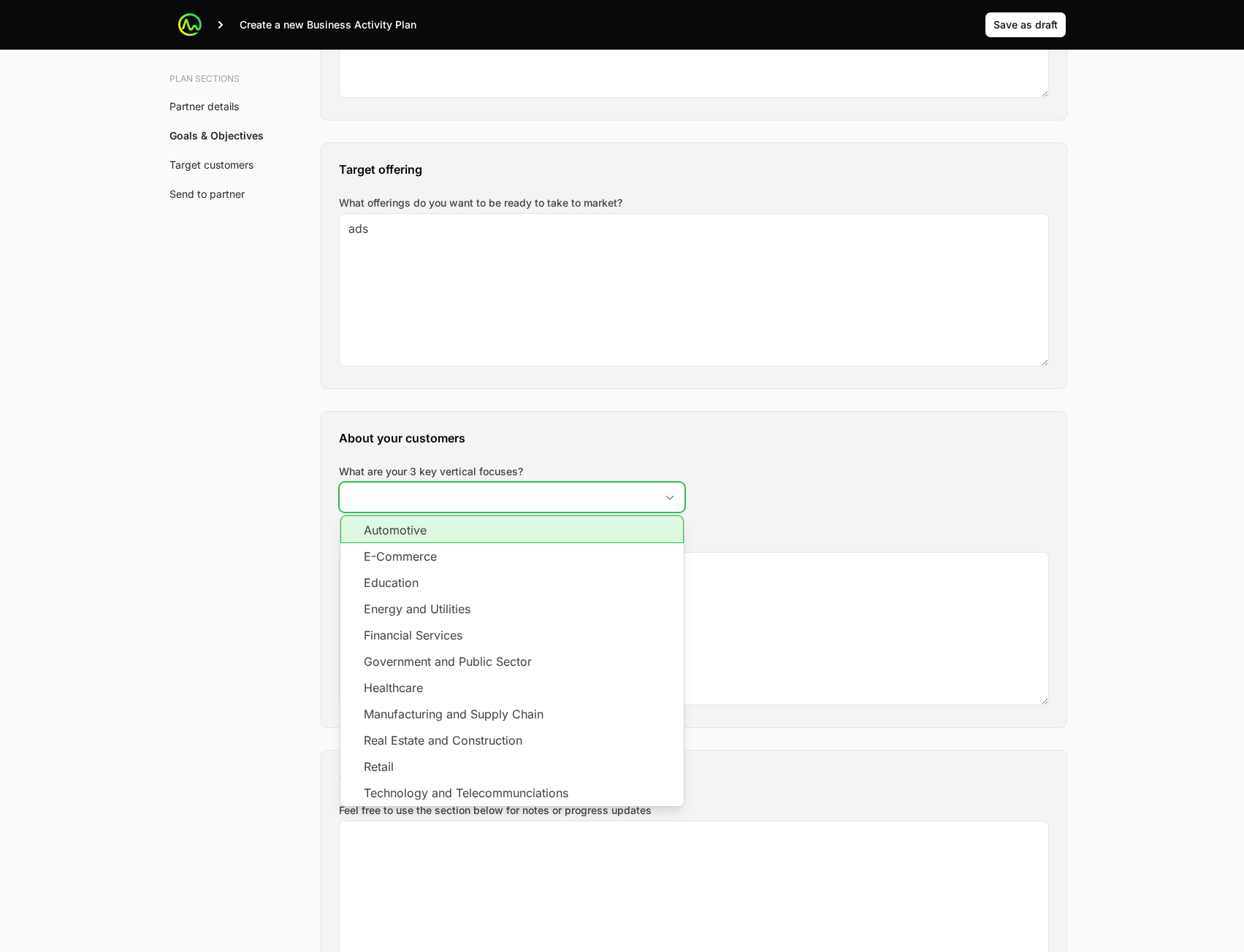
drag, startPoint x: 520, startPoint y: 558, endPoint x: 520, endPoint y: 572, distance: 14.0
click at [520, 559] on li "E-Commerce" at bounding box center [512, 556] width 343 height 26
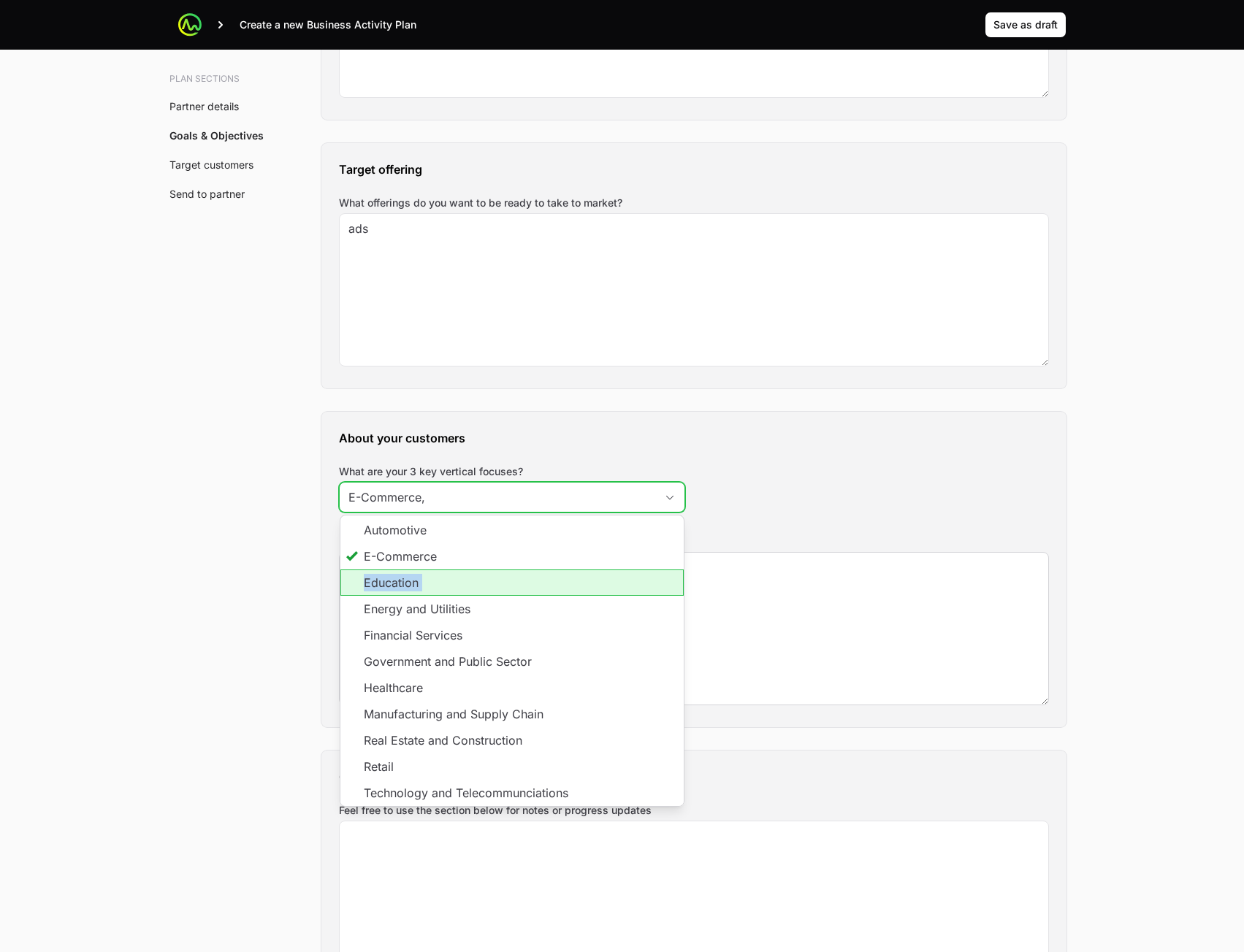
click at [513, 602] on ul "Automotive E-Commerce Education Energy and Utilities Financial Services Governm…" at bounding box center [512, 675] width 343 height 319
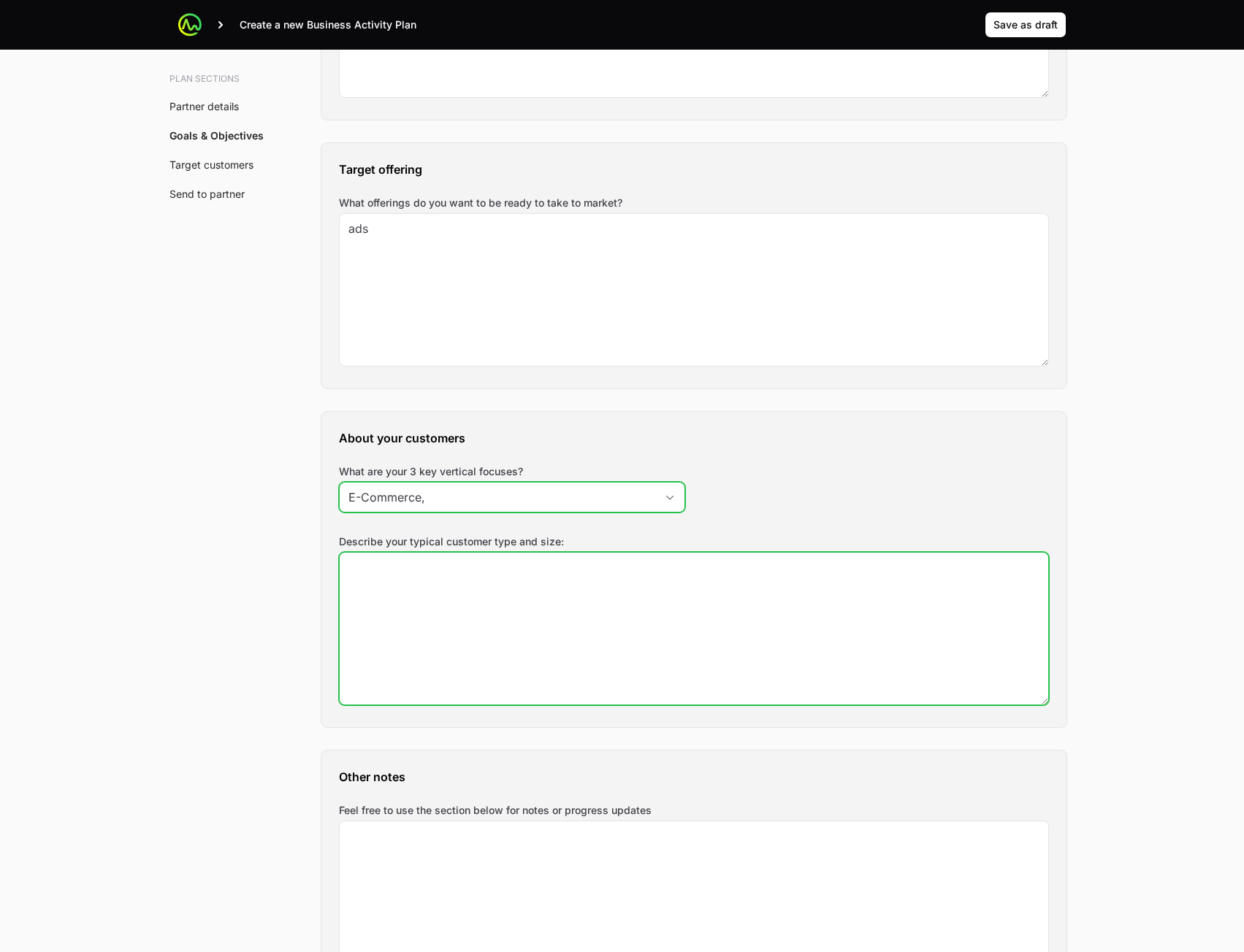
click at [510, 617] on textarea "Describe your typical customer type and size:" at bounding box center [693, 629] width 708 height 152
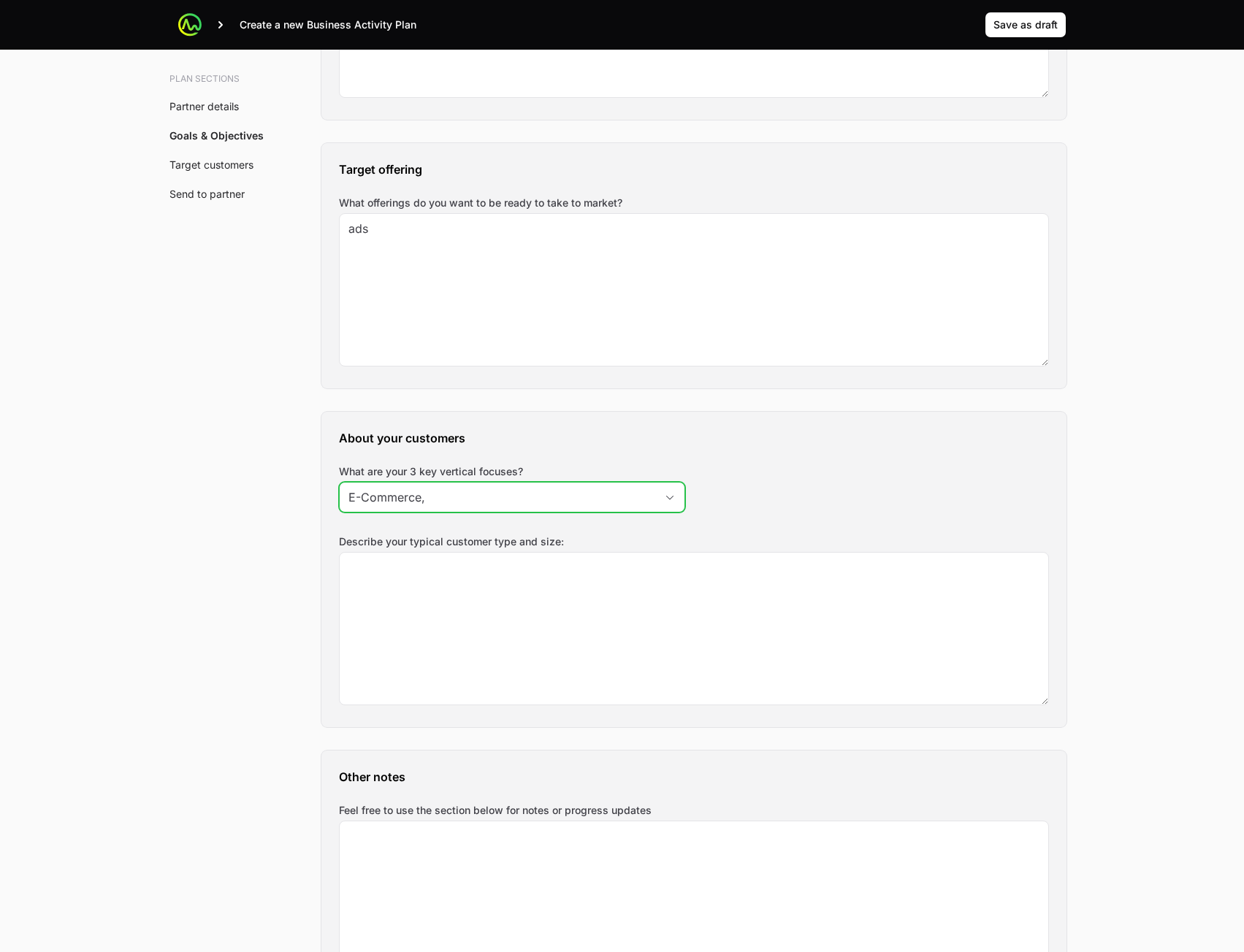
click at [543, 513] on div "What are your 3 key vertical focuses? E-Commerce," at bounding box center [512, 490] width 347 height 52
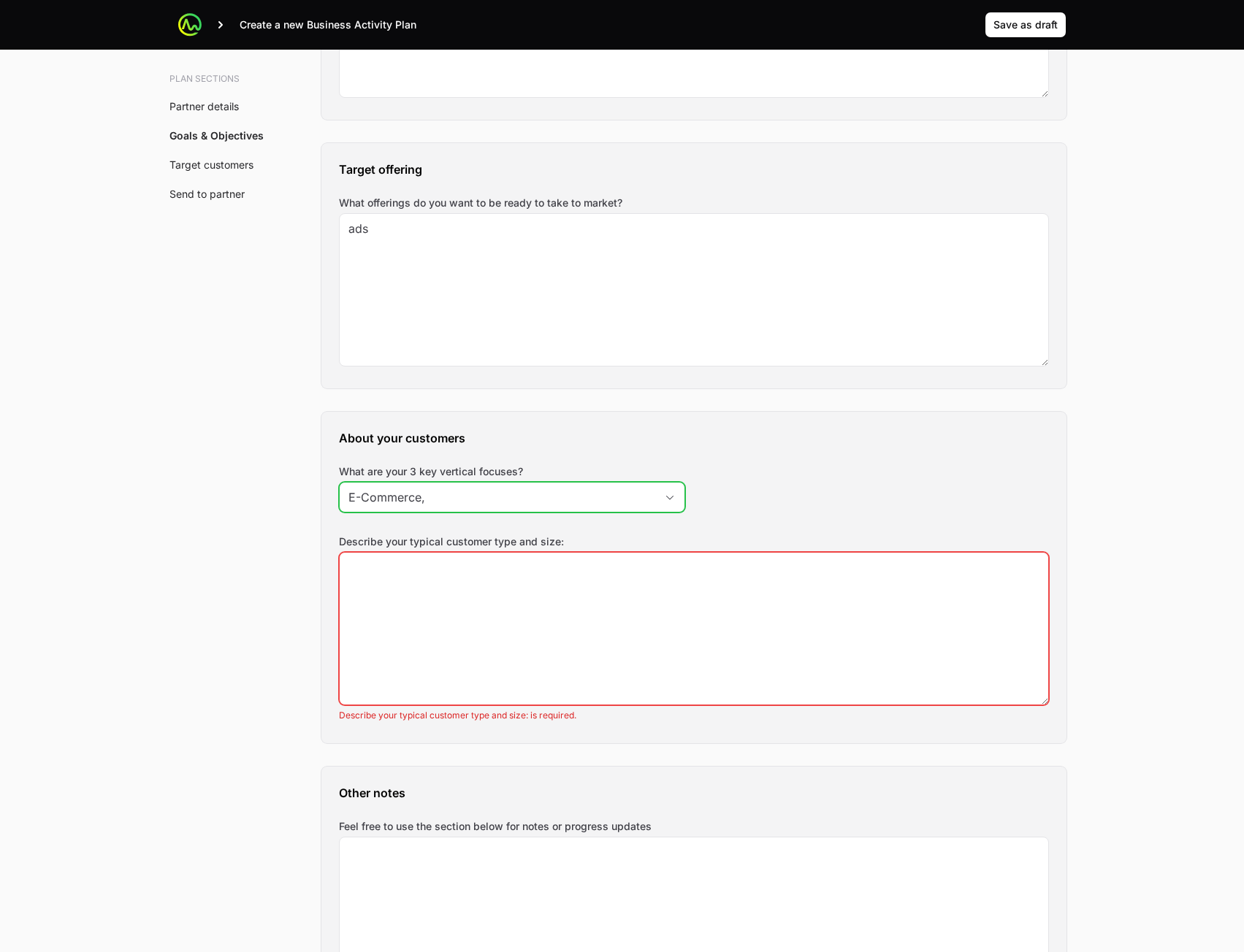
click at [547, 498] on input "E-Commerce," at bounding box center [497, 497] width 316 height 29
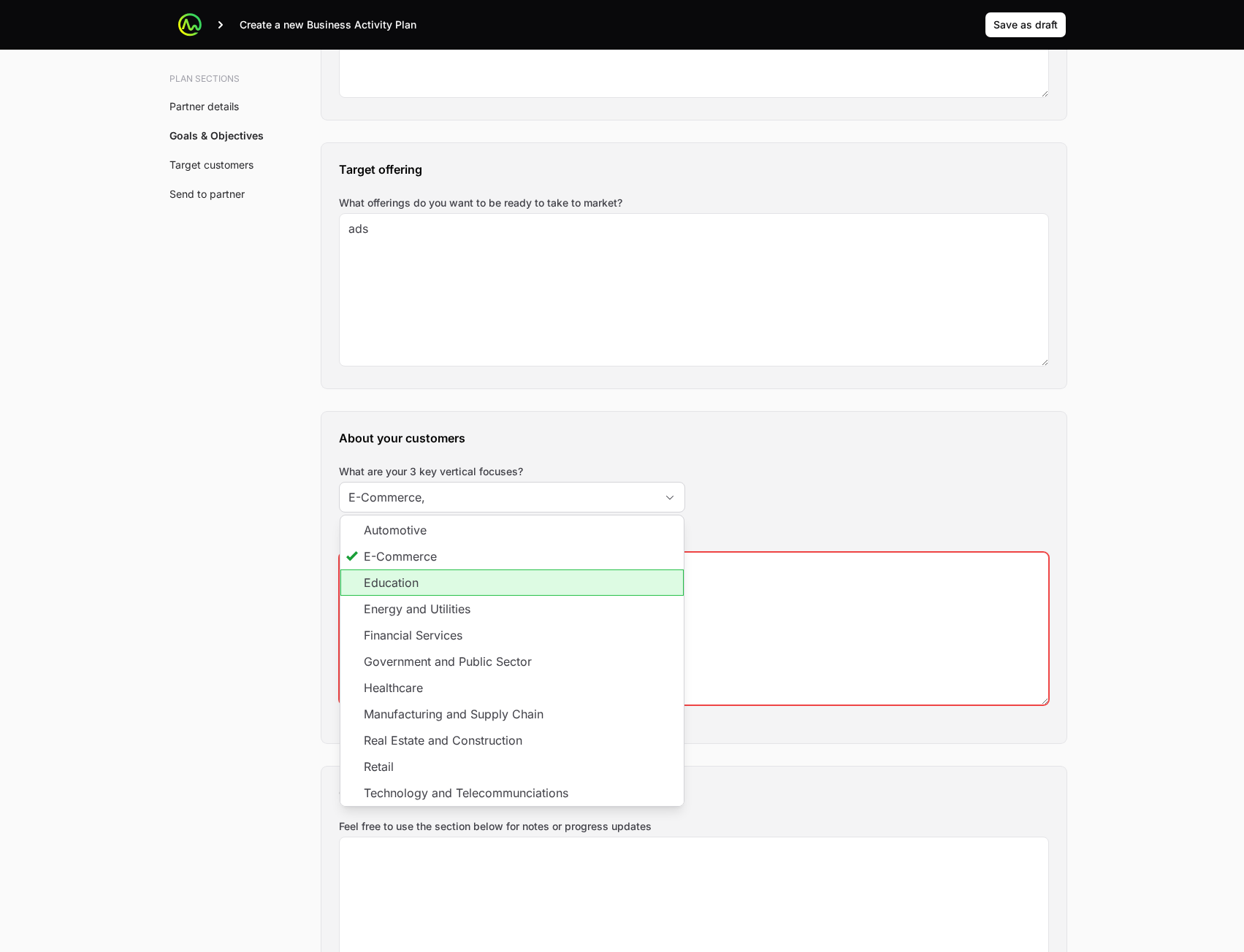
click at [518, 594] on li "Education" at bounding box center [512, 582] width 343 height 26
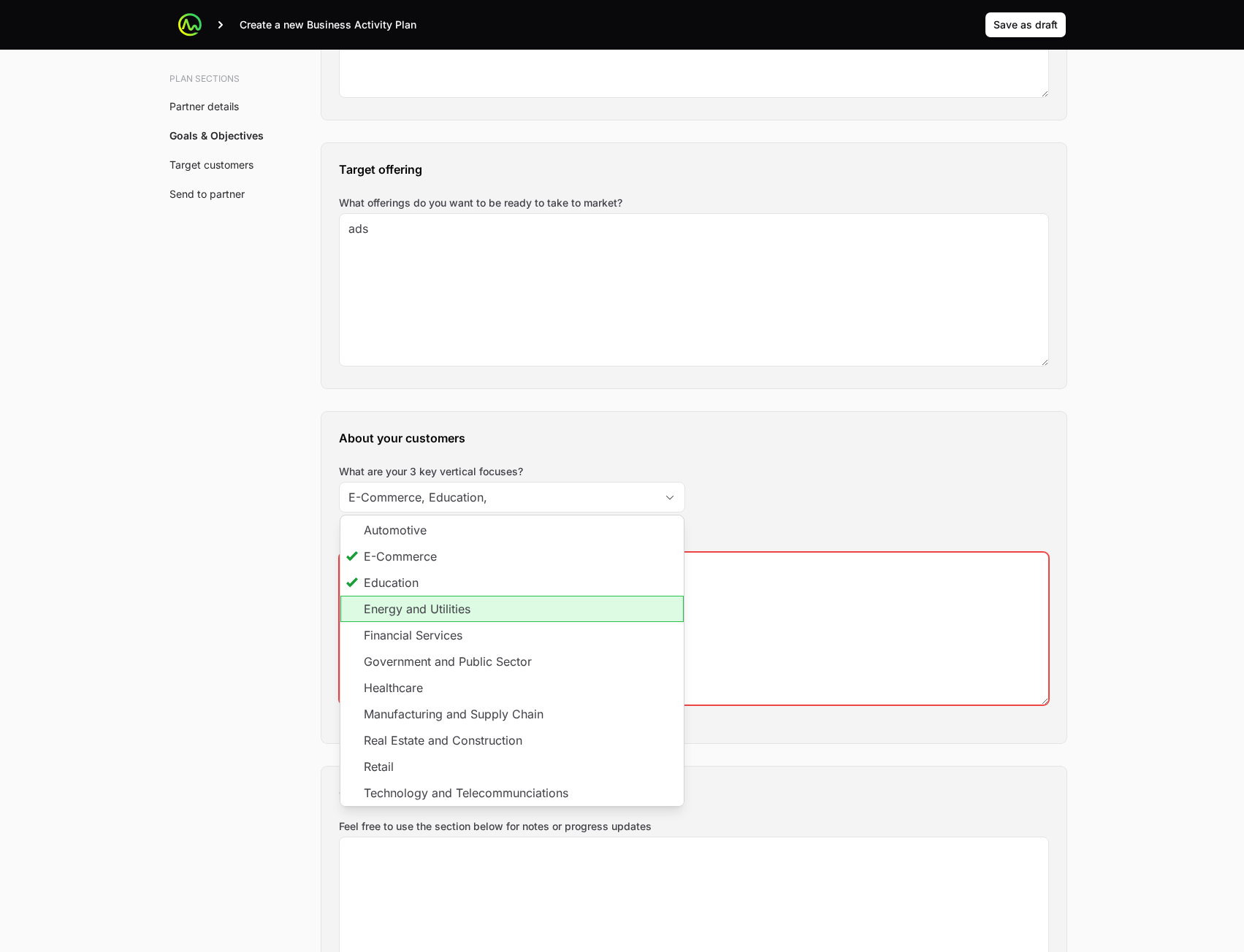
drag, startPoint x: 514, startPoint y: 619, endPoint x: 602, endPoint y: 668, distance: 100.7
click at [514, 620] on li "Energy and Utilities" at bounding box center [512, 609] width 343 height 26
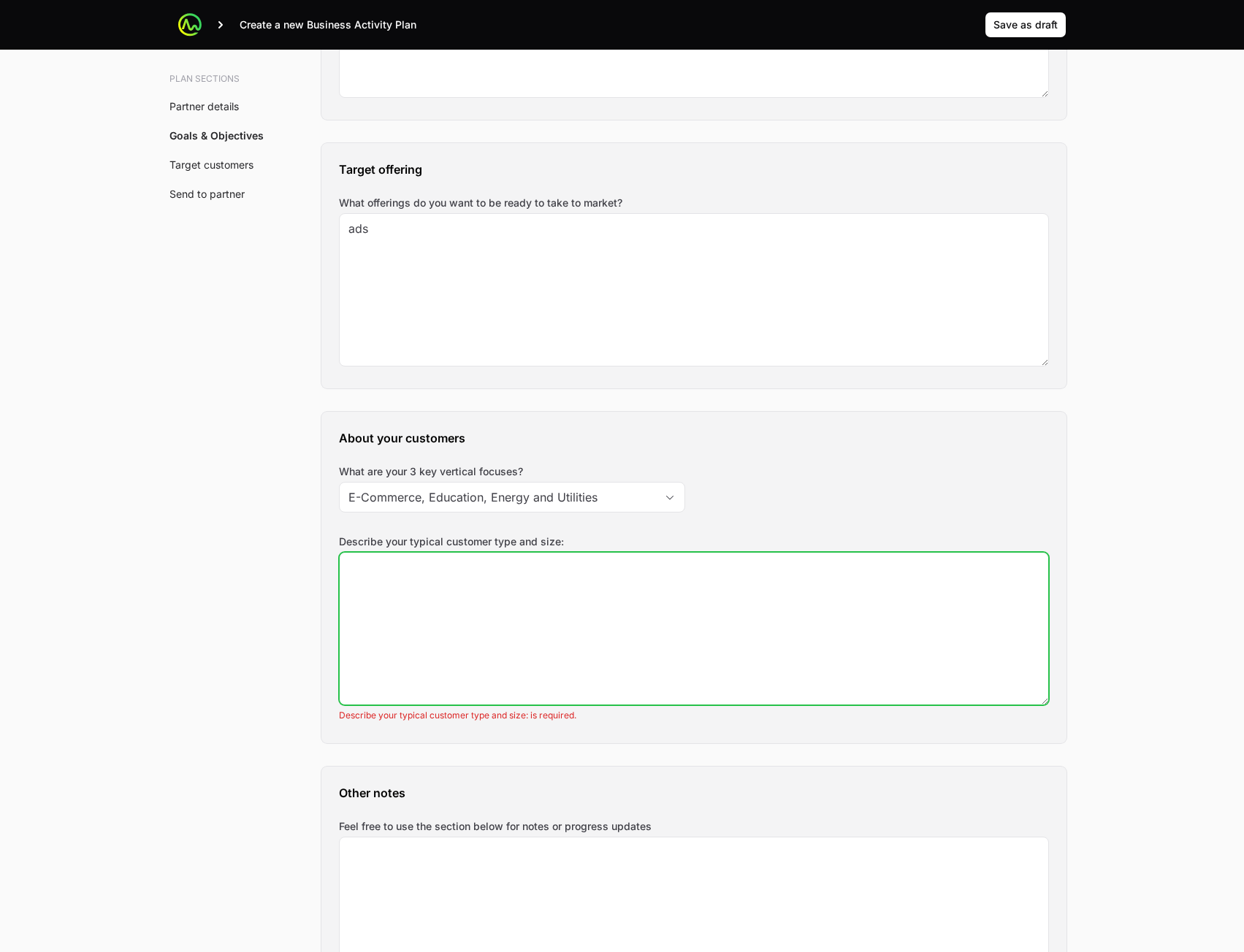
type input "E-Commerce, Education, Energy and Utilities"
click at [734, 637] on textarea "Describe your typical customer type and size:" at bounding box center [693, 629] width 708 height 152
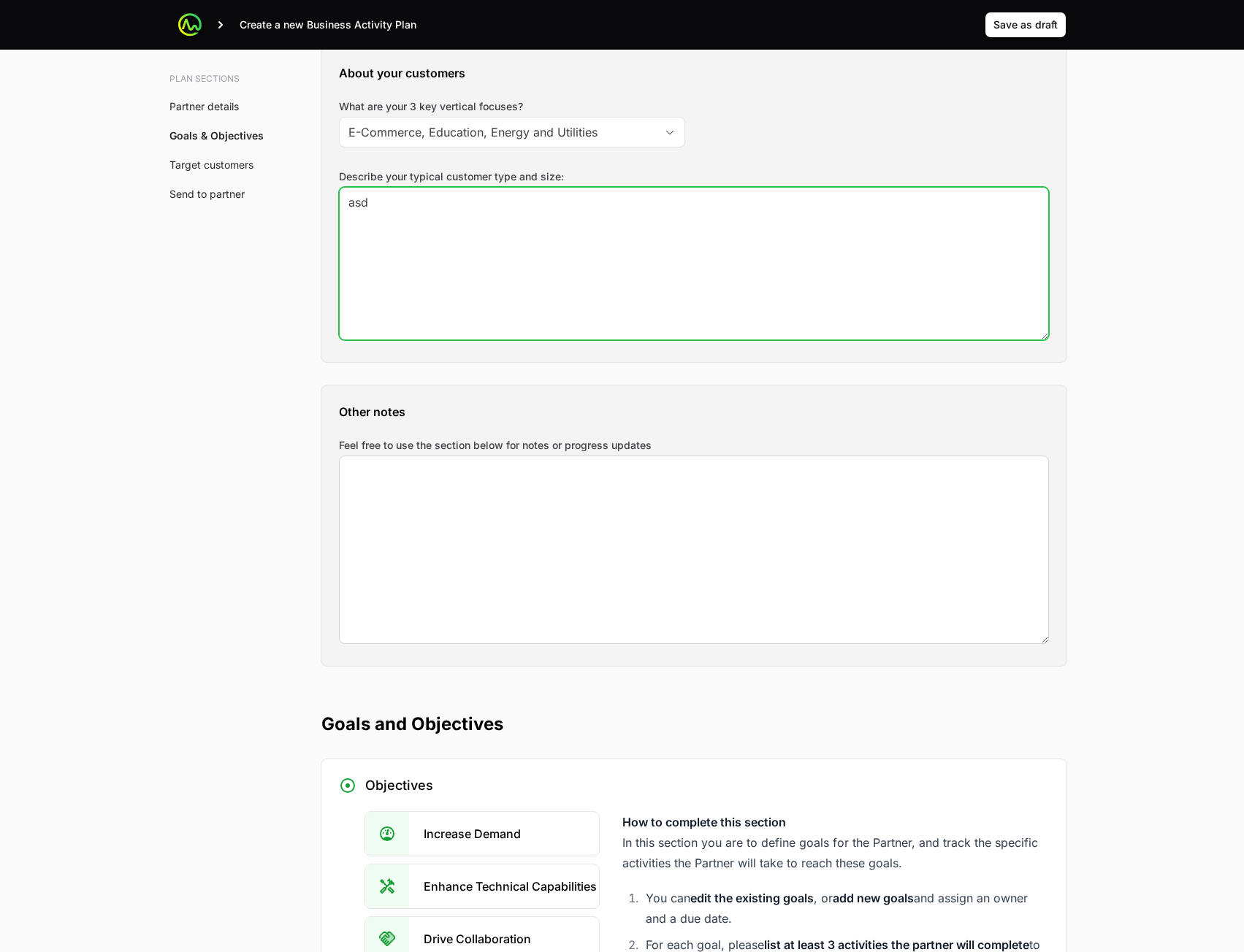
type textarea "asd"
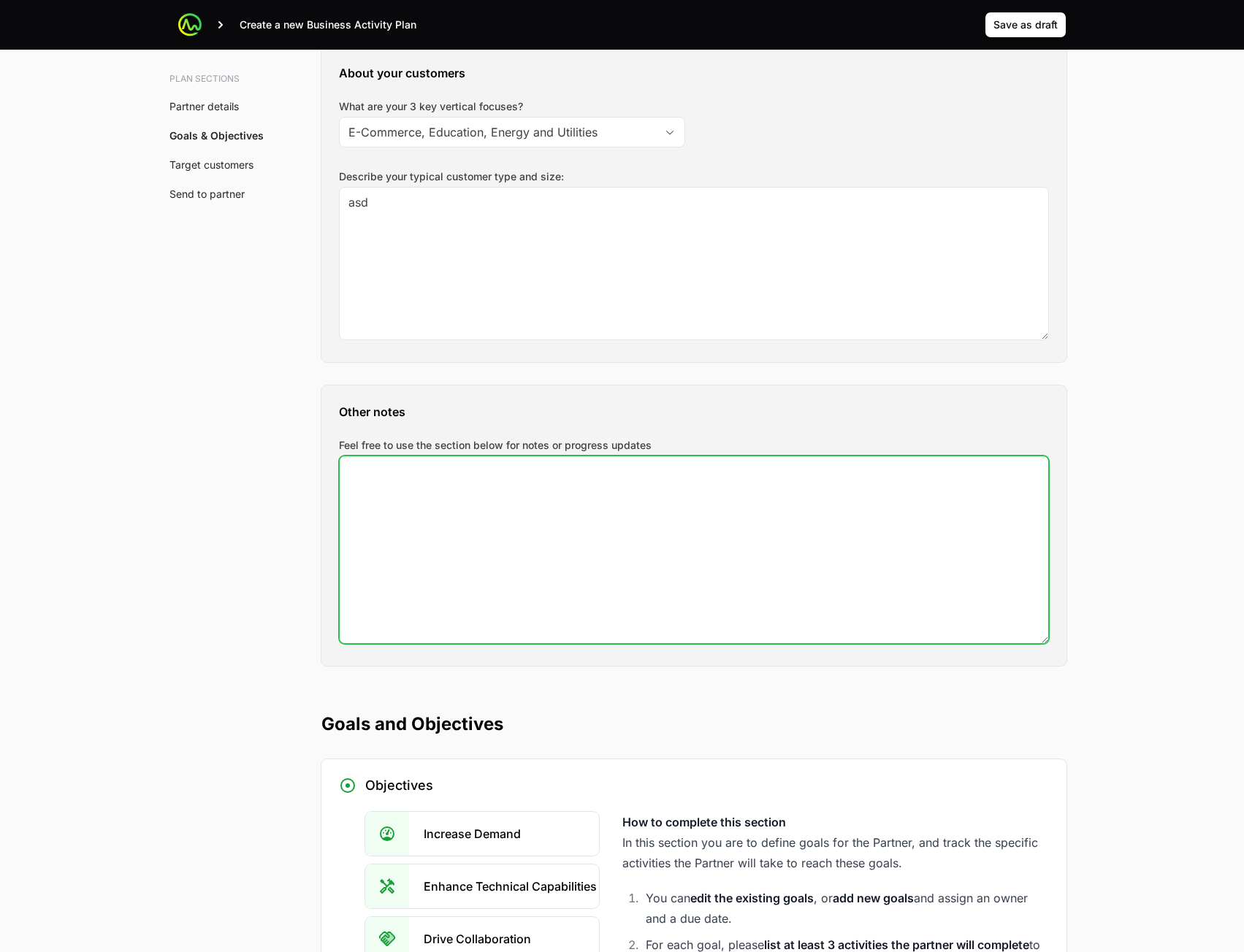
click at [599, 574] on textarea "Feel free to use the section below for notes or progress updates" at bounding box center [693, 549] width 708 height 187
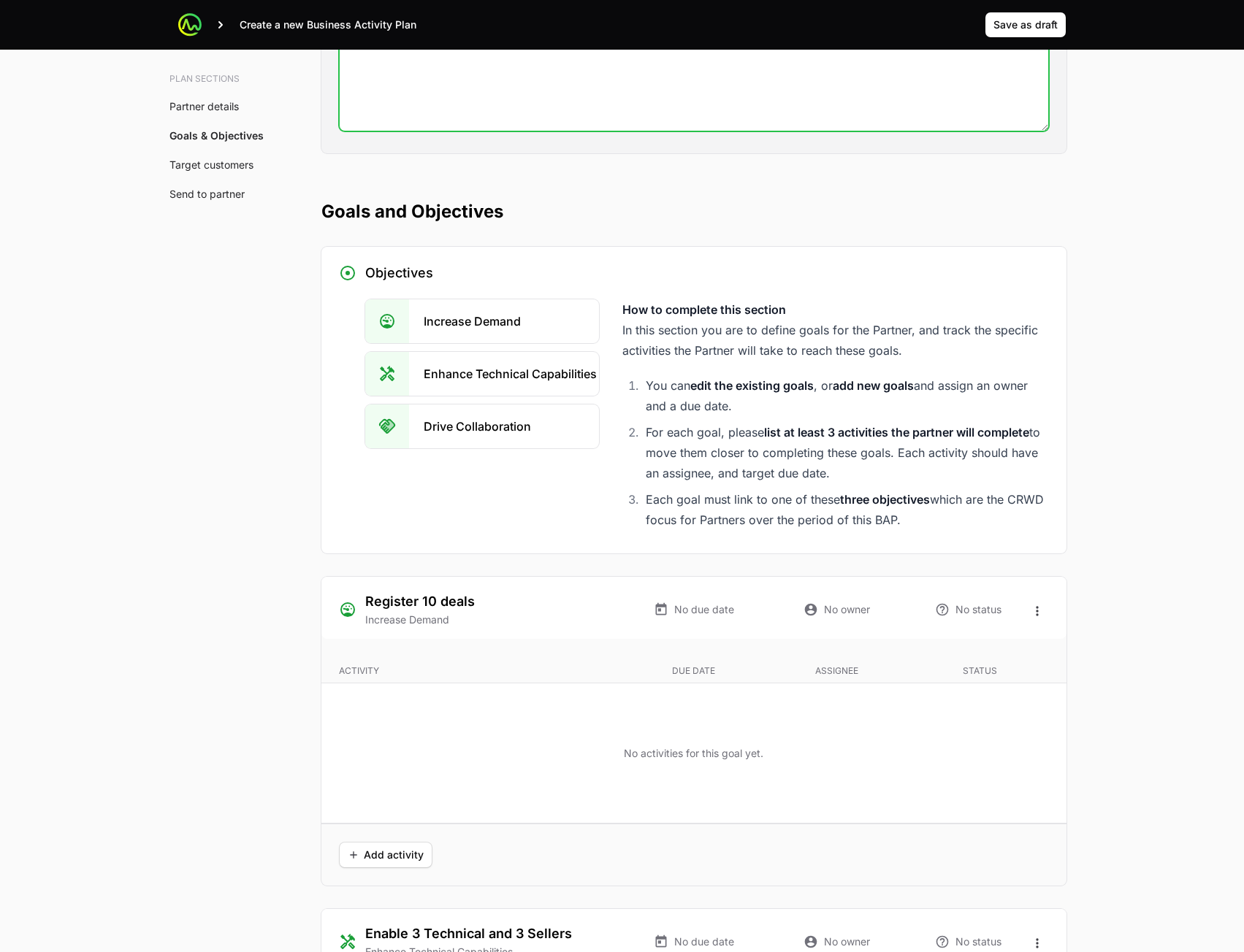
scroll to position [2337, 0]
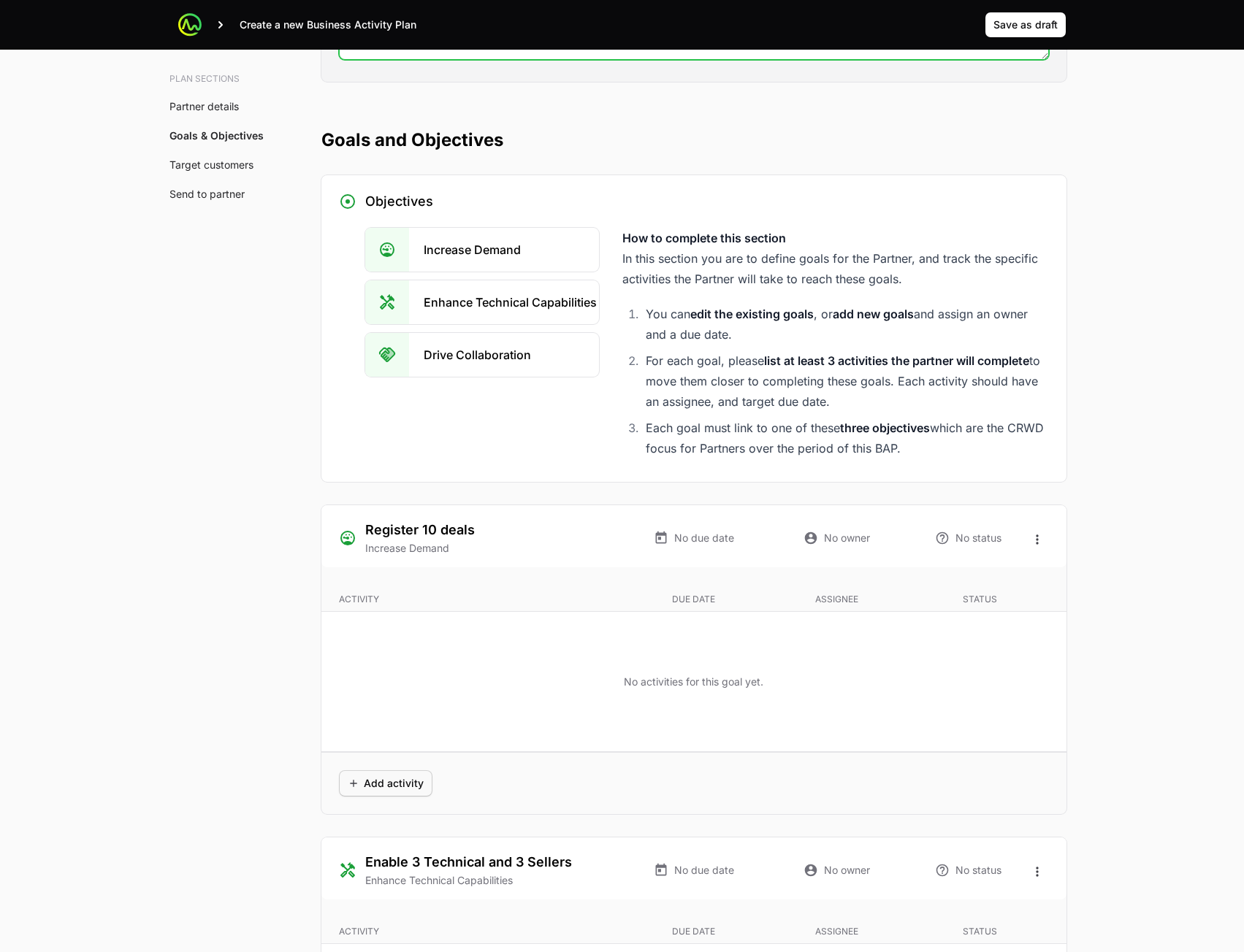
type textarea "asd"
click at [397, 780] on span "Add activity" at bounding box center [386, 784] width 76 height 17
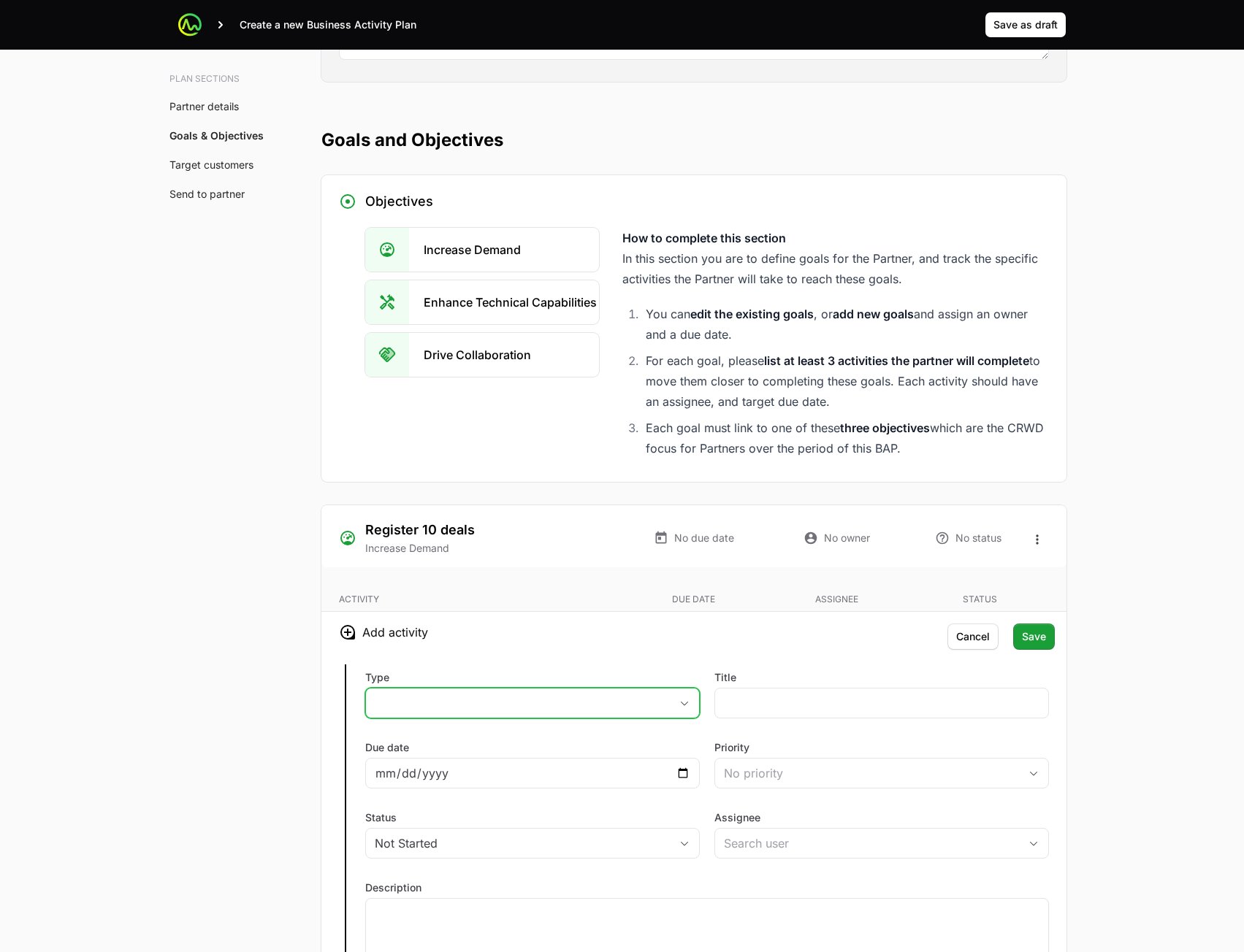
click at [534, 714] on button "placeholder" at bounding box center [532, 703] width 333 height 29
click at [538, 739] on li "Sales" at bounding box center [532, 735] width 331 height 28
click at [824, 708] on input "Title" at bounding box center [882, 703] width 316 height 17
type input "23"
click at [777, 783] on button "No priority" at bounding box center [882, 773] width 333 height 29
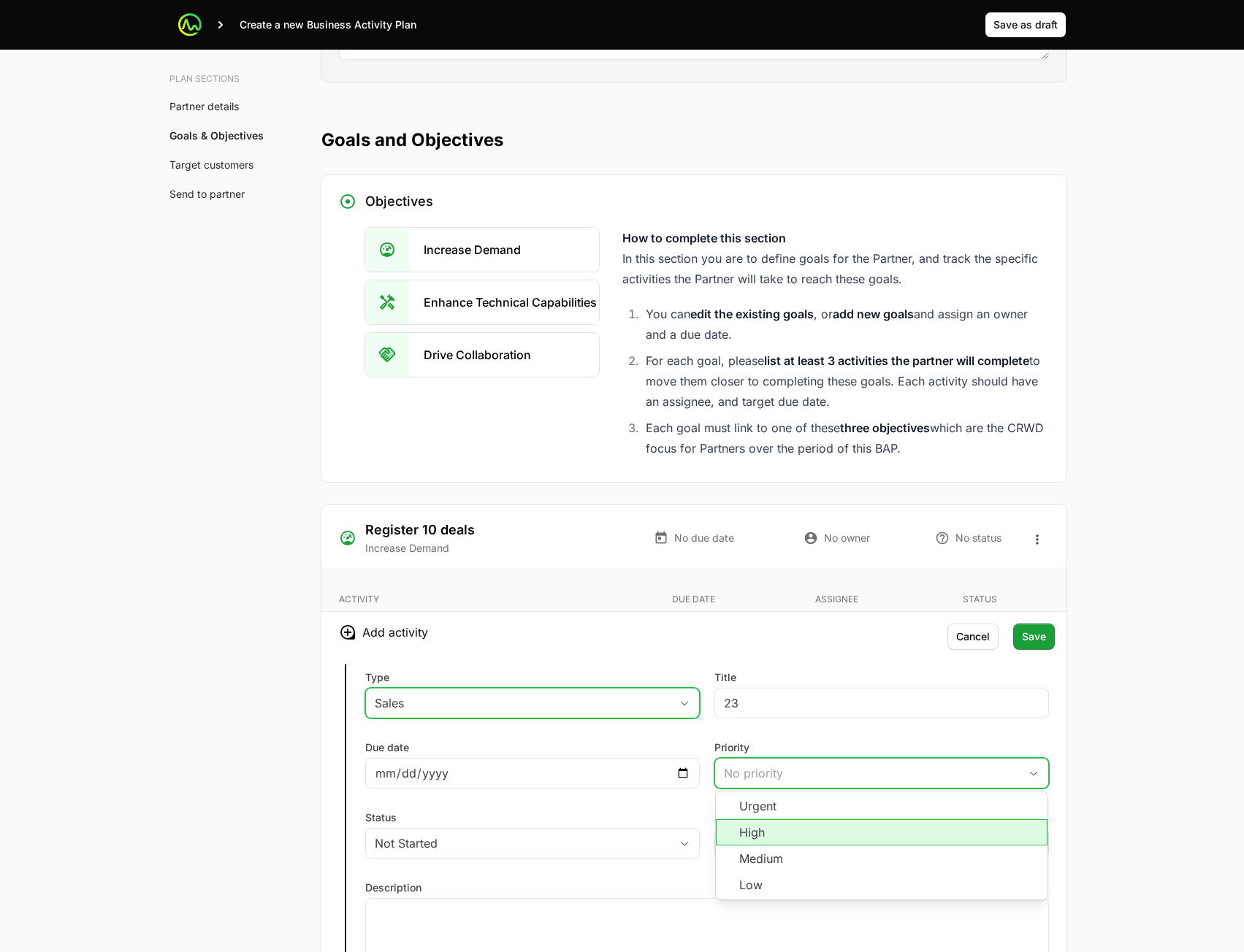
click at [789, 835] on li "High" at bounding box center [882, 832] width 331 height 26
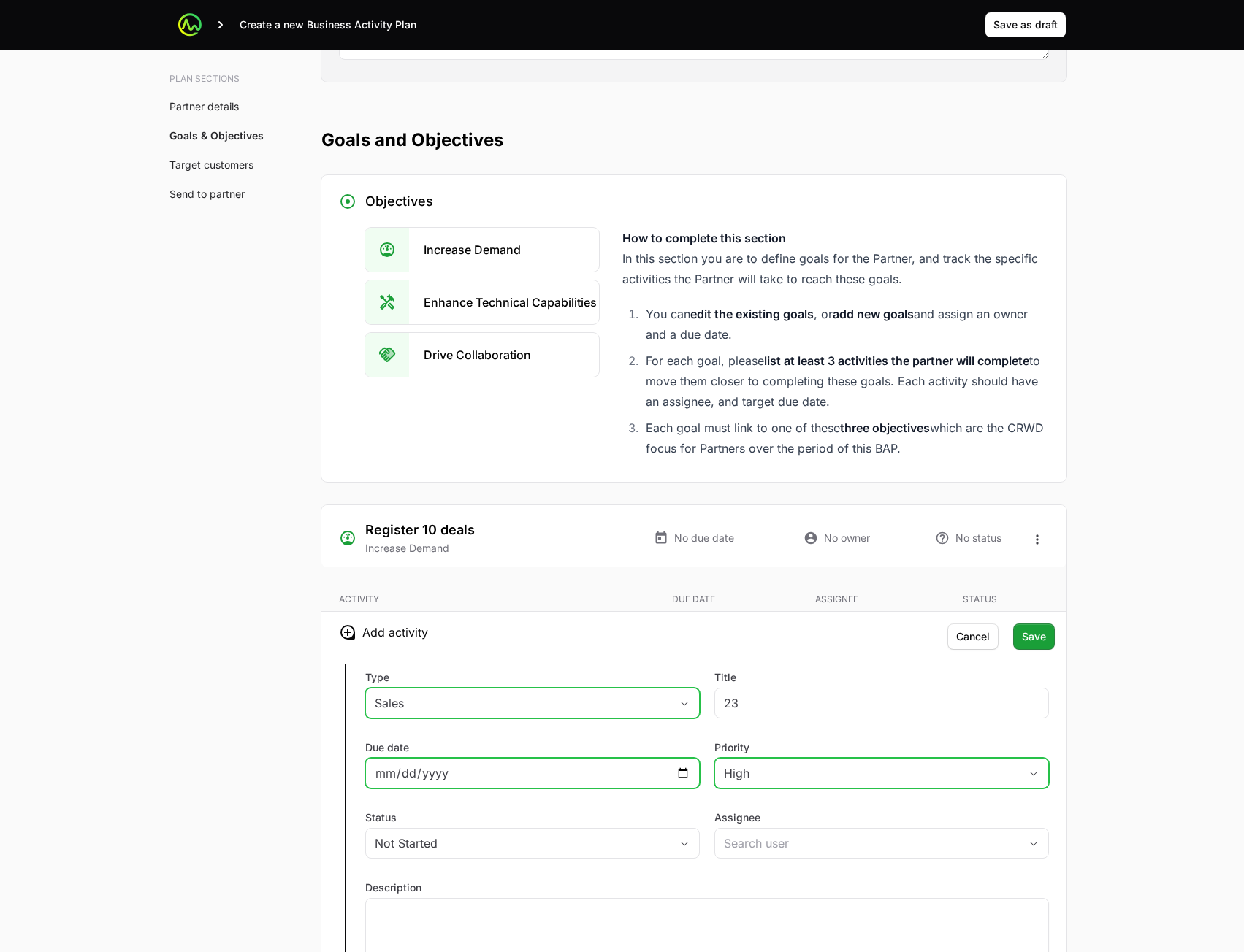
click at [680, 773] on input "Due date" at bounding box center [532, 773] width 316 height 17
type input "[DATE]"
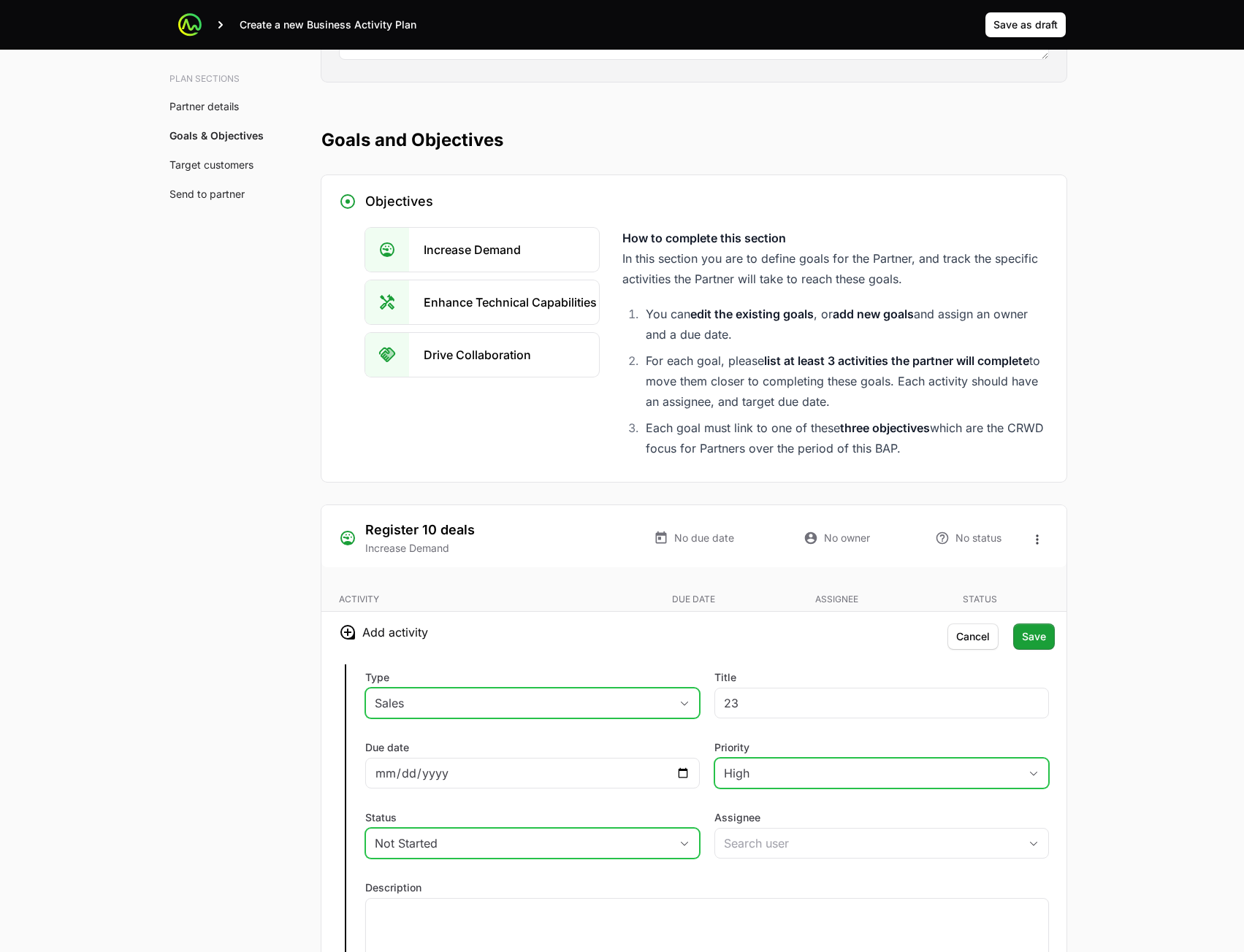
click at [625, 851] on div "Not Started" at bounding box center [521, 843] width 295 height 17
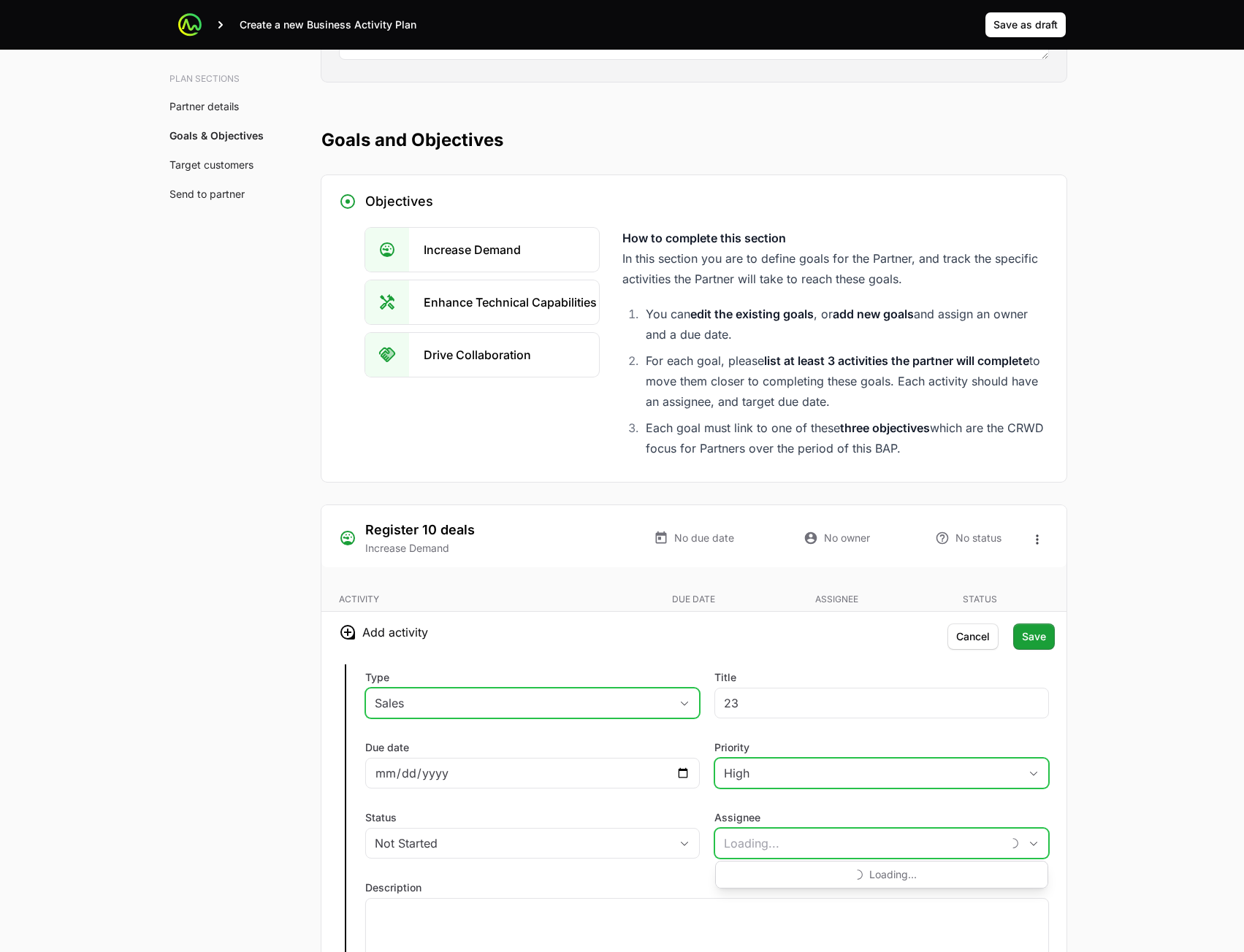
click at [803, 840] on input "Assignee" at bounding box center [858, 843] width 286 height 29
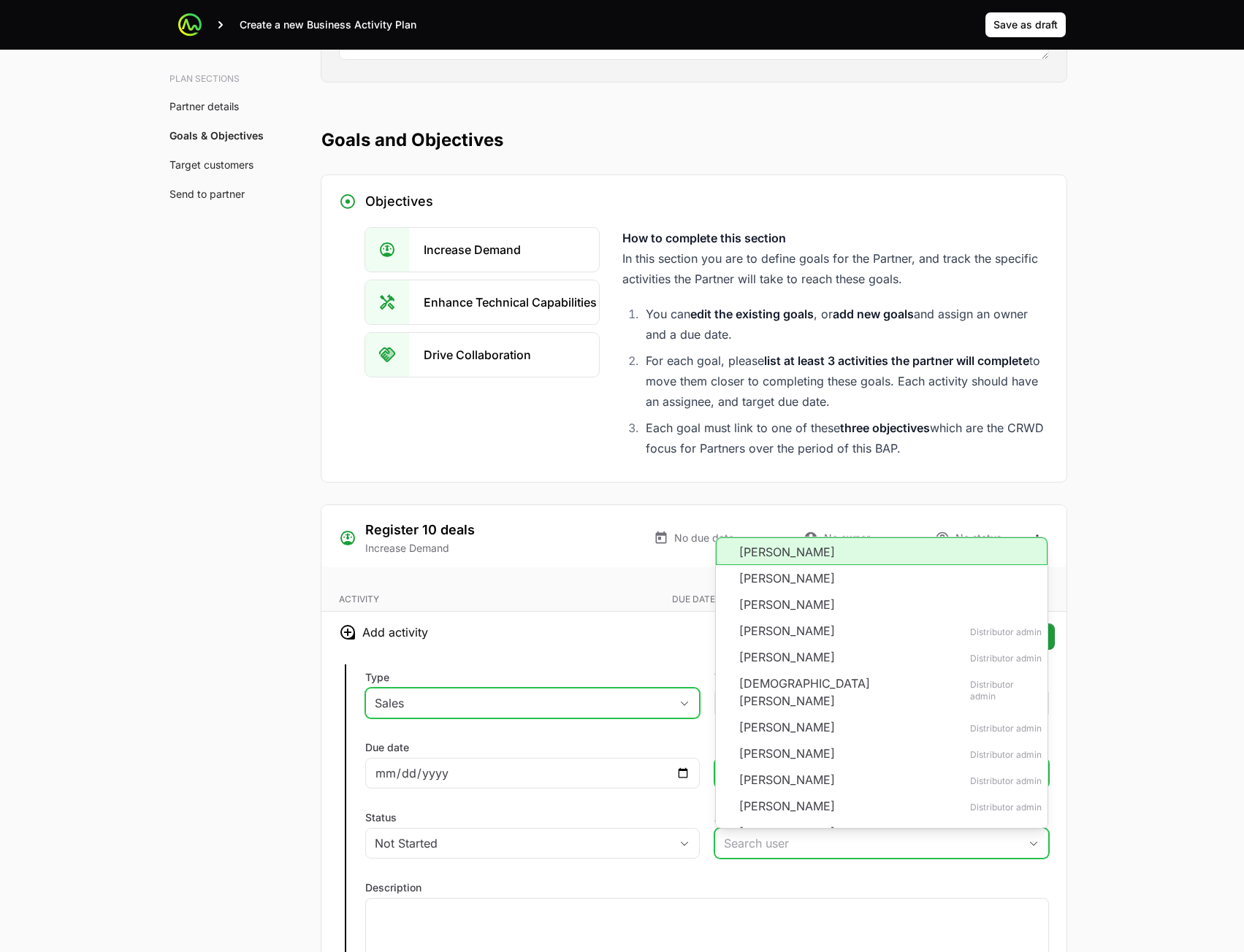
click at [768, 561] on li "[PERSON_NAME]" at bounding box center [882, 551] width 331 height 28
type input "[PERSON_NAME]"
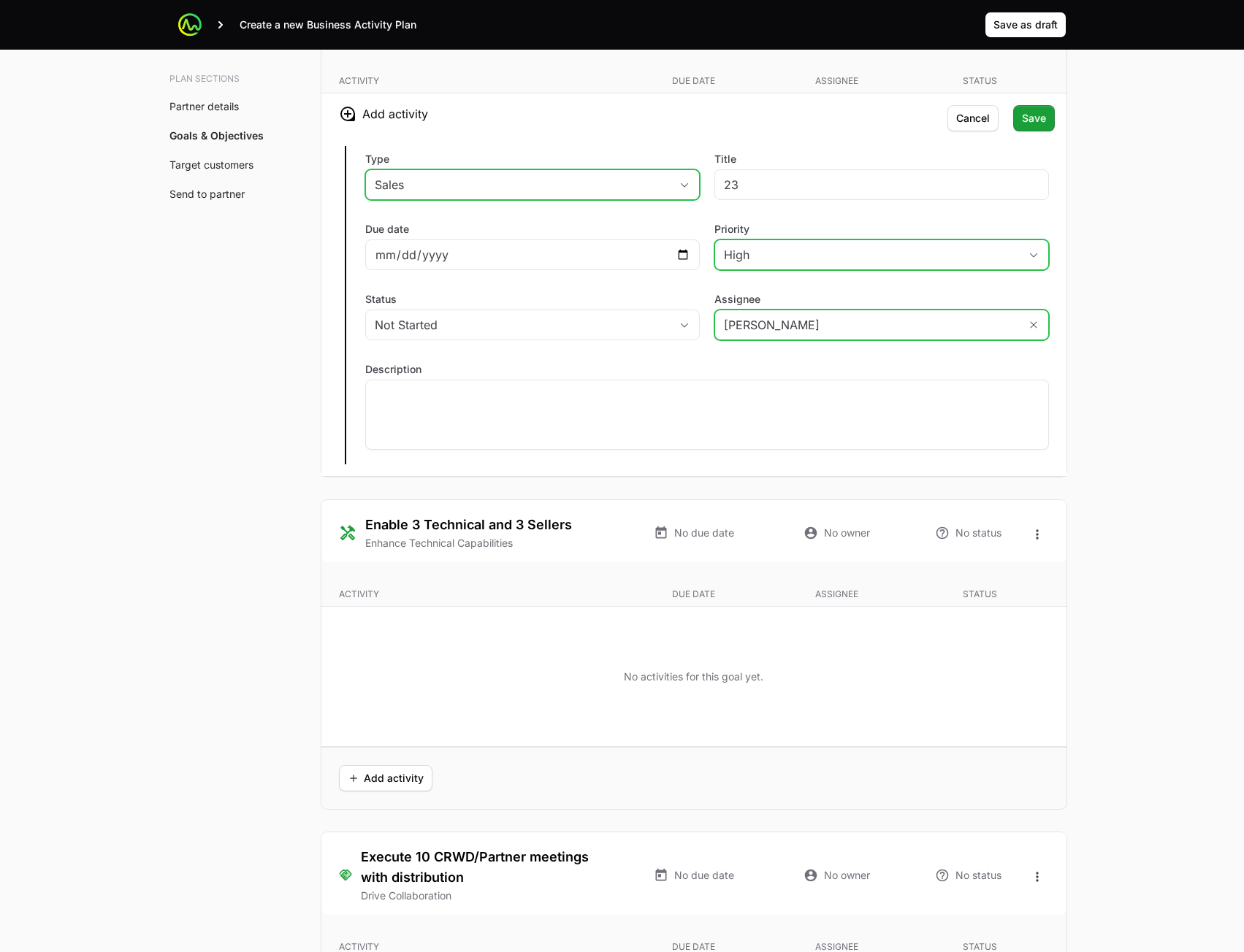
scroll to position [2775, 0]
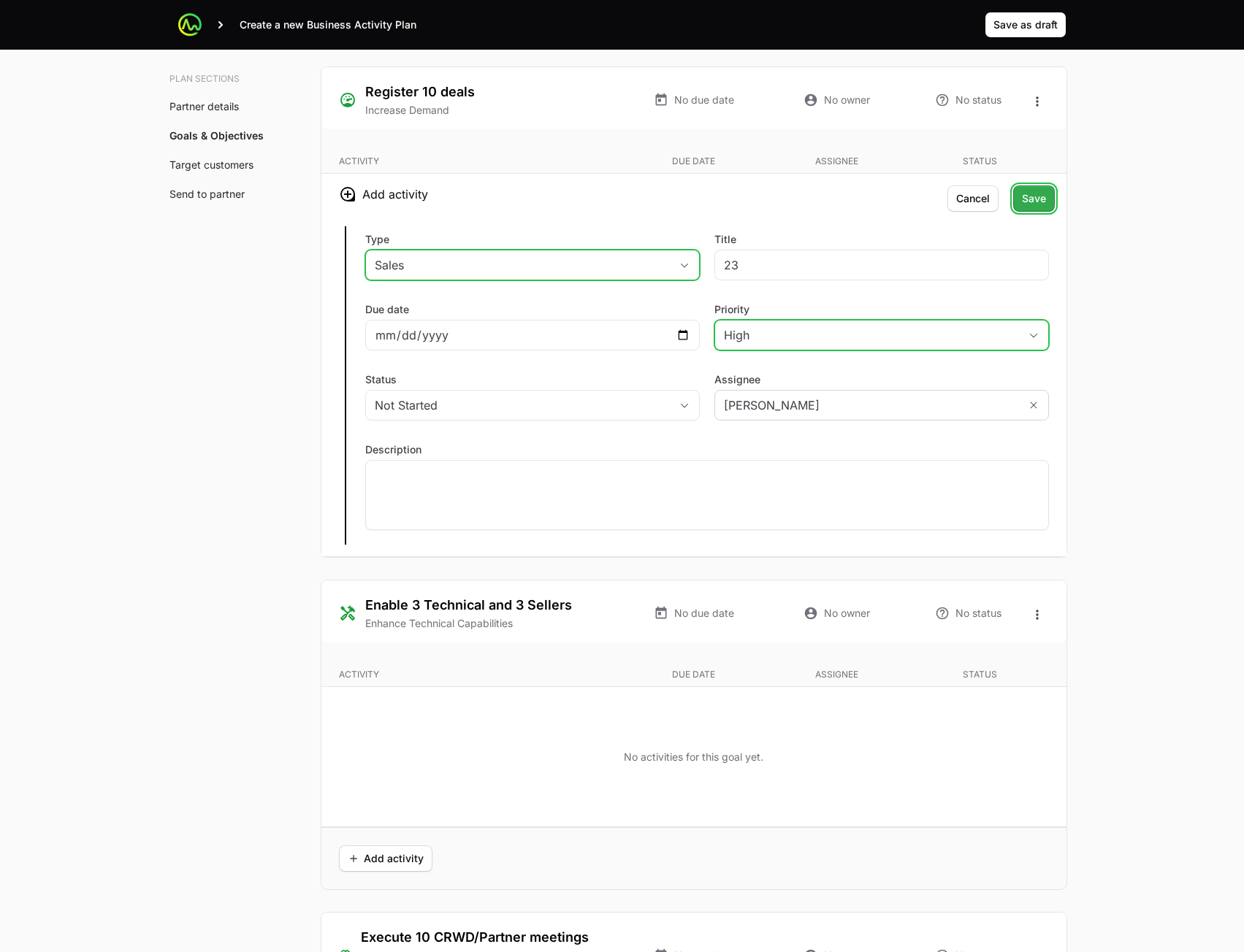
click at [1029, 207] on span "Save" at bounding box center [1034, 199] width 24 height 17
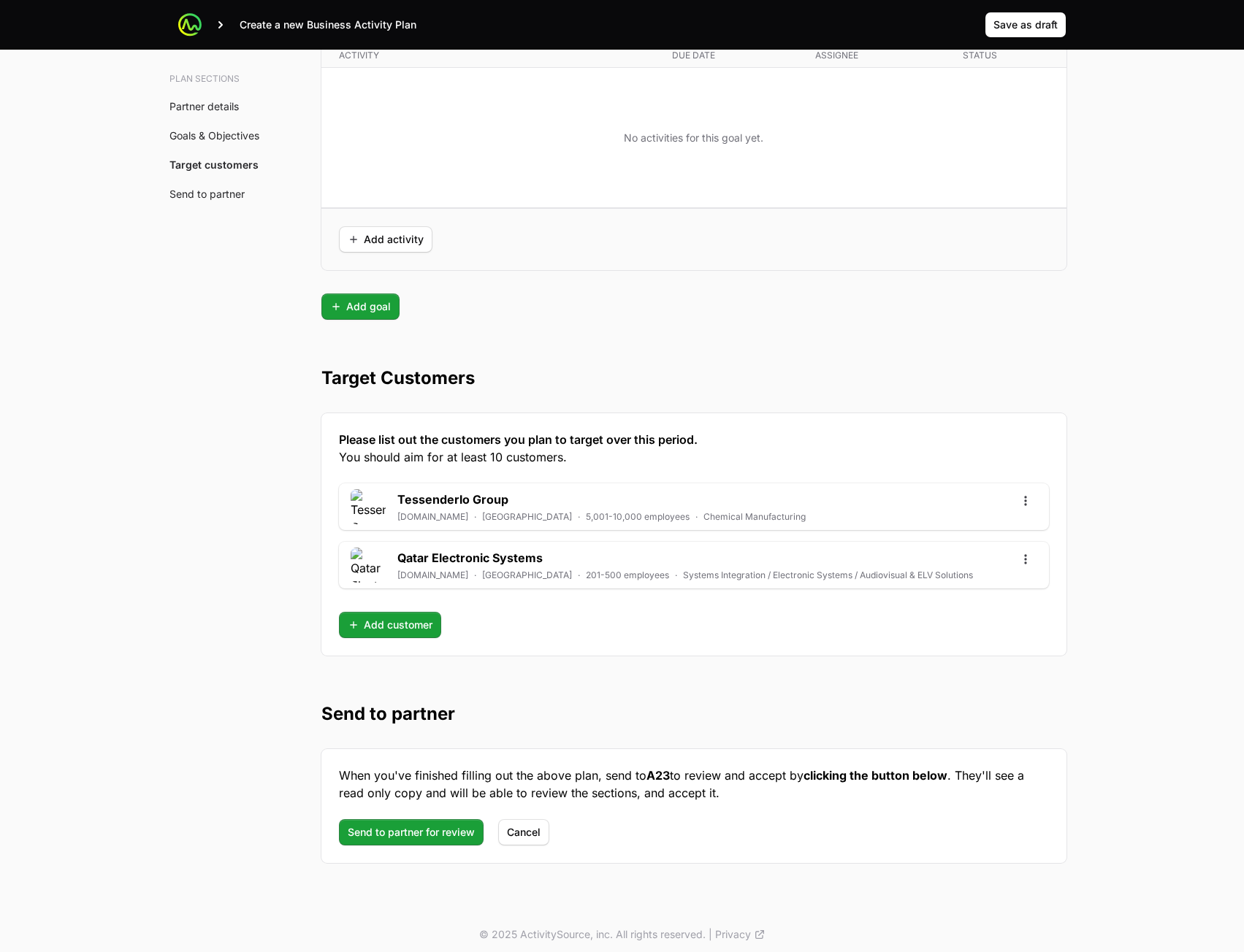
scroll to position [3475, 0]
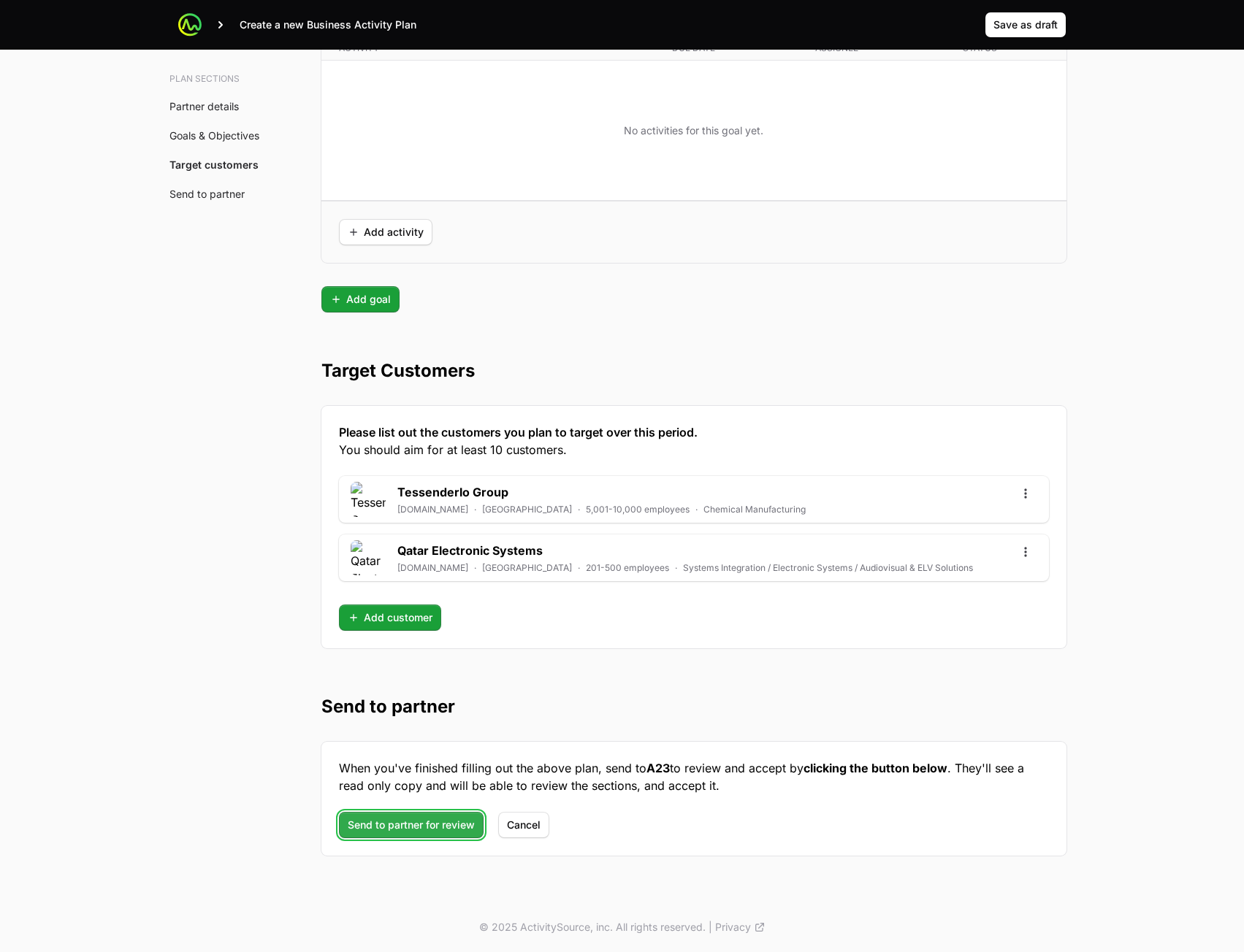
click at [430, 827] on span "Send to partner for review" at bounding box center [411, 825] width 127 height 17
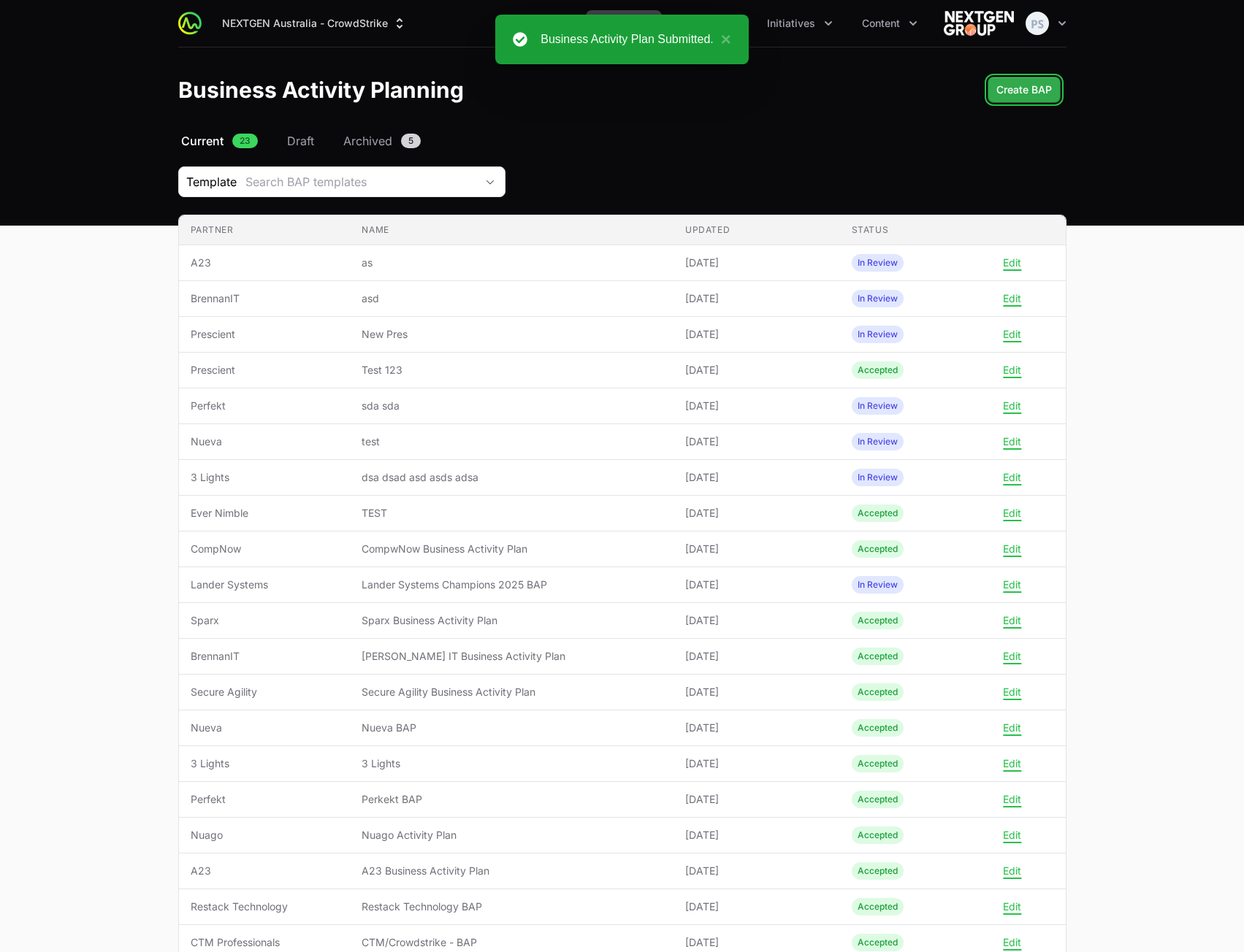
click at [1034, 91] on span "Create BAP" at bounding box center [1025, 90] width 56 height 17
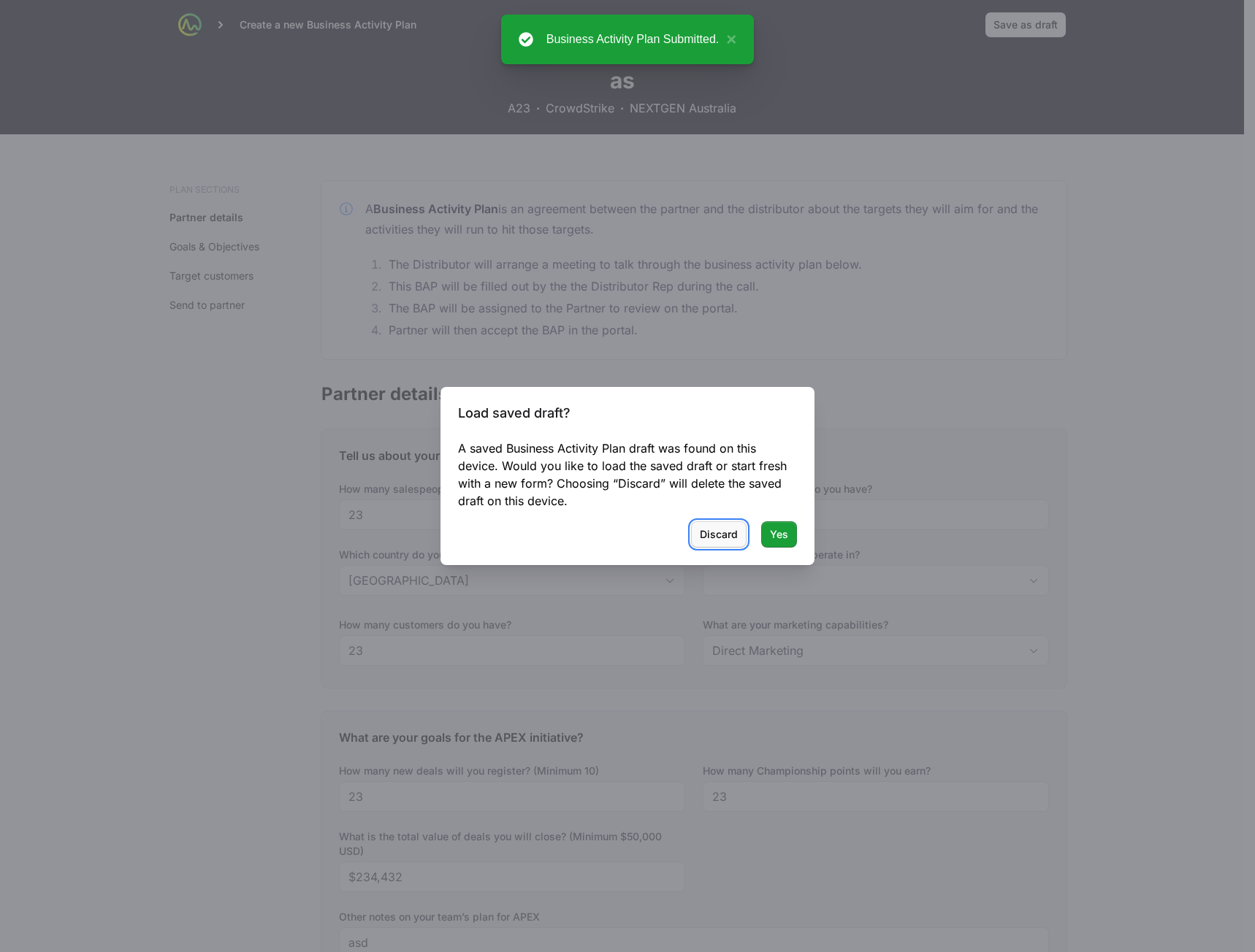
click at [708, 540] on span "Discard" at bounding box center [719, 535] width 38 height 17
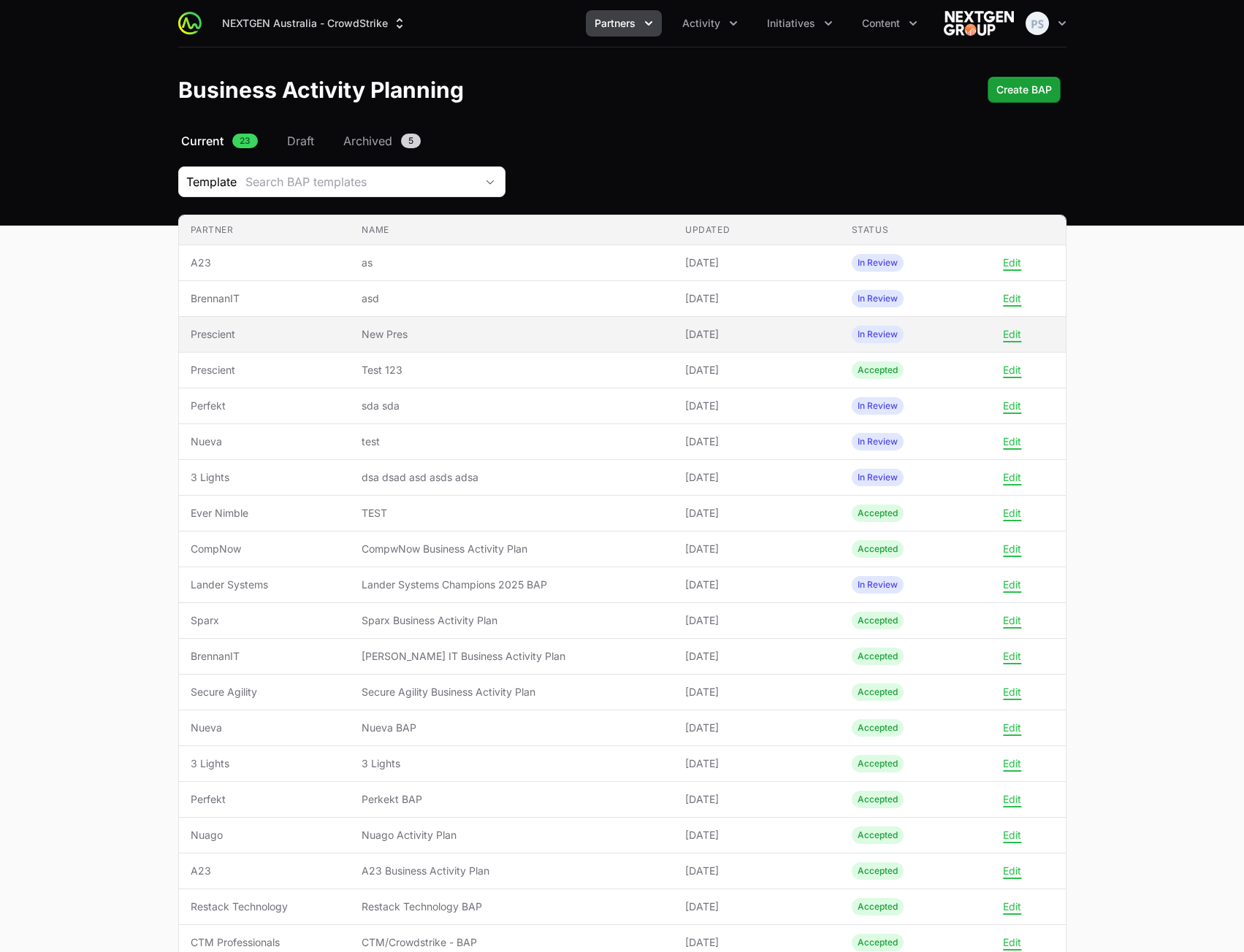
click at [440, 335] on span "New Pres" at bounding box center [512, 335] width 300 height 14
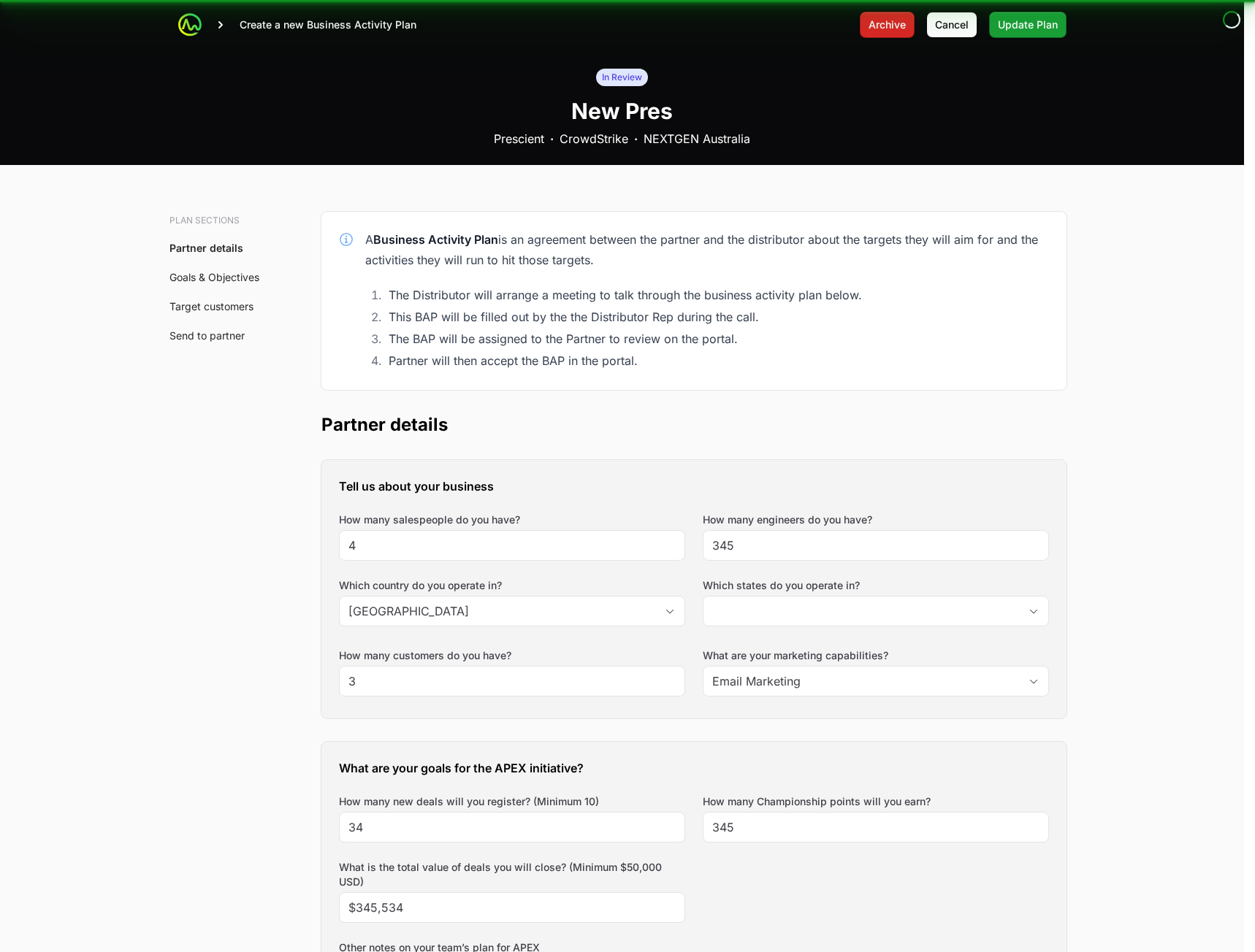
type input "[GEOGRAPHIC_DATA], [GEOGRAPHIC_DATA], [GEOGRAPHIC_DATA]"
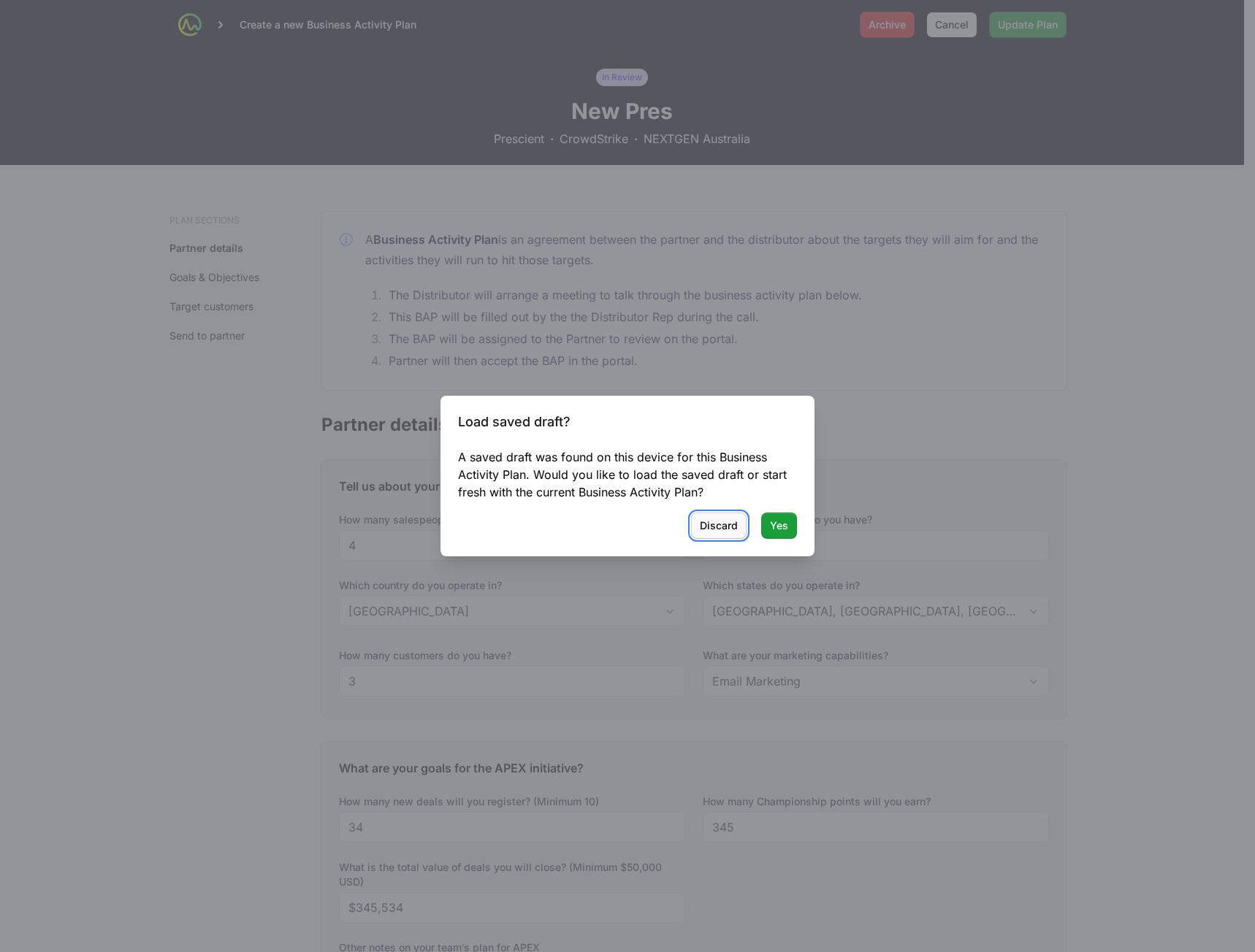
click at [726, 530] on span "Discard" at bounding box center [719, 526] width 38 height 17
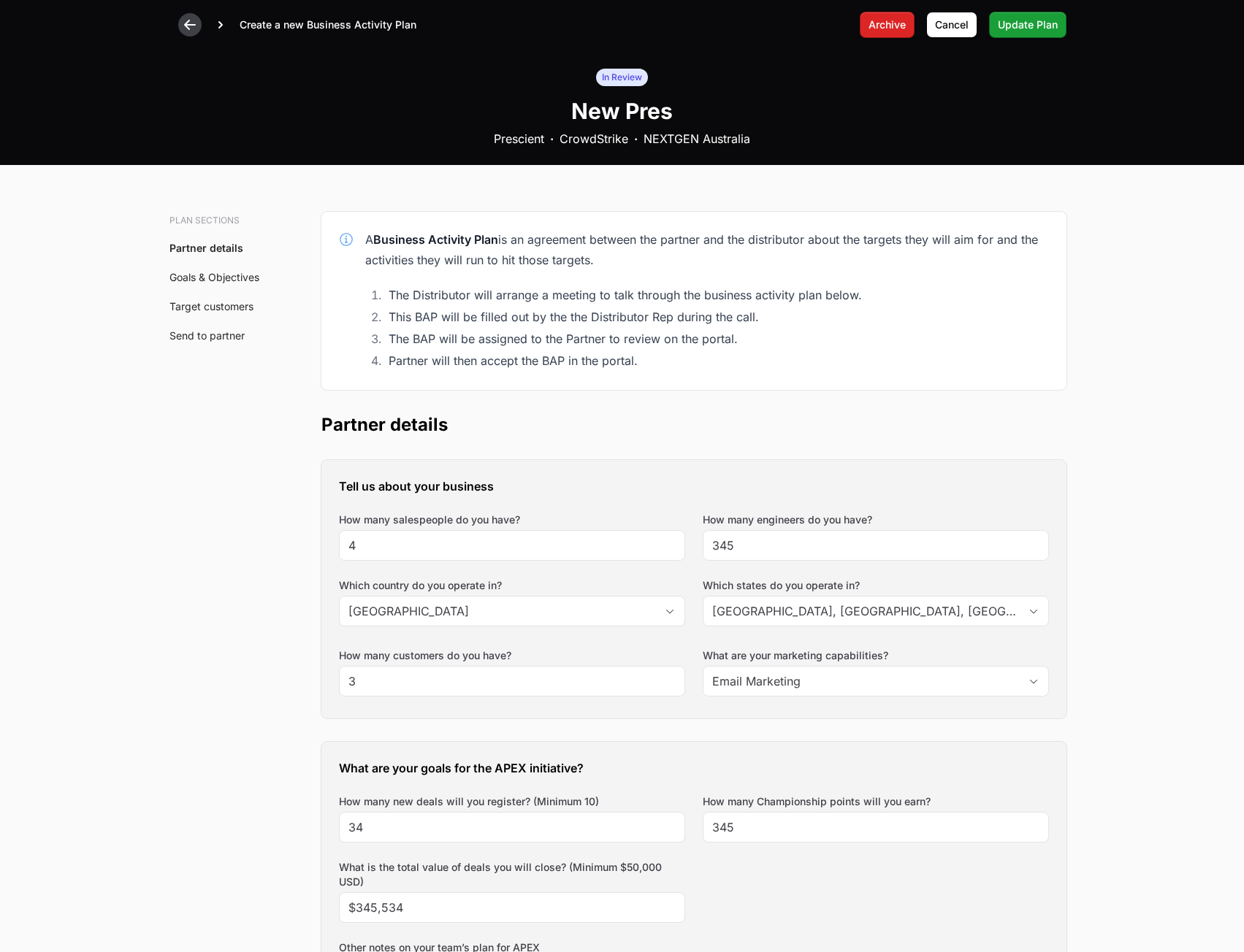
click at [188, 24] on icon at bounding box center [190, 25] width 12 height 10
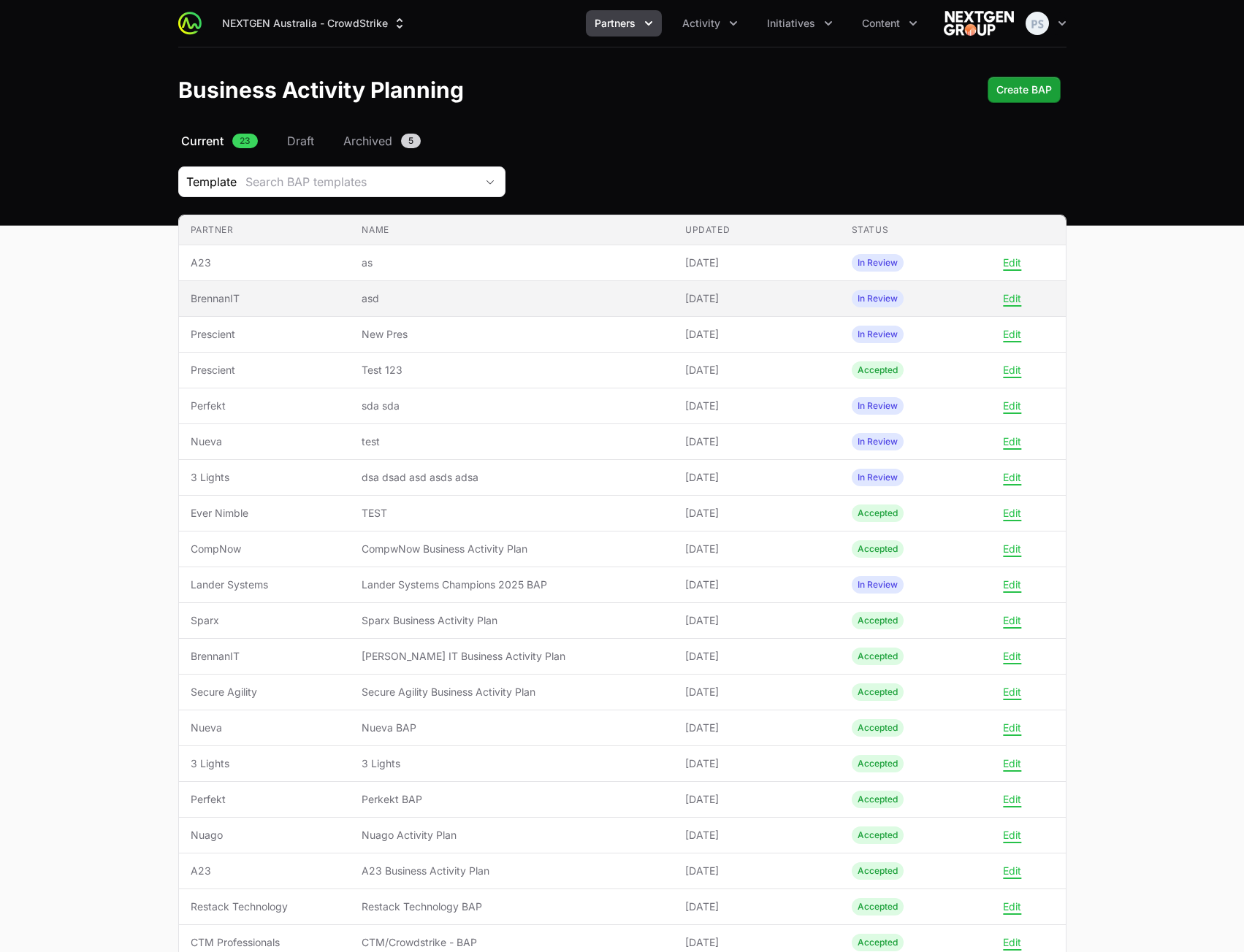
click at [616, 283] on td "Name asd" at bounding box center [511, 299] width 324 height 36
